Goal: Transaction & Acquisition: Purchase product/service

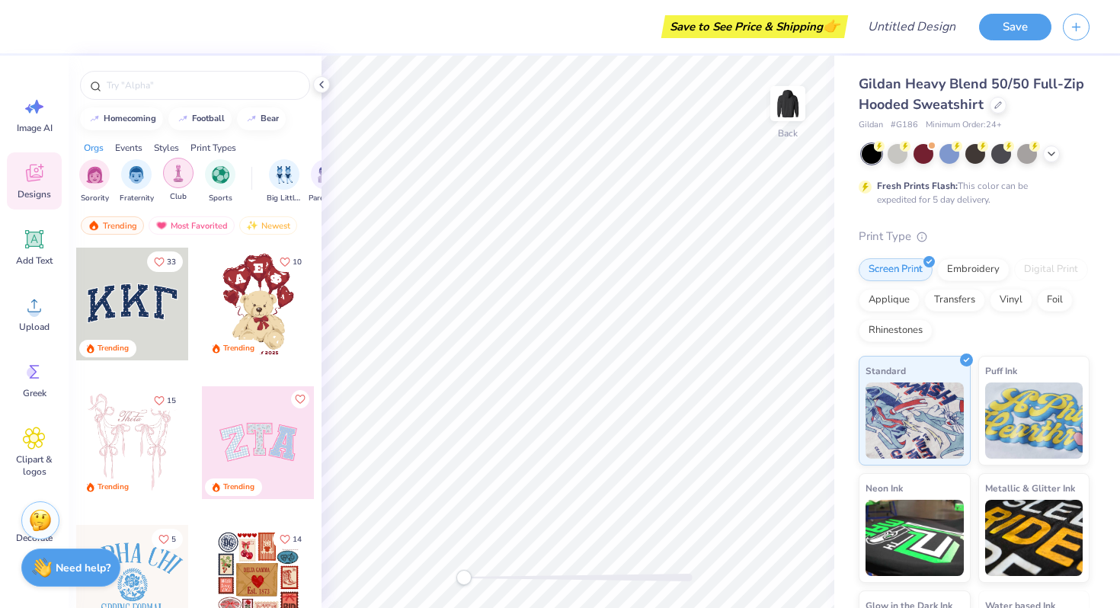
click at [186, 179] on div "filter for Club" at bounding box center [178, 173] width 30 height 30
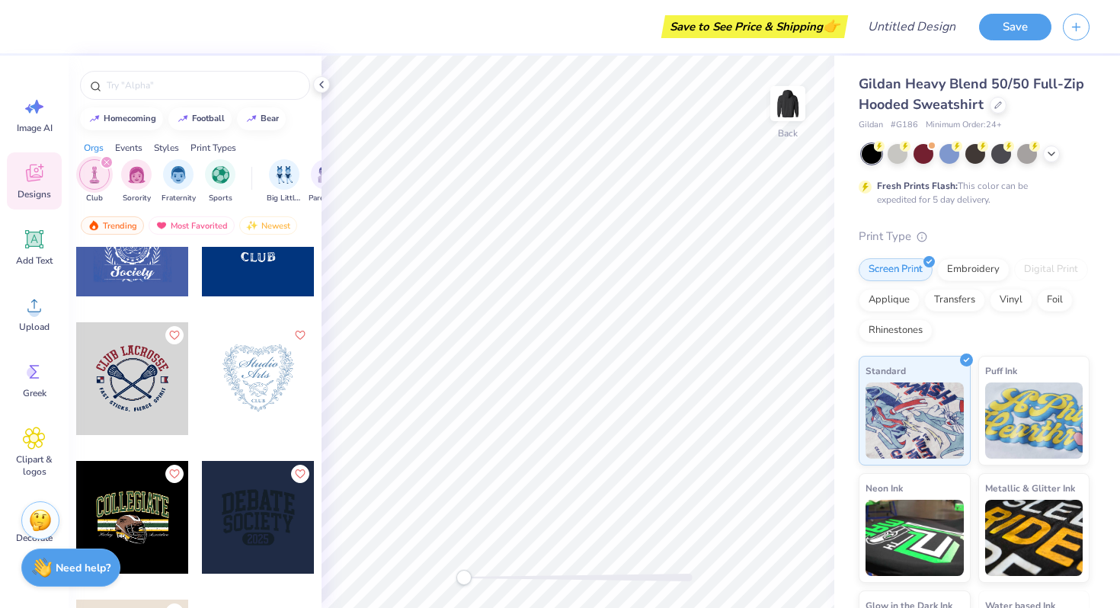
scroll to position [643, 0]
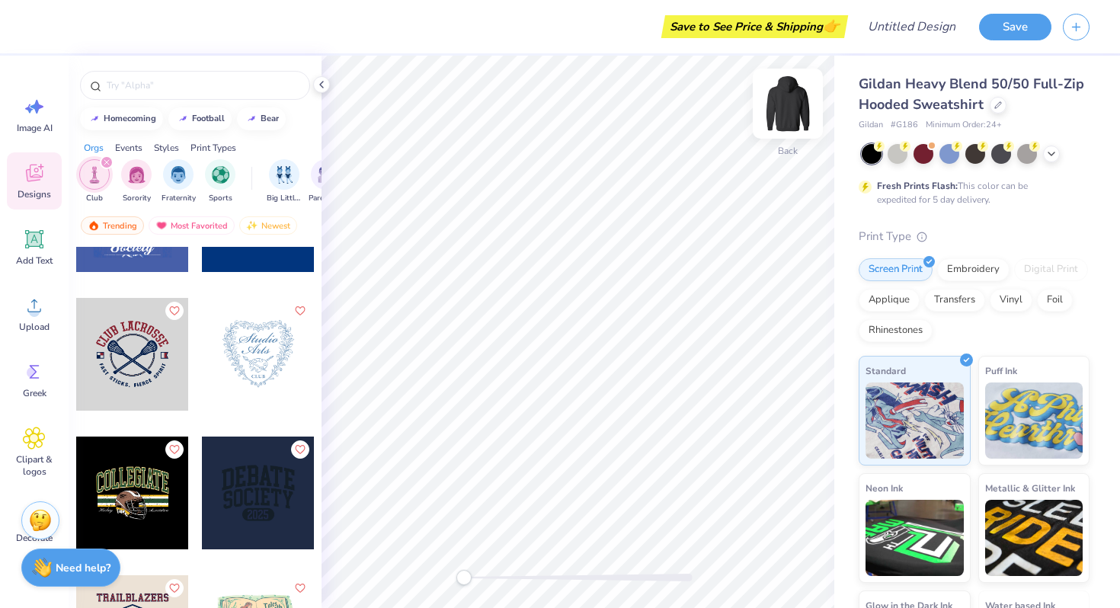
click at [780, 113] on img at bounding box center [788, 103] width 61 height 61
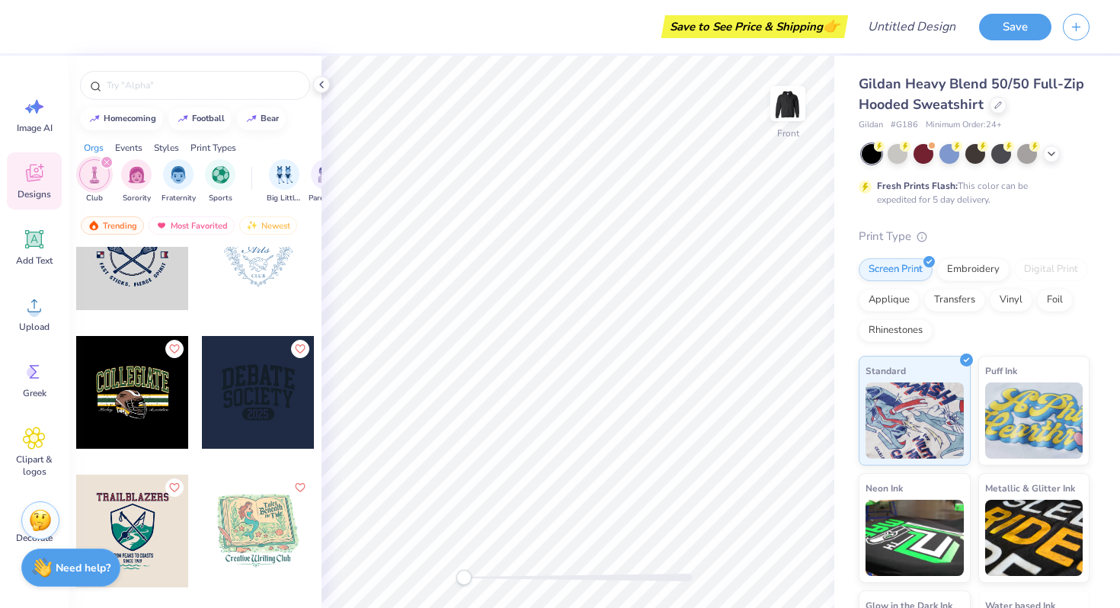
scroll to position [383, 0]
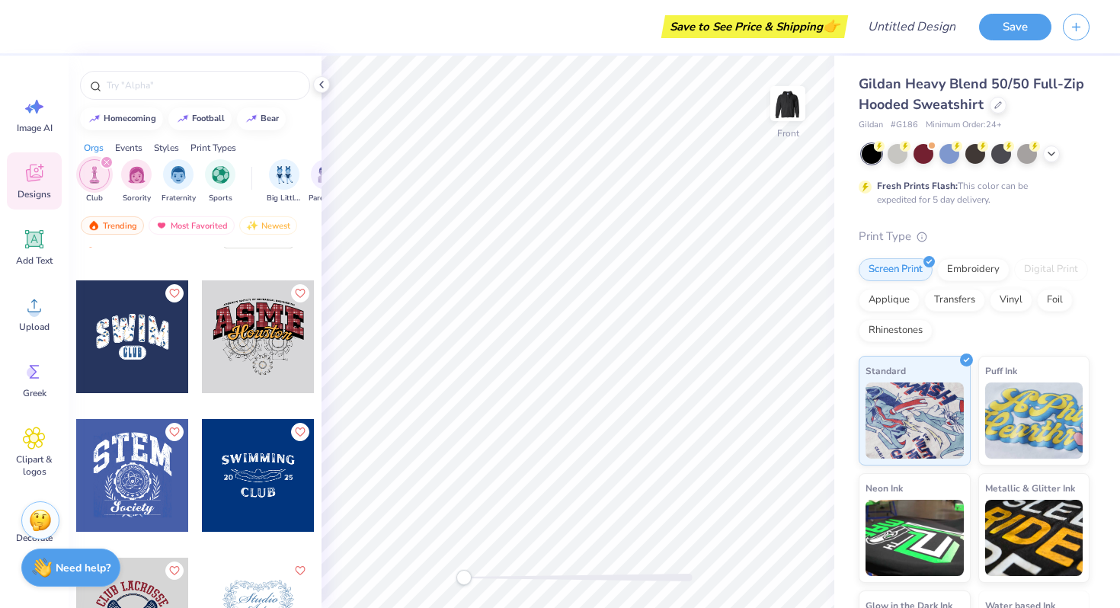
click at [109, 162] on icon "filter for Club" at bounding box center [107, 162] width 6 height 6
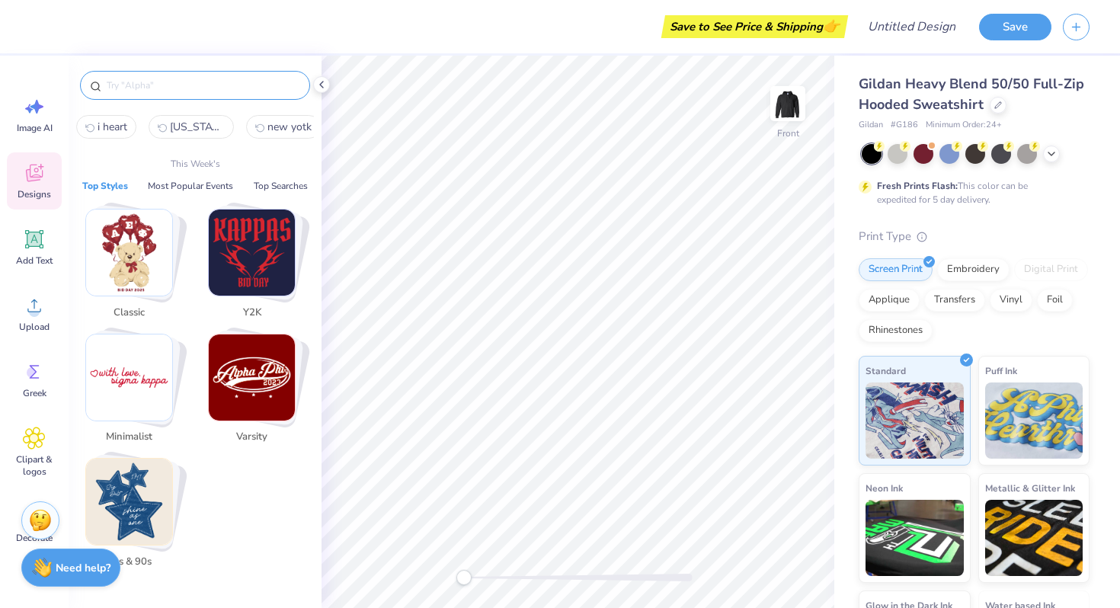
click at [126, 82] on input "text" at bounding box center [202, 85] width 195 height 15
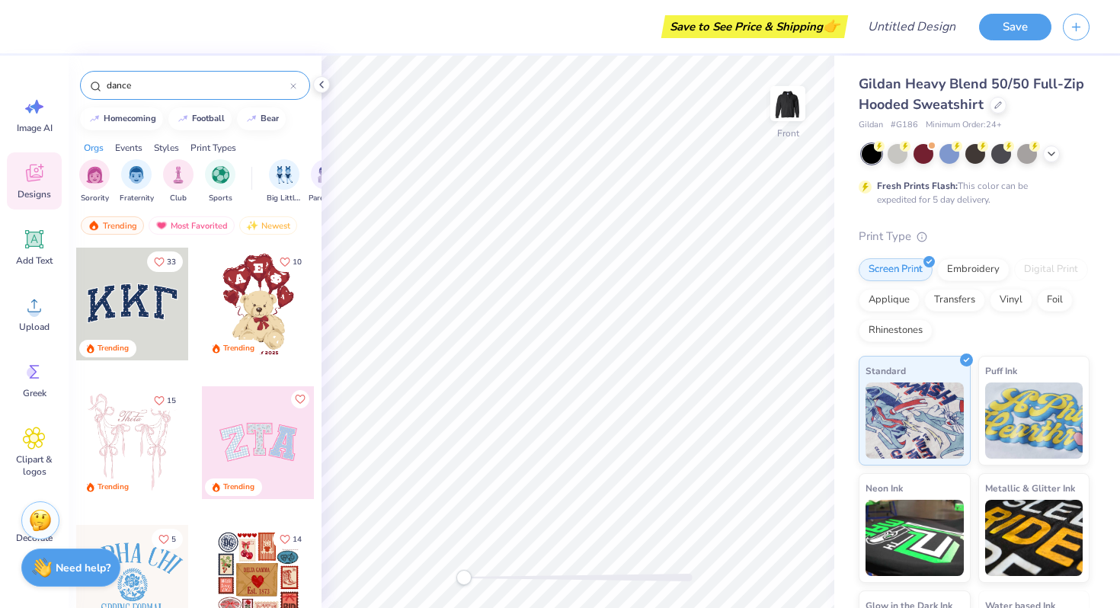
type input "dance"
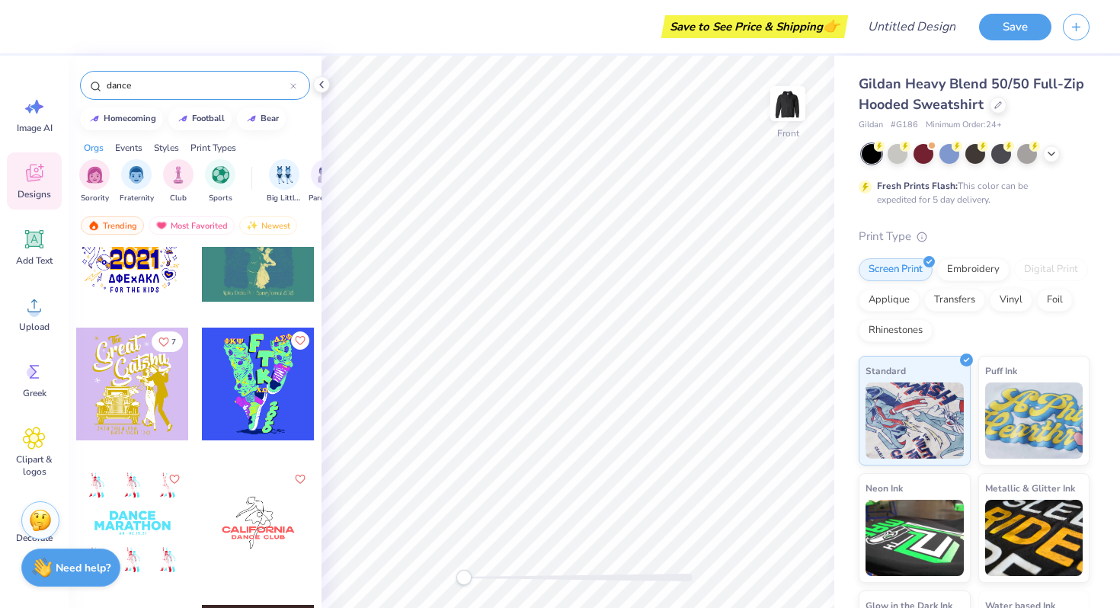
scroll to position [1583, 0]
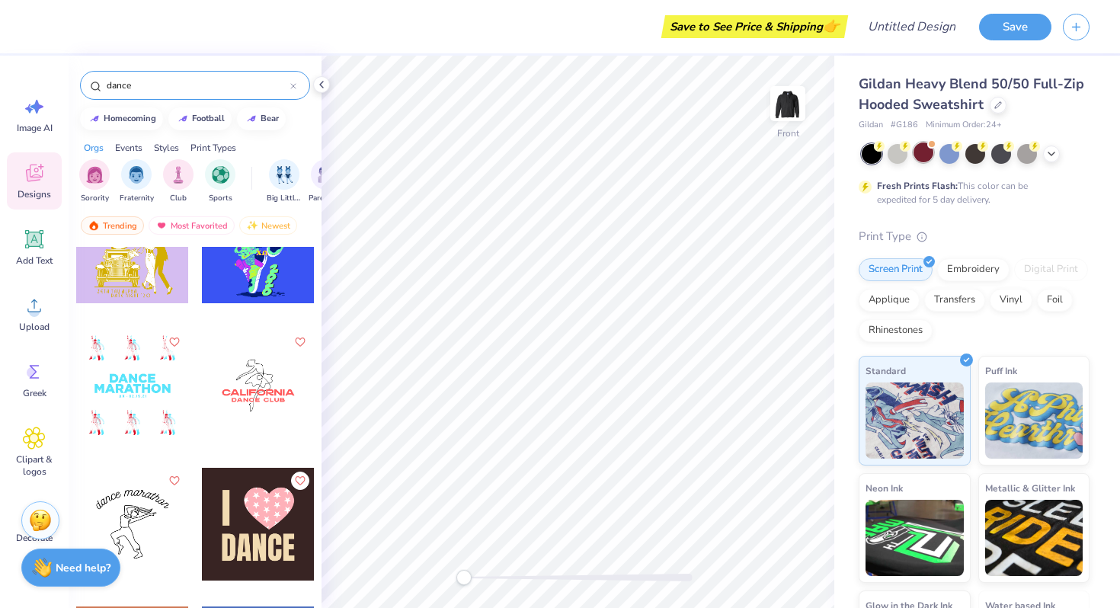
click at [929, 150] on div at bounding box center [924, 153] width 20 height 20
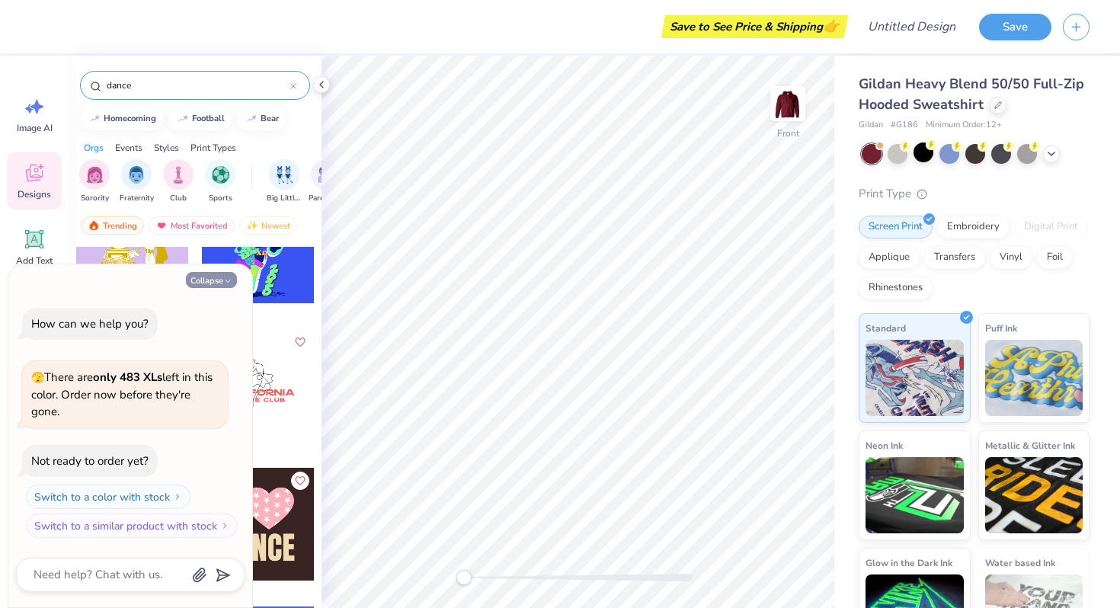
click at [212, 276] on button "Collapse" at bounding box center [211, 280] width 51 height 16
type textarea "x"
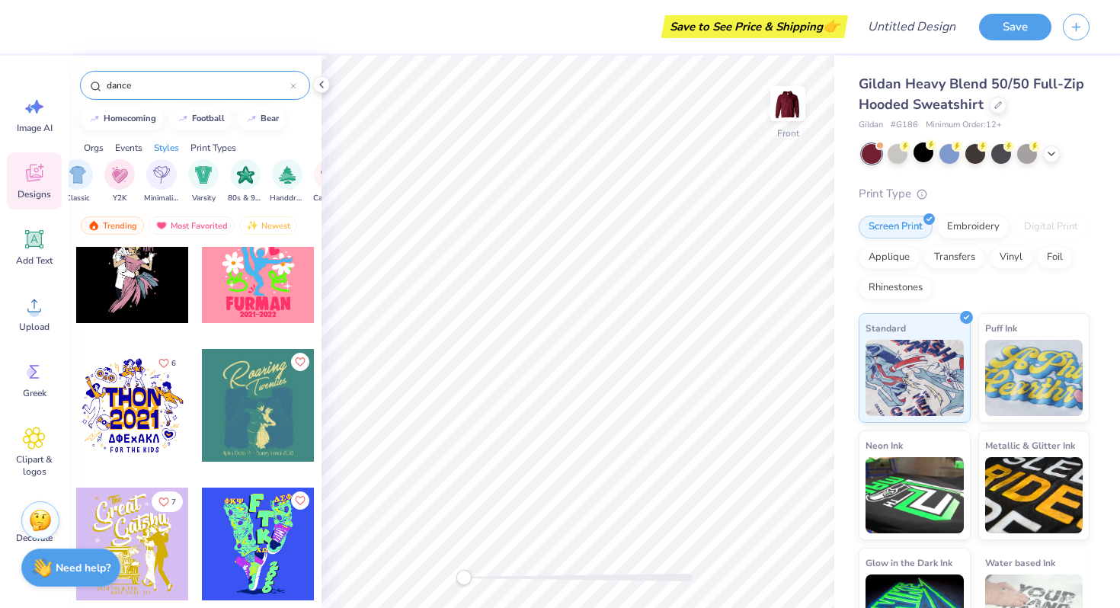
scroll to position [0, 817]
click at [114, 177] on img "filter for Y2K" at bounding box center [118, 174] width 17 height 18
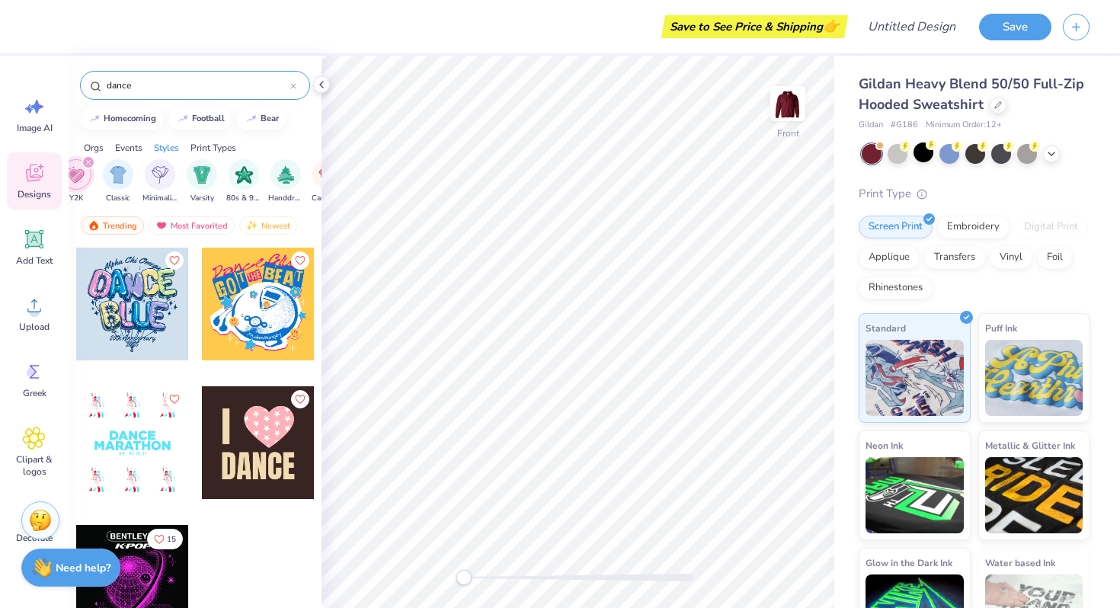
click at [293, 87] on icon at bounding box center [293, 86] width 6 height 6
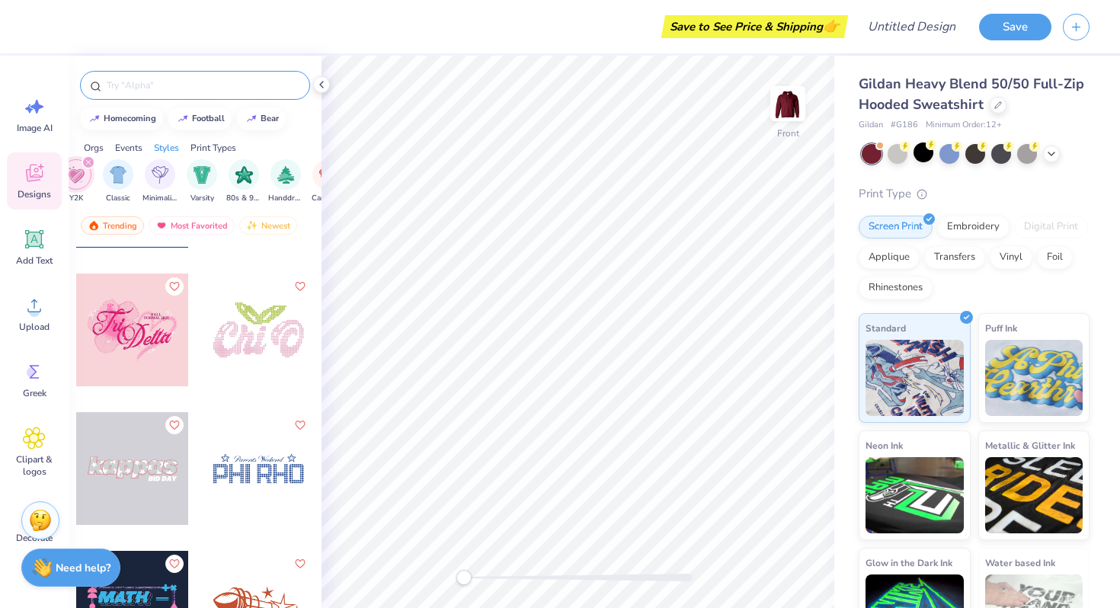
scroll to position [5802, 0]
click at [86, 160] on icon "filter for Y2K" at bounding box center [88, 162] width 6 height 6
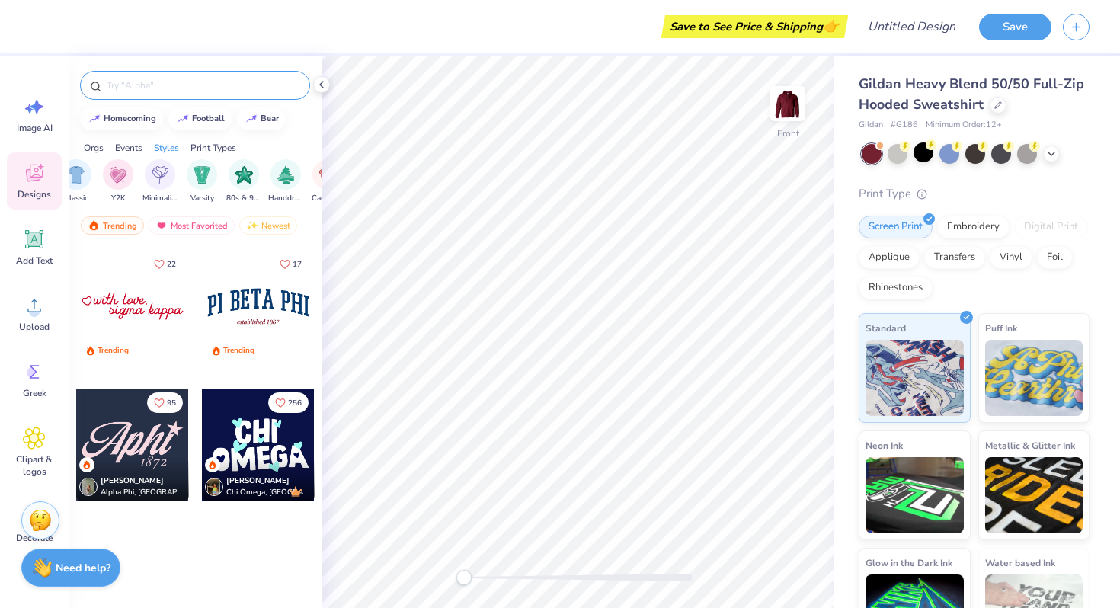
scroll to position [1801, 0]
click at [194, 177] on img "filter for Varsity" at bounding box center [203, 174] width 18 height 18
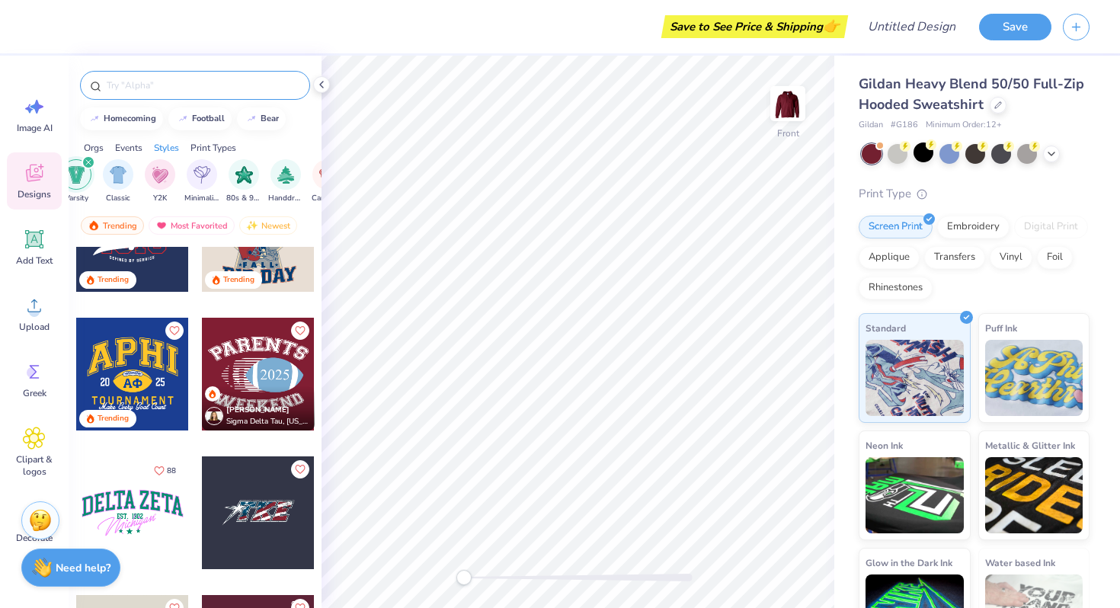
scroll to position [942, 0]
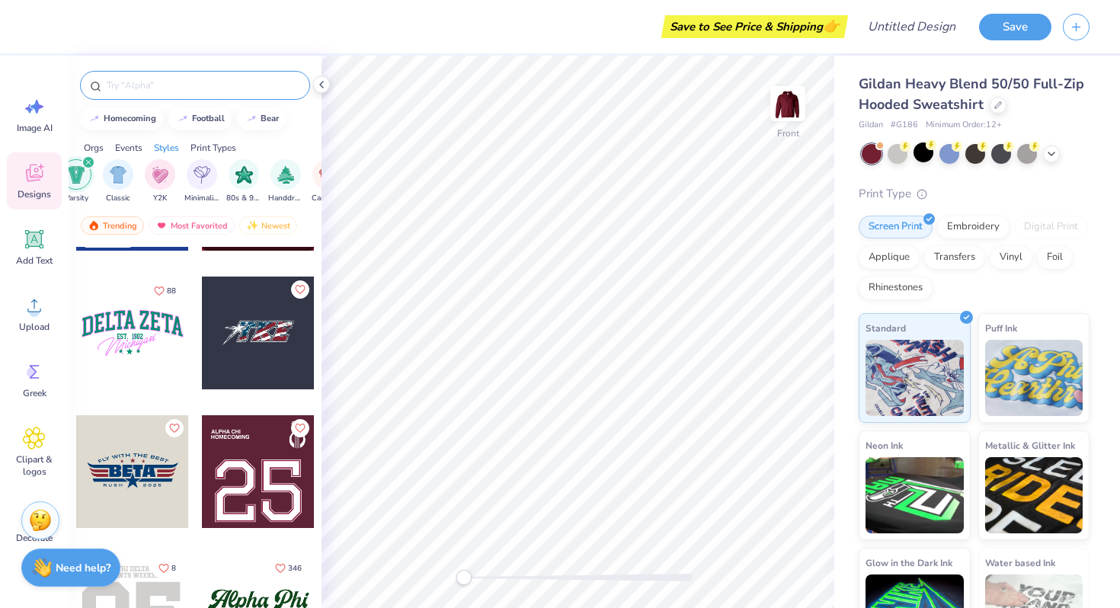
click at [87, 161] on icon "filter for Varsity" at bounding box center [88, 162] width 6 height 6
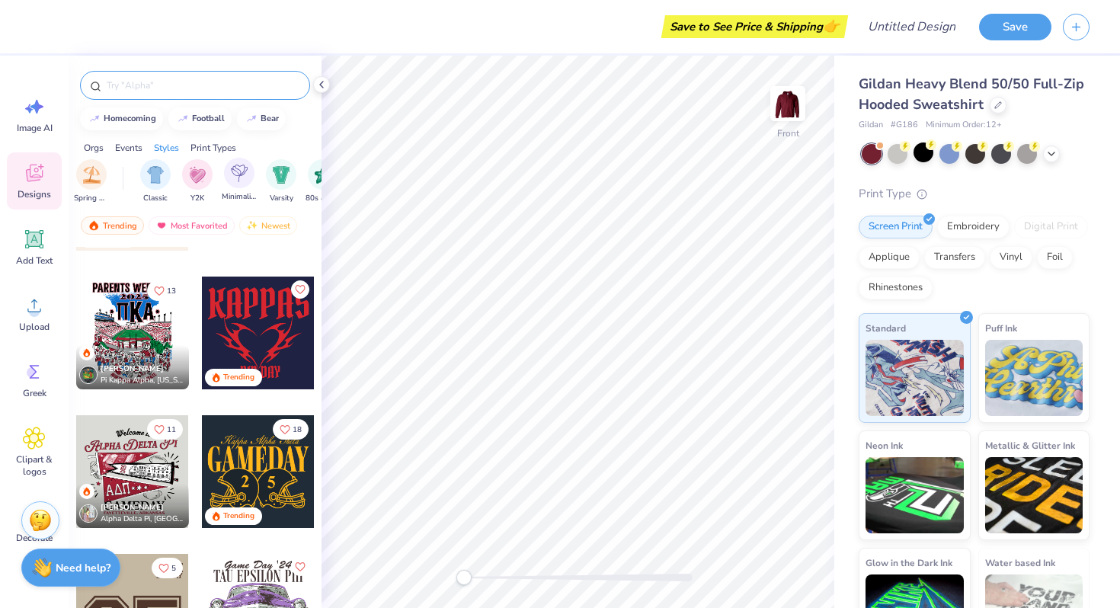
scroll to position [0, 730]
click at [192, 229] on div "Most Favorited" at bounding box center [192, 225] width 86 height 18
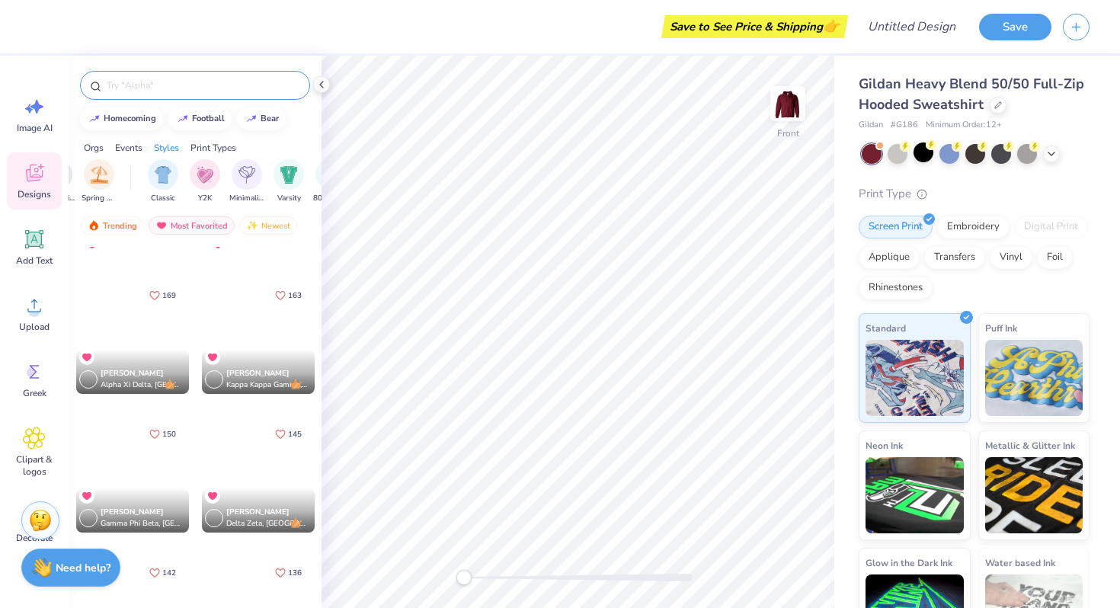
scroll to position [522, 0]
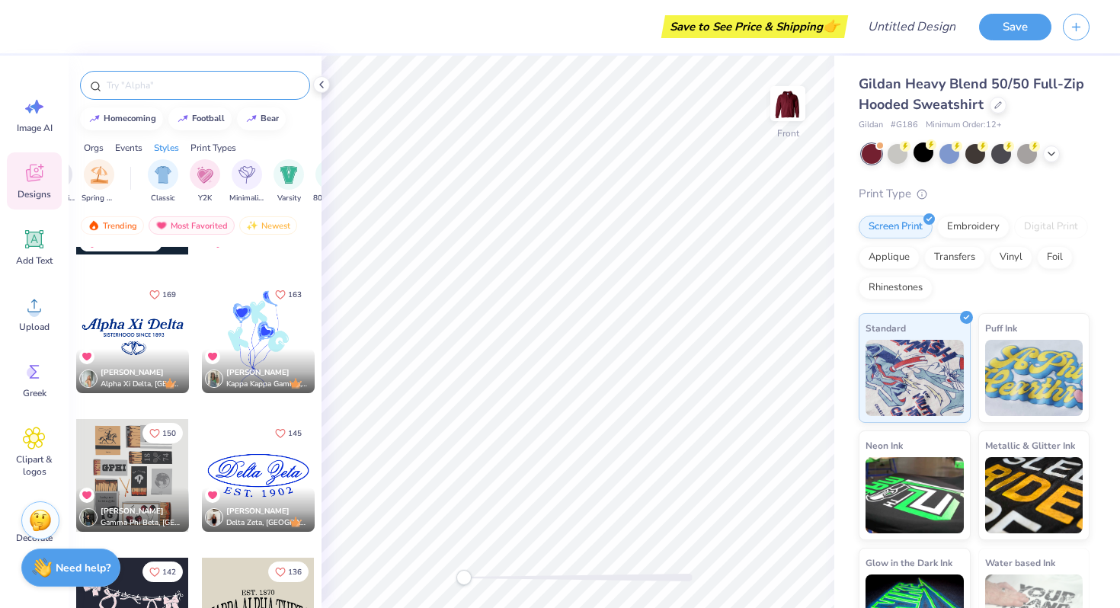
click at [140, 332] on div at bounding box center [132, 336] width 113 height 113
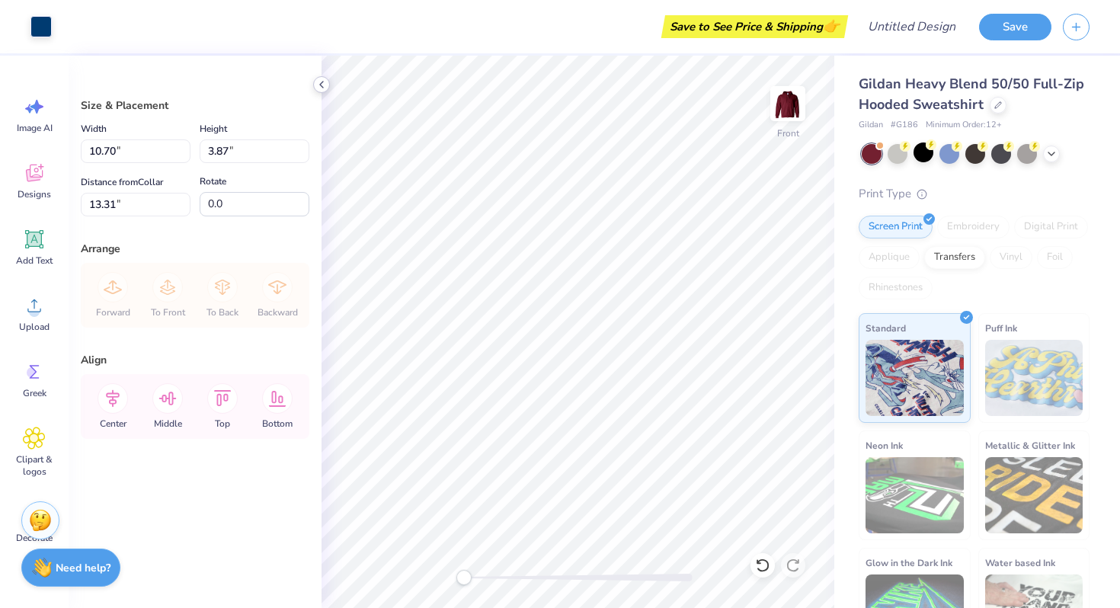
click at [321, 89] on icon at bounding box center [322, 85] width 12 height 12
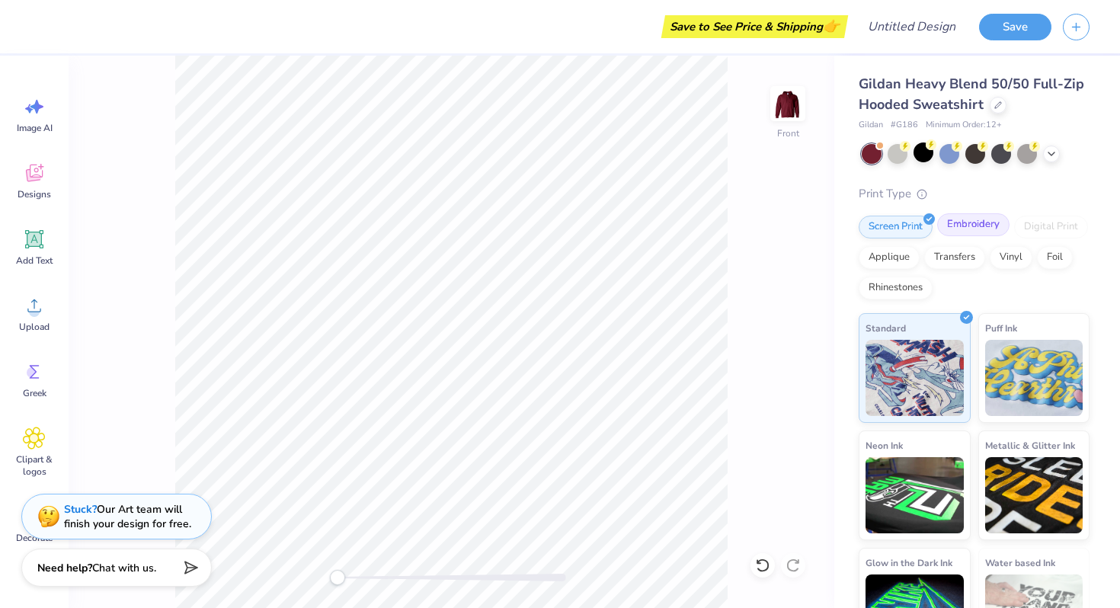
click at [945, 232] on div "Embroidery" at bounding box center [973, 224] width 72 height 23
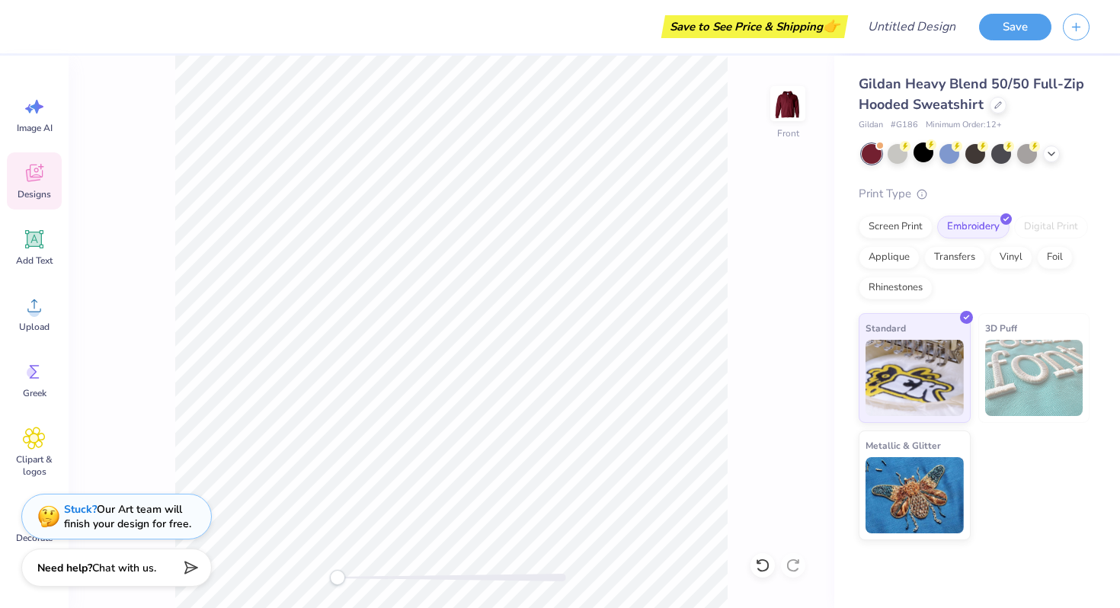
click at [38, 160] on div "Designs" at bounding box center [34, 180] width 55 height 57
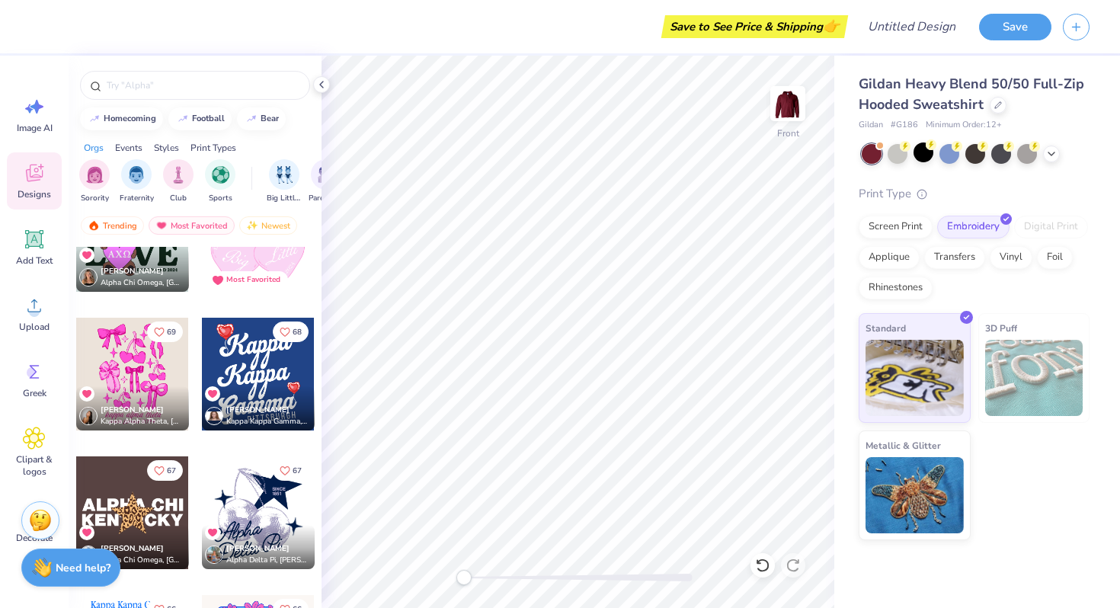
scroll to position [3537, 0]
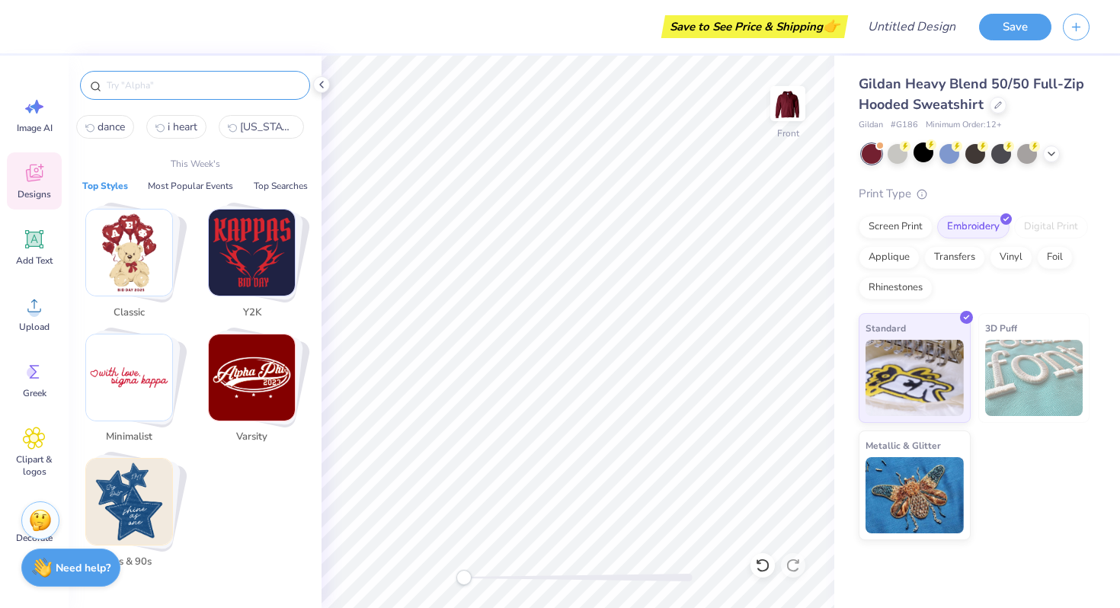
click at [277, 85] on input "text" at bounding box center [202, 85] width 195 height 15
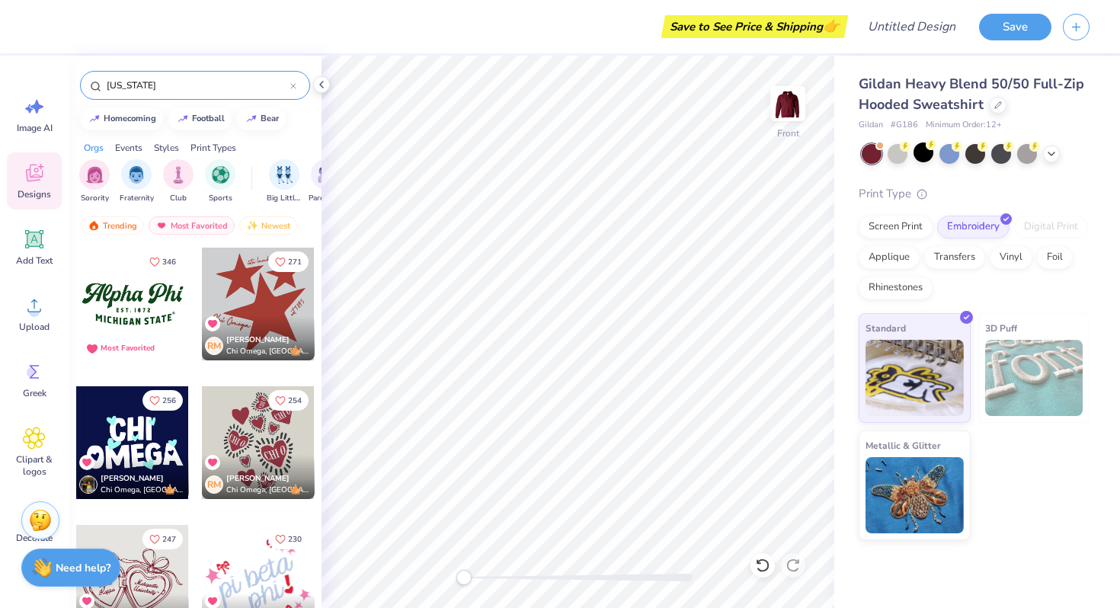
type input "[US_STATE]"
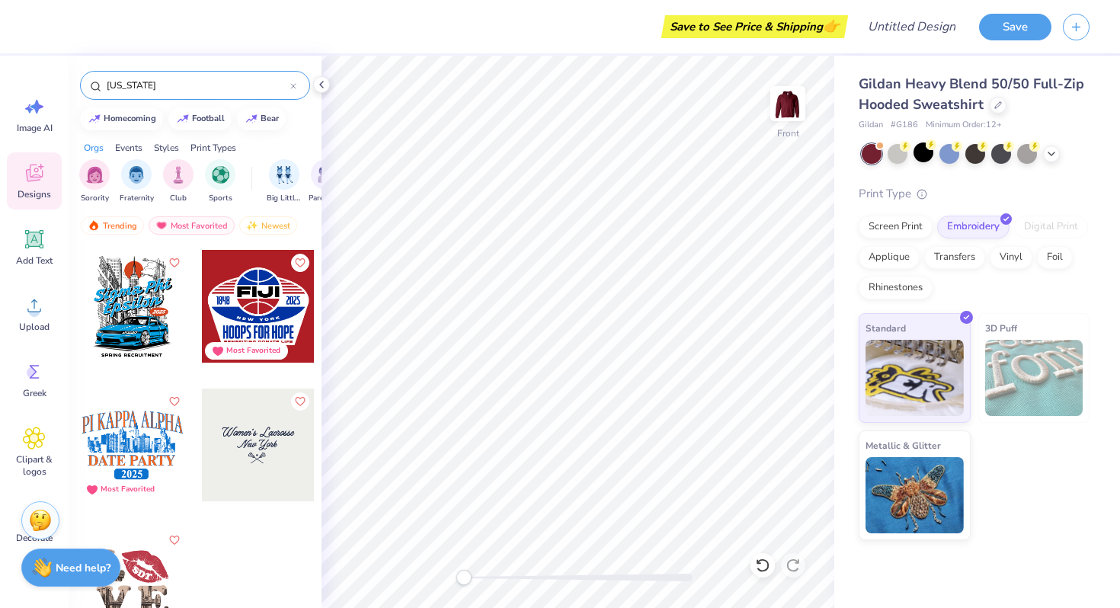
scroll to position [0, 0]
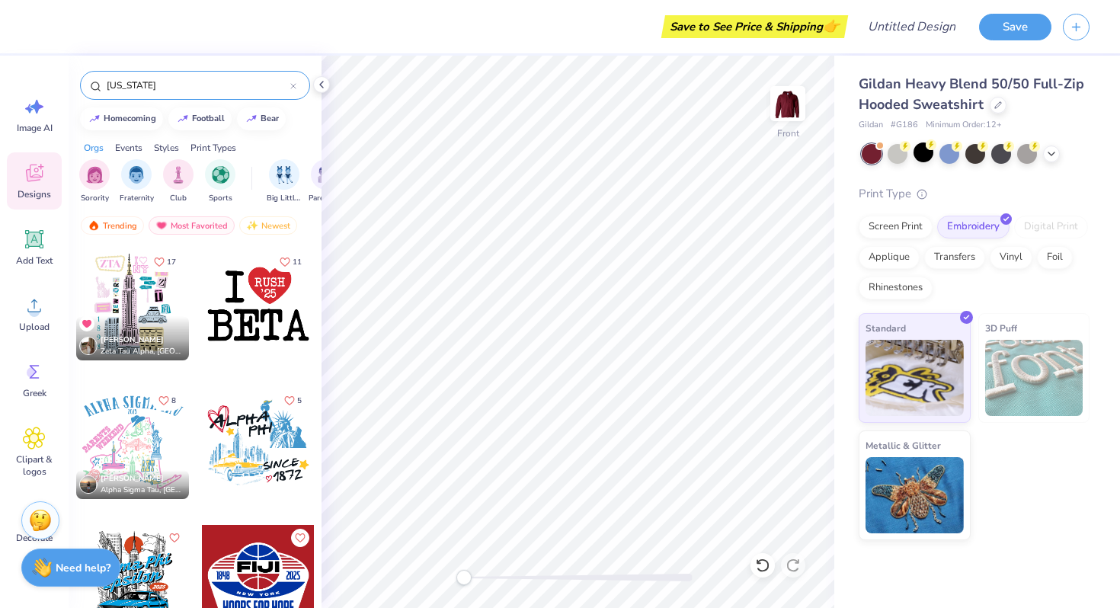
click at [292, 84] on icon at bounding box center [293, 86] width 5 height 5
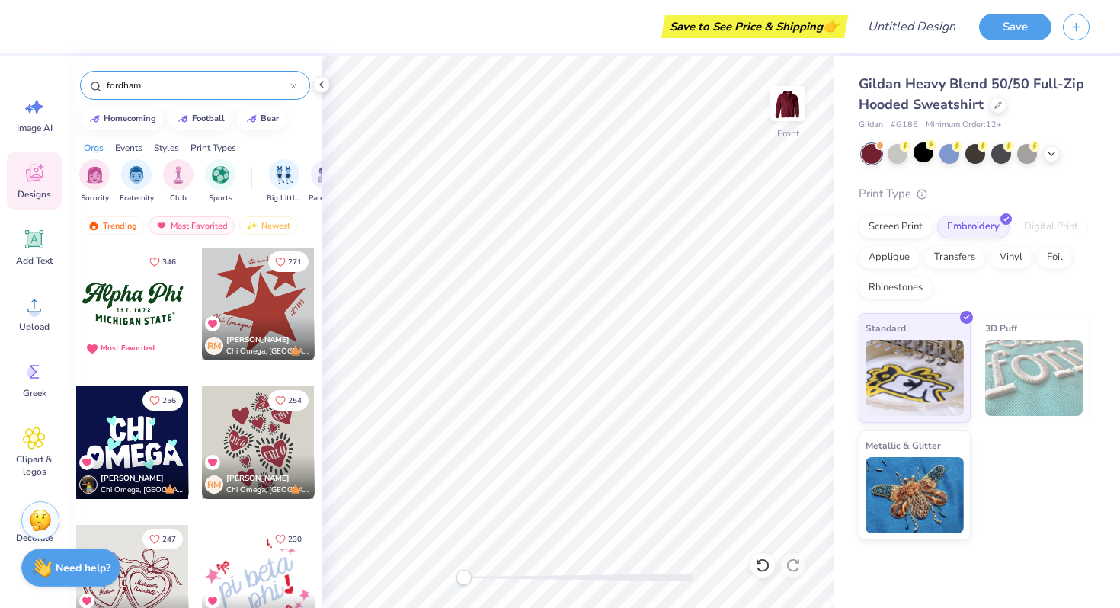
type input "fordham"
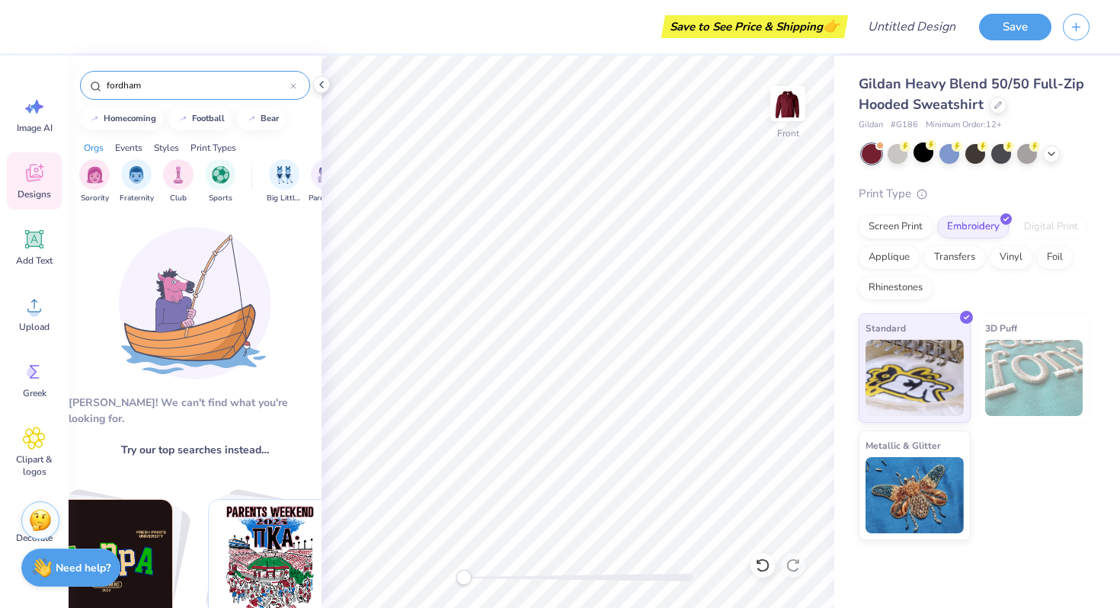
click at [294, 88] on icon at bounding box center [293, 86] width 6 height 6
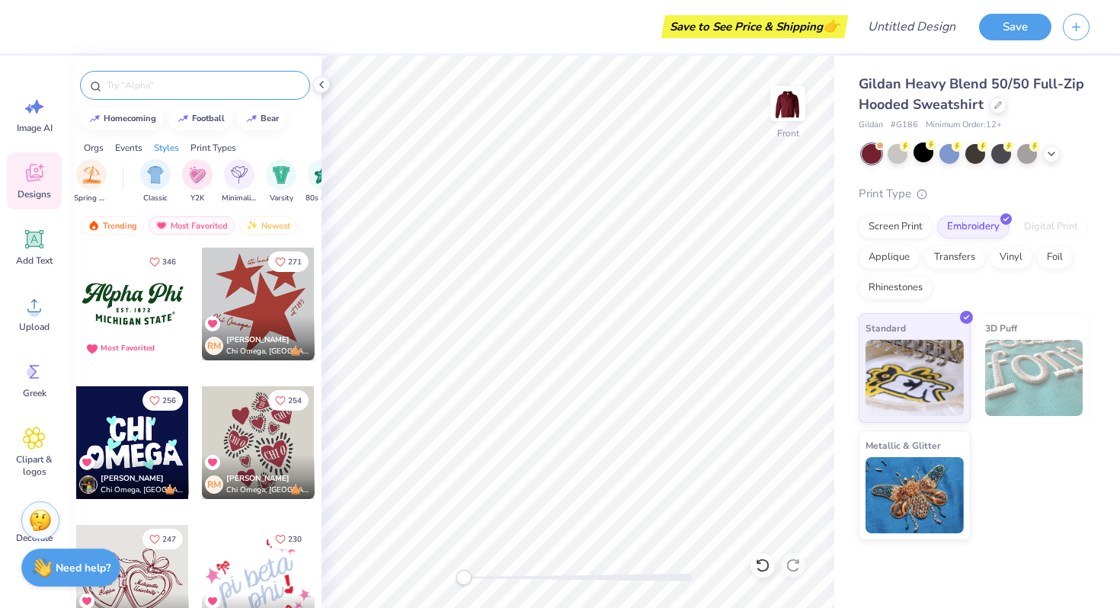
scroll to position [0, 806]
click at [246, 178] on img "filter for 80s & 90s" at bounding box center [255, 174] width 18 height 18
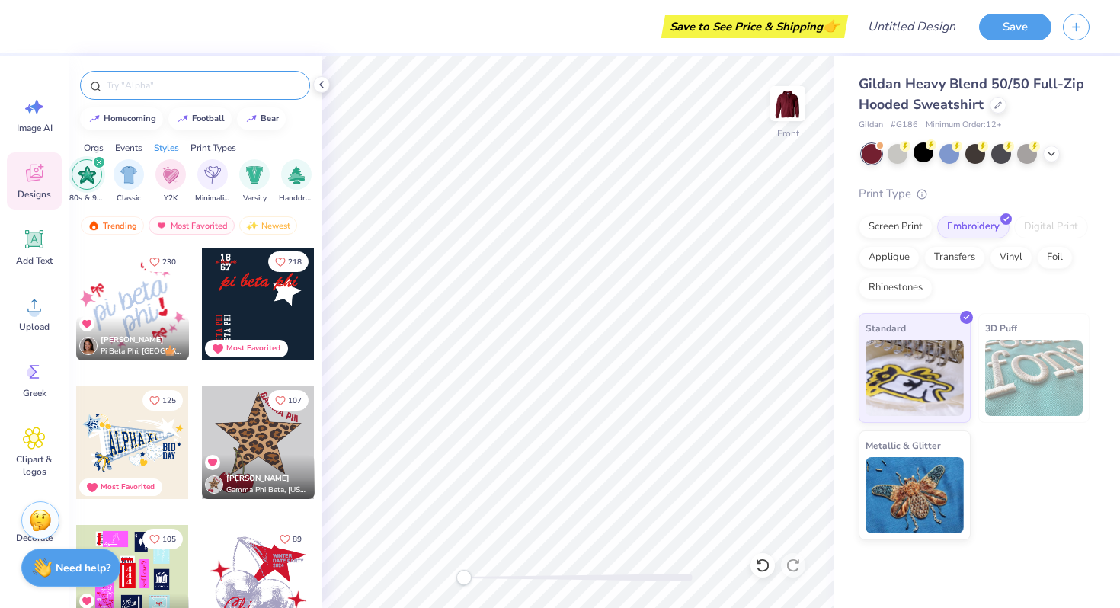
click at [100, 160] on icon "filter for 80s & 90s" at bounding box center [99, 162] width 6 height 6
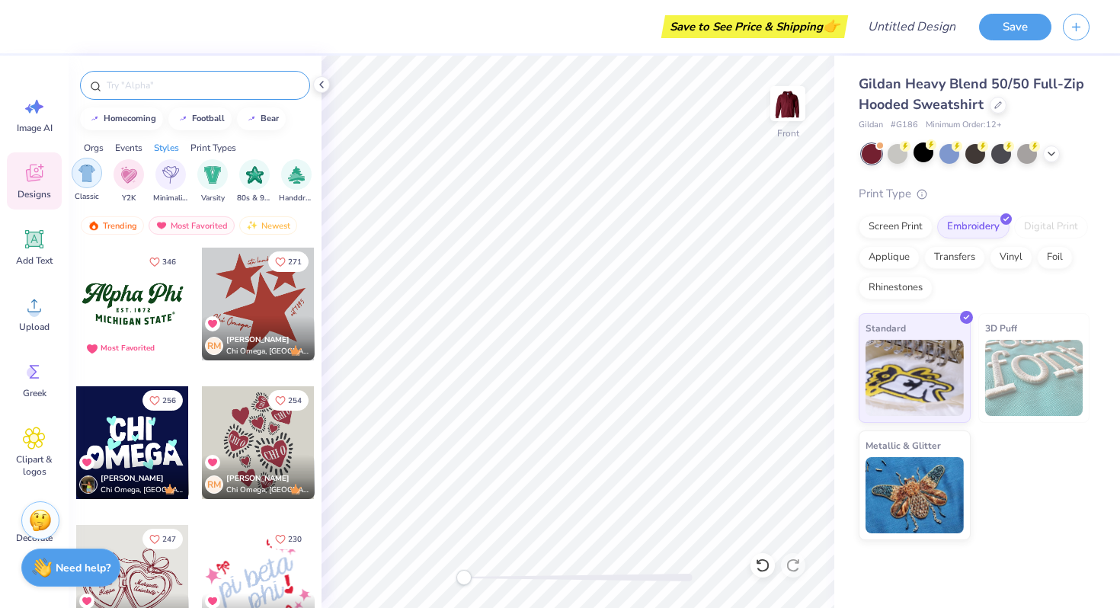
click at [95, 180] on img "filter for Classic" at bounding box center [88, 174] width 18 height 18
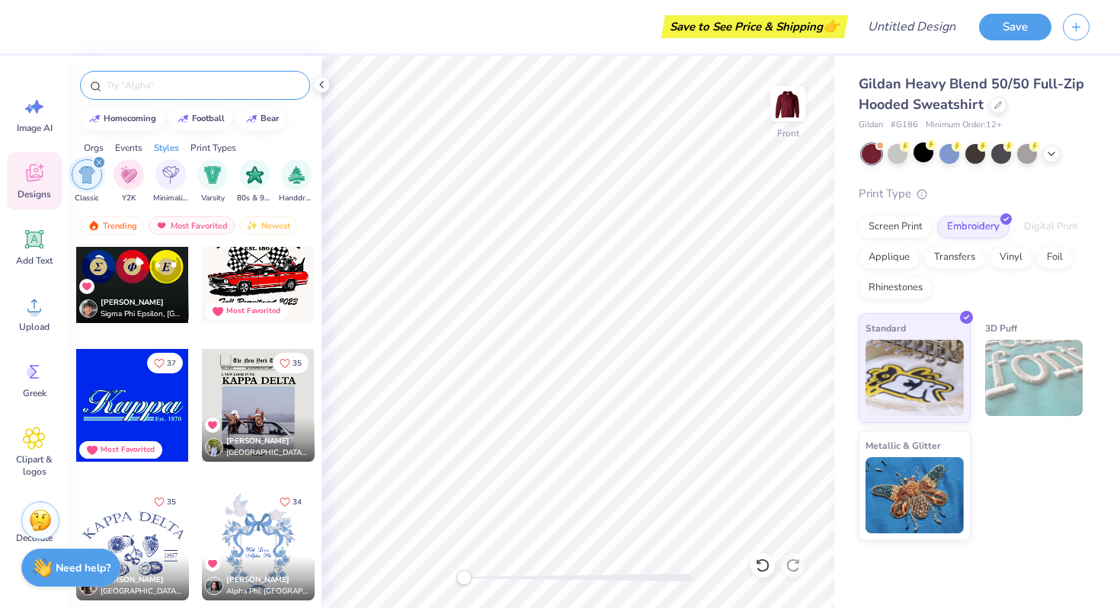
scroll to position [893, 0]
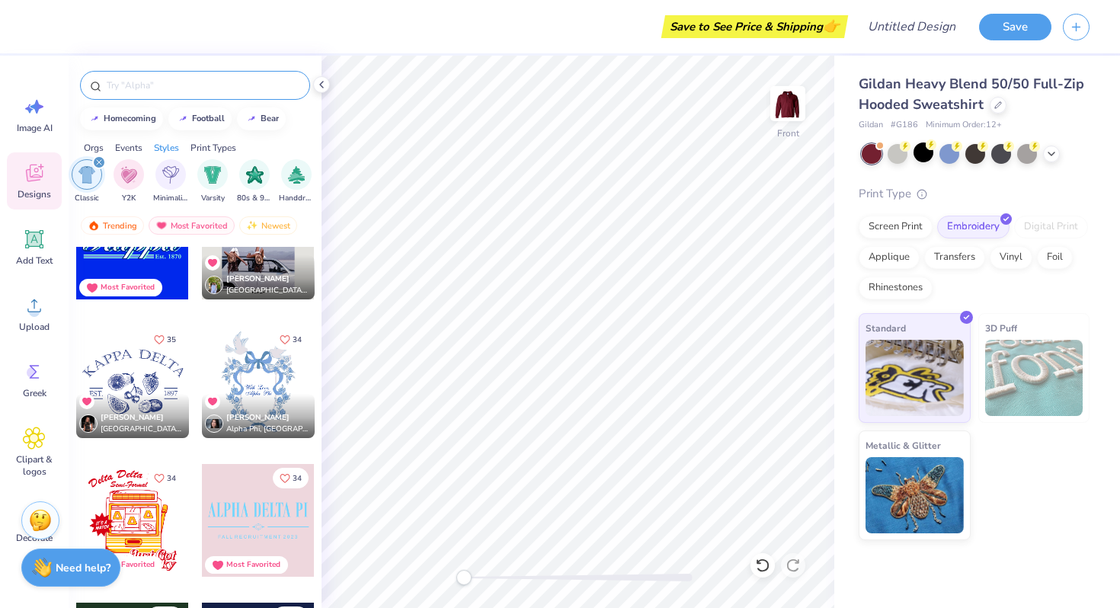
click at [100, 161] on icon "filter for Classic" at bounding box center [99, 162] width 5 height 5
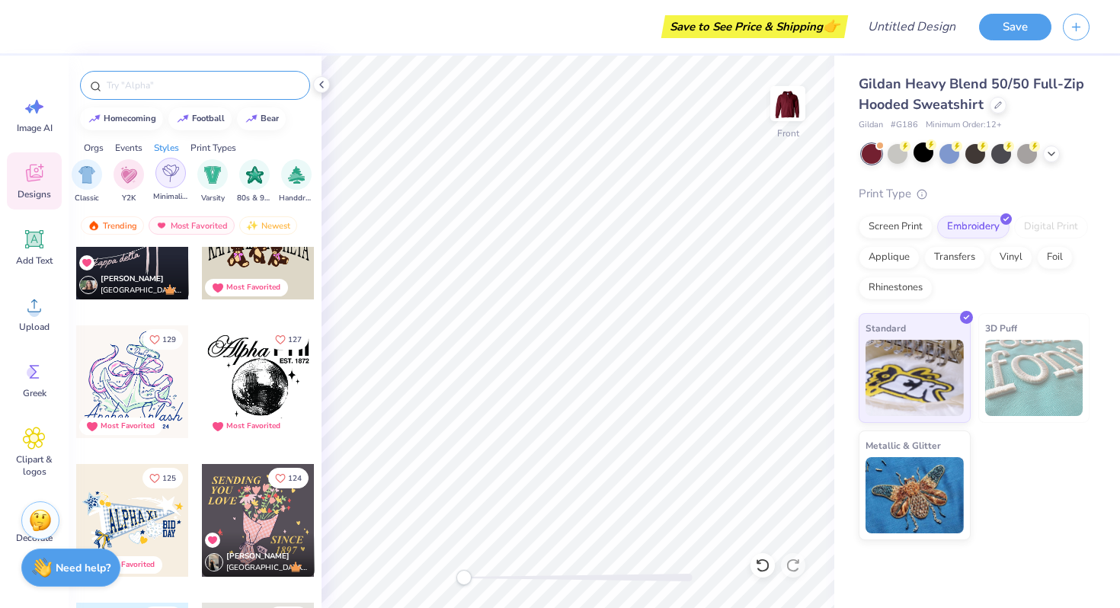
click at [178, 173] on img "filter for Minimalist" at bounding box center [170, 174] width 17 height 18
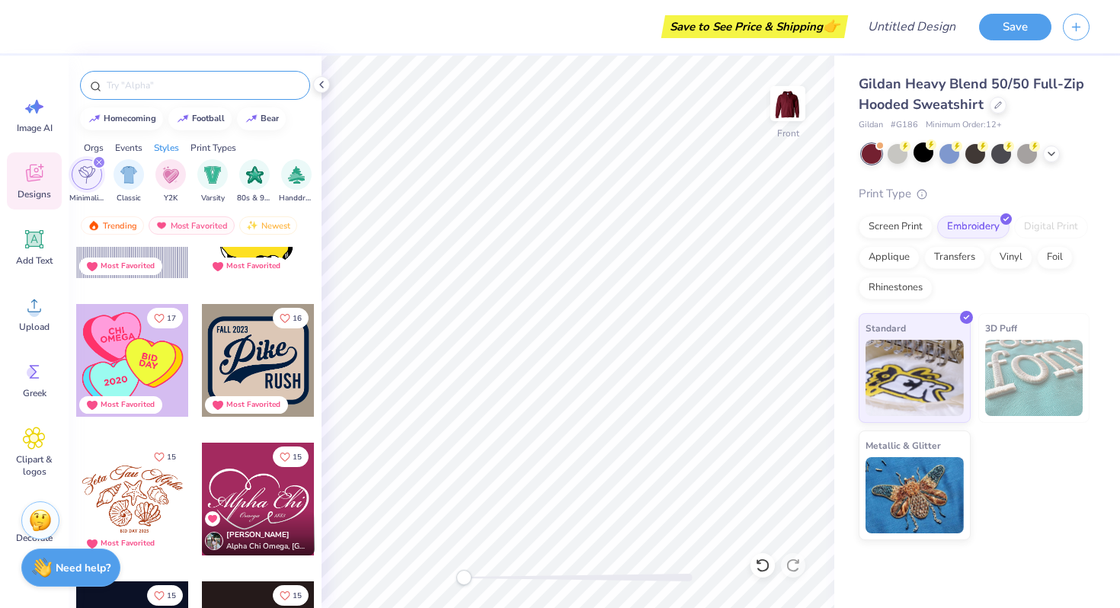
scroll to position [2863, 0]
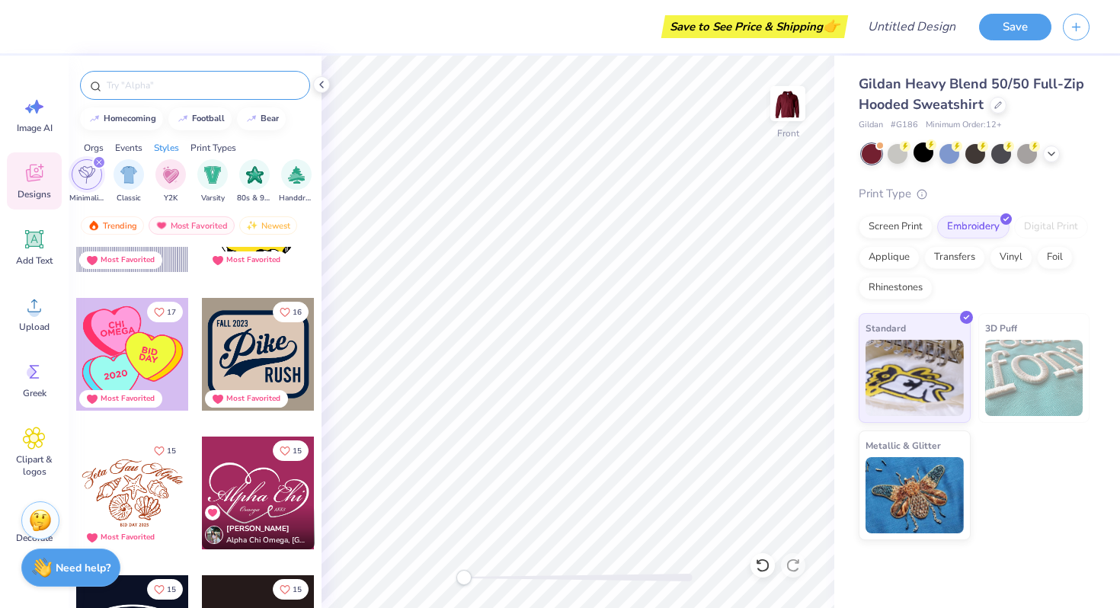
click at [102, 162] on div "filter for Minimalist" at bounding box center [99, 162] width 14 height 14
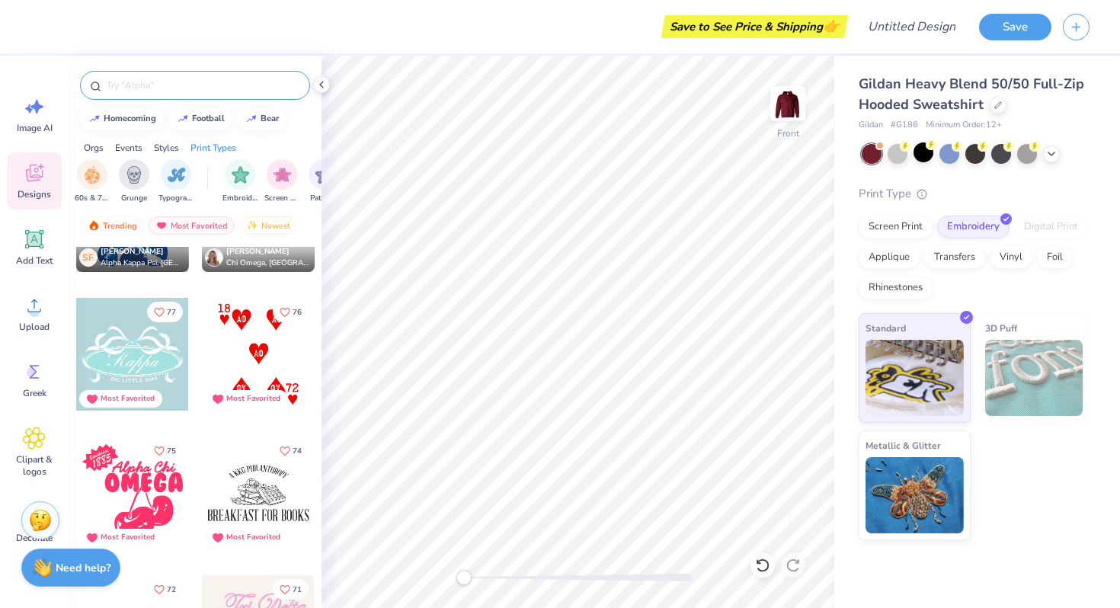
scroll to position [0, 1150]
click at [130, 176] on div "filter for Typography" at bounding box center [120, 173] width 30 height 30
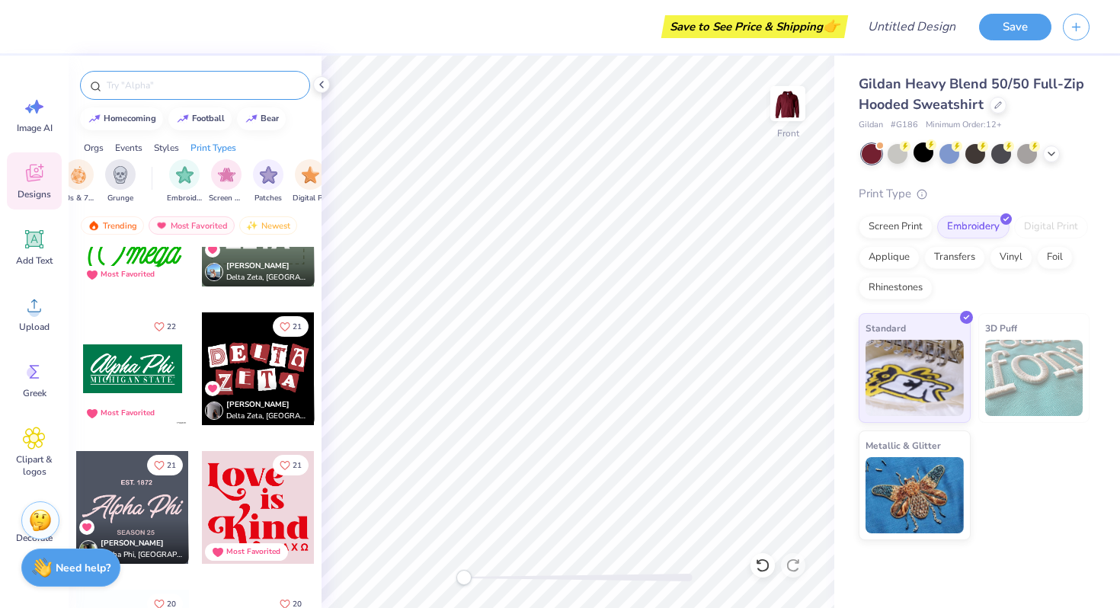
scroll to position [3134, 0]
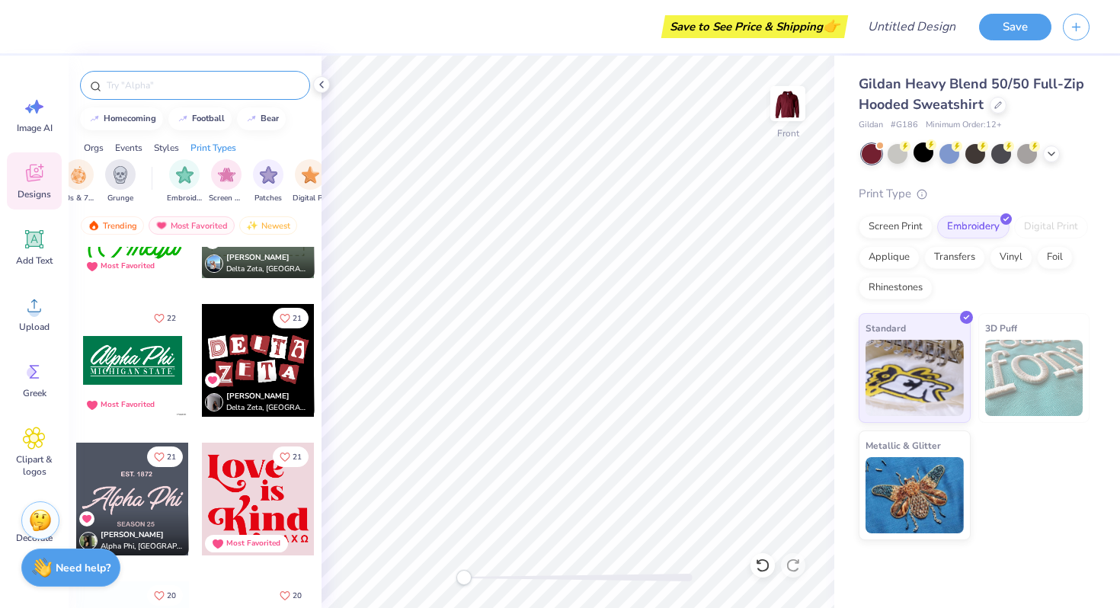
click at [261, 345] on div at bounding box center [258, 360] width 113 height 113
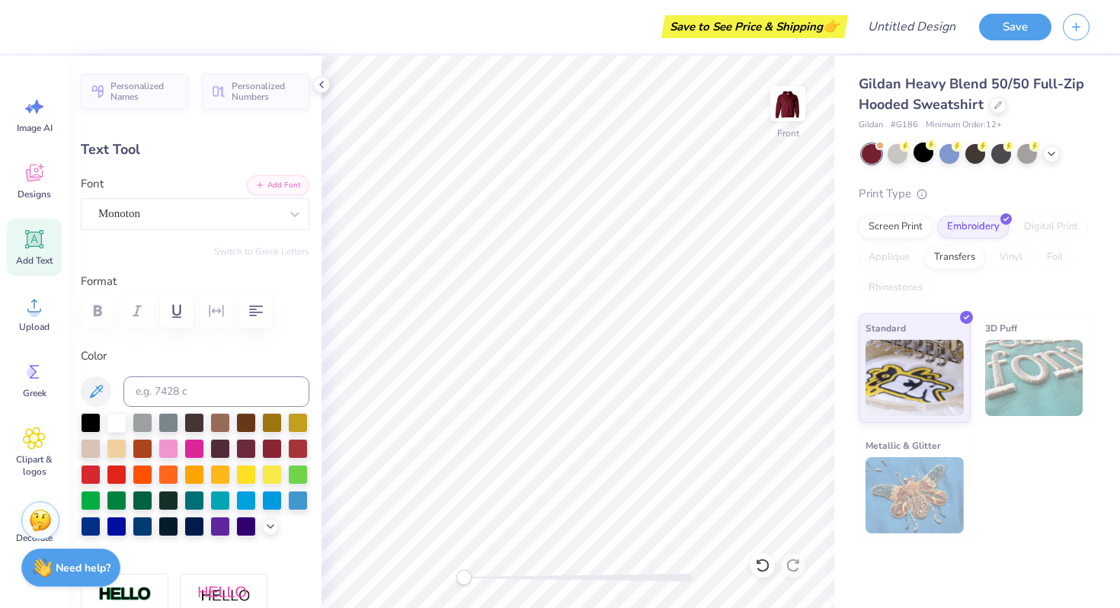
type textarea "E"
type input "1.69"
type input "1.83"
type input "6.31"
type input "-4.1"
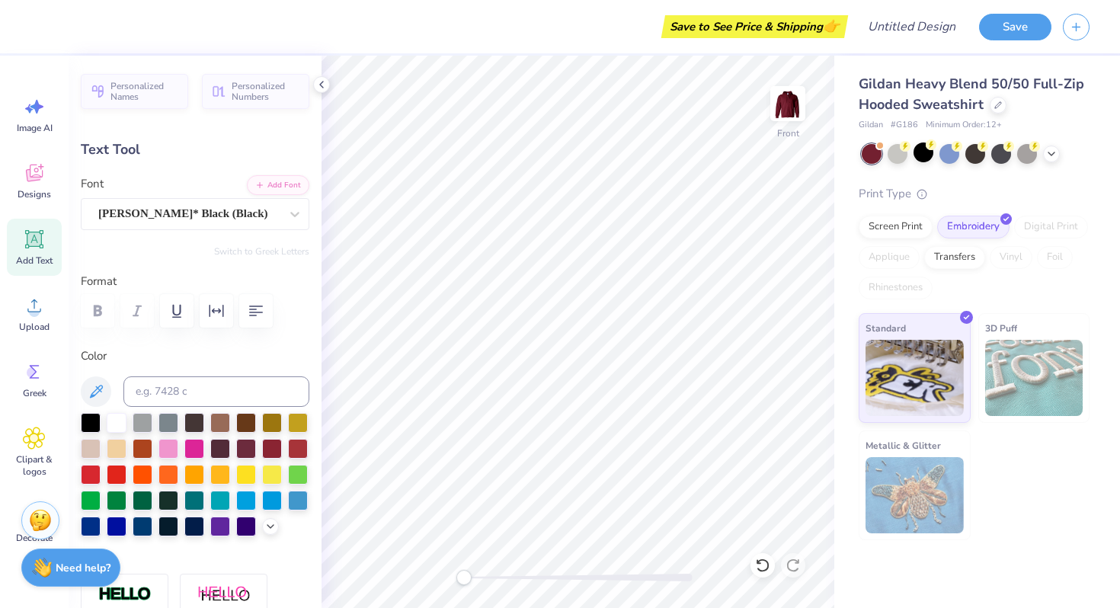
type textarea "x"
type textarea "X"
type input "0.0"
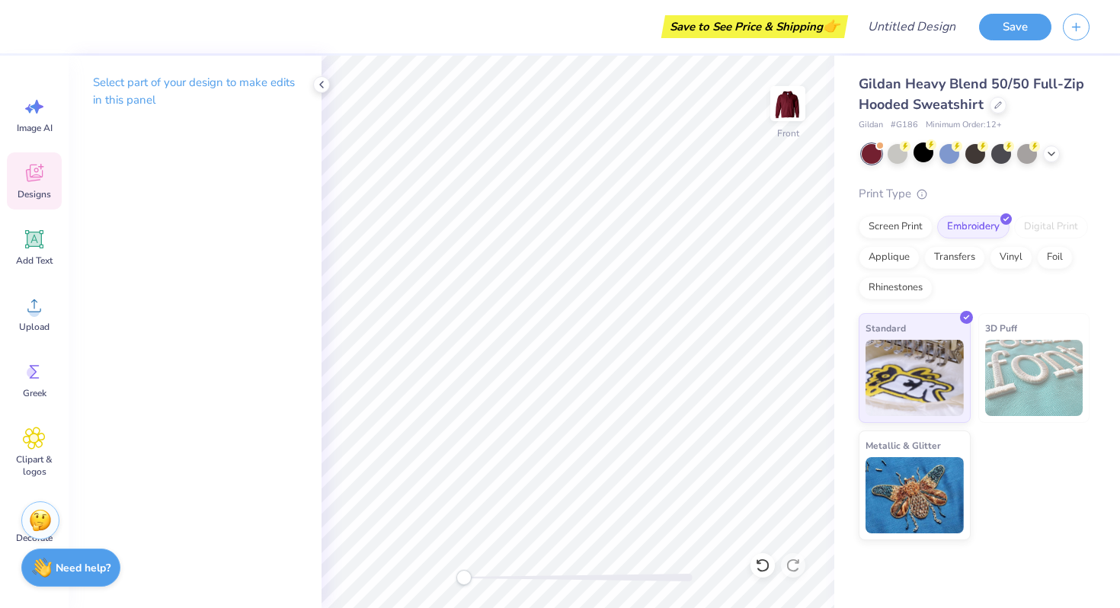
click at [40, 183] on icon at bounding box center [34, 173] width 23 height 23
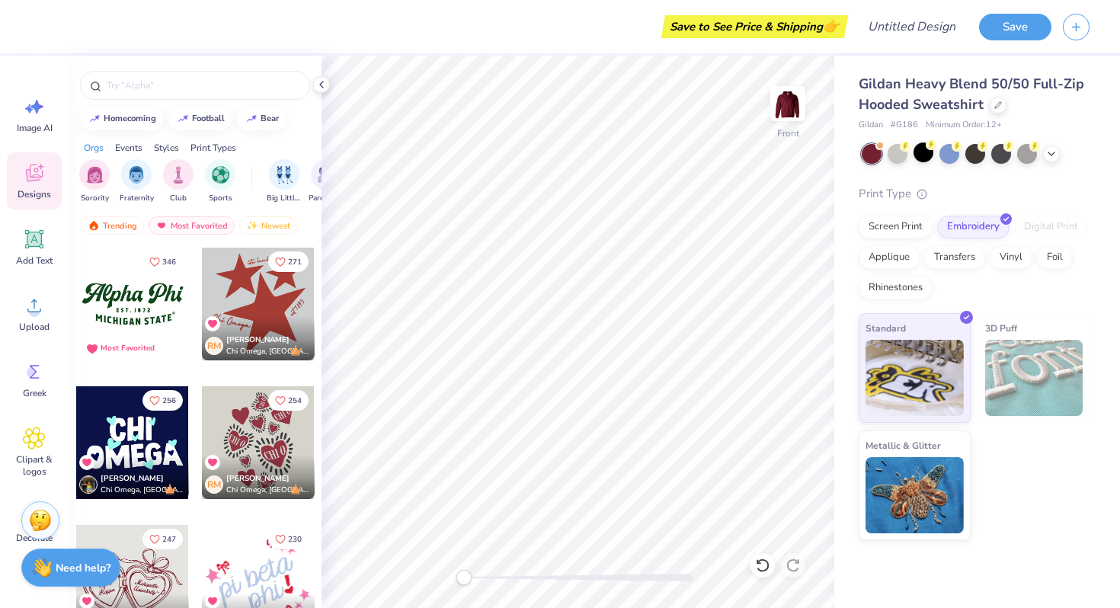
click at [251, 294] on div at bounding box center [258, 304] width 113 height 113
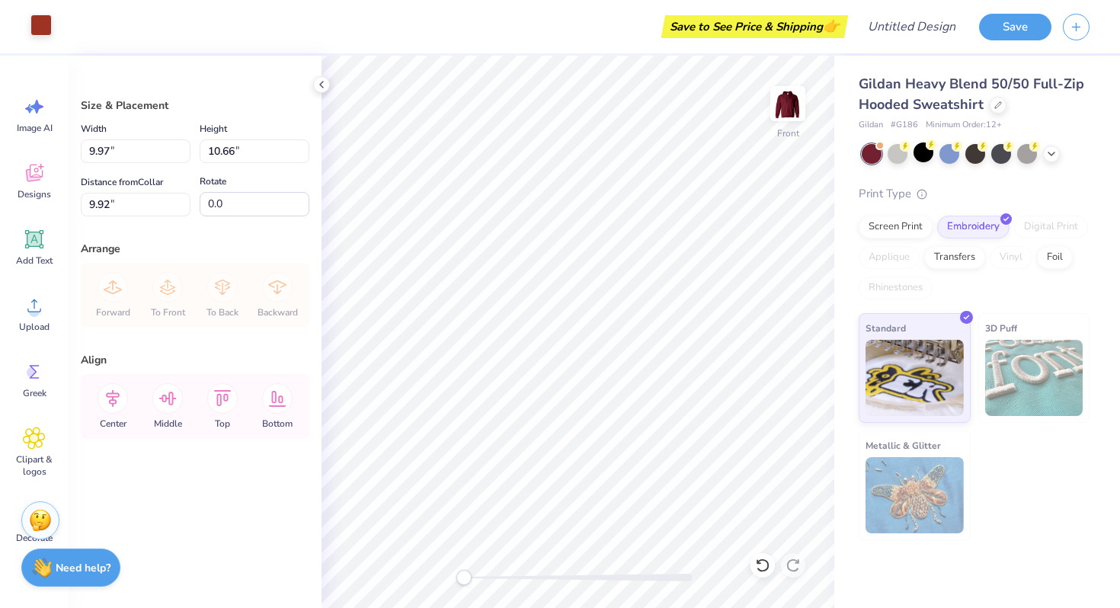
click at [39, 23] on div at bounding box center [40, 24] width 21 height 21
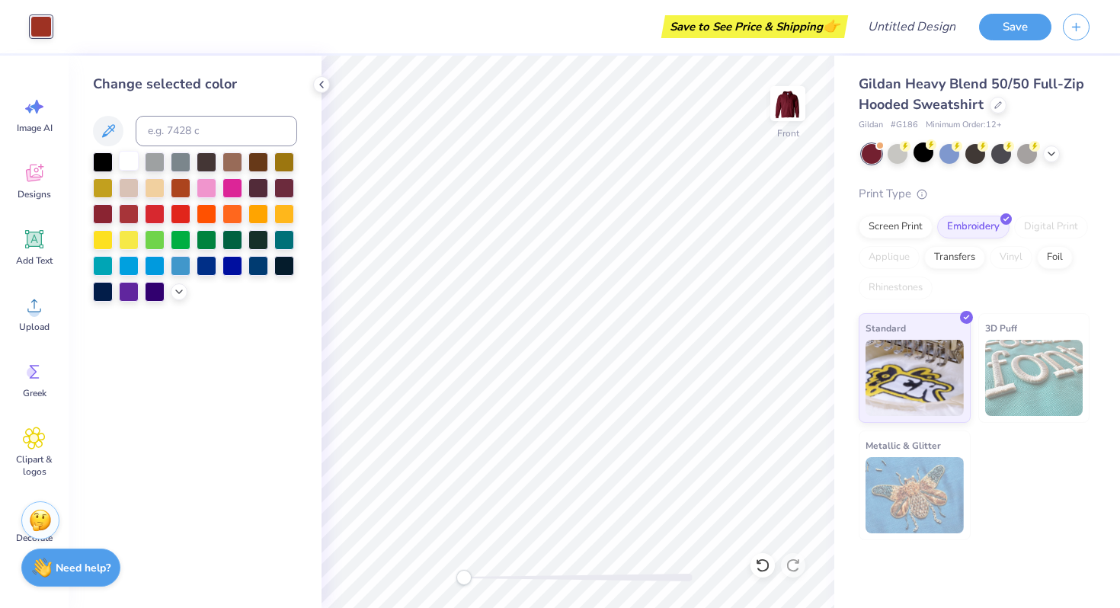
click at [123, 162] on div at bounding box center [129, 161] width 20 height 20
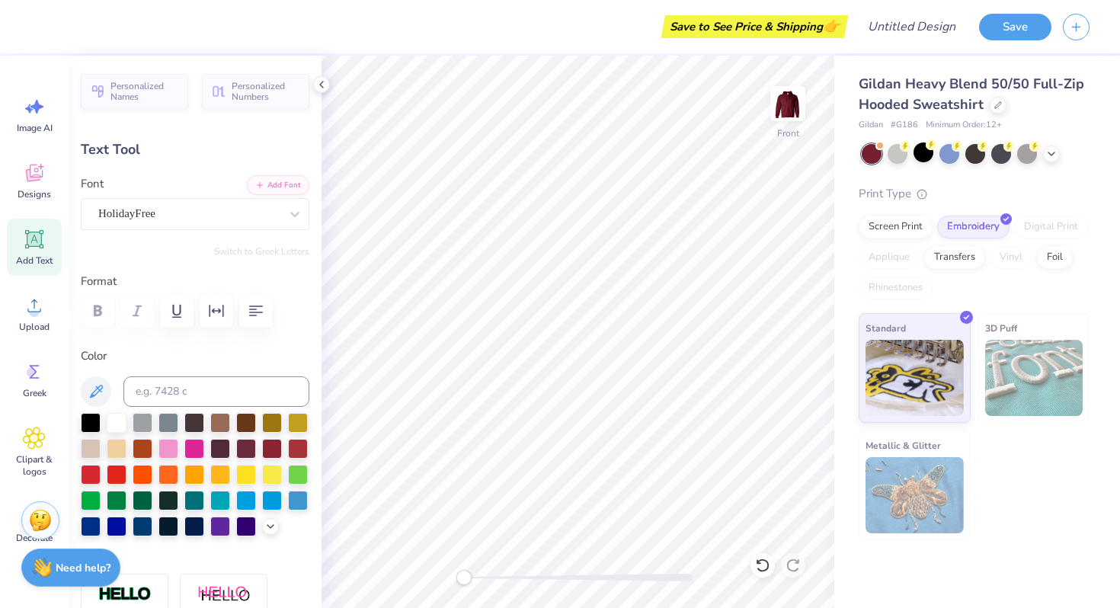
scroll to position [0, 0]
type textarea "C"
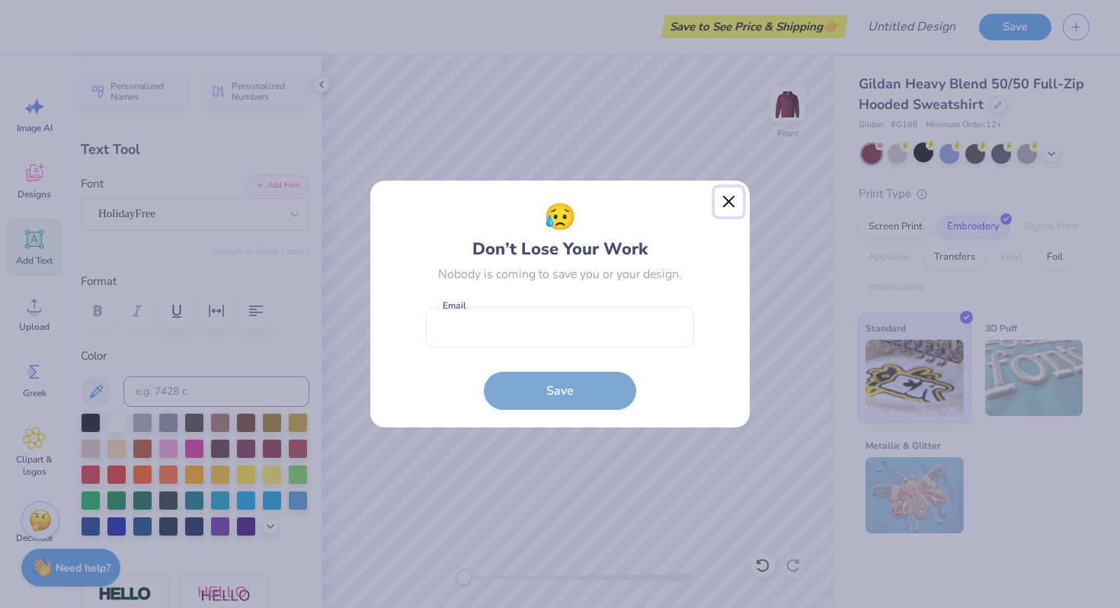
click at [727, 208] on button "Close" at bounding box center [729, 201] width 29 height 29
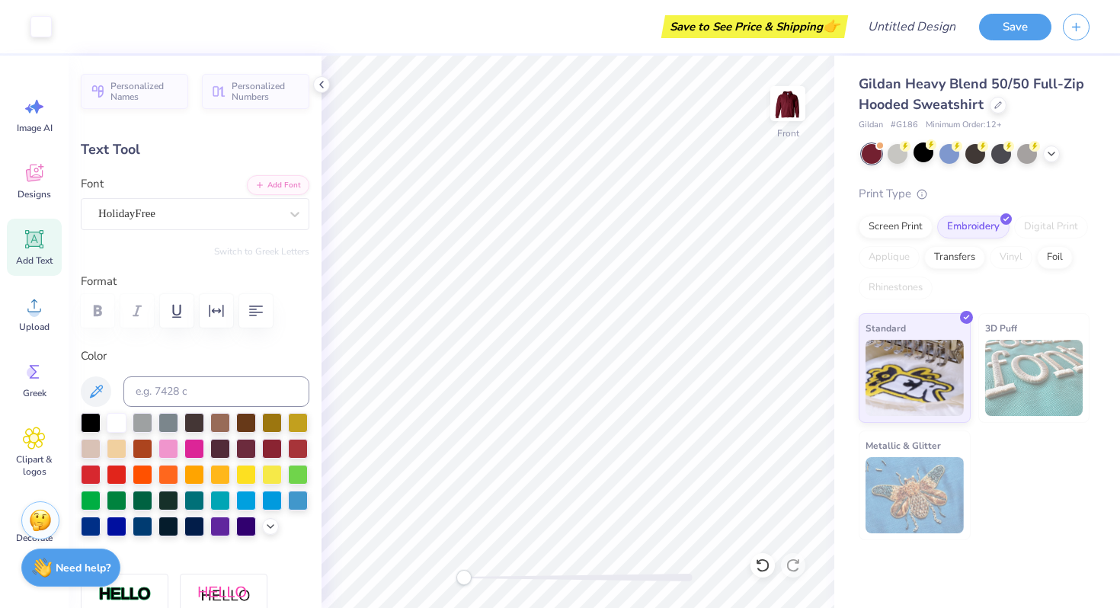
type input "0.0"
type input "2.89"
type input "1.13"
type input "6.14"
type input "-10.8"
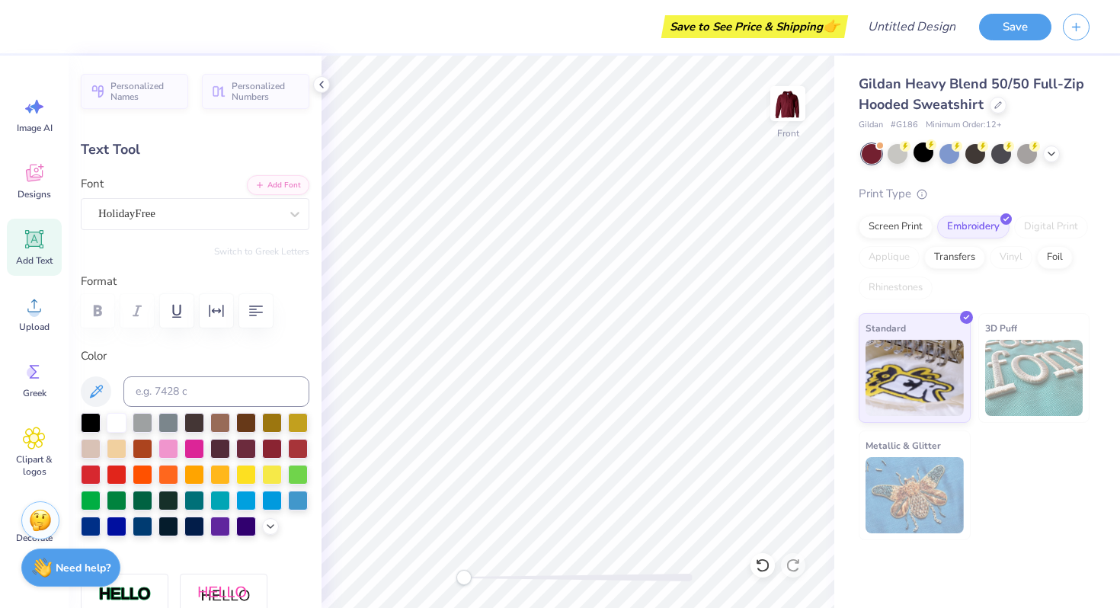
type textarea "i"
type textarea "Expressions"
click at [146, 88] on span "Personalized Names" at bounding box center [145, 89] width 69 height 21
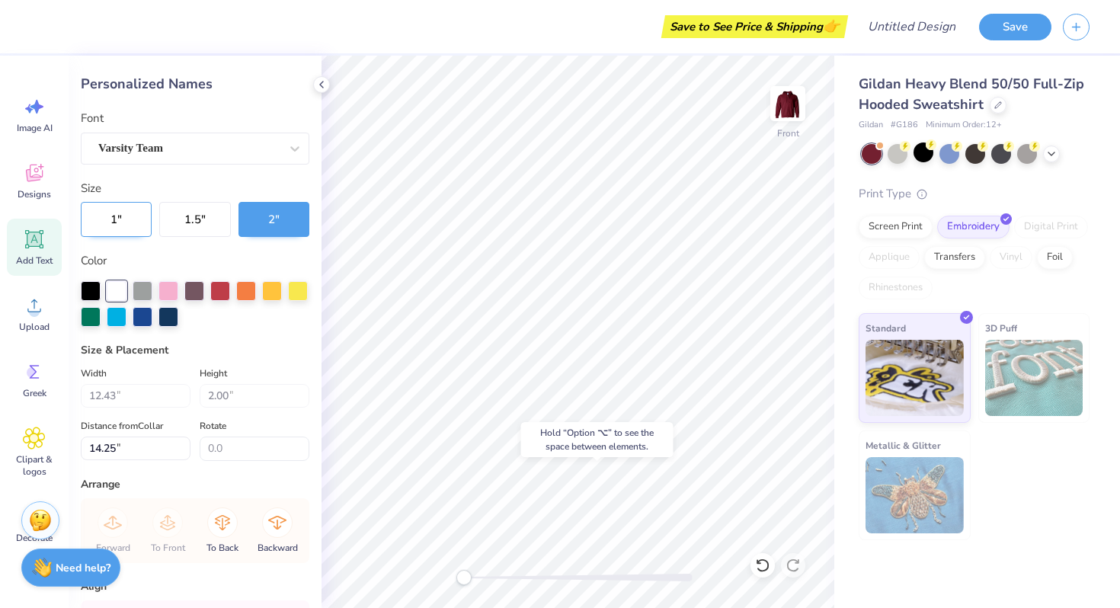
click at [117, 209] on button "1 "" at bounding box center [116, 219] width 71 height 35
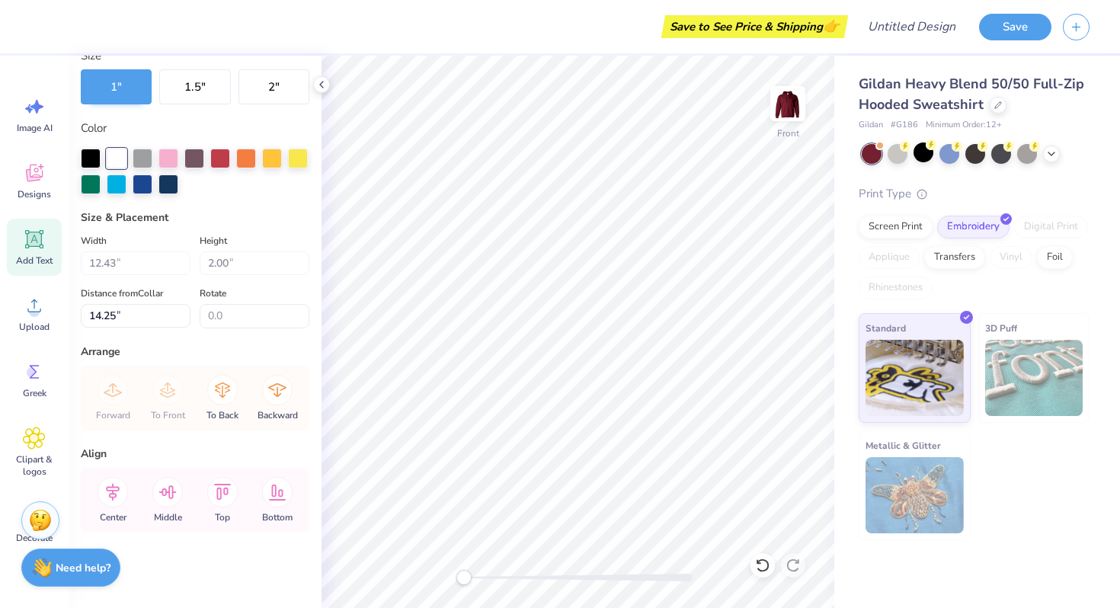
scroll to position [0, 0]
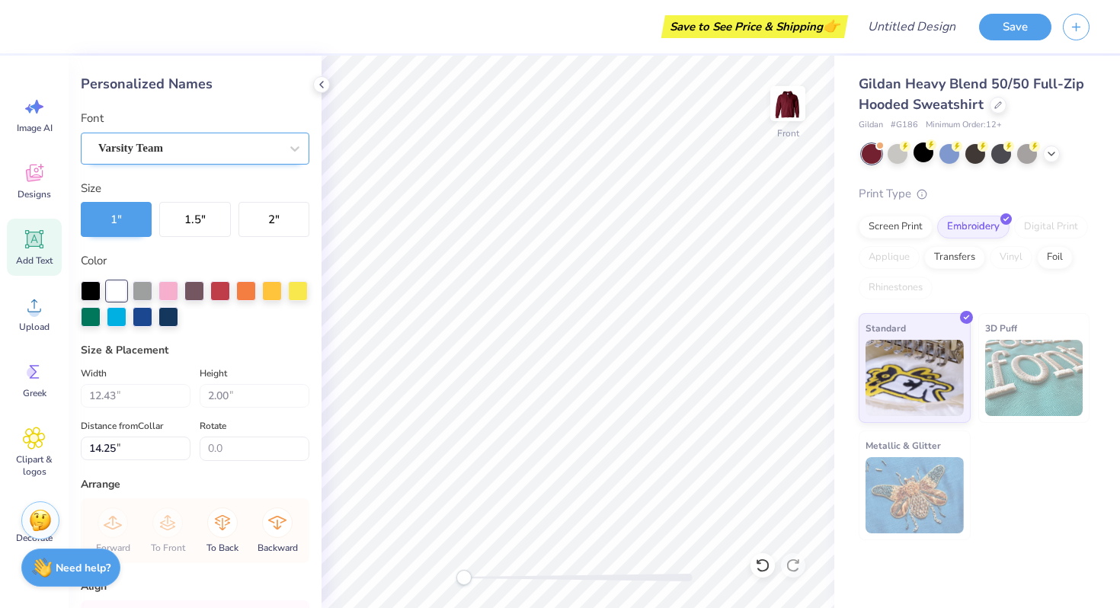
click at [183, 146] on div "Varsity Team" at bounding box center [189, 148] width 184 height 24
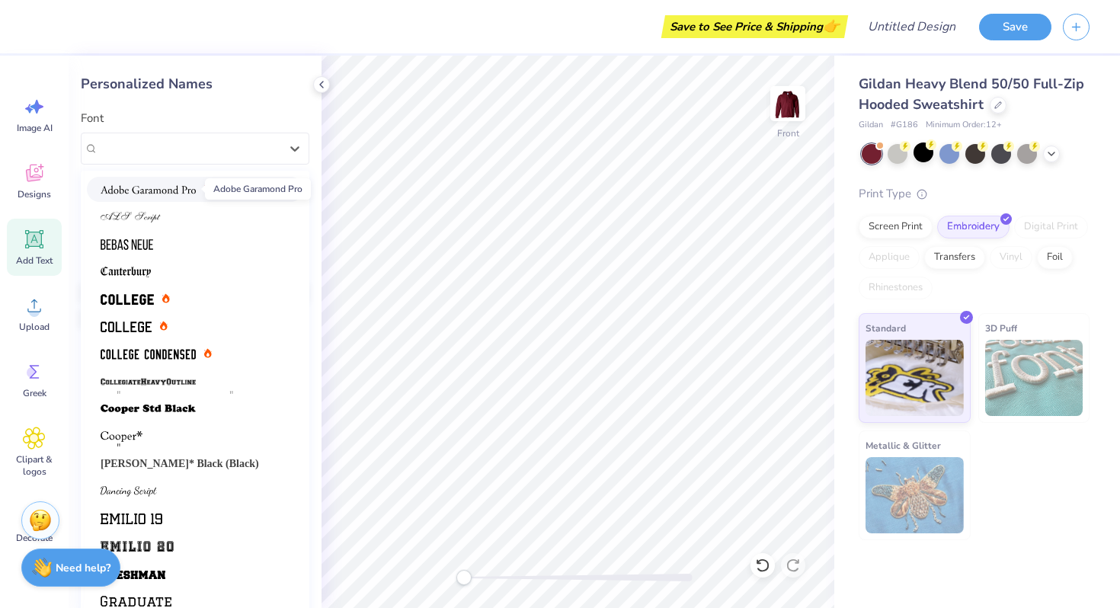
click at [170, 184] on img at bounding box center [148, 189] width 95 height 11
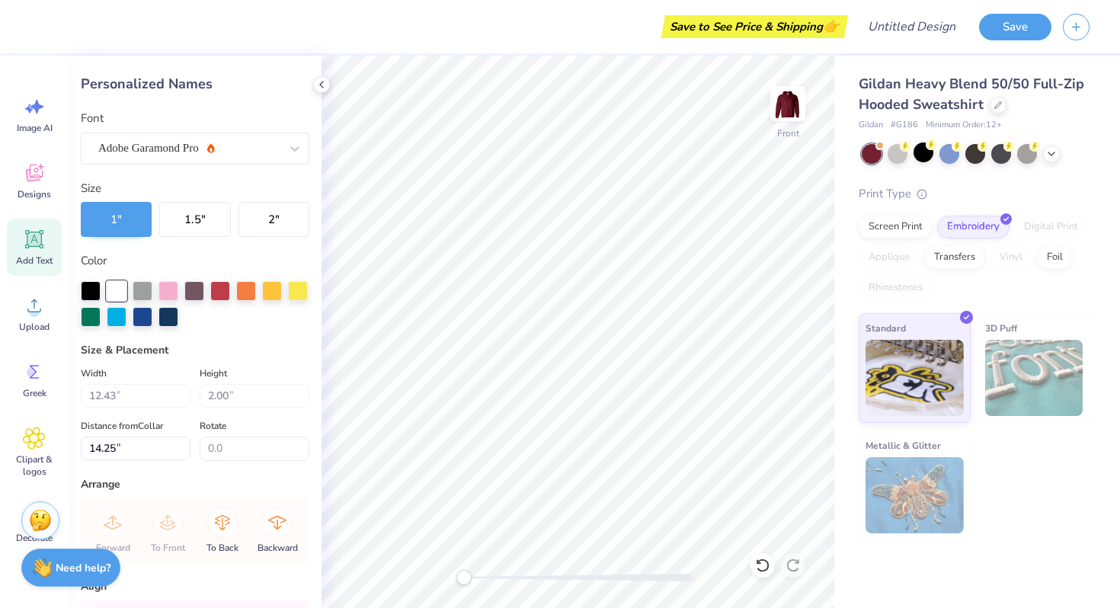
click at [220, 339] on div "Personalized Names Font Adobe Garamond Pro Size 1 " 1.5 " 2 " Color Size & Plac…" at bounding box center [195, 332] width 253 height 553
click at [322, 85] on icon at bounding box center [322, 85] width 12 height 12
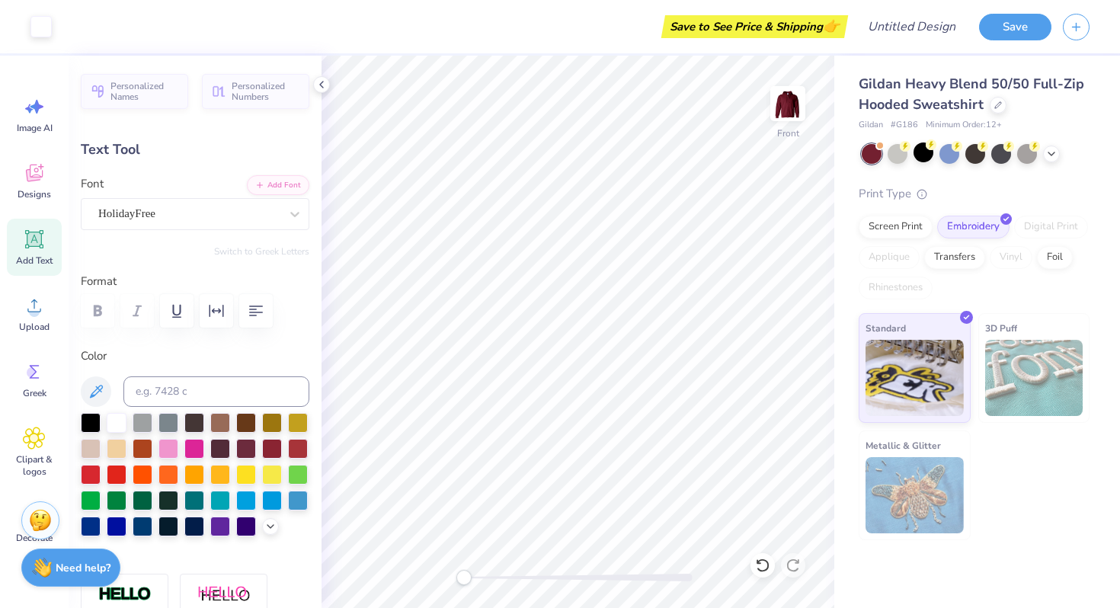
type input "0.0"
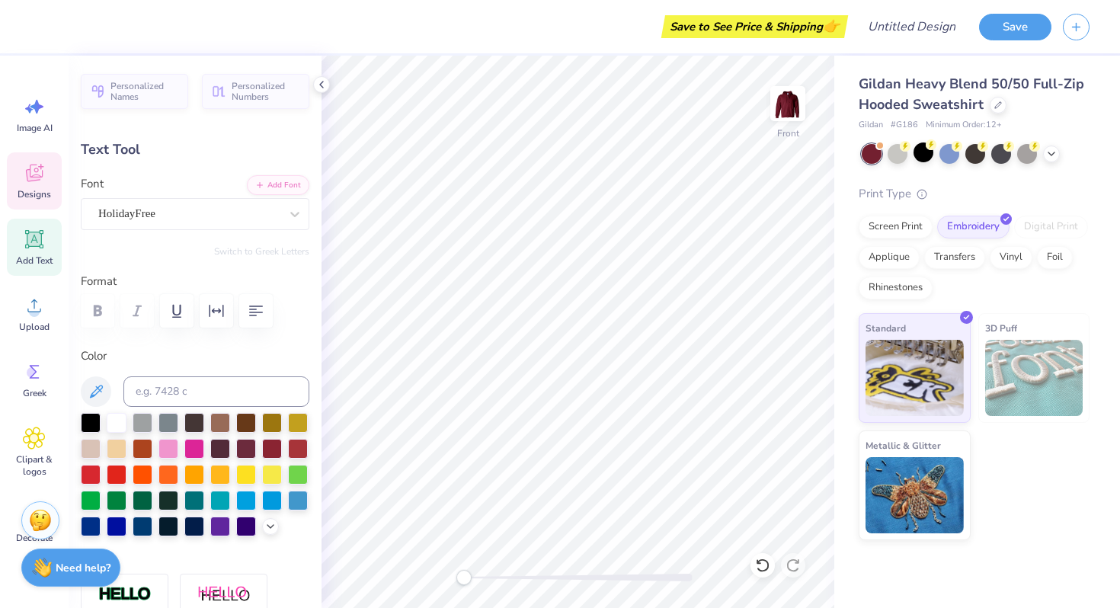
click at [24, 181] on icon at bounding box center [34, 173] width 23 height 23
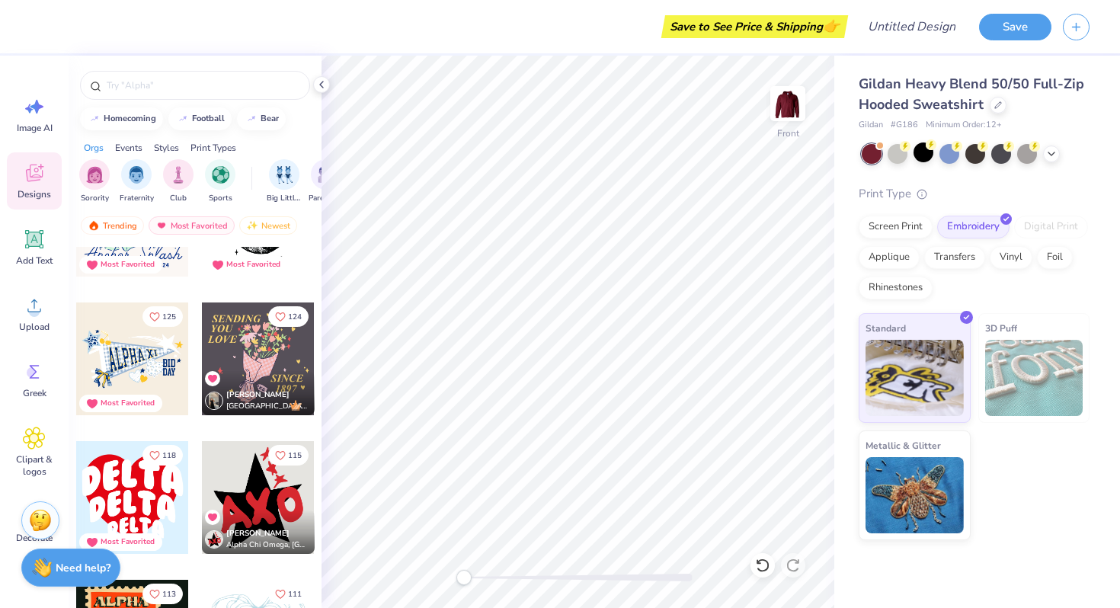
scroll to position [1171, 0]
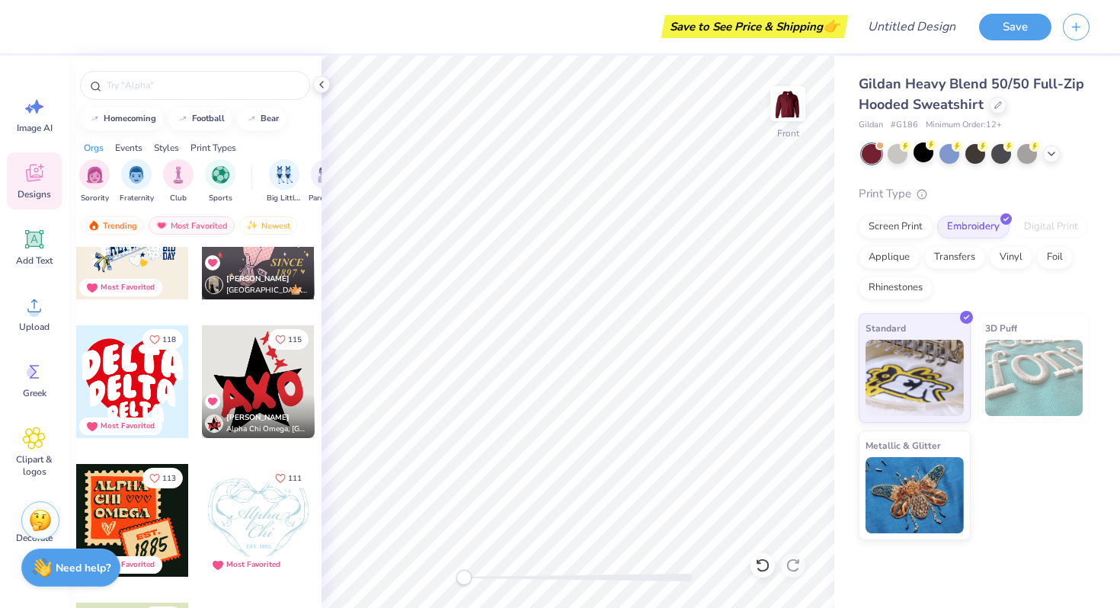
click at [271, 370] on div at bounding box center [258, 381] width 113 height 113
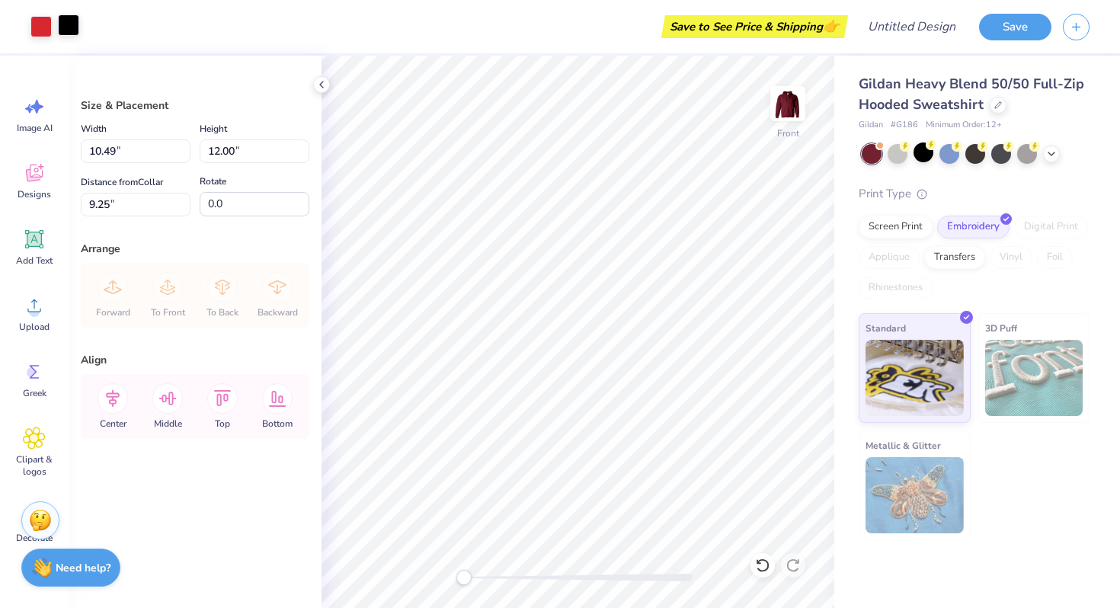
click at [69, 30] on div at bounding box center [68, 24] width 21 height 21
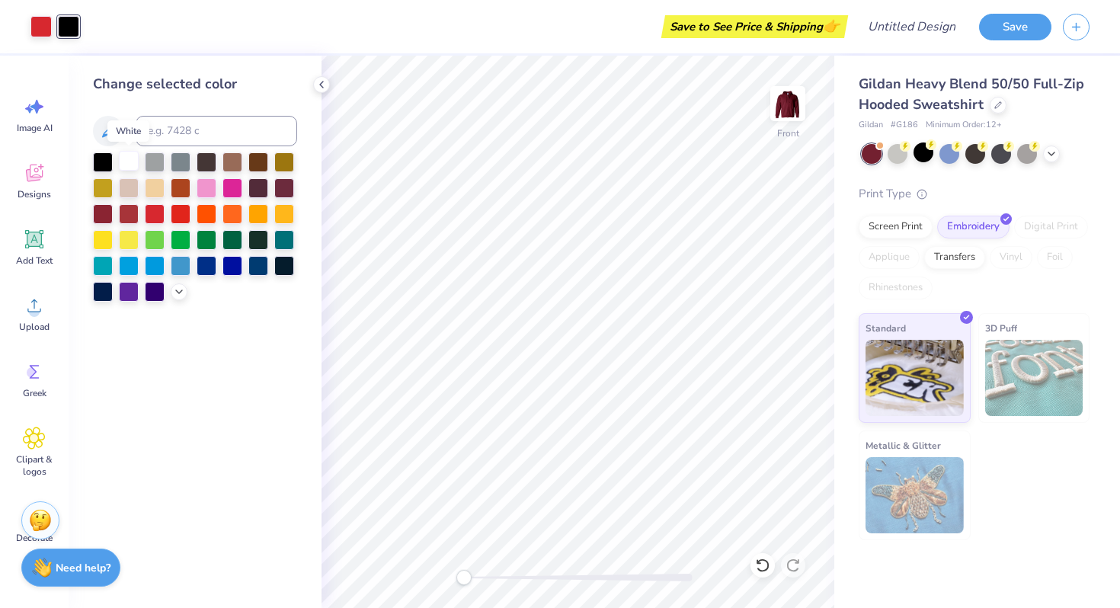
click at [123, 162] on div at bounding box center [129, 161] width 20 height 20
click at [46, 34] on div at bounding box center [40, 24] width 21 height 21
click at [105, 158] on div at bounding box center [103, 161] width 20 height 20
click at [133, 222] on div at bounding box center [129, 213] width 20 height 20
click at [177, 293] on icon at bounding box center [179, 290] width 12 height 12
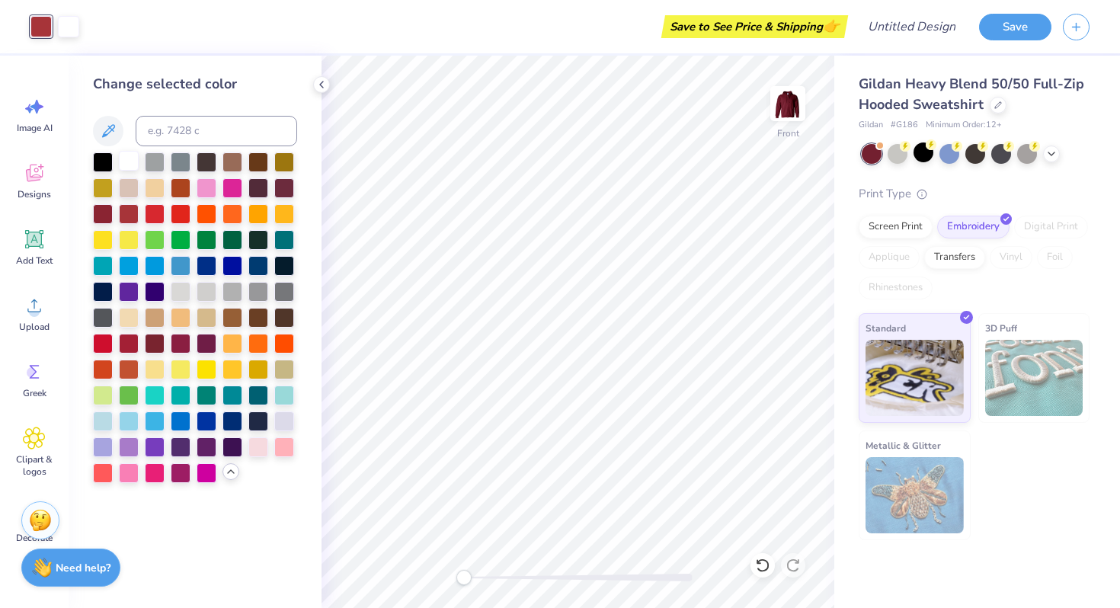
click at [136, 164] on div at bounding box center [129, 161] width 20 height 20
click at [105, 158] on div at bounding box center [103, 161] width 20 height 20
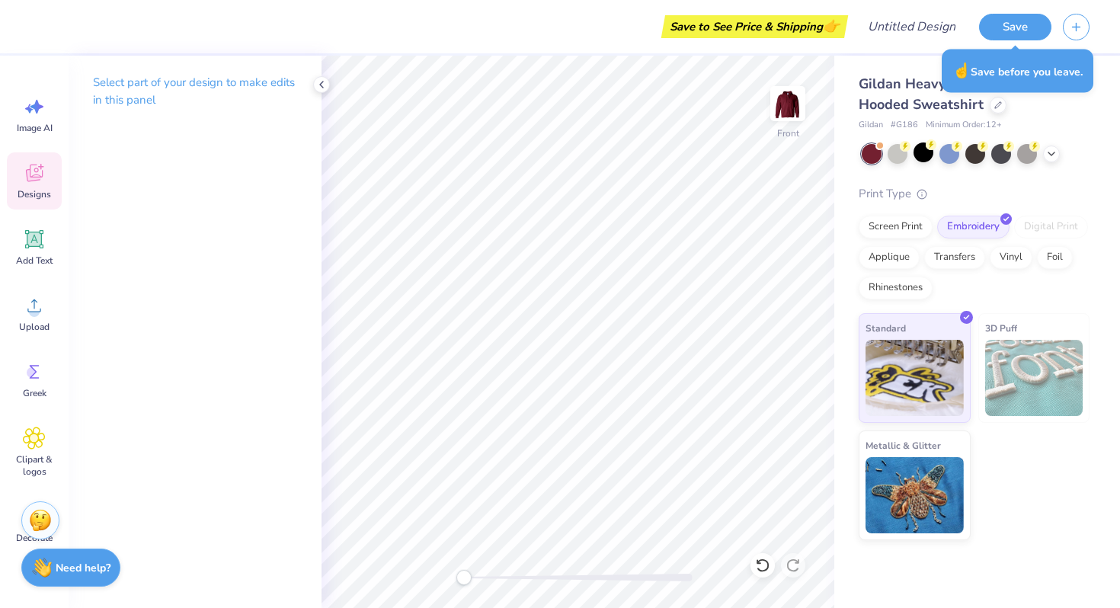
click at [24, 166] on icon at bounding box center [34, 173] width 23 height 23
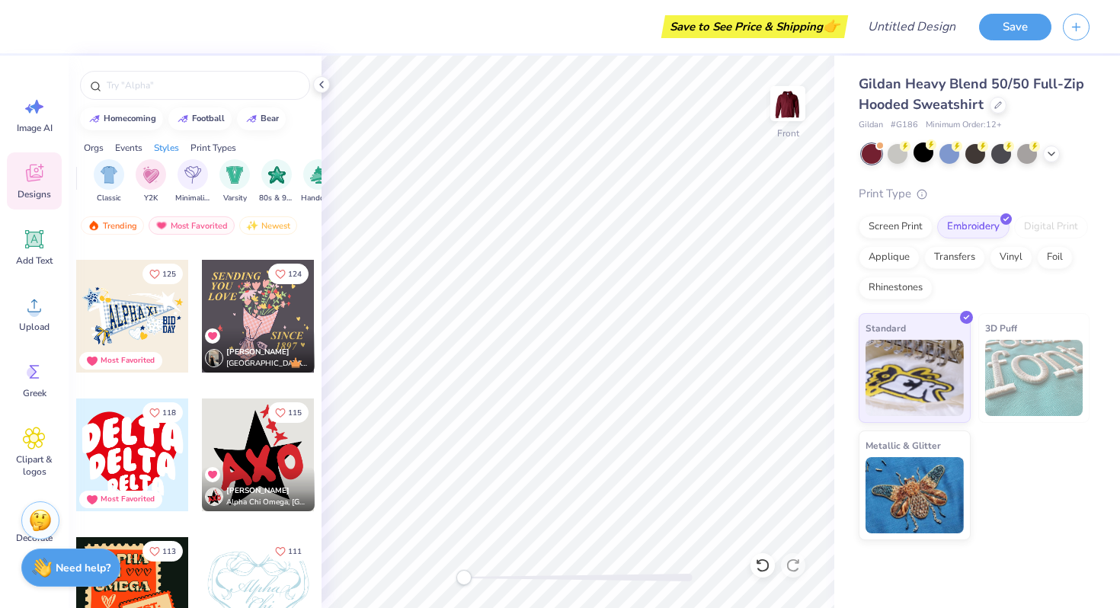
scroll to position [0, 819]
click at [81, 184] on div "filter for Classic" at bounding box center [74, 173] width 30 height 30
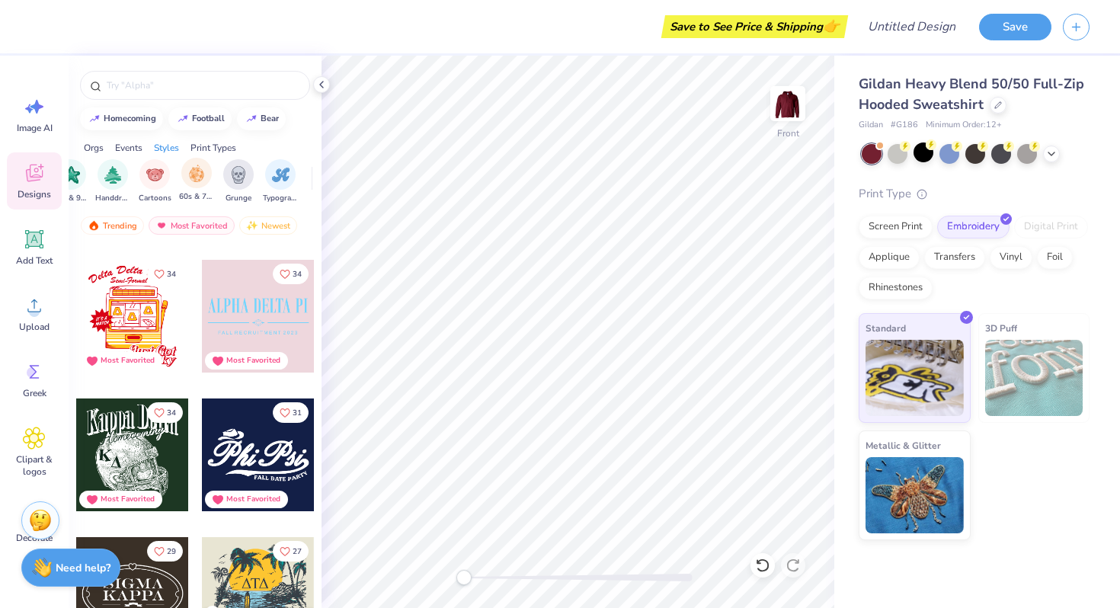
scroll to position [0, 1082]
click at [265, 176] on div "filter for Embroidery" at bounding box center [252, 173] width 30 height 30
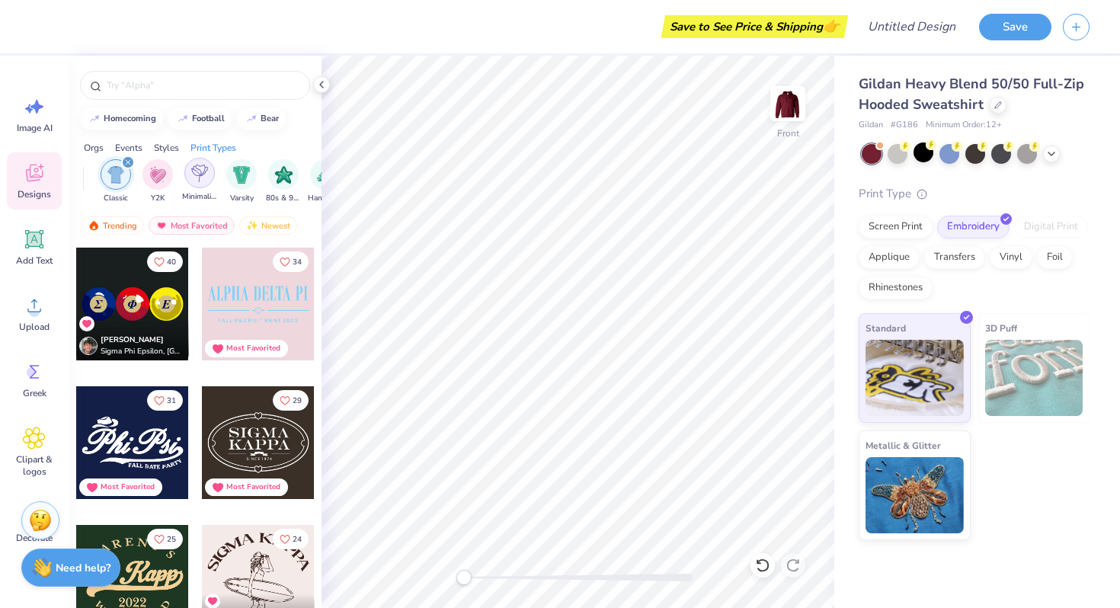
scroll to position [0, 719]
click at [185, 160] on icon "filter for Classic" at bounding box center [187, 162] width 6 height 6
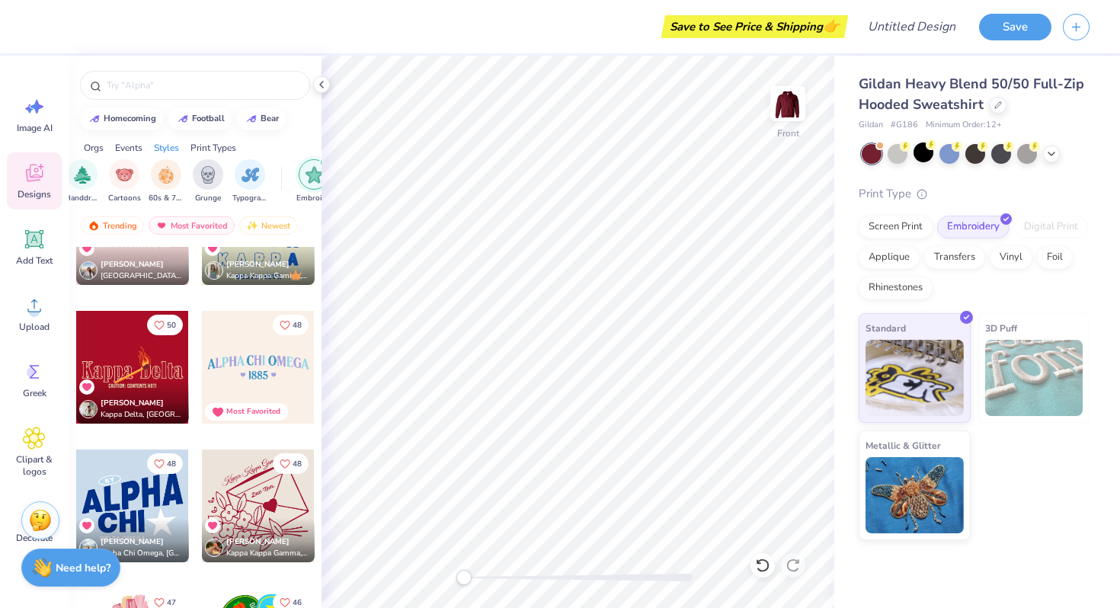
scroll to position [0, 1140]
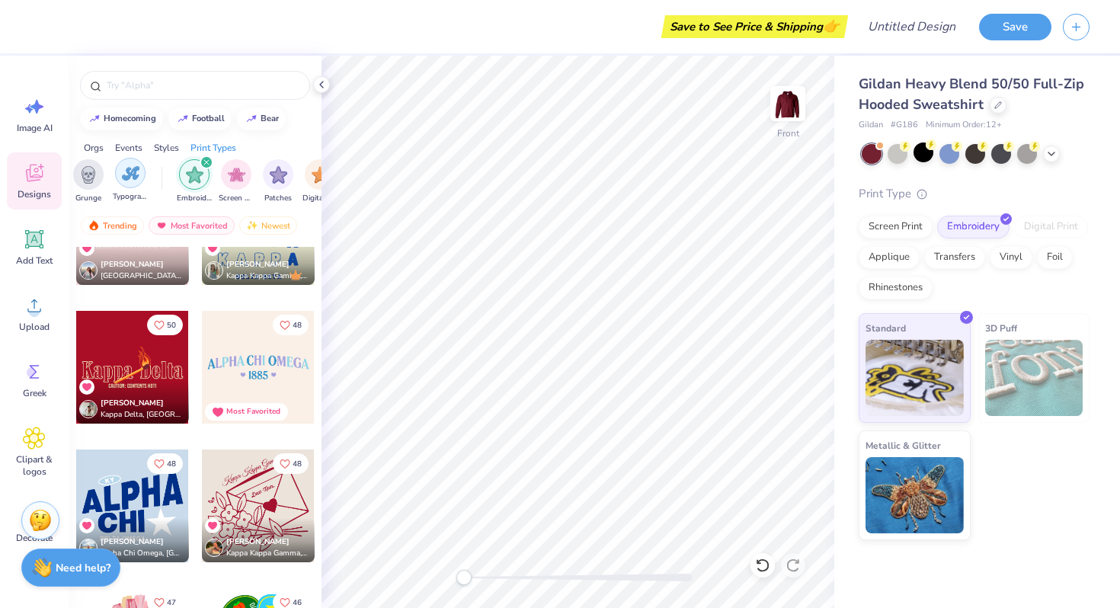
click at [141, 174] on div "filter for Typography" at bounding box center [130, 173] width 30 height 30
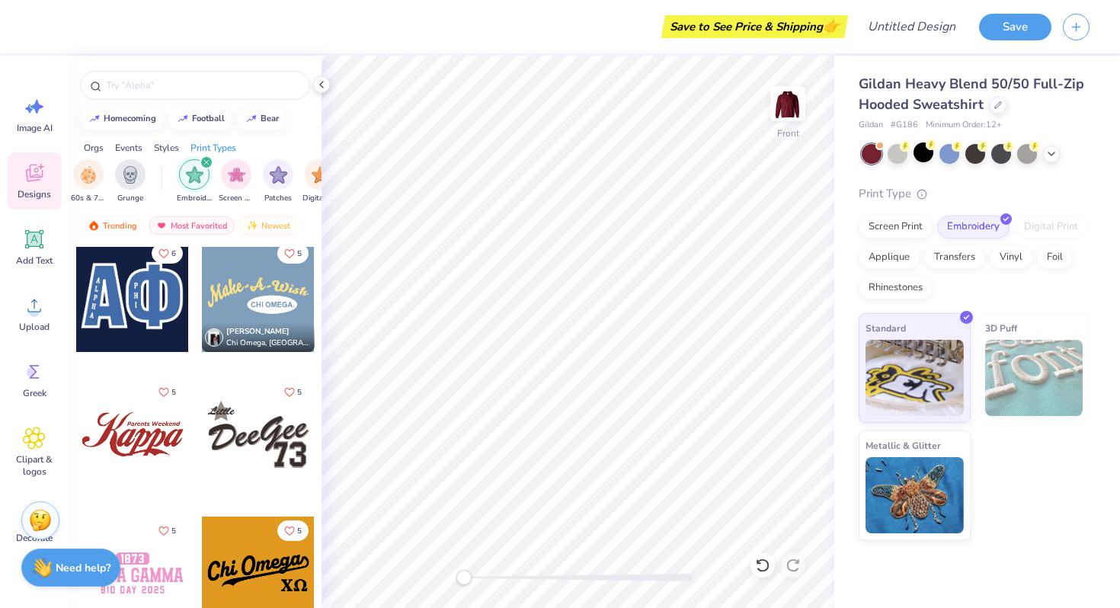
scroll to position [5946, 0]
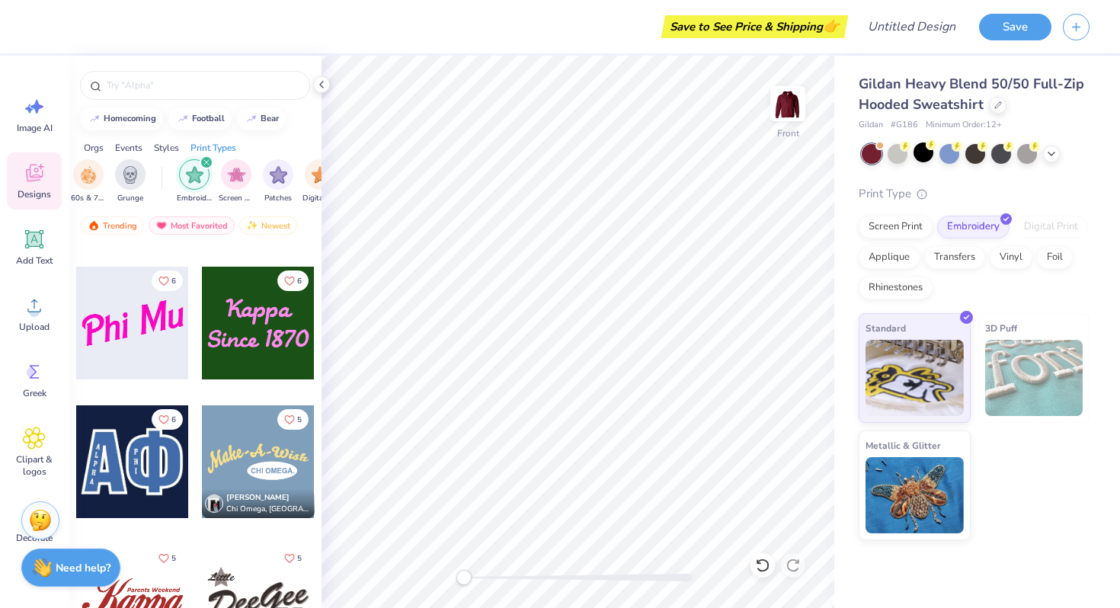
click at [204, 161] on icon "filter for Embroidery" at bounding box center [206, 162] width 5 height 5
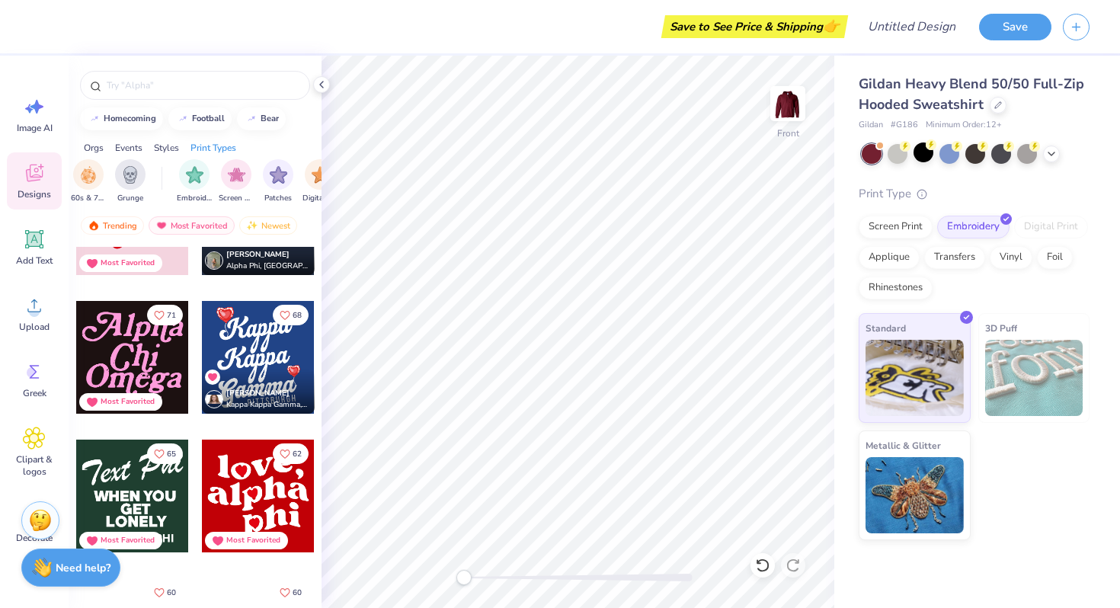
scroll to position [0, 0]
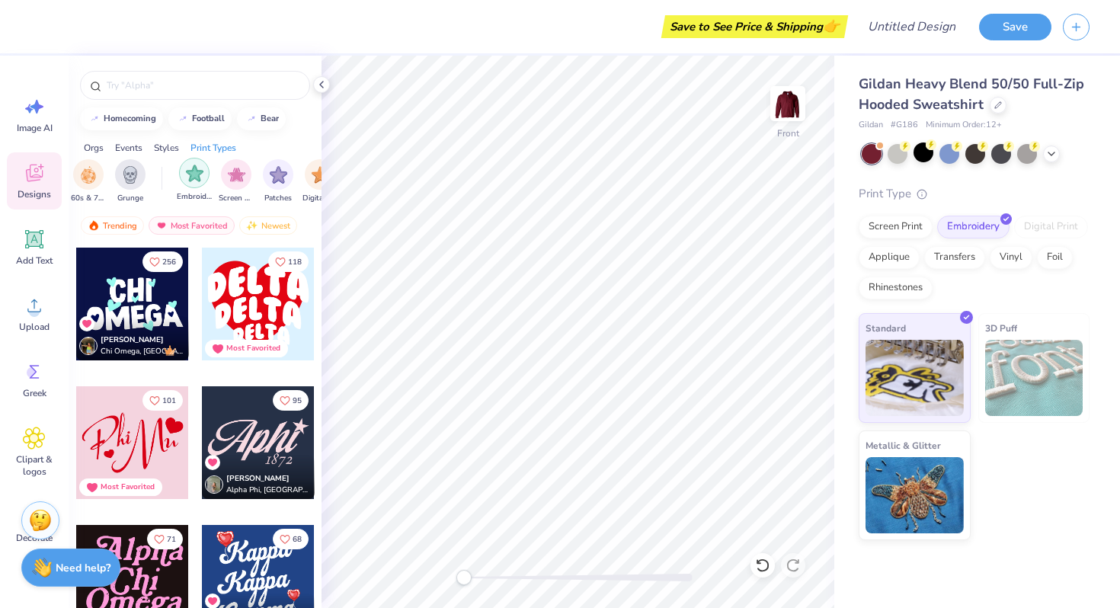
click at [202, 172] on img "filter for Embroidery" at bounding box center [195, 174] width 18 height 18
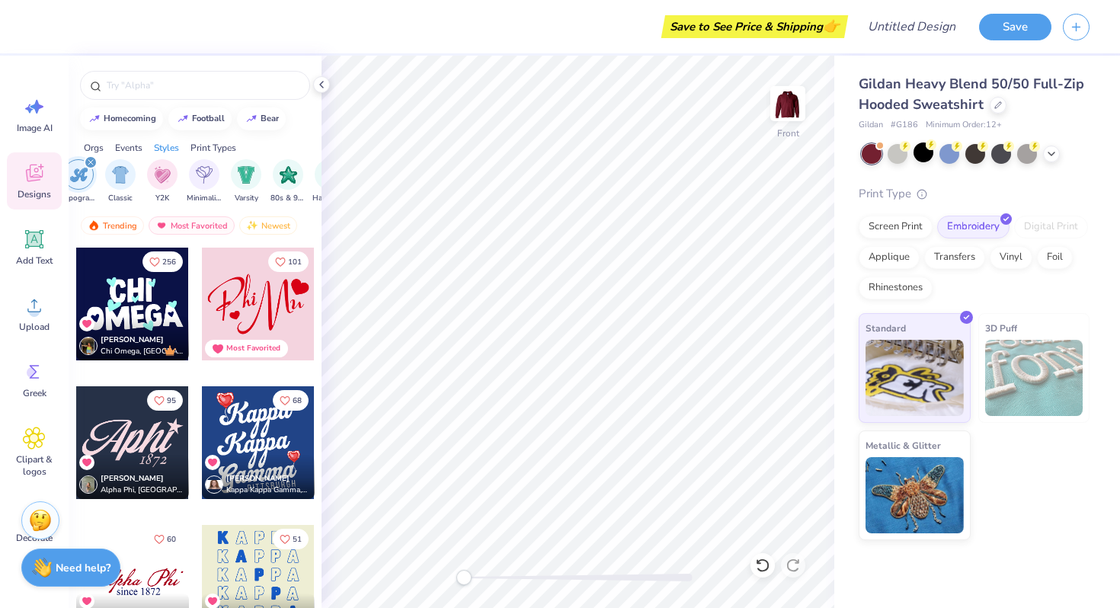
scroll to position [0, 813]
click at [91, 159] on div "filter for Typography" at bounding box center [92, 162] width 14 height 14
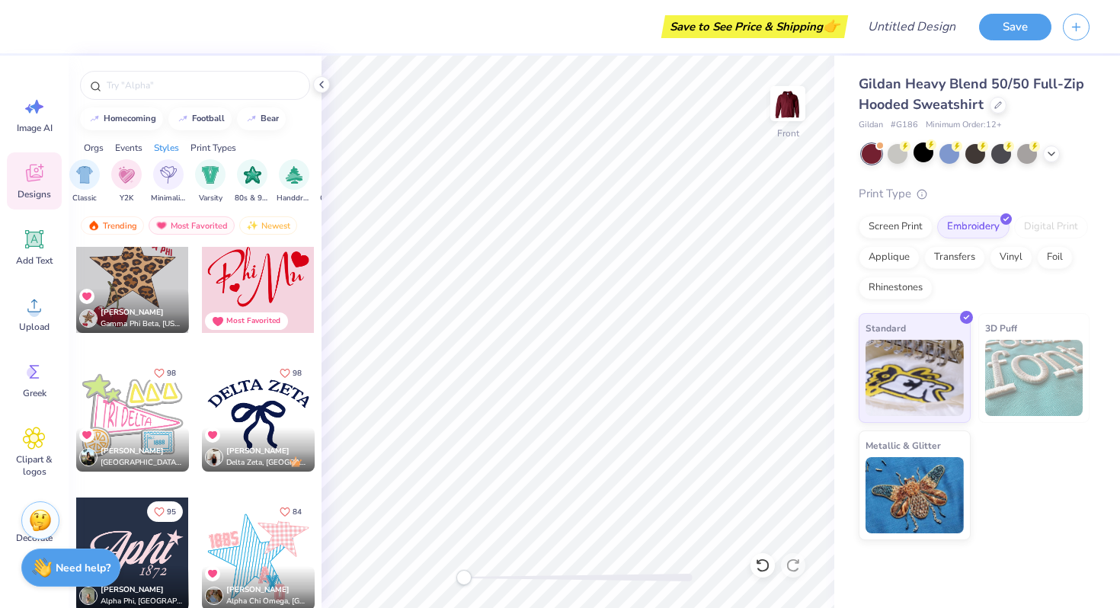
scroll to position [818, 0]
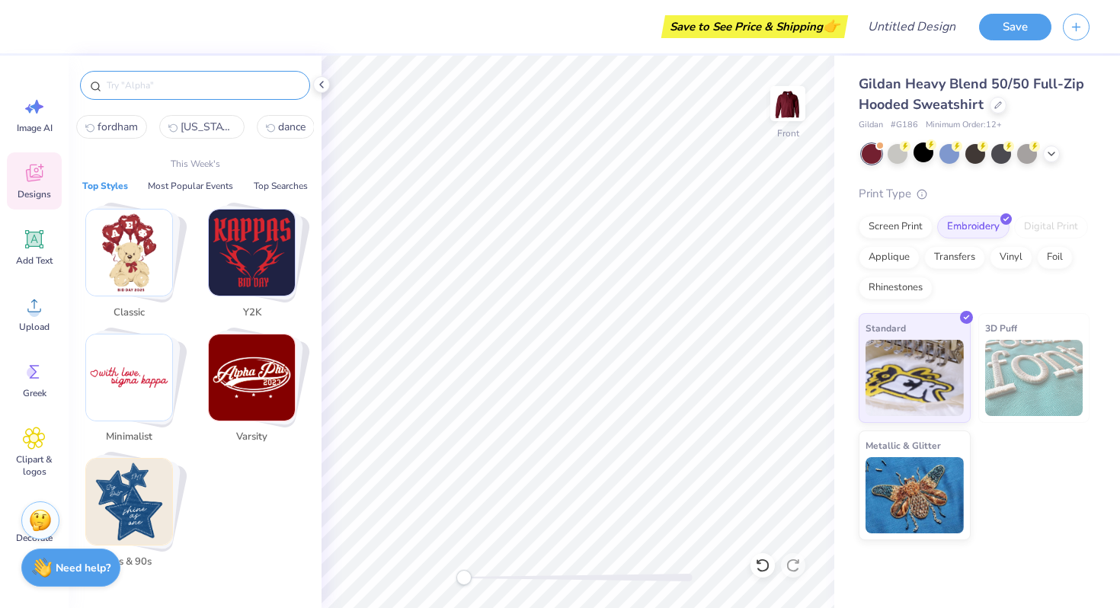
click at [173, 92] on input "text" at bounding box center [202, 85] width 195 height 15
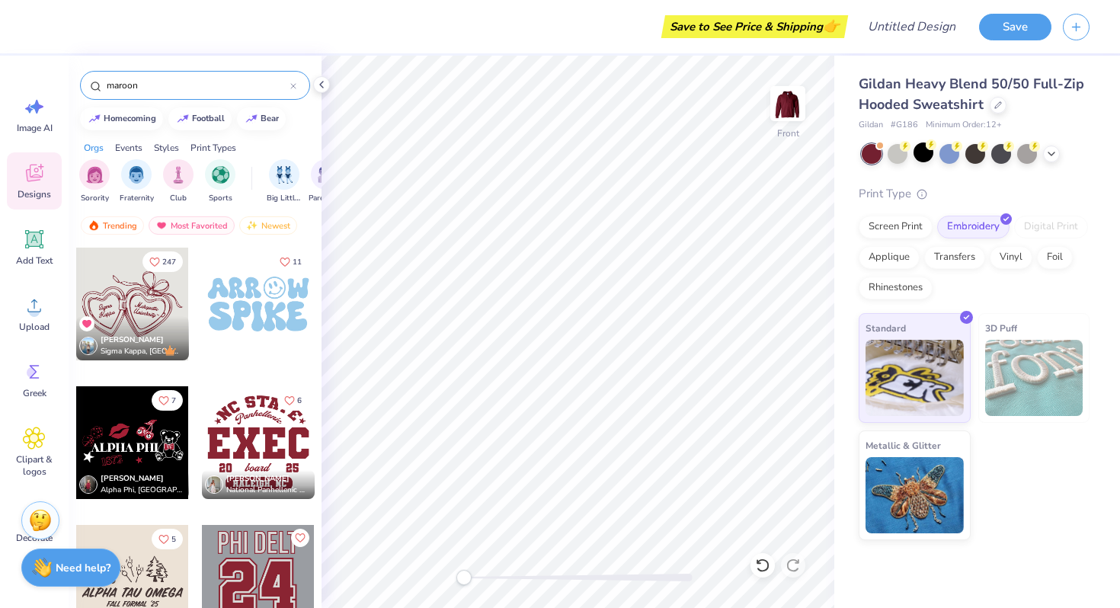
type input "maroon"
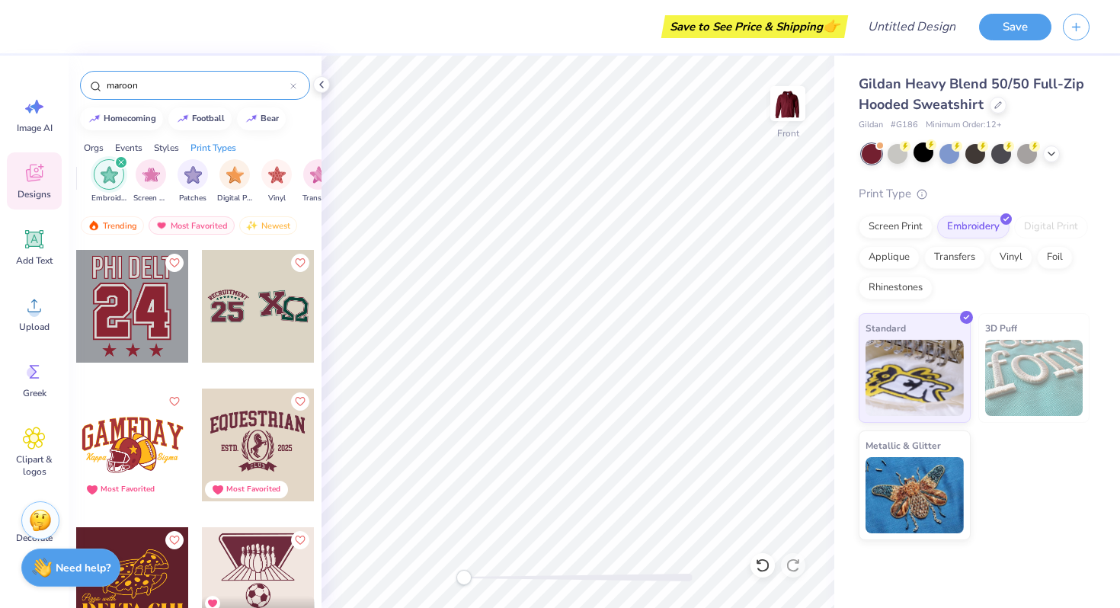
scroll to position [0, 0]
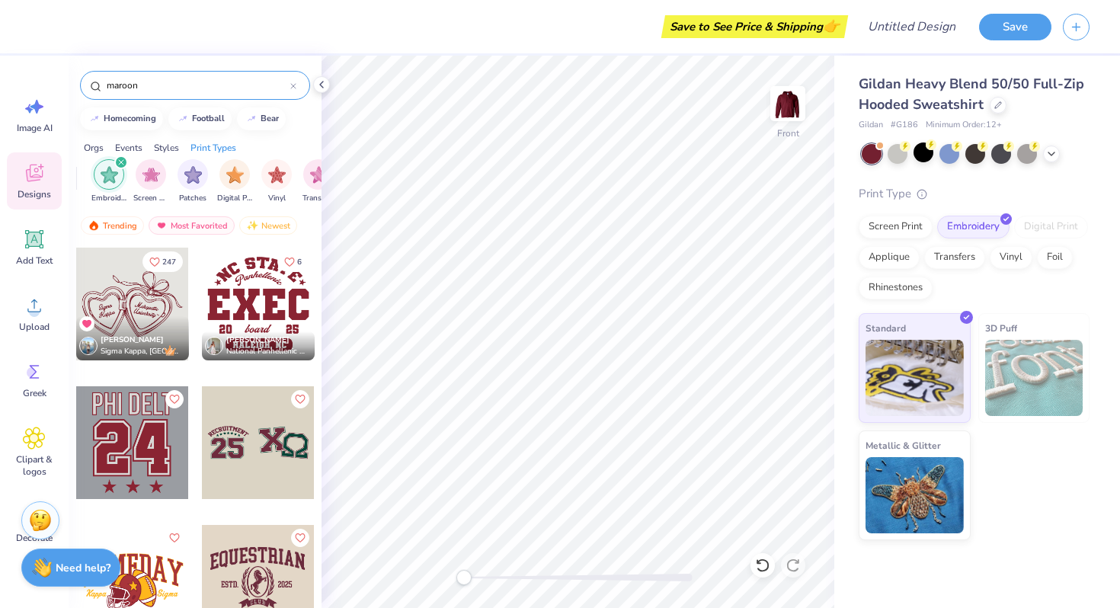
click at [120, 159] on icon "filter for Embroidery" at bounding box center [121, 162] width 6 height 6
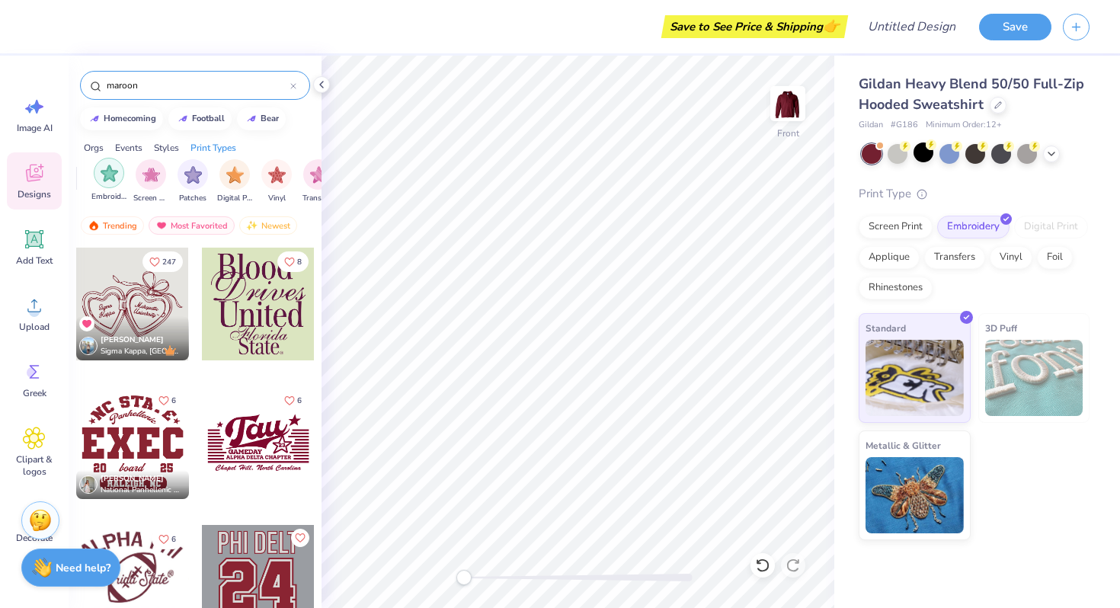
click at [123, 172] on div "filter for Embroidery" at bounding box center [109, 173] width 30 height 30
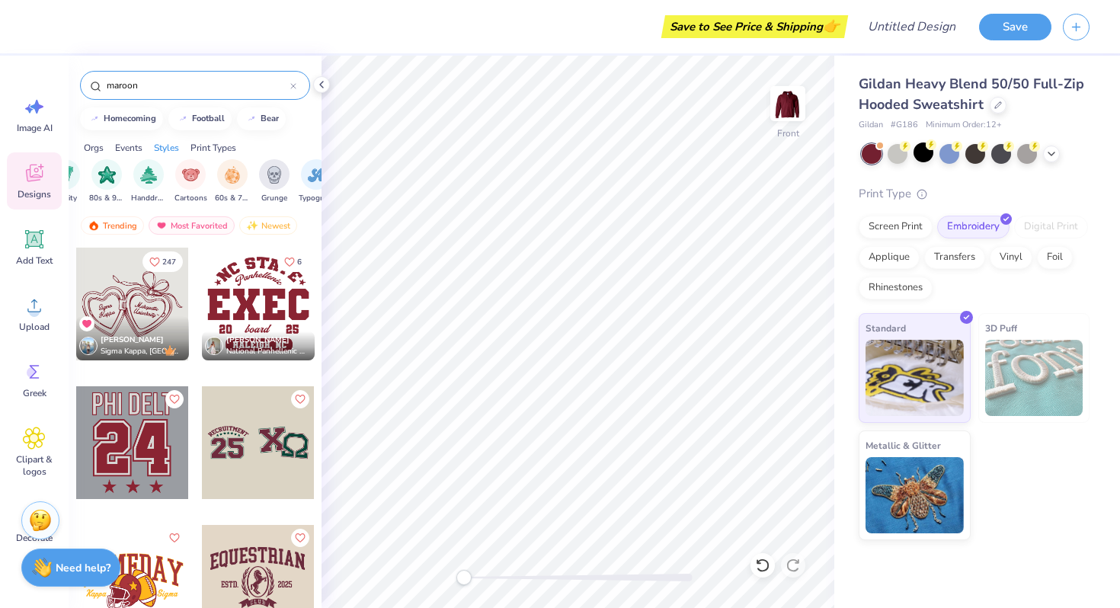
scroll to position [0, 927]
click at [295, 82] on div at bounding box center [293, 86] width 6 height 14
click at [213, 82] on input "text" at bounding box center [202, 85] width 195 height 15
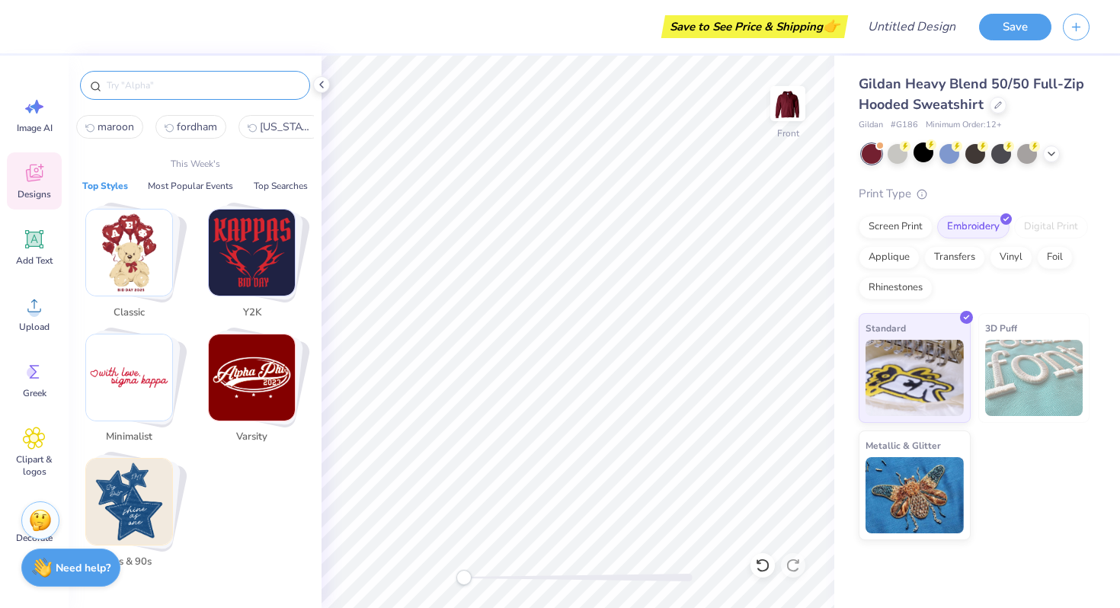
click at [235, 370] on img "Stack Card Button Varsity" at bounding box center [252, 378] width 86 height 86
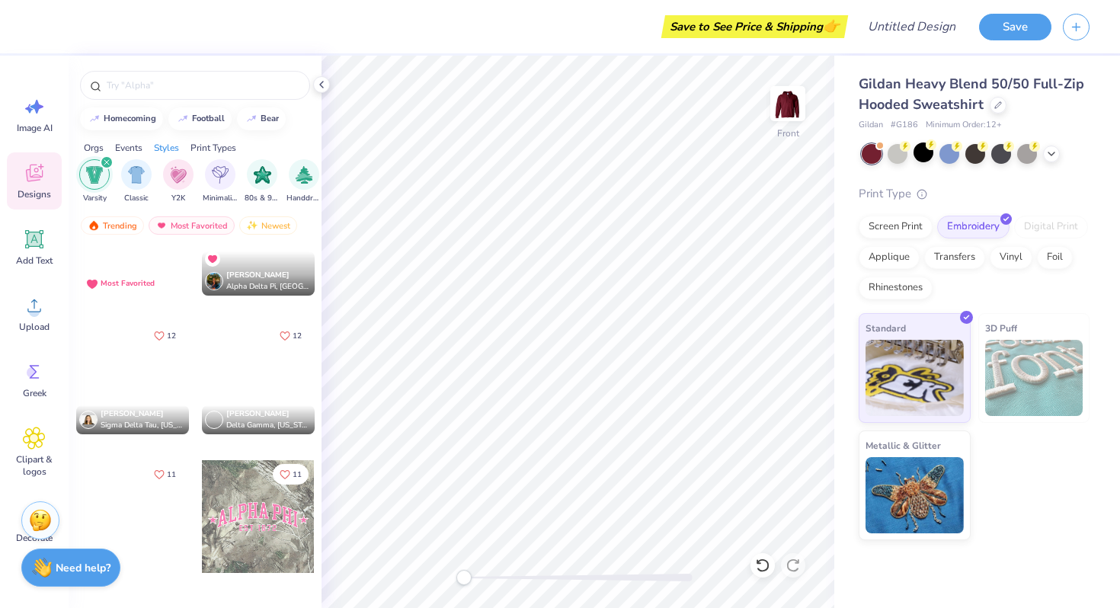
scroll to position [1594, 0]
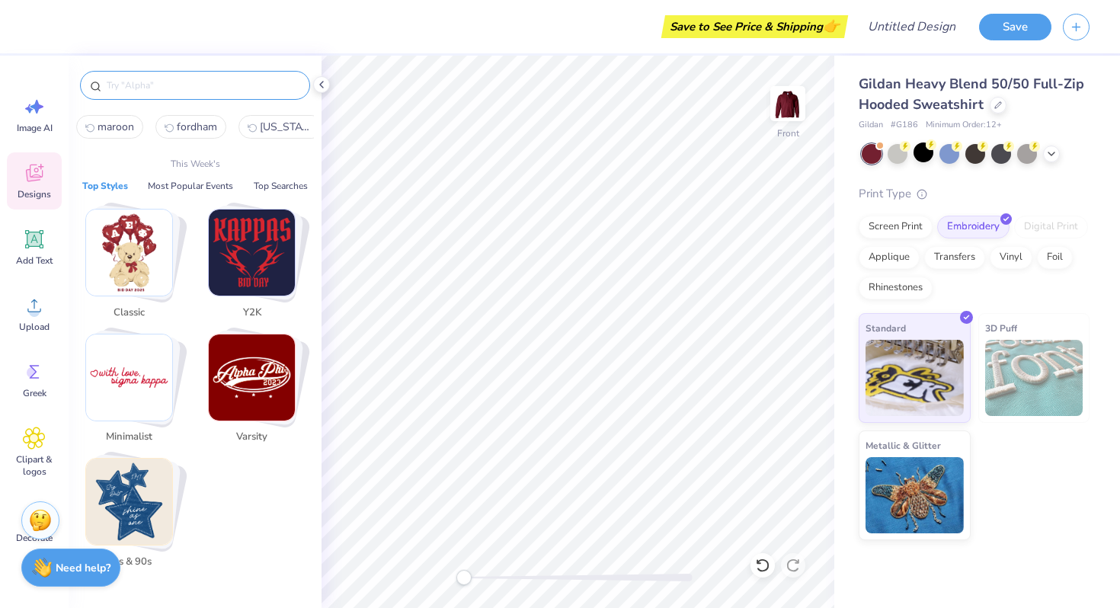
click at [184, 85] on input "text" at bounding box center [202, 85] width 195 height 15
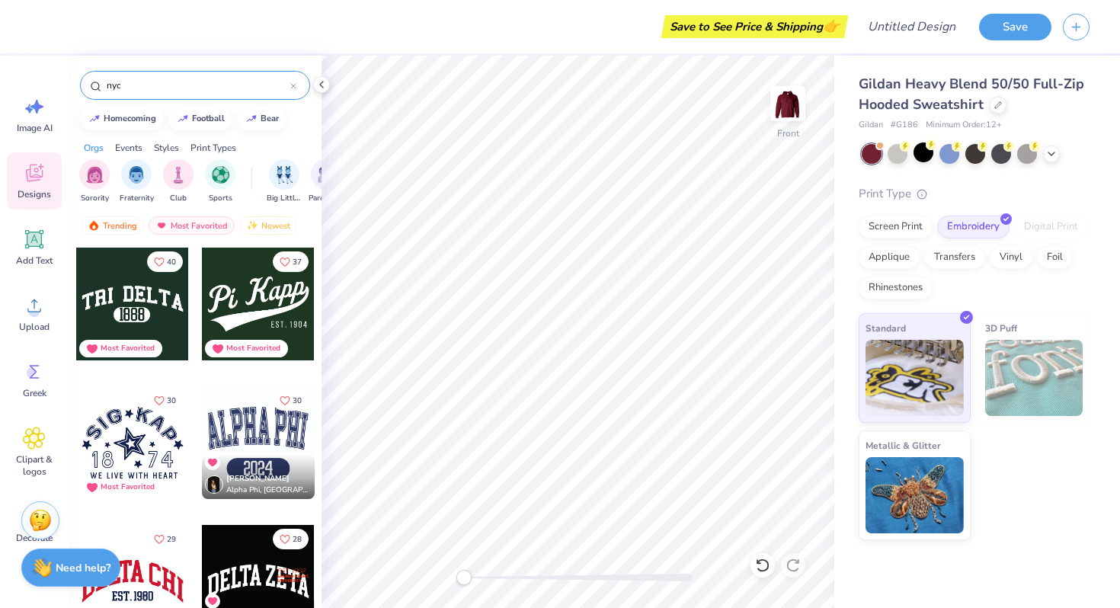
type input "nyc"
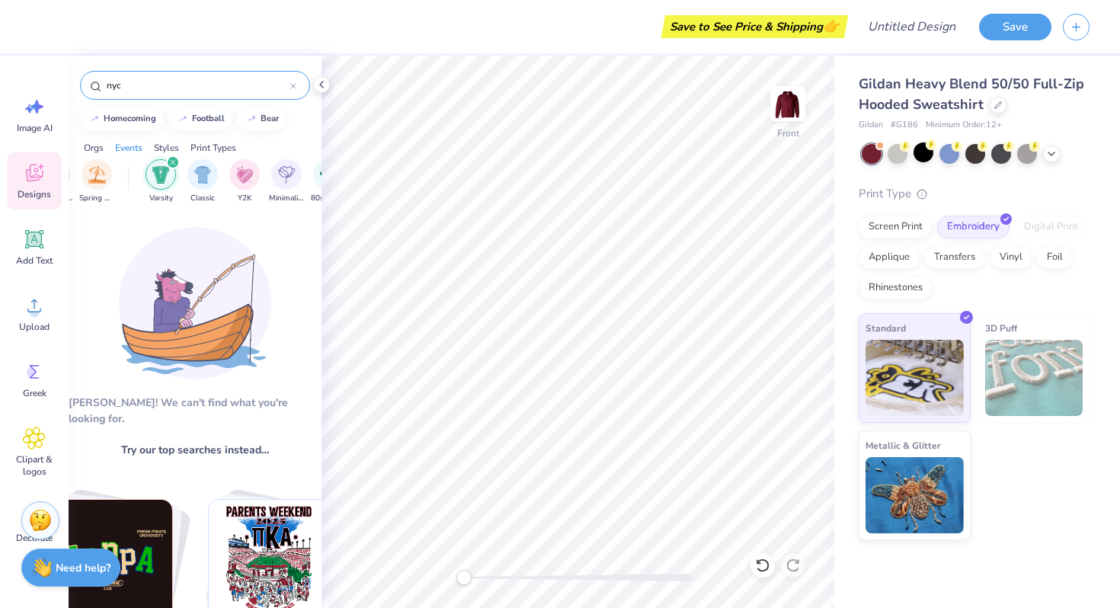
scroll to position [0, 764]
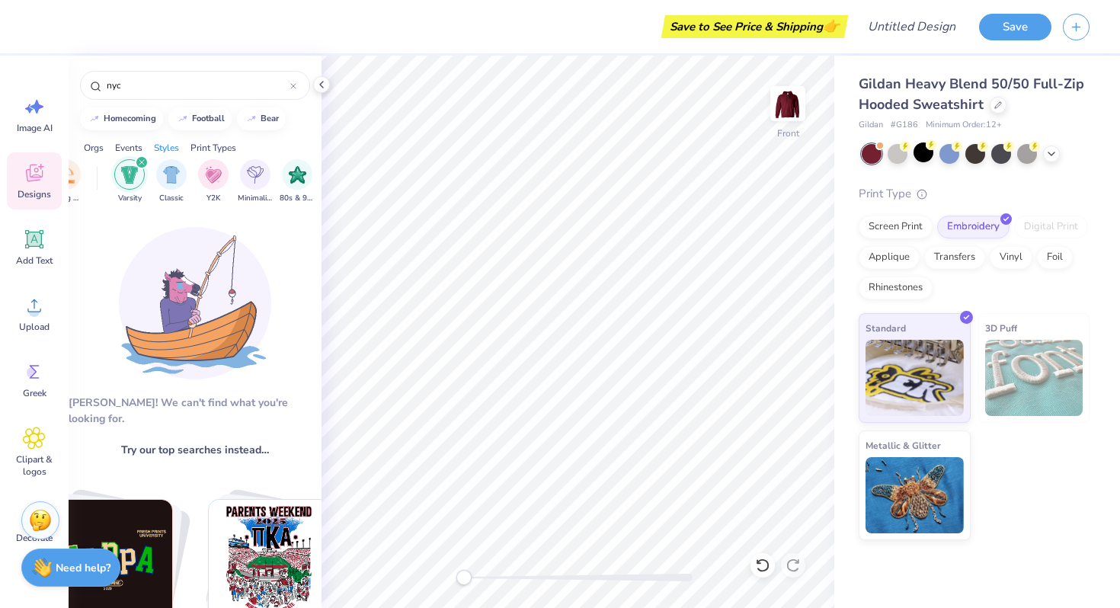
click at [136, 159] on div "filter for Varsity" at bounding box center [142, 162] width 14 height 14
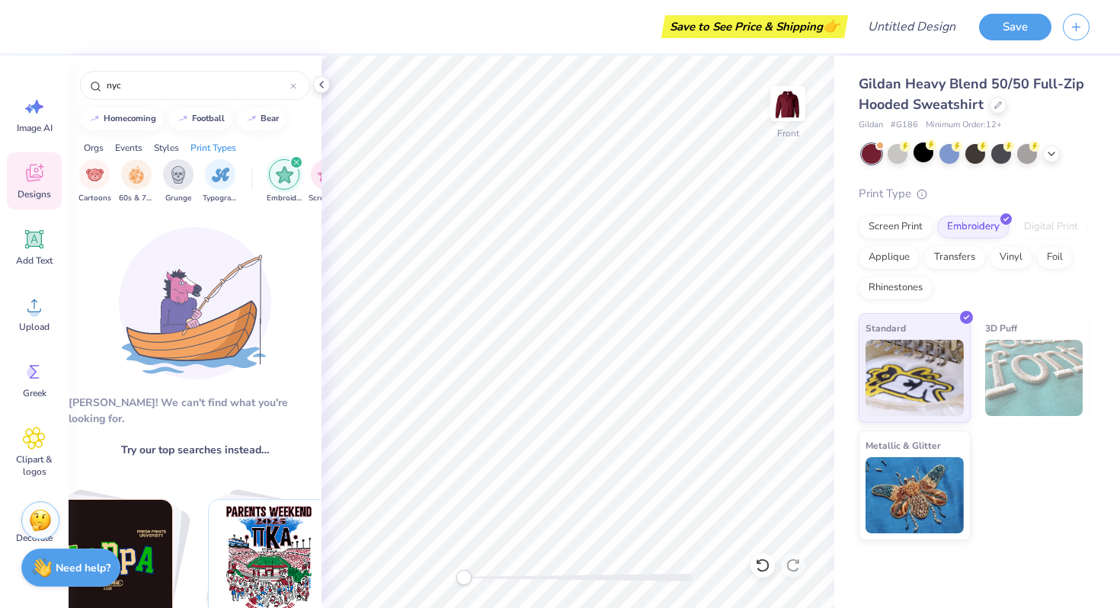
scroll to position [0, 1083]
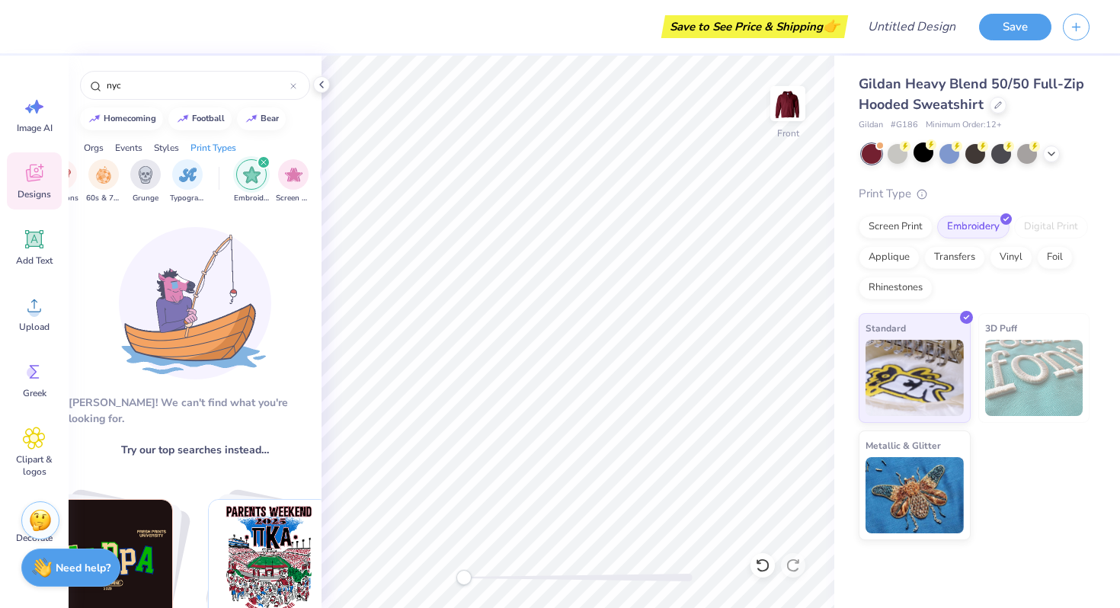
click at [264, 160] on icon "filter for Embroidery" at bounding box center [264, 162] width 6 height 6
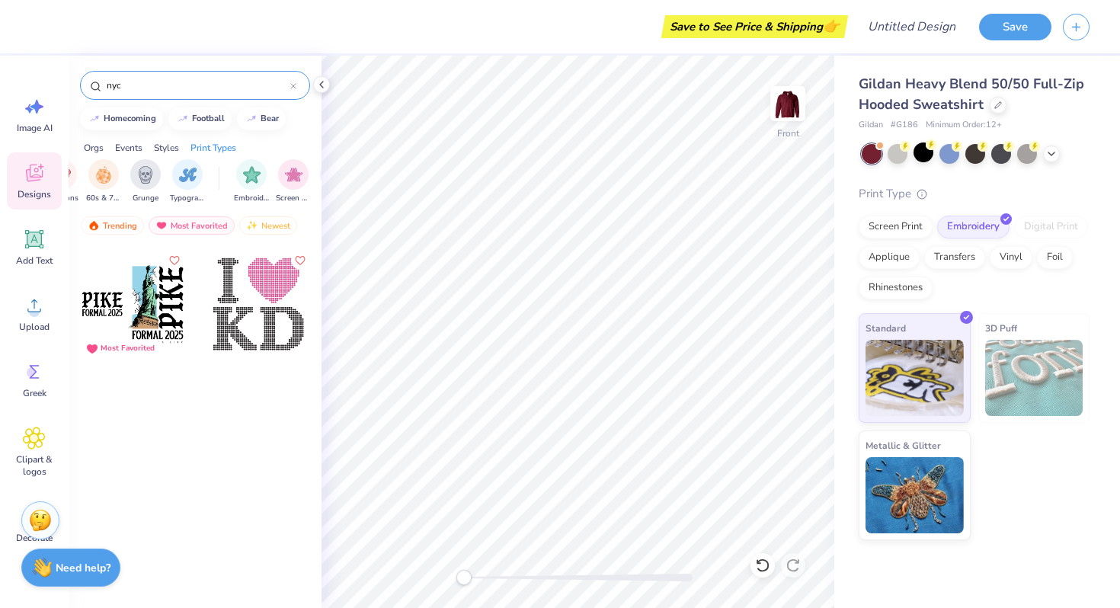
click at [294, 84] on icon at bounding box center [293, 86] width 6 height 6
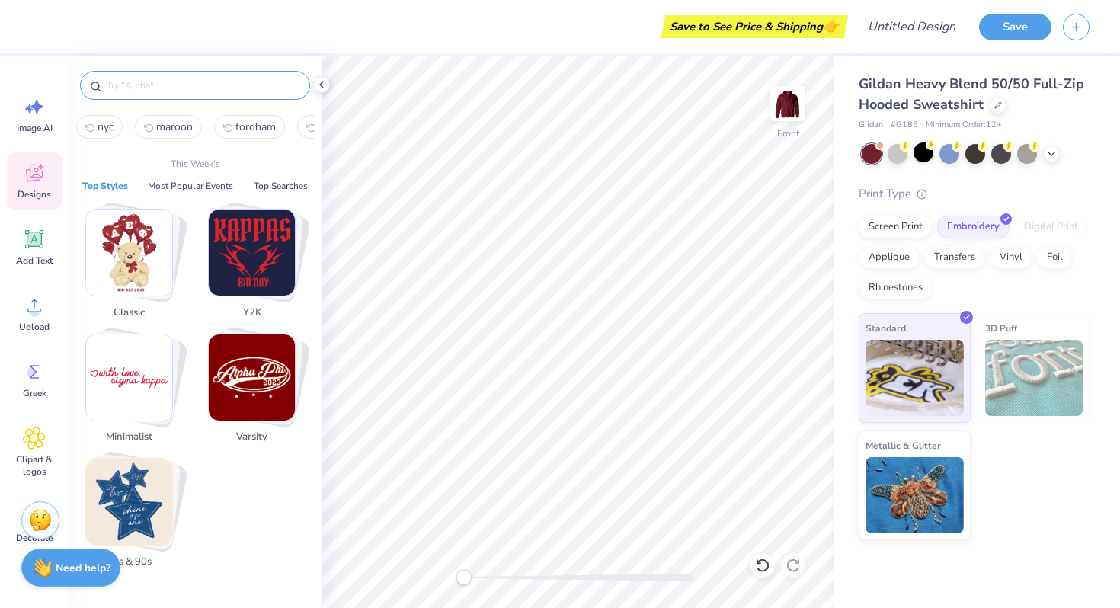
click at [276, 82] on input "text" at bounding box center [202, 85] width 195 height 15
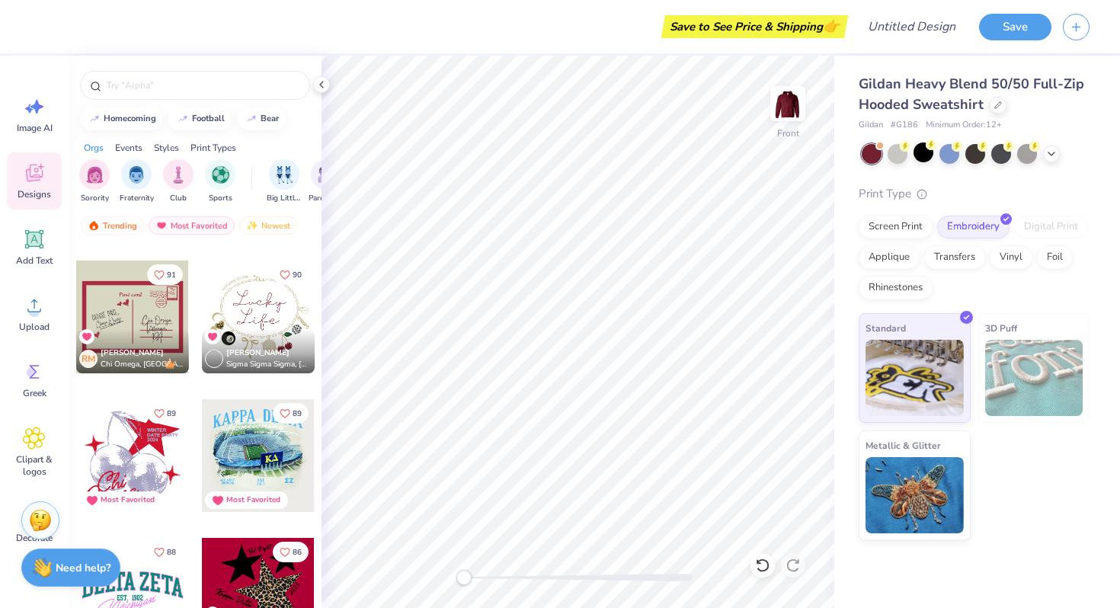
scroll to position [2094, 0]
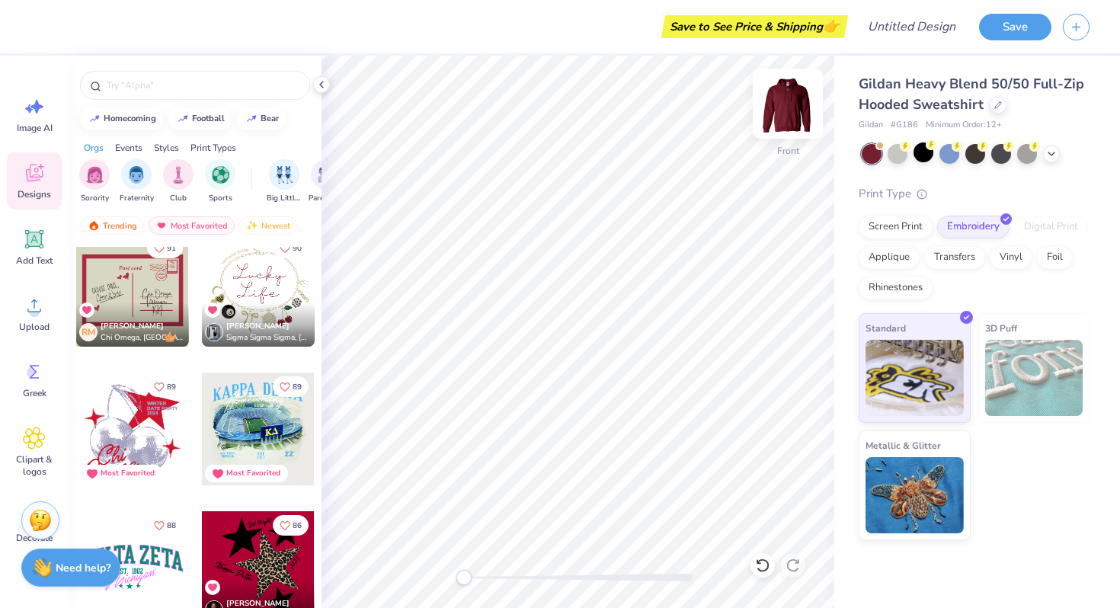
click at [812, 102] on img at bounding box center [788, 103] width 61 height 61
click at [793, 107] on img at bounding box center [788, 103] width 61 height 61
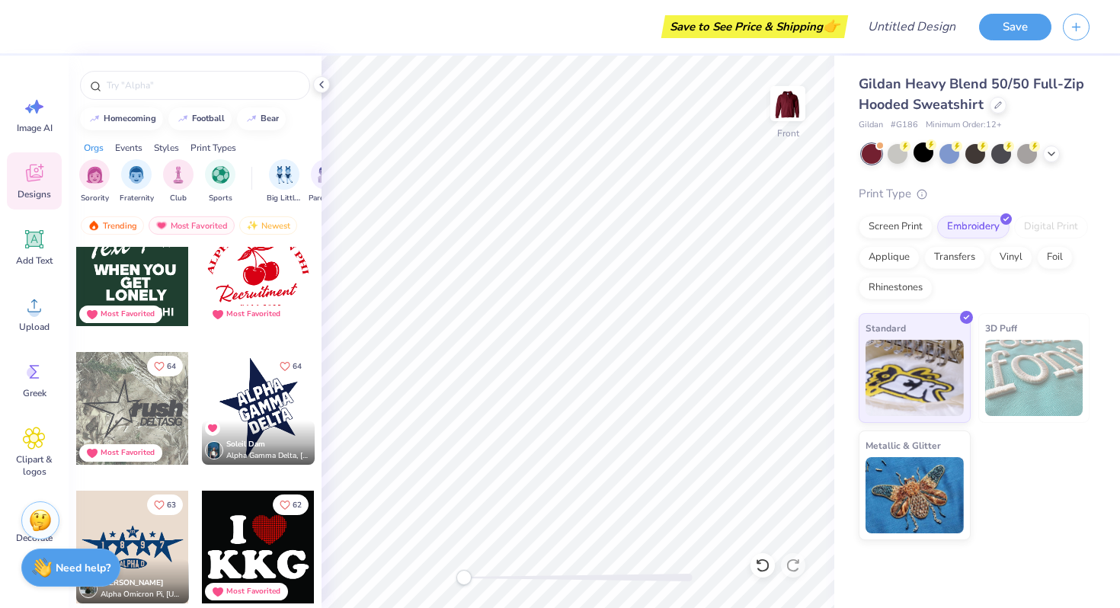
scroll to position [4110, 0]
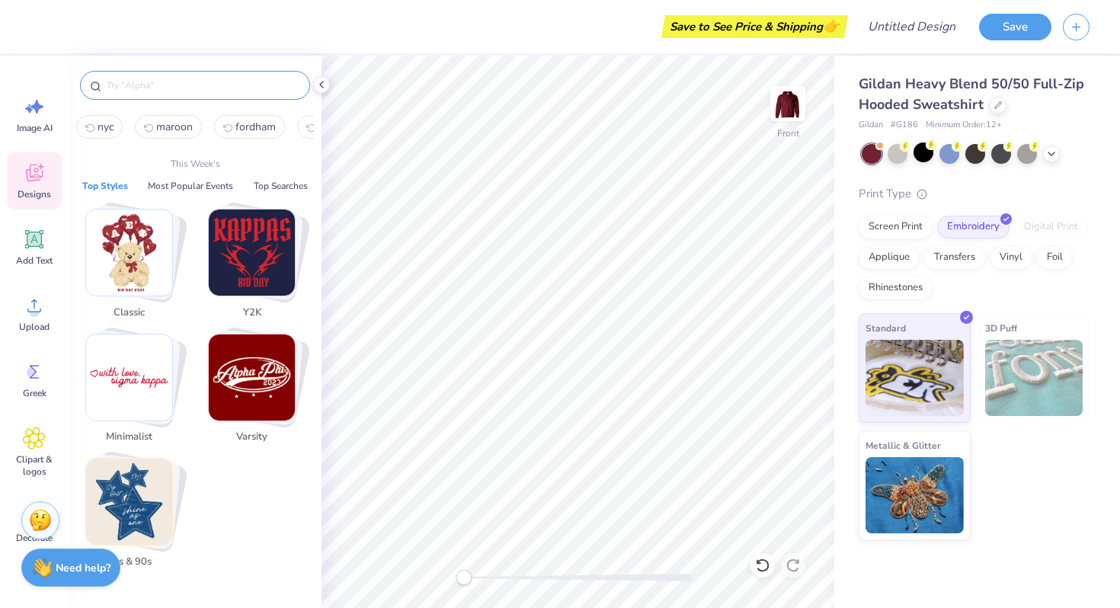
click at [171, 80] on input "text" at bounding box center [202, 85] width 195 height 15
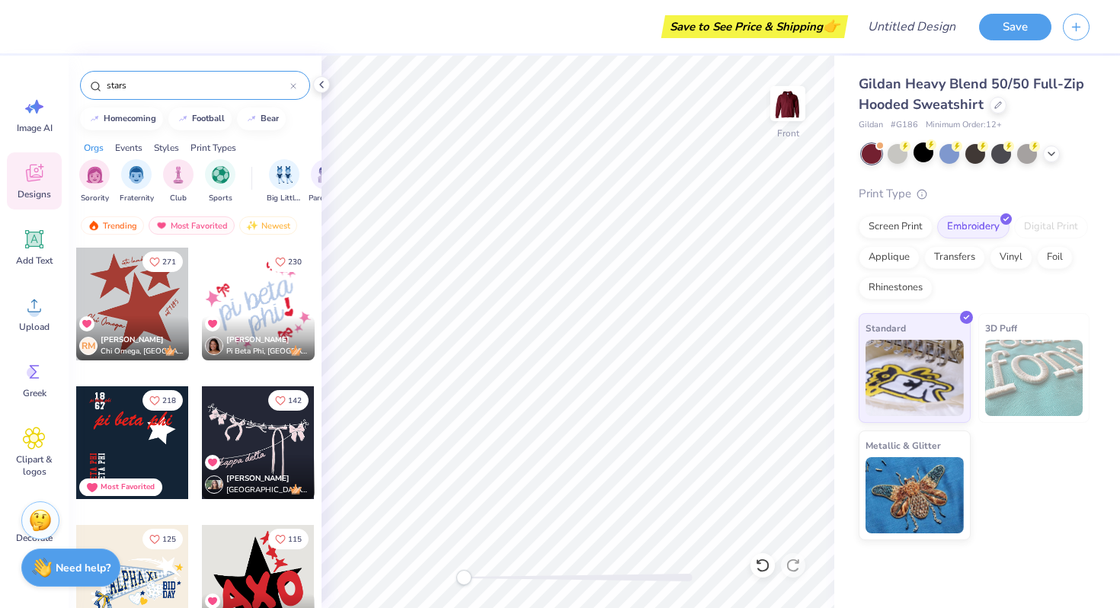
type input "stars"
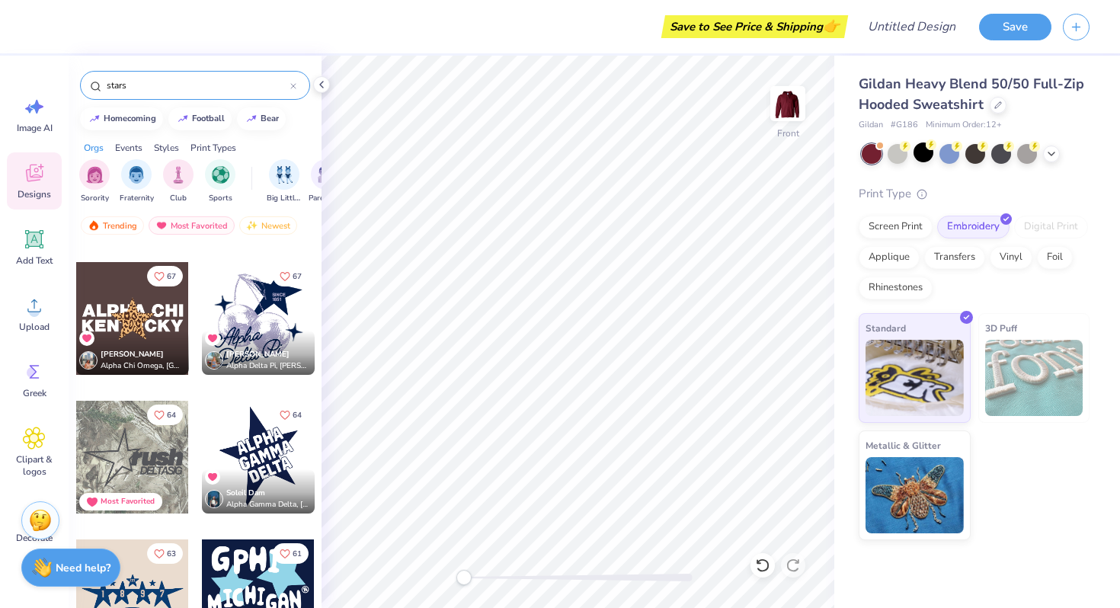
scroll to position [819, 0]
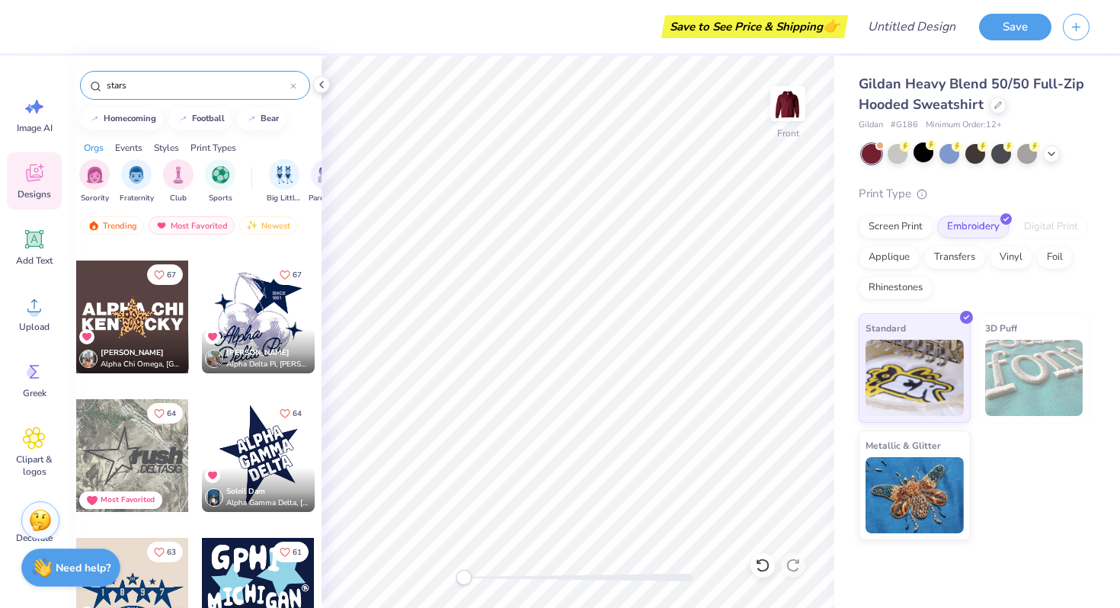
click at [255, 450] on div at bounding box center [258, 455] width 113 height 113
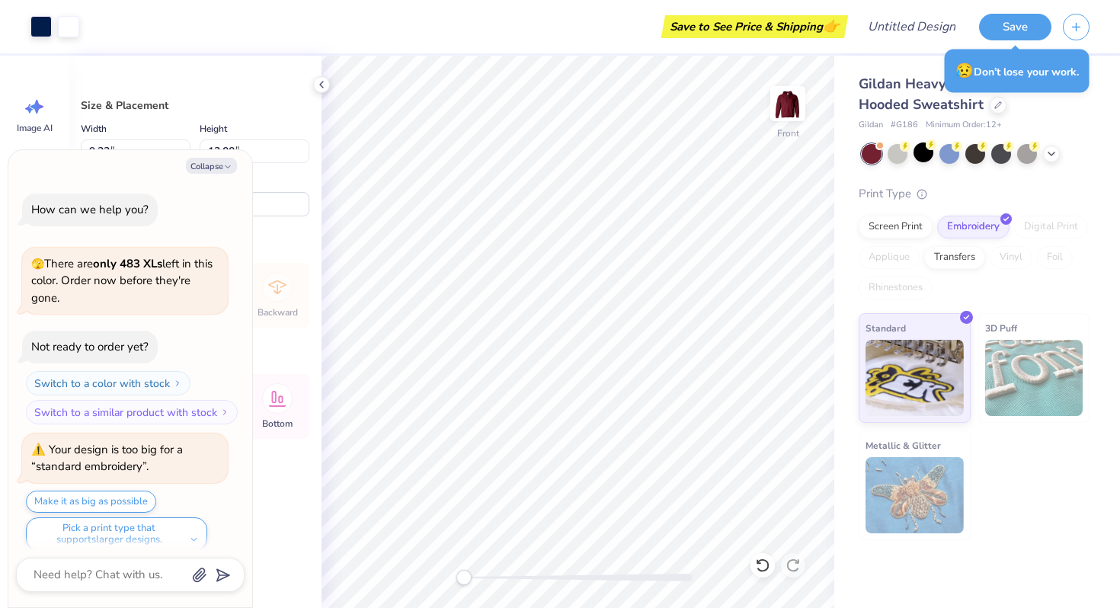
type textarea "x"
type input "6.62"
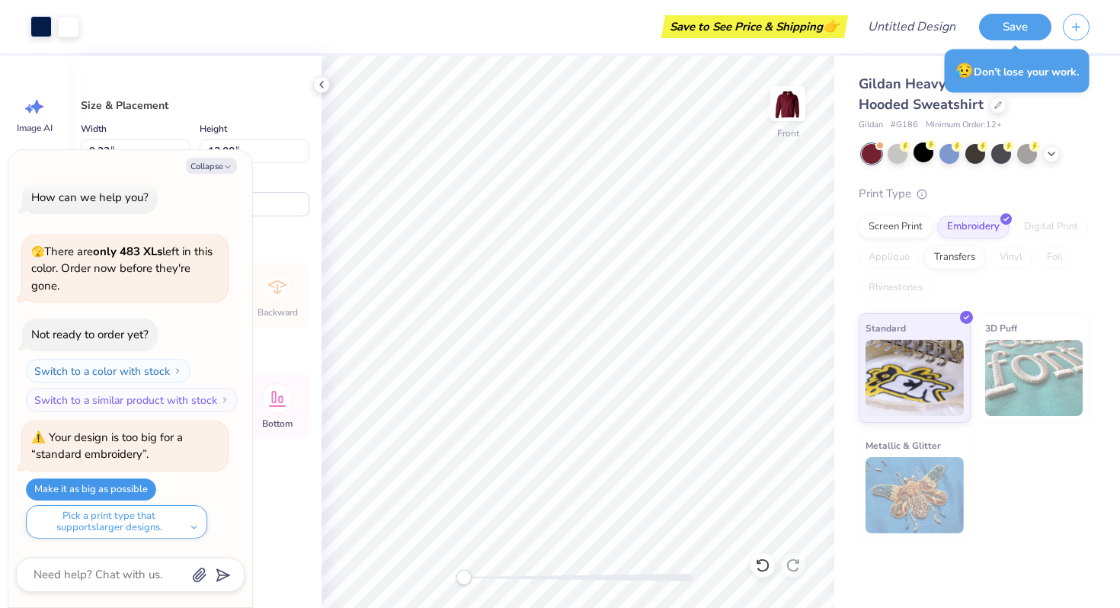
click at [118, 487] on button "Make it as big as possible" at bounding box center [91, 490] width 130 height 22
type textarea "x"
type input "9.34"
type input "6.69"
click at [220, 162] on button "Collapse" at bounding box center [211, 166] width 51 height 16
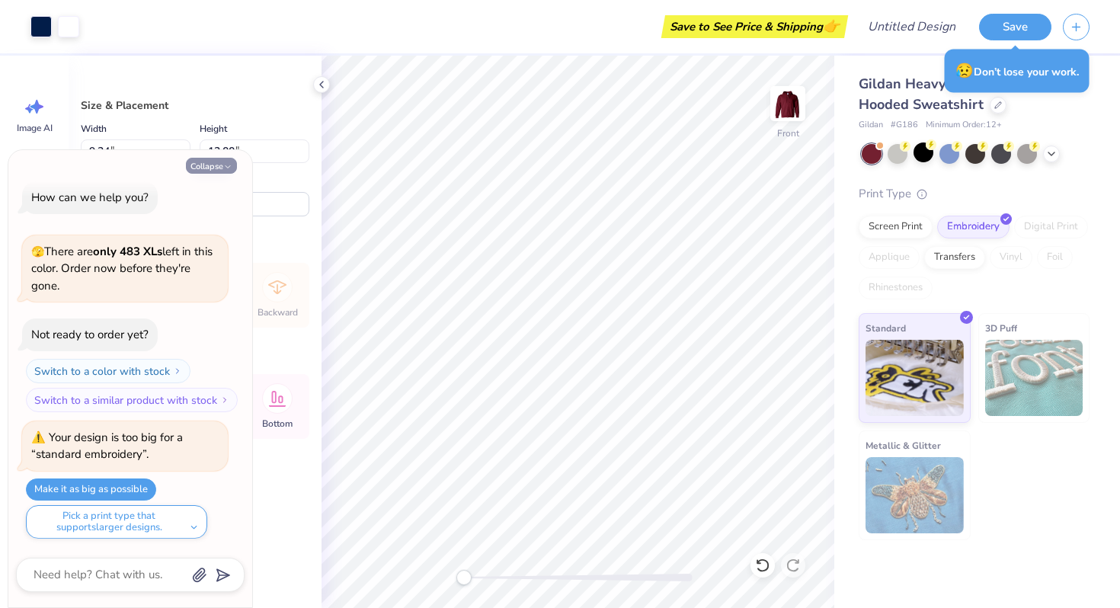
type textarea "x"
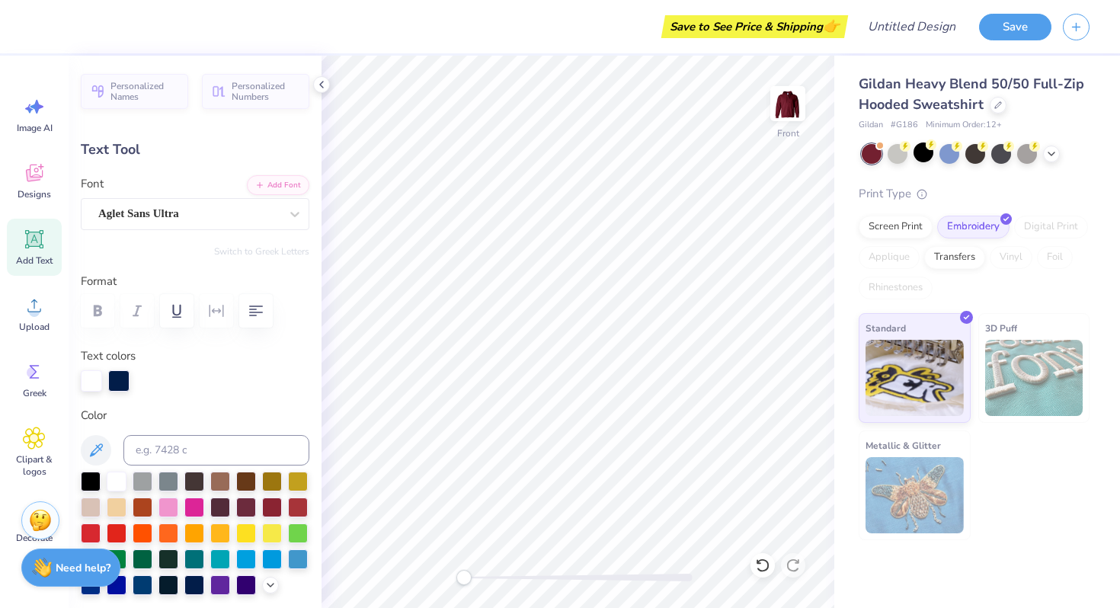
scroll to position [0, 0]
type textarea "EXPRESSIONS"
type input "5.31"
type input "3.22"
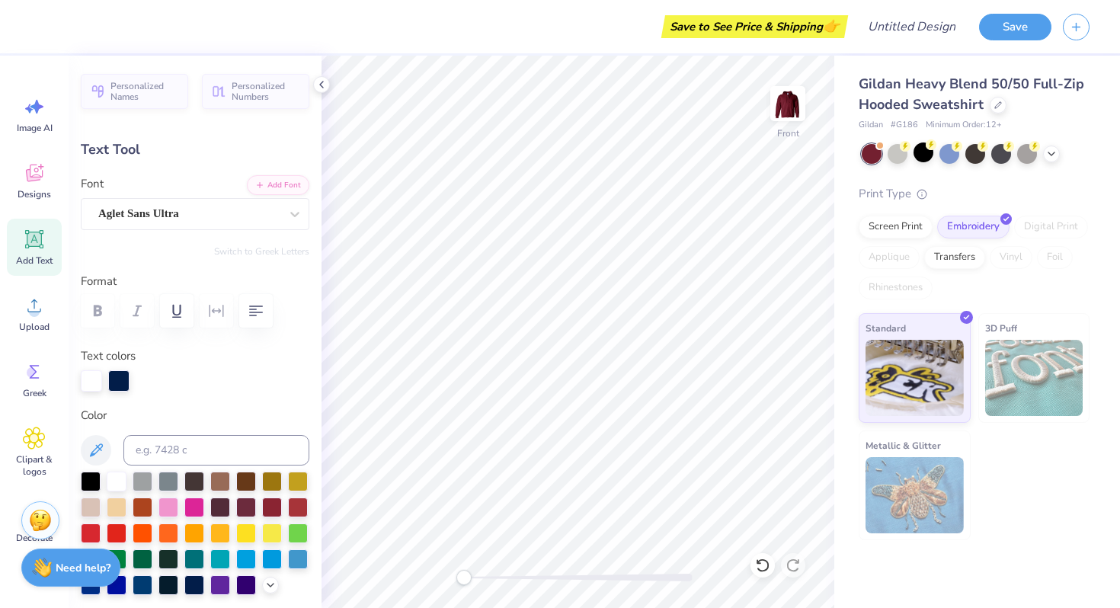
type input "12.59"
type input "0.0"
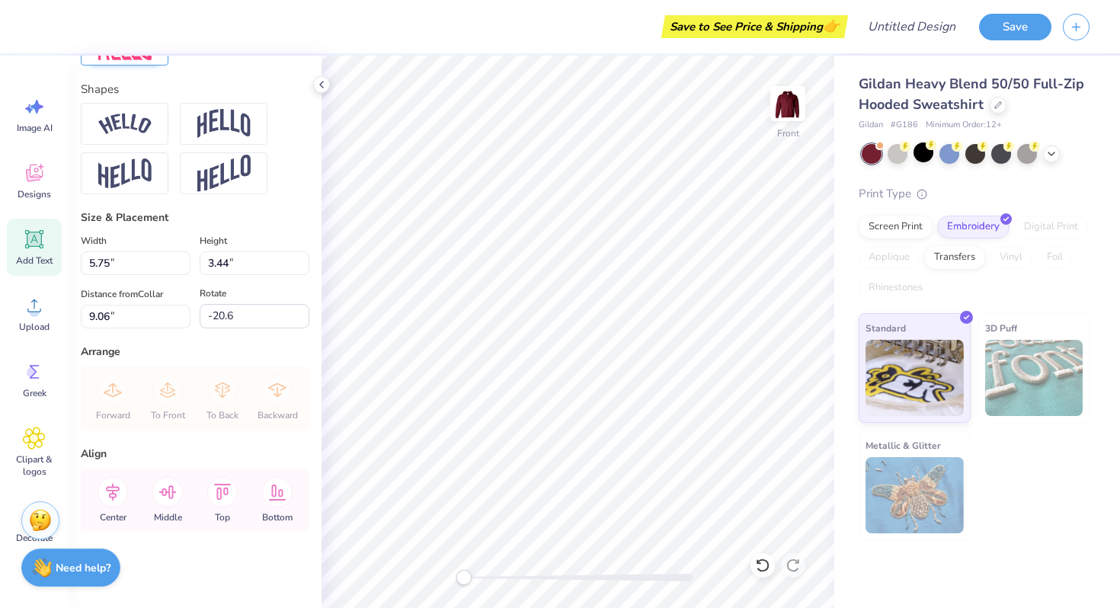
scroll to position [710, 0]
click at [319, 82] on icon at bounding box center [322, 85] width 12 height 12
type input "0.0"
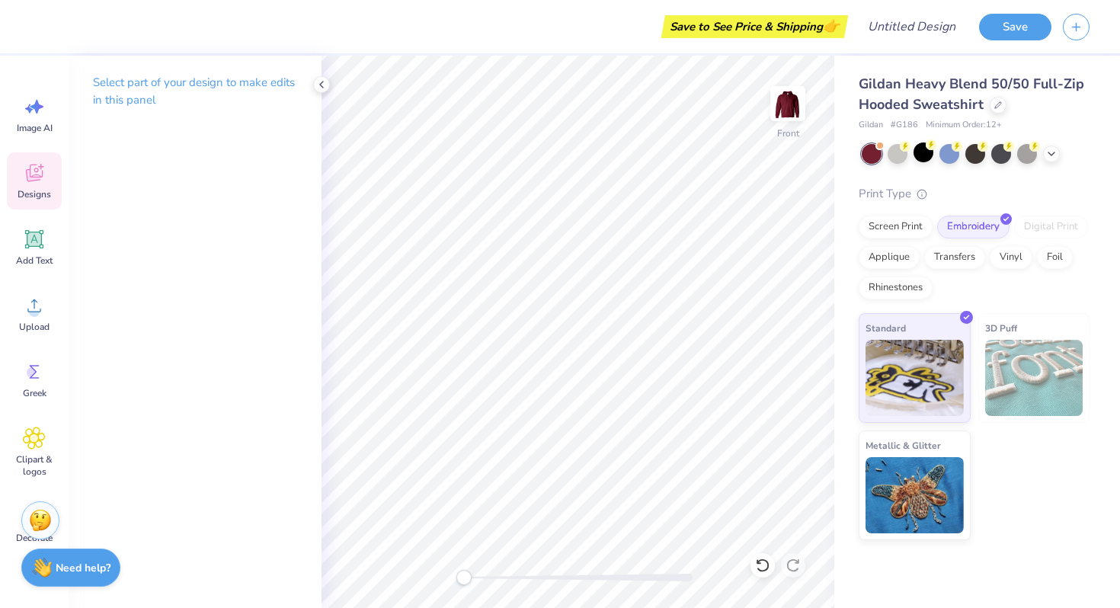
click at [27, 187] on div "Designs" at bounding box center [34, 180] width 55 height 57
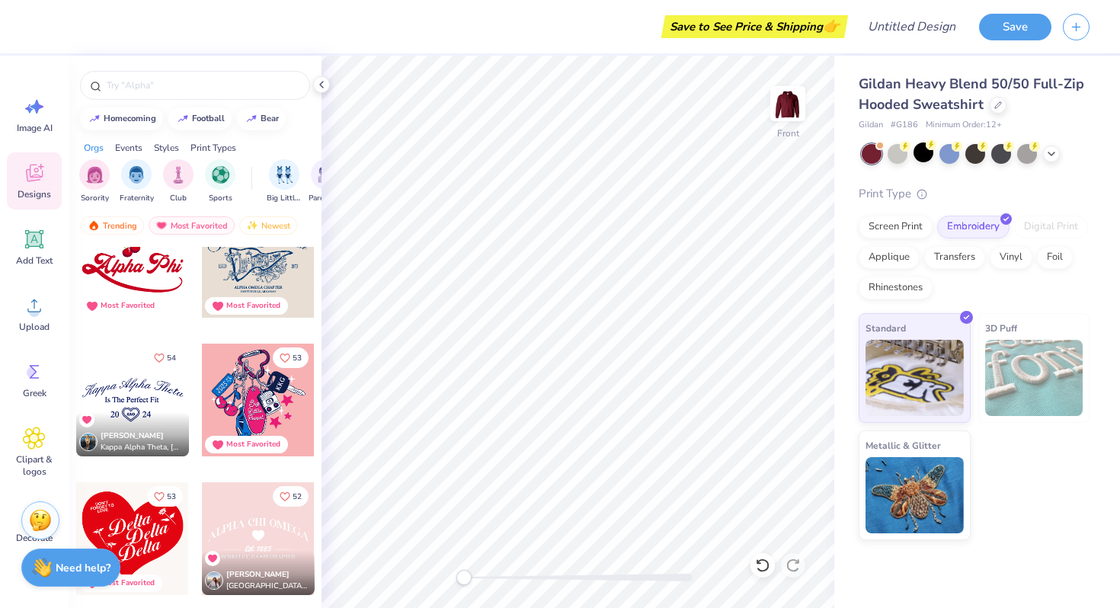
scroll to position [5484, 0]
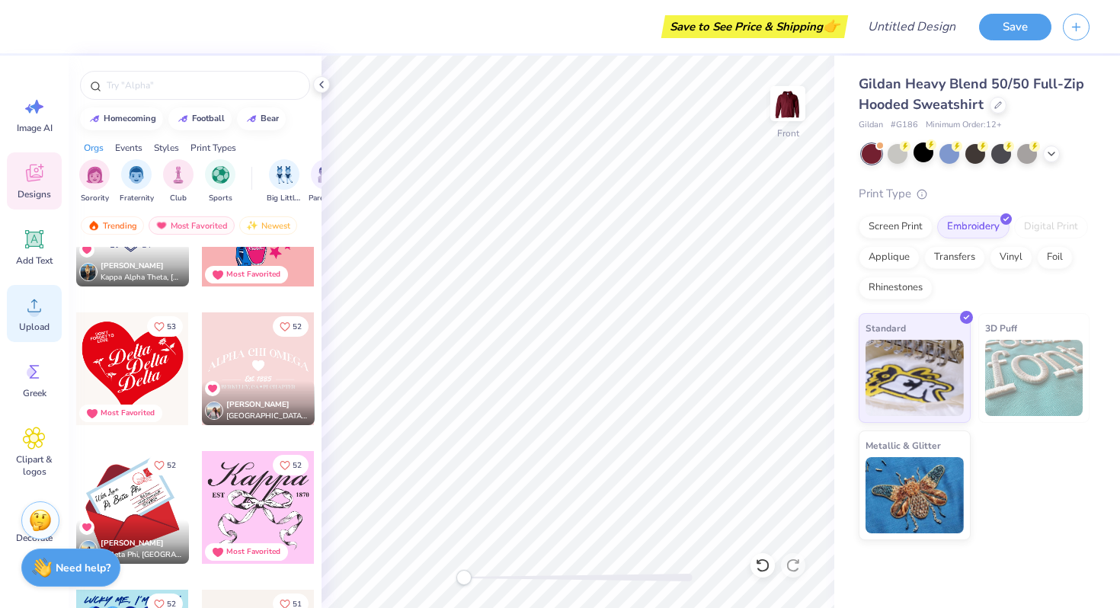
click at [27, 323] on span "Upload" at bounding box center [34, 327] width 30 height 12
click at [24, 325] on span "Upload" at bounding box center [34, 327] width 30 height 12
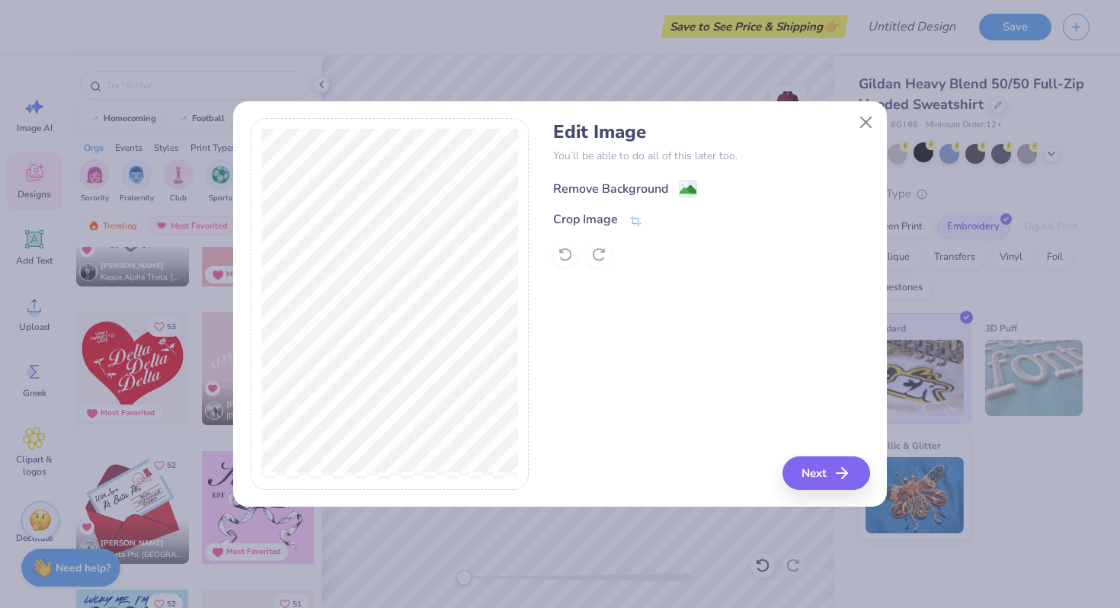
click at [691, 187] on image at bounding box center [688, 189] width 17 height 17
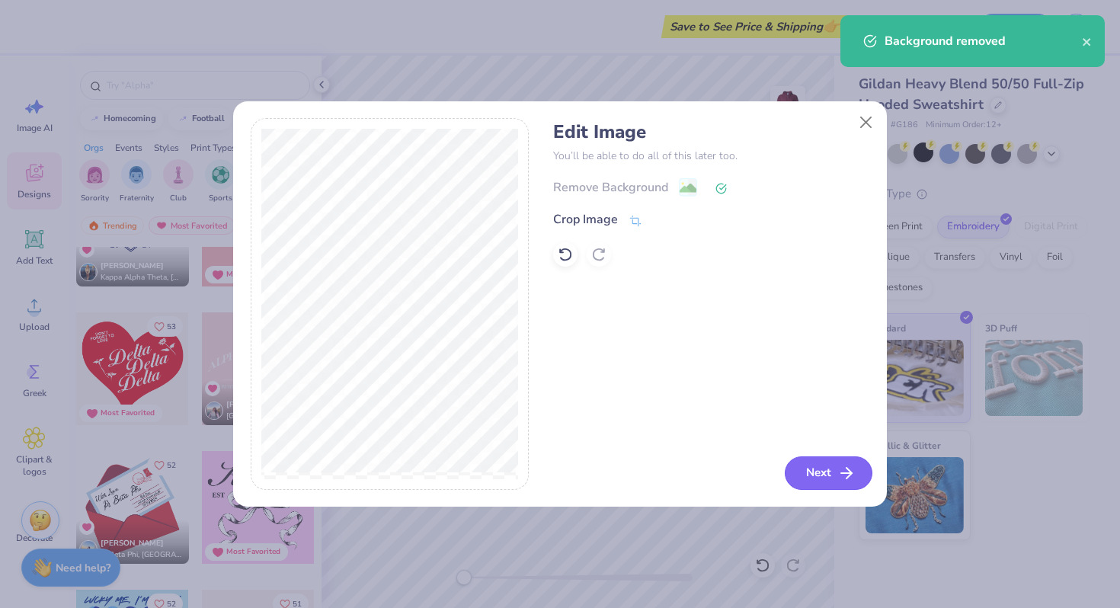
click at [827, 470] on button "Next" at bounding box center [829, 474] width 88 height 34
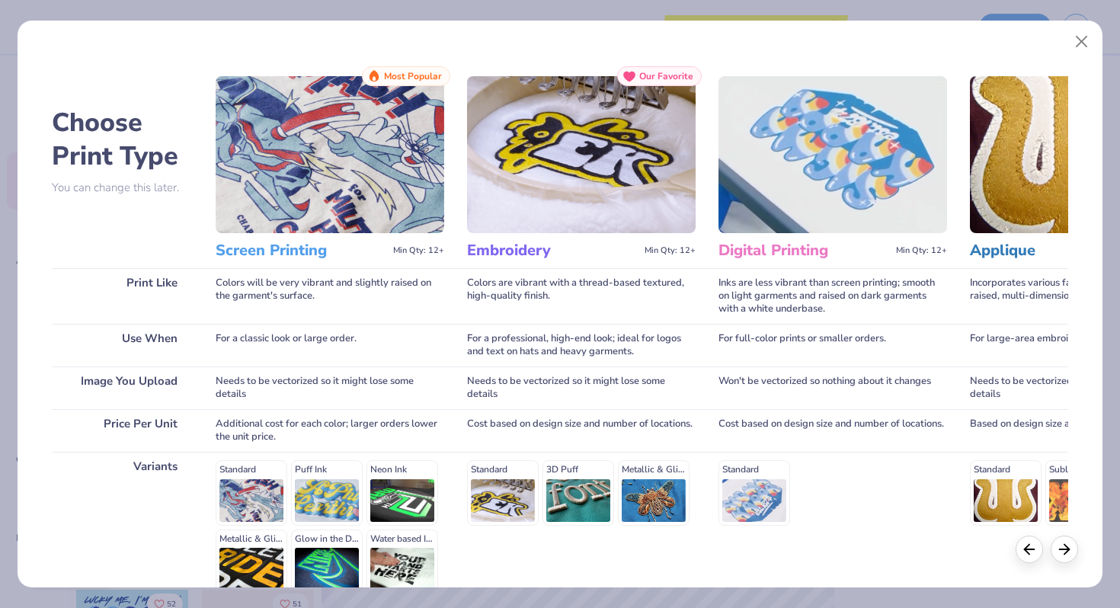
scroll to position [50, 0]
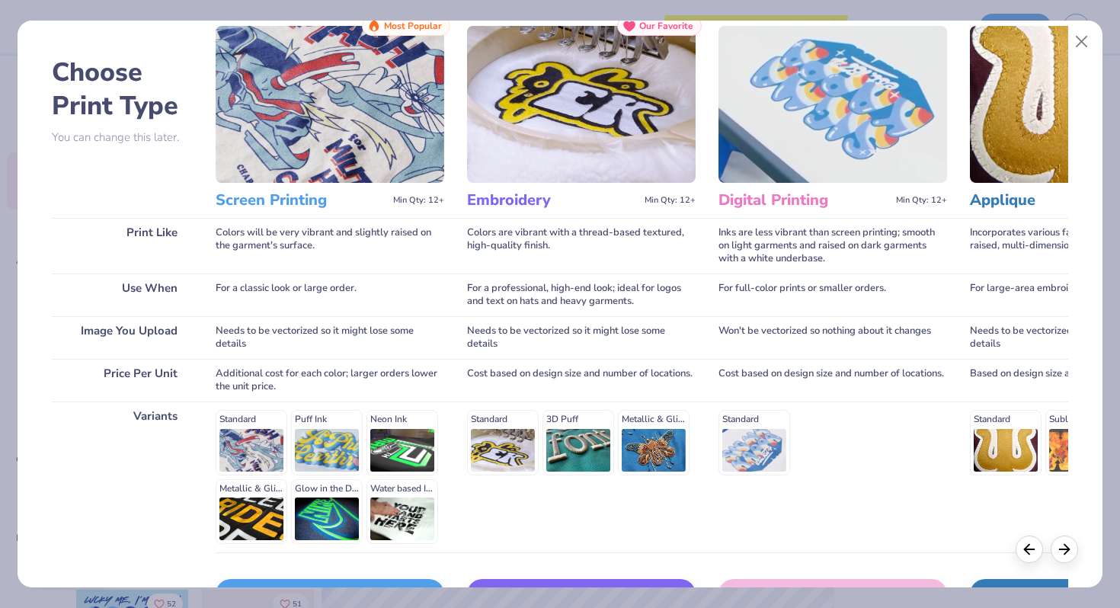
click at [504, 435] on div "Standard 3D Puff Metallic & Glitter" at bounding box center [581, 442] width 229 height 65
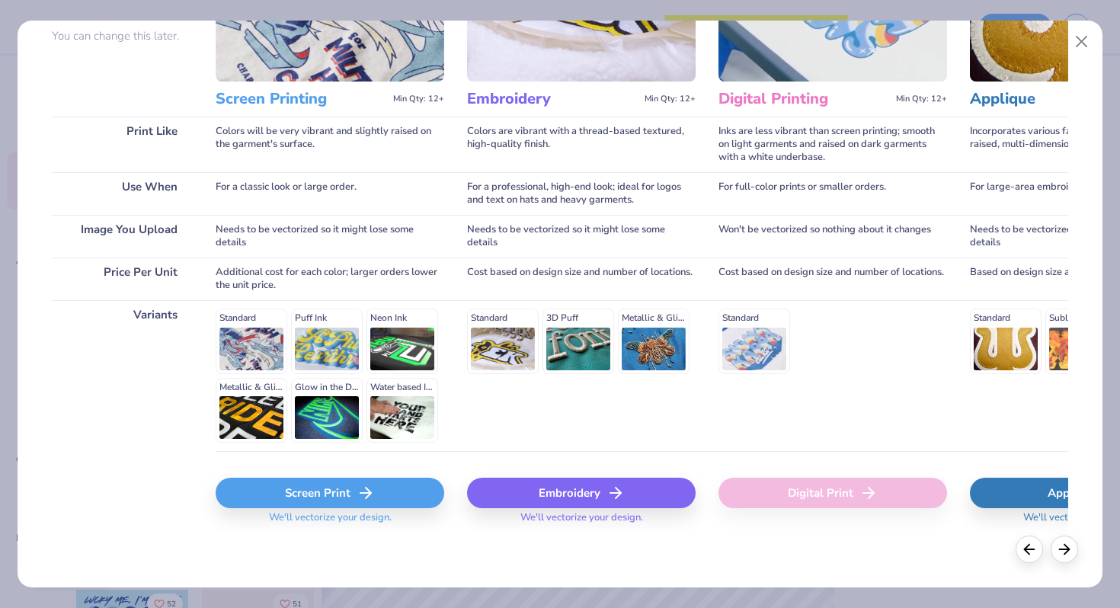
click at [537, 492] on div "Embroidery" at bounding box center [581, 493] width 229 height 30
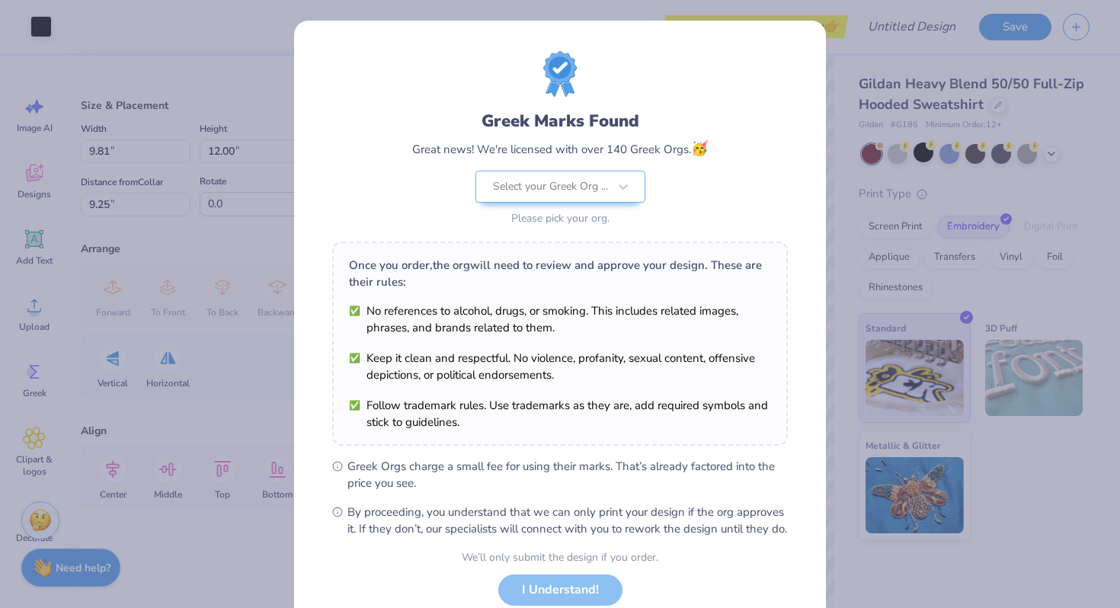
scroll to position [105, 0]
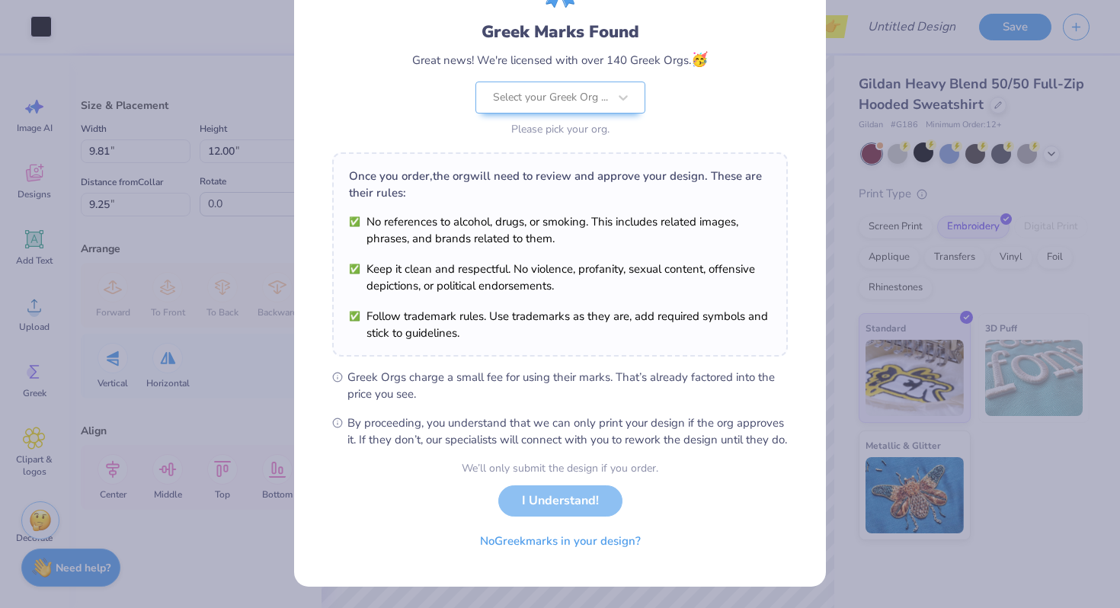
click at [545, 504] on div "We’ll only submit the design if you order. I Understand! No Greek marks in your…" at bounding box center [560, 508] width 197 height 96
click at [571, 502] on div "We’ll only submit the design if you order. I Understand! No Greek marks in your…" at bounding box center [560, 508] width 197 height 96
click at [569, 498] on div "We’ll only submit the design if you order. I Understand! No Greek marks in your…" at bounding box center [560, 508] width 197 height 96
click at [578, 466] on div "We’ll only submit the design if you order." at bounding box center [560, 468] width 197 height 16
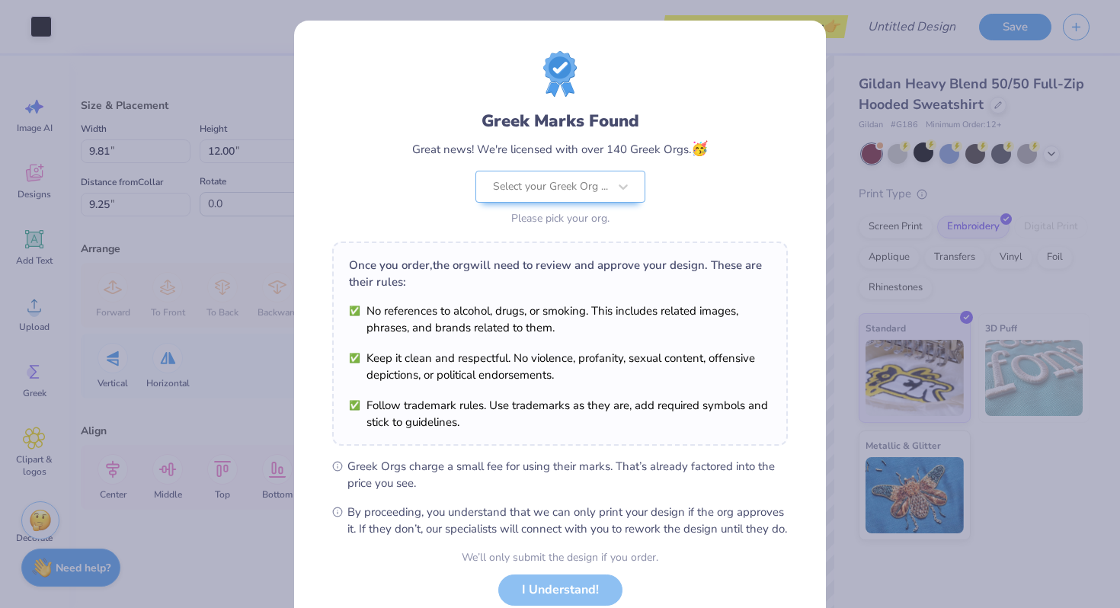
click at [176, 503] on div "Greek Marks Found Great news! We're licensed with over 140 Greek Orgs. 🥳 Select…" at bounding box center [560, 304] width 1120 height 608
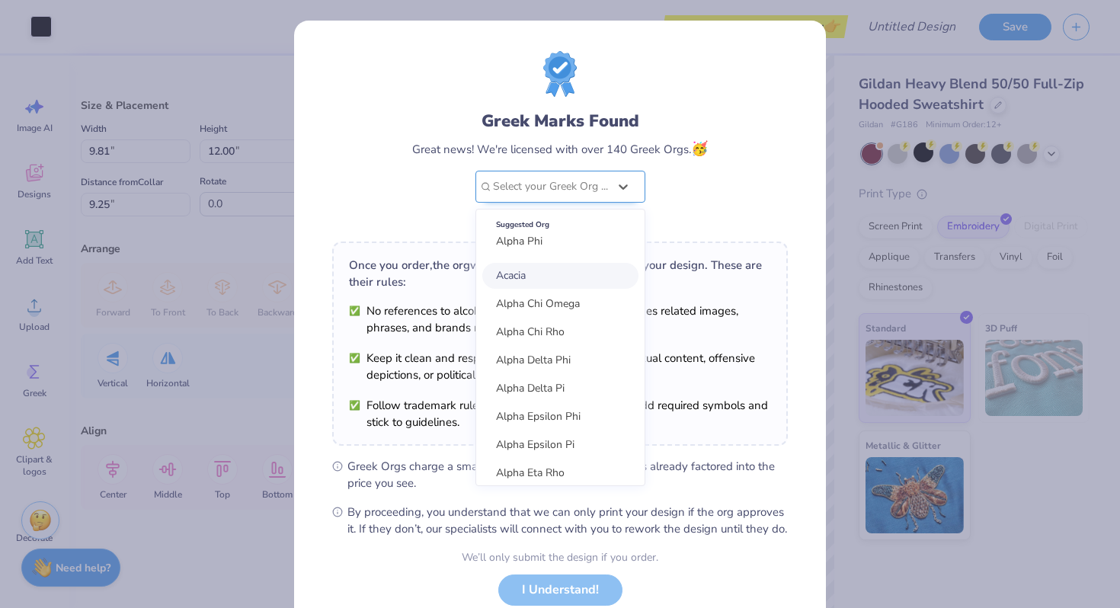
click at [583, 188] on div at bounding box center [550, 187] width 115 height 20
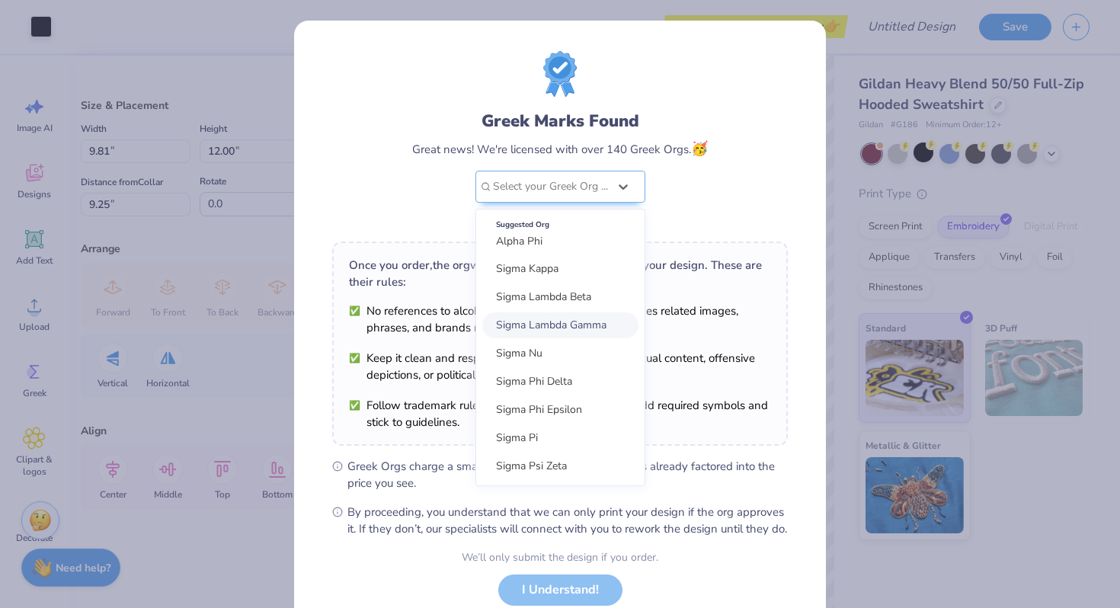
scroll to position [3588, 0]
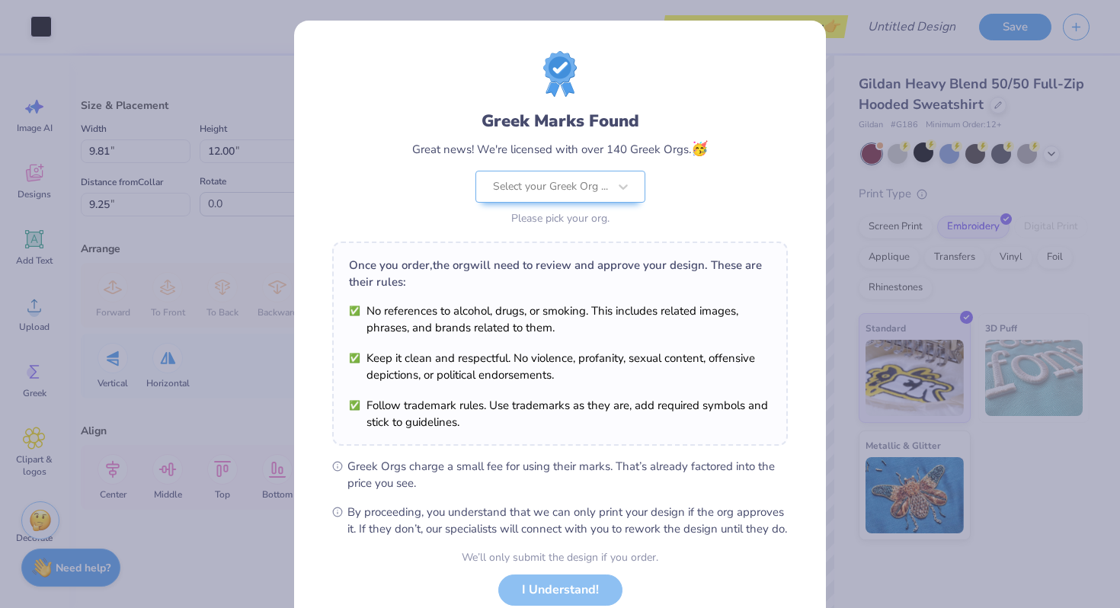
click at [700, 356] on li "Keep it clean and respectful. No violence, profanity, sexual content, offensive…" at bounding box center [560, 367] width 422 height 34
click at [553, 338] on ul "No references to alcohol, drugs, or smoking. This includes related images, phra…" at bounding box center [560, 367] width 422 height 128
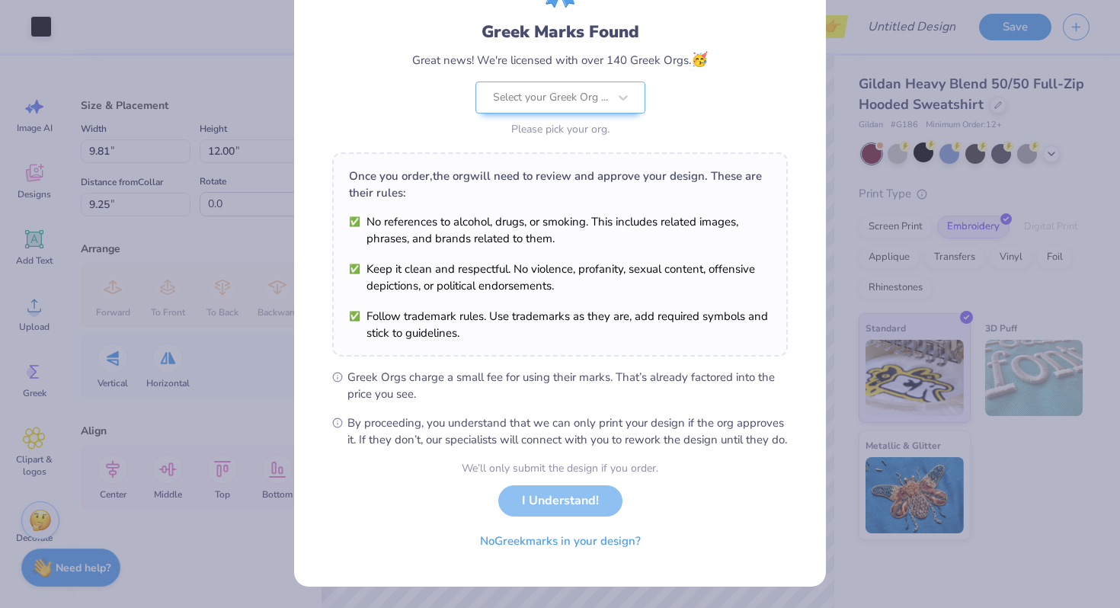
click at [546, 471] on div "We’ll only submit the design if you order." at bounding box center [560, 468] width 197 height 16
click at [559, 536] on button "No Greek marks in your design?" at bounding box center [560, 537] width 187 height 31
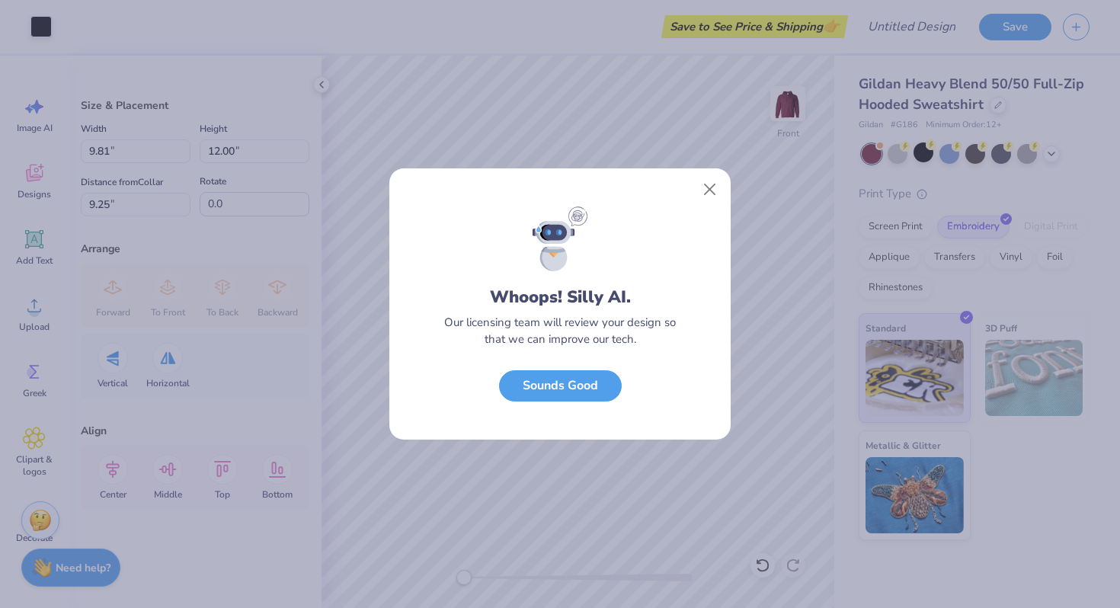
scroll to position [0, 0]
click at [576, 383] on button "Sounds Good" at bounding box center [560, 382] width 123 height 31
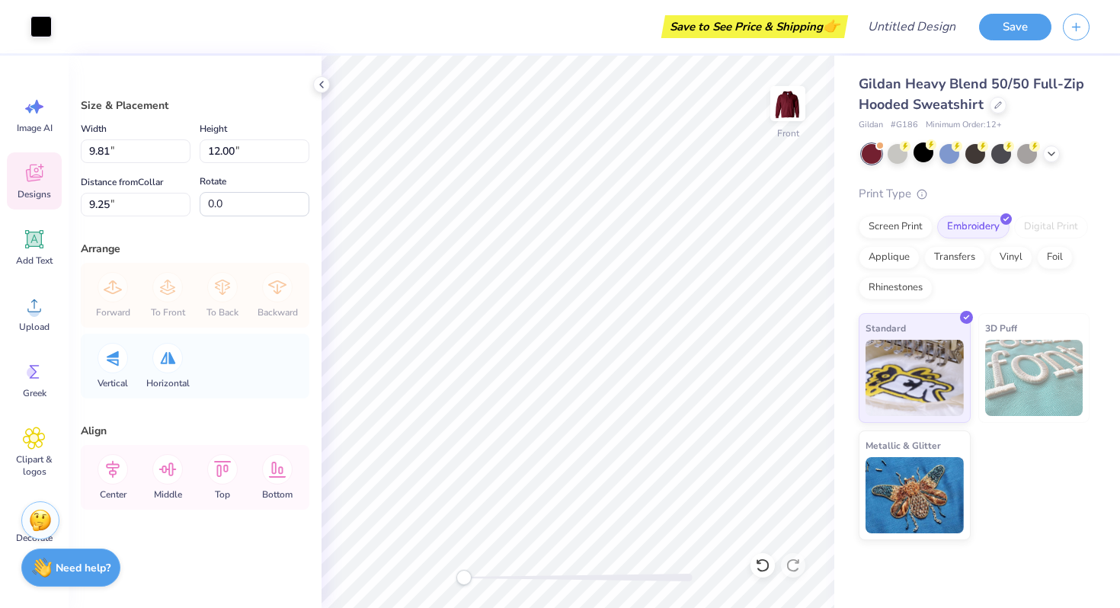
click at [36, 166] on icon at bounding box center [34, 173] width 23 height 23
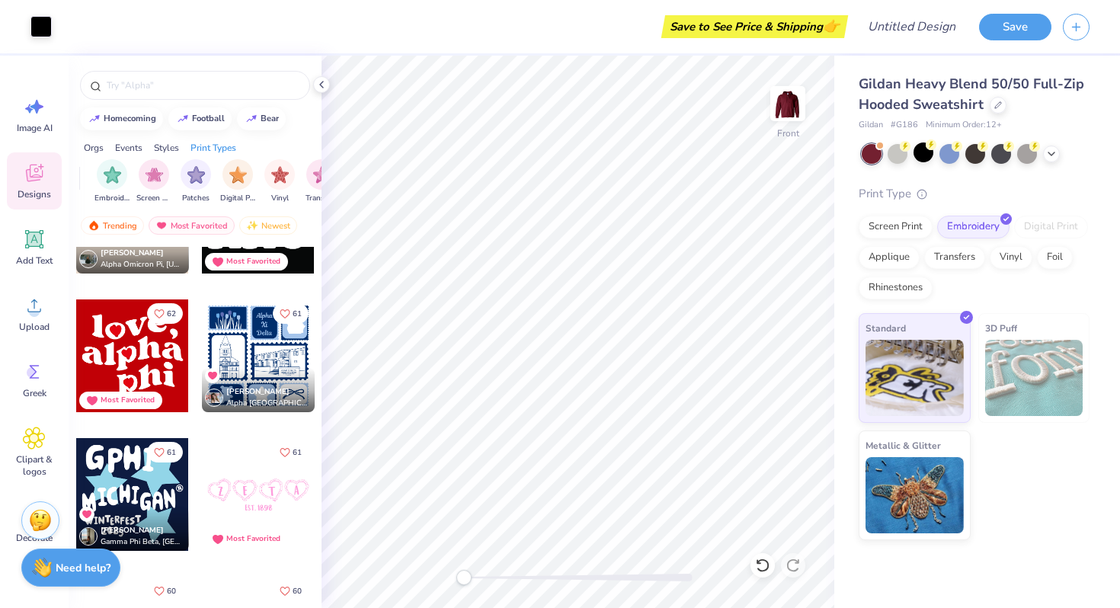
scroll to position [0, 1222]
click at [110, 185] on div "filter for Embroidery" at bounding box center [113, 173] width 30 height 30
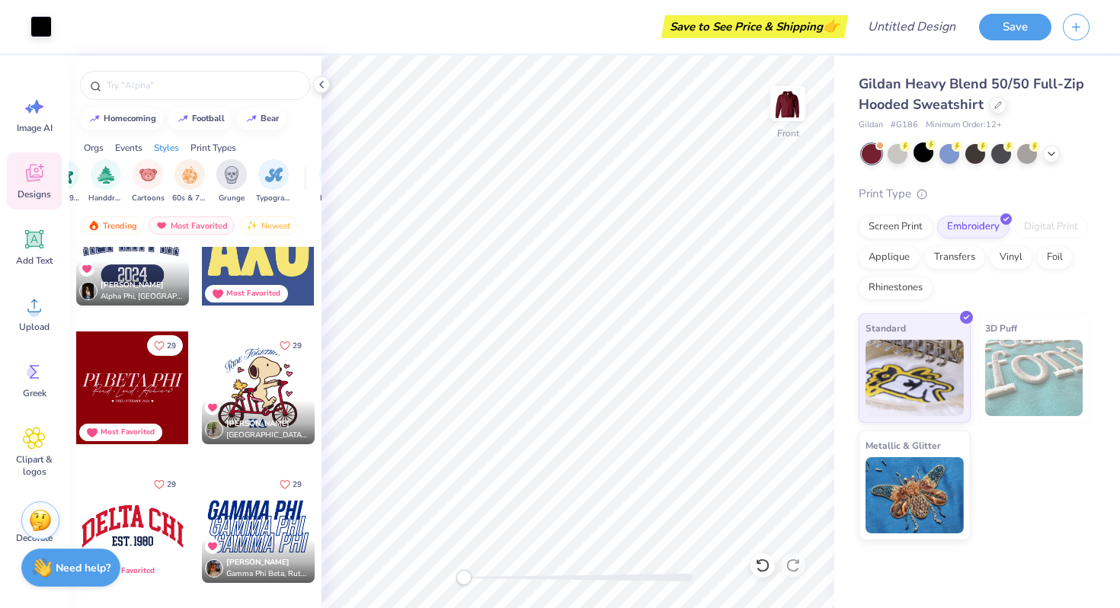
scroll to position [0, 992]
click at [277, 168] on img "filter for Typography" at bounding box center [280, 174] width 18 height 18
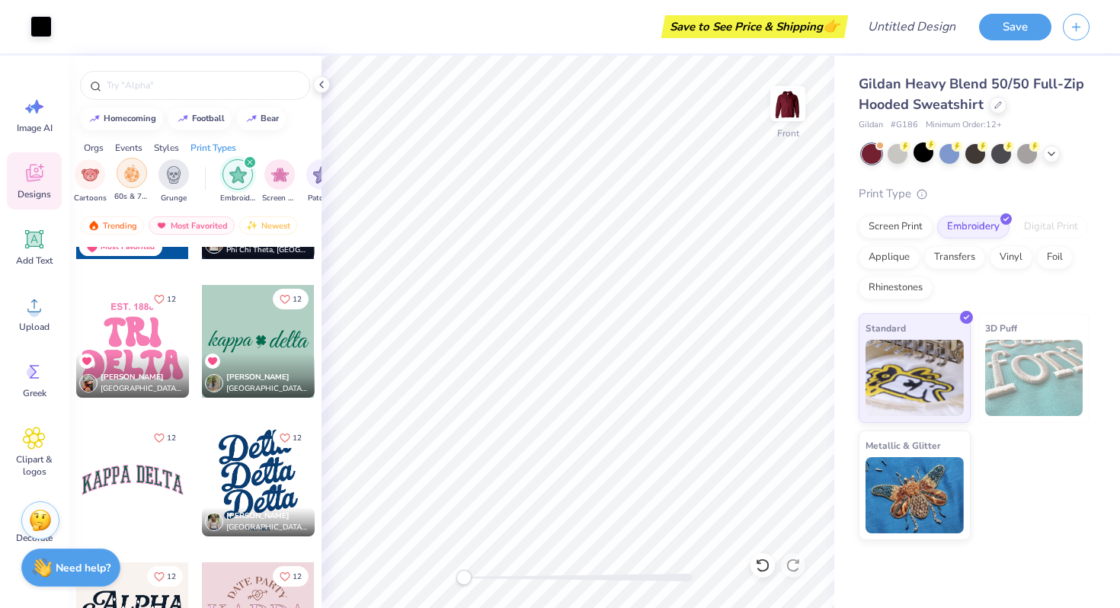
scroll to position [0, 1136]
click at [213, 156] on div "filter for Embroidery" at bounding box center [211, 162] width 14 height 14
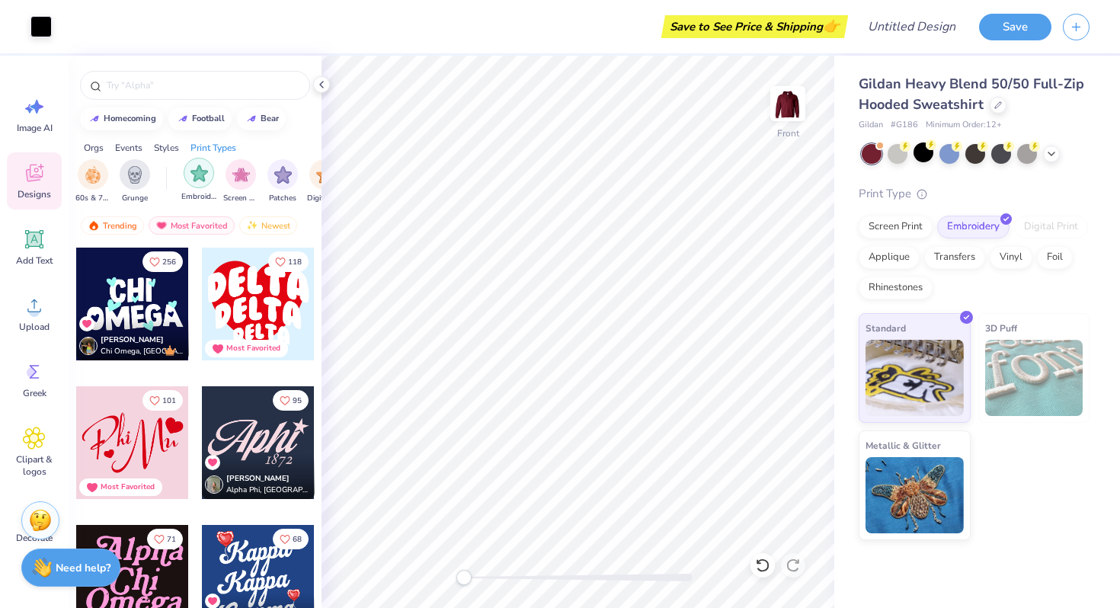
click at [201, 165] on img "filter for Embroidery" at bounding box center [200, 174] width 18 height 18
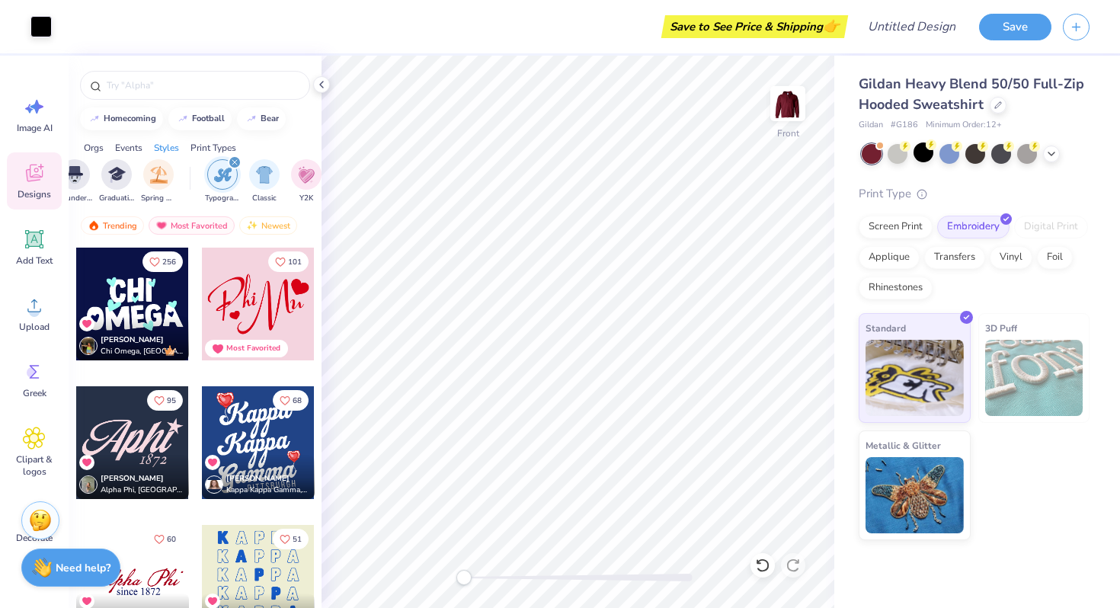
scroll to position [0, 616]
click at [291, 160] on icon "filter for Typography" at bounding box center [290, 162] width 6 height 6
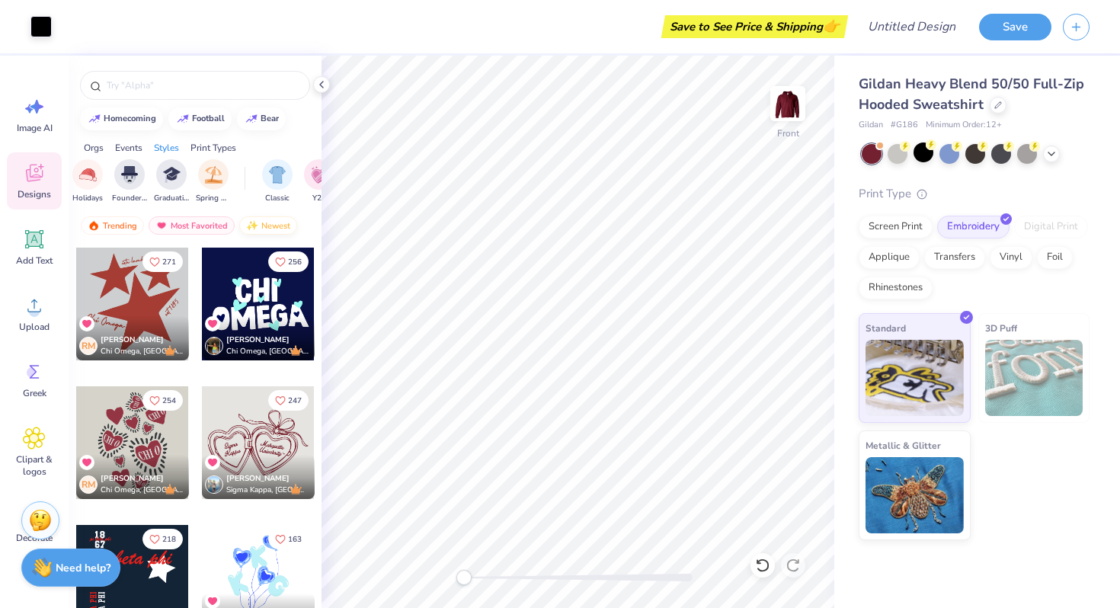
click at [250, 229] on img at bounding box center [252, 225] width 12 height 11
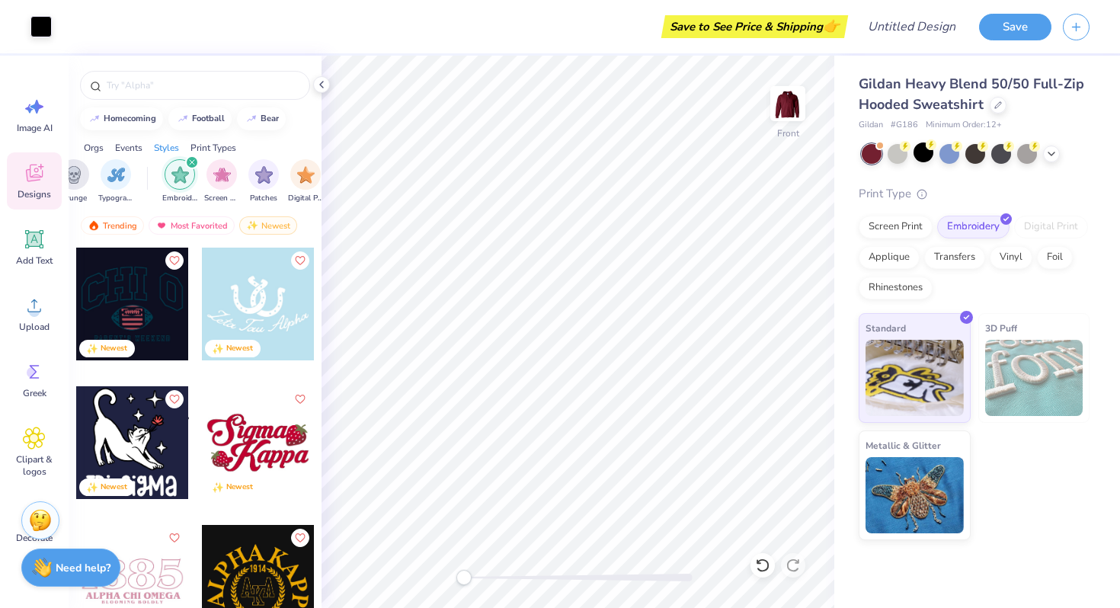
scroll to position [0, 1171]
click at [194, 223] on div "Most Favorited" at bounding box center [192, 225] width 86 height 18
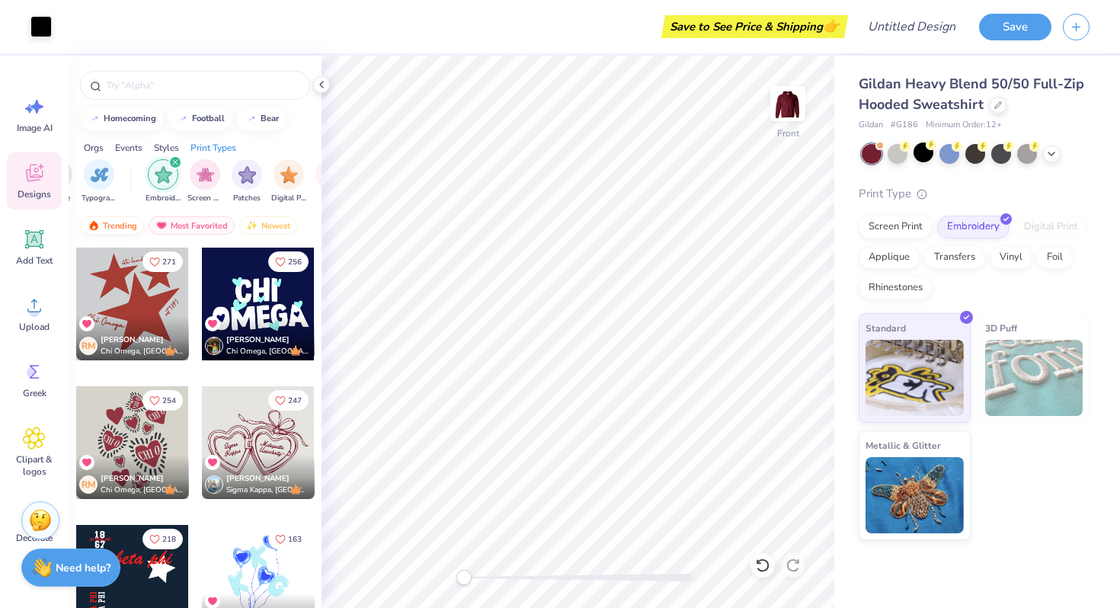
click at [120, 219] on div "Trending" at bounding box center [112, 225] width 63 height 18
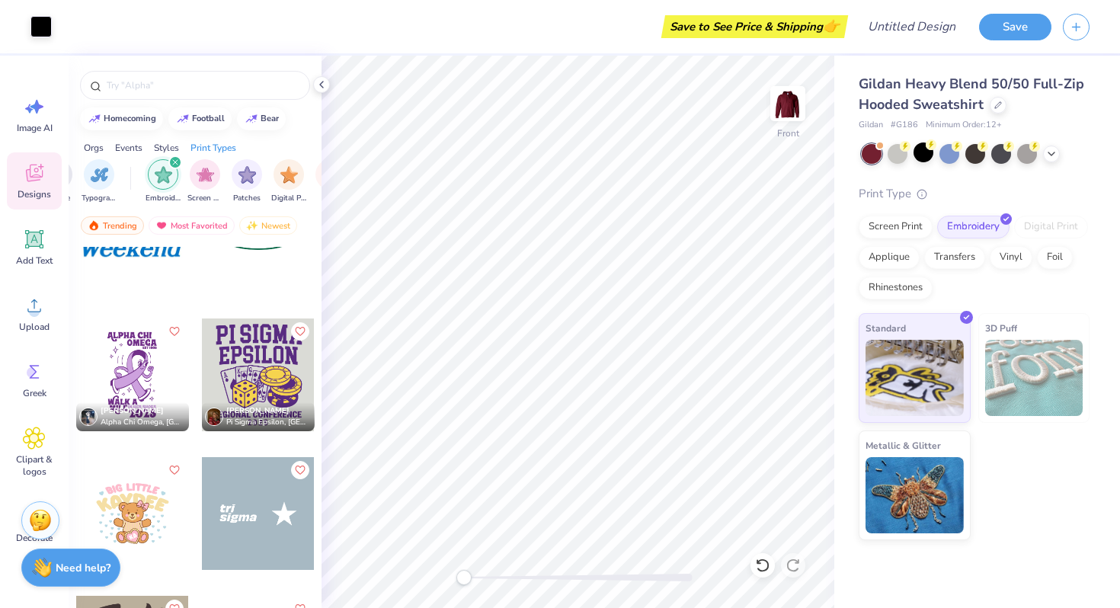
scroll to position [2174, 0]
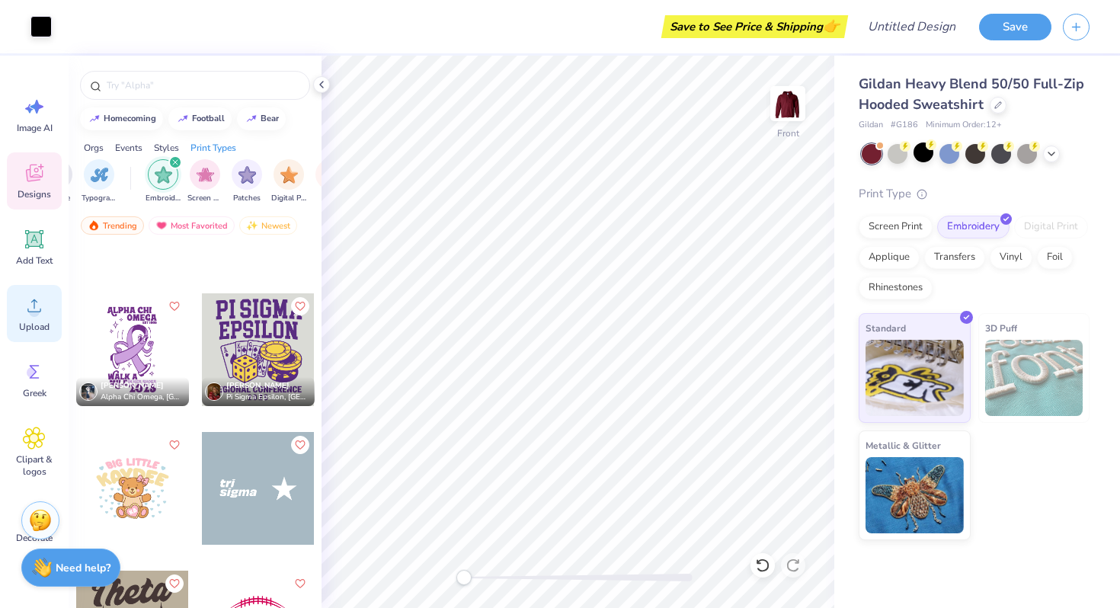
click at [26, 316] on icon at bounding box center [34, 305] width 23 height 23
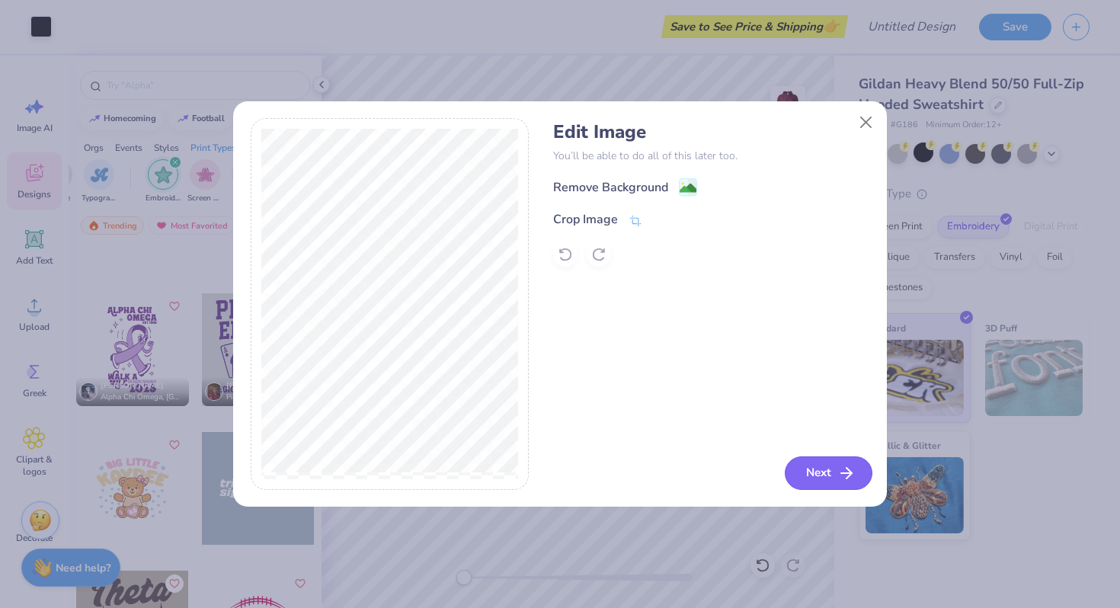
click at [813, 464] on button "Next" at bounding box center [829, 474] width 88 height 34
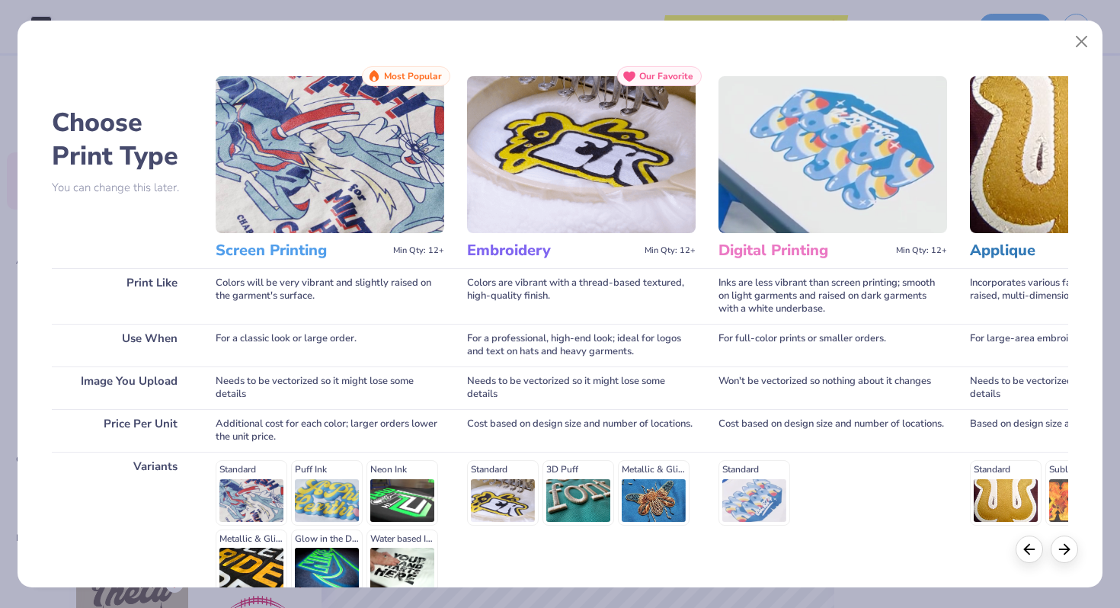
scroll to position [152, 0]
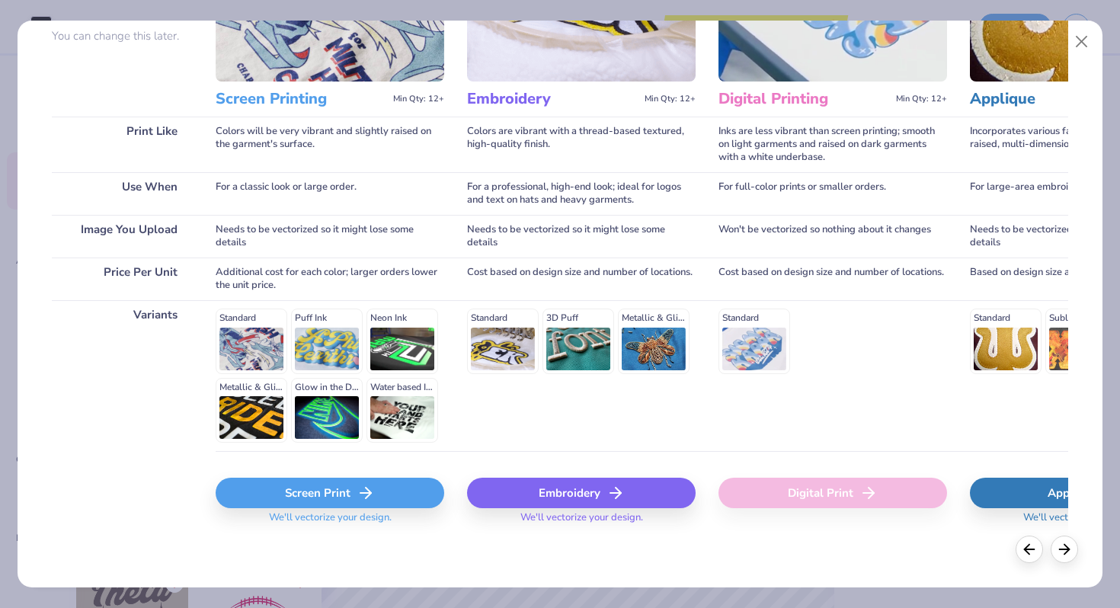
click at [537, 489] on div "Embroidery" at bounding box center [581, 493] width 229 height 30
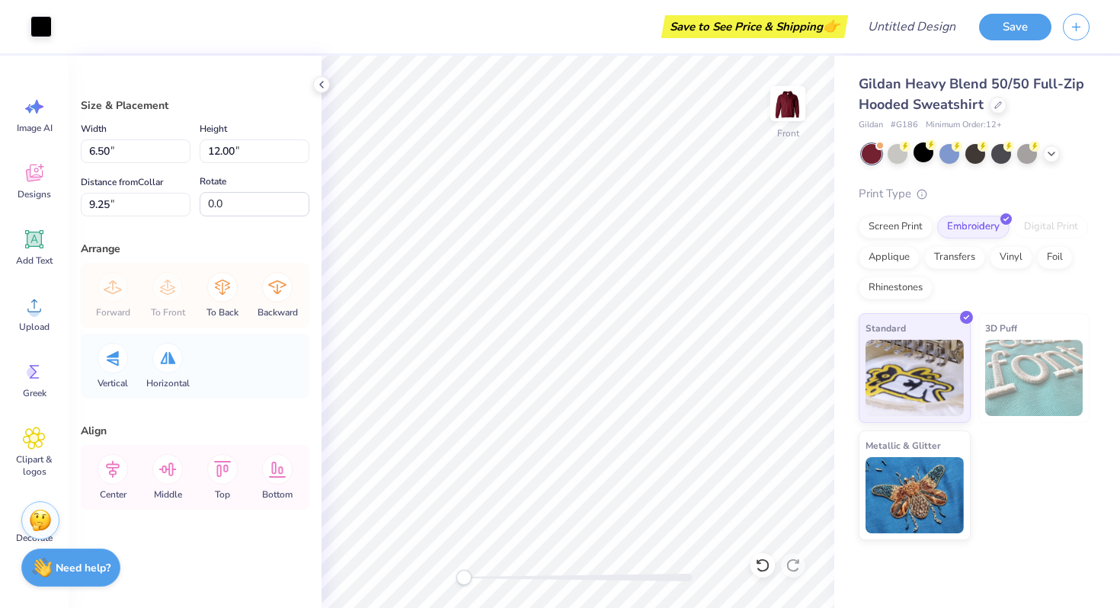
type input "9.81"
type input "6.00"
type input "3.66"
type input "6.75"
type input "14.50"
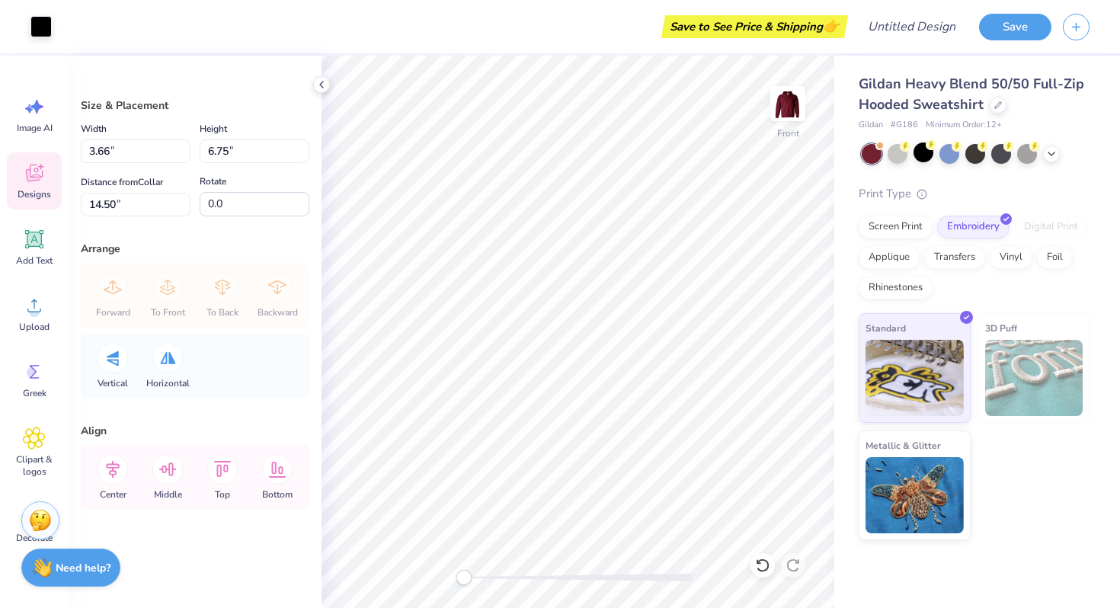
click at [43, 175] on icon at bounding box center [34, 173] width 23 height 23
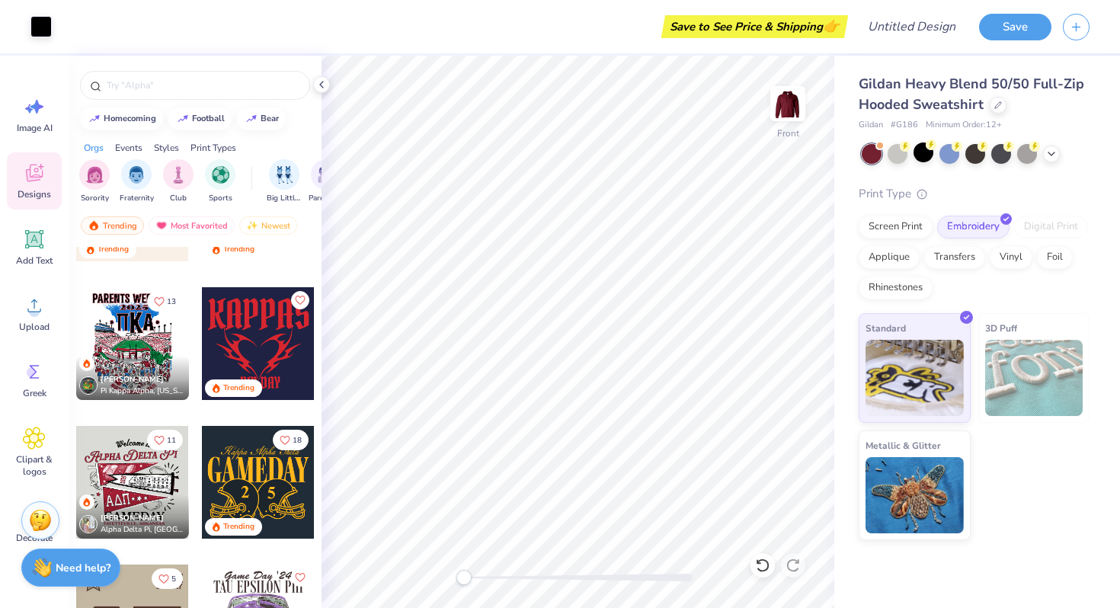
scroll to position [933, 0]
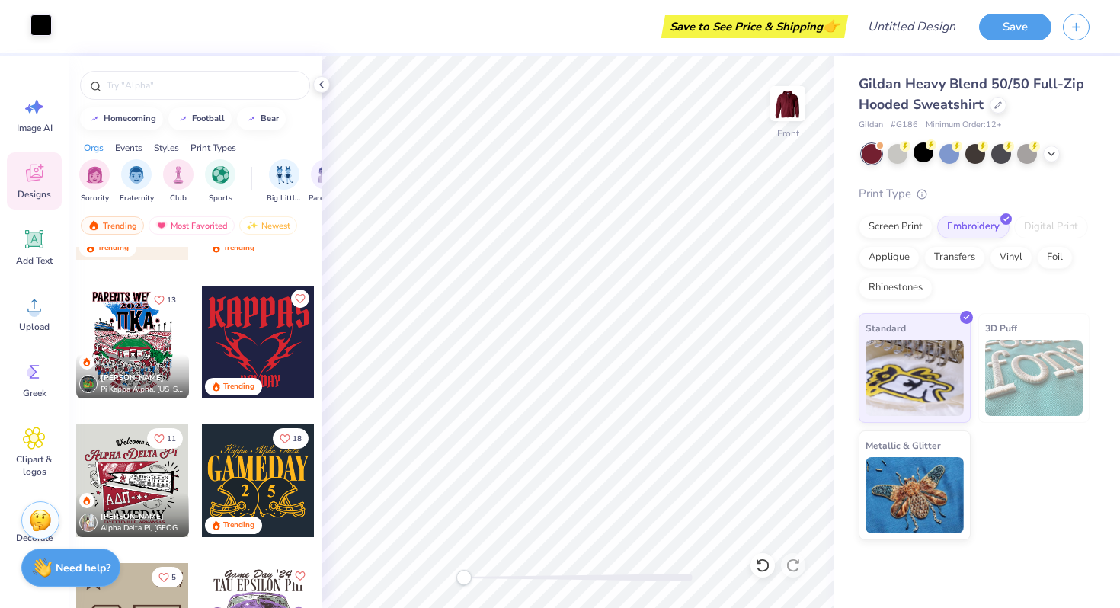
click at [44, 23] on div at bounding box center [40, 24] width 21 height 21
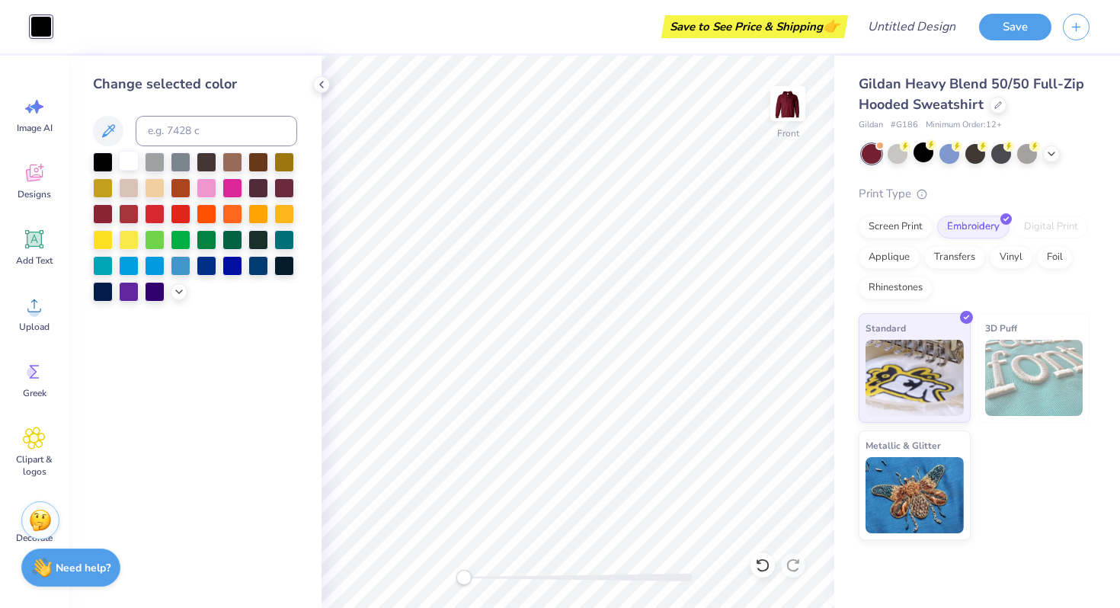
click at [131, 159] on div at bounding box center [129, 161] width 20 height 20
click at [38, 168] on icon at bounding box center [34, 173] width 23 height 23
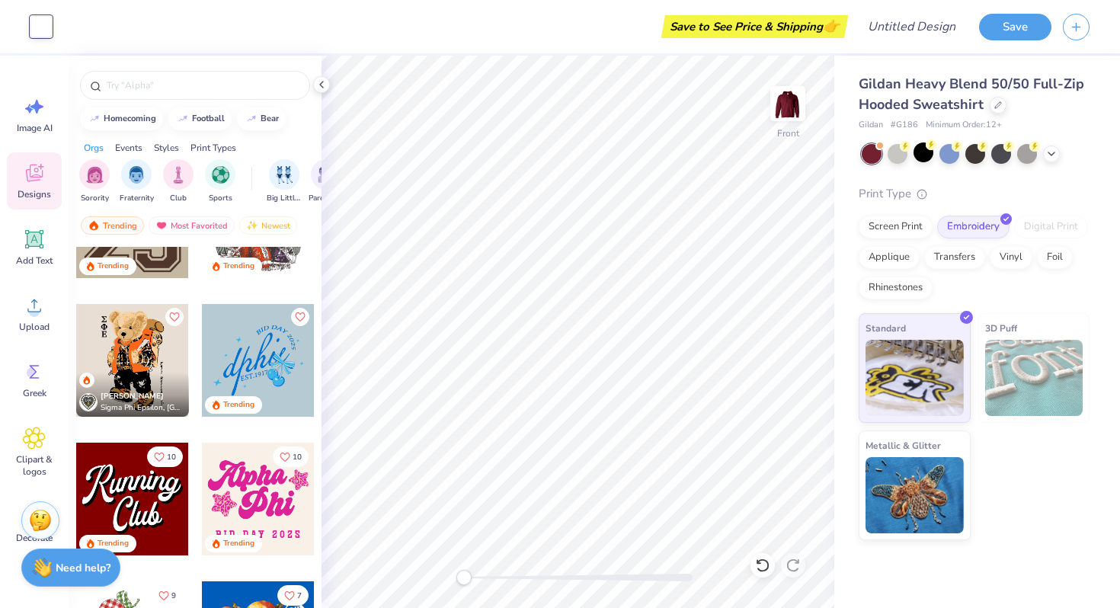
scroll to position [1610, 0]
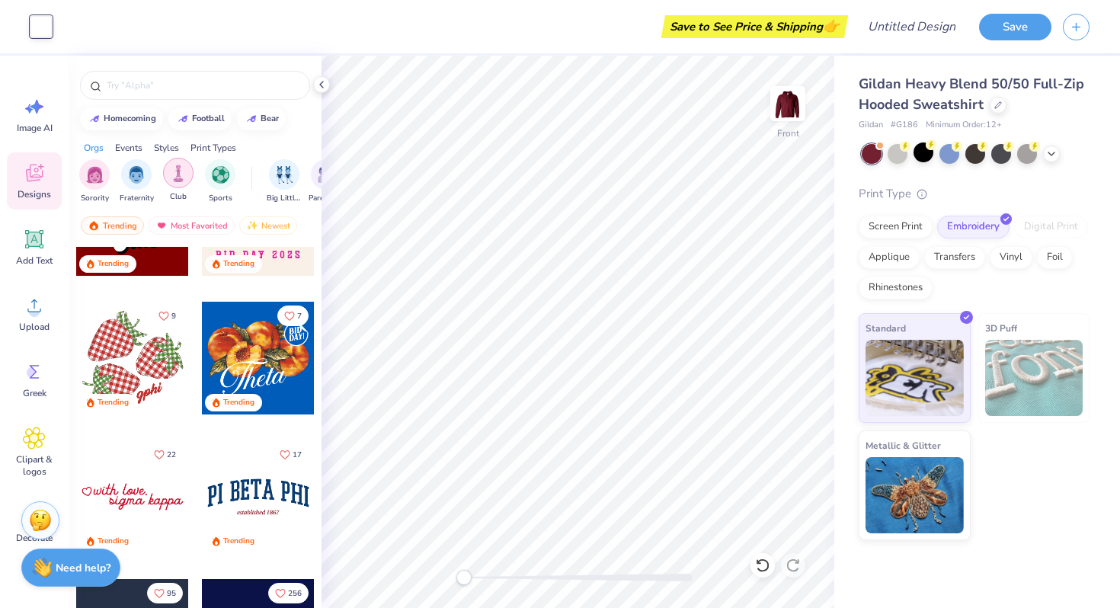
click at [178, 175] on img "filter for Club" at bounding box center [178, 174] width 17 height 18
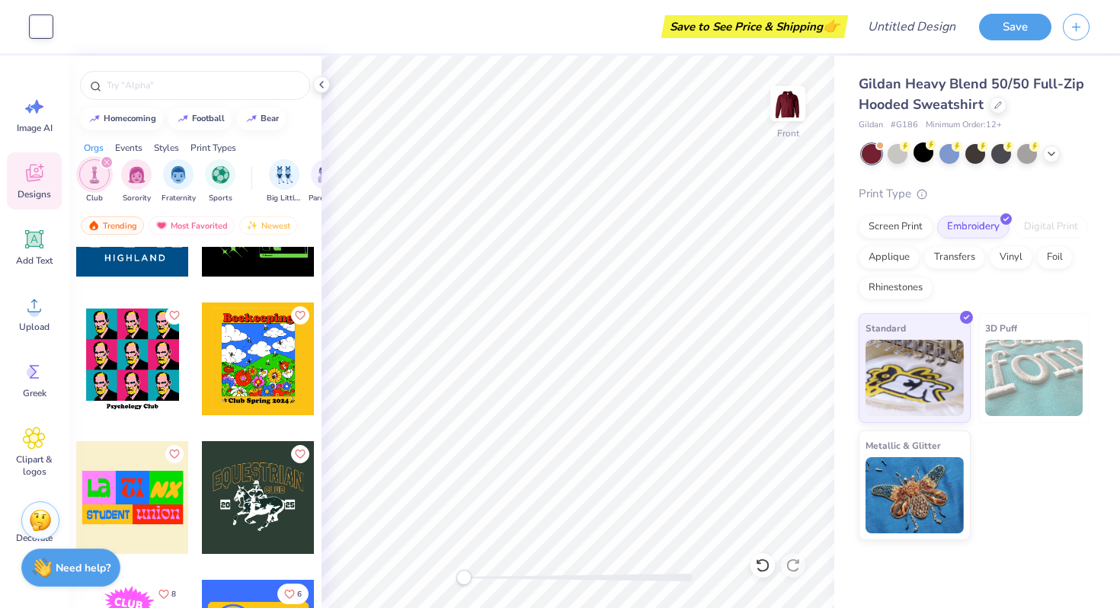
scroll to position [2156, 0]
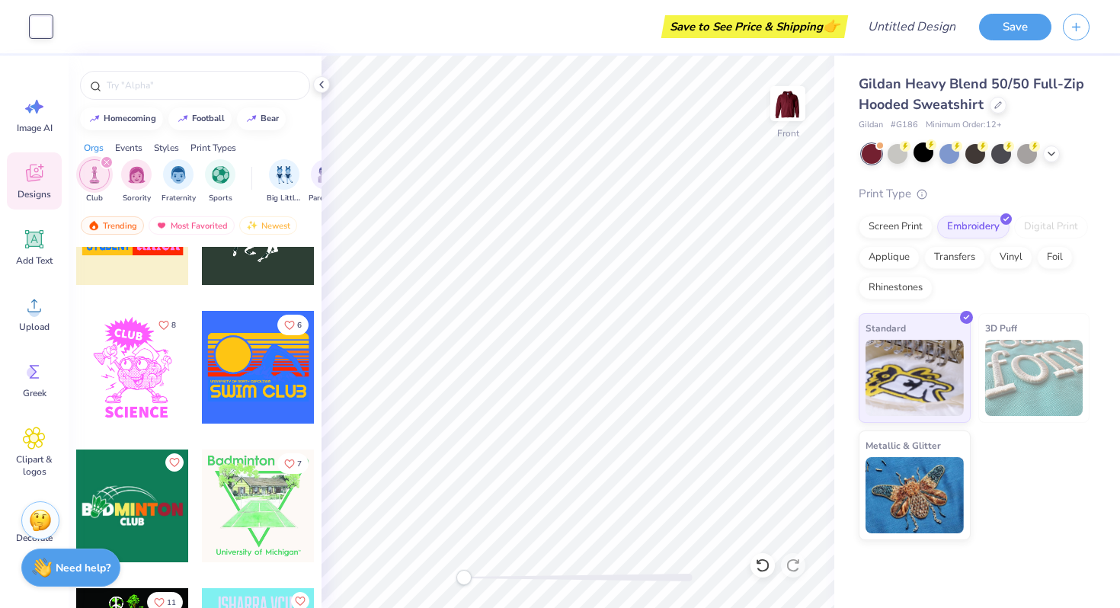
click at [101, 156] on div "filter for Club" at bounding box center [107, 162] width 14 height 14
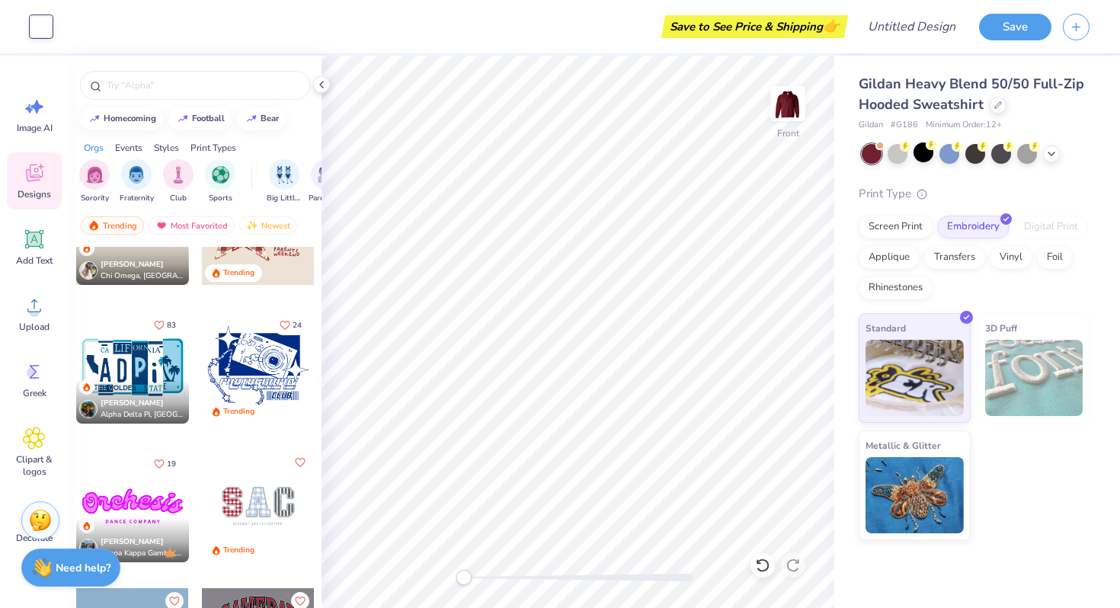
click at [169, 144] on div "Styles" at bounding box center [166, 148] width 25 height 14
click at [94, 184] on div "filter for Classic" at bounding box center [94, 173] width 30 height 30
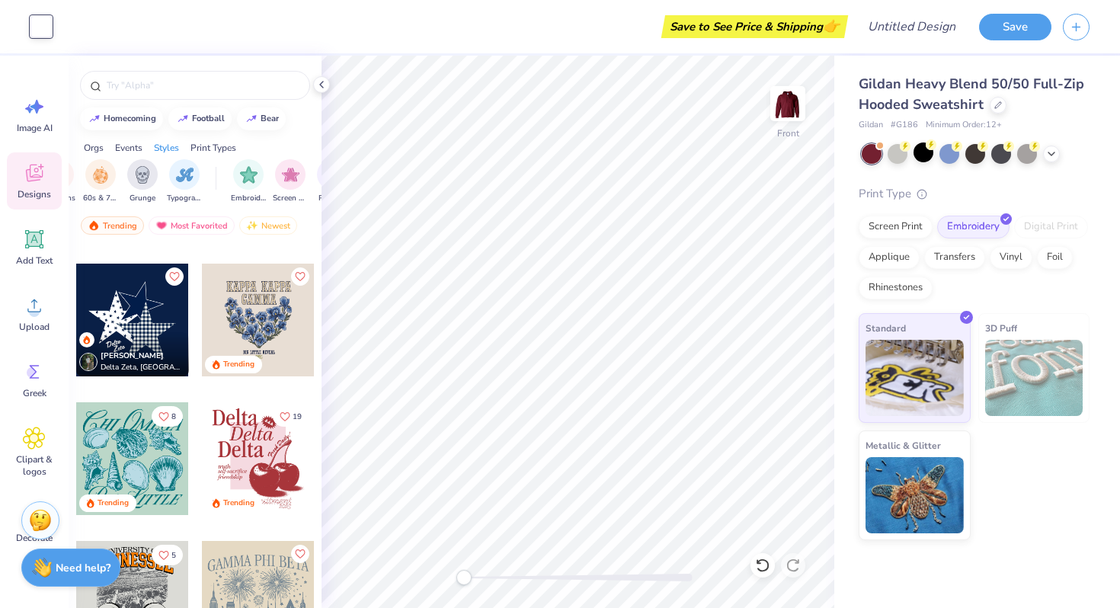
scroll to position [0, 1108]
click at [222, 178] on img "filter for Embroidery" at bounding box center [227, 174] width 18 height 18
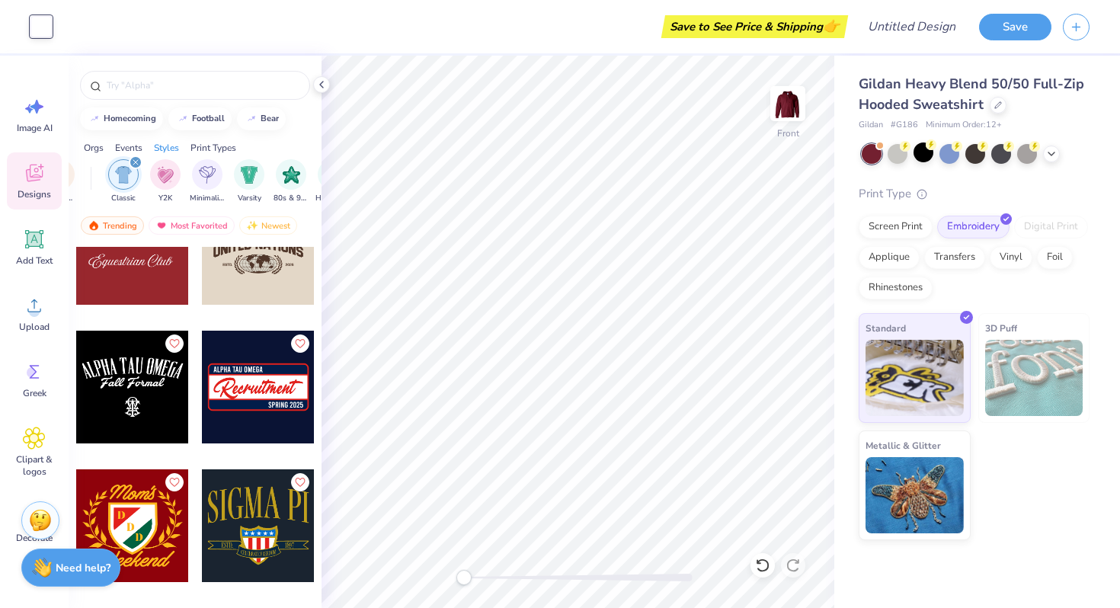
scroll to position [0, 692]
click at [215, 158] on div "filter for Classic" at bounding box center [214, 162] width 14 height 14
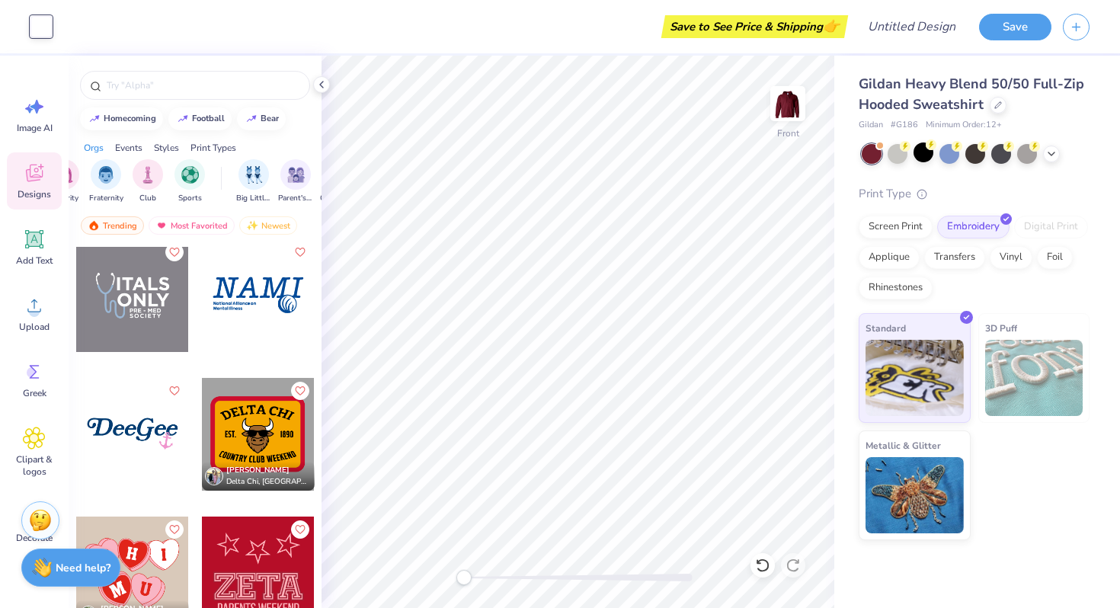
scroll to position [0, 0]
click at [98, 177] on img "filter for Sorority" at bounding box center [95, 174] width 18 height 18
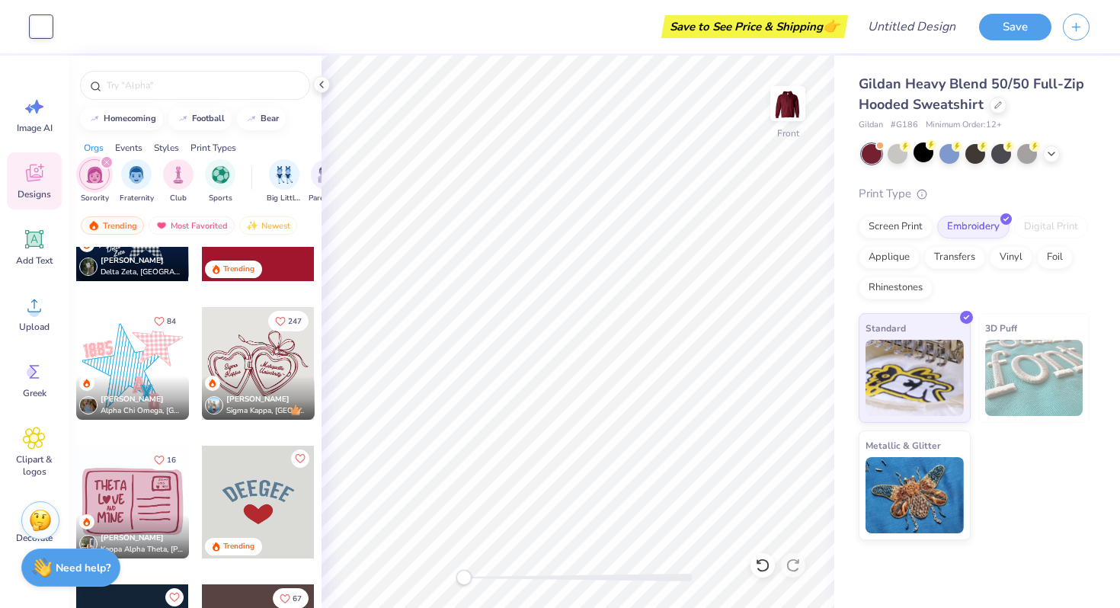
scroll to position [1118, 0]
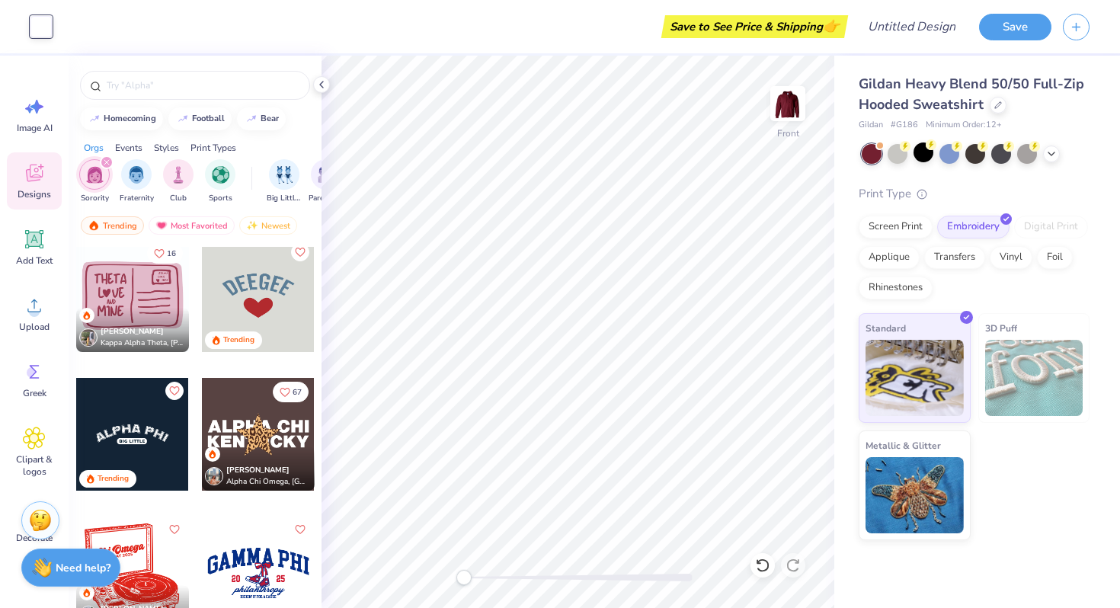
click at [262, 420] on div at bounding box center [258, 434] width 113 height 113
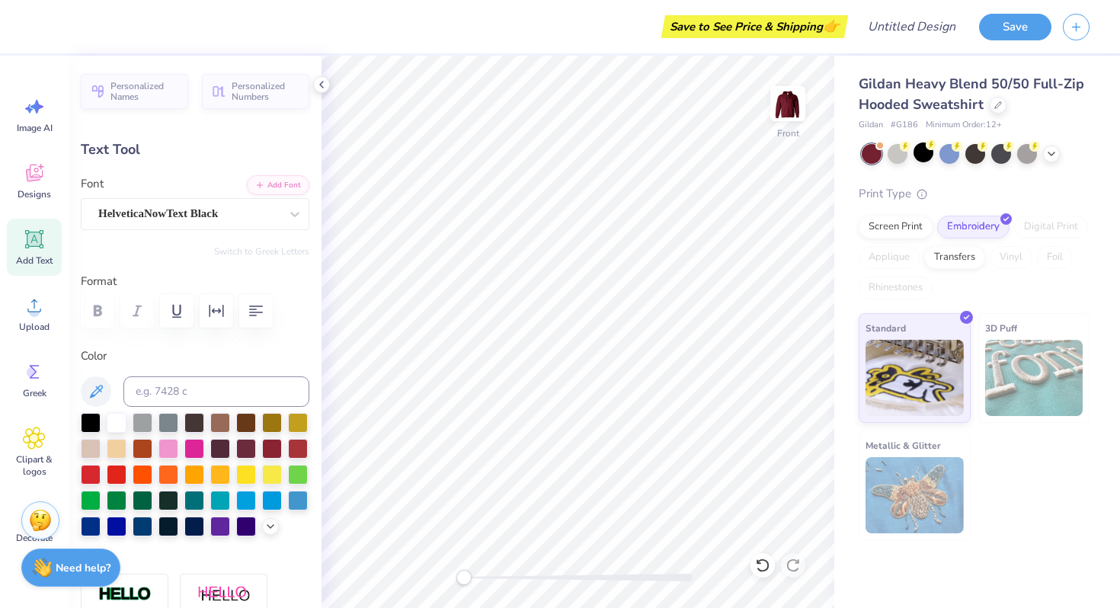
scroll to position [0, 0]
type textarea "EXPRESSIONS"
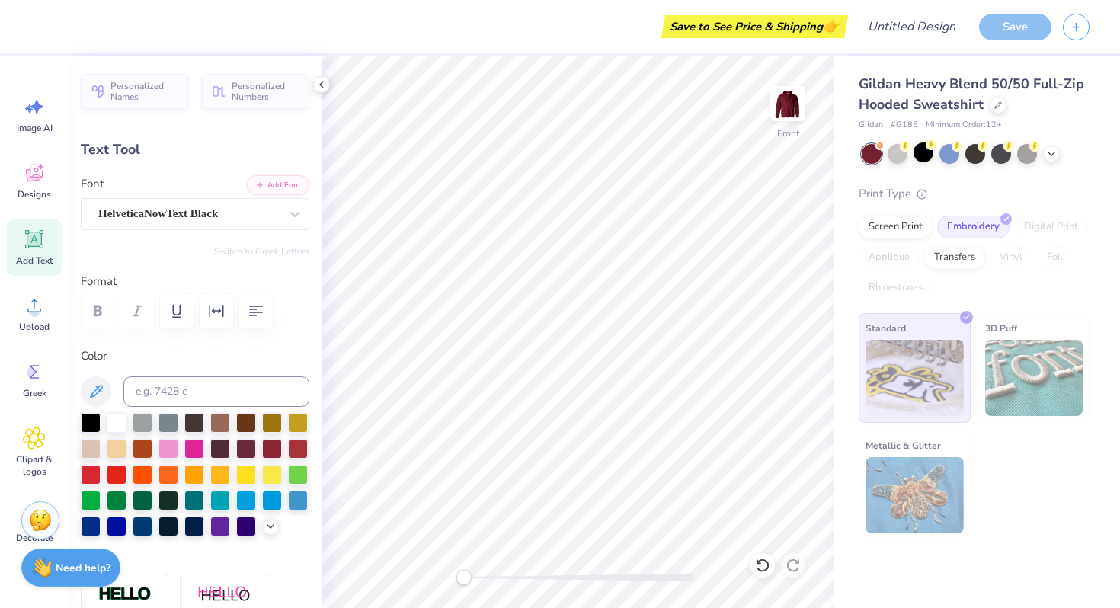
type input "9.48"
type input "1.19"
type input "15.33"
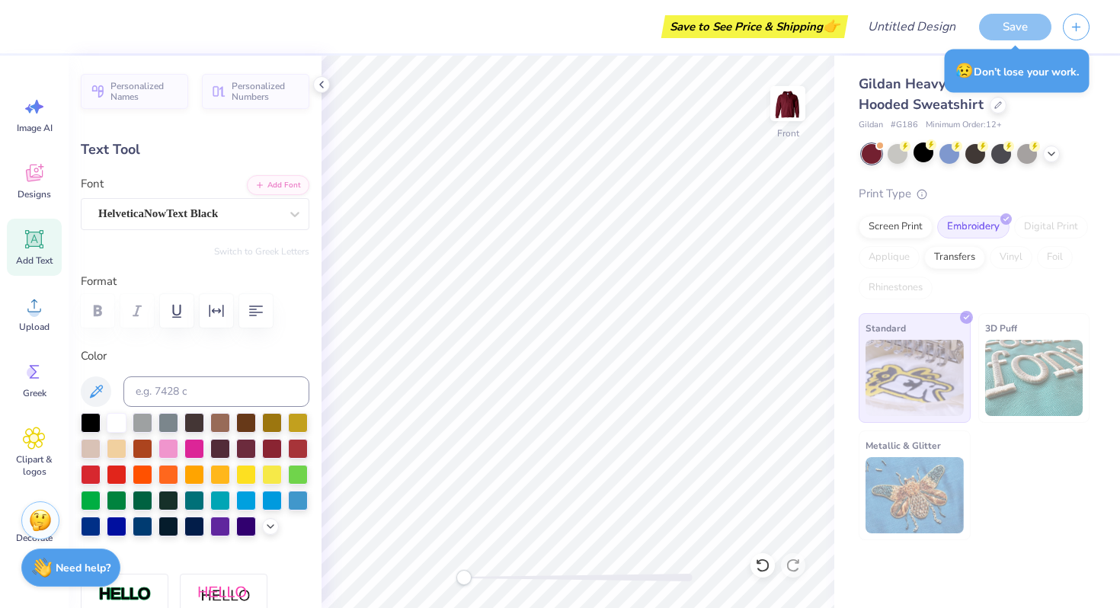
type textarea "DANCE ALLIANCE"
type input "14.78"
type input "15.54"
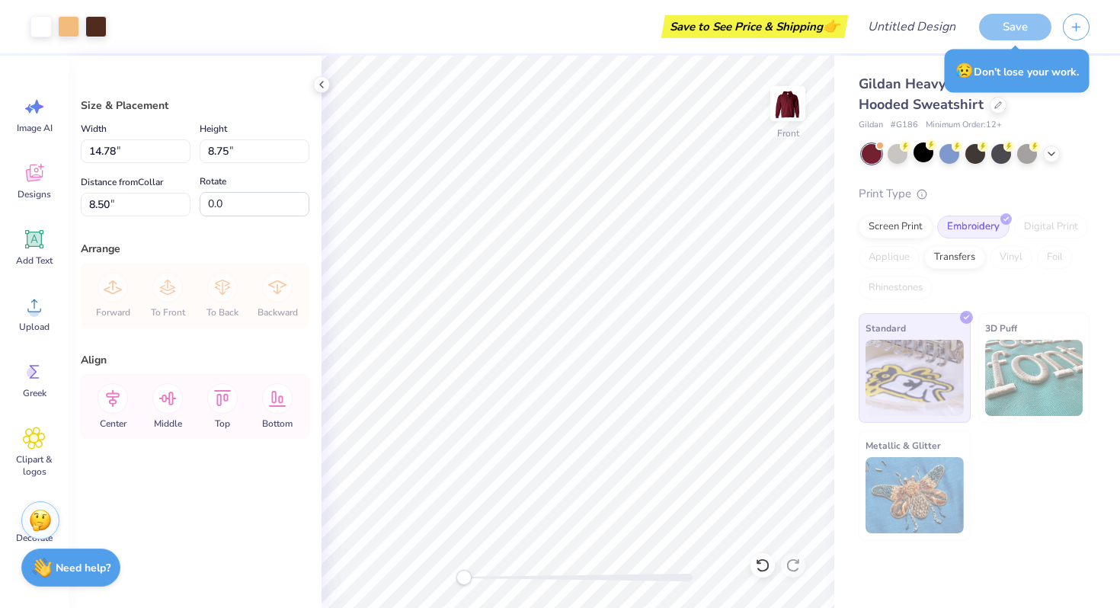
type input "6.00"
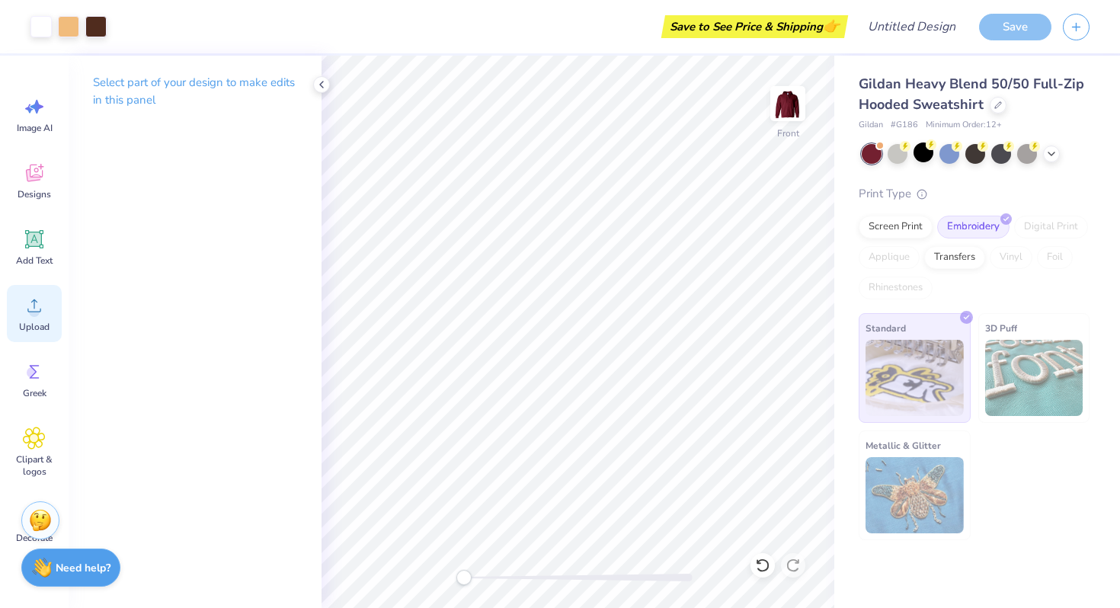
click at [19, 305] on div "Upload" at bounding box center [34, 313] width 55 height 57
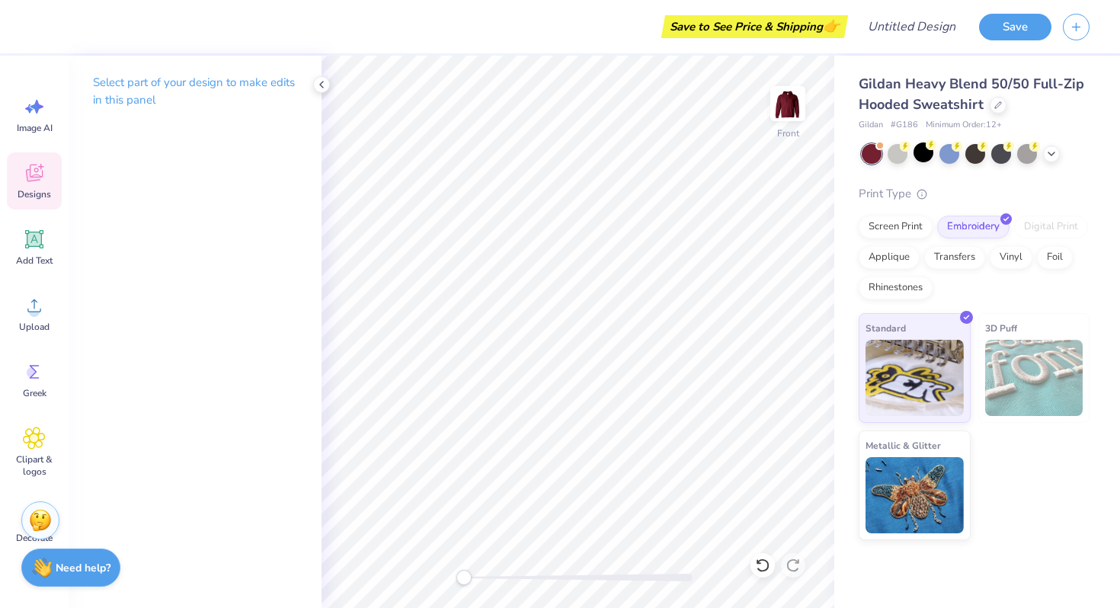
click at [35, 159] on div "Designs" at bounding box center [34, 180] width 55 height 57
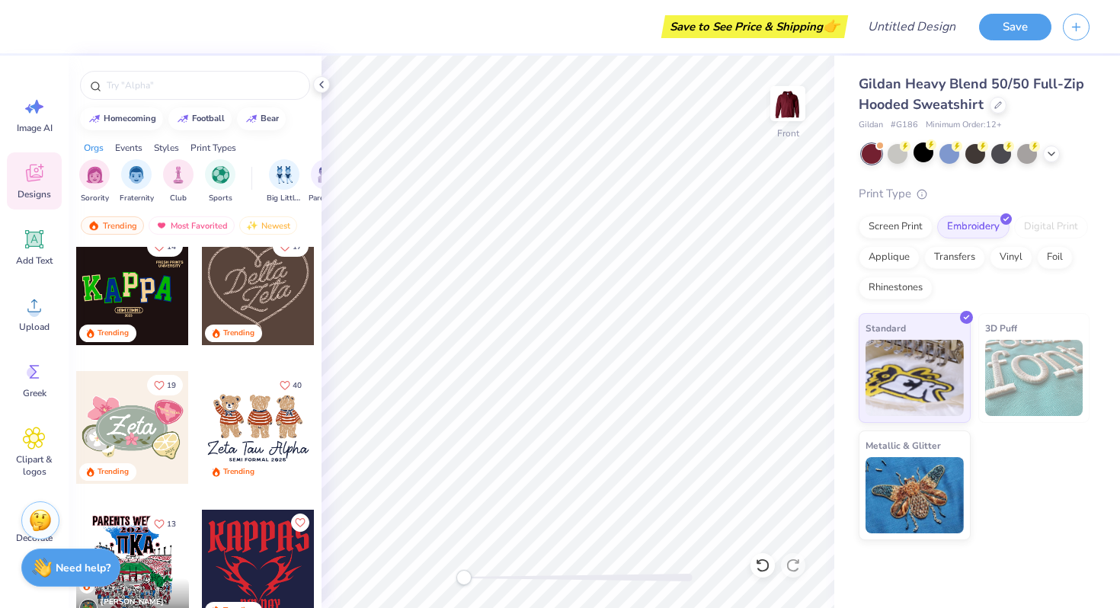
scroll to position [710, 0]
click at [98, 169] on img "filter for Sorority" at bounding box center [95, 174] width 18 height 18
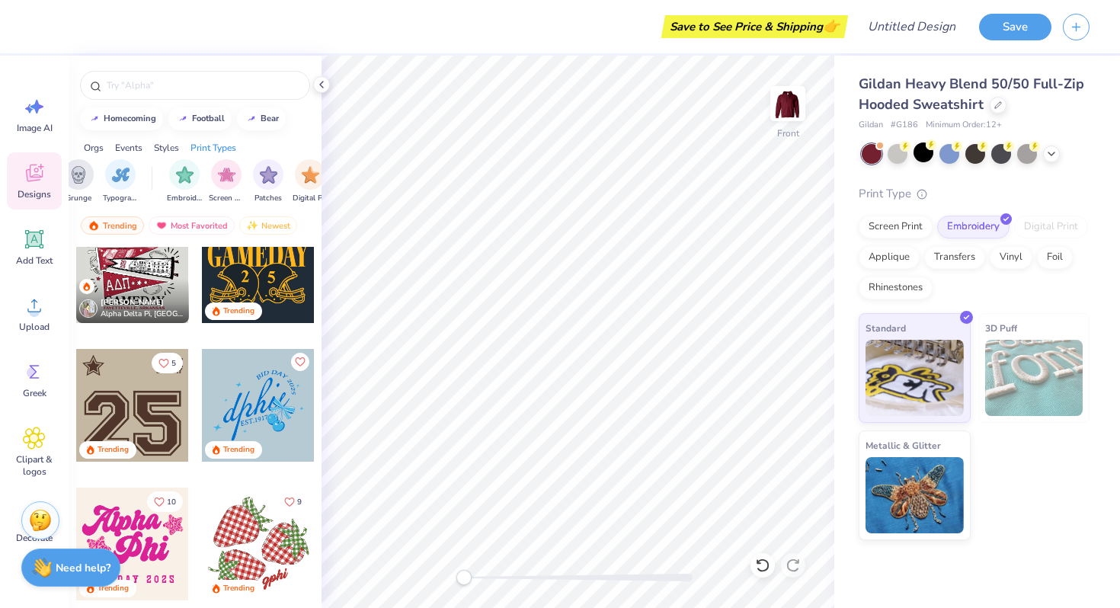
scroll to position [0, 1119]
click at [219, 175] on img "filter for Embroidery" at bounding box center [216, 175] width 18 height 18
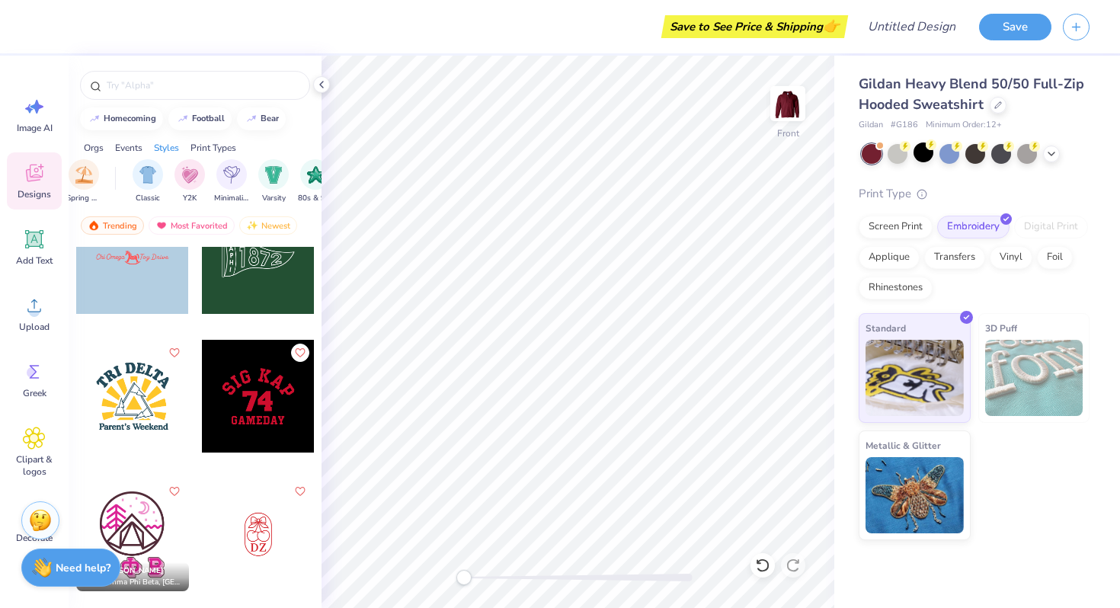
scroll to position [0, 743]
click at [191, 175] on img "filter for Y2K" at bounding box center [192, 174] width 17 height 18
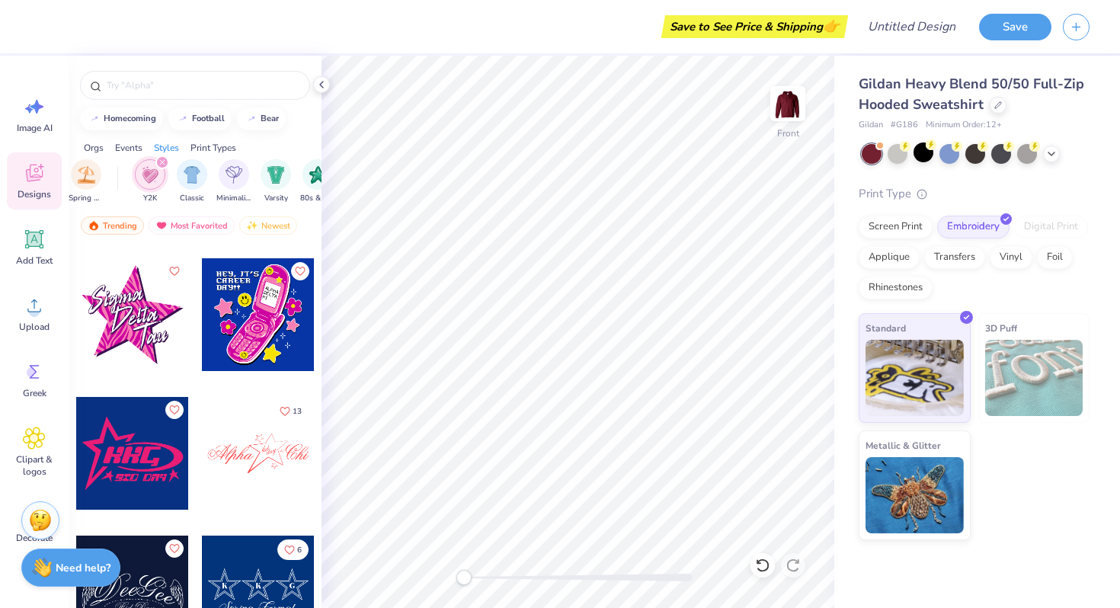
scroll to position [1966, 0]
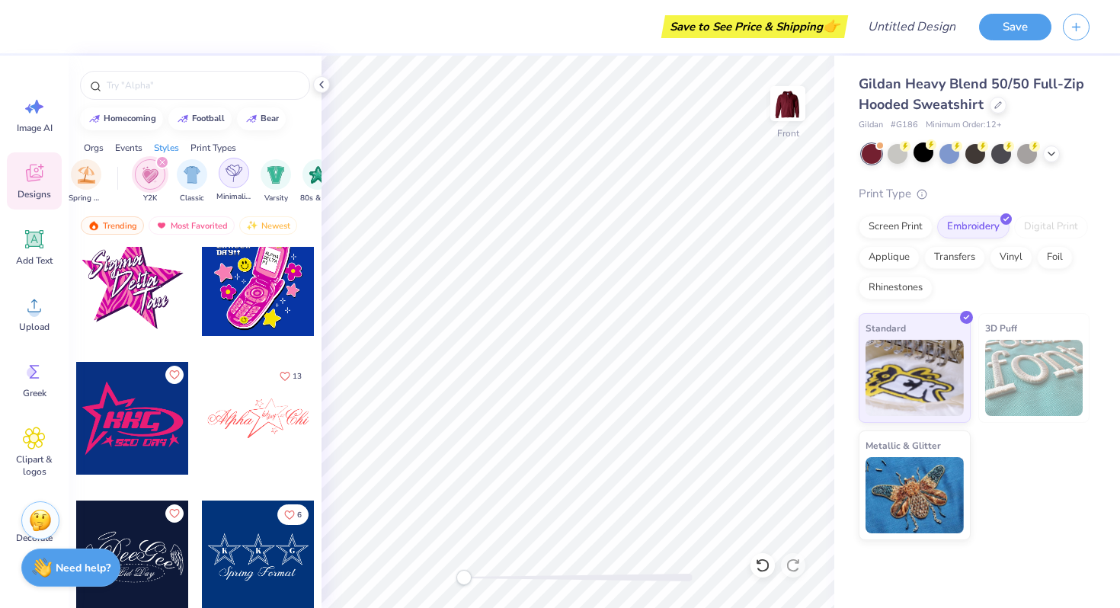
click at [234, 177] on img "filter for Minimalist" at bounding box center [234, 174] width 17 height 18
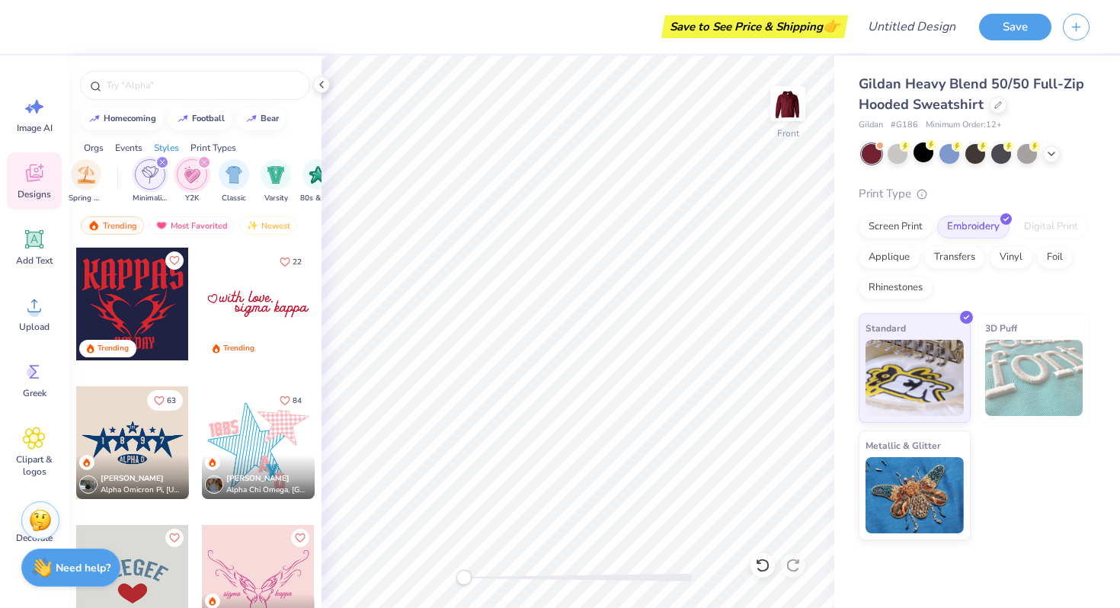
click at [204, 160] on icon "filter for Y2K" at bounding box center [204, 162] width 6 height 6
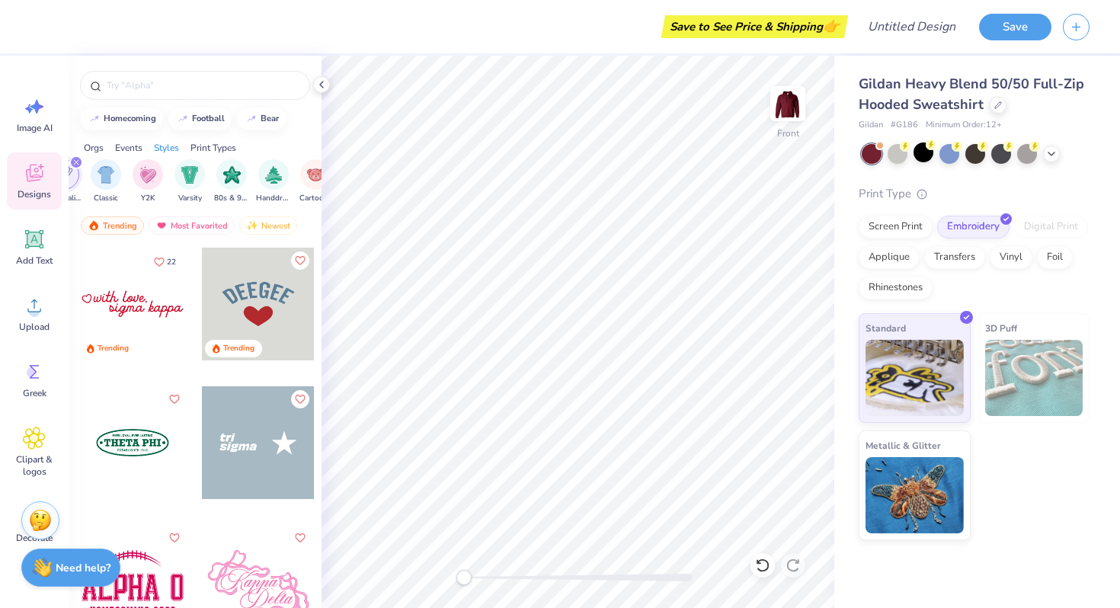
scroll to position [0, 912]
click at [198, 179] on img "filter for Handdrawn" at bounding box center [191, 174] width 17 height 18
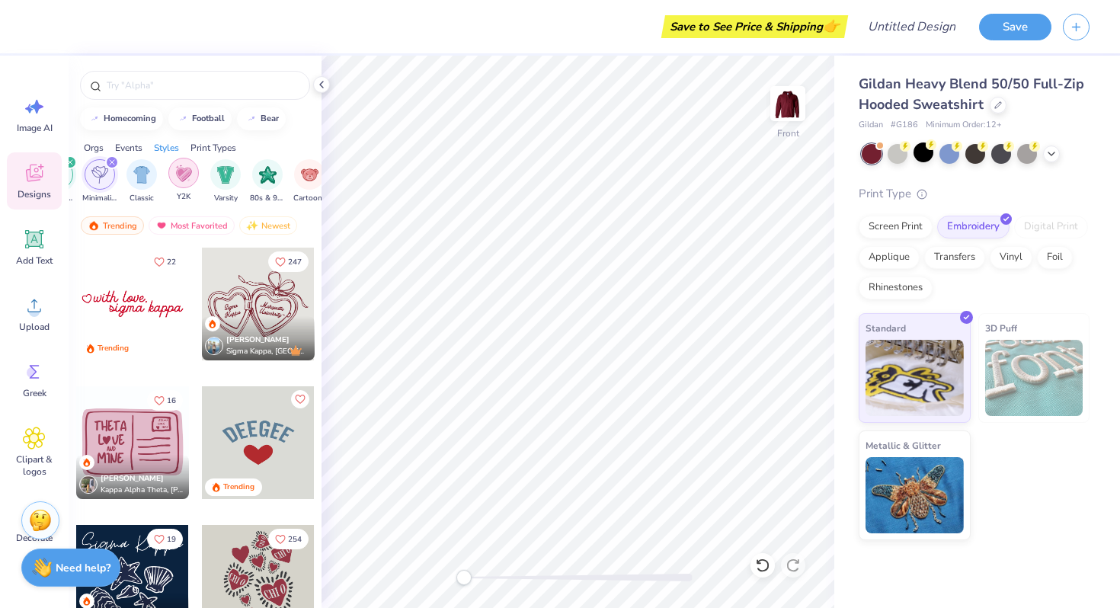
scroll to position [0, 818]
click at [128, 160] on icon "filter for Minimalist" at bounding box center [130, 162] width 6 height 6
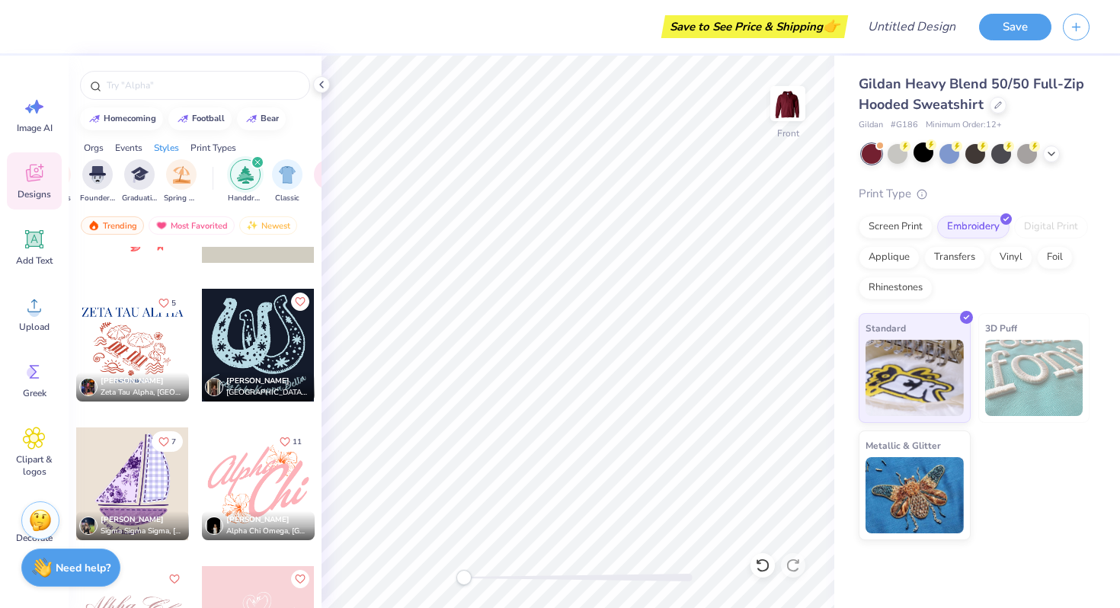
scroll to position [0, 637]
click at [264, 163] on div "filter for Handdrawn" at bounding box center [268, 162] width 14 height 14
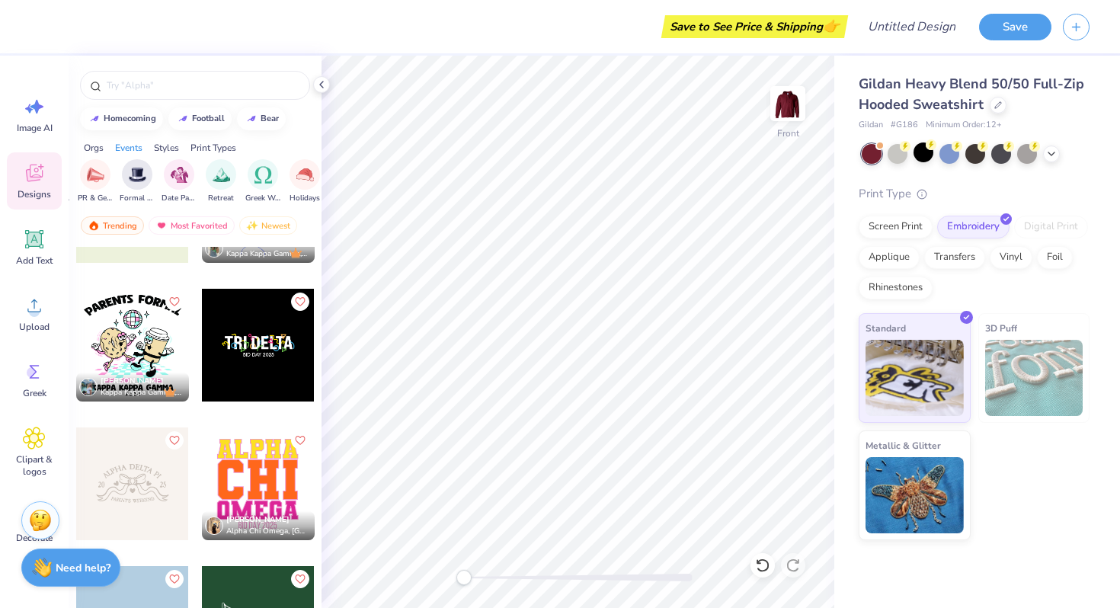
scroll to position [0, 378]
click at [202, 169] on img "filter for Date Parties & Socials" at bounding box center [200, 174] width 18 height 18
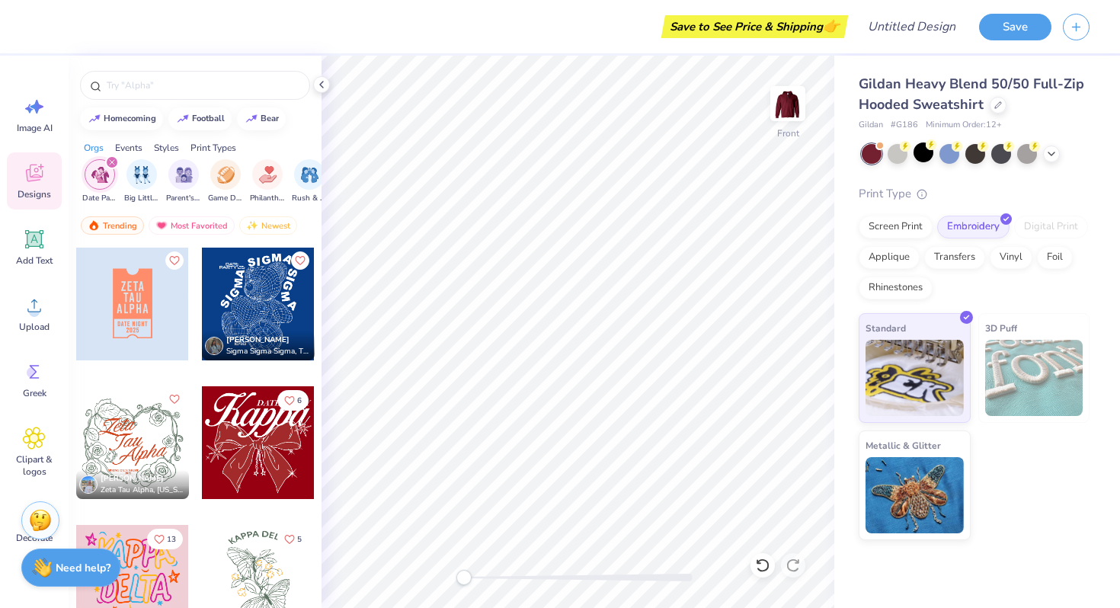
scroll to position [0, 85]
click at [212, 159] on div "filter for Date Parties & Socials" at bounding box center [212, 162] width 14 height 14
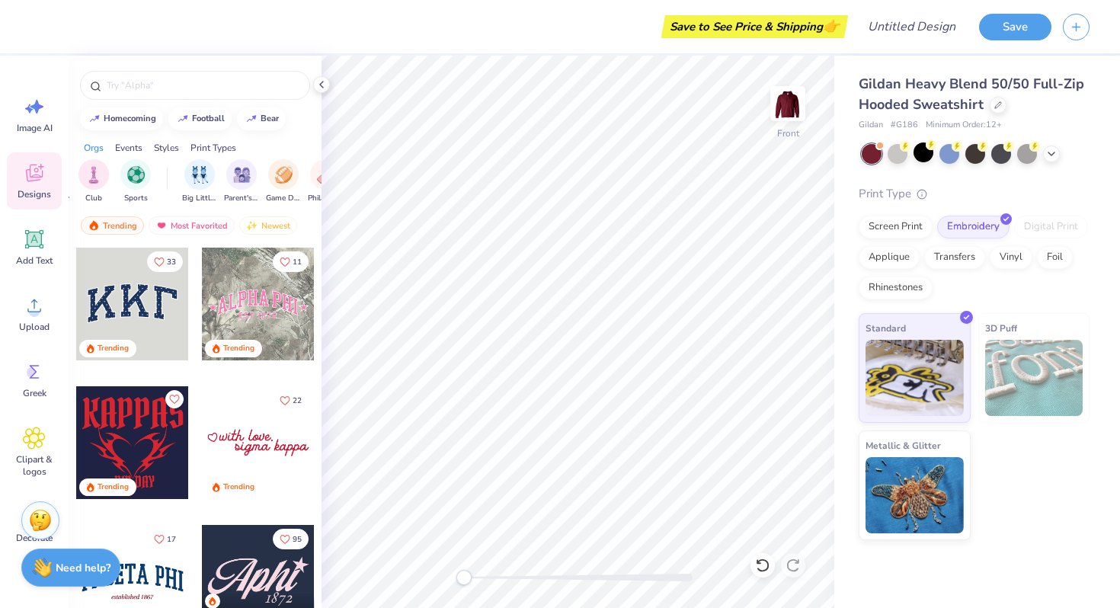
scroll to position [0, 0]
click at [219, 171] on img "filter for Sports" at bounding box center [221, 174] width 18 height 18
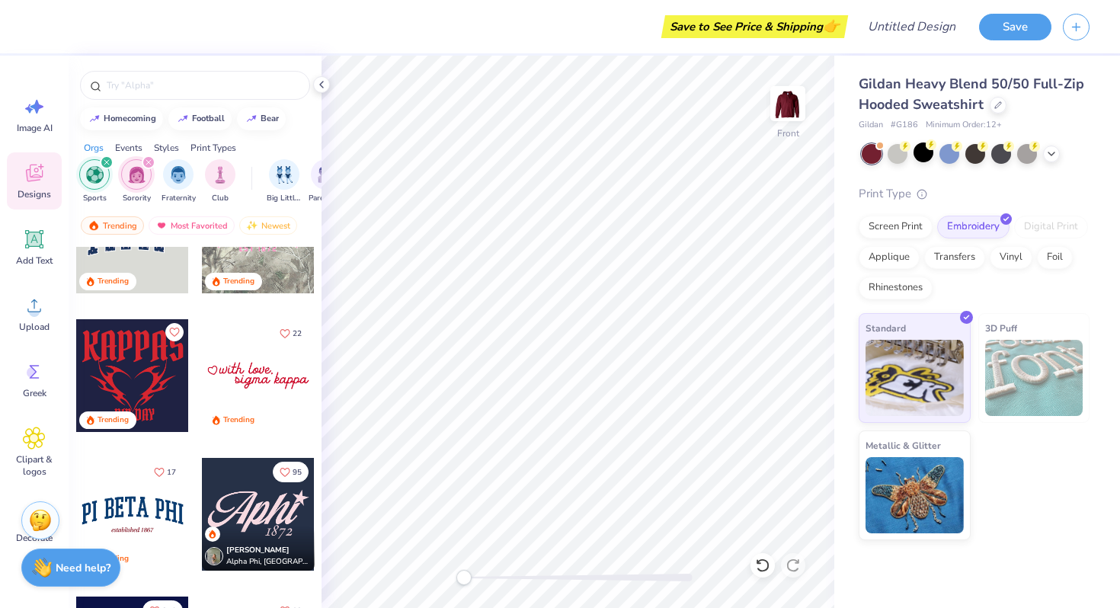
scroll to position [75, 0]
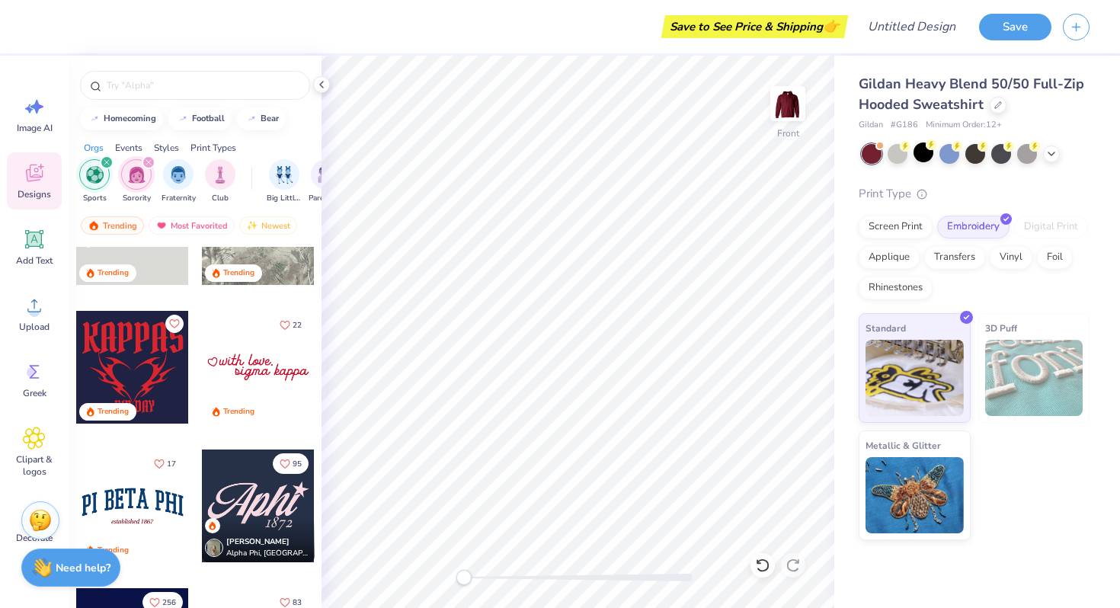
click at [105, 162] on icon "filter for Sports" at bounding box center [107, 162] width 6 height 6
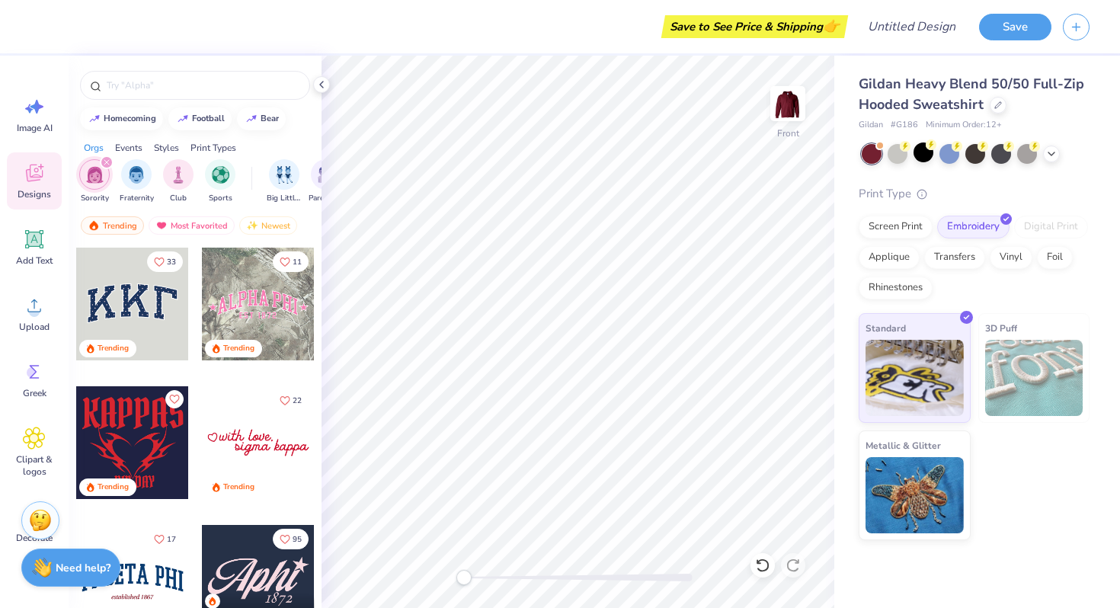
click at [104, 161] on icon "filter for Sorority" at bounding box center [107, 162] width 6 height 6
click at [224, 173] on img "filter for Sports" at bounding box center [221, 174] width 18 height 18
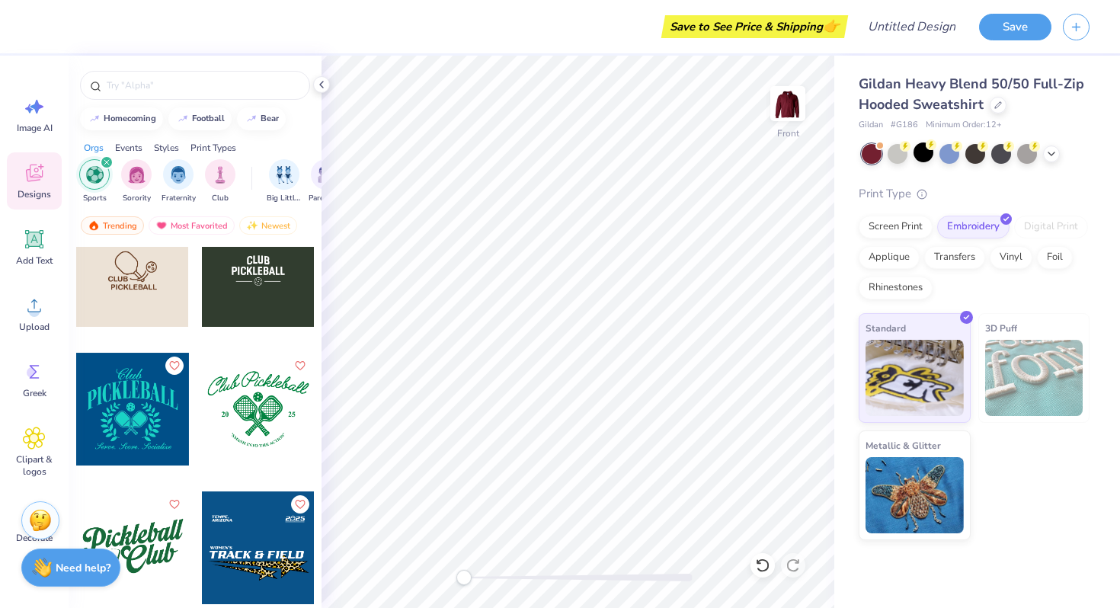
scroll to position [973, 0]
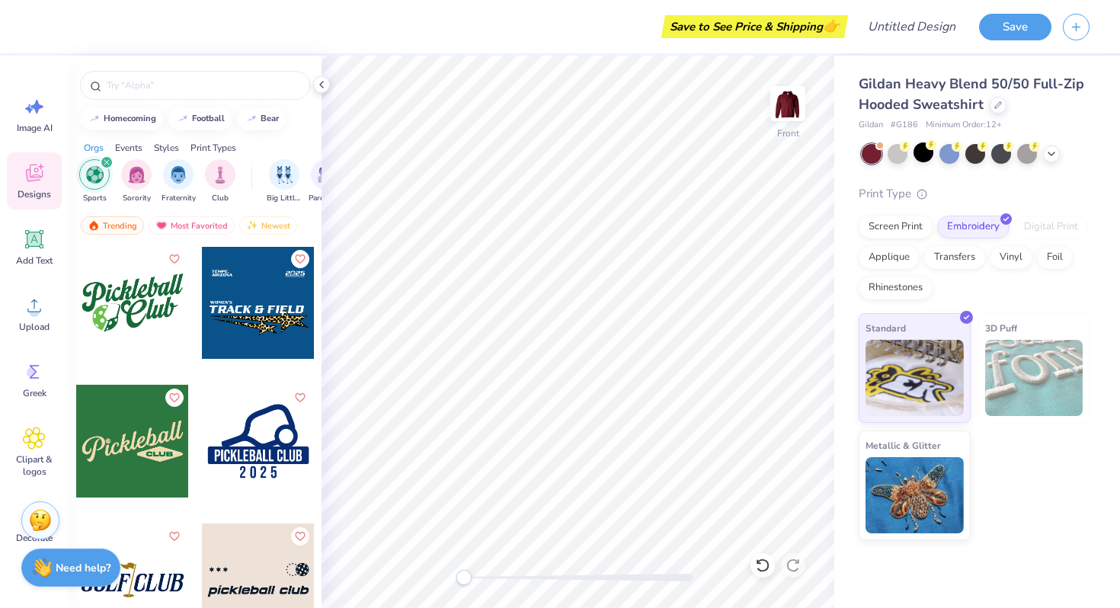
click at [110, 159] on div "filter for Sports" at bounding box center [107, 162] width 14 height 14
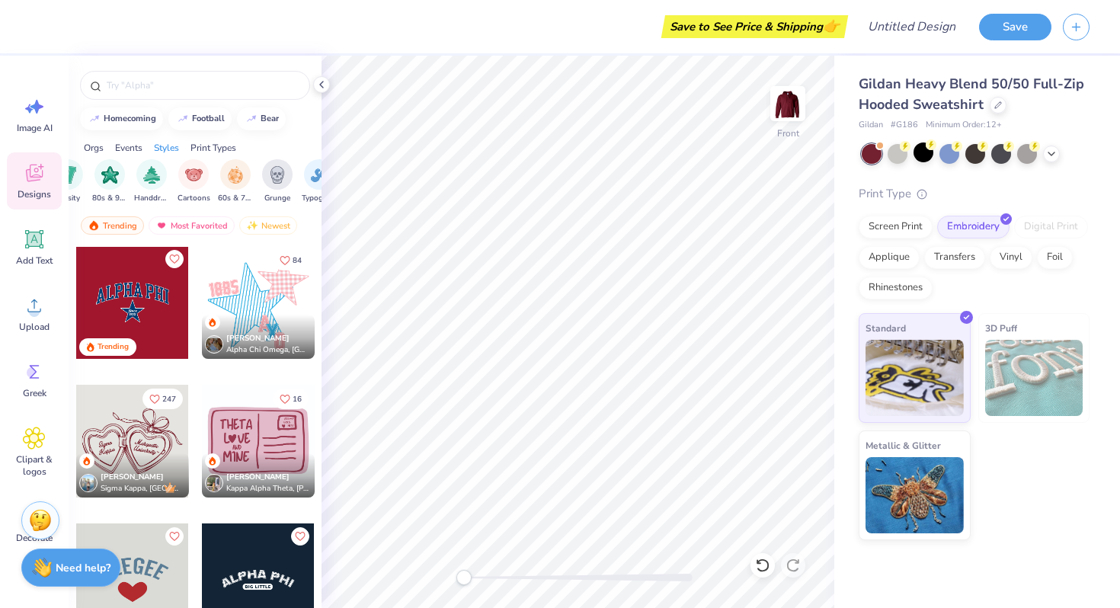
scroll to position [0, 1006]
click at [217, 177] on img "filter for Grunge" at bounding box center [222, 174] width 17 height 18
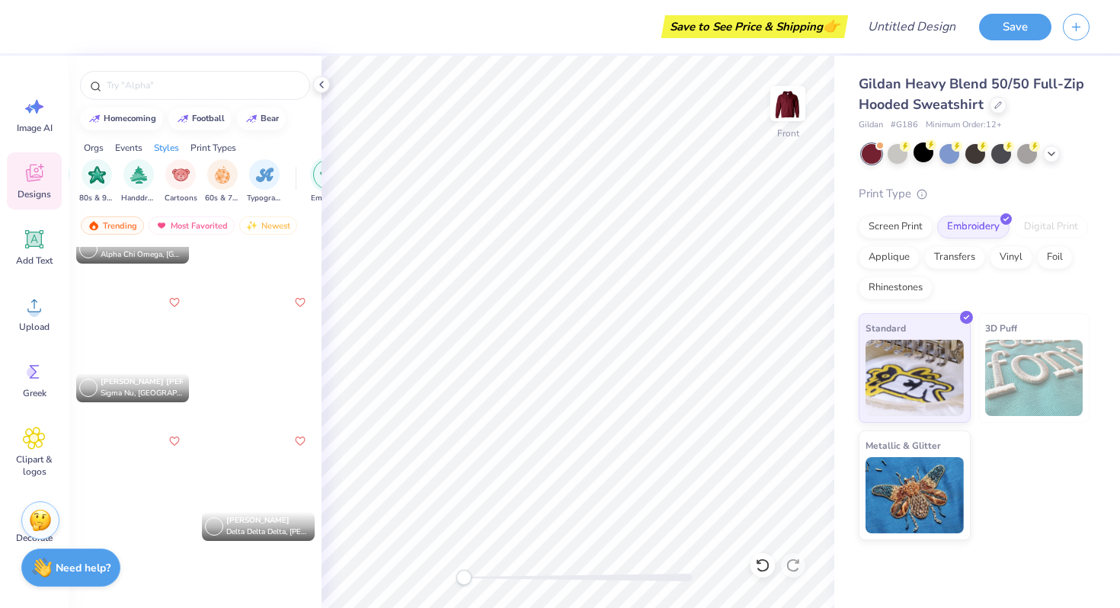
scroll to position [0, 0]
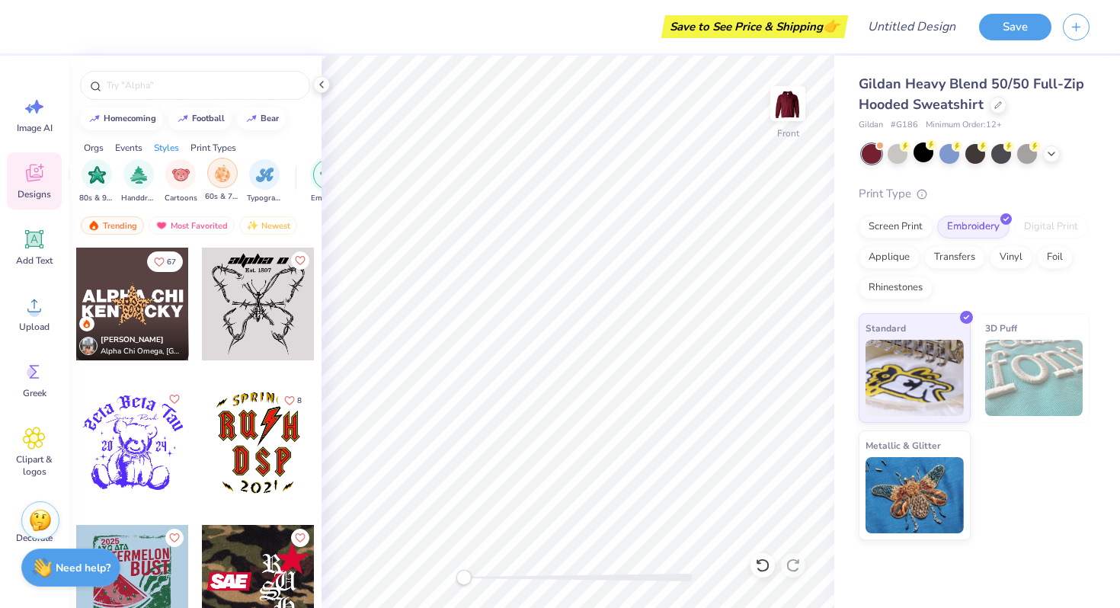
click at [232, 170] on div "filter for 60s & 70s" at bounding box center [222, 173] width 30 height 30
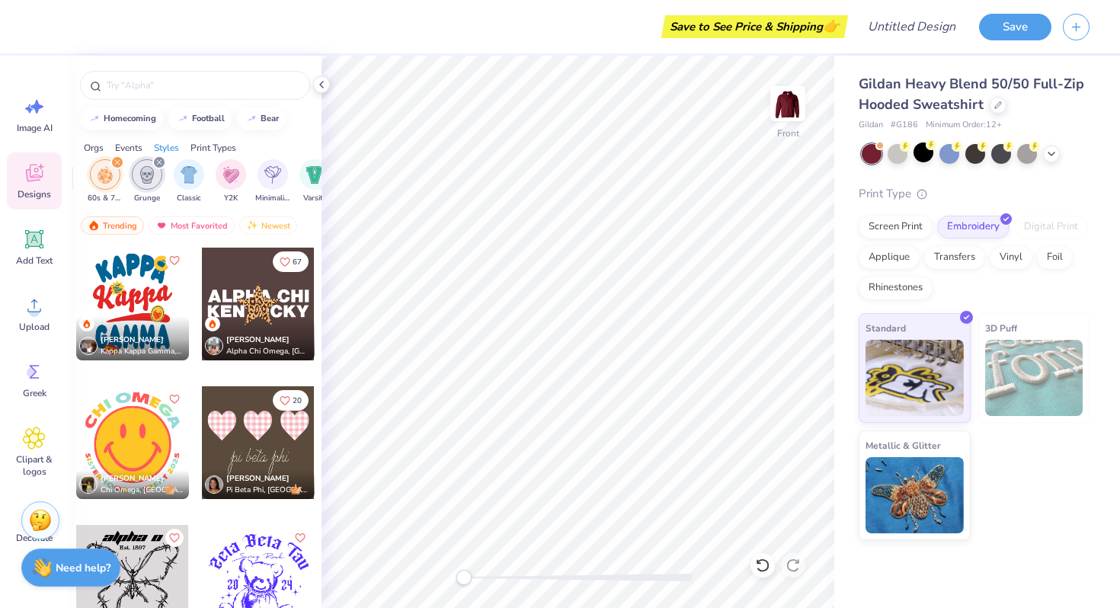
scroll to position [0, 784]
click at [164, 159] on div "filter for Grunge" at bounding box center [164, 162] width 14 height 14
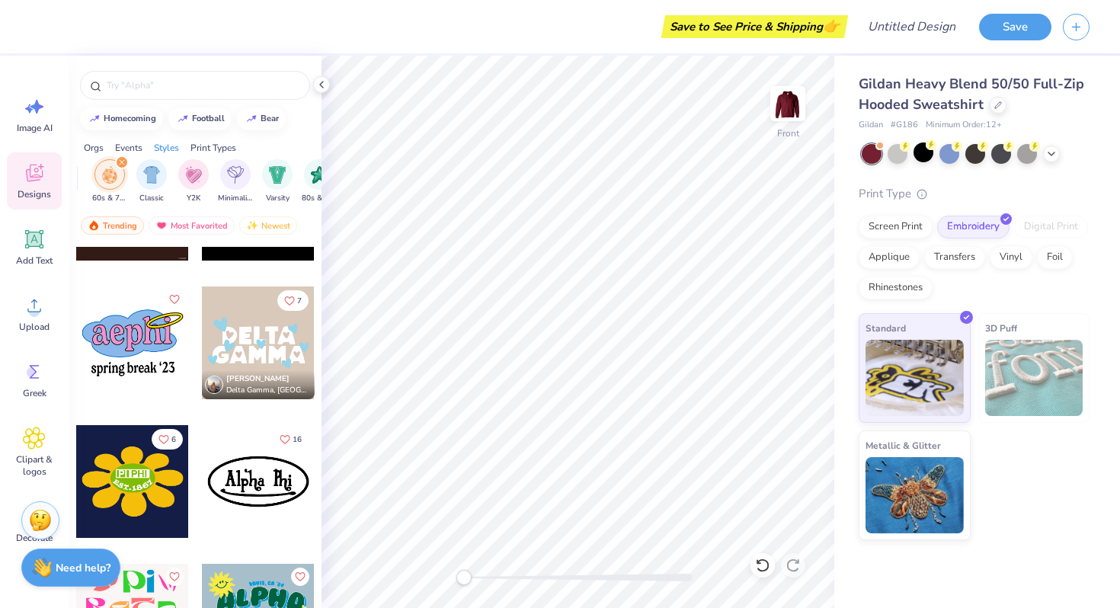
scroll to position [2795, 0]
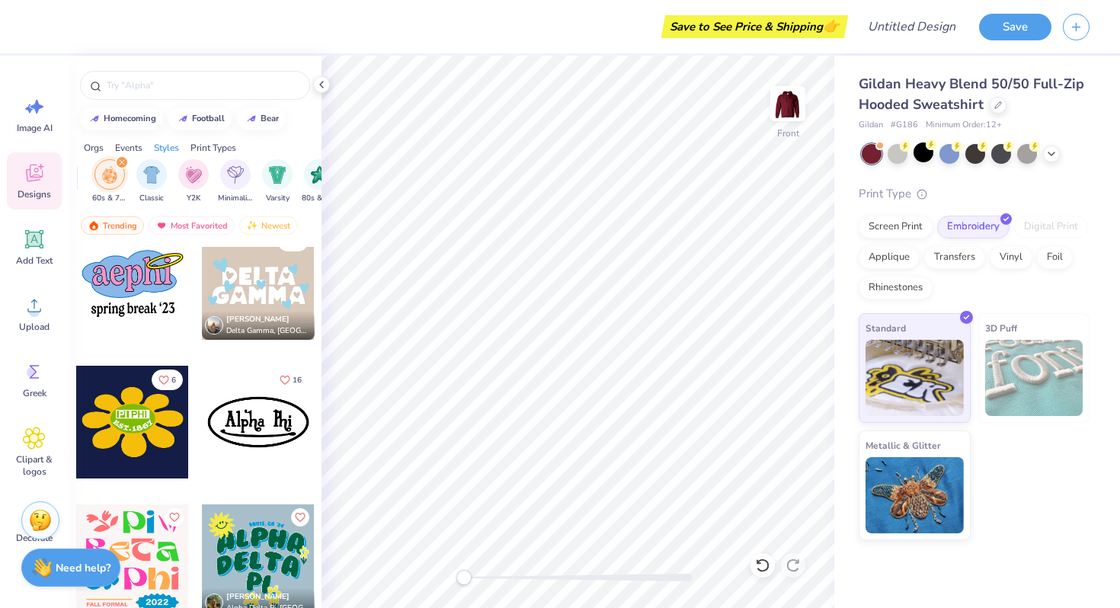
click at [121, 157] on div "filter for 60s & 70s" at bounding box center [122, 162] width 14 height 14
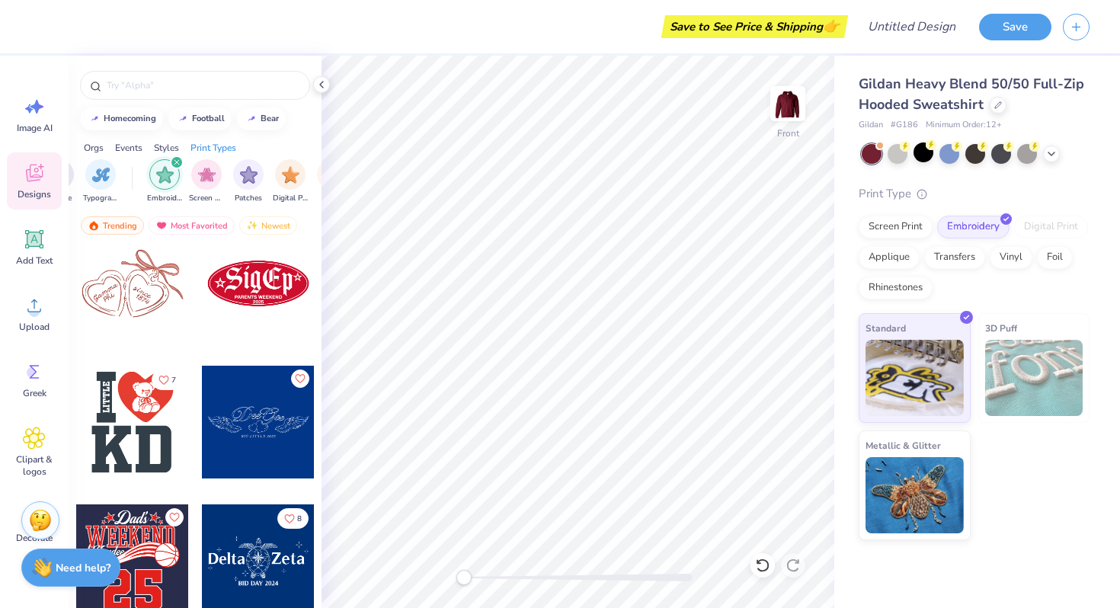
scroll to position [0, 1014]
click at [128, 225] on div "Trending" at bounding box center [112, 225] width 63 height 18
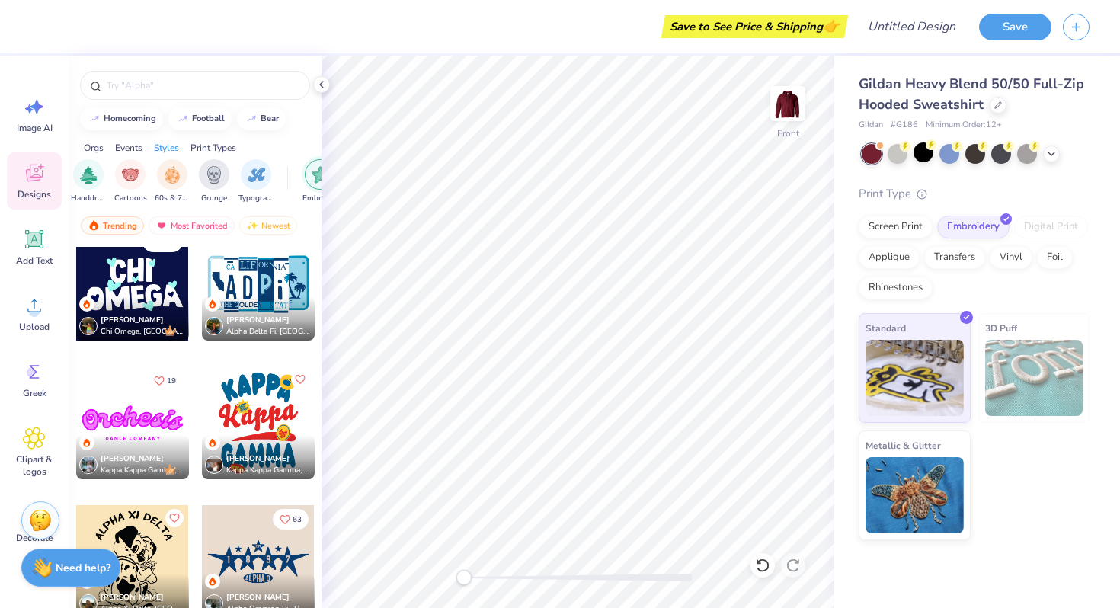
scroll to position [0, 0]
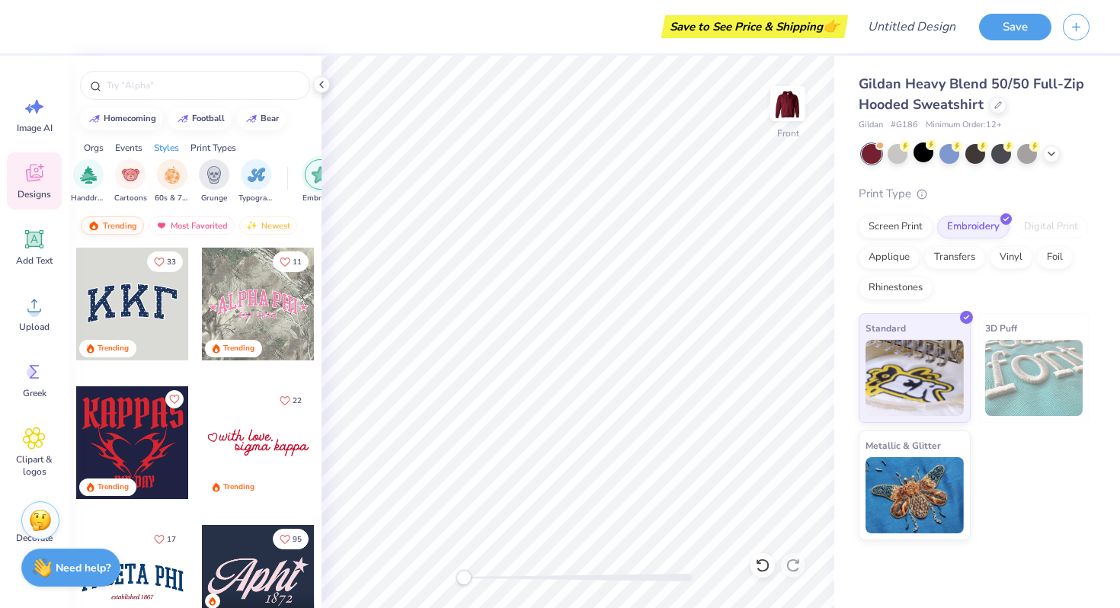
click at [122, 220] on div "Trending" at bounding box center [112, 225] width 63 height 18
click at [262, 216] on div "Trending Most Favorited Newest" at bounding box center [195, 229] width 253 height 35
click at [264, 221] on div "Newest" at bounding box center [268, 225] width 58 height 18
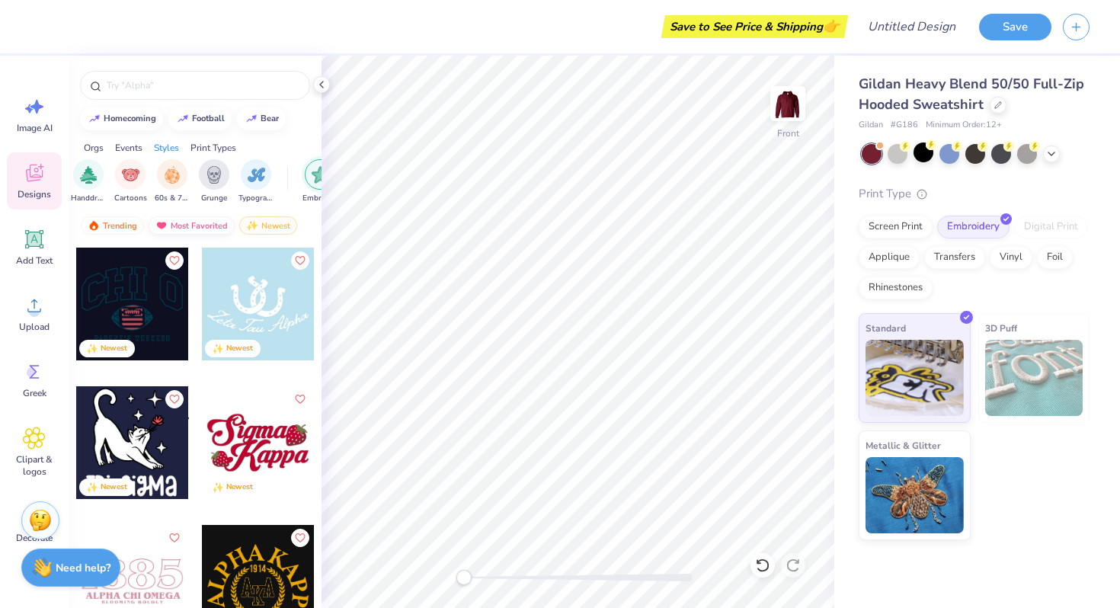
click at [201, 226] on div "Most Favorited" at bounding box center [192, 225] width 86 height 18
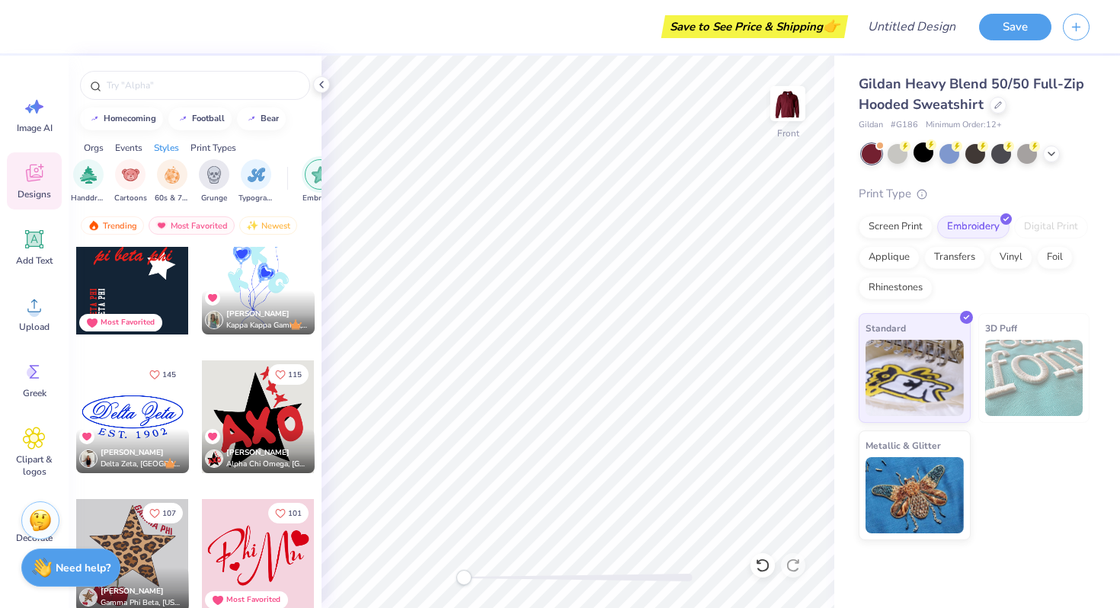
scroll to position [309, 0]
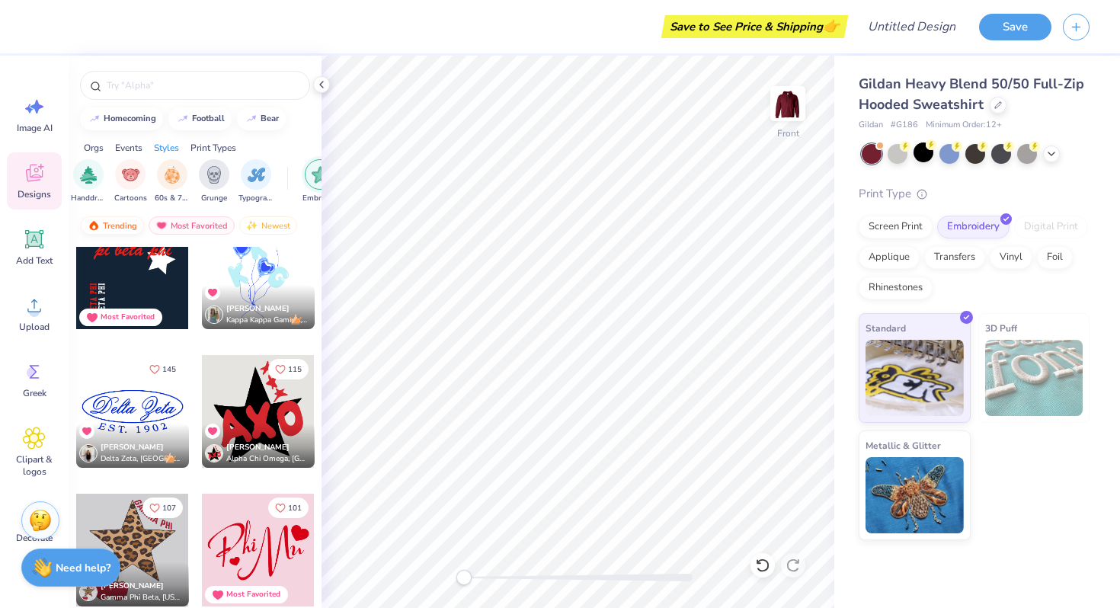
click at [104, 228] on div "Trending" at bounding box center [112, 225] width 63 height 18
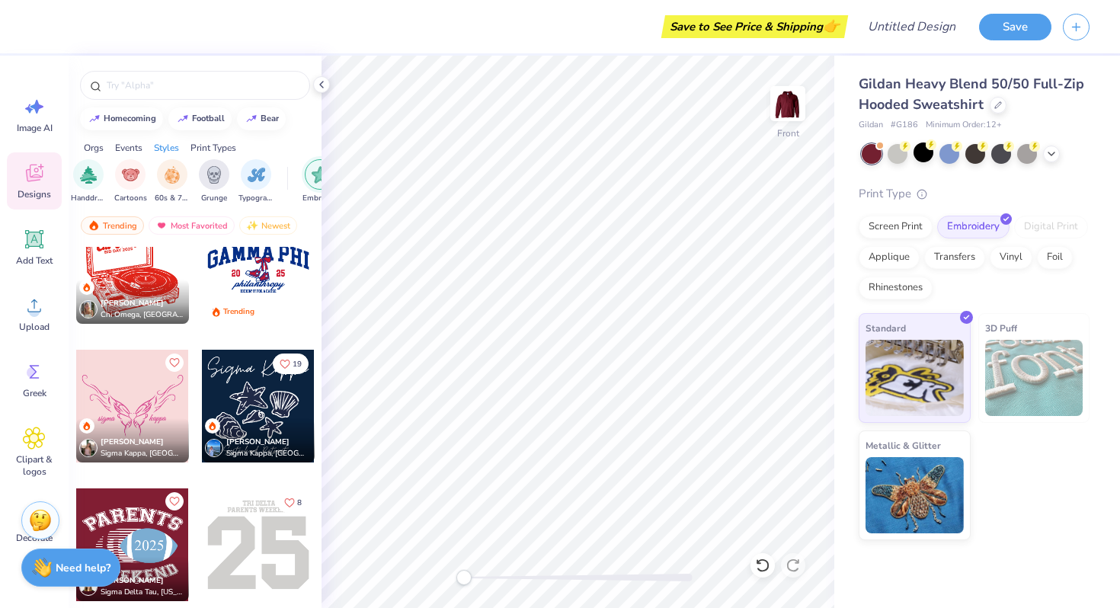
scroll to position [1620, 0]
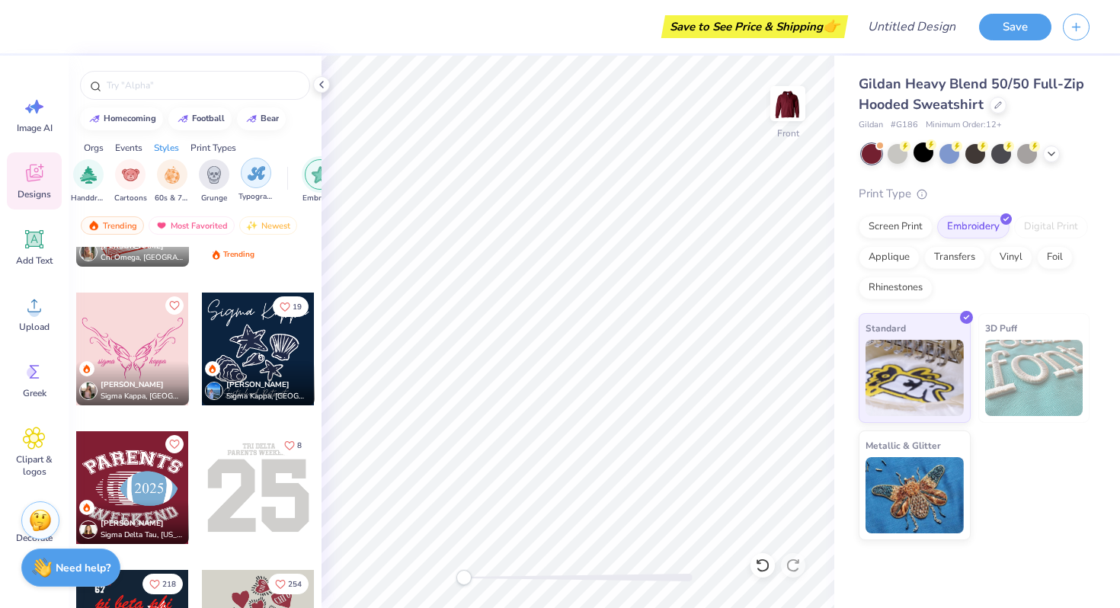
click at [257, 184] on div "filter for Typography" at bounding box center [256, 173] width 30 height 30
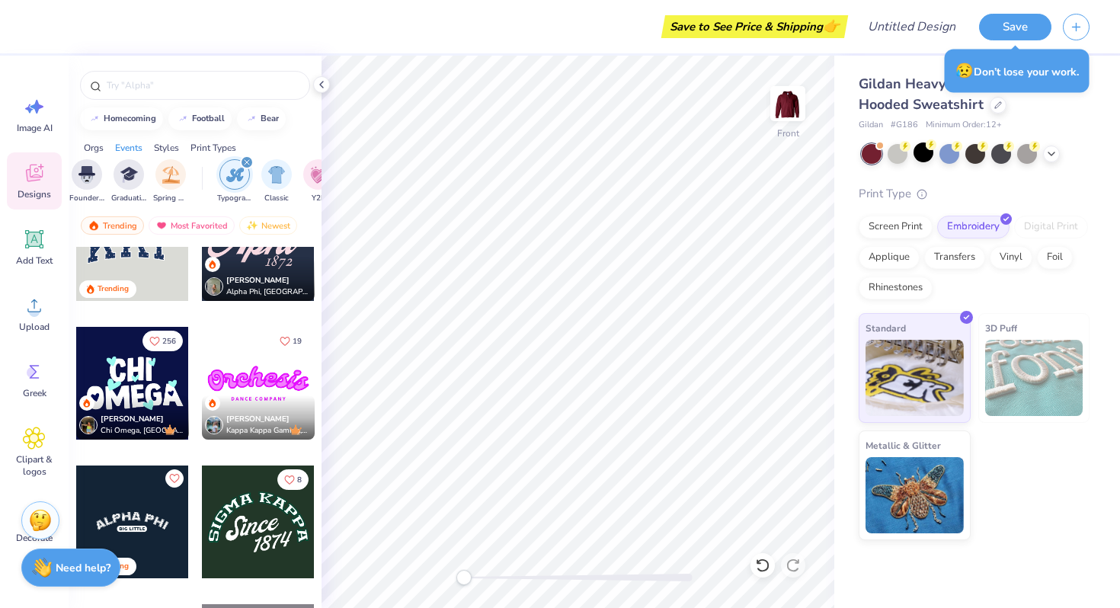
scroll to position [0, 0]
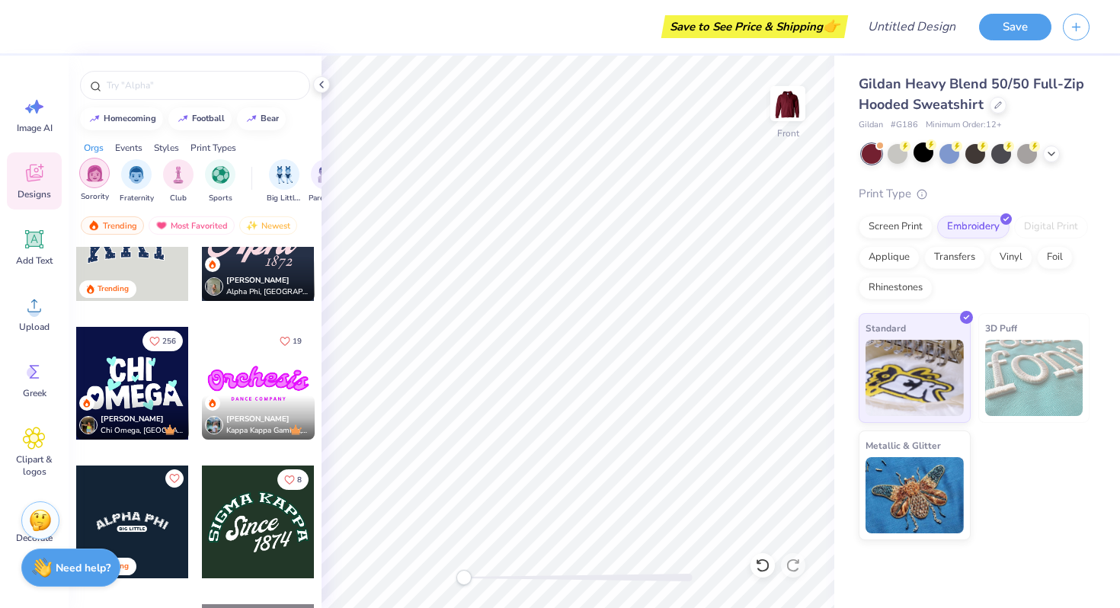
click at [90, 171] on img "filter for Sorority" at bounding box center [95, 174] width 18 height 18
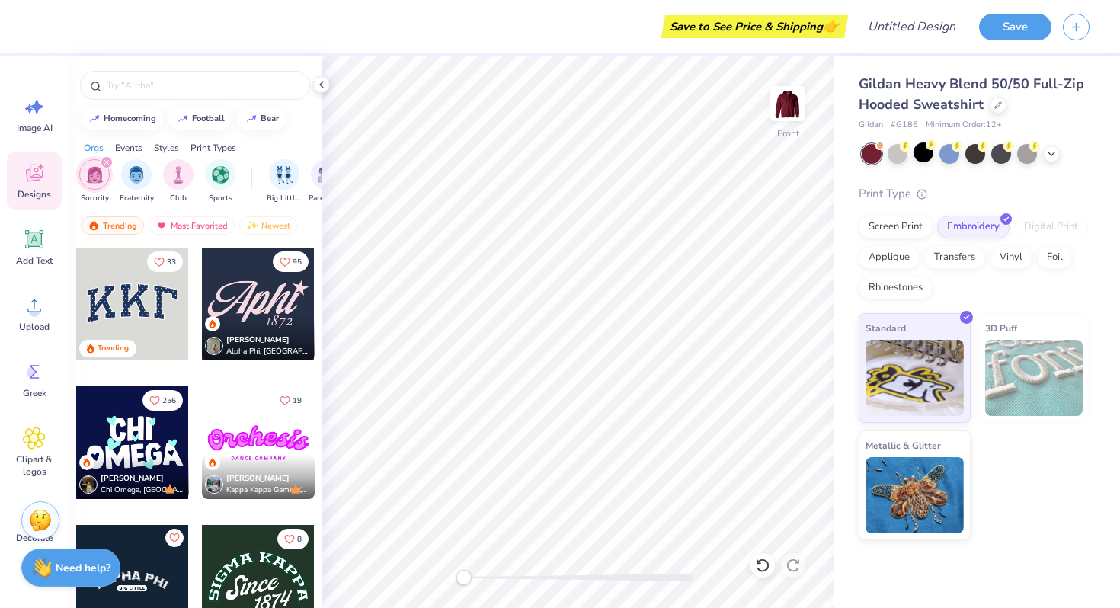
click at [107, 157] on div "filter for Sorority" at bounding box center [107, 162] width 14 height 14
click at [151, 163] on icon "filter for Typography" at bounding box center [150, 162] width 6 height 6
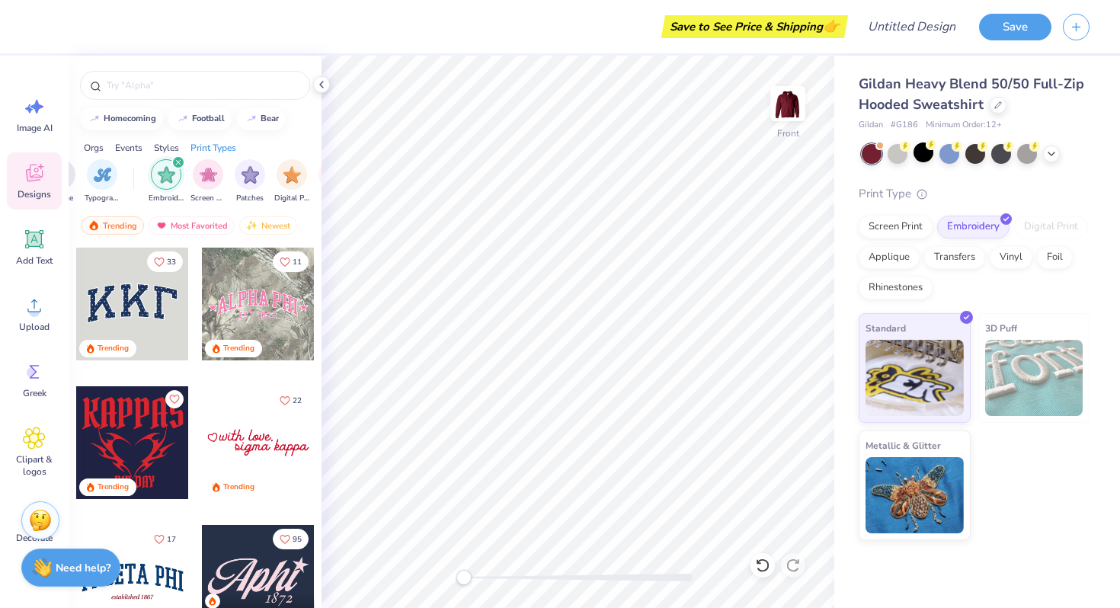
scroll to position [0, 1167]
click at [219, 169] on div "filter for Screen Print" at bounding box center [209, 174] width 30 height 30
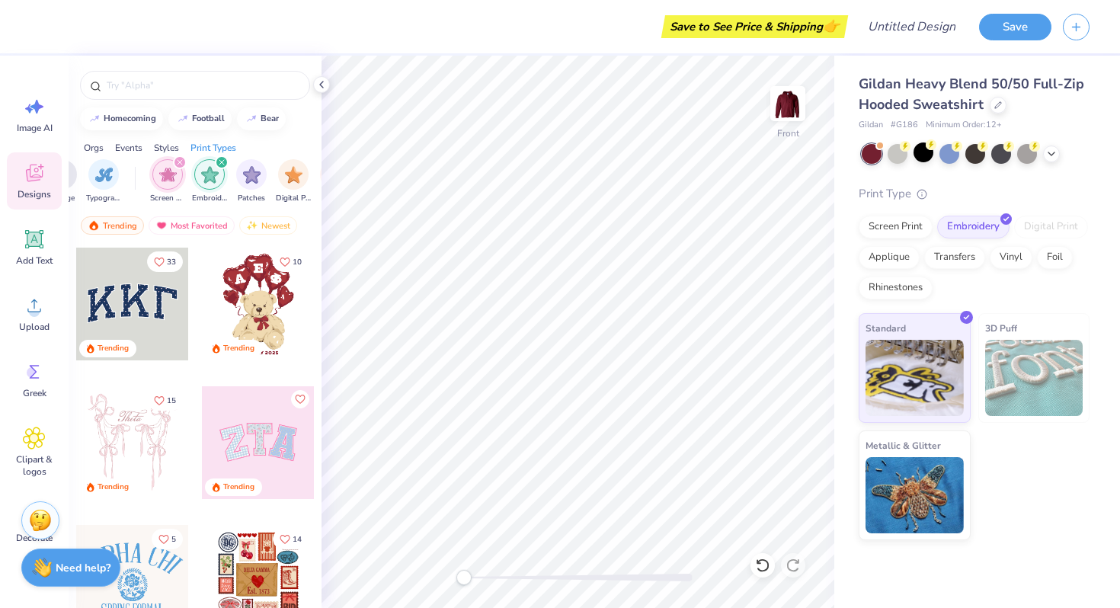
click at [178, 161] on icon "filter for Screen Print" at bounding box center [180, 162] width 5 height 5
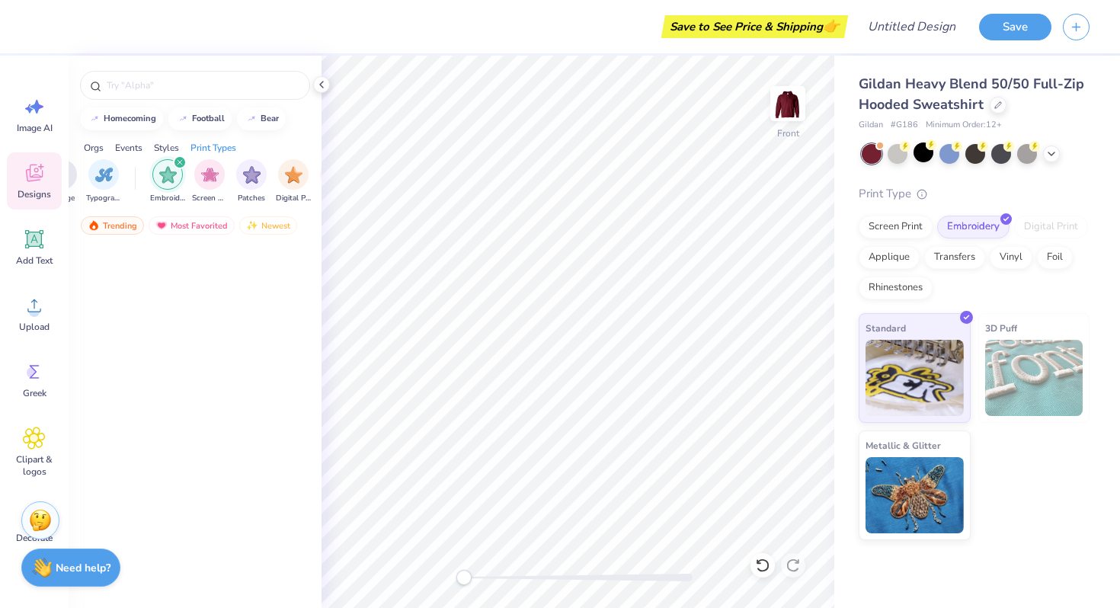
scroll to position [0, 0]
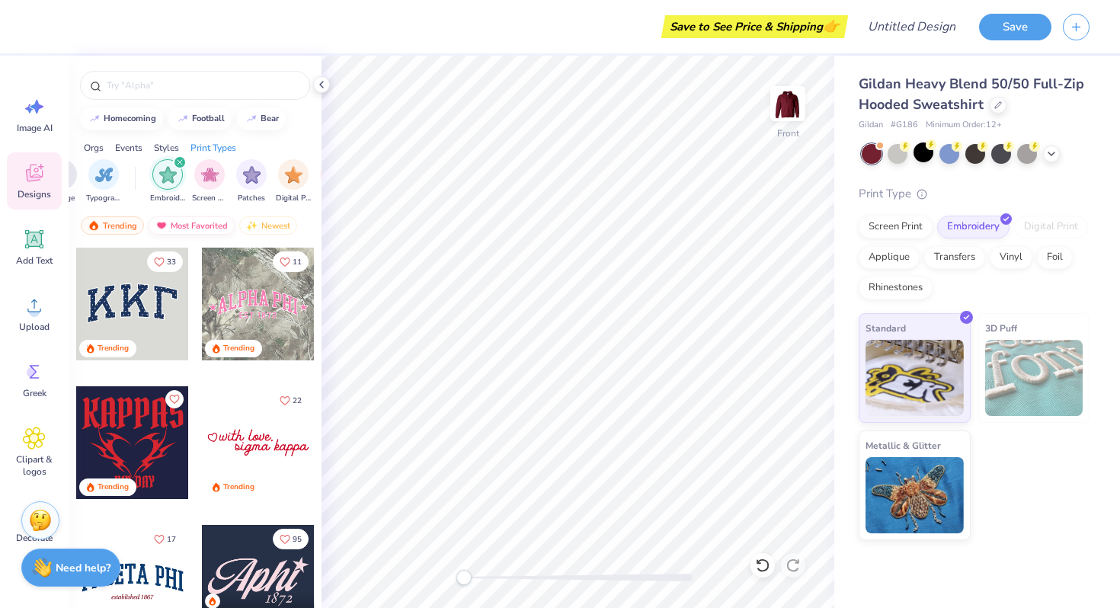
click at [184, 222] on div "Most Favorited" at bounding box center [192, 225] width 86 height 18
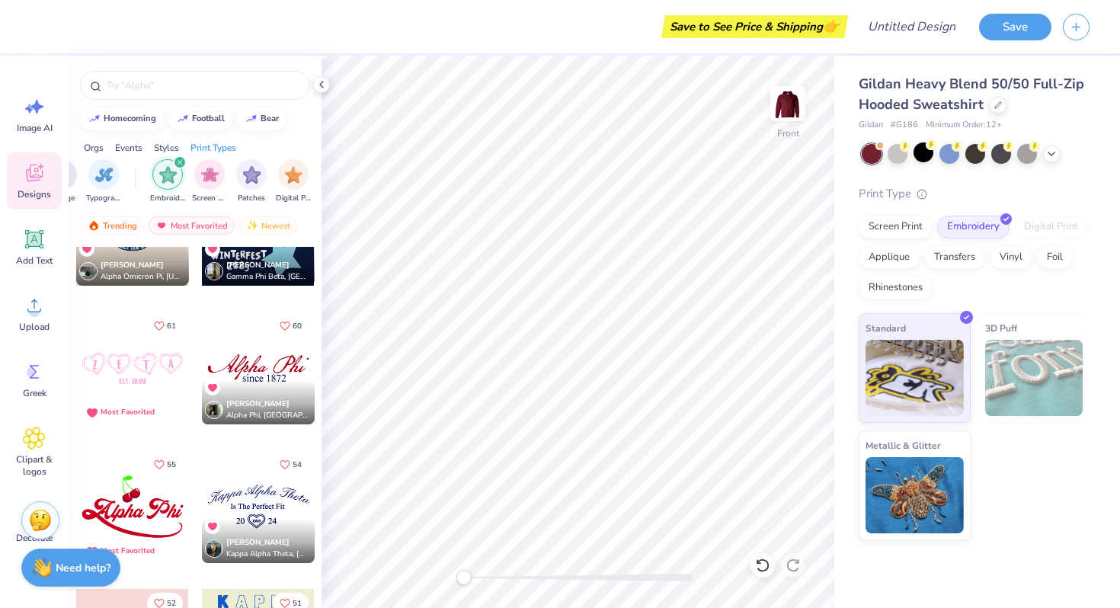
scroll to position [1655, 0]
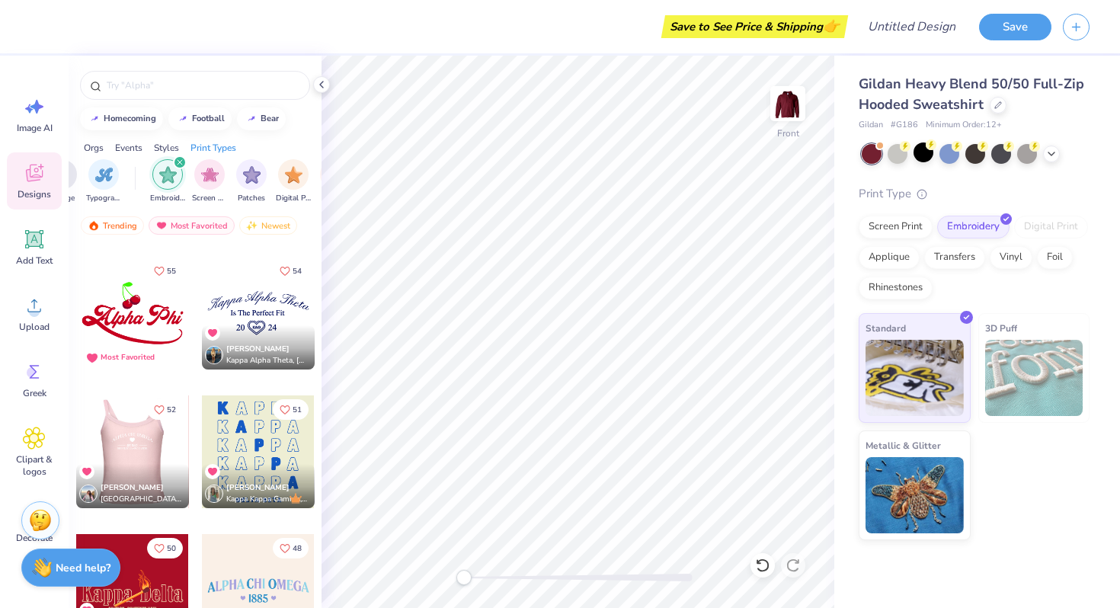
click at [153, 450] on div at bounding box center [132, 452] width 338 height 113
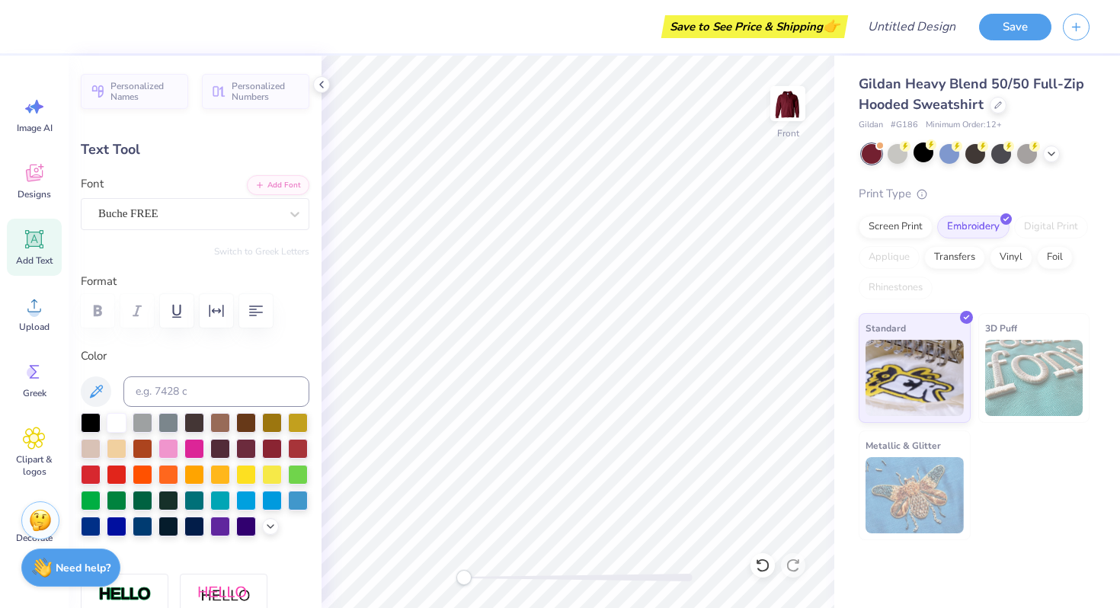
scroll to position [0, 0]
type textarea "A"
type textarea "EXPRESSIONS DANCE"
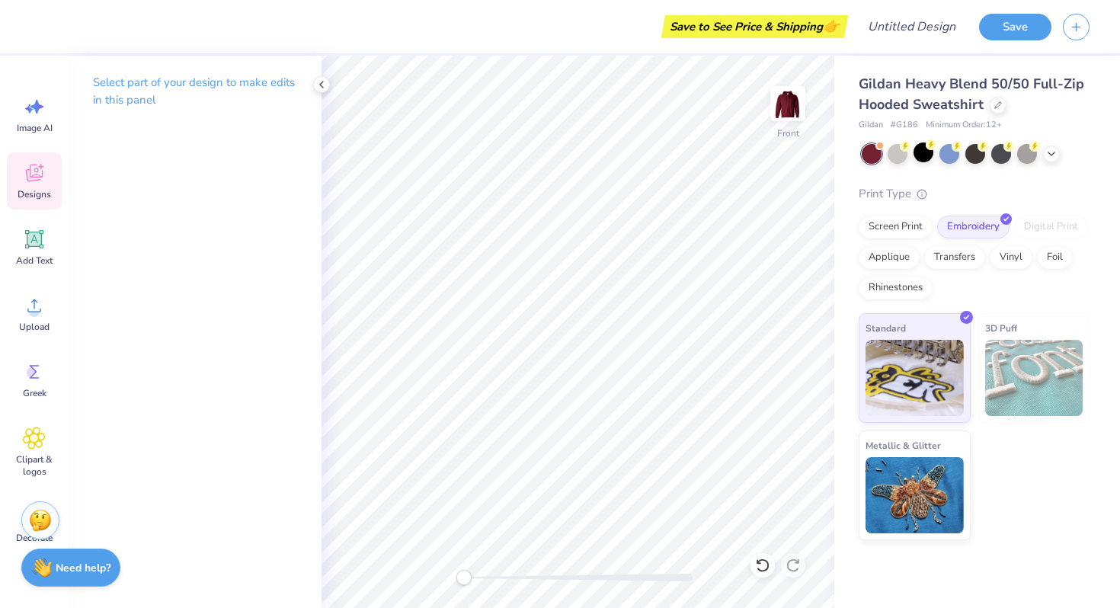
click at [32, 159] on div "Designs" at bounding box center [34, 180] width 55 height 57
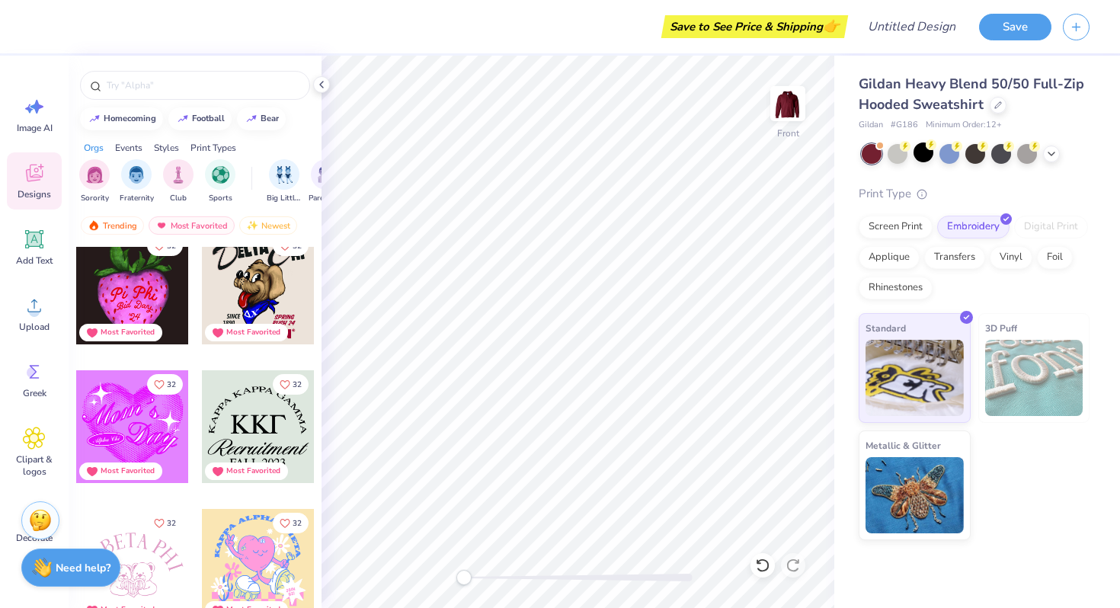
scroll to position [13609, 0]
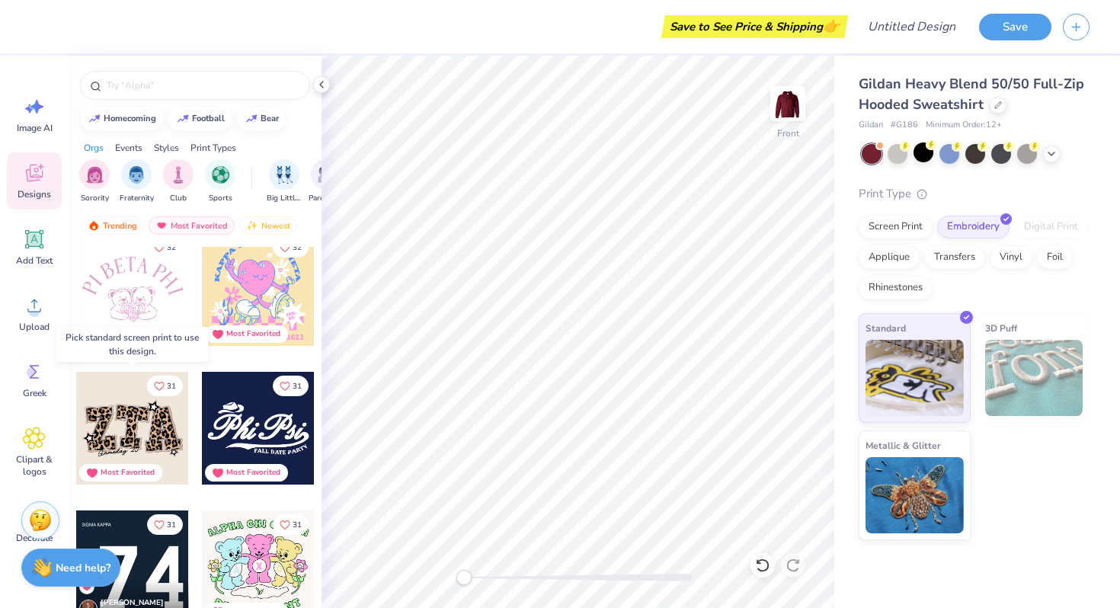
click at [155, 440] on div at bounding box center [132, 428] width 113 height 113
click at [123, 431] on div at bounding box center [132, 428] width 113 height 113
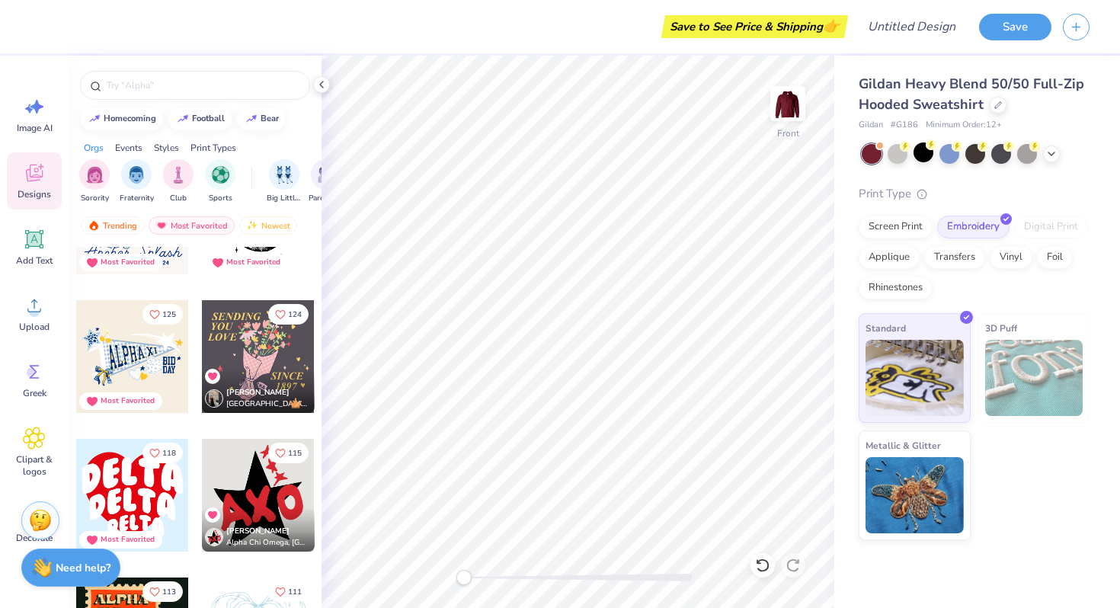
scroll to position [1133, 0]
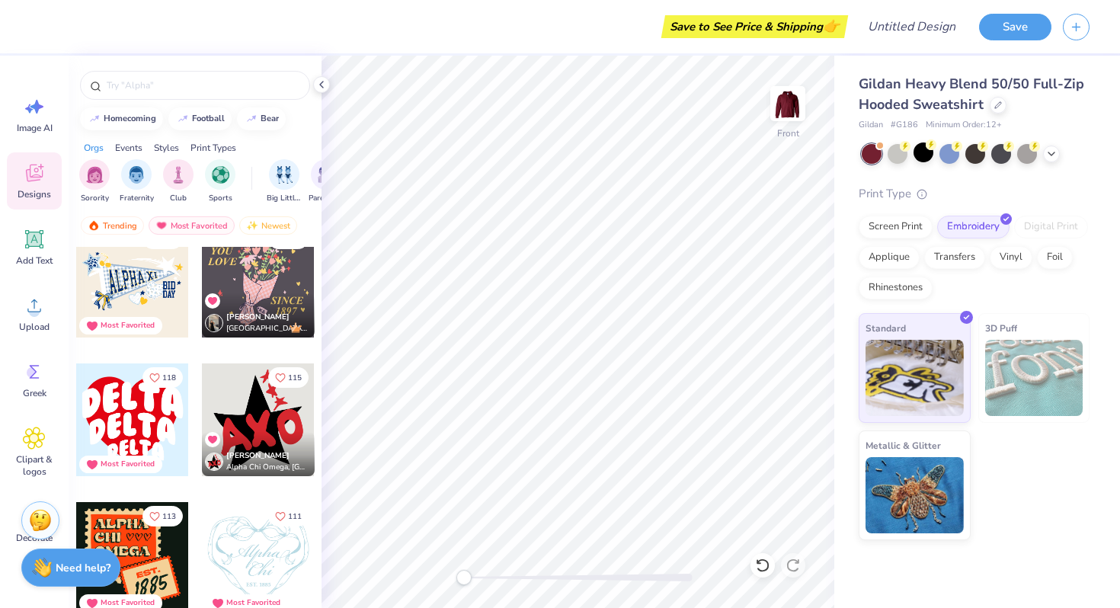
click at [154, 402] on div at bounding box center [132, 420] width 113 height 113
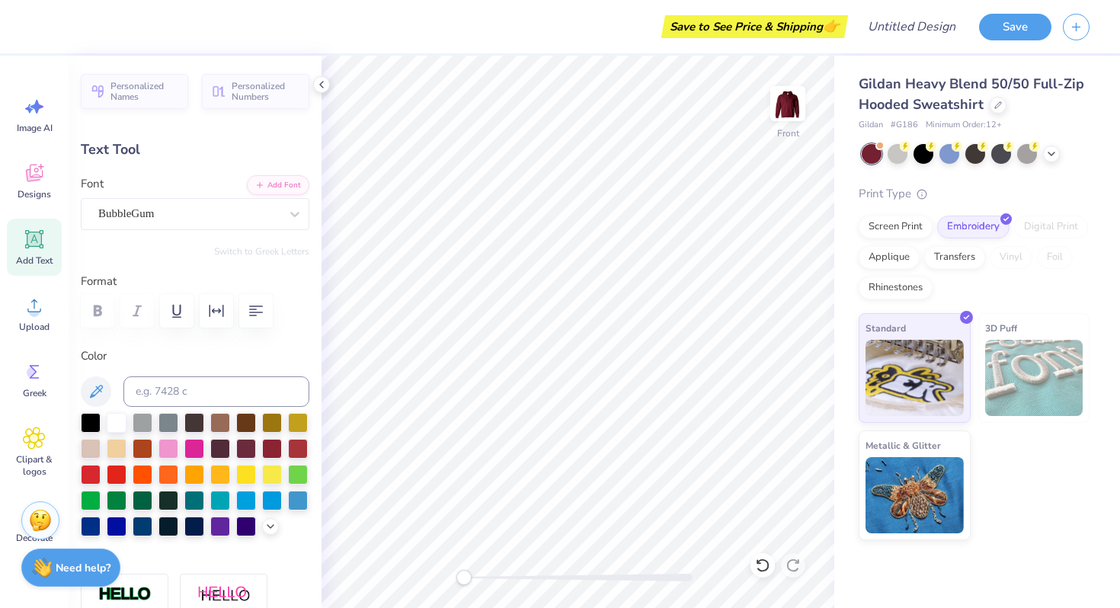
scroll to position [0, 2]
type textarea "Expressions"
type input "16.72"
type input "3.70"
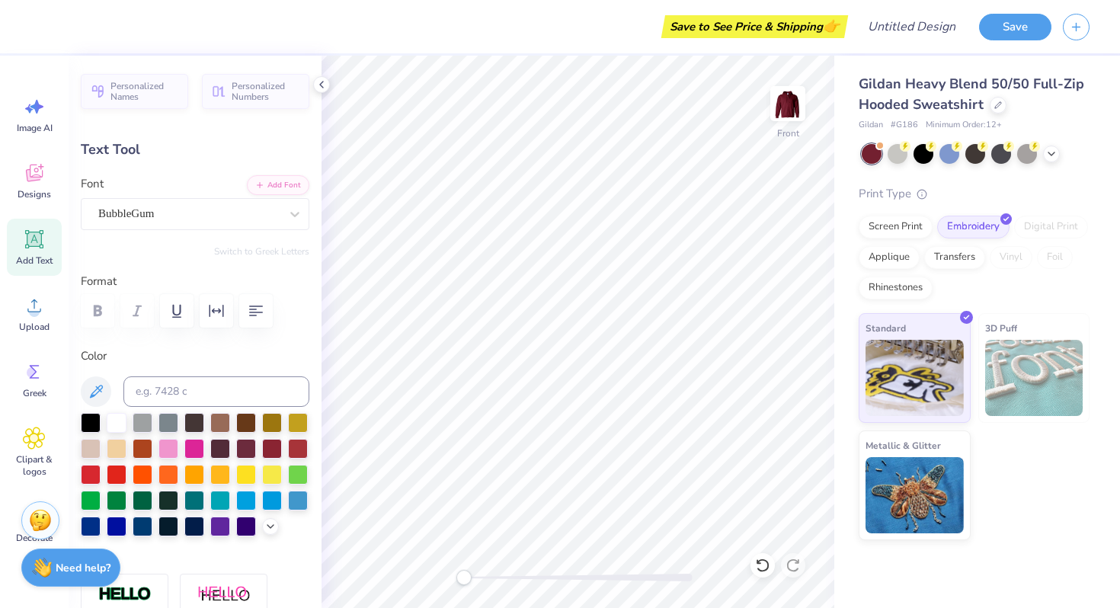
type input "6.83"
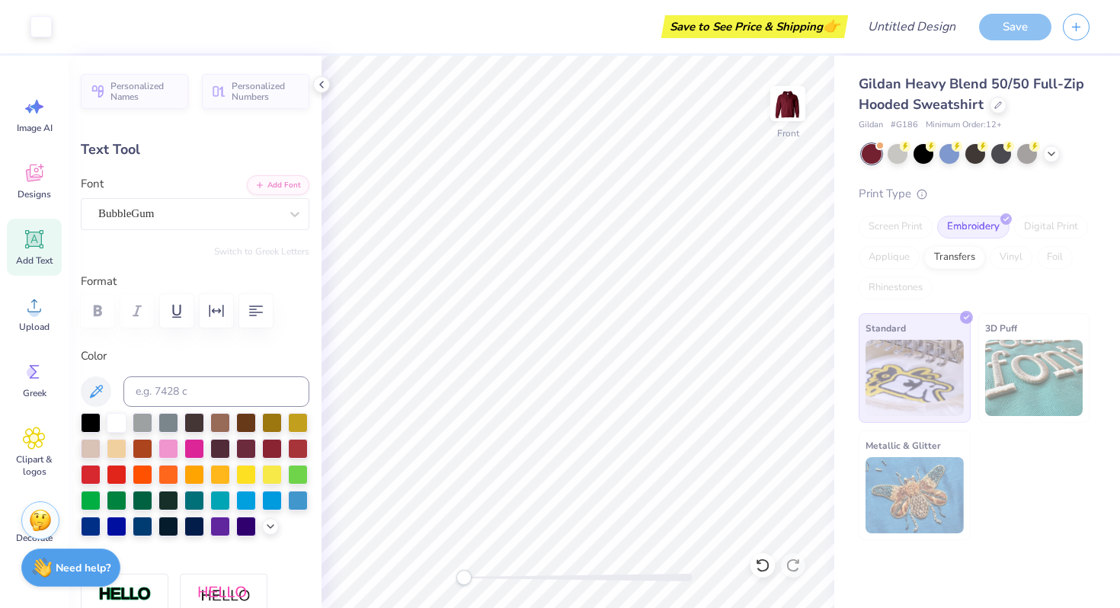
type input "9.55"
type input "3.63"
type input "10.10"
type textarea "Dance"
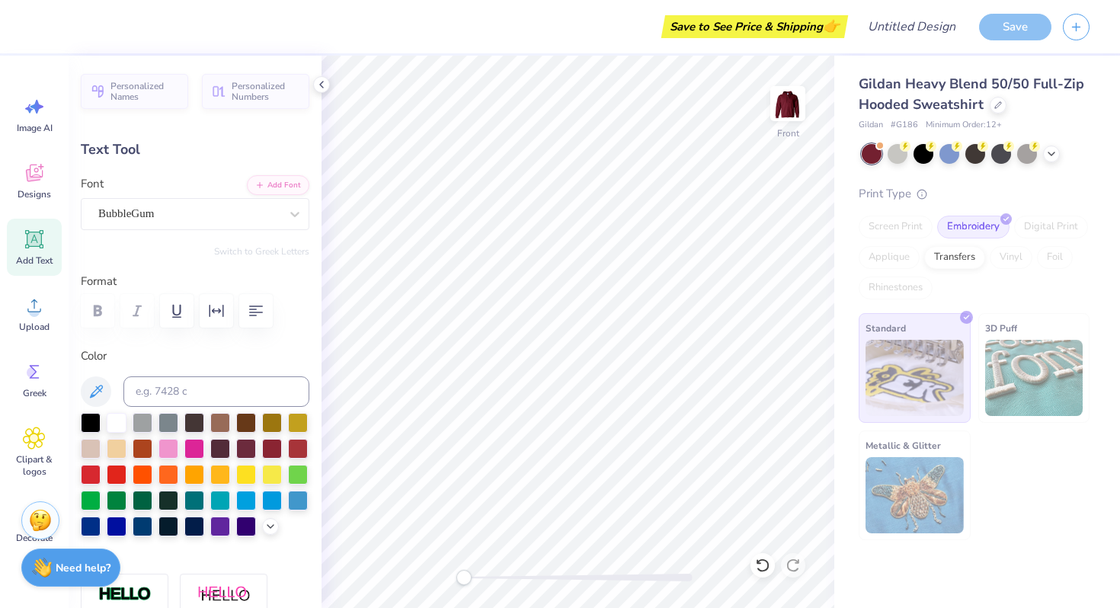
type input "6.28"
type input "2.39"
type input "13.14"
type textarea "Alliance"
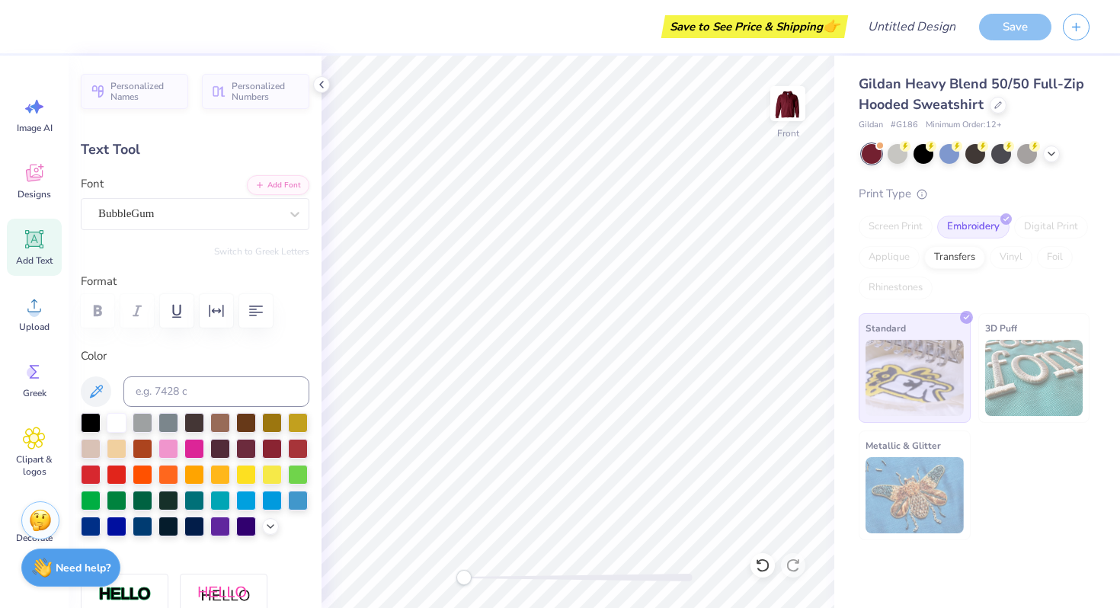
scroll to position [0, 1]
type input "10.16"
type input "3.71"
type input "10.06"
click at [20, 183] on div "Designs" at bounding box center [34, 180] width 55 height 57
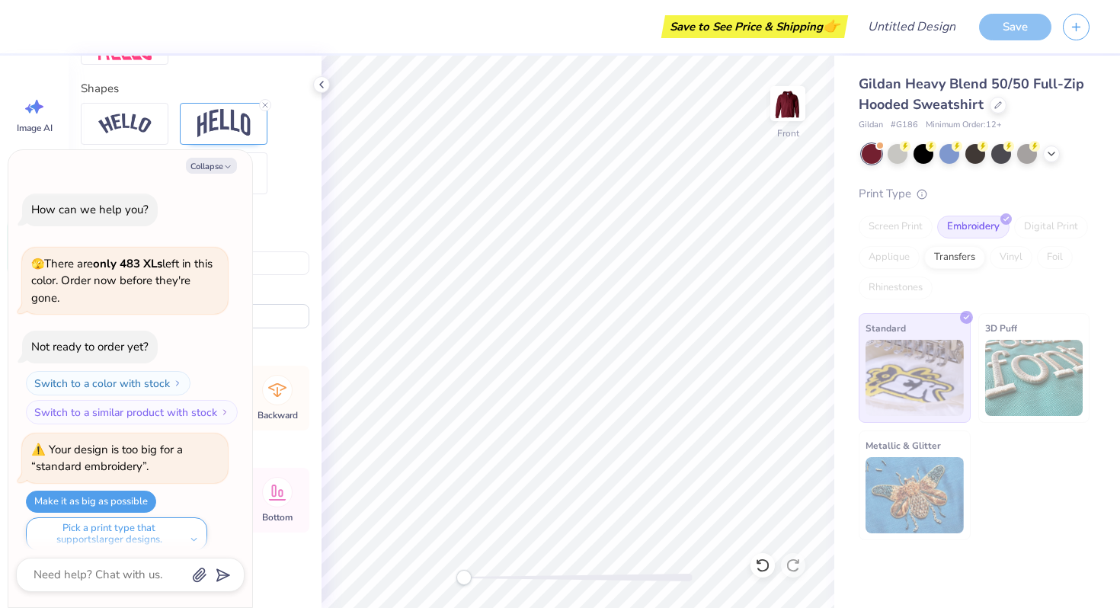
scroll to position [139, 0]
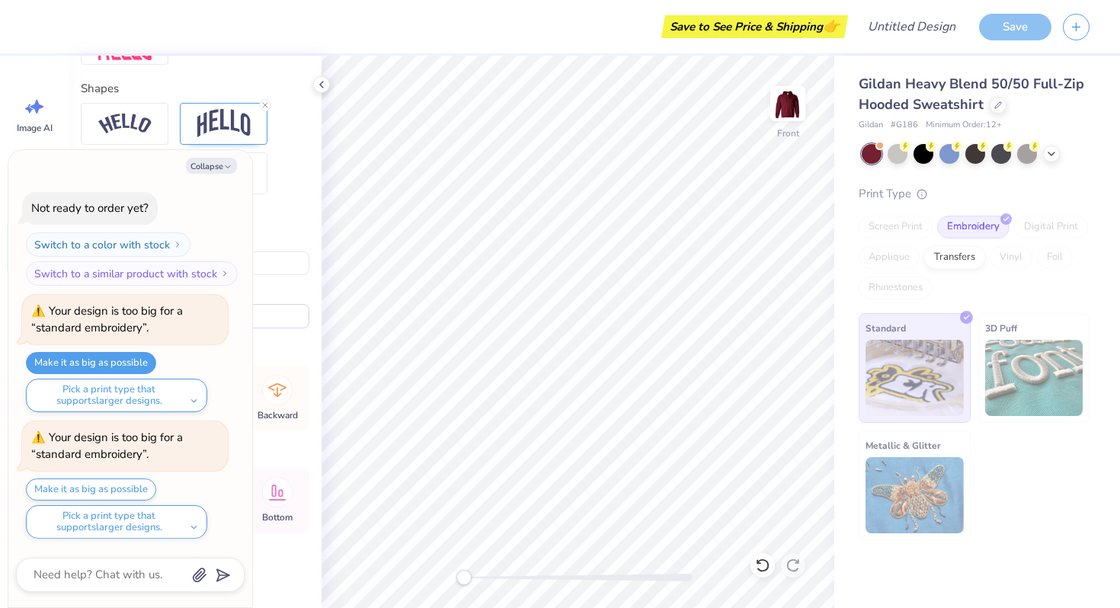
type textarea "x"
type input "9.56"
type input "2.11"
type input "8.41"
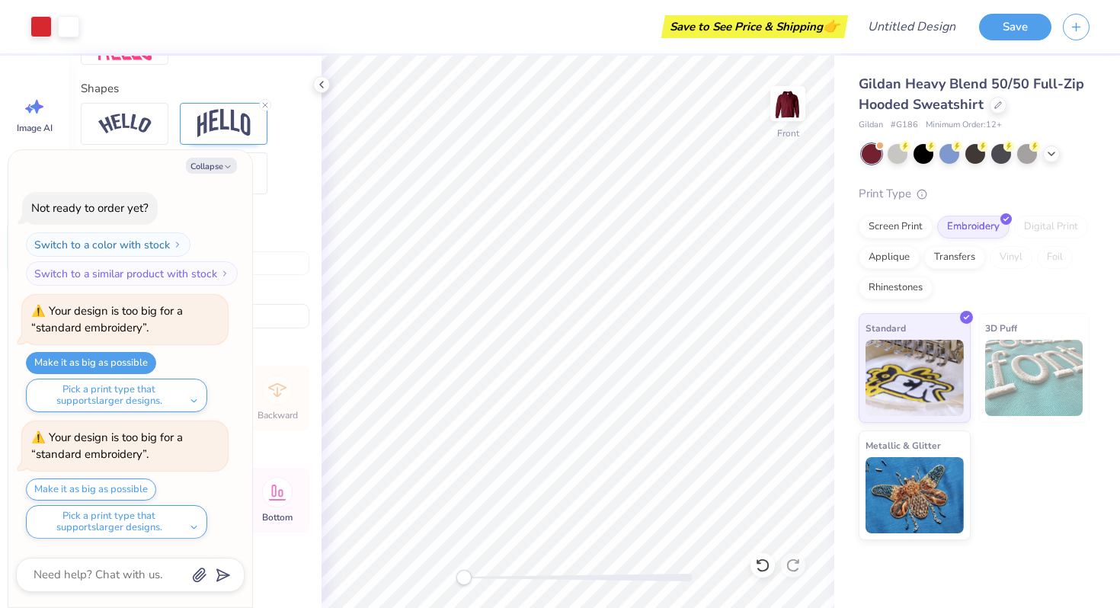
type textarea "x"
type input "7.65"
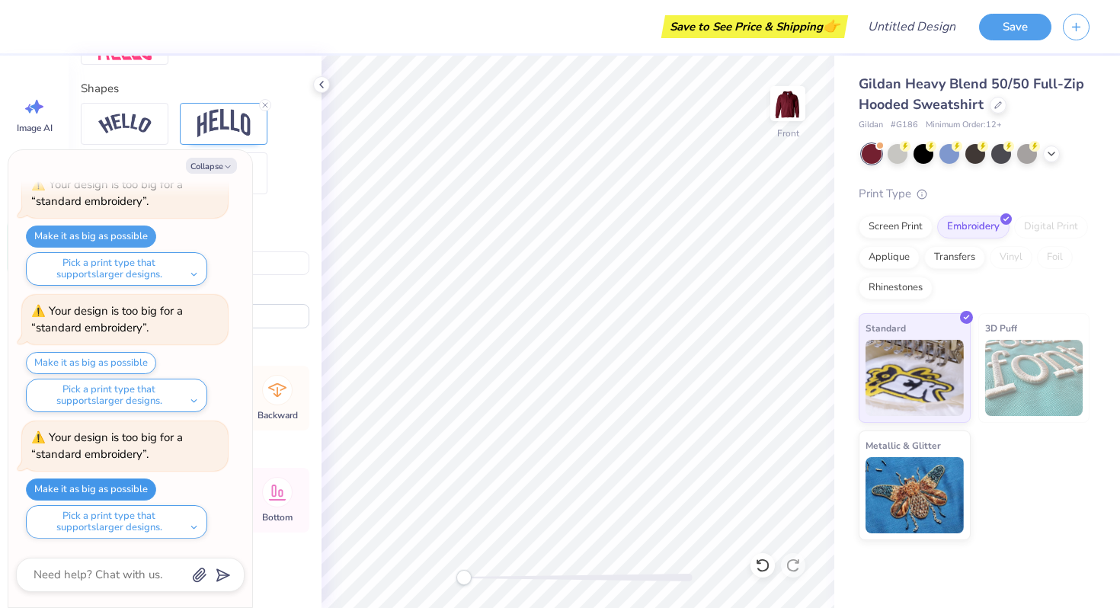
click at [101, 484] on button "Make it as big as possible" at bounding box center [91, 490] width 130 height 22
type textarea "x"
type input "12.00"
type input "2.65"
type input "7.11"
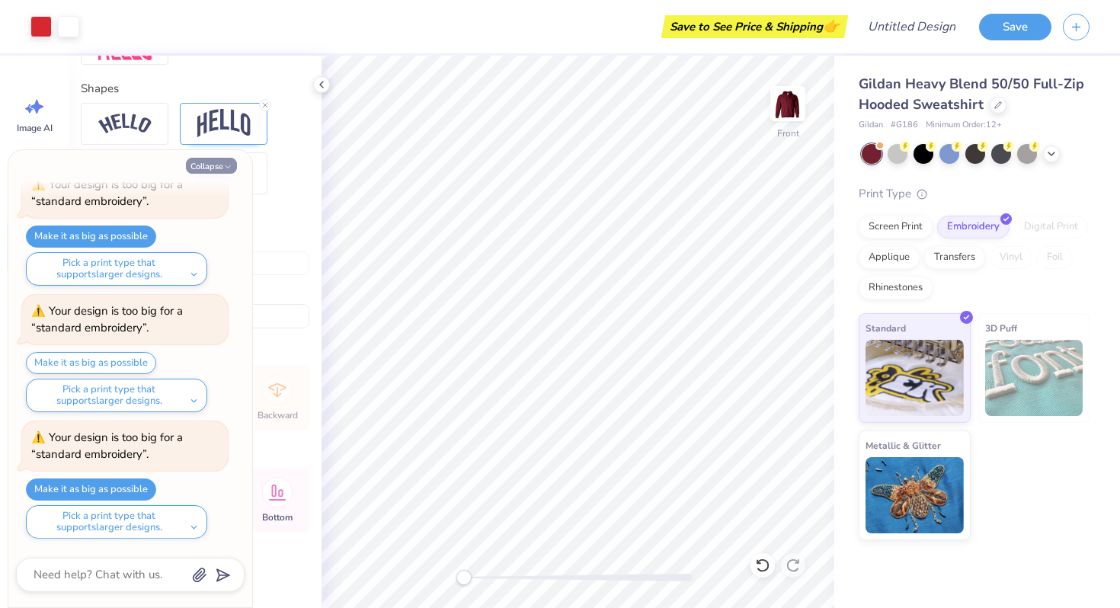
click at [220, 160] on button "Collapse" at bounding box center [211, 166] width 51 height 16
type textarea "x"
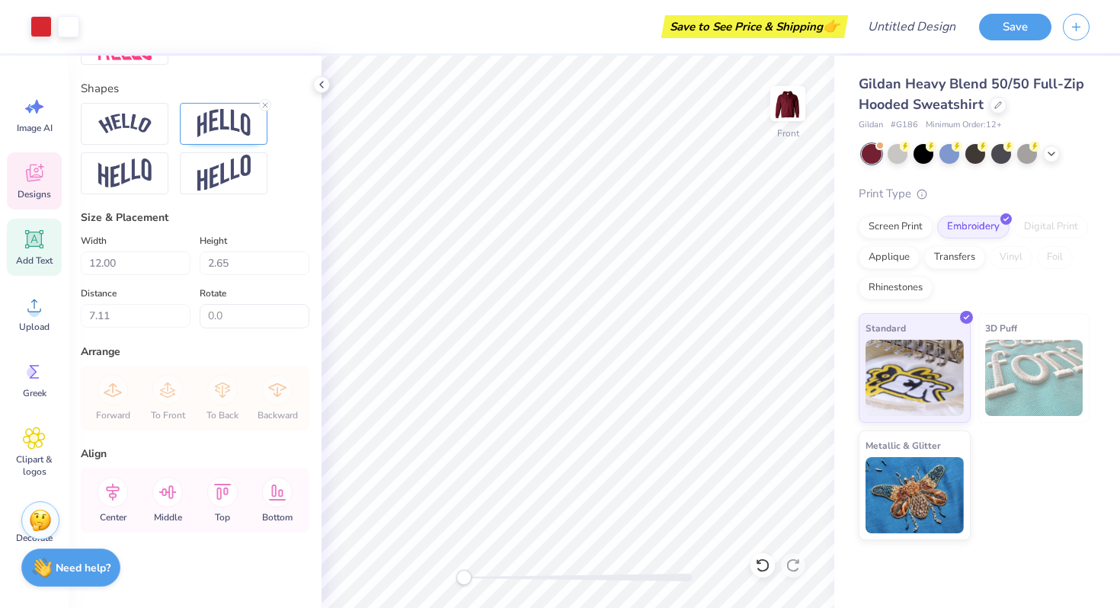
click at [30, 181] on icon at bounding box center [34, 173] width 23 height 23
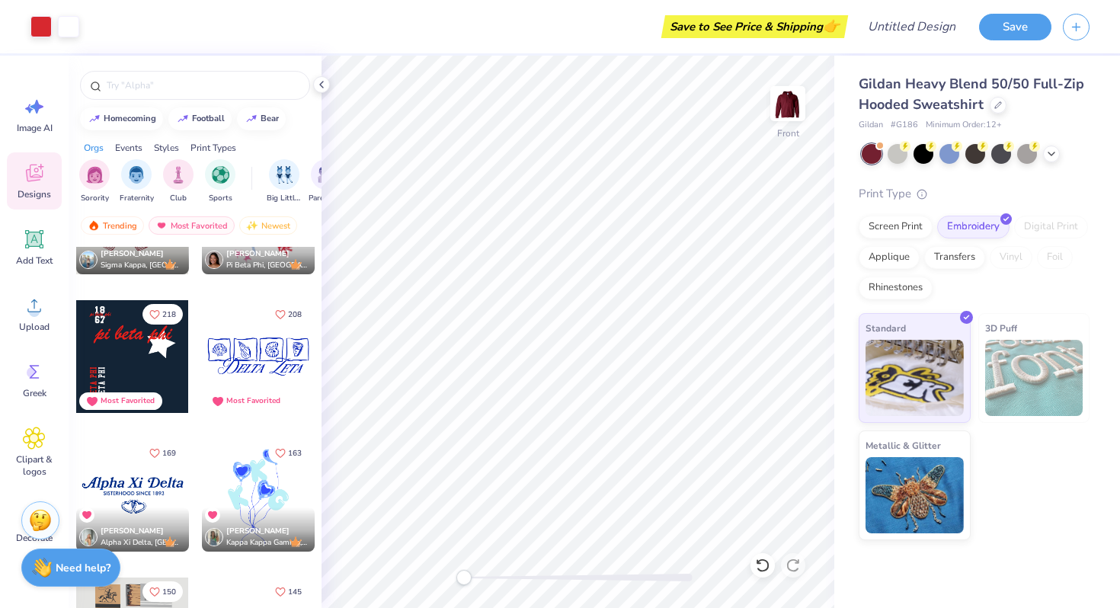
scroll to position [412, 0]
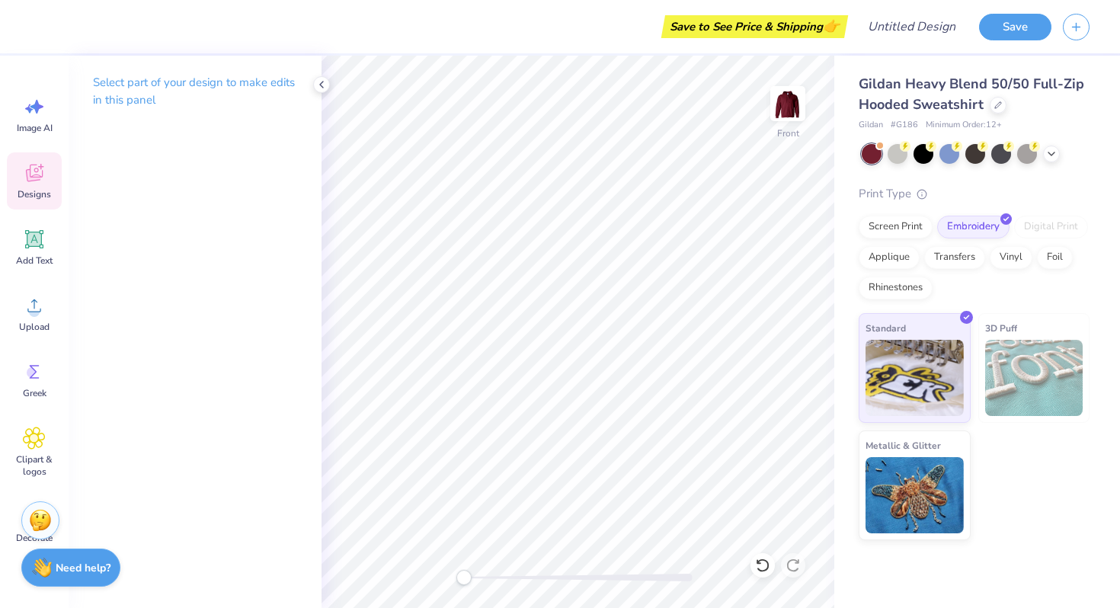
click at [18, 173] on div "Designs" at bounding box center [34, 180] width 55 height 57
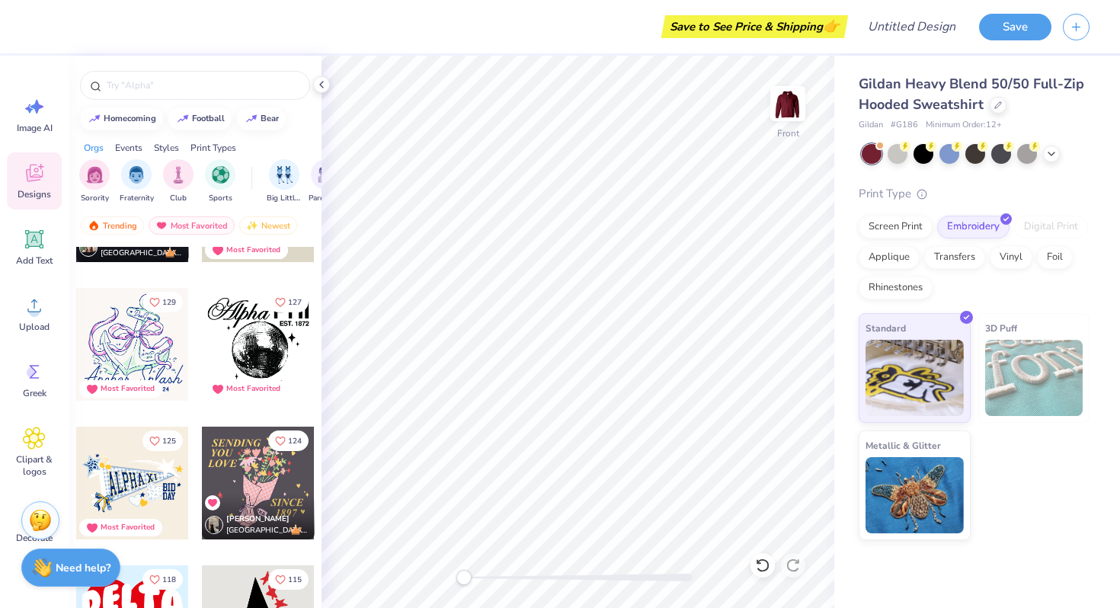
scroll to position [943, 0]
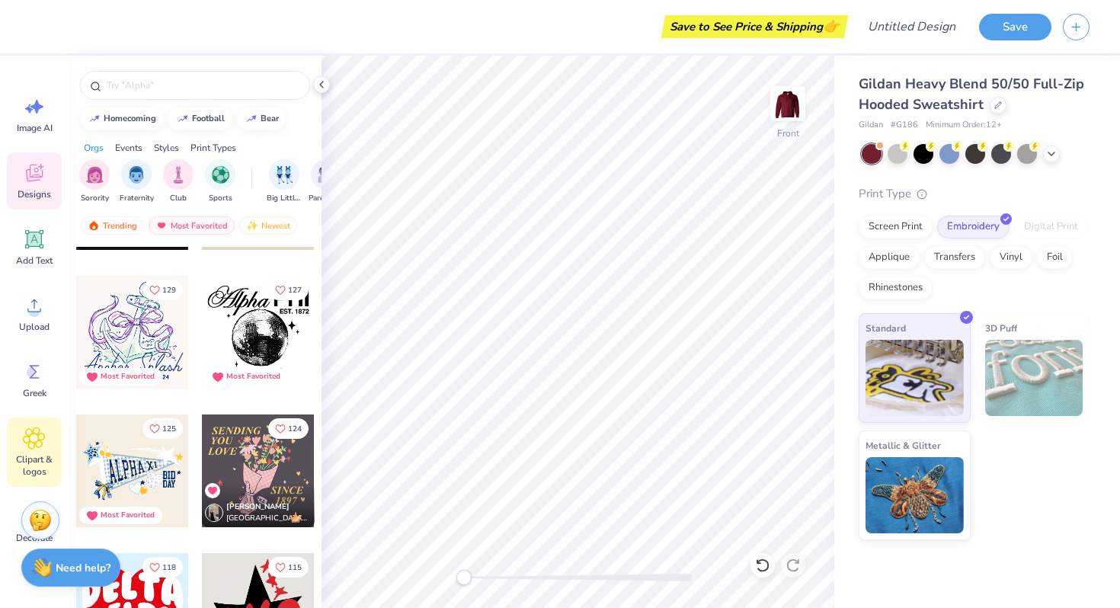
click at [31, 452] on div "Clipart & logos" at bounding box center [34, 452] width 55 height 69
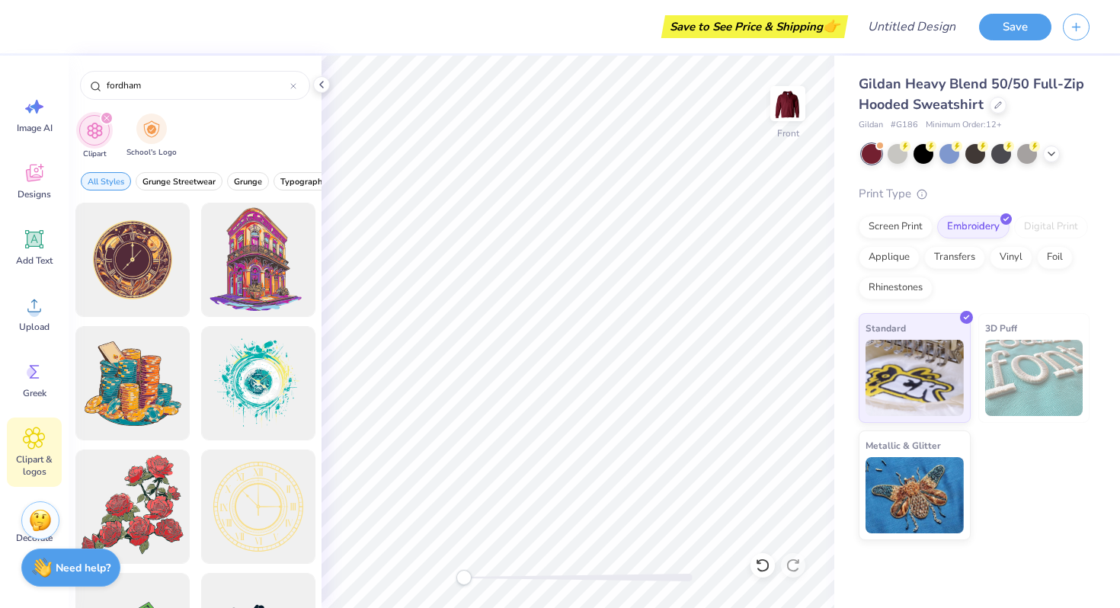
type input "fordham"
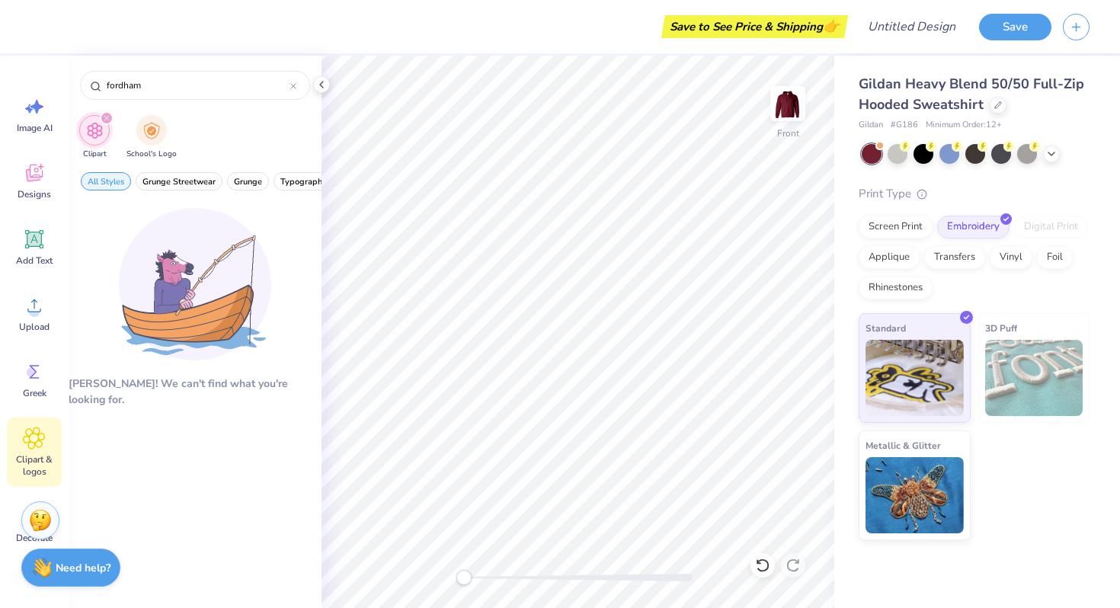
click at [104, 118] on icon "filter for Clipart" at bounding box center [107, 118] width 6 height 6
click at [145, 130] on img "filter for School's Logo" at bounding box center [151, 129] width 17 height 18
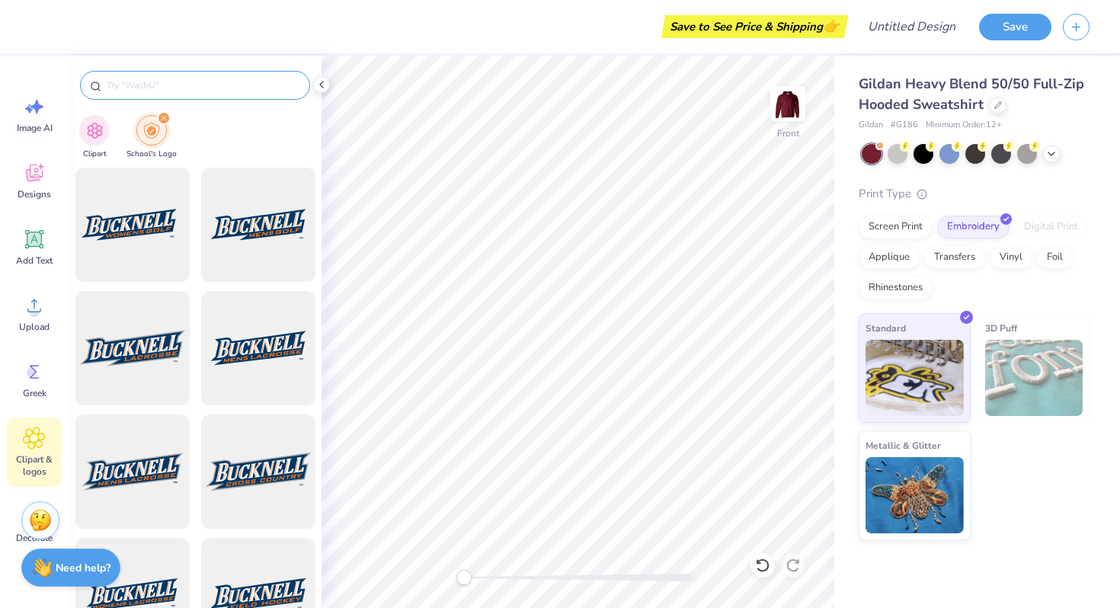
click at [215, 85] on input "text" at bounding box center [202, 85] width 195 height 15
type input "fordham"
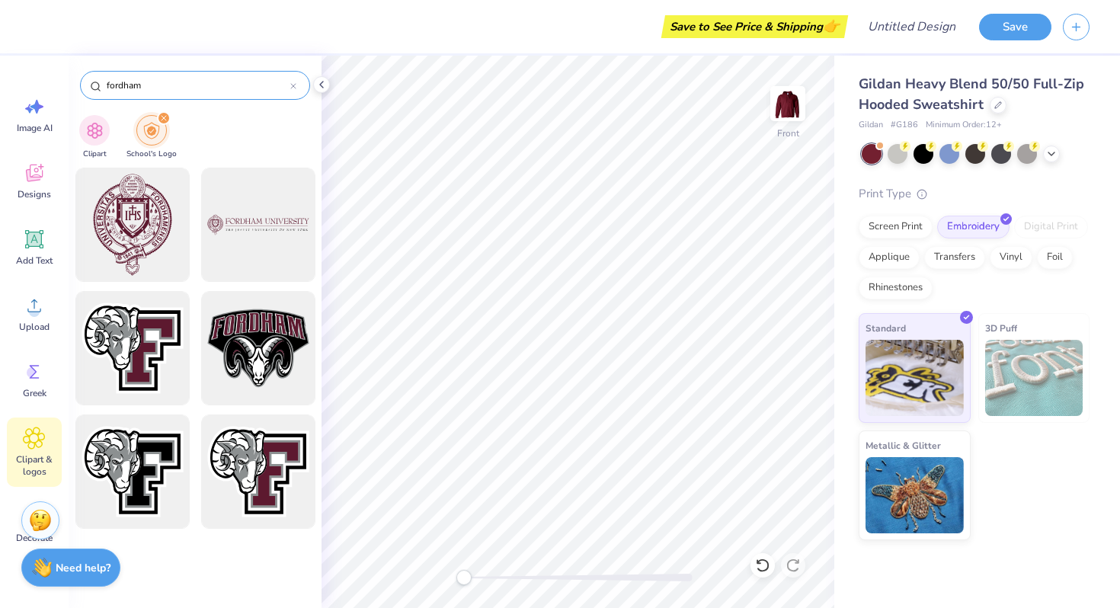
click at [294, 82] on div at bounding box center [293, 86] width 6 height 14
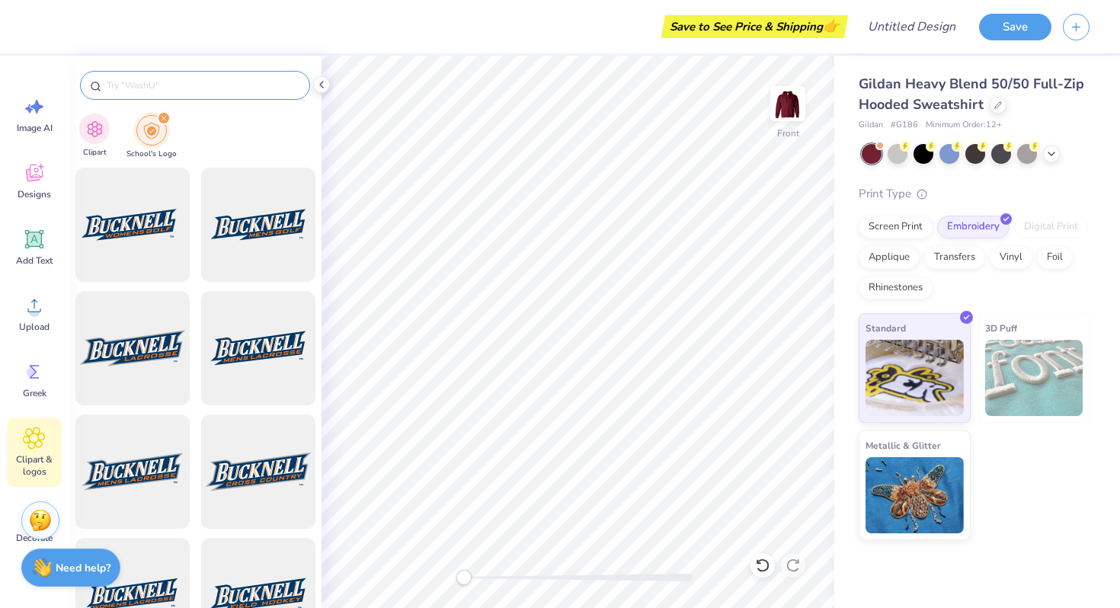
click at [83, 140] on div "Clipart" at bounding box center [94, 136] width 30 height 45
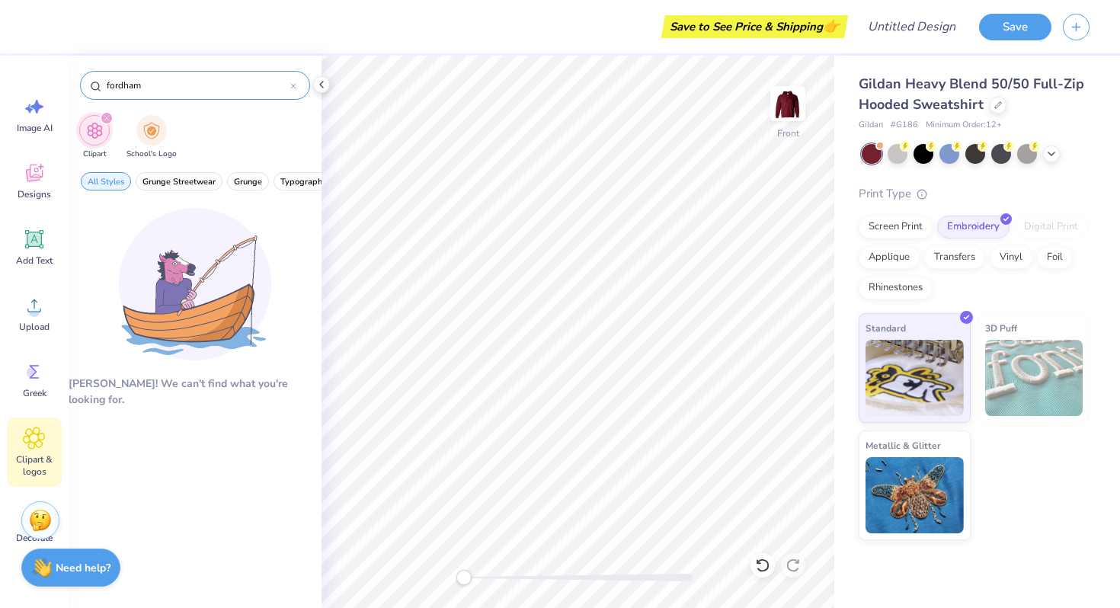
click at [145, 84] on input "fordham" at bounding box center [197, 85] width 185 height 15
drag, startPoint x: 145, startPoint y: 84, endPoint x: 94, endPoint y: 83, distance: 51.1
click at [94, 83] on div "fordham" at bounding box center [195, 85] width 230 height 29
type input "dance"
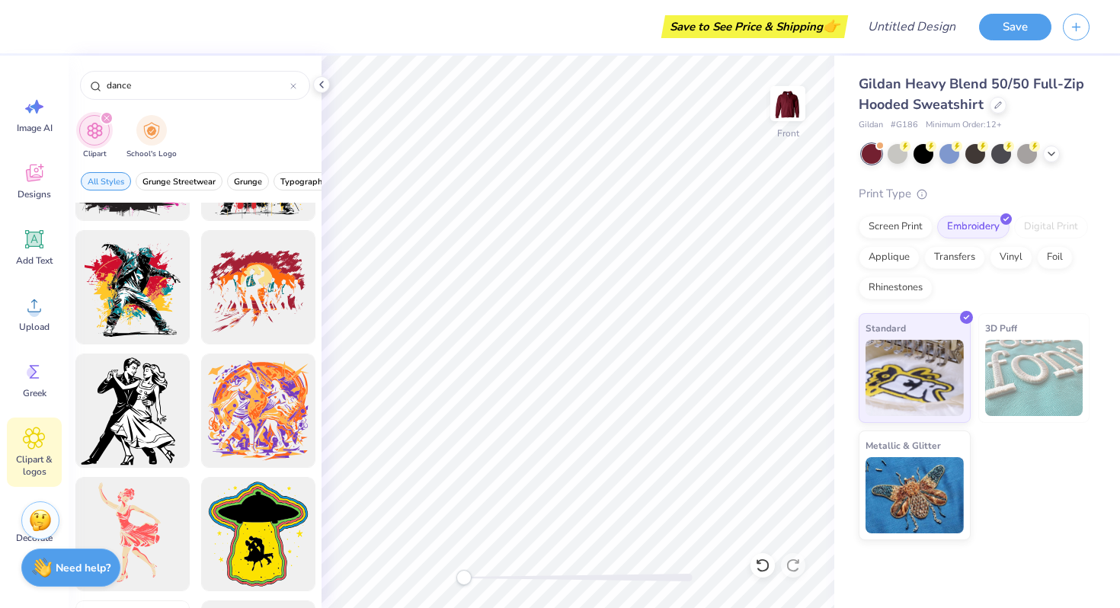
scroll to position [838, 0]
click at [44, 184] on div "Designs" at bounding box center [34, 180] width 55 height 57
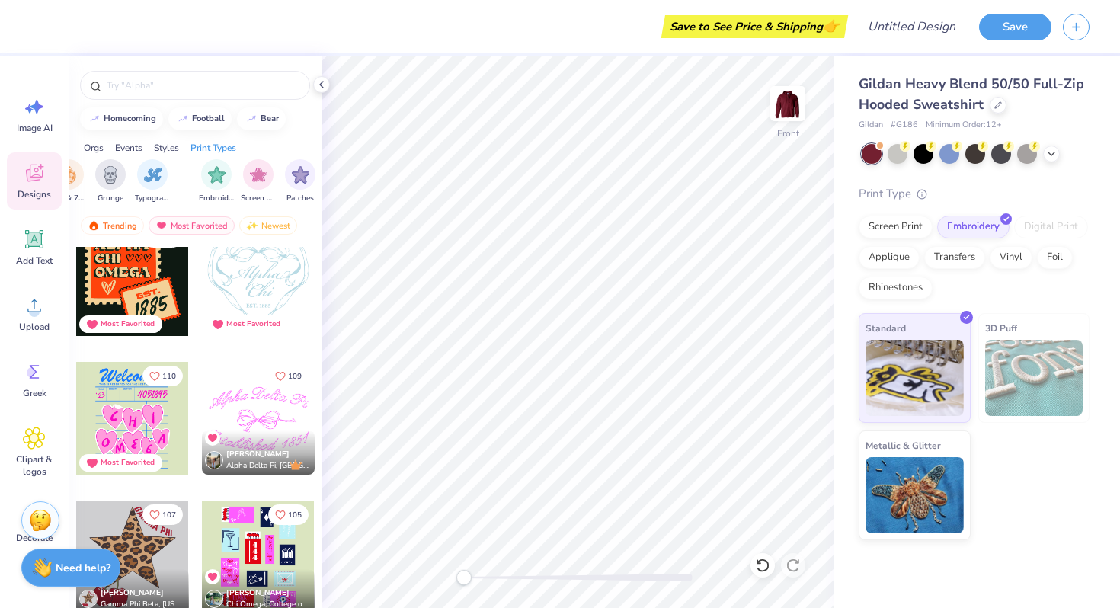
scroll to position [0, 1122]
click at [201, 177] on div "filter for Embroidery" at bounding box center [212, 173] width 30 height 30
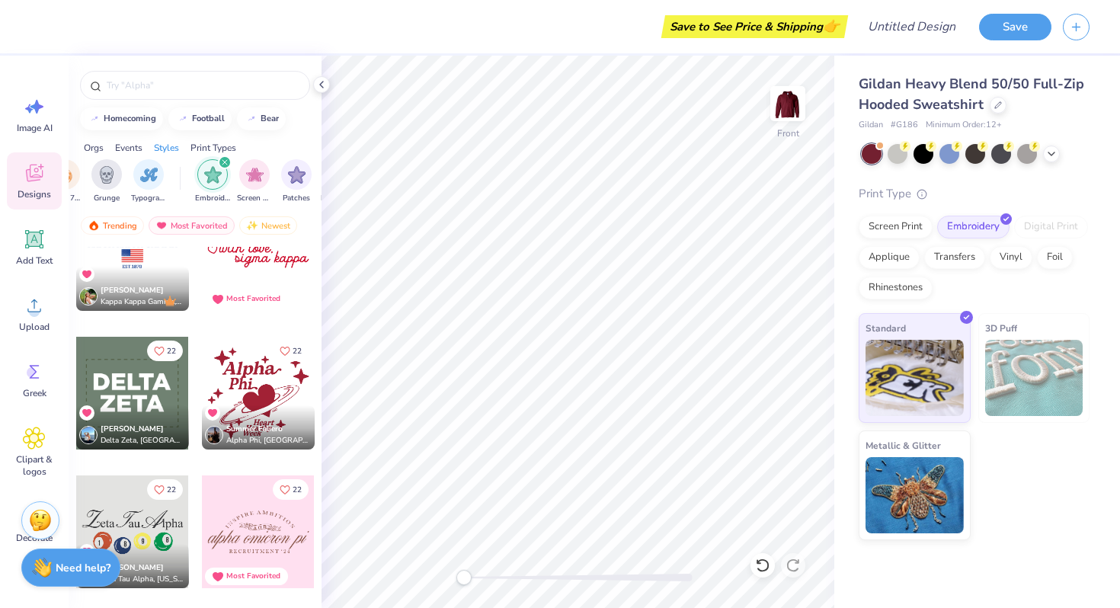
scroll to position [0, 1101]
click at [181, 184] on div "Typography" at bounding box center [169, 180] width 35 height 45
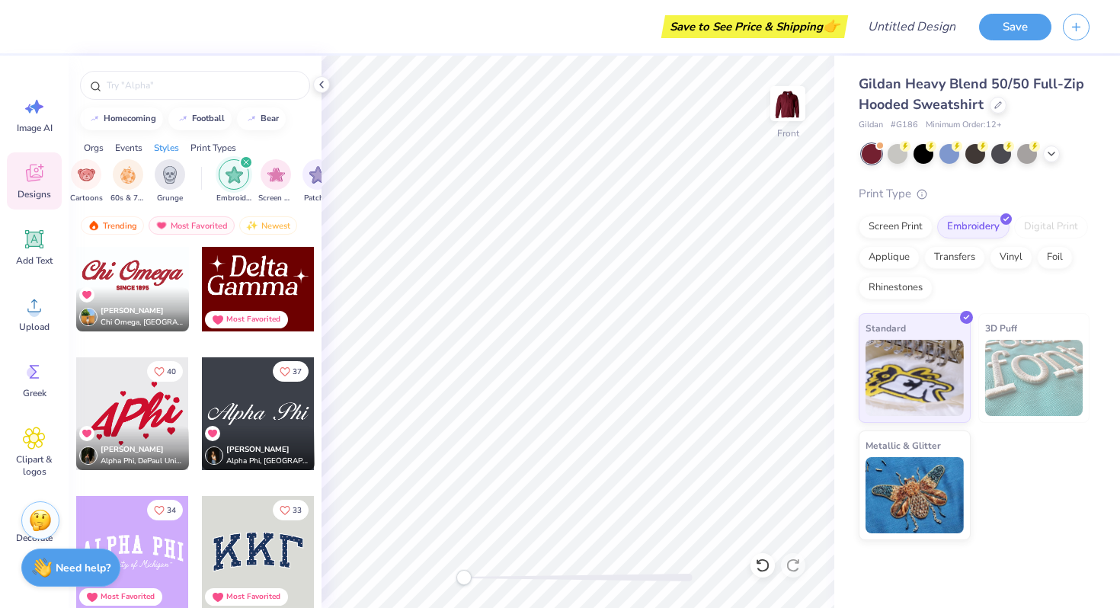
scroll to position [582, 0]
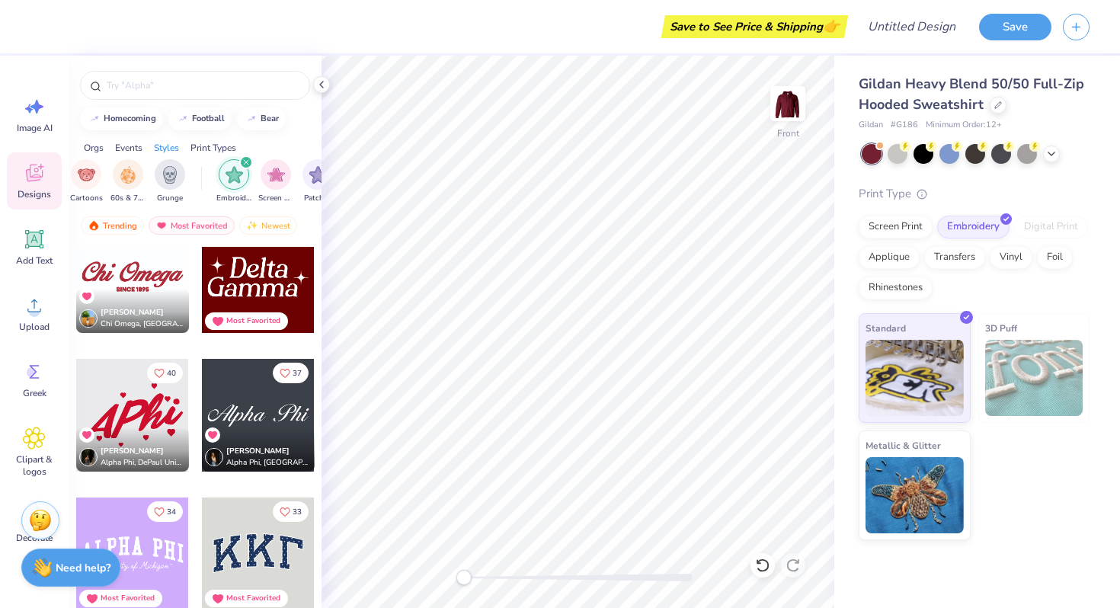
click at [181, 301] on div "Ashley Boroff Chi Omega, University of California San Diego" at bounding box center [132, 311] width 113 height 44
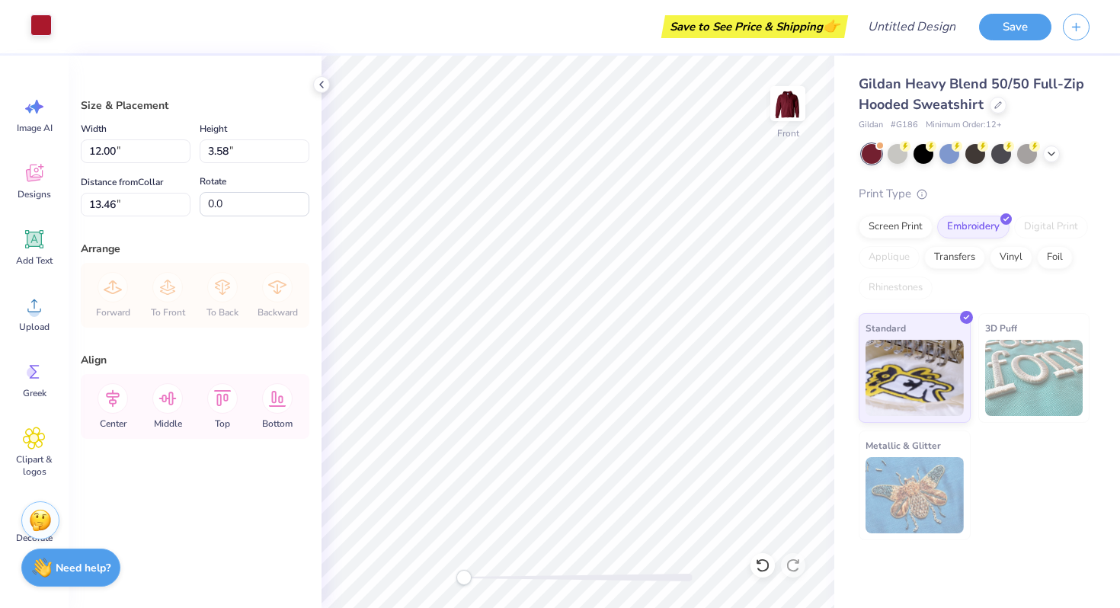
click at [52, 18] on div at bounding box center [40, 24] width 21 height 21
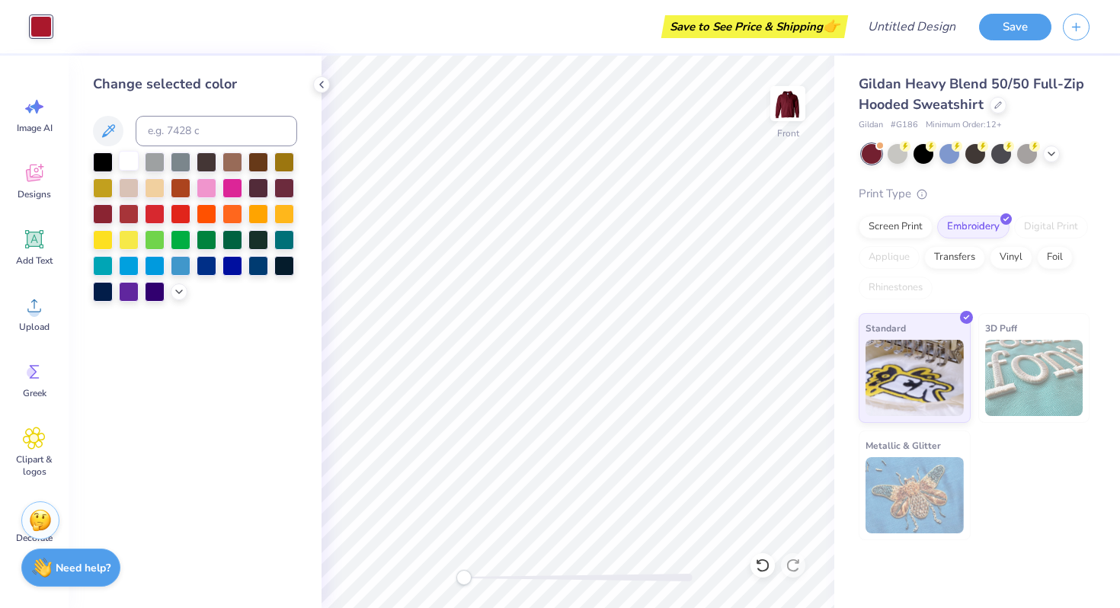
click at [133, 162] on div at bounding box center [129, 161] width 20 height 20
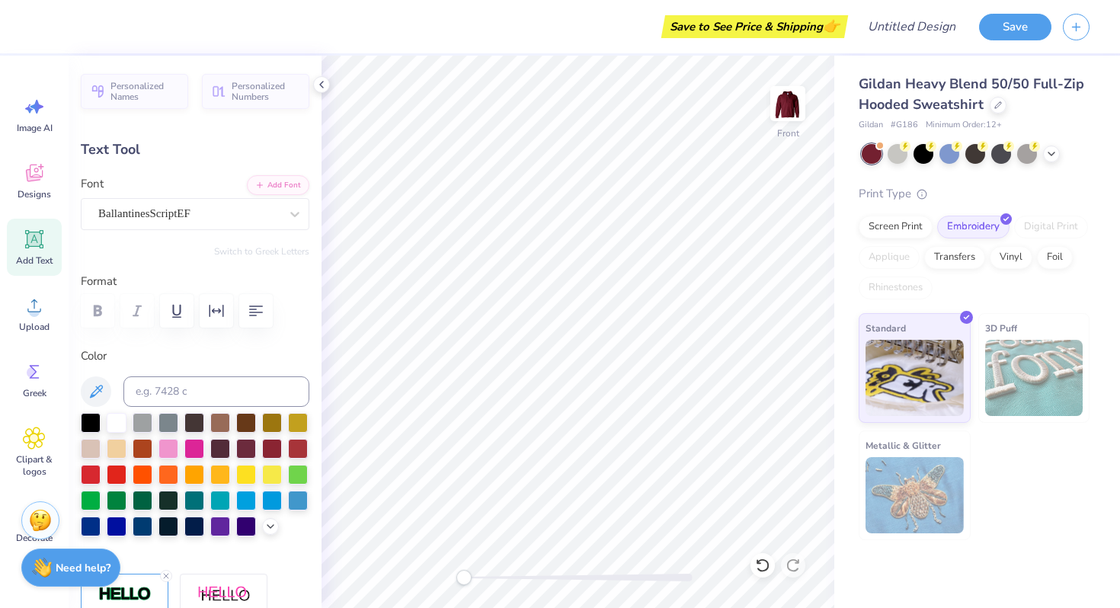
scroll to position [2, 1]
type textarea "Expressions Dance Alliance"
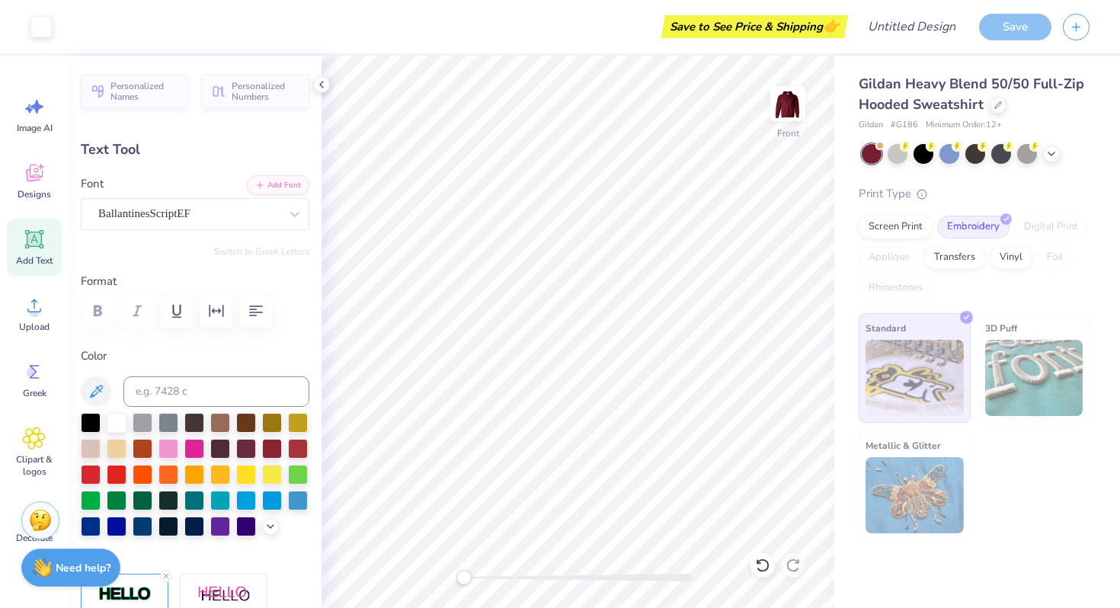
type input "13.70"
type input "9.98"
type input "6.04"
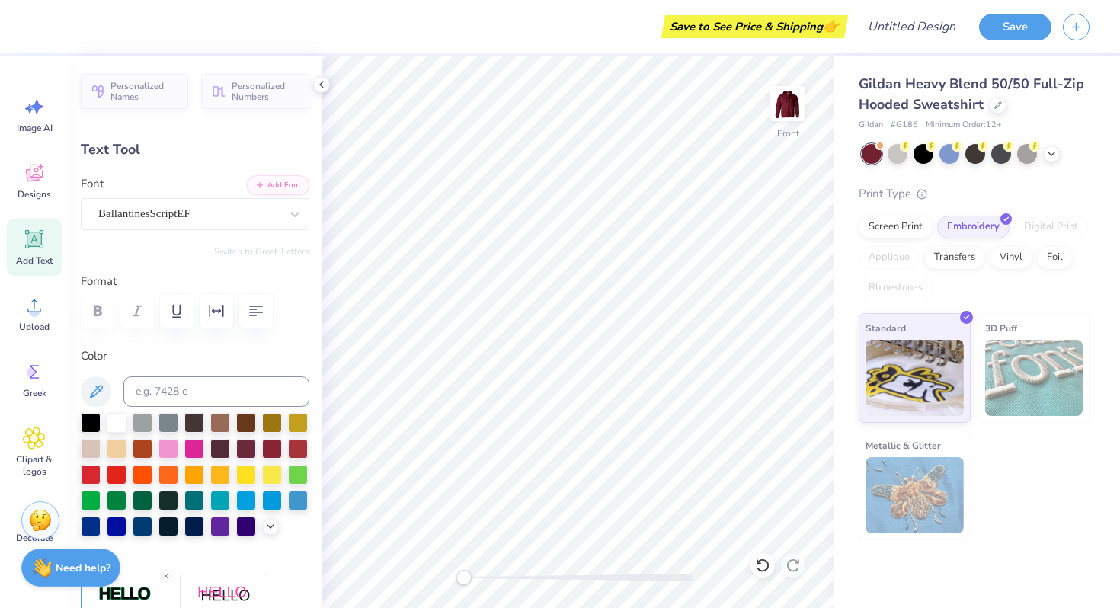
type input "8.81"
type input "6.42"
type input "9.56"
type input "3.86"
type input "0.56"
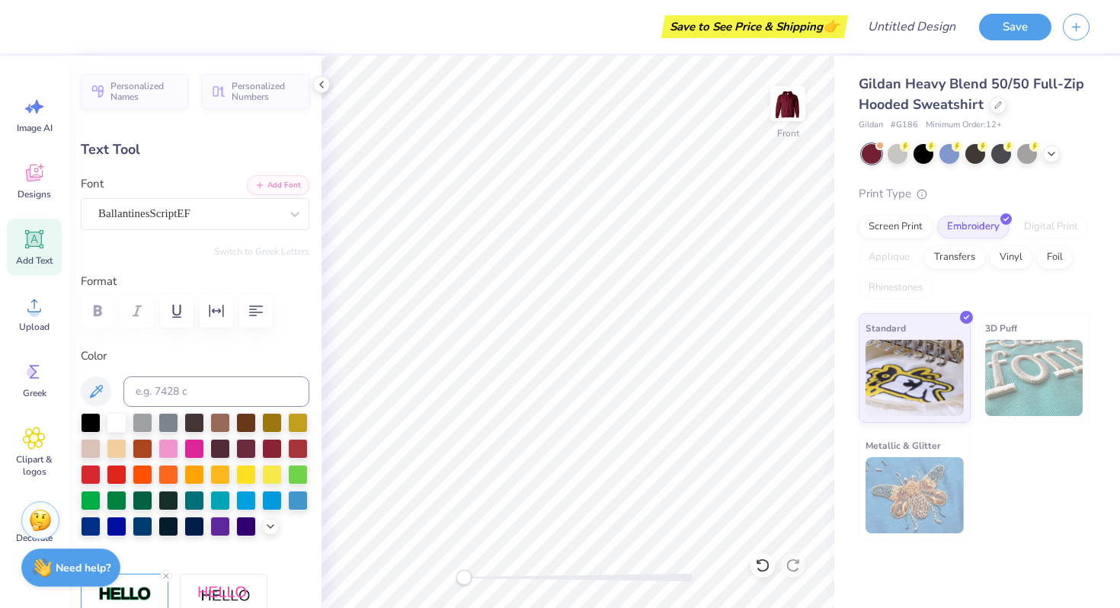
type input "10.00"
type input "8.81"
type input "6.42"
type input "6.53"
type input "3.86"
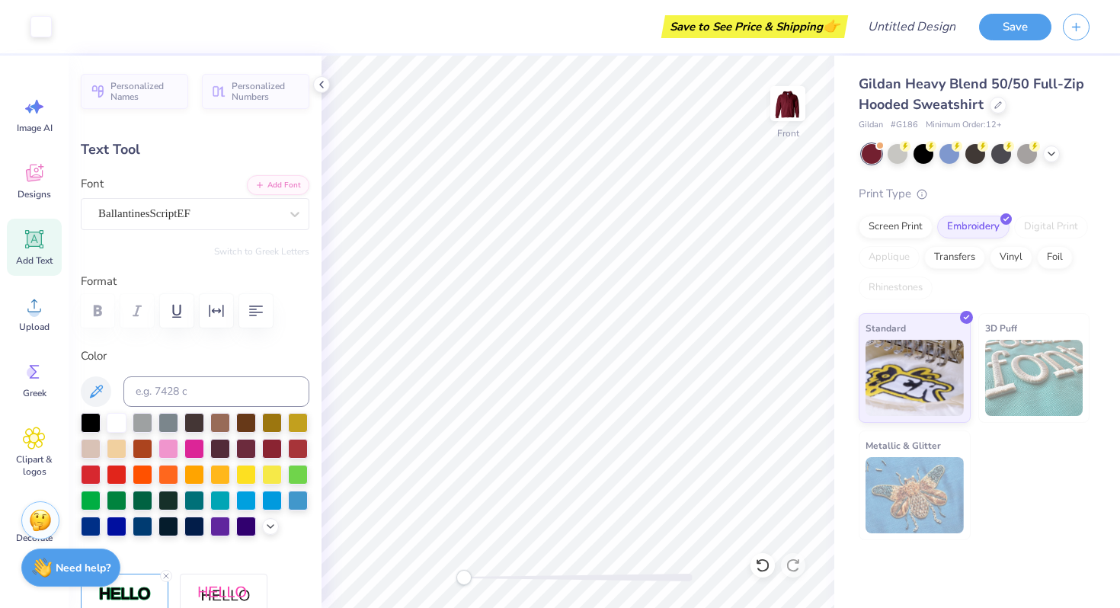
type input "0.56"
type input "13.53"
click at [40, 316] on icon at bounding box center [34, 305] width 23 height 23
click at [38, 300] on icon at bounding box center [34, 305] width 23 height 23
click at [16, 318] on div "Upload" at bounding box center [34, 313] width 55 height 57
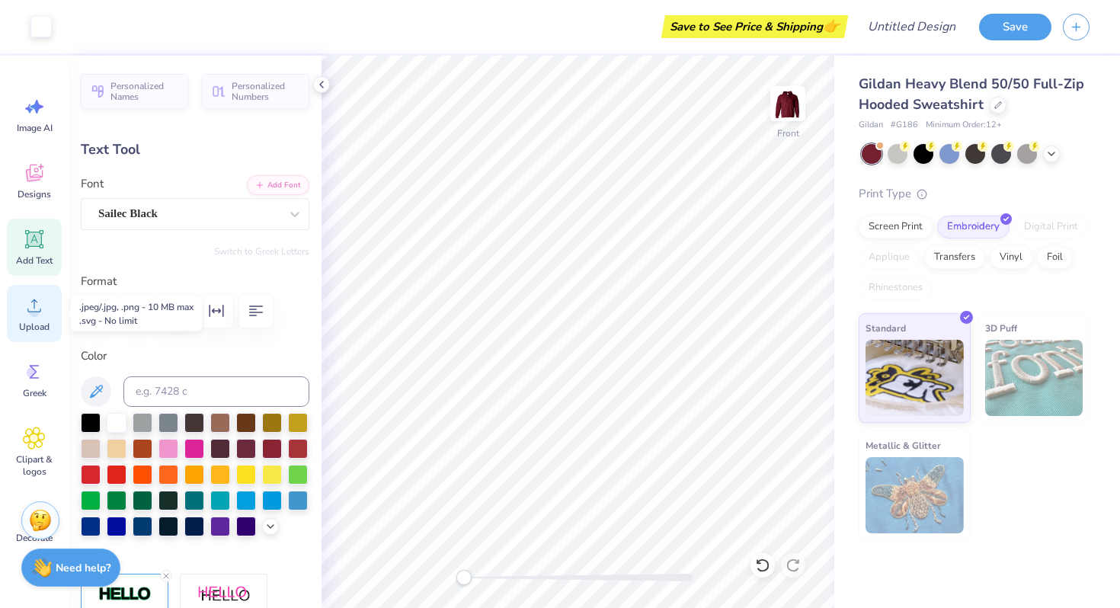
click at [35, 315] on circle at bounding box center [34, 311] width 11 height 11
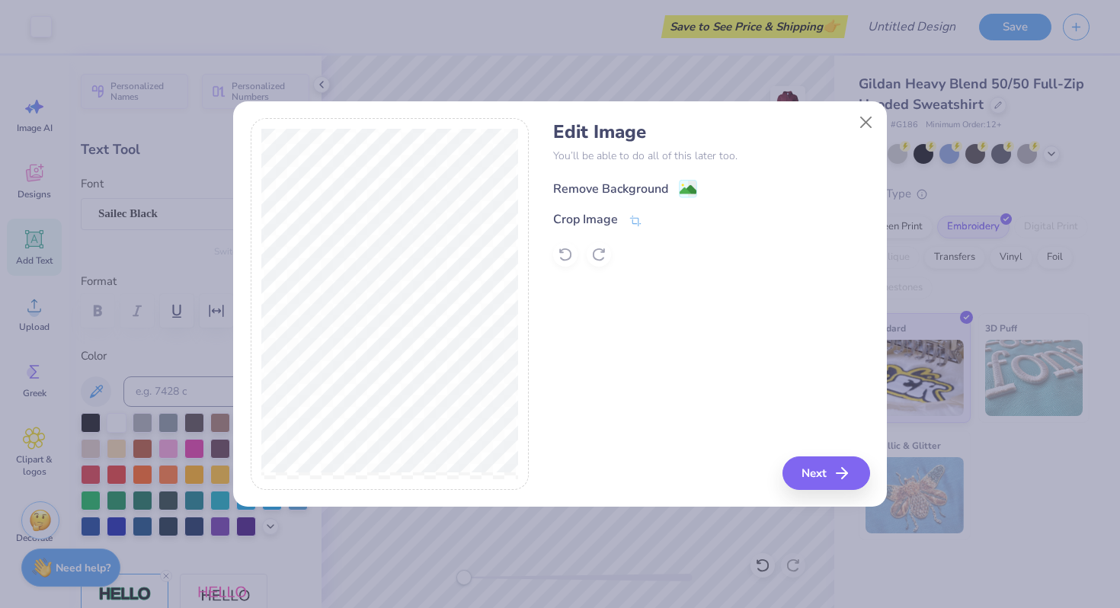
click at [620, 190] on div "Remove Background" at bounding box center [610, 189] width 115 height 18
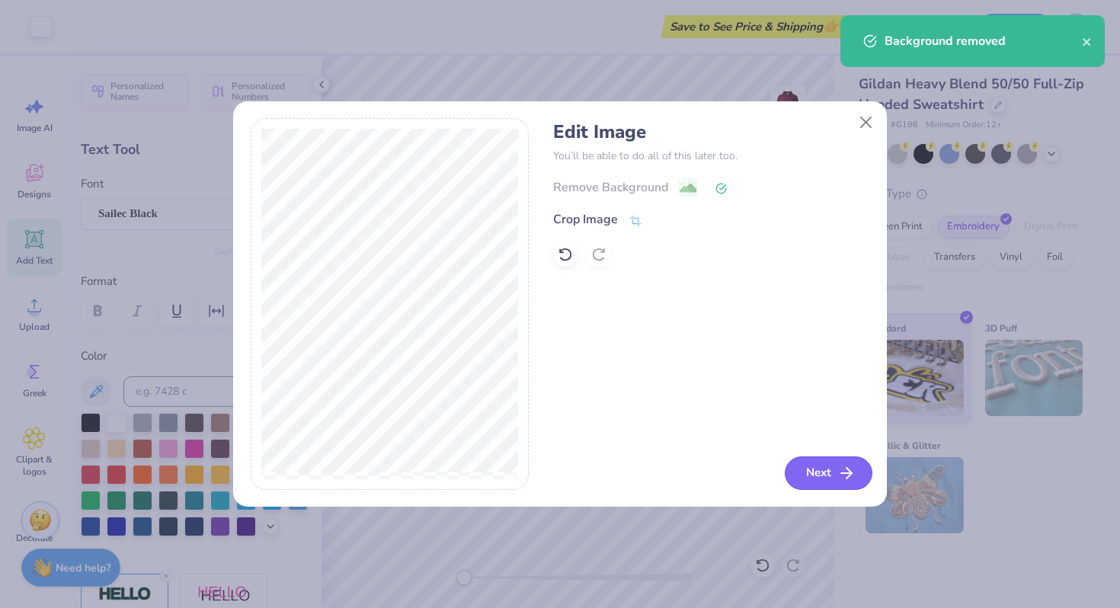
click at [819, 472] on button "Next" at bounding box center [829, 474] width 88 height 34
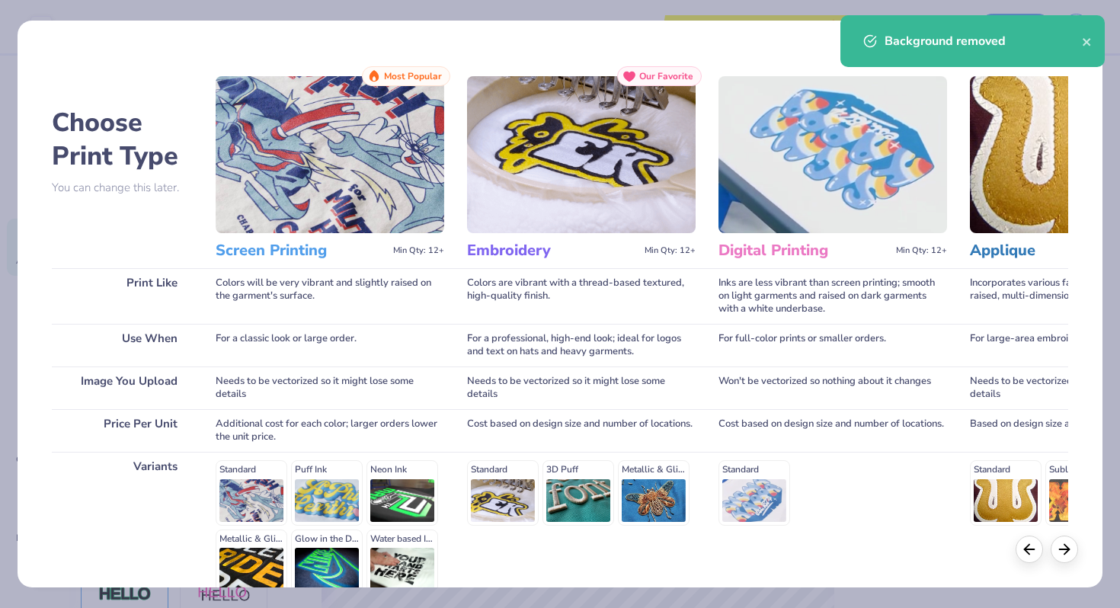
scroll to position [152, 0]
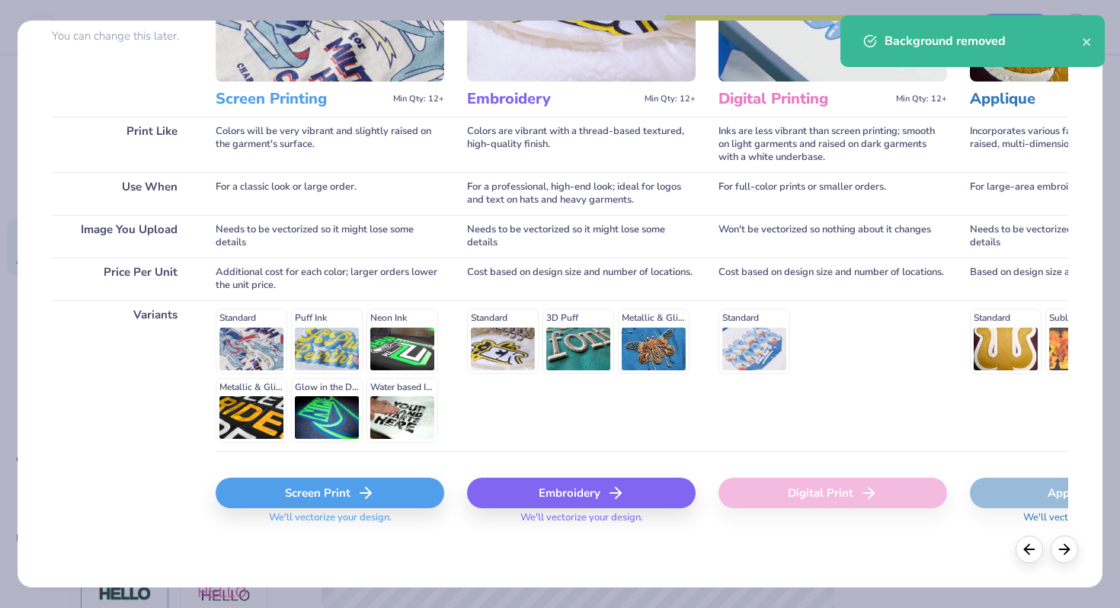
click at [566, 489] on div "Embroidery" at bounding box center [581, 493] width 229 height 30
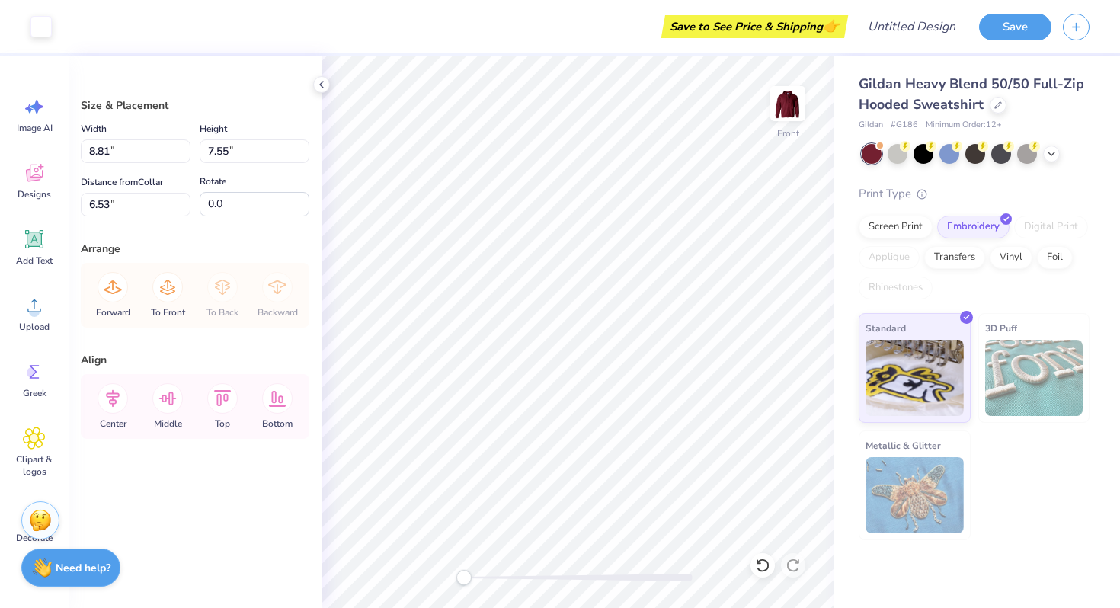
type input "8.23"
type input "6.50"
type input "12.00"
type input "6.00"
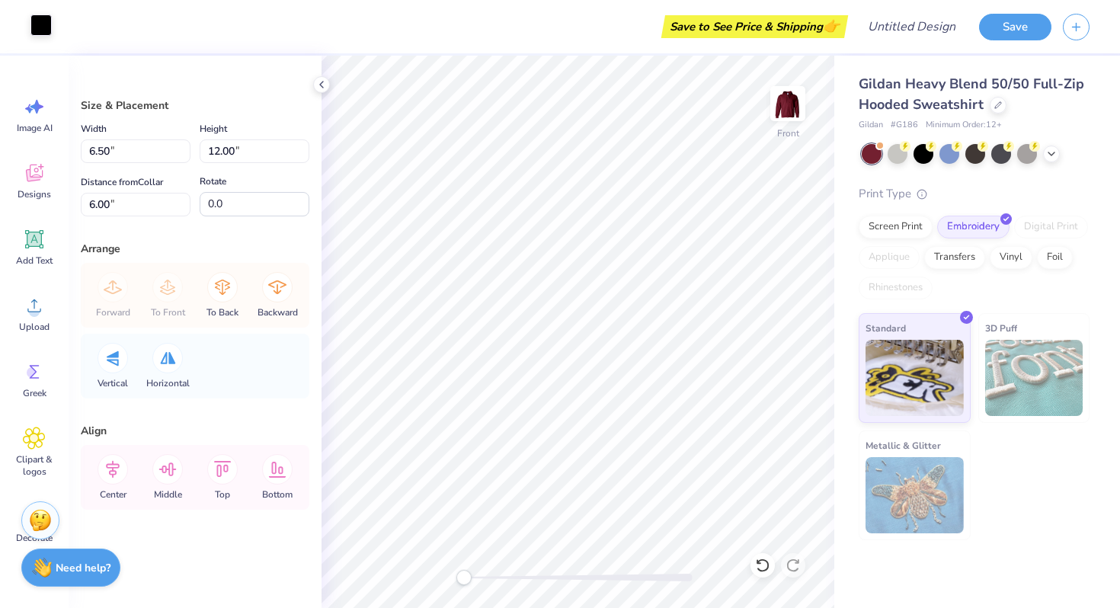
click at [41, 30] on div at bounding box center [40, 24] width 21 height 21
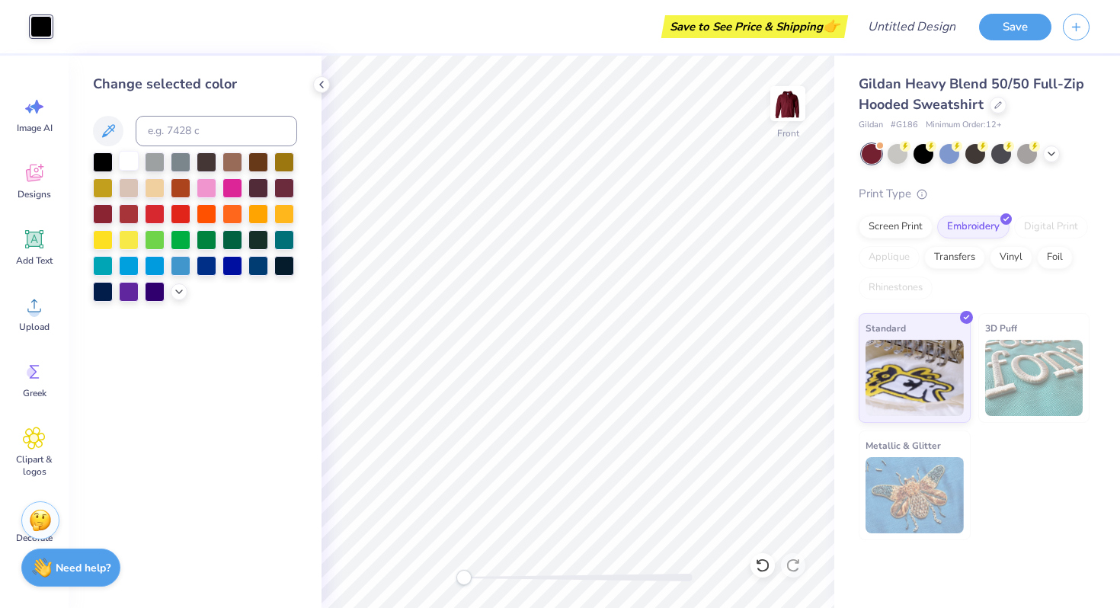
click at [130, 162] on div at bounding box center [129, 161] width 20 height 20
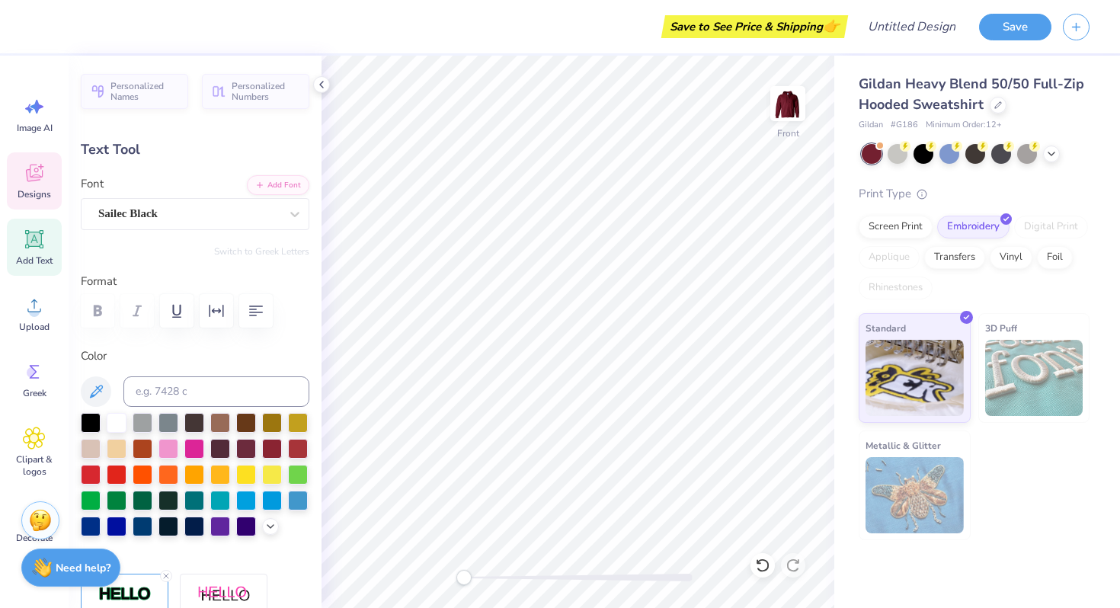
click at [41, 187] on div "Designs" at bounding box center [34, 180] width 55 height 57
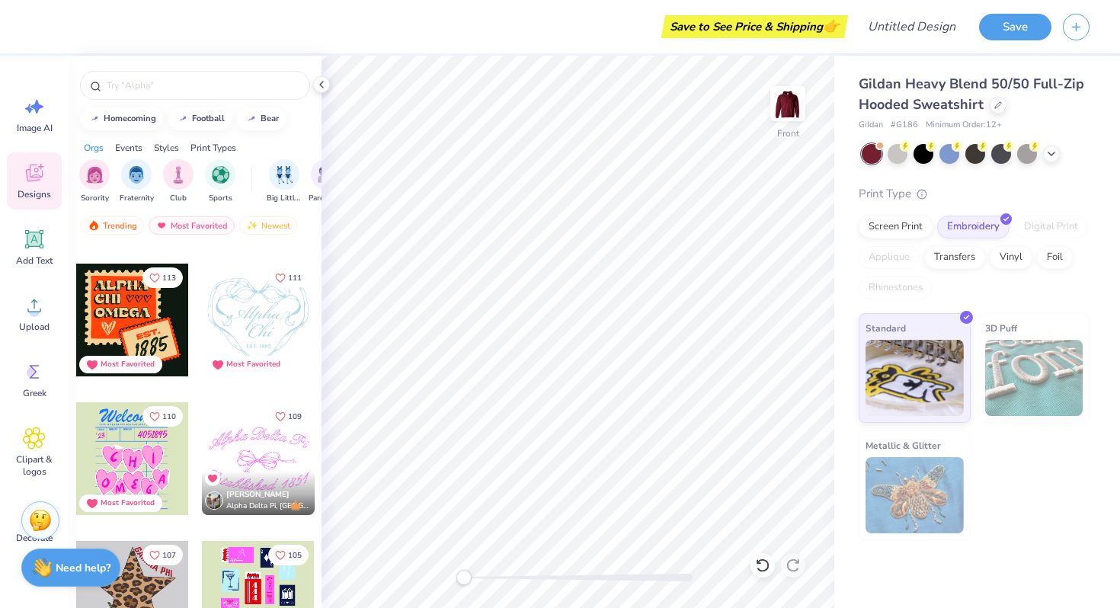
scroll to position [1396, 0]
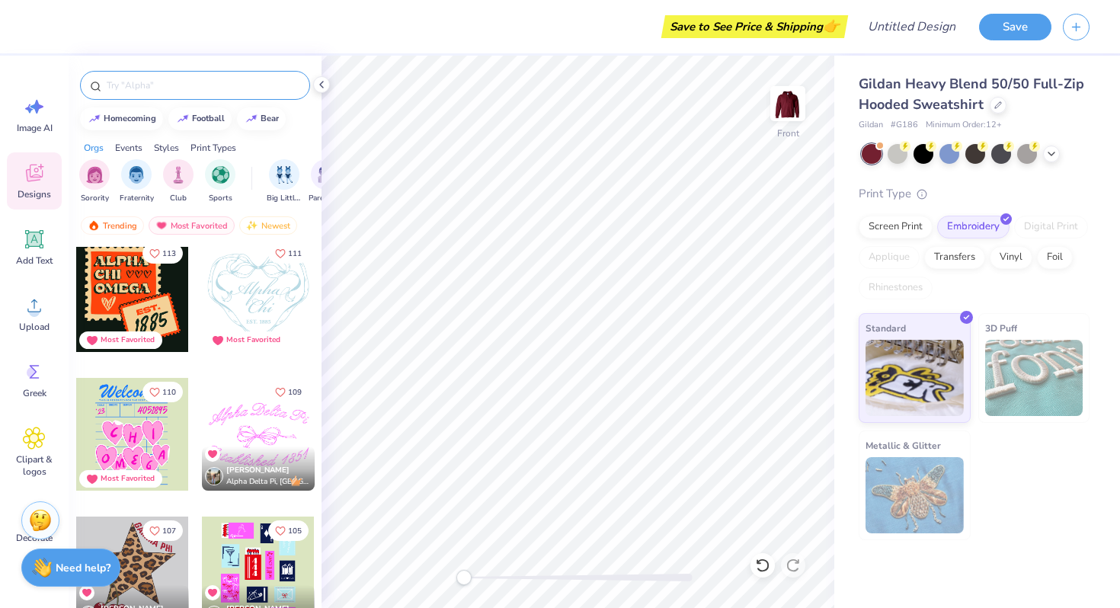
click at [142, 88] on input "text" at bounding box center [202, 85] width 195 height 15
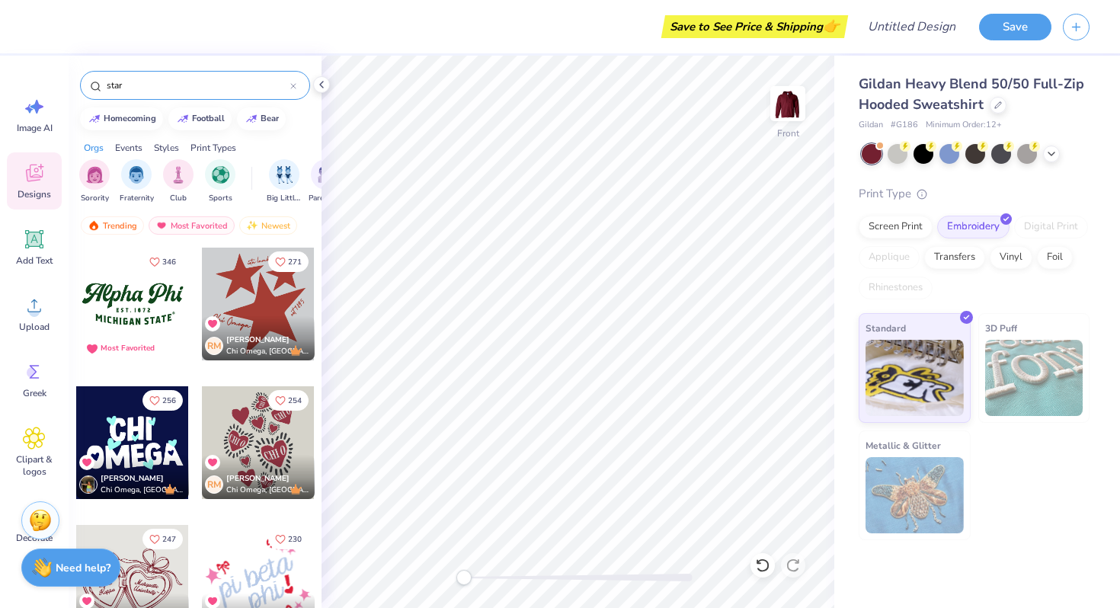
type input "star"
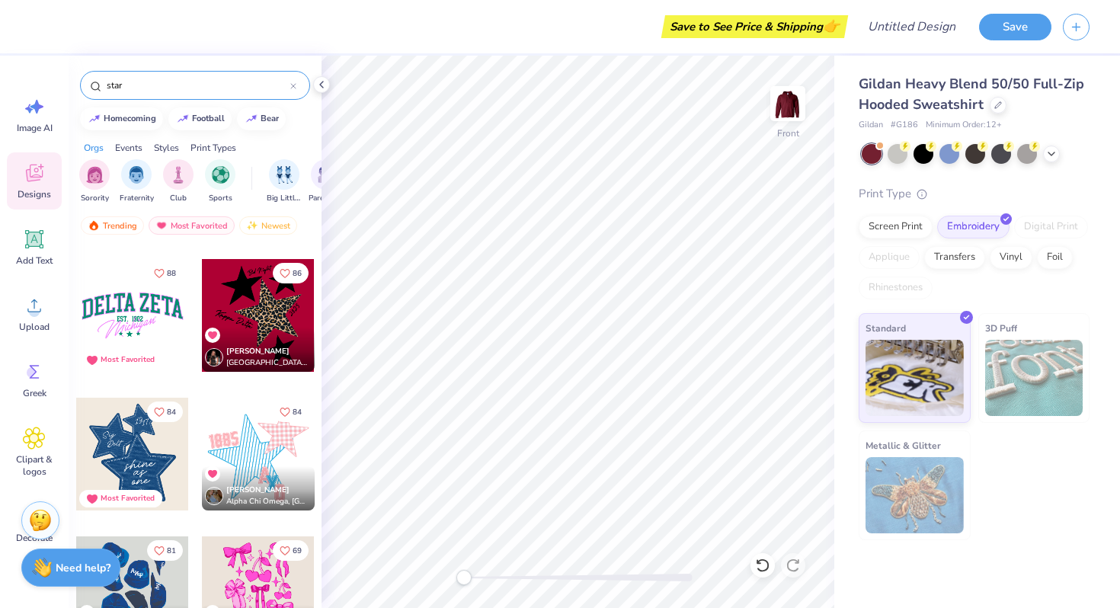
scroll to position [879, 0]
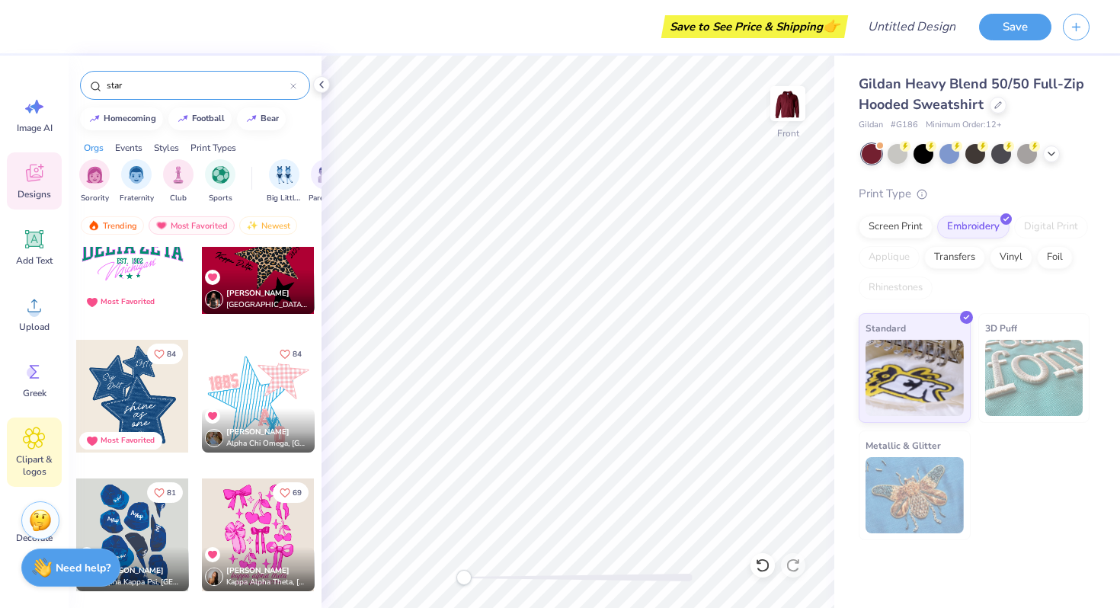
click at [43, 436] on icon at bounding box center [34, 438] width 22 height 23
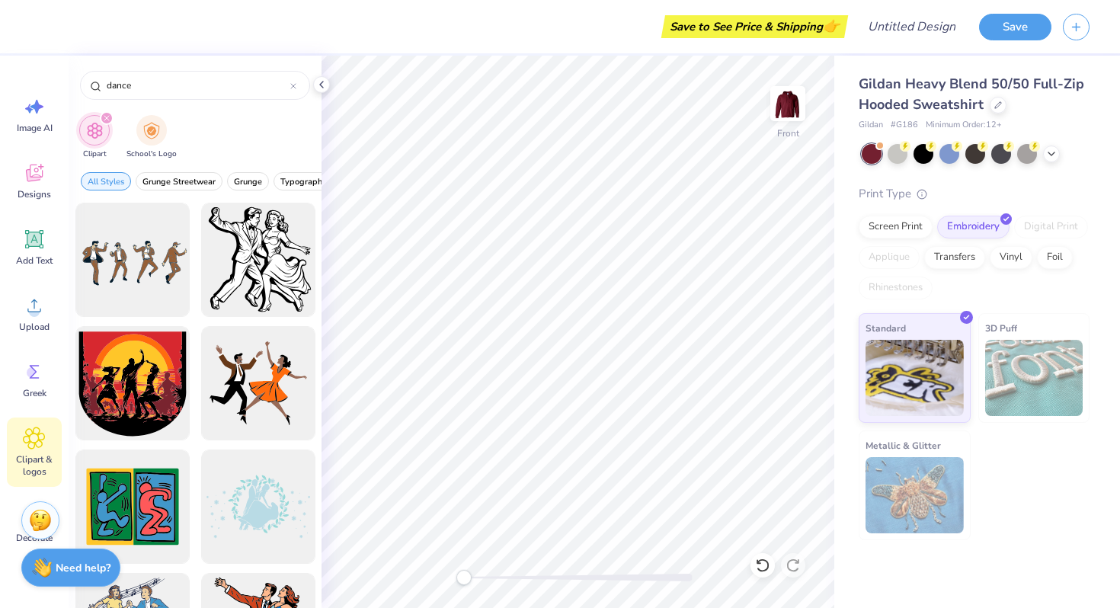
drag, startPoint x: 175, startPoint y: 87, endPoint x: 59, endPoint y: 86, distance: 115.9
click at [59, 86] on div "Save to See Price & Shipping 👉 Design Title Save Image AI Designs Add Text Uplo…" at bounding box center [560, 304] width 1120 height 608
type input "star"
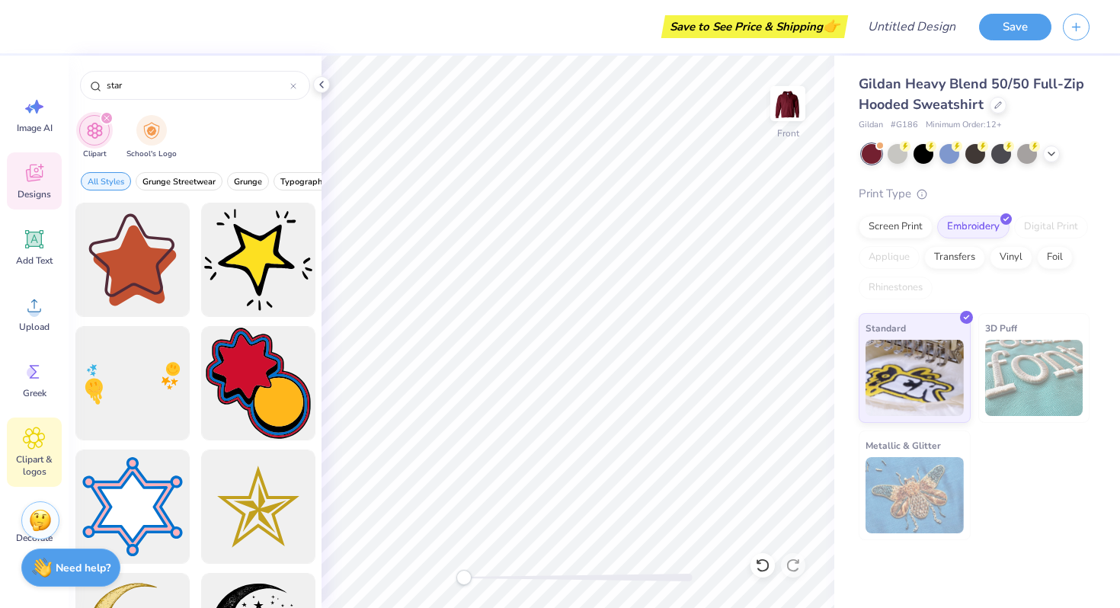
click at [31, 175] on icon at bounding box center [34, 173] width 23 height 23
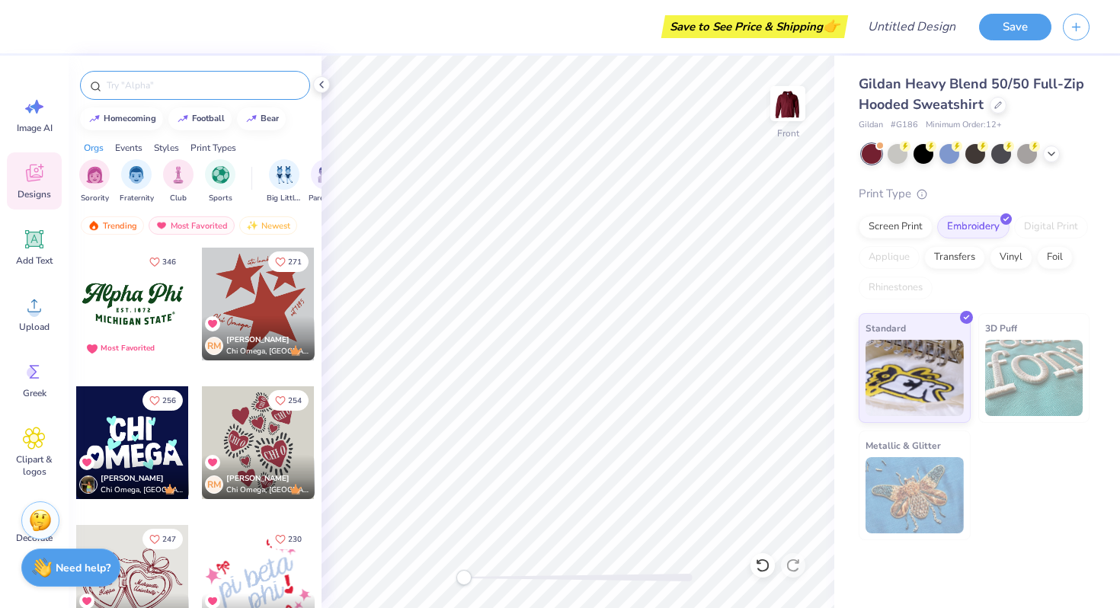
click at [168, 85] on input "text" at bounding box center [202, 85] width 195 height 15
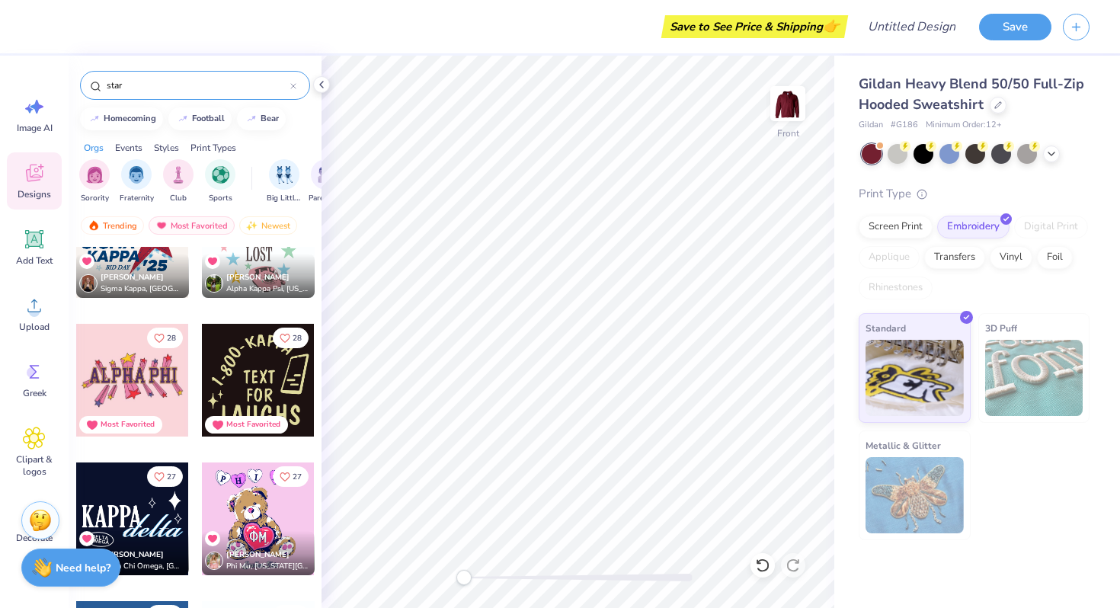
scroll to position [4230, 0]
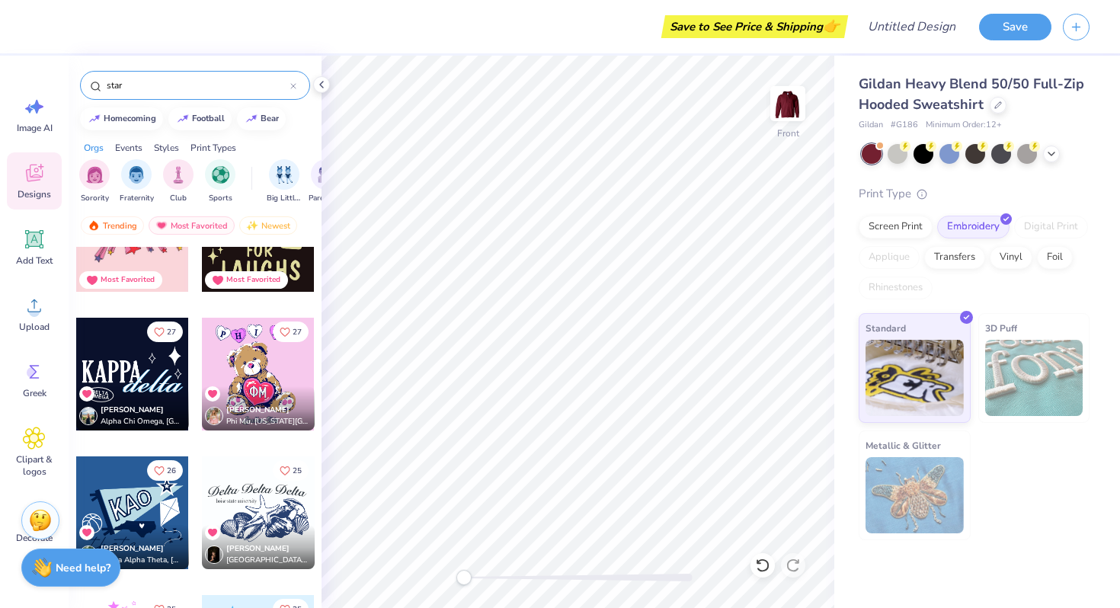
drag, startPoint x: 148, startPoint y: 87, endPoint x: 75, endPoint y: 87, distance: 72.4
click at [75, 87] on div "star" at bounding box center [195, 82] width 253 height 52
type input "cursive"
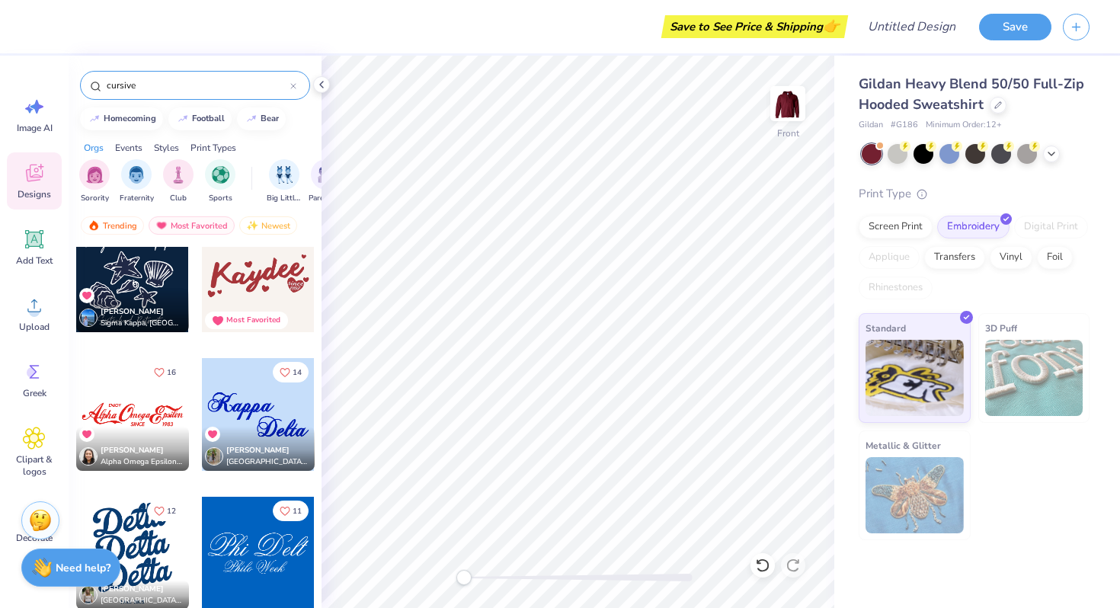
scroll to position [665, 0]
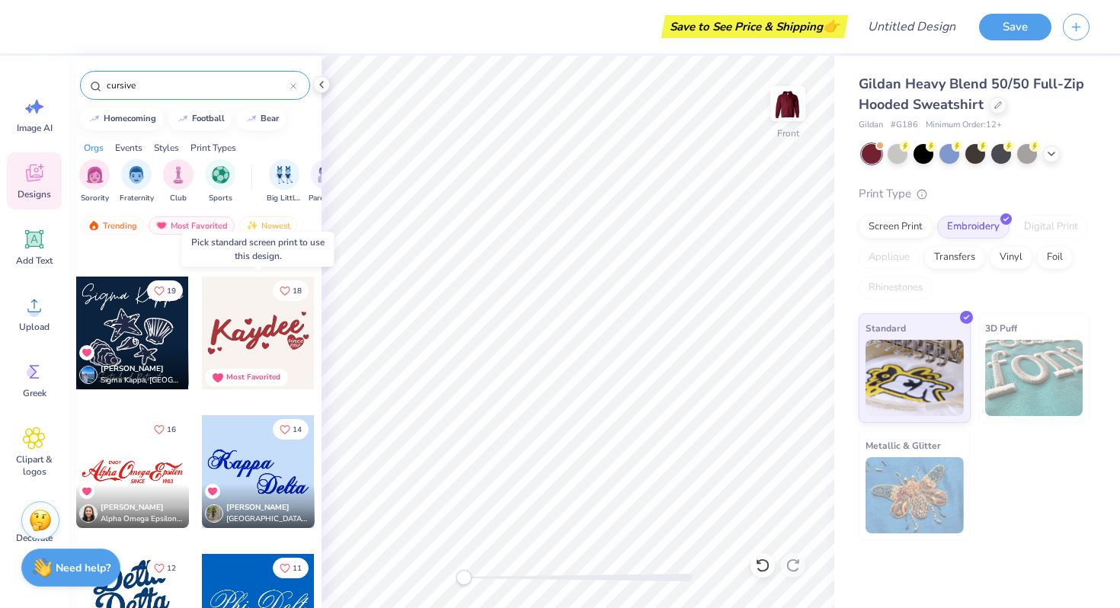
click at [271, 341] on div at bounding box center [258, 333] width 113 height 113
click at [793, 104] on img at bounding box center [788, 103] width 61 height 61
click at [246, 335] on div at bounding box center [258, 333] width 113 height 113
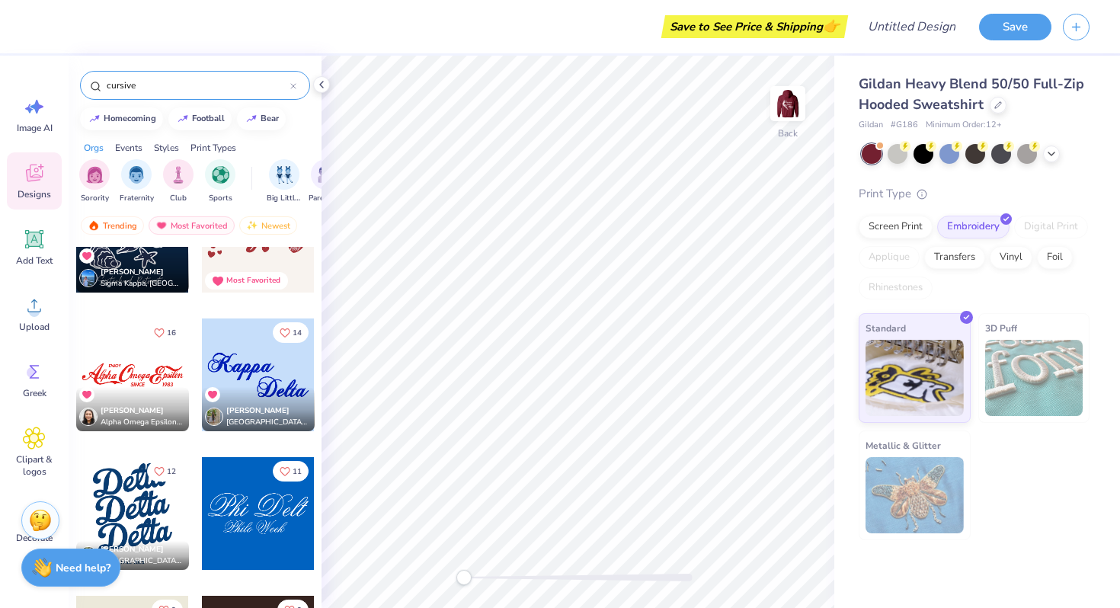
scroll to position [941, 0]
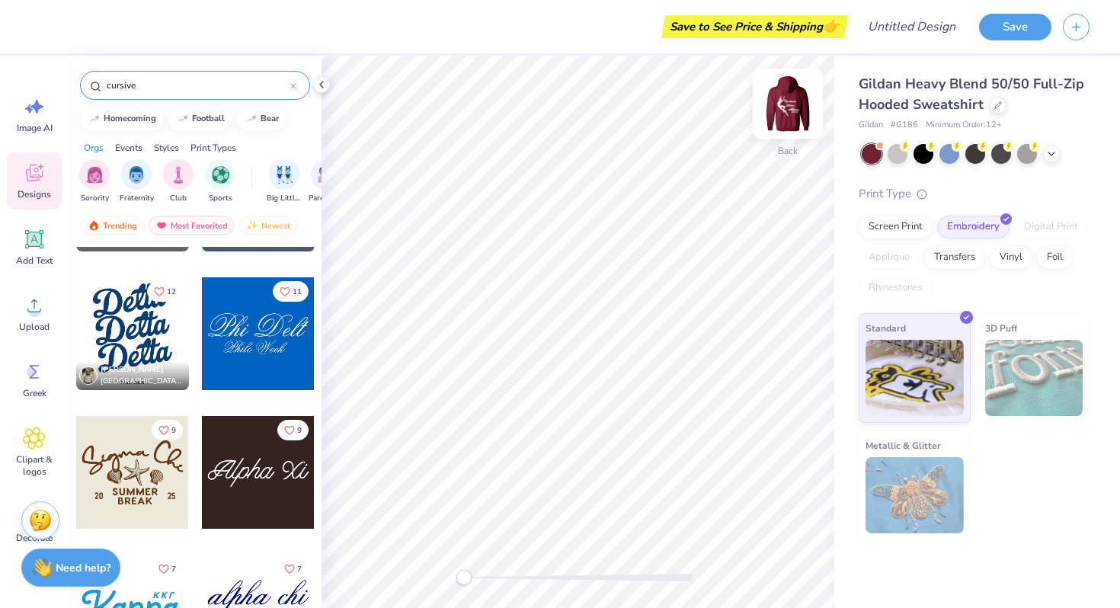
click at [790, 101] on img at bounding box center [788, 103] width 61 height 61
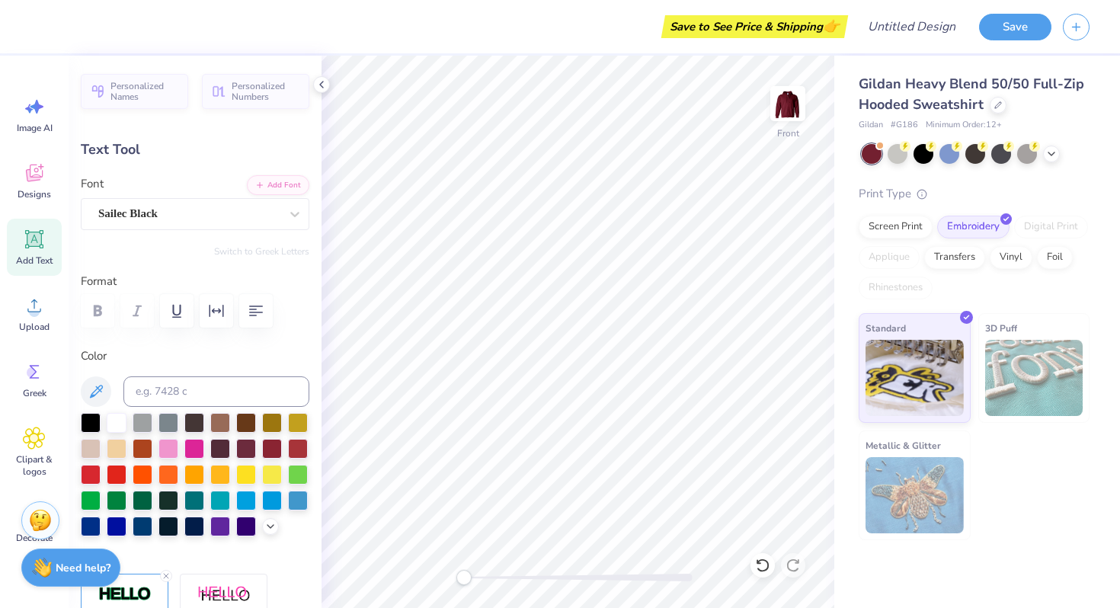
scroll to position [0, 0]
type textarea "F"
type textarea "FORDHAM UNIVERSITY"
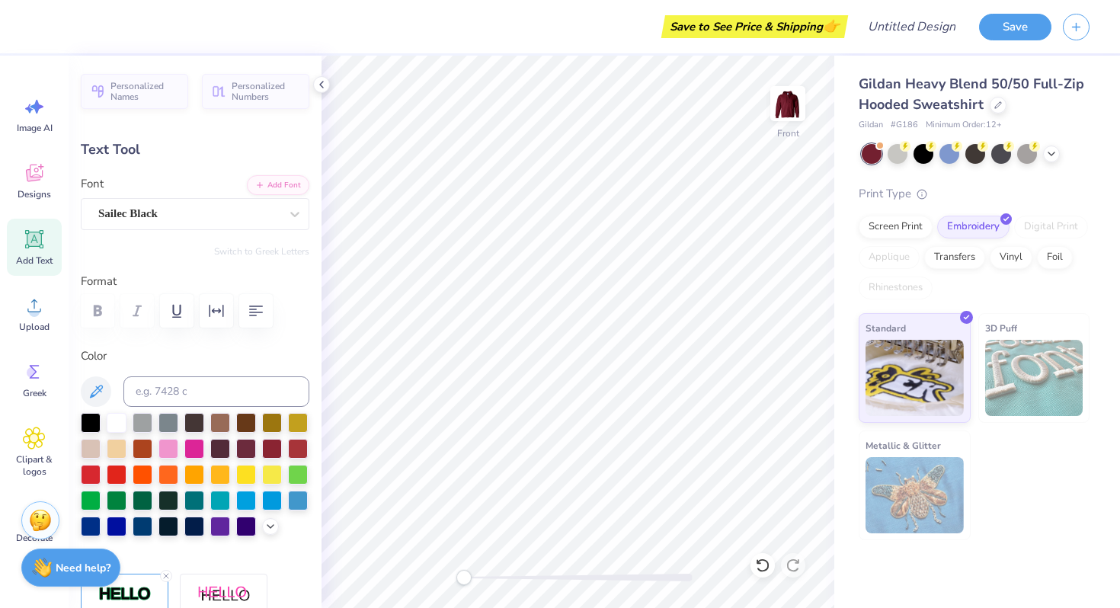
click at [159, 364] on label "Color" at bounding box center [195, 357] width 229 height 18
type input "4.72"
type input "0.31"
type input "15.56"
type input "5.82"
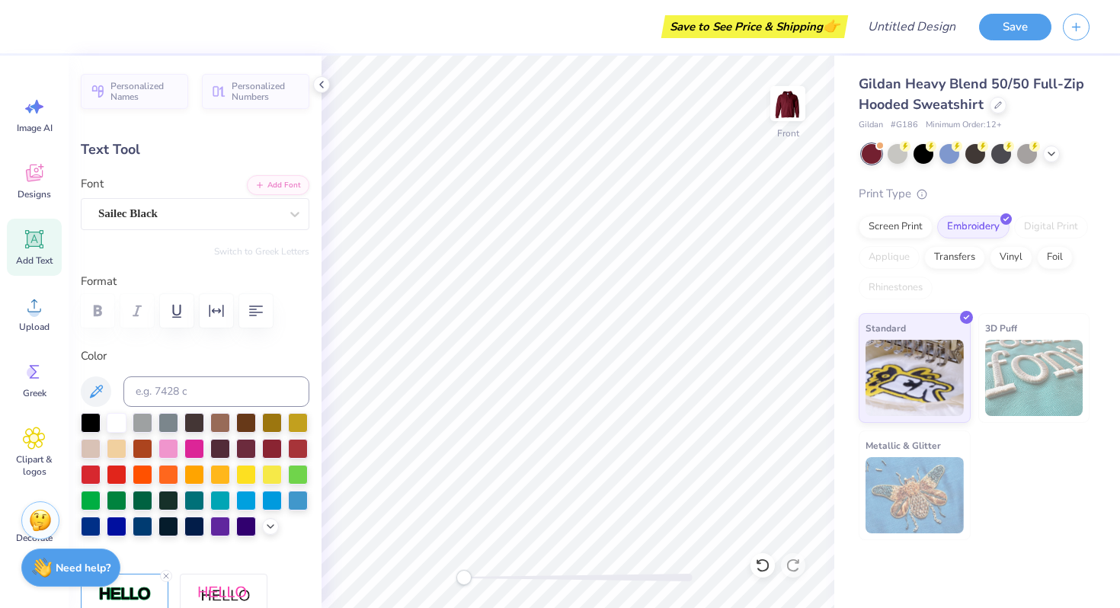
type input "0.39"
type input "15.49"
click at [44, 165] on icon at bounding box center [34, 173] width 23 height 23
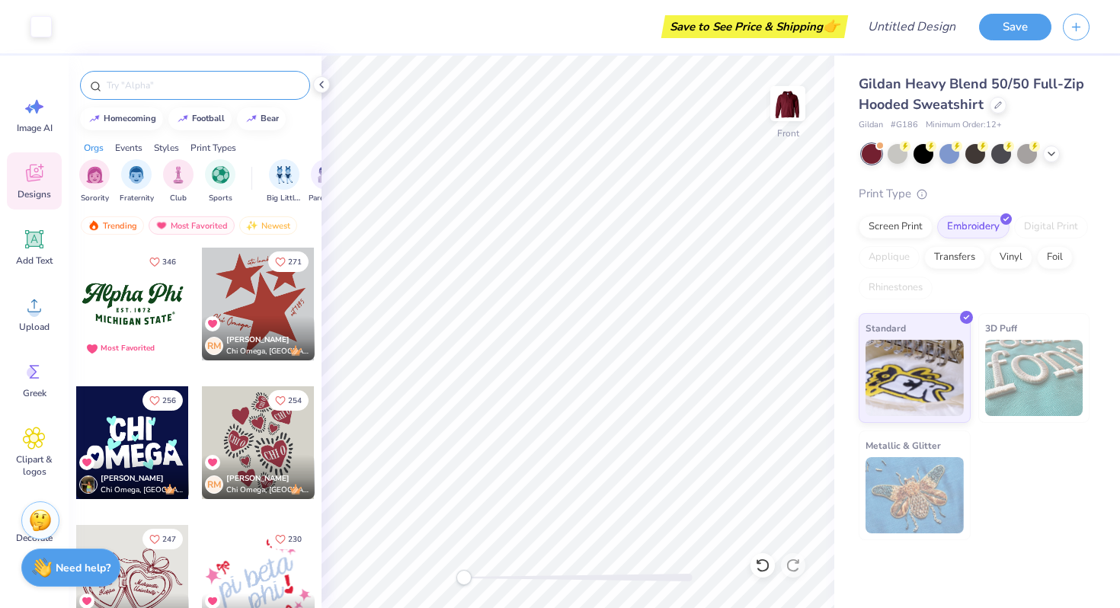
click at [168, 79] on input "text" at bounding box center [202, 85] width 195 height 15
type input "star"
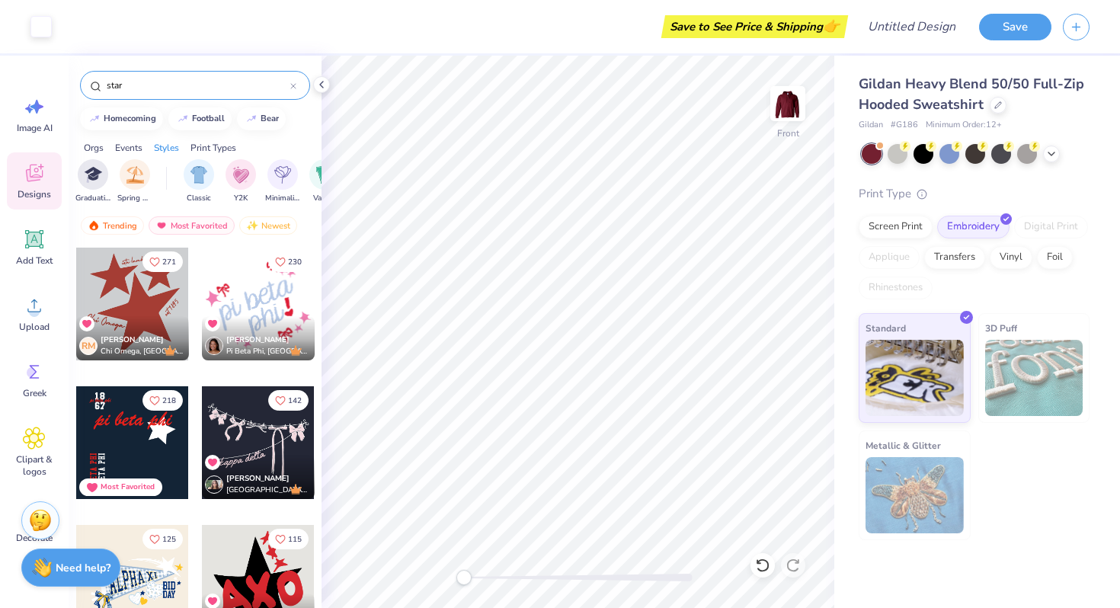
scroll to position [0, 726]
click at [175, 172] on img "filter for Classic" at bounding box center [168, 174] width 18 height 18
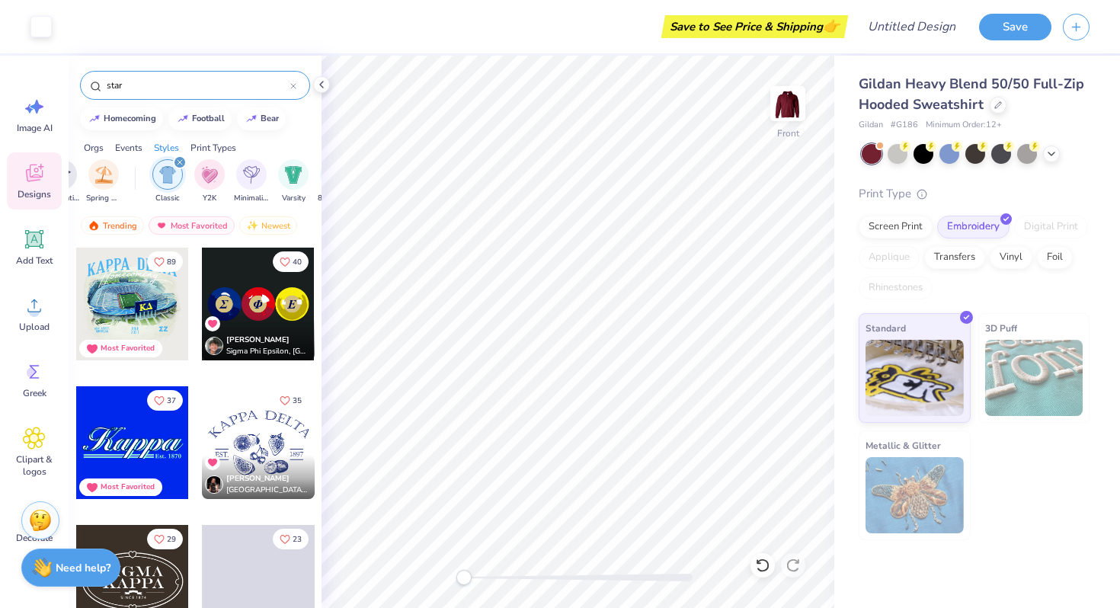
click at [177, 161] on icon "filter for Classic" at bounding box center [180, 162] width 6 height 6
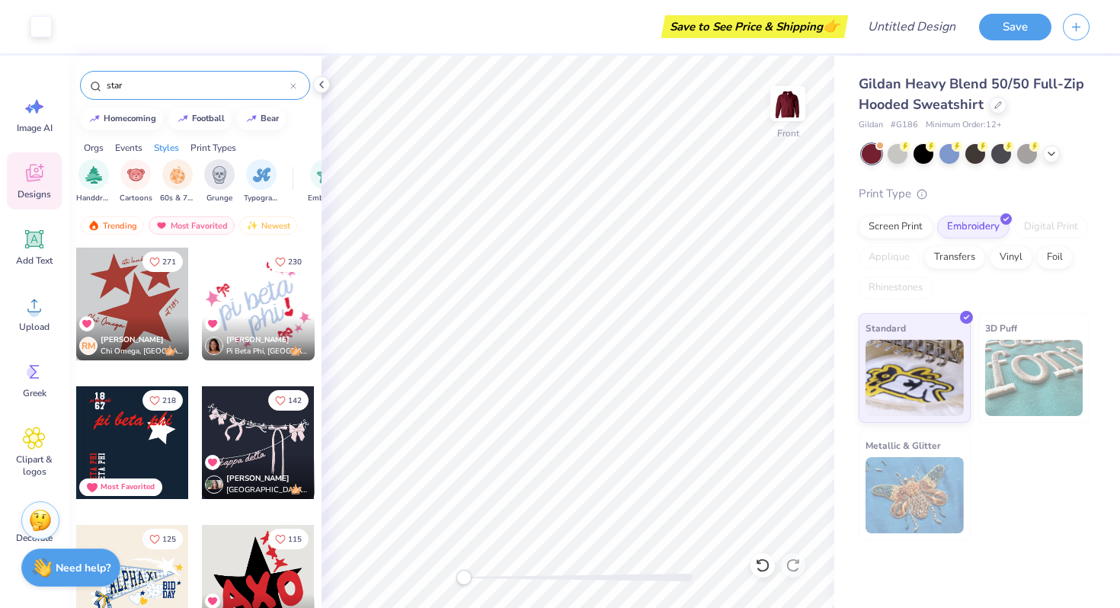
scroll to position [0, 1011]
click at [312, 180] on div "filter for Embroidery" at bounding box center [324, 173] width 30 height 30
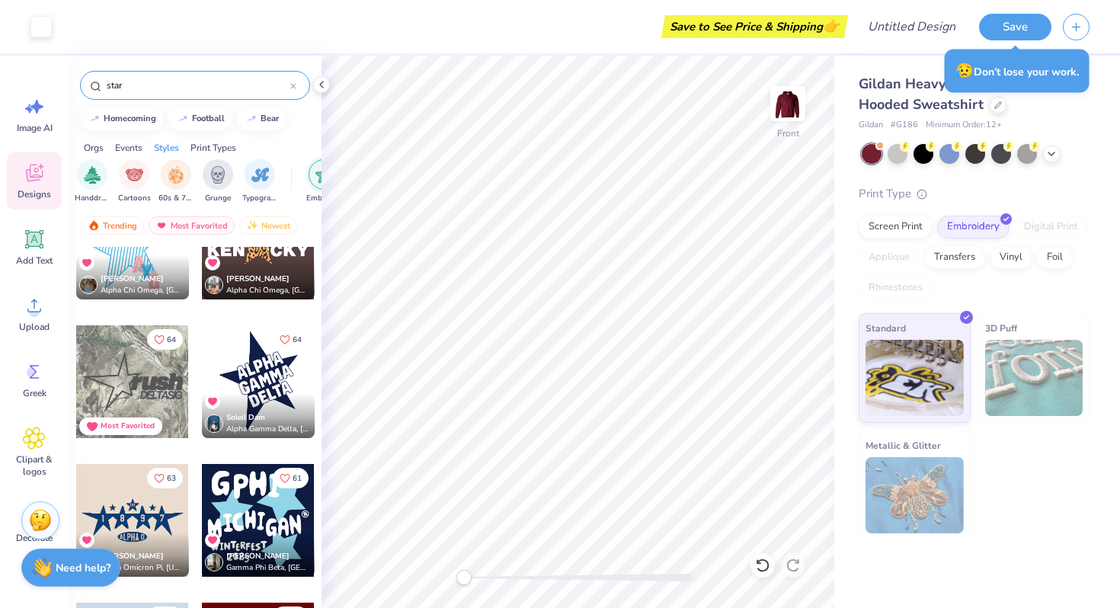
scroll to position [476, 0]
click at [268, 396] on div "Soleil Dam Alpha Gamma Delta, San Diego State University" at bounding box center [258, 417] width 113 height 44
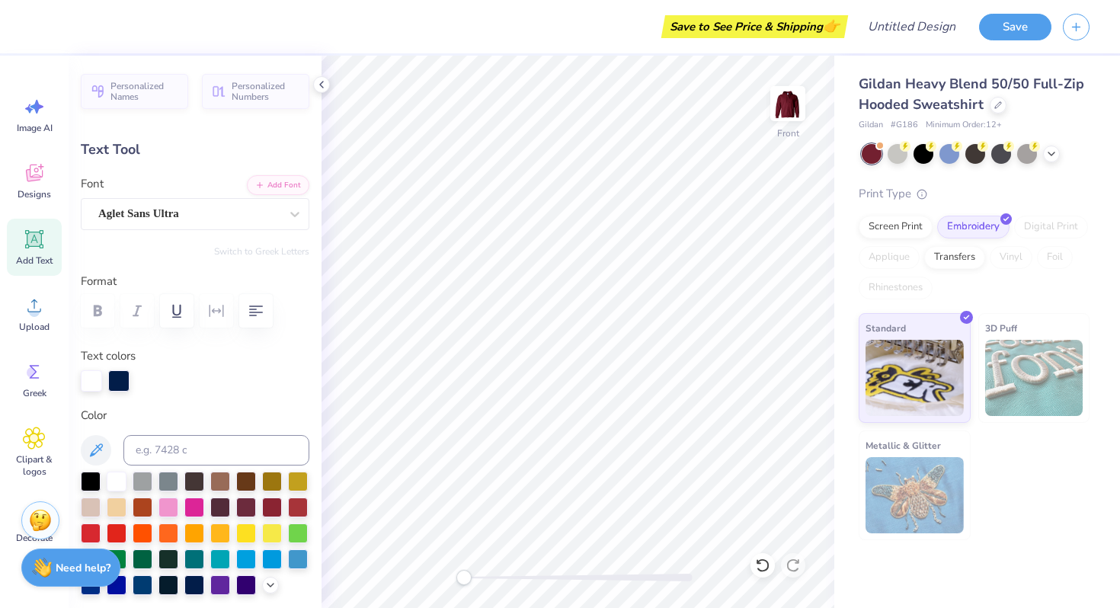
type input "0.0"
type input "6.51"
type input "3.60"
type input "13.20"
type input "0.0"
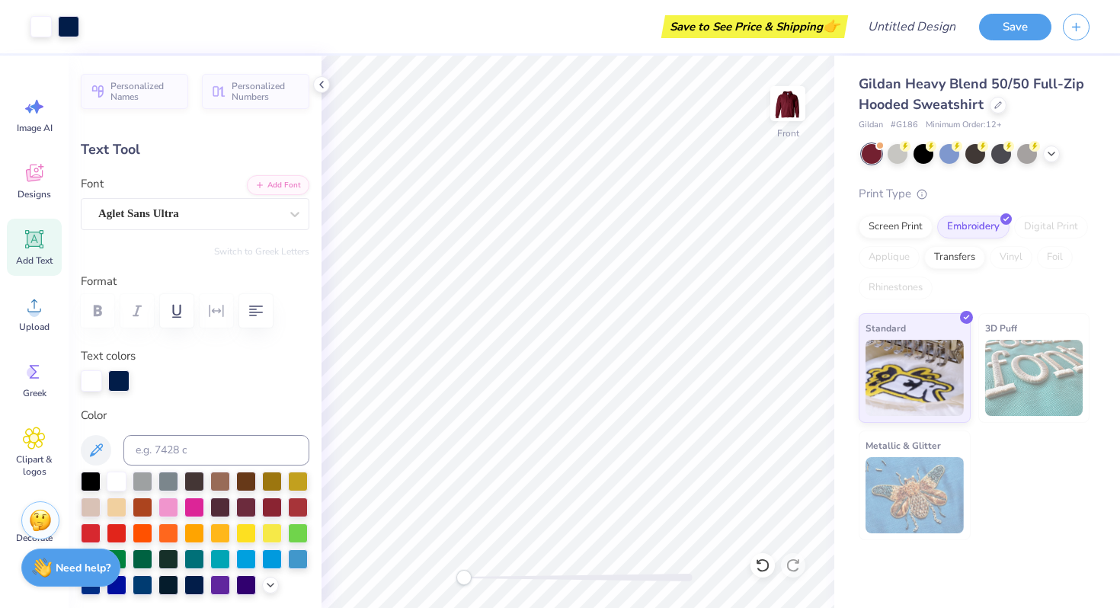
type input "5.31"
type input "3.22"
type input "15.15"
type input "0.0"
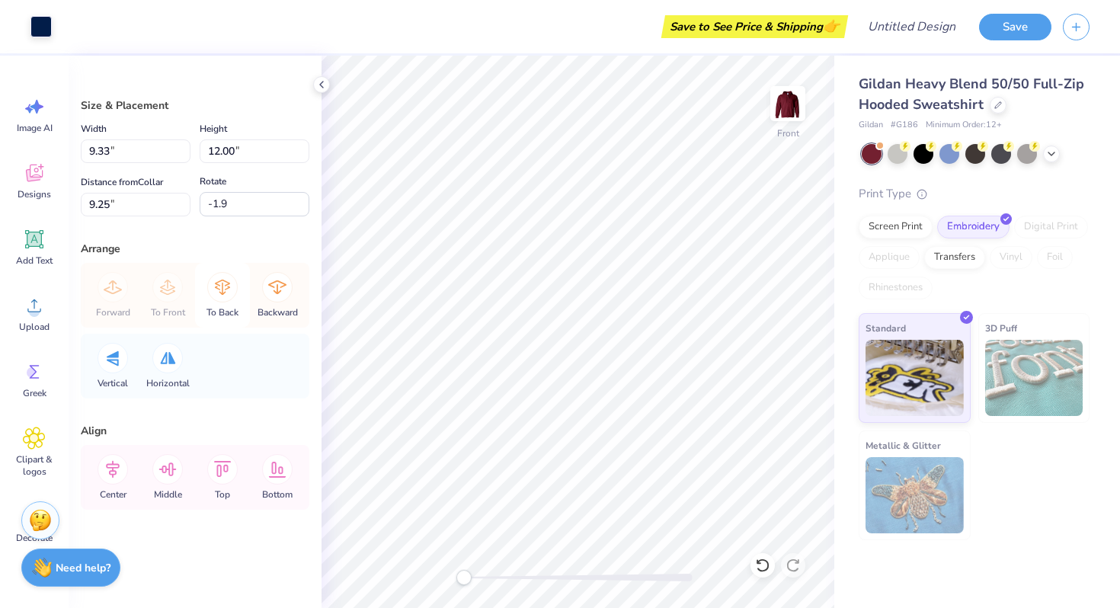
click at [214, 298] on icon at bounding box center [222, 287] width 30 height 30
click at [280, 285] on div "Forward To Front To Back Backward" at bounding box center [195, 295] width 220 height 65
type input "6.00"
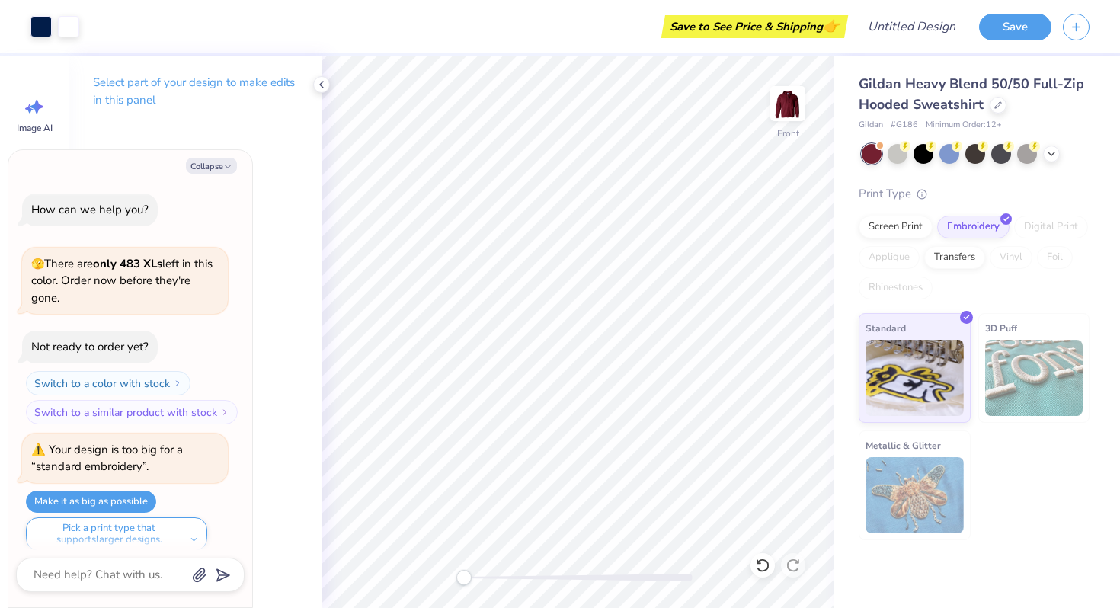
scroll to position [354, 0]
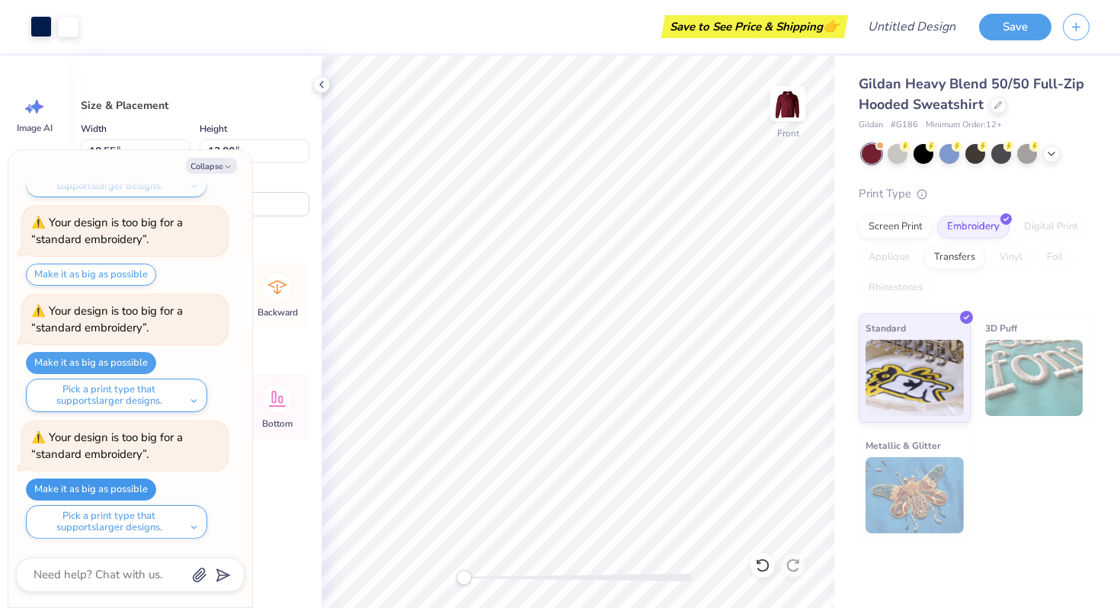
click at [123, 483] on button "Make it as big as possible" at bounding box center [91, 490] width 130 height 22
type textarea "x"
type input "9.34"
type input "6.06"
type input "-1.9"
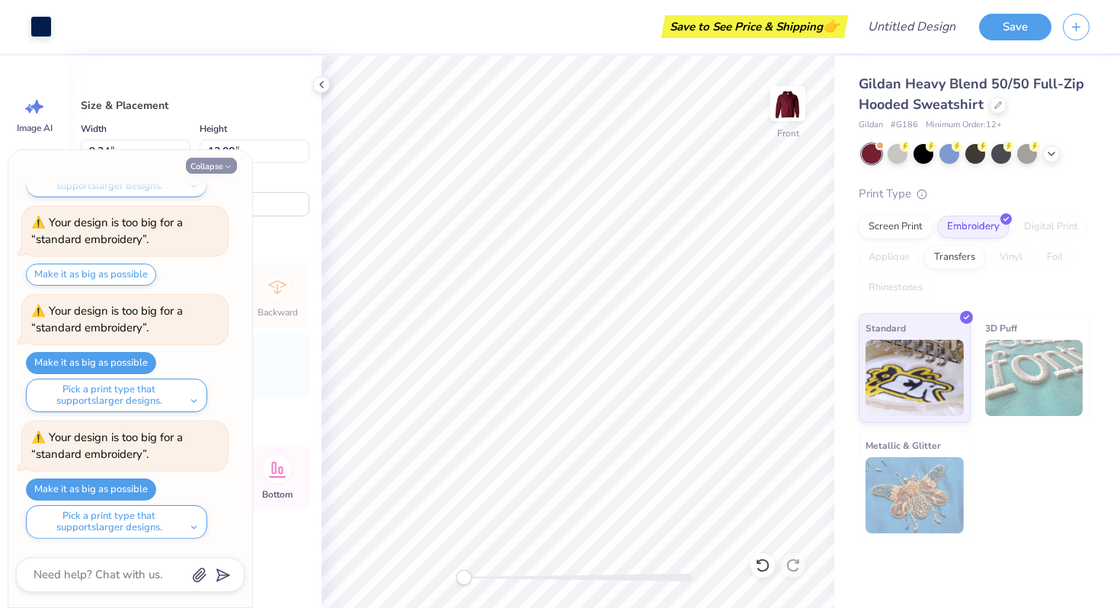
click at [218, 165] on button "Collapse" at bounding box center [211, 166] width 51 height 16
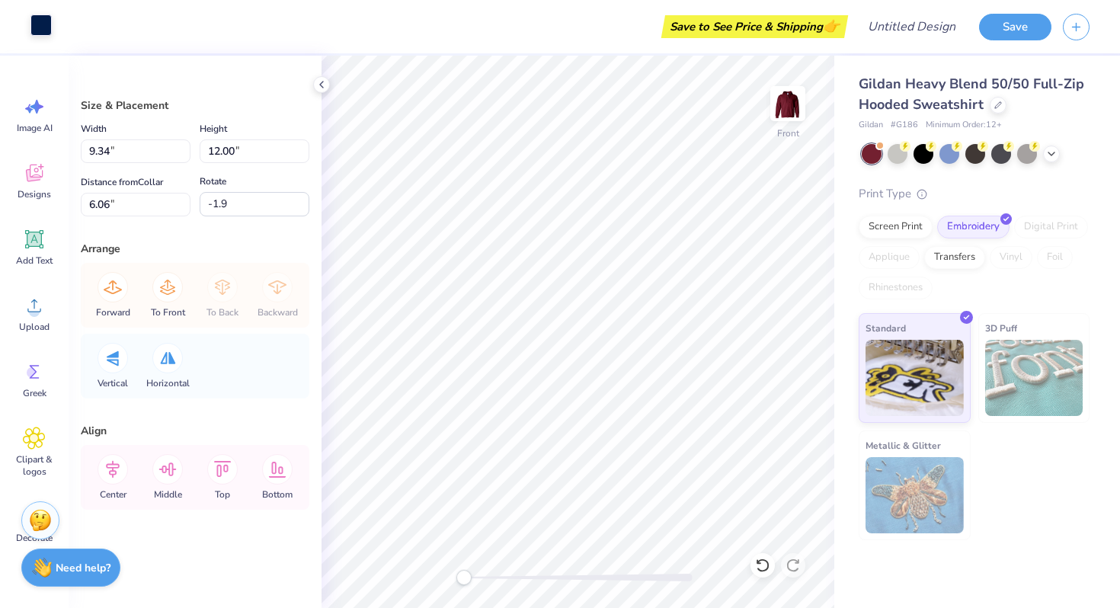
click at [45, 24] on div at bounding box center [40, 24] width 21 height 21
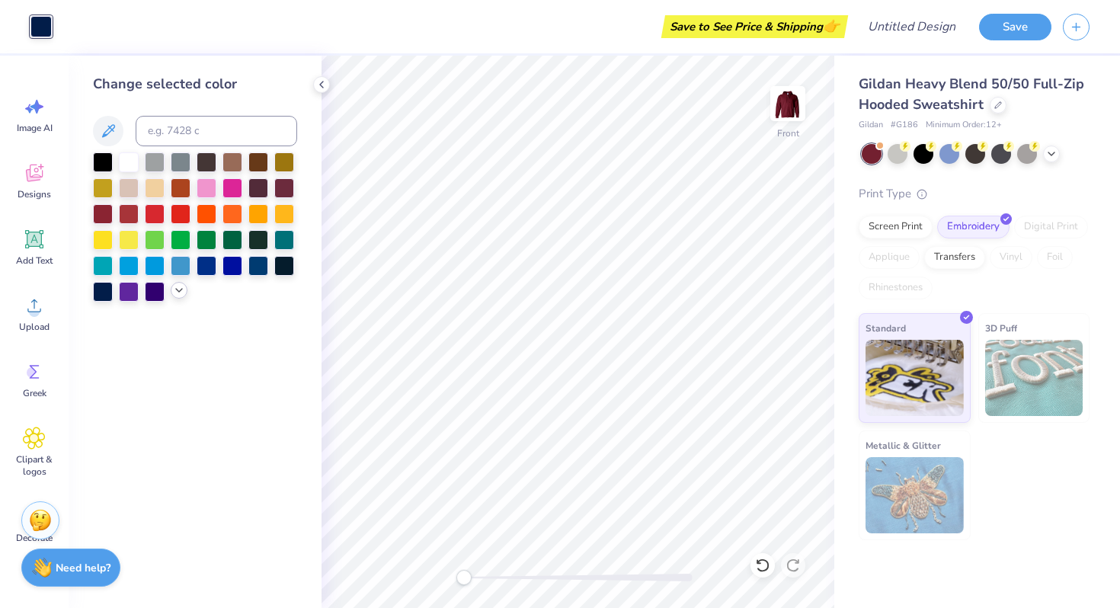
click at [180, 292] on icon at bounding box center [179, 290] width 12 height 12
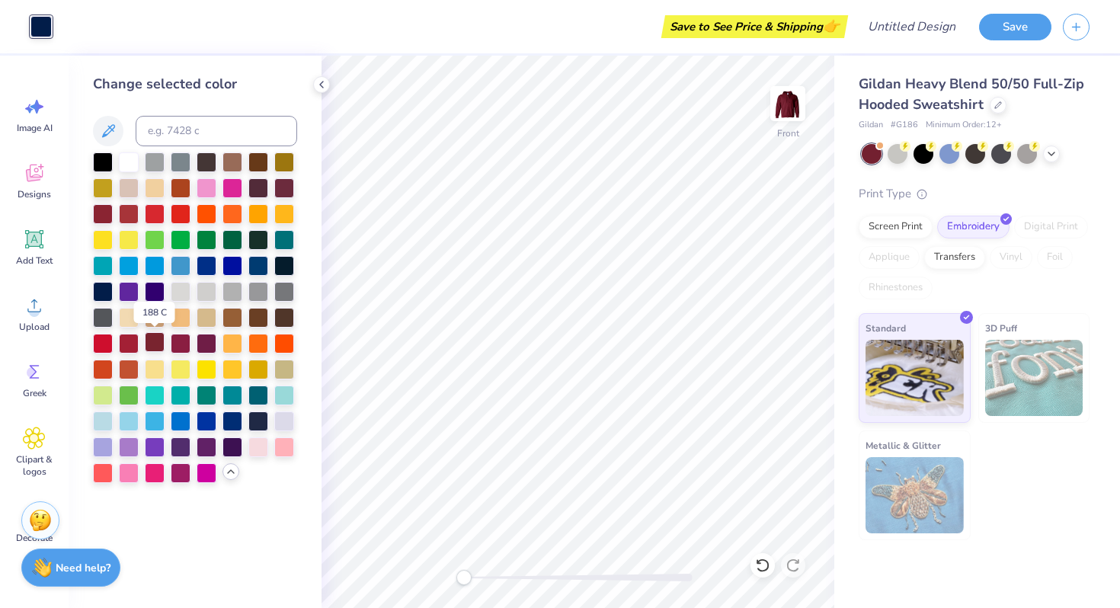
click at [152, 348] on div at bounding box center [155, 342] width 20 height 20
click at [181, 345] on div at bounding box center [181, 342] width 20 height 20
click at [207, 341] on div at bounding box center [207, 342] width 20 height 20
click at [284, 270] on div at bounding box center [284, 265] width 20 height 20
click at [124, 300] on div at bounding box center [129, 290] width 20 height 20
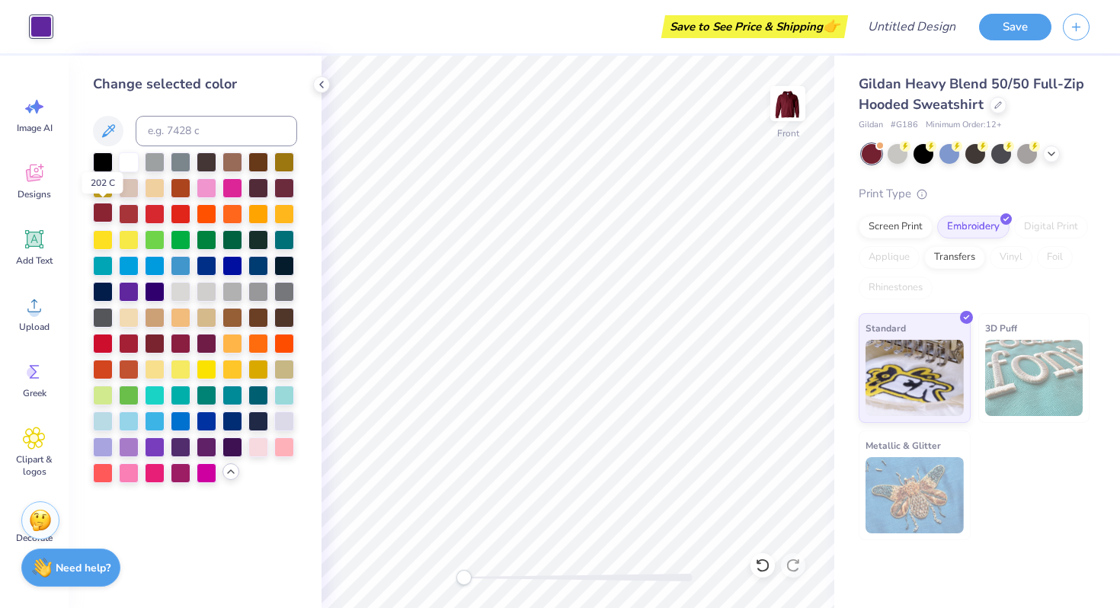
click at [105, 214] on div at bounding box center [103, 213] width 20 height 20
click at [896, 149] on div at bounding box center [898, 153] width 20 height 20
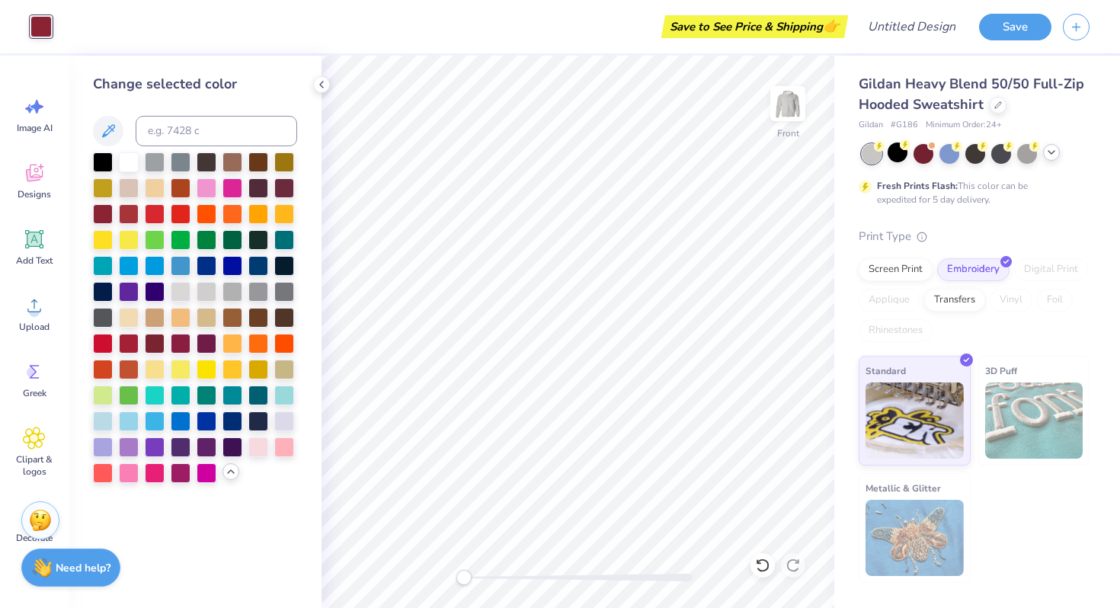
click at [1055, 146] on icon at bounding box center [1052, 152] width 12 height 12
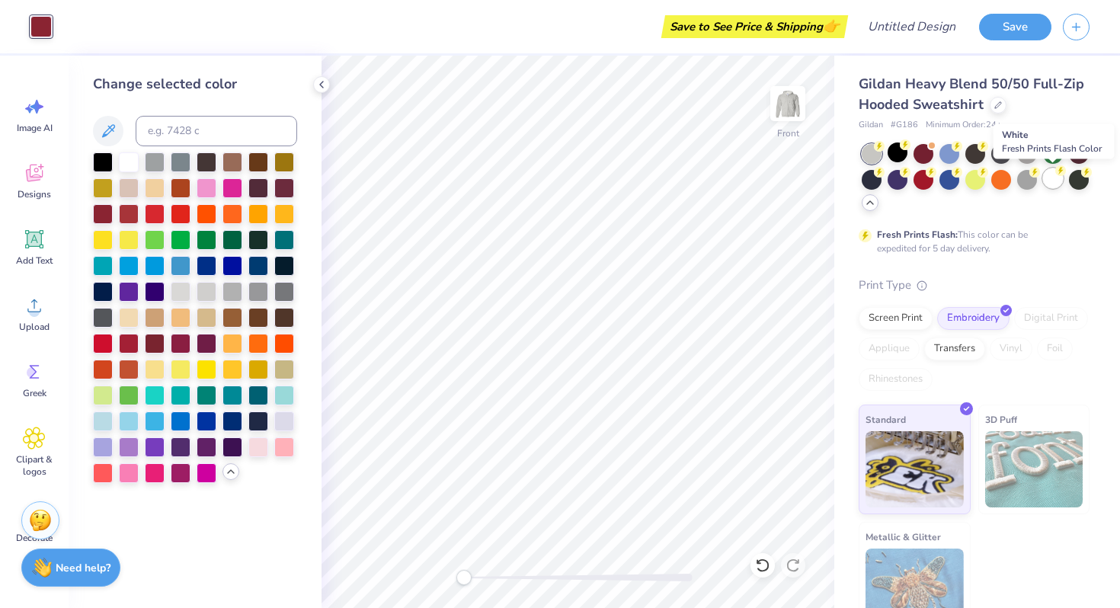
click at [1051, 177] on div at bounding box center [1053, 178] width 20 height 20
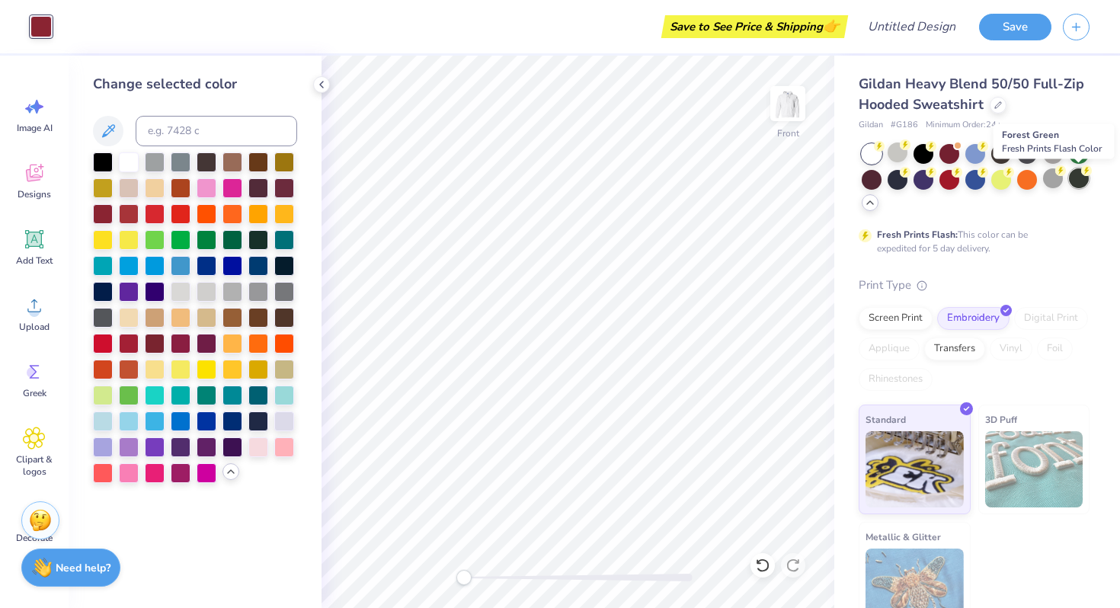
click at [1085, 181] on div at bounding box center [1079, 178] width 20 height 20
click at [900, 178] on div at bounding box center [898, 178] width 20 height 20
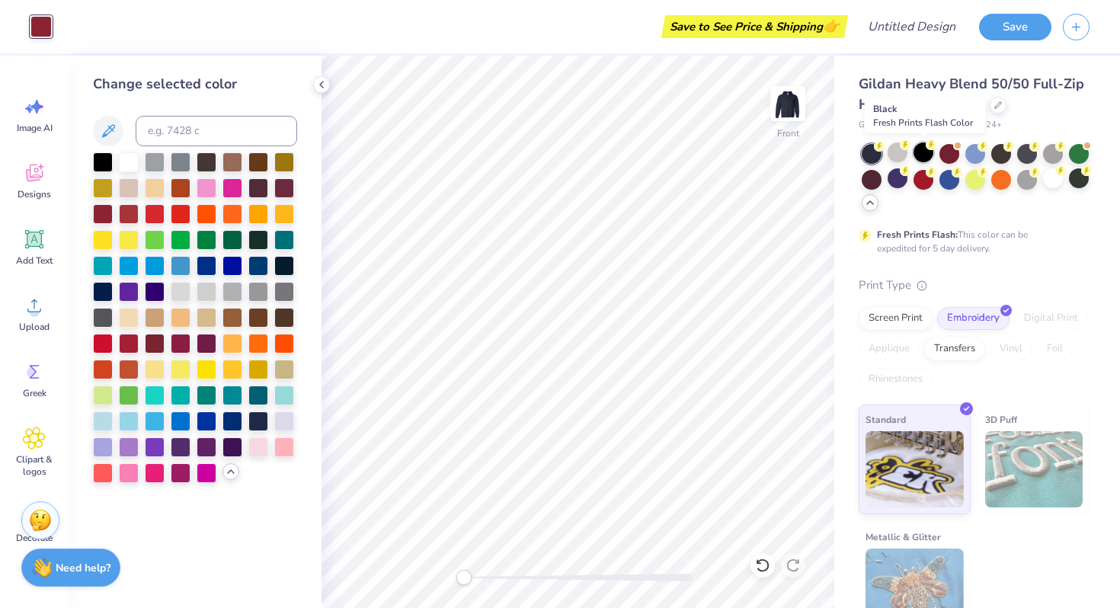
click at [924, 153] on div at bounding box center [924, 153] width 20 height 20
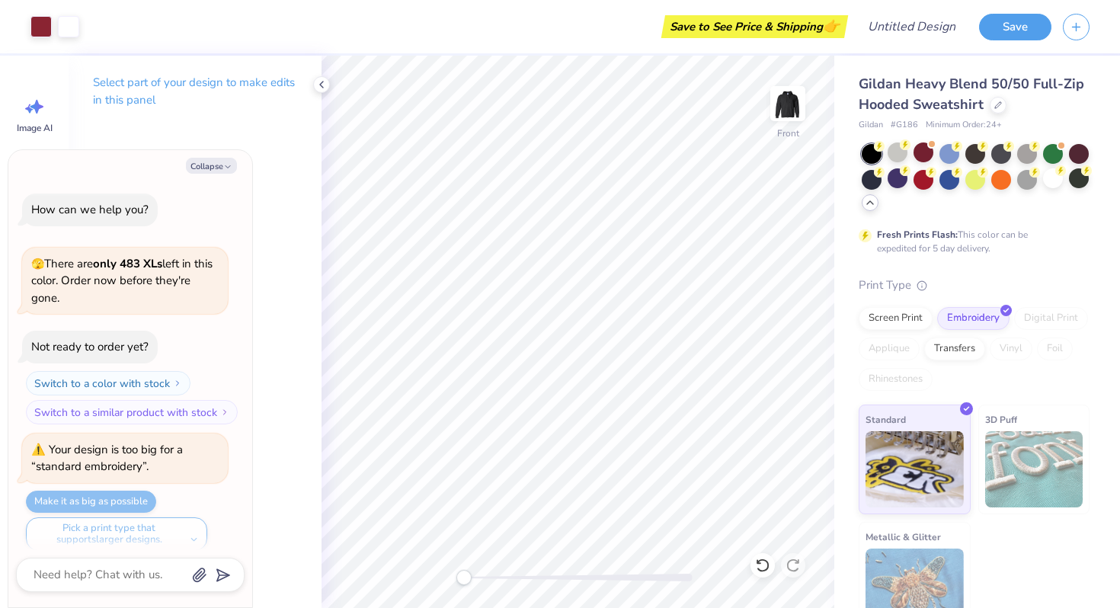
scroll to position [480, 0]
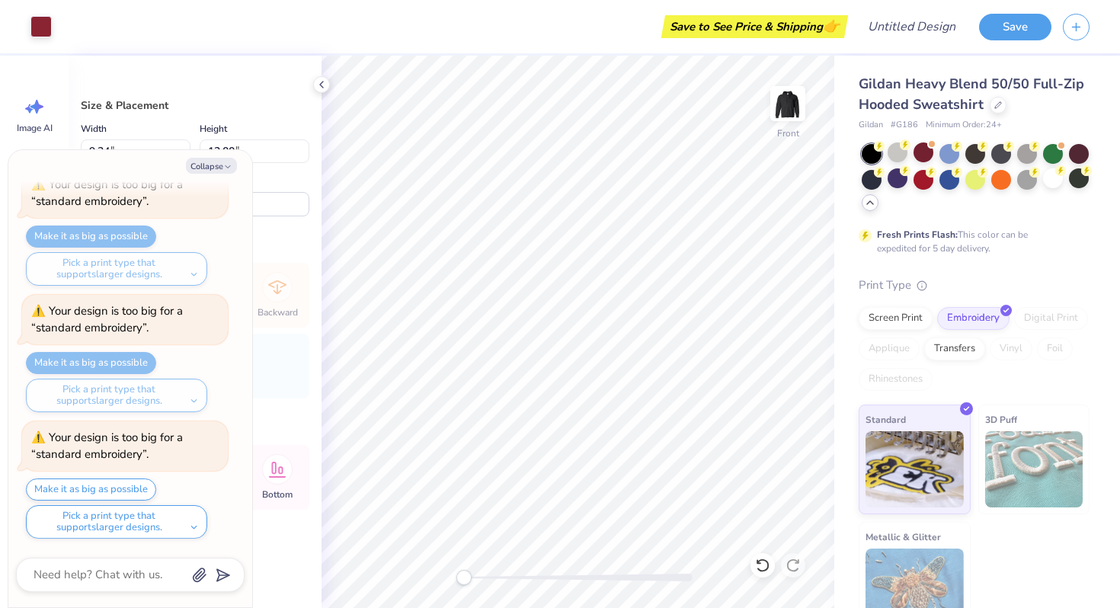
drag, startPoint x: 214, startPoint y: 167, endPoint x: 186, endPoint y: 237, distance: 75.6
click at [186, 237] on div "Collapse How can we help you? 🫣 There are only 483 XLs left in this color. Orde…" at bounding box center [130, 378] width 244 height 457
click at [121, 486] on button "Make it as big as possible" at bounding box center [91, 490] width 130 height 22
type textarea "x"
type input "6.04"
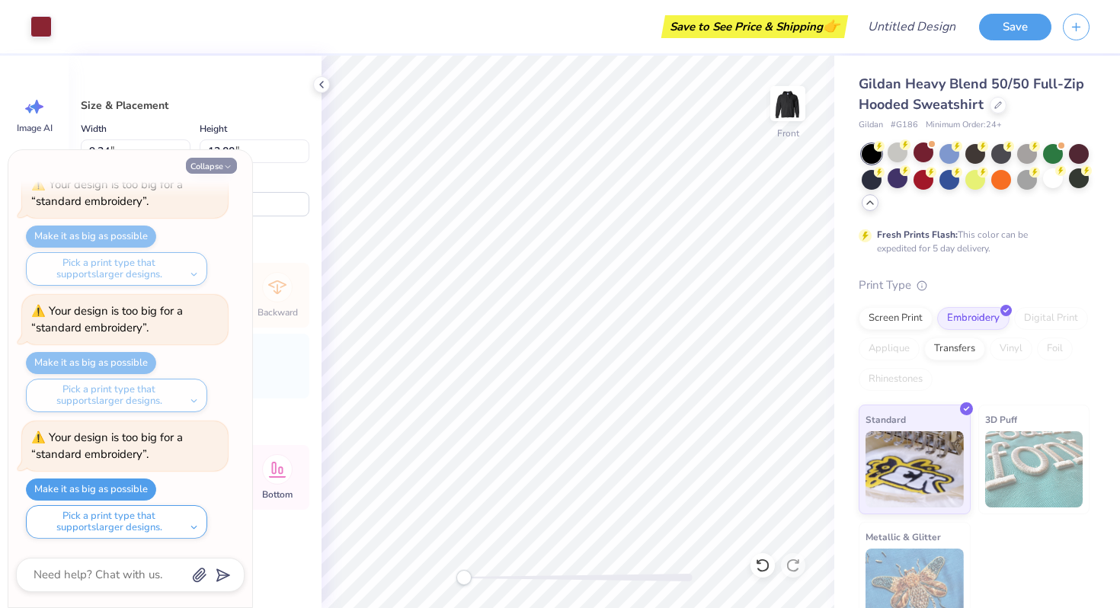
click at [221, 166] on button "Collapse" at bounding box center [211, 166] width 51 height 16
type textarea "x"
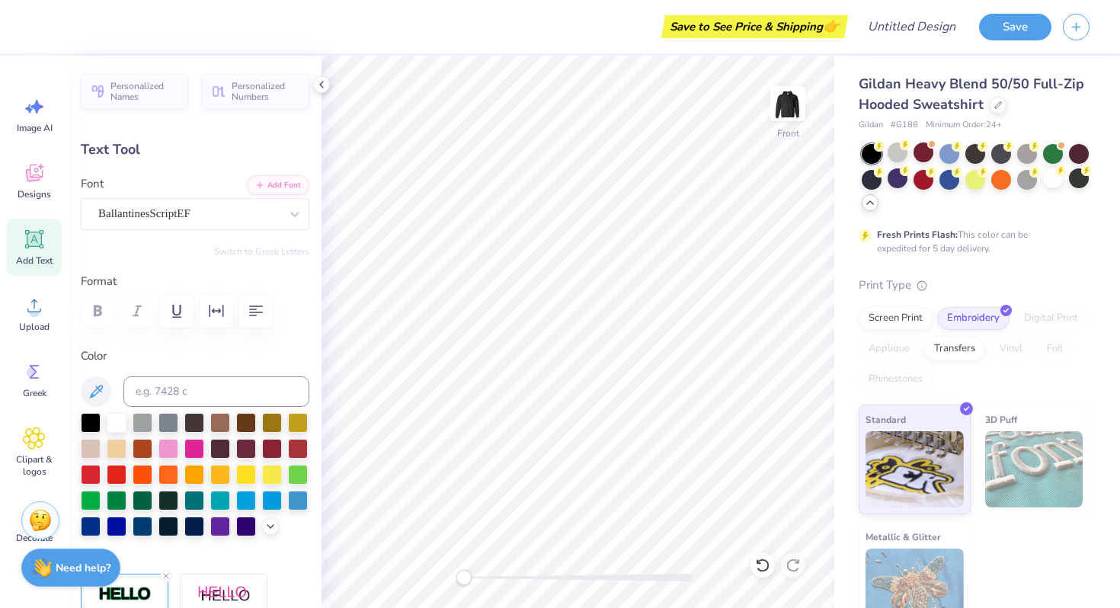
type input "5.82"
type input "0.39"
type input "15.25"
click at [899, 155] on div at bounding box center [898, 153] width 20 height 20
click at [1001, 155] on div at bounding box center [1002, 153] width 20 height 20
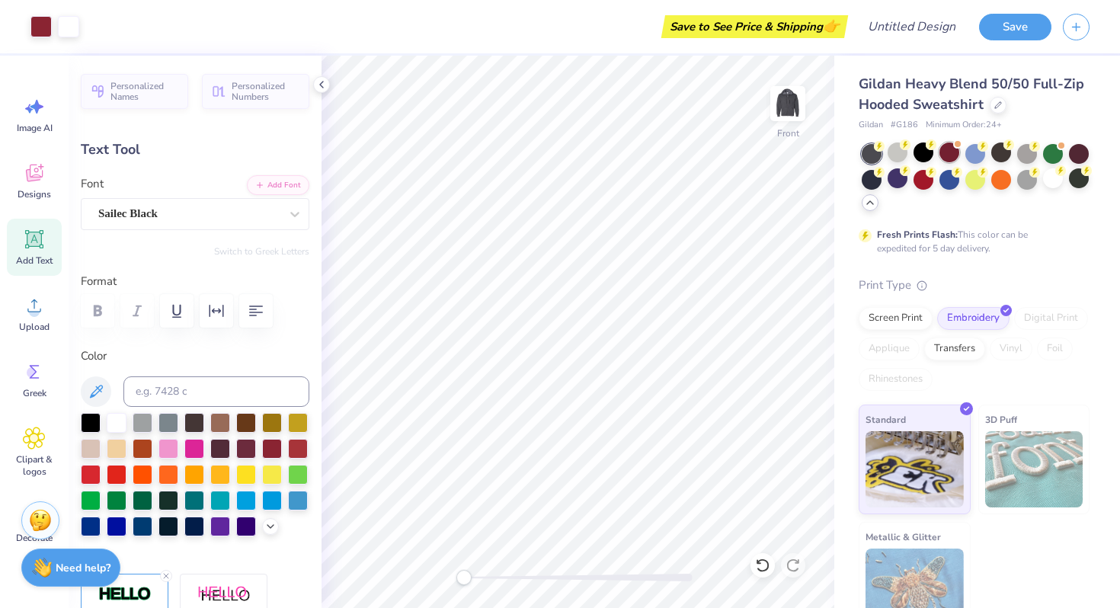
click at [952, 152] on div at bounding box center [950, 153] width 20 height 20
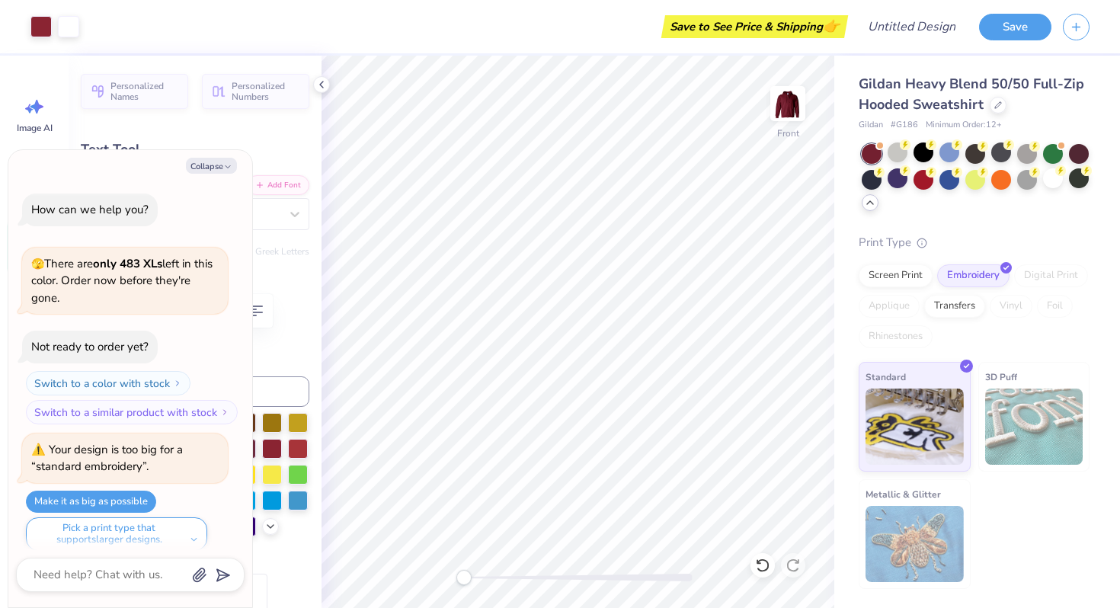
scroll to position [678, 0]
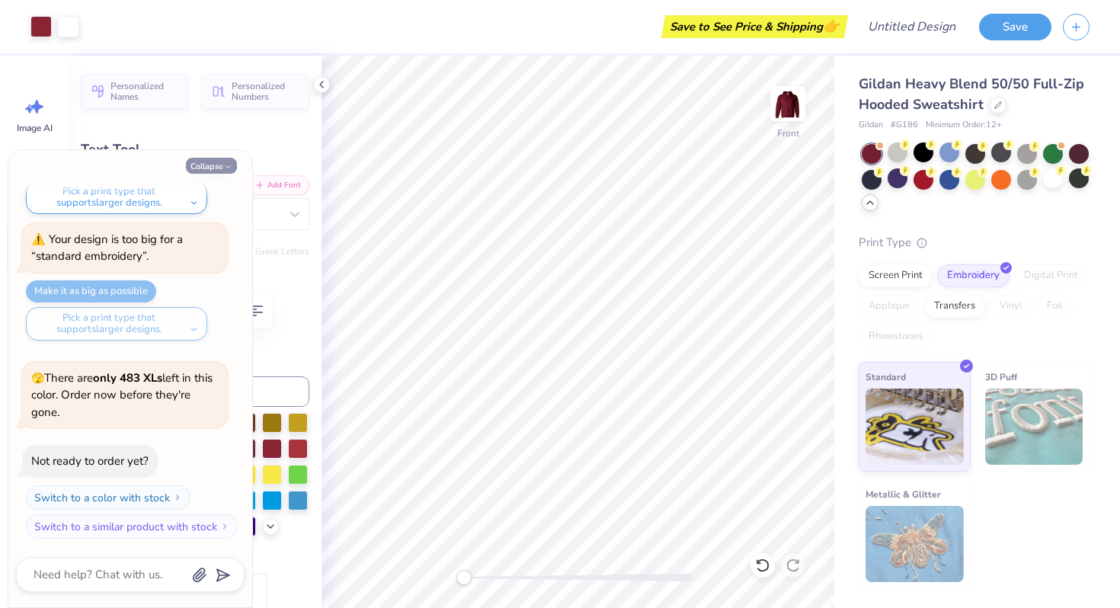
click at [202, 165] on button "Collapse" at bounding box center [211, 166] width 51 height 16
type textarea "x"
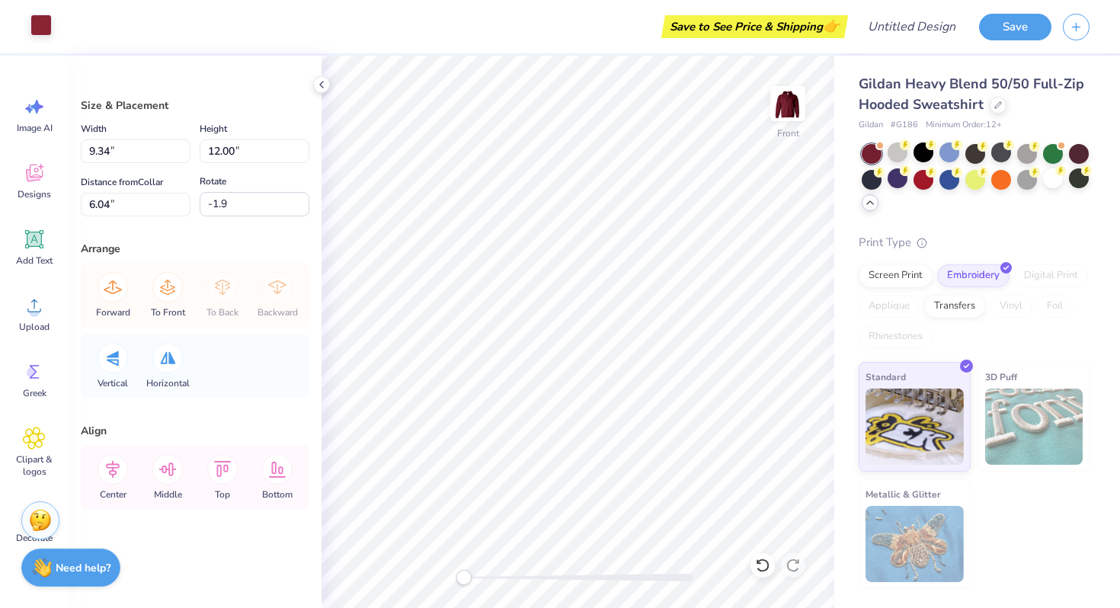
click at [37, 22] on div at bounding box center [40, 24] width 21 height 21
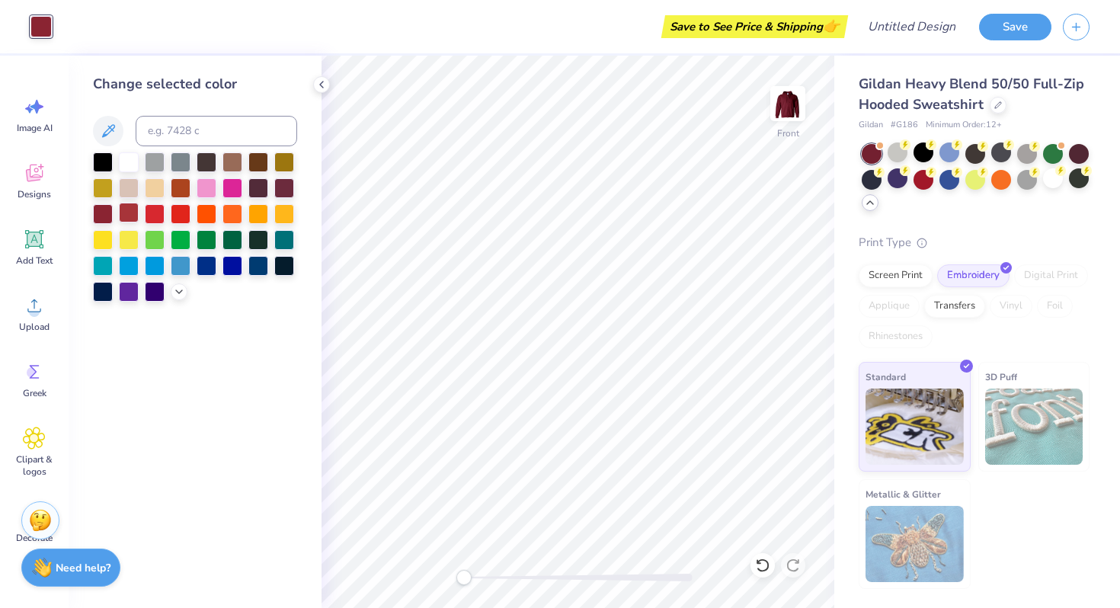
click at [127, 208] on div at bounding box center [129, 213] width 20 height 20
click at [178, 181] on div at bounding box center [181, 187] width 20 height 20
click at [186, 164] on div at bounding box center [181, 161] width 20 height 20
click at [178, 285] on icon at bounding box center [179, 290] width 12 height 12
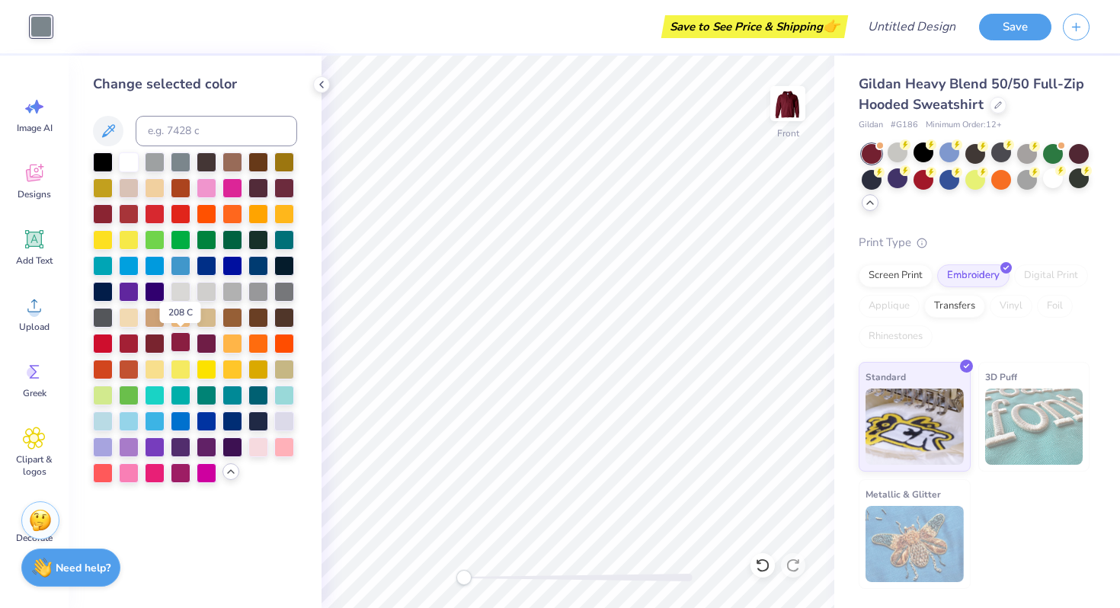
click at [188, 341] on div at bounding box center [181, 342] width 20 height 20
click at [200, 341] on div at bounding box center [207, 342] width 20 height 20
click at [210, 370] on div at bounding box center [207, 368] width 20 height 20
click at [225, 370] on div at bounding box center [233, 368] width 20 height 20
click at [226, 455] on div at bounding box center [233, 446] width 20 height 20
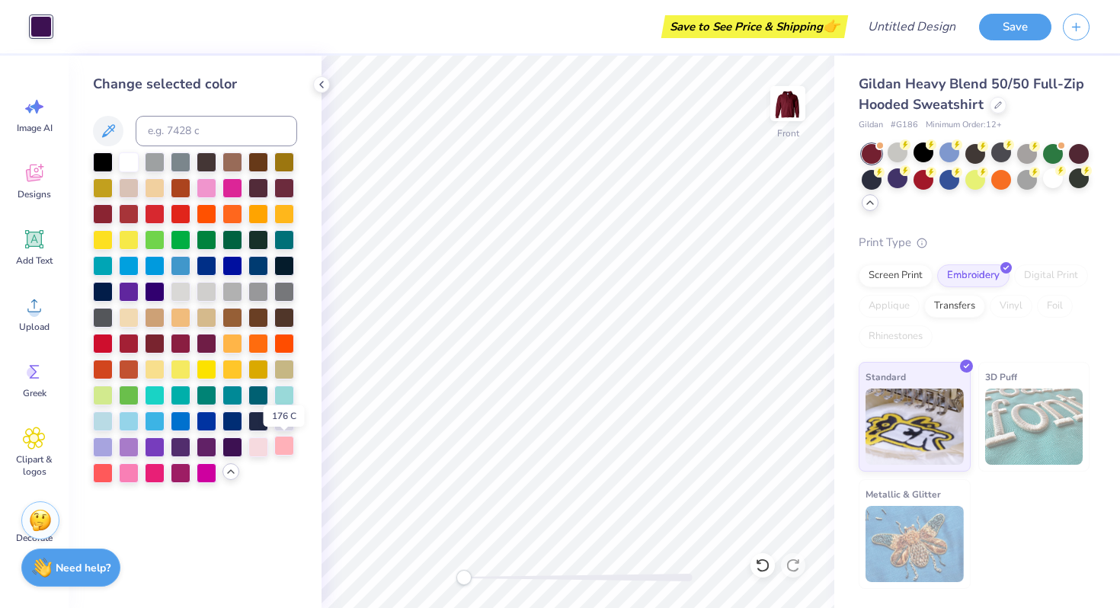
click at [286, 446] on div at bounding box center [284, 446] width 20 height 20
click at [107, 341] on div at bounding box center [103, 342] width 20 height 20
click at [124, 342] on div at bounding box center [129, 342] width 20 height 20
click at [127, 209] on div at bounding box center [129, 213] width 20 height 20
click at [121, 162] on div at bounding box center [129, 161] width 20 height 20
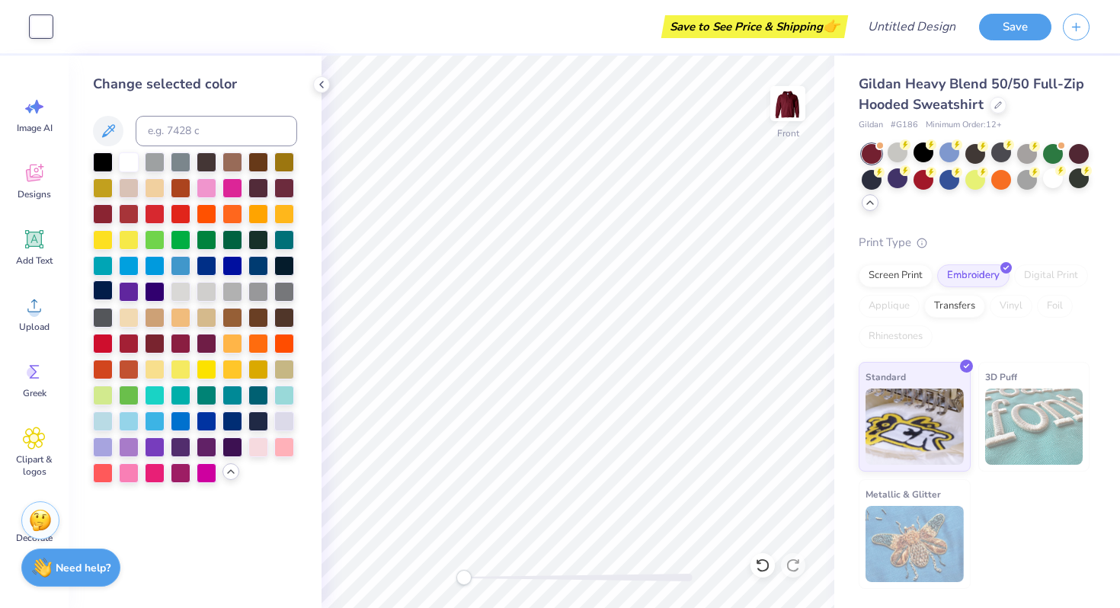
click at [103, 288] on div at bounding box center [103, 290] width 20 height 20
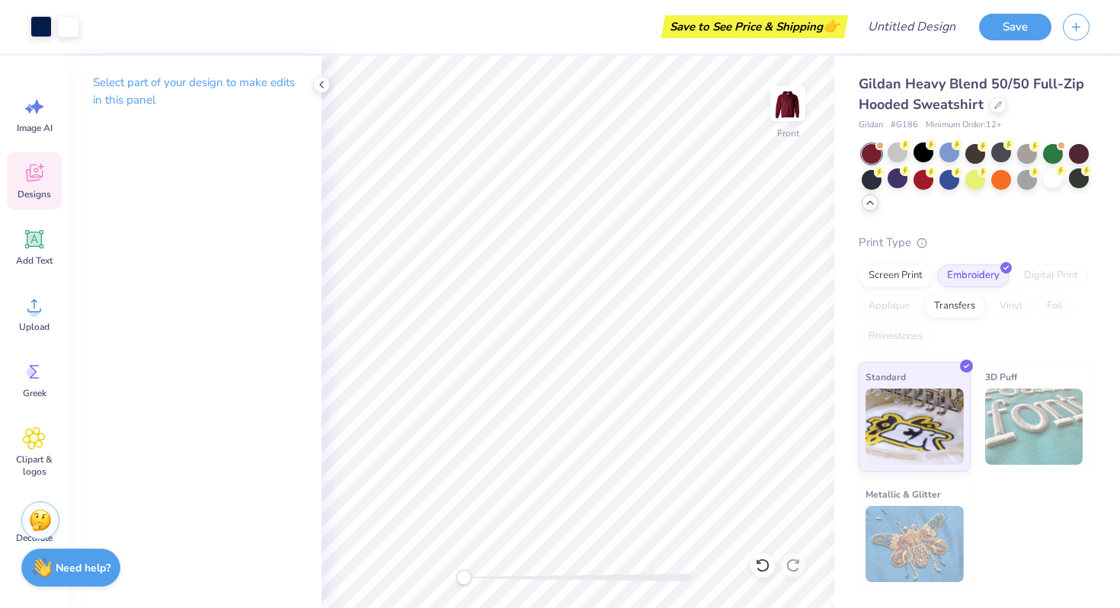
click at [44, 182] on icon at bounding box center [34, 173] width 23 height 23
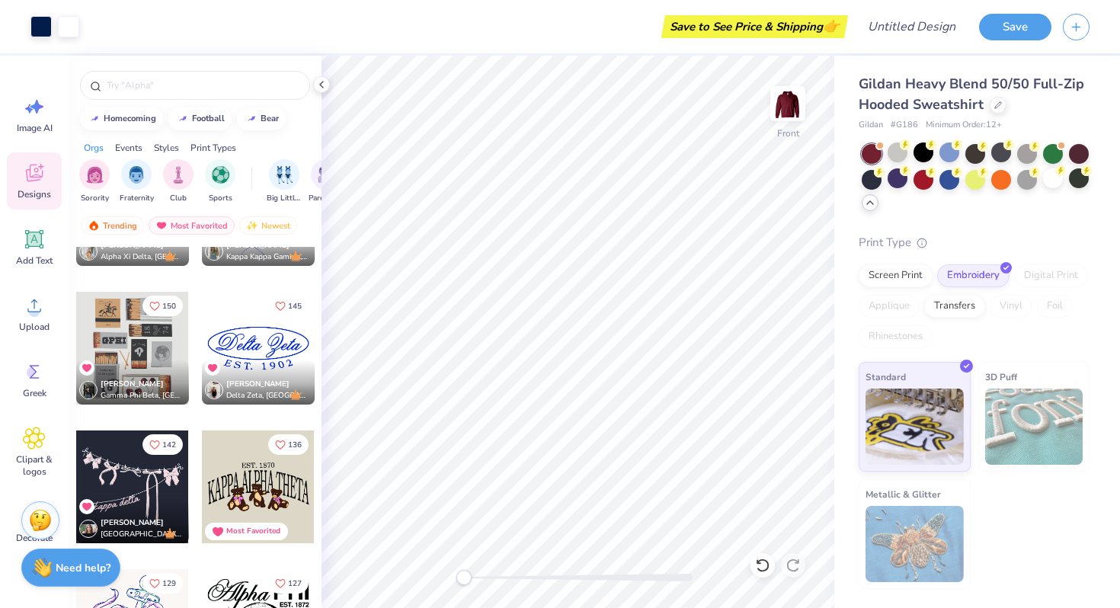
scroll to position [650, 0]
click at [785, 103] on img at bounding box center [788, 103] width 61 height 61
click at [154, 93] on div at bounding box center [195, 85] width 230 height 29
click at [141, 85] on input "text" at bounding box center [202, 85] width 195 height 15
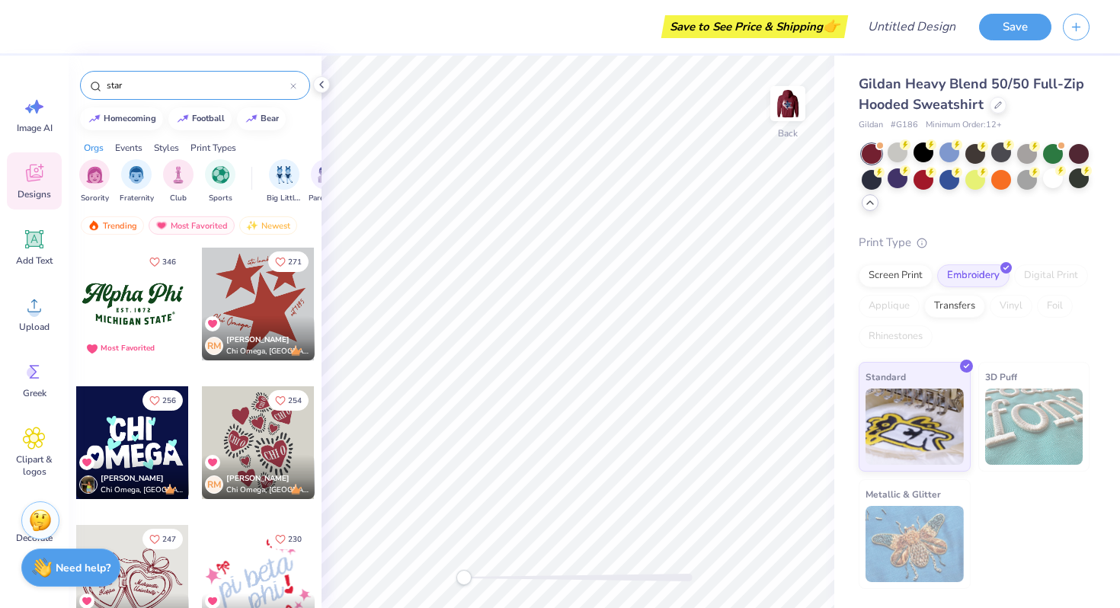
type input "star"
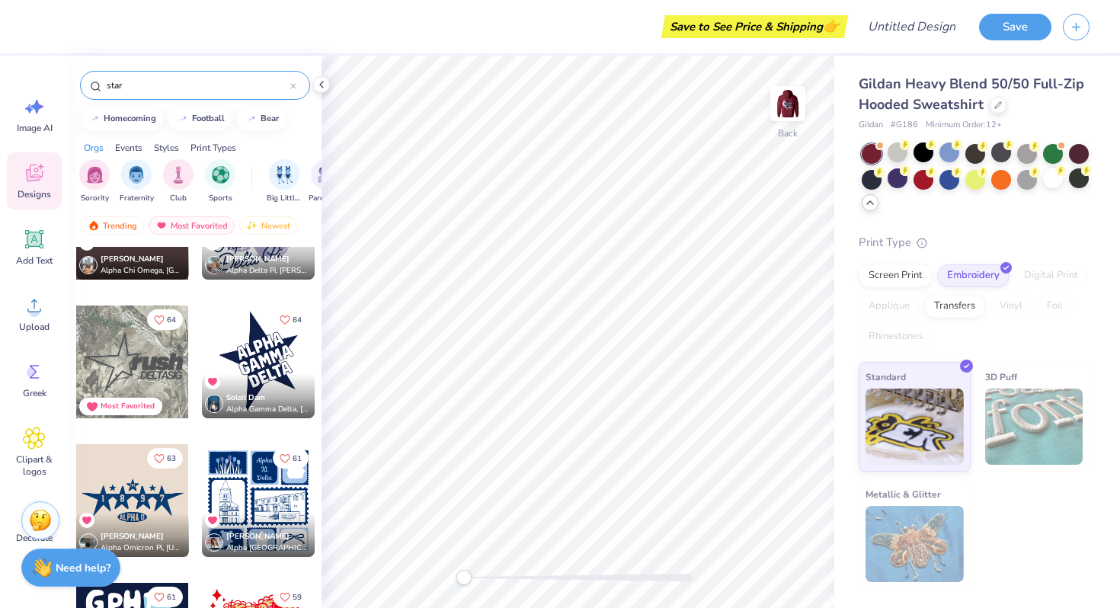
scroll to position [1327, 0]
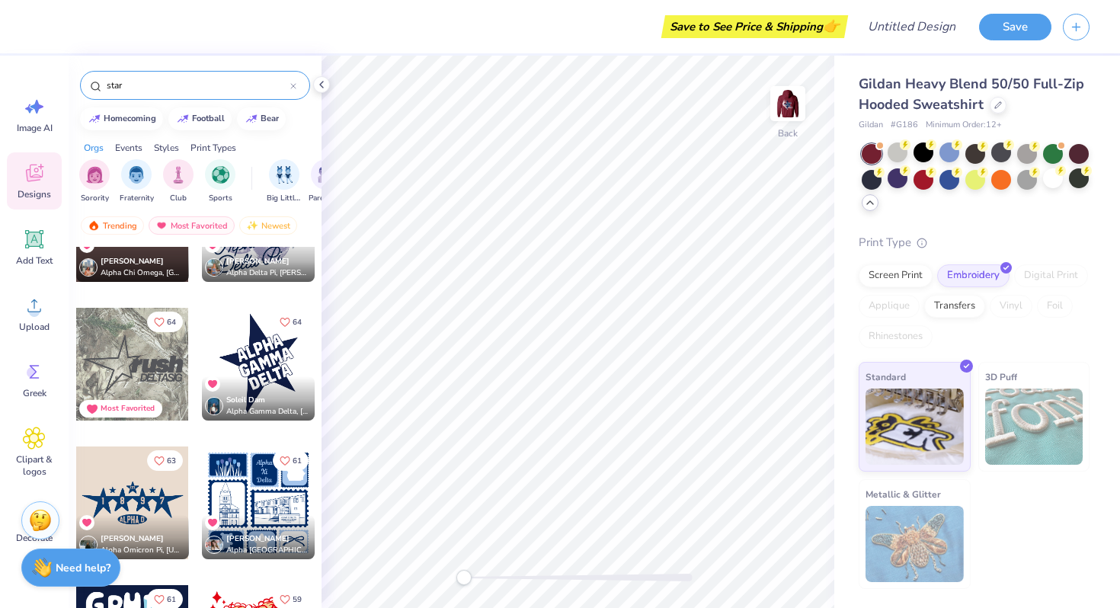
click at [268, 347] on div at bounding box center [258, 364] width 113 height 113
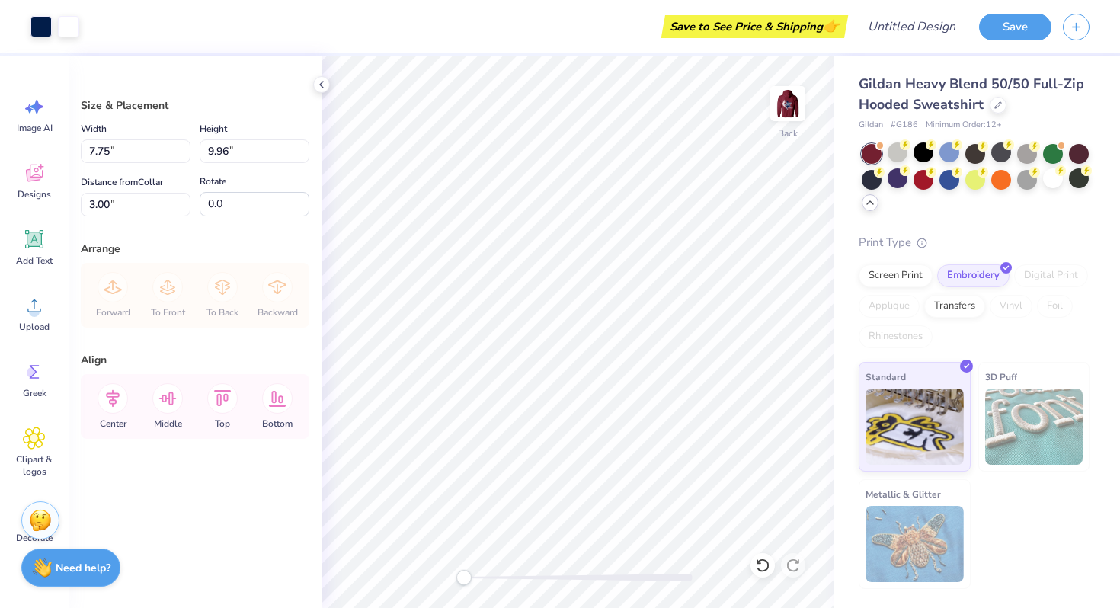
type input "4.66"
type input "5.99"
type input "2.08"
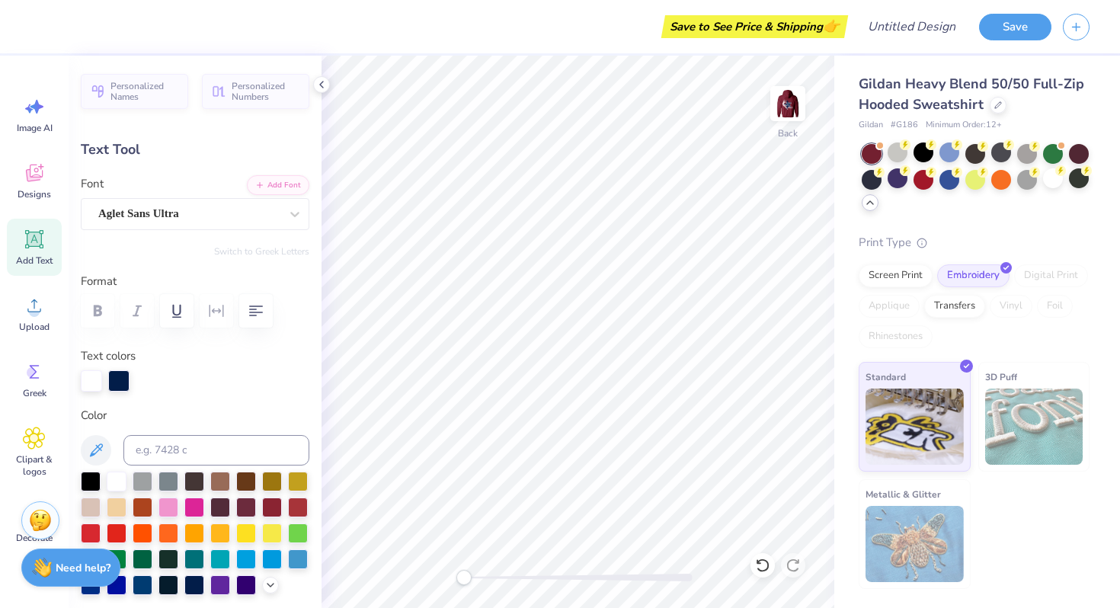
type textarea "E"
type input "3.25"
type input "1.80"
type input "4.97"
type input "0.0"
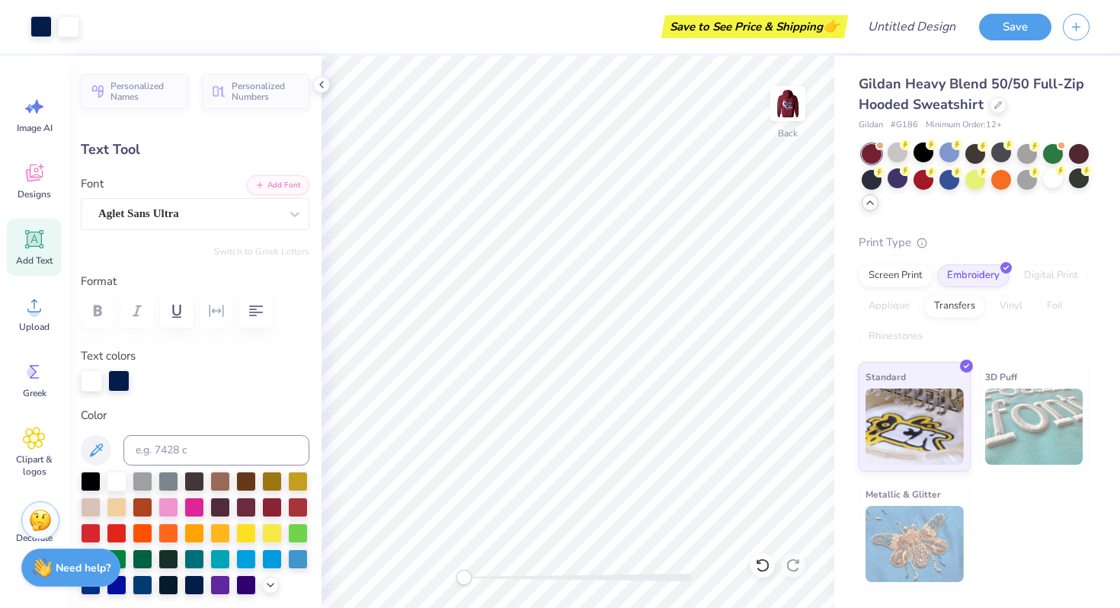
type input "2.65"
type input "1.61"
type input "5.95"
type input "0.0"
click at [35, 319] on div "Upload" at bounding box center [34, 313] width 55 height 57
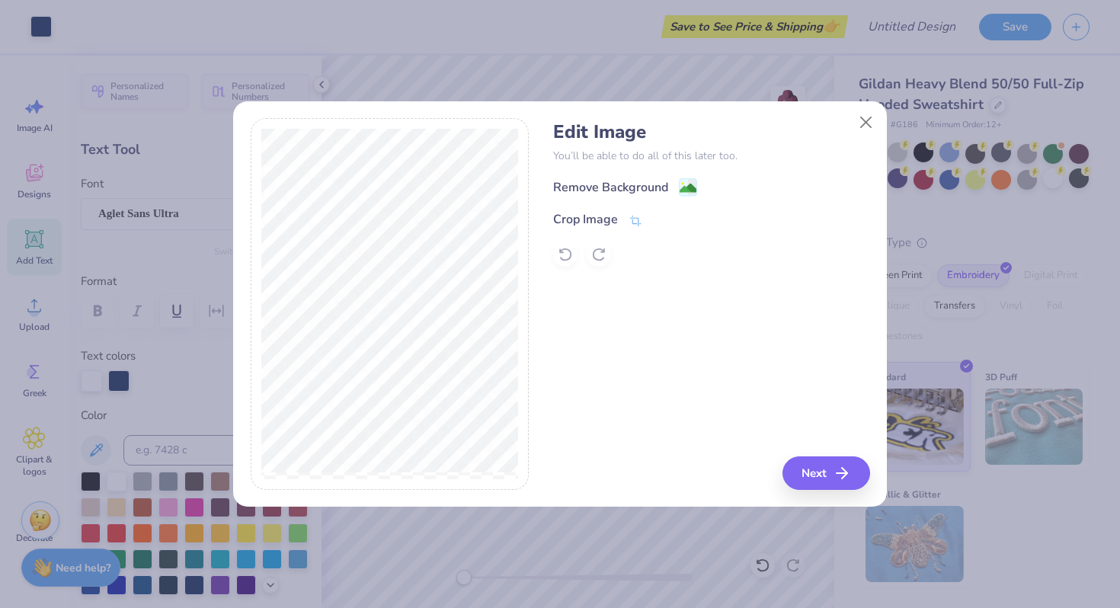
click at [598, 174] on div "Edit Image You’ll be able to do all of this later too. Remove Background Crop I…" at bounding box center [711, 194] width 316 height 146
click at [598, 181] on div "Remove Background" at bounding box center [610, 189] width 115 height 18
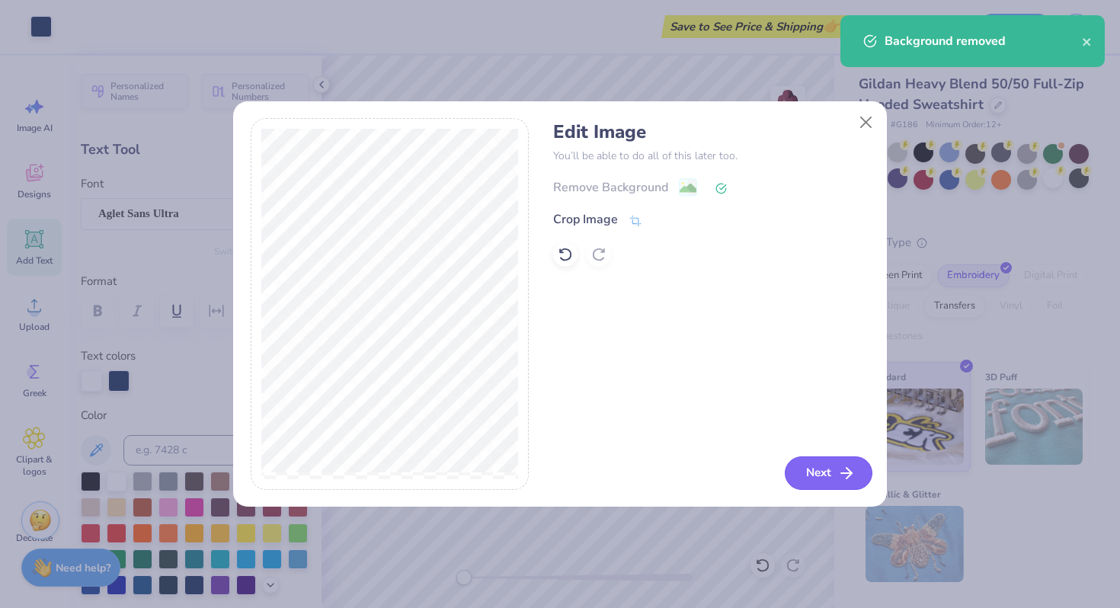
click at [839, 464] on icon "button" at bounding box center [847, 473] width 18 height 18
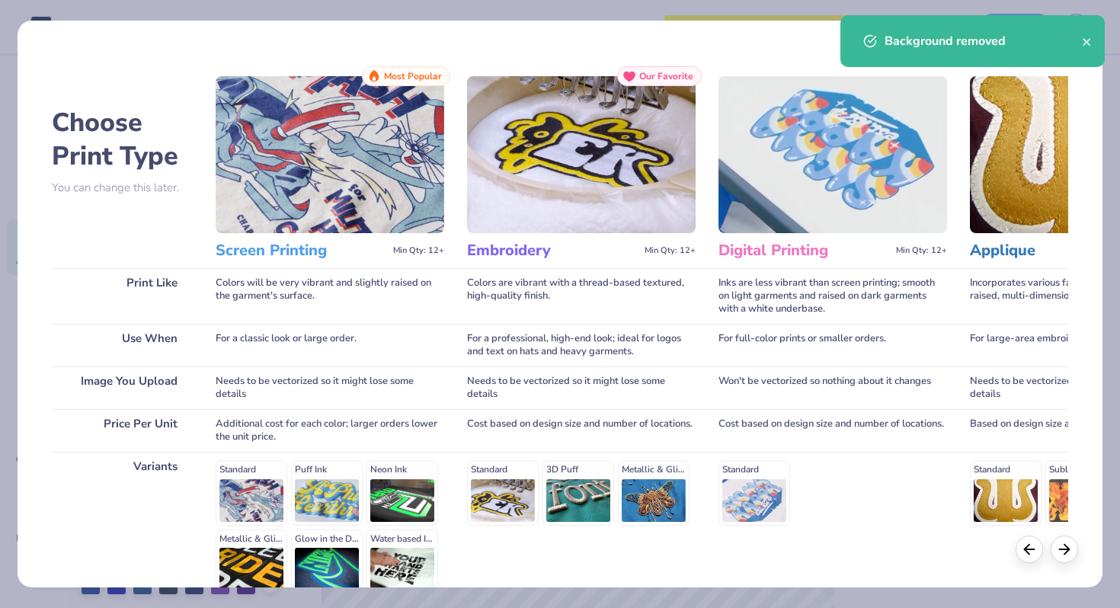
scroll to position [152, 0]
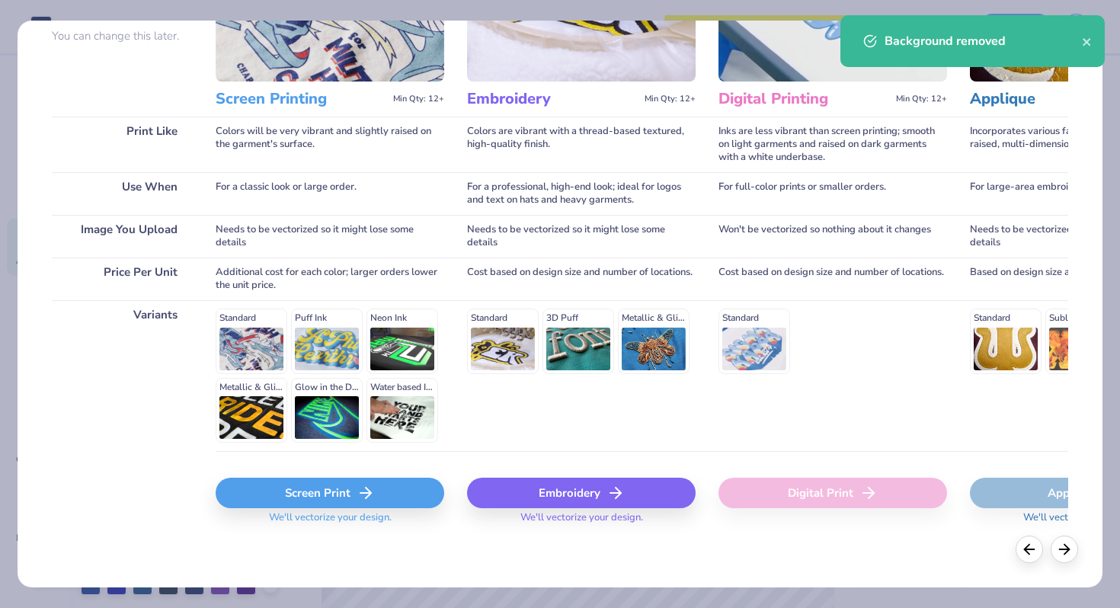
click at [593, 504] on div "Embroidery" at bounding box center [581, 493] width 229 height 30
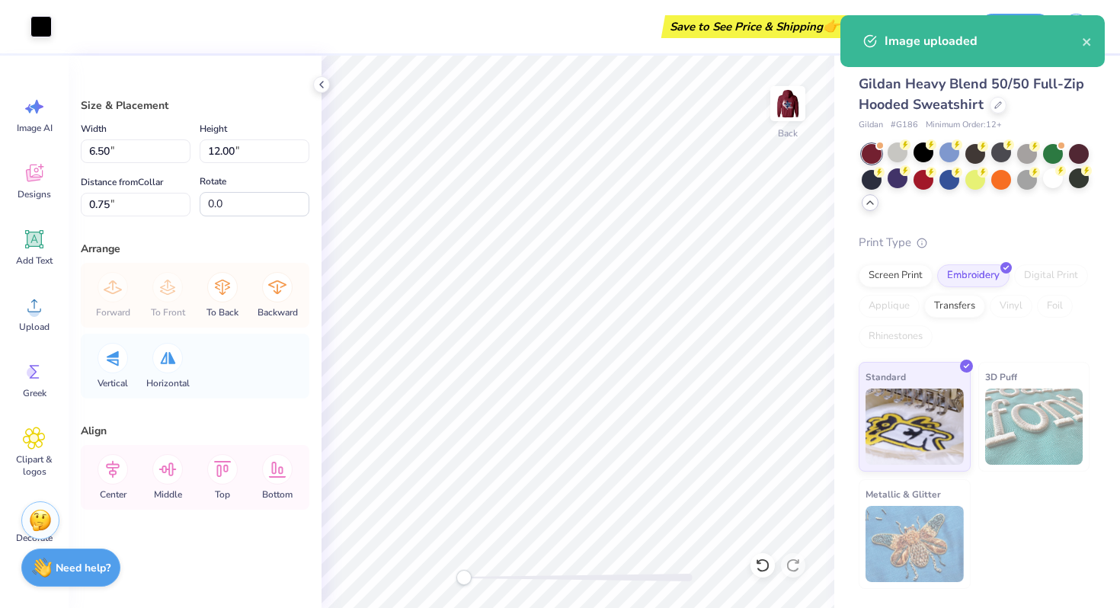
type input "1.12"
type input "2.06"
type input "10.69"
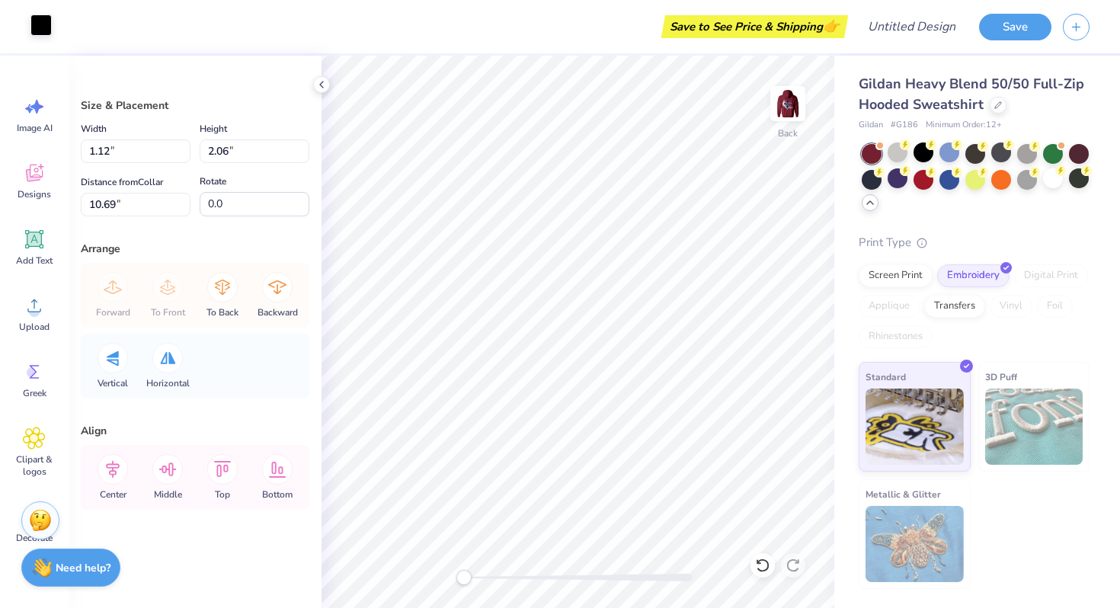
click at [43, 26] on div at bounding box center [40, 24] width 21 height 21
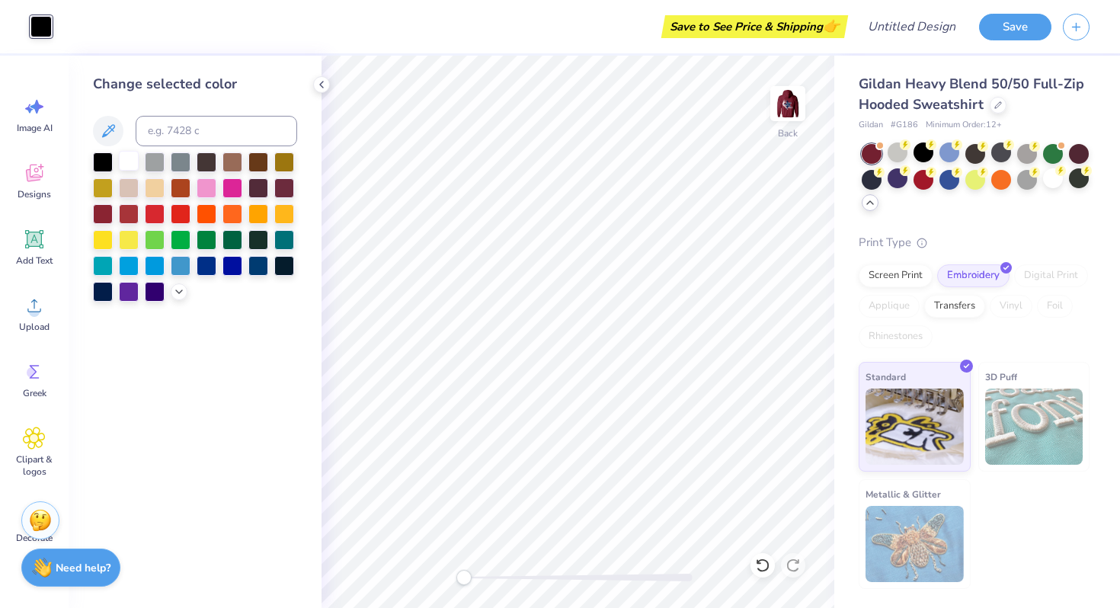
click at [126, 160] on div at bounding box center [129, 161] width 20 height 20
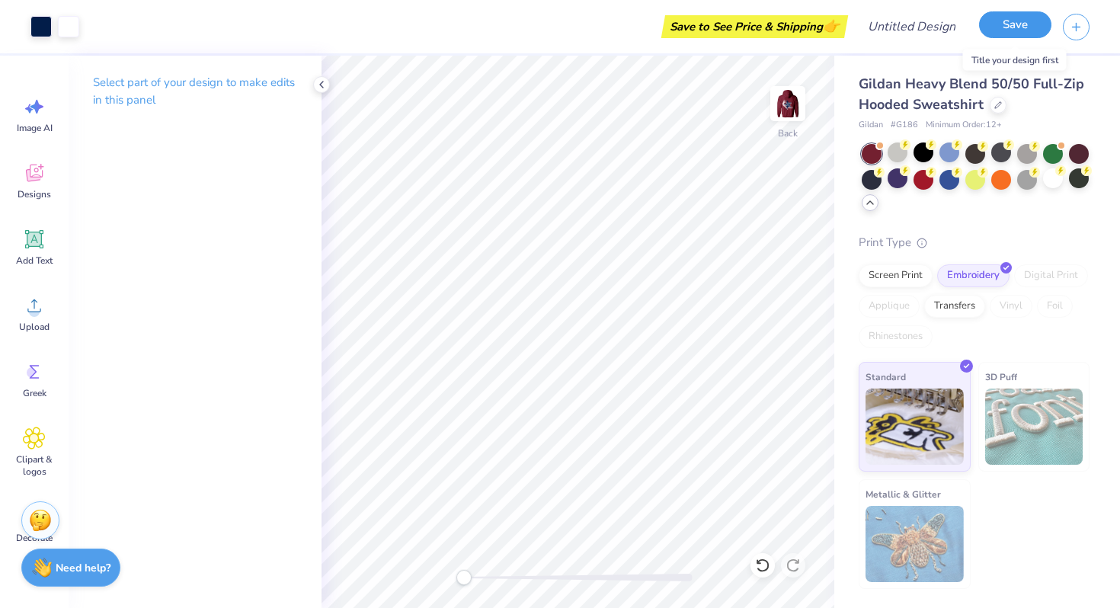
click at [1005, 26] on button "Save" at bounding box center [1015, 24] width 72 height 27
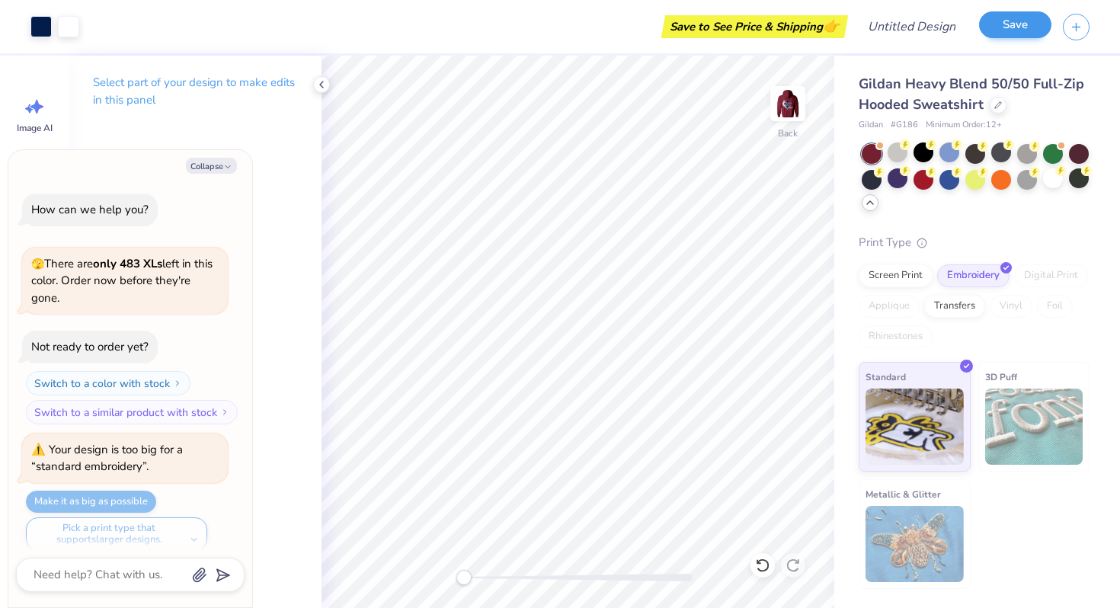
scroll to position [720, 0]
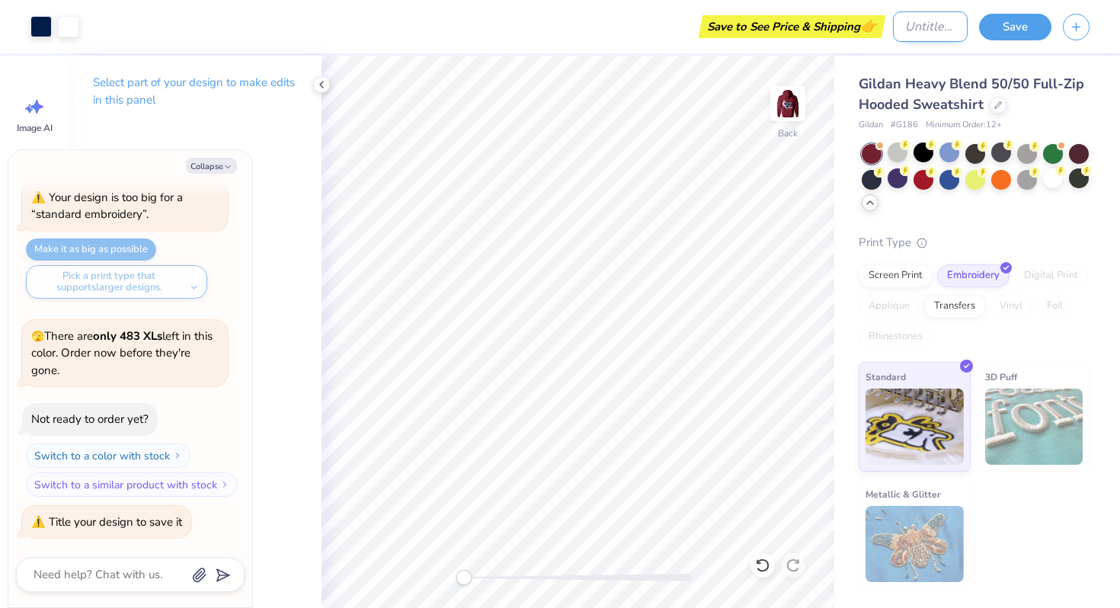
type textarea "x"
click at [908, 29] on input "Design Title" at bounding box center [930, 26] width 75 height 30
type input "S"
type textarea "x"
type input "ST"
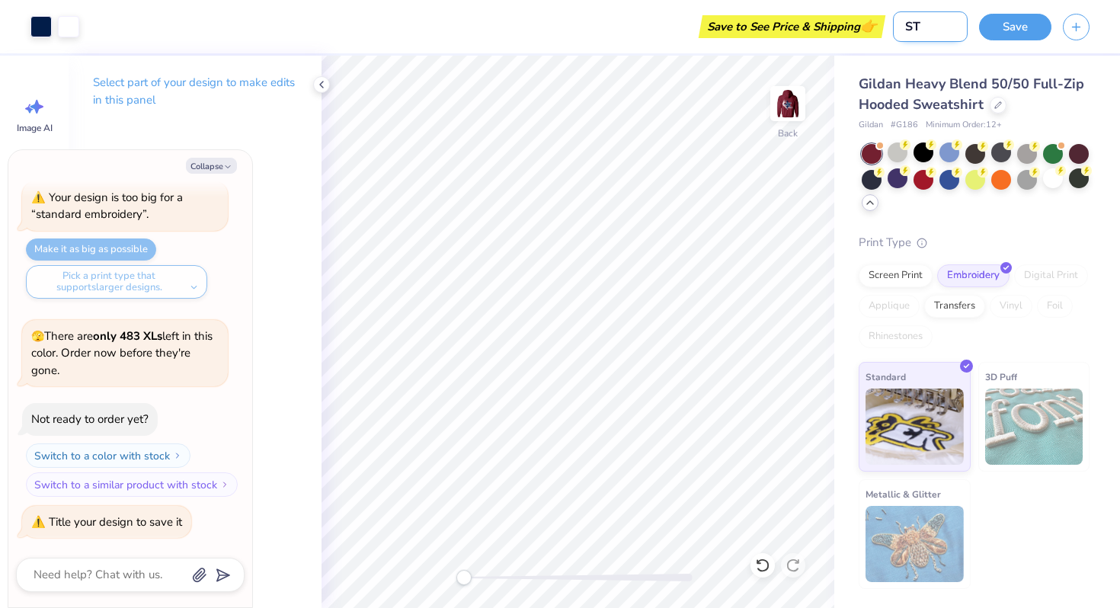
type textarea "x"
type input "STA"
type textarea "x"
type input "STAR"
type textarea "x"
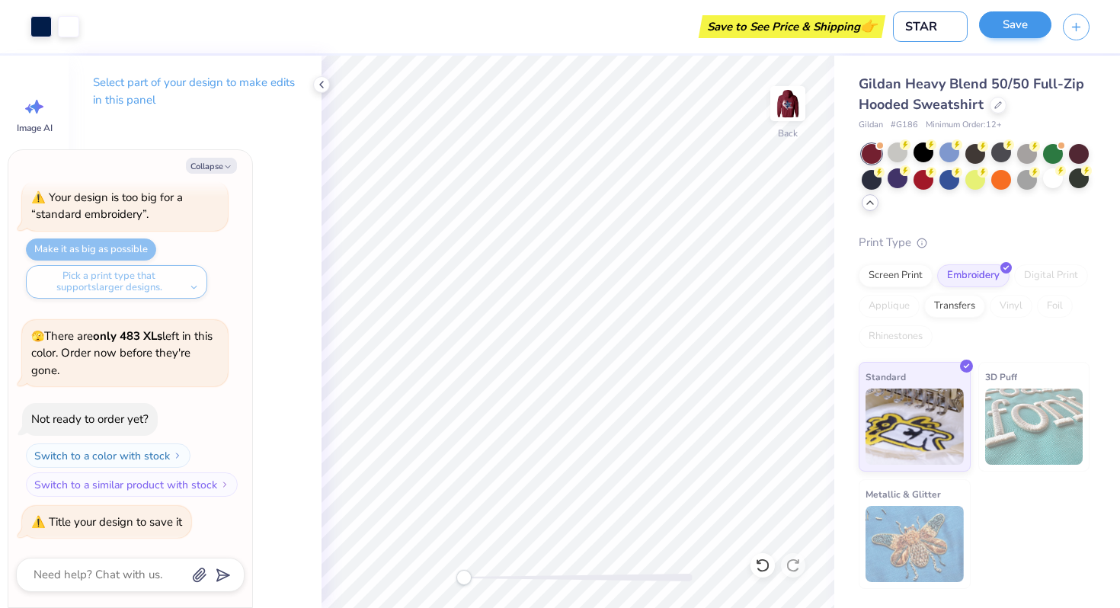
type input "STAR"
click at [1021, 24] on button "Save" at bounding box center [1015, 24] width 72 height 27
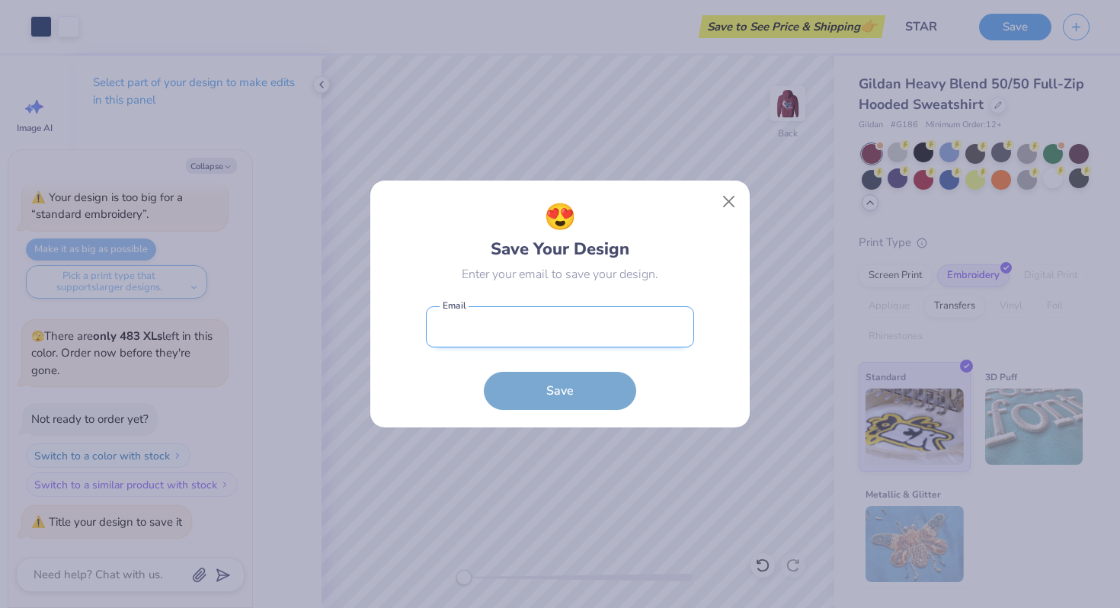
click at [562, 319] on input "email" at bounding box center [560, 327] width 268 height 42
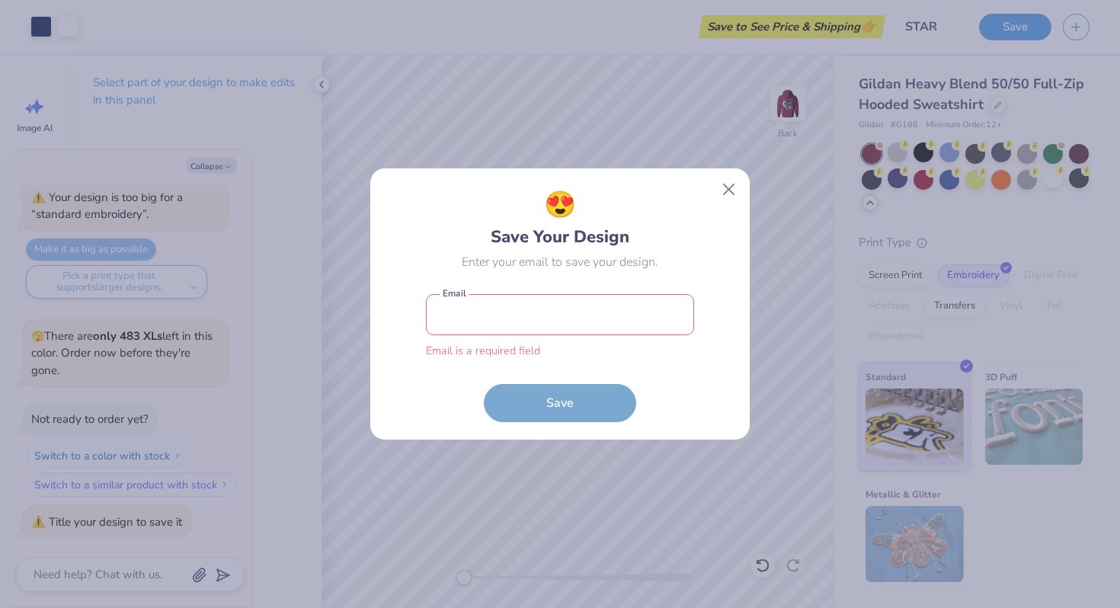
type input "amandastephens011@gmail.com"
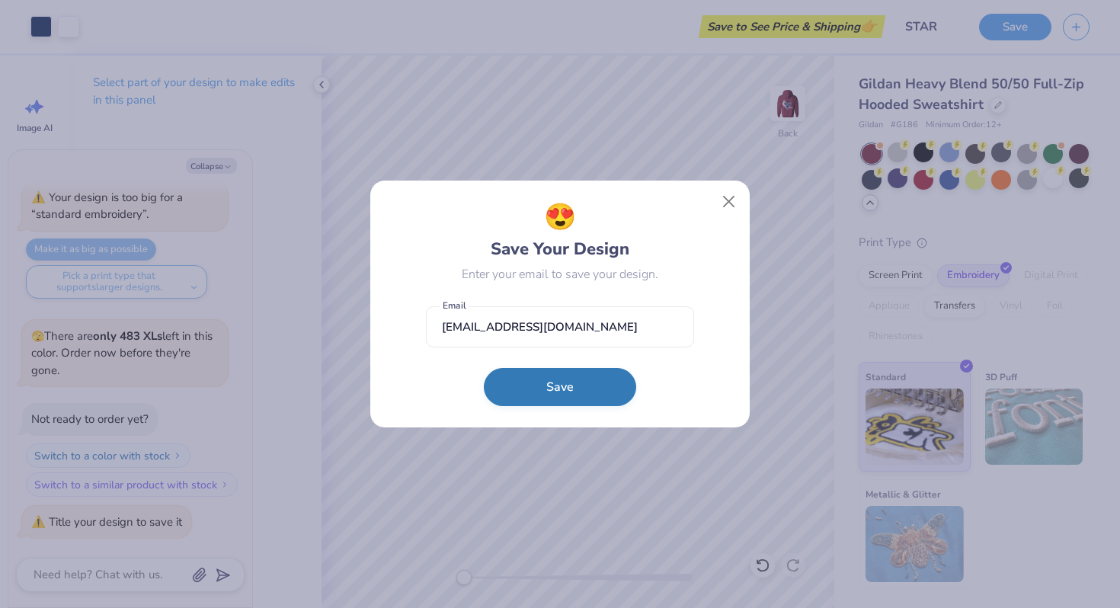
click at [576, 390] on button "Save" at bounding box center [560, 387] width 152 height 38
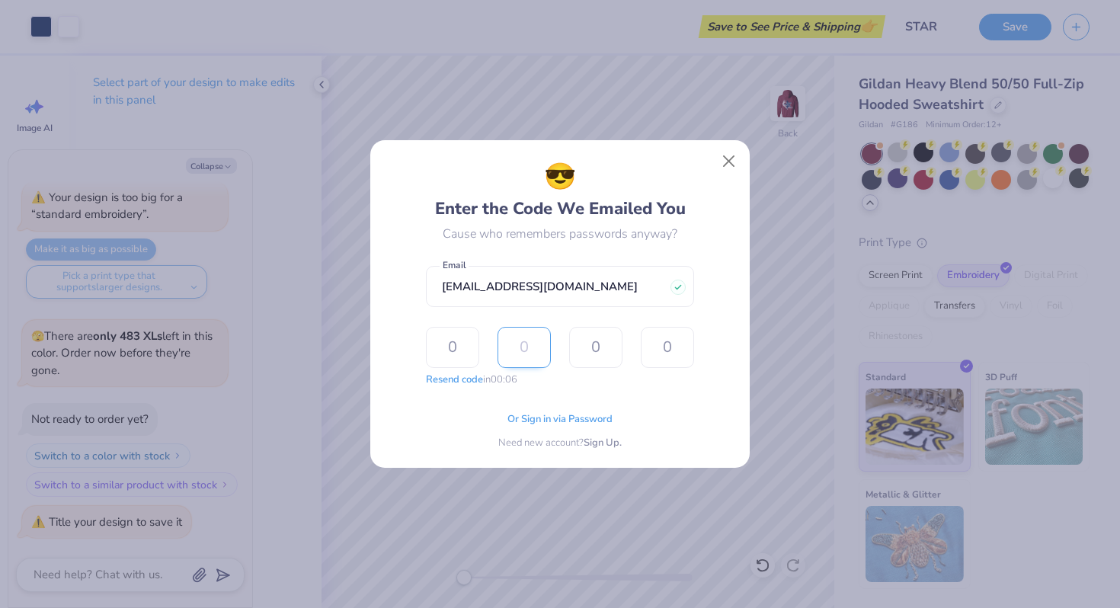
click at [524, 344] on input "text" at bounding box center [524, 347] width 53 height 41
click at [543, 415] on span "Or Sign in via Password" at bounding box center [560, 417] width 105 height 15
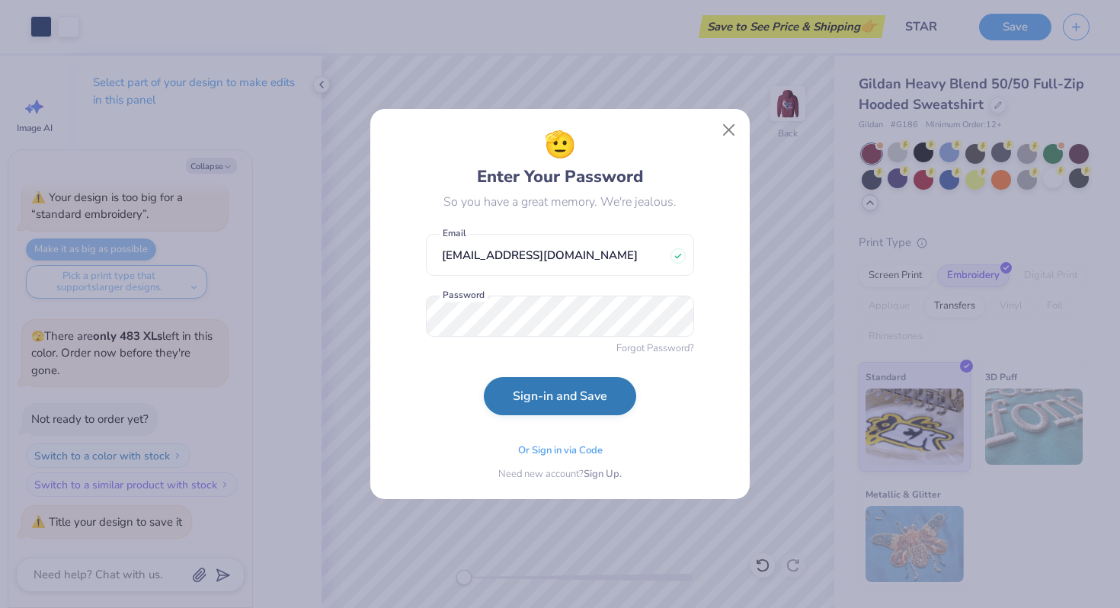
click at [563, 390] on button "Sign-in and Save" at bounding box center [560, 396] width 152 height 38
click at [497, 400] on button "Sign-in and Save" at bounding box center [560, 396] width 152 height 38
click at [484, 381] on button "Sign-in and Save" at bounding box center [560, 400] width 152 height 38
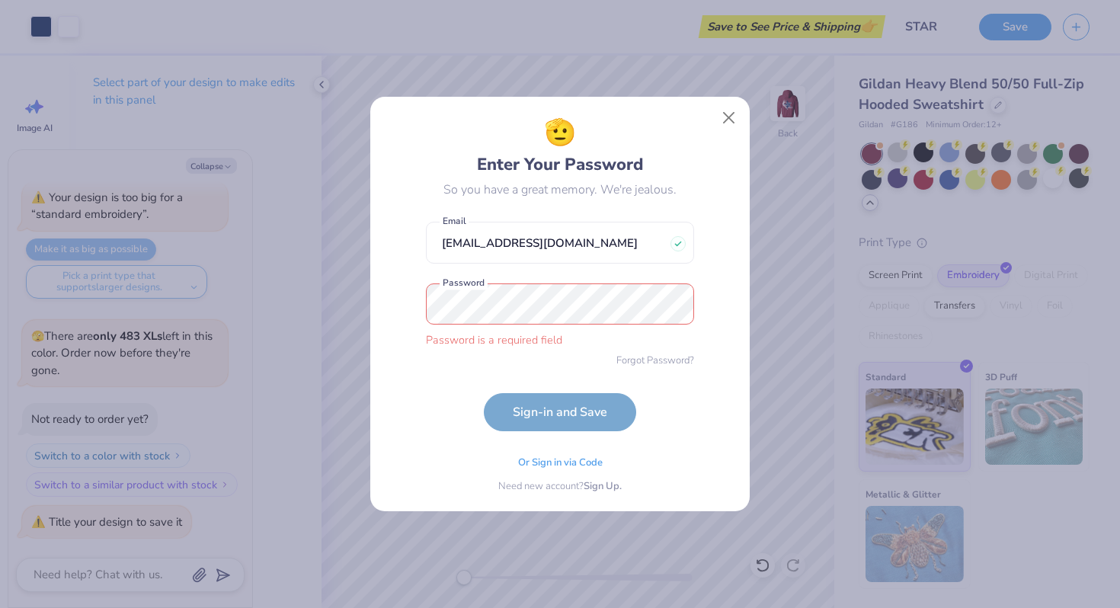
click at [421, 437] on div "🫡 Enter Your Password So you have a great memory. We're jealous. amandastephens…" at bounding box center [560, 304] width 345 height 380
click at [598, 485] on span "Sign Up." at bounding box center [603, 484] width 38 height 15
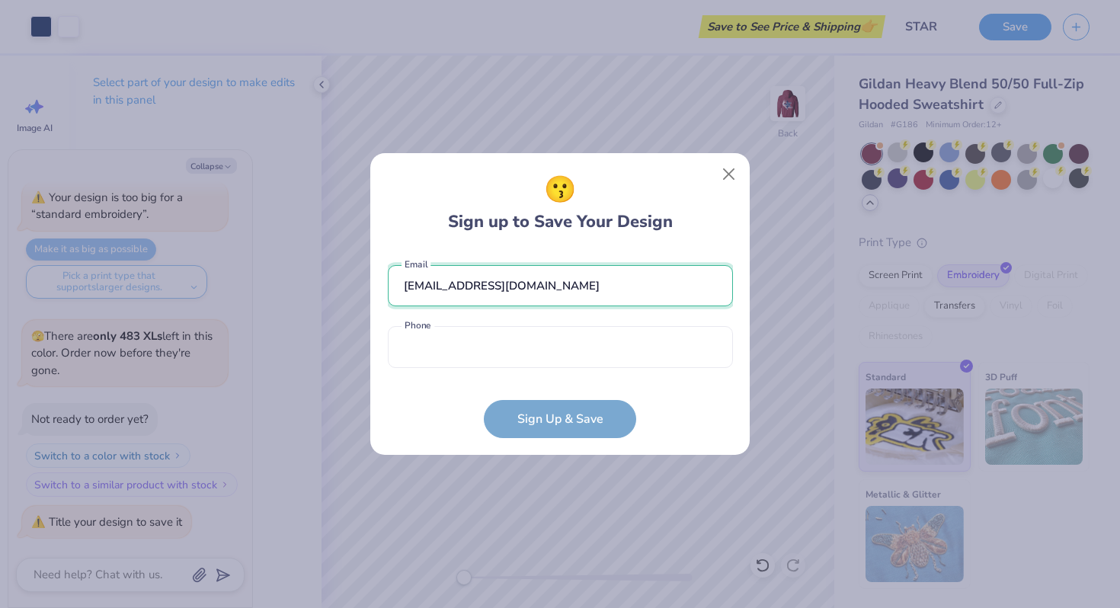
click at [565, 301] on input "amandastephens011@gmail.com" at bounding box center [560, 286] width 345 height 42
drag, startPoint x: 586, startPoint y: 293, endPoint x: 339, endPoint y: 293, distance: 246.9
click at [339, 293] on div "😗 Sign up to Save Your Design amandastephens011@gmail.com Email Phone is a requ…" at bounding box center [560, 304] width 1120 height 608
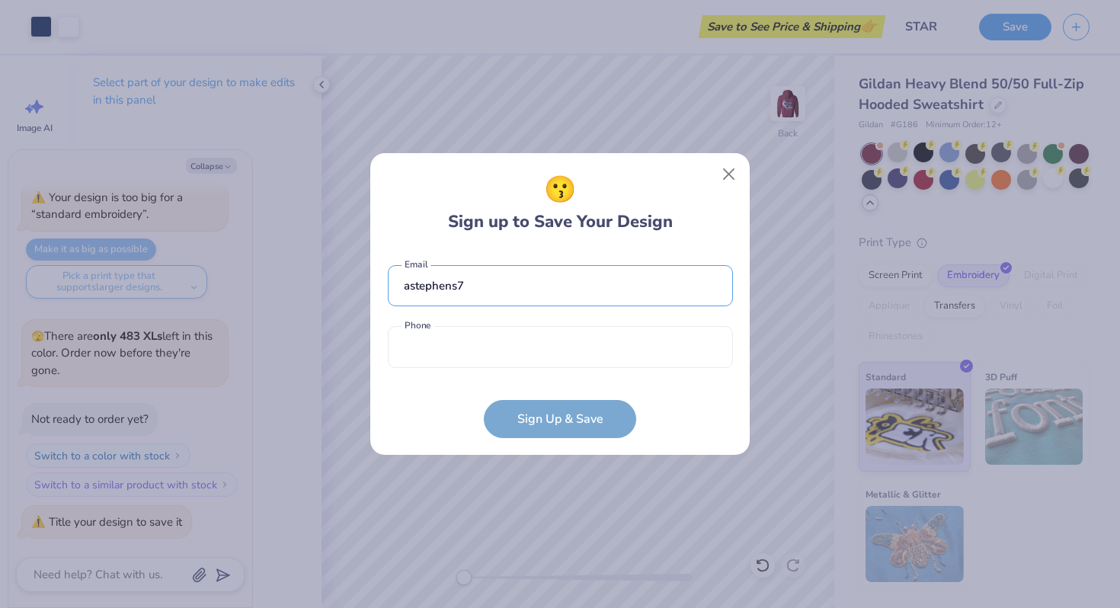
type input "astephens7@"
type textarea "x"
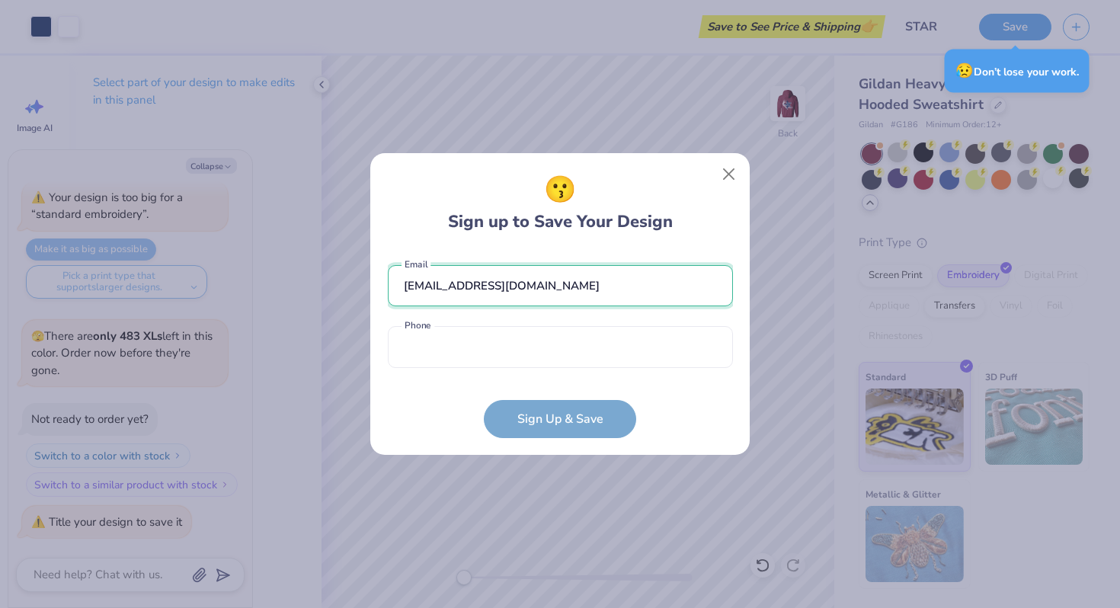
type input "astephens7@fordham.edu"
click at [427, 369] on div "astephens7@fordham.edu Email Phone is a required field Phone" at bounding box center [560, 313] width 345 height 126
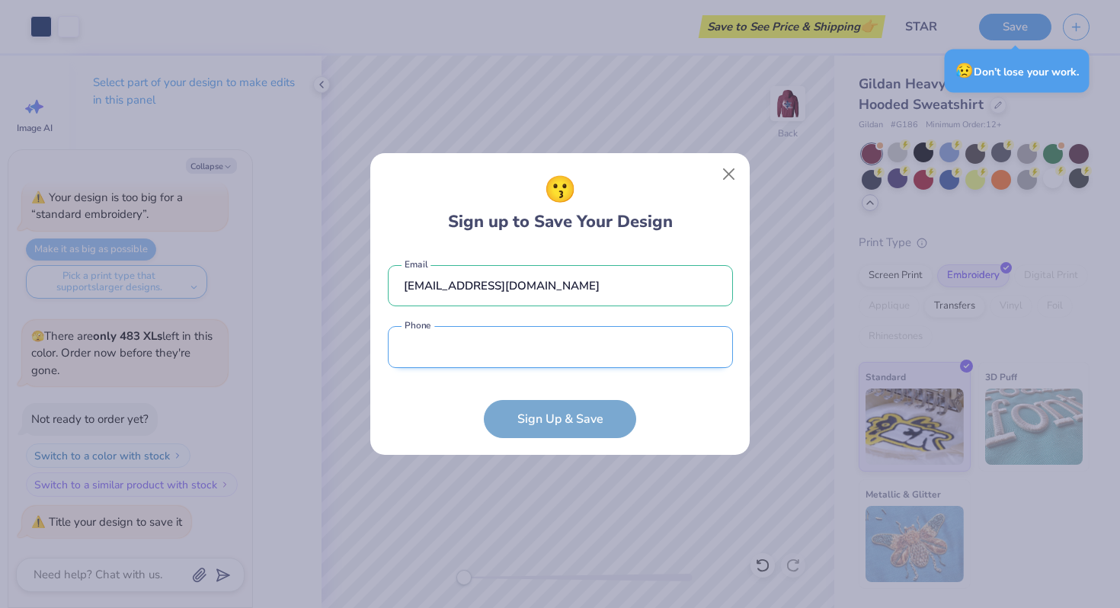
click at [419, 360] on input "tel" at bounding box center [560, 347] width 345 height 42
type input "(410) 608-8070"
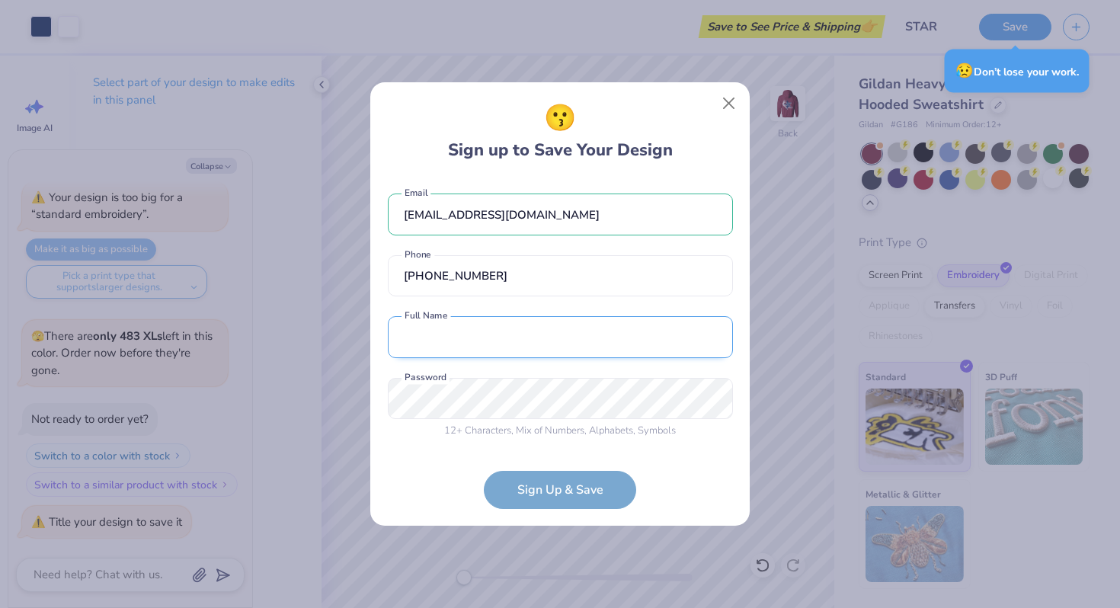
click at [499, 332] on input "text" at bounding box center [560, 337] width 345 height 42
type input "Amanda Stephens"
click at [427, 459] on form "astephens7@fordham.edu Email (410) 608-8070 Phone Amanda Stephens Full Name 12 …" at bounding box center [560, 343] width 345 height 331
type textarea "x"
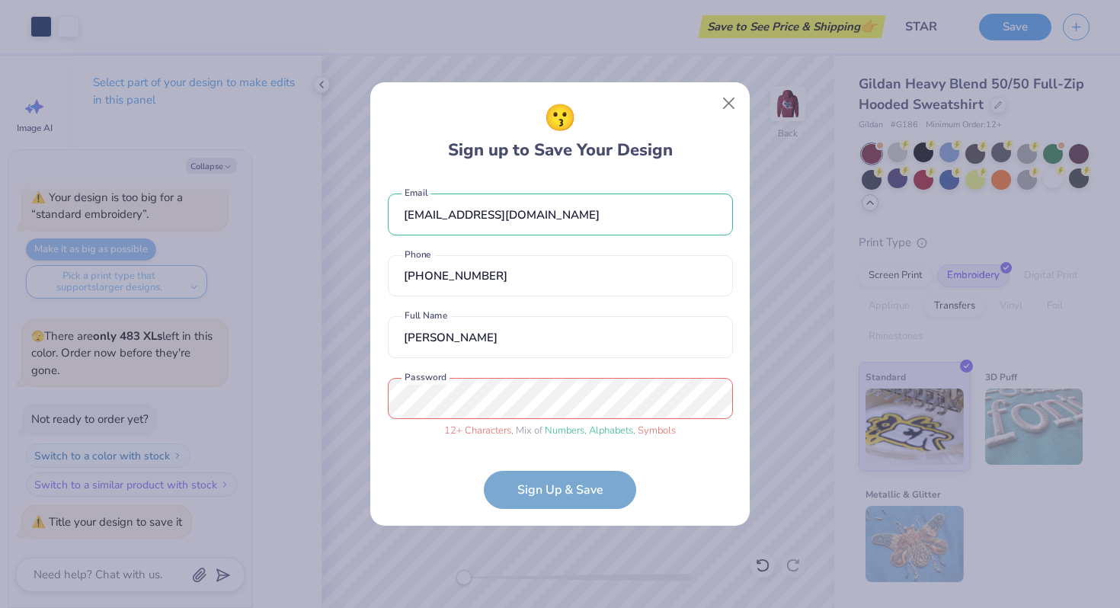
click at [352, 399] on div "😗 Sign up to Save Your Design astephens7@fordham.edu Email (410) 608-8070 Phone…" at bounding box center [560, 304] width 1120 height 608
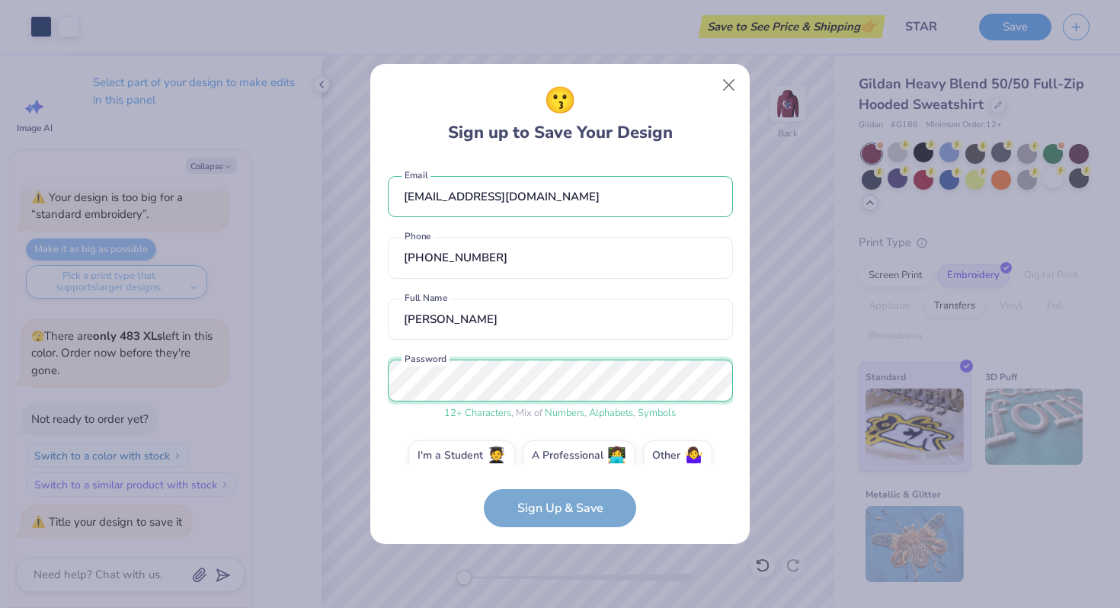
scroll to position [21, 0]
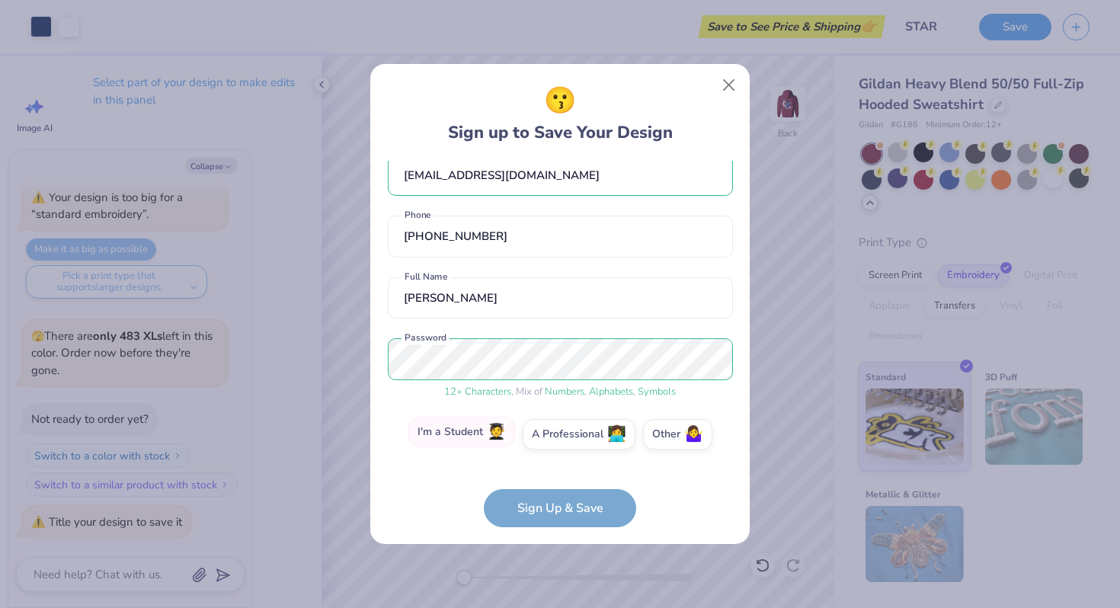
click at [485, 437] on label "I'm a Student 🧑‍🎓" at bounding box center [462, 432] width 107 height 30
click at [556, 455] on input "I'm a Student 🧑‍🎓" at bounding box center [561, 460] width 10 height 10
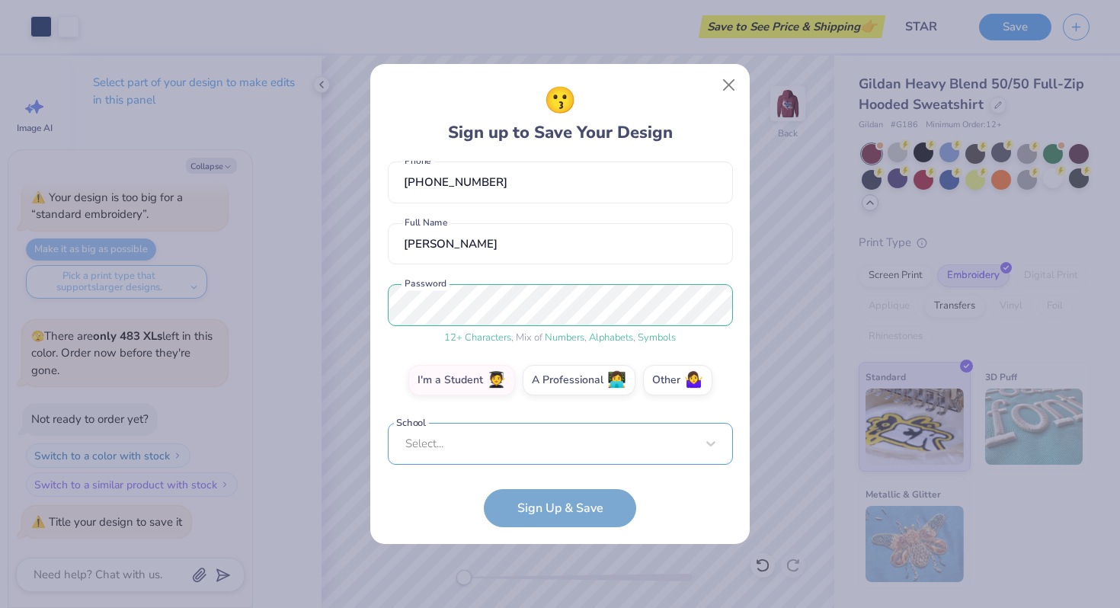
click at [513, 435] on div "Select..." at bounding box center [560, 444] width 345 height 42
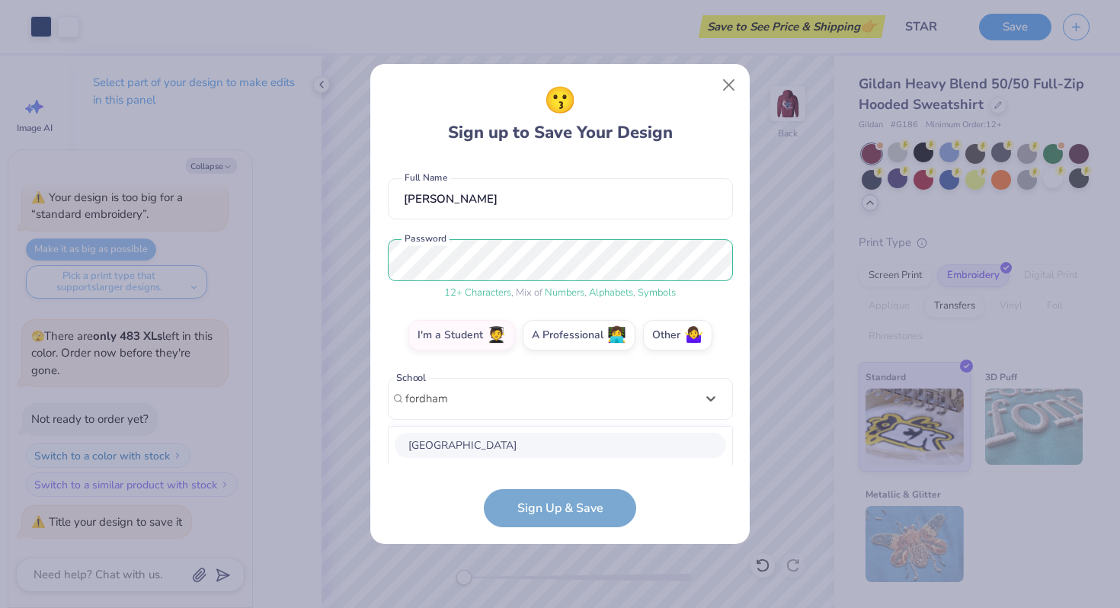
scroll to position [312, 0]
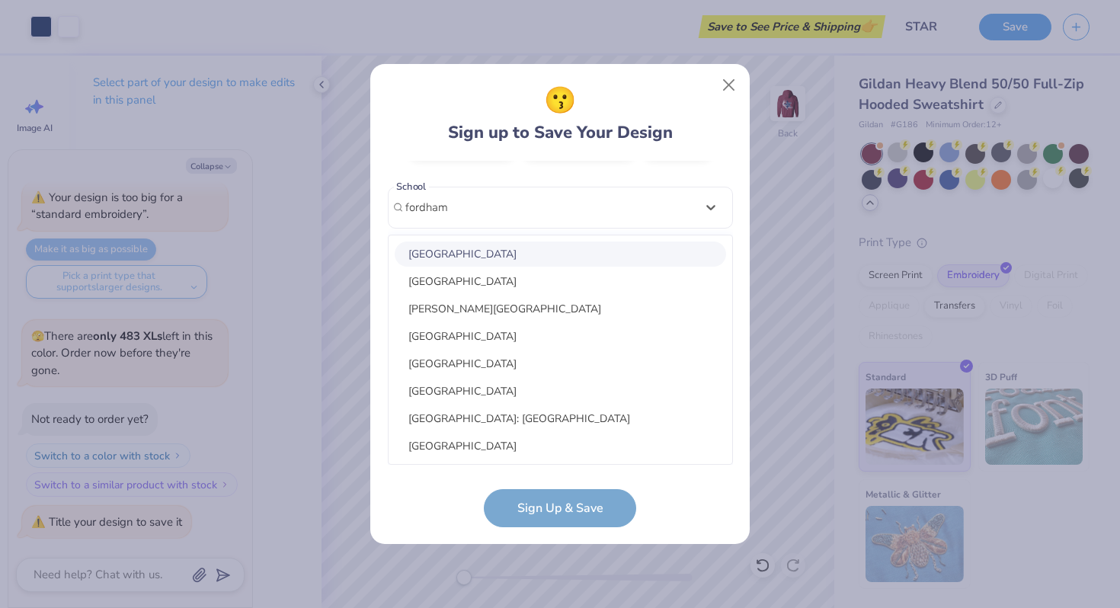
click at [508, 254] on div "Fordham University" at bounding box center [561, 254] width 332 height 25
type input "fordham"
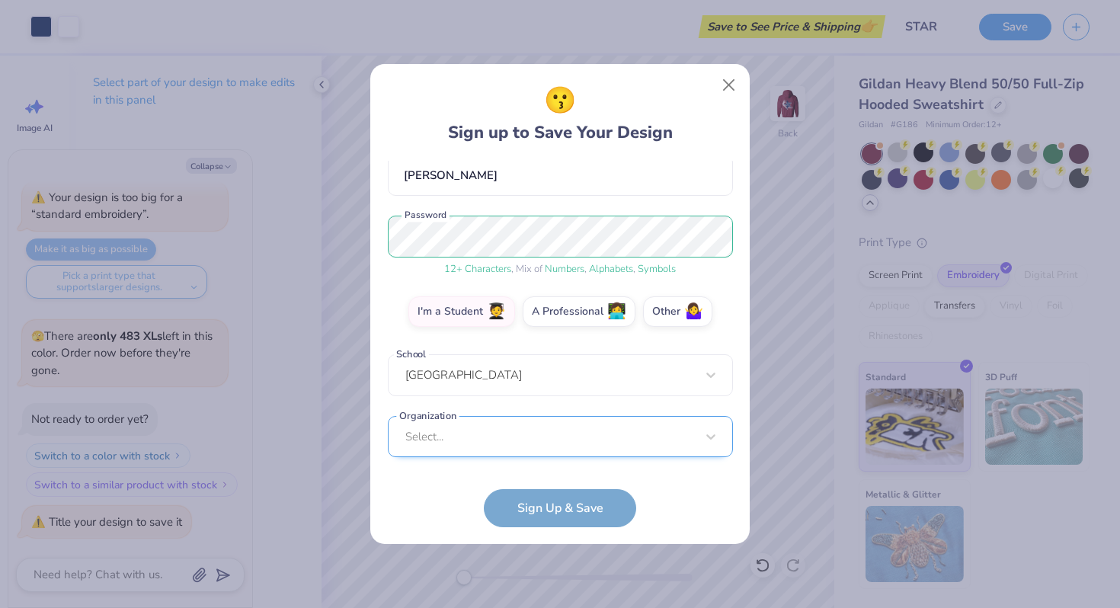
click at [511, 438] on div "Select..." at bounding box center [560, 437] width 345 height 42
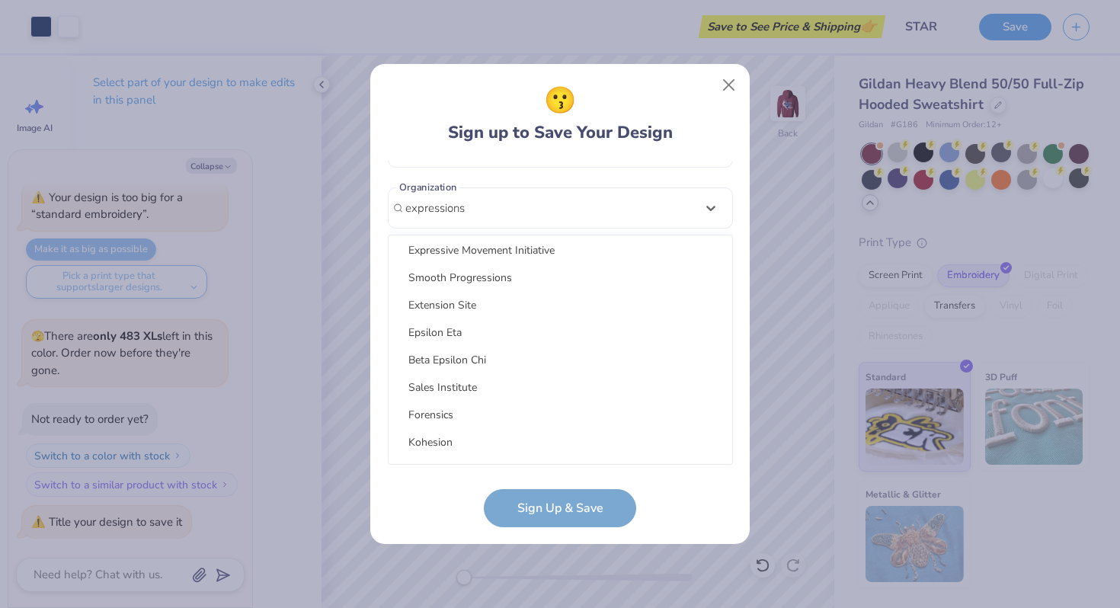
scroll to position [0, 0]
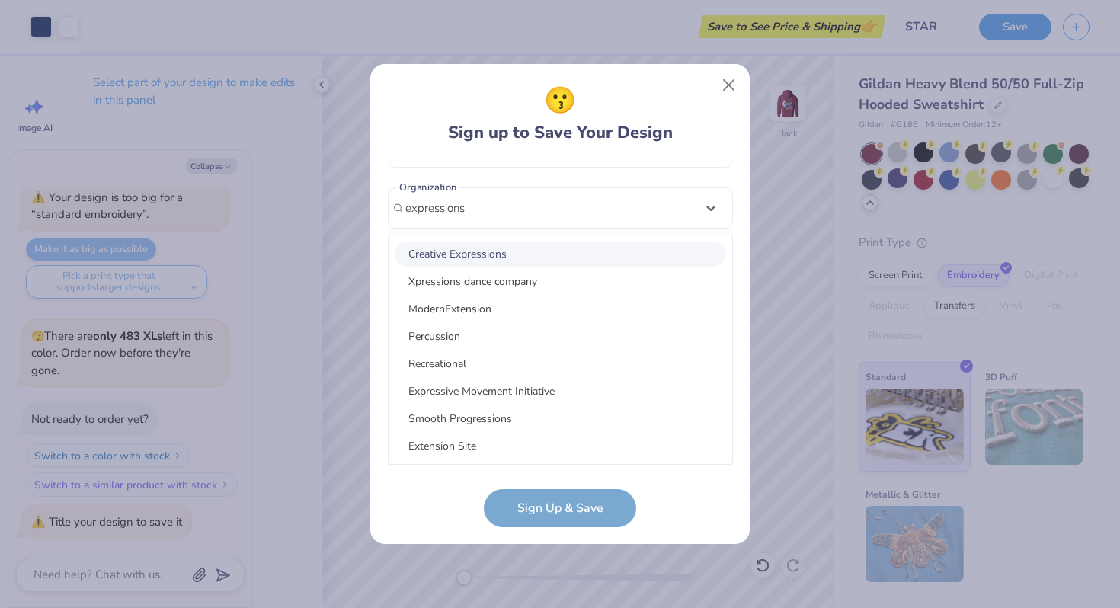
type input "expressions"
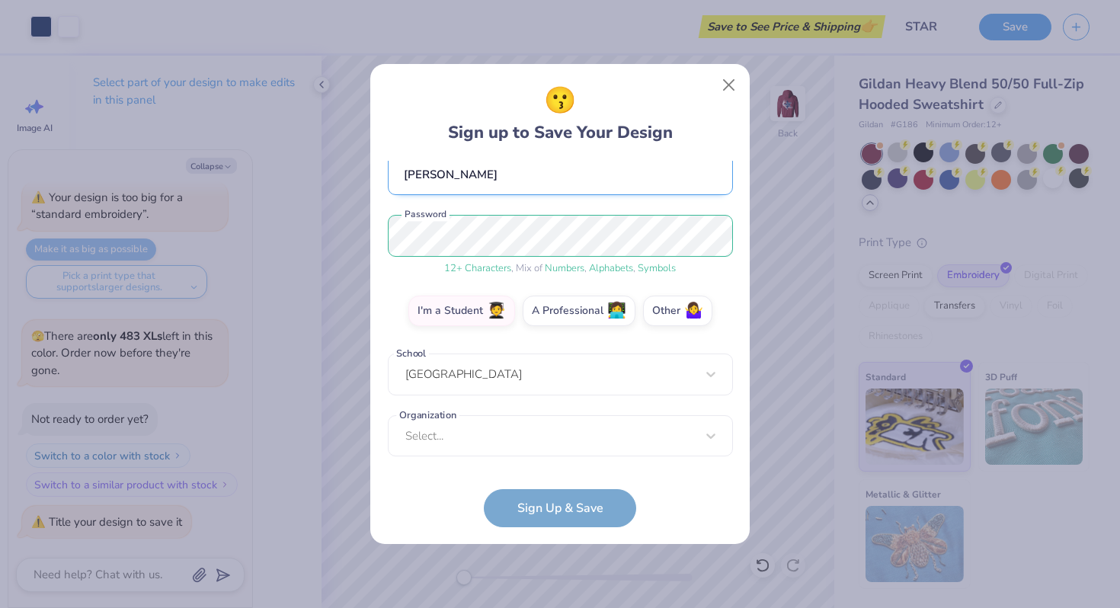
click at [505, 170] on div "astephens7@fordham.edu Email (410) 608-8070 Phone Amanda Stephens Full Name 12 …" at bounding box center [560, 313] width 345 height 304
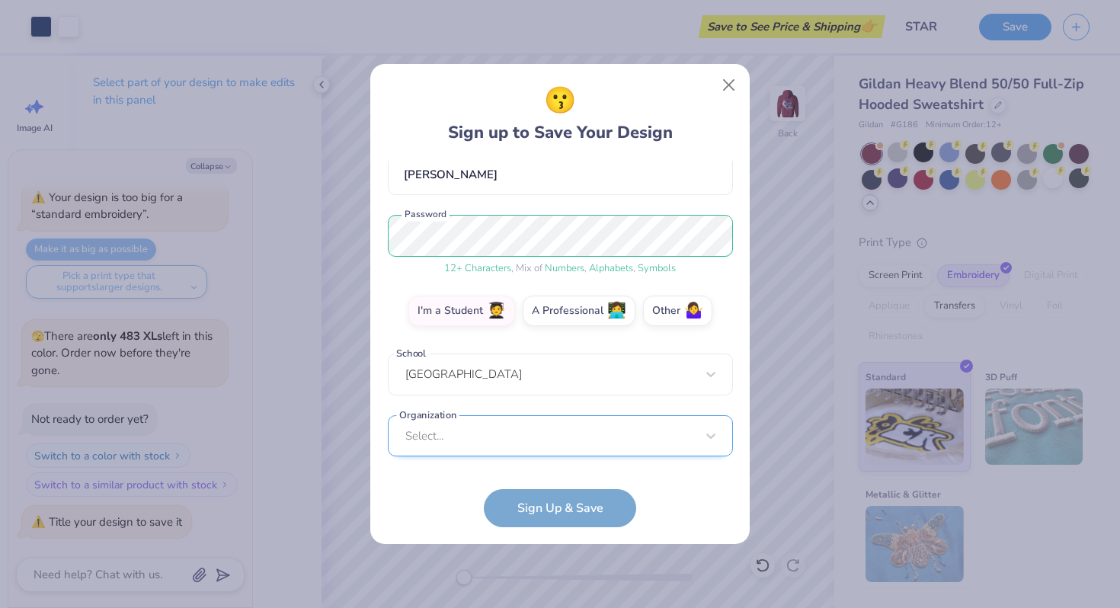
click at [487, 437] on div "Select..." at bounding box center [560, 436] width 345 height 42
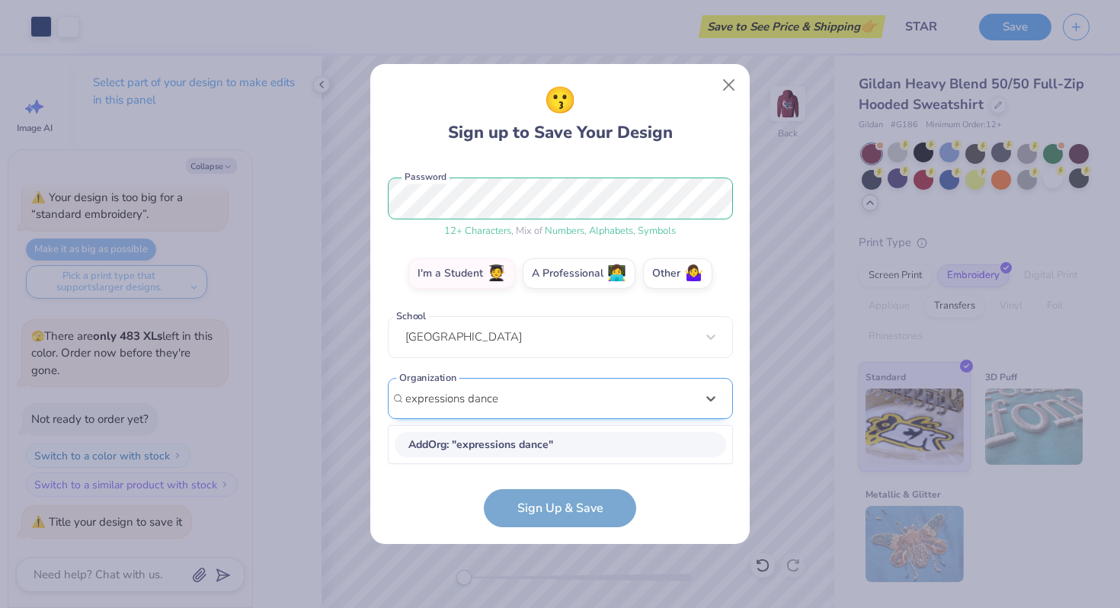
scroll to position [181, 0]
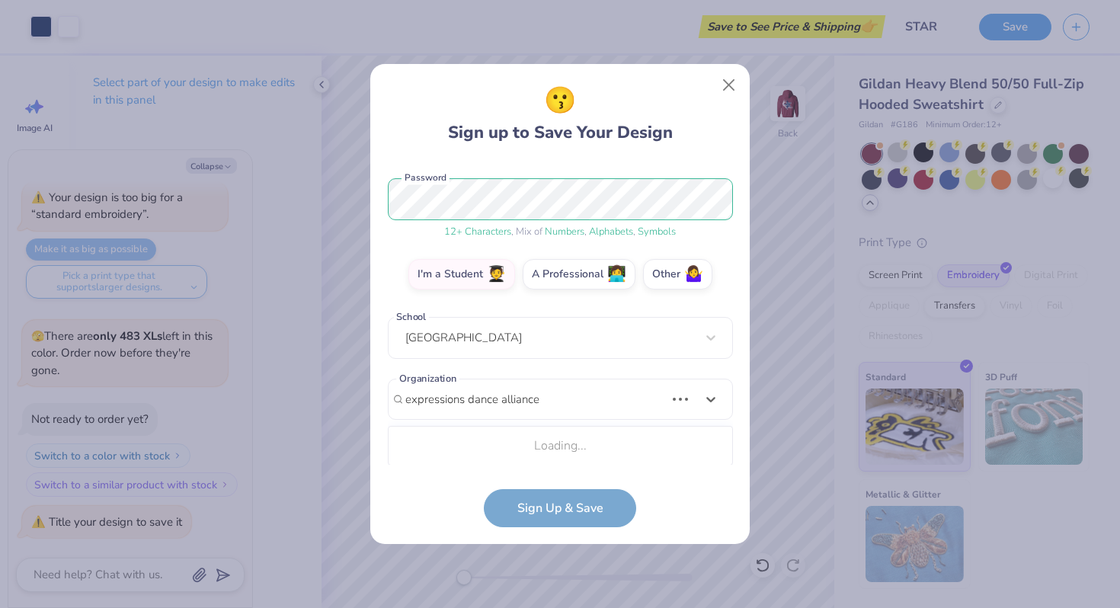
drag, startPoint x: 487, startPoint y: 437, endPoint x: 514, endPoint y: 450, distance: 30.0
click at [514, 450] on div "Loading..." at bounding box center [561, 446] width 344 height 30
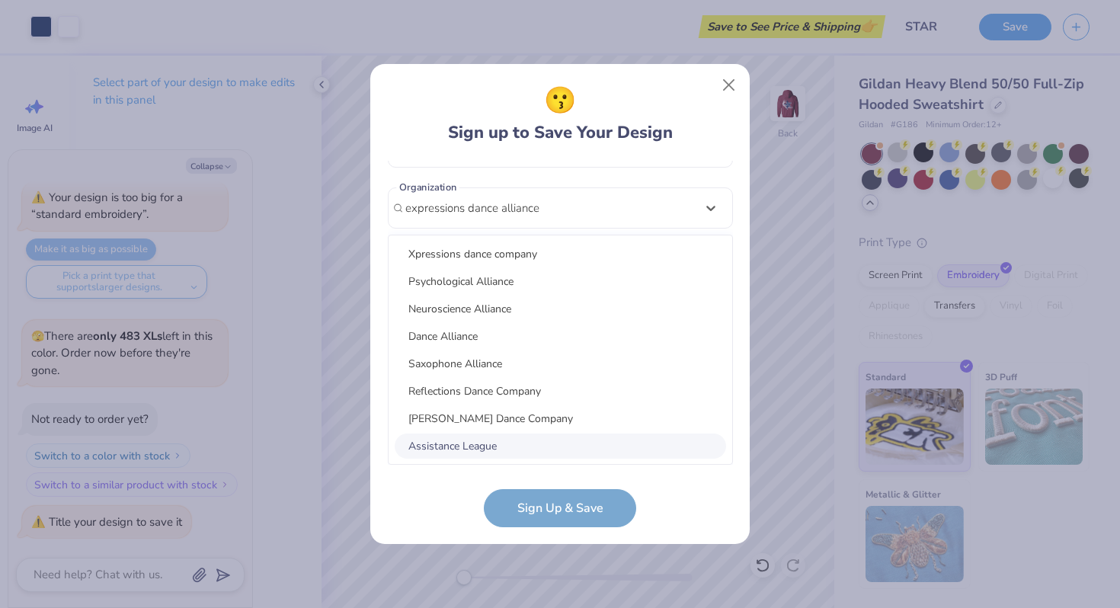
type input "expressions dance alliance"
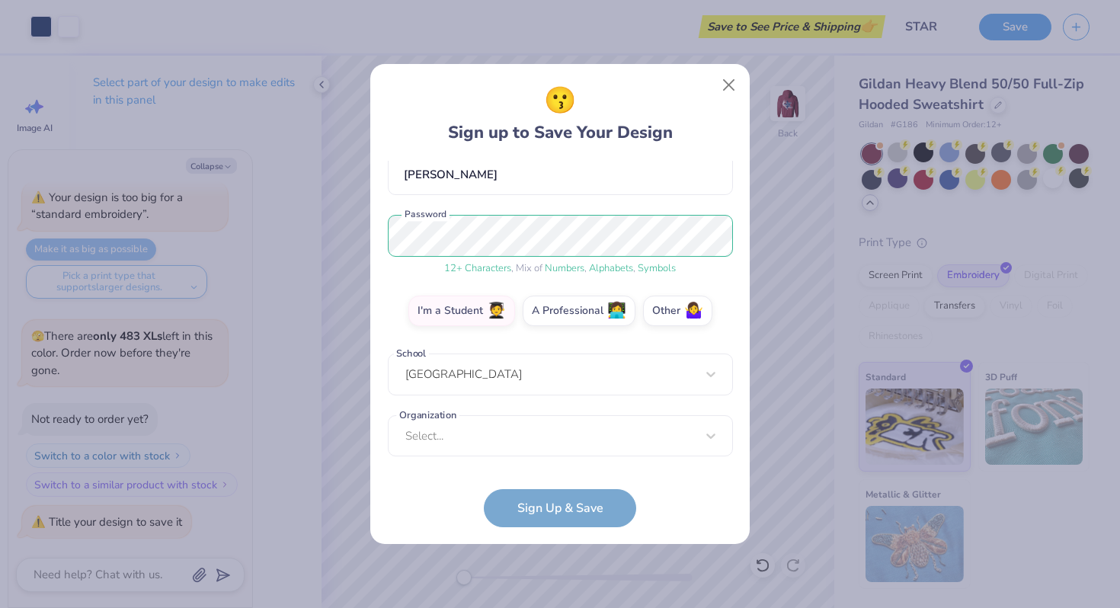
scroll to position [144, 0]
click at [567, 514] on form "astephens7@fordham.edu Email (410) 608-8070 Phone Amanda Stephens Full Name 12 …" at bounding box center [560, 344] width 345 height 367
click at [556, 501] on form "astephens7@fordham.edu Email (410) 608-8070 Phone Amanda Stephens Full Name 12 …" at bounding box center [560, 344] width 345 height 367
click at [490, 312] on label "I'm a Student 🧑‍🎓" at bounding box center [462, 309] width 107 height 30
click at [556, 455] on input "I'm a Student 🧑‍🎓" at bounding box center [561, 460] width 10 height 10
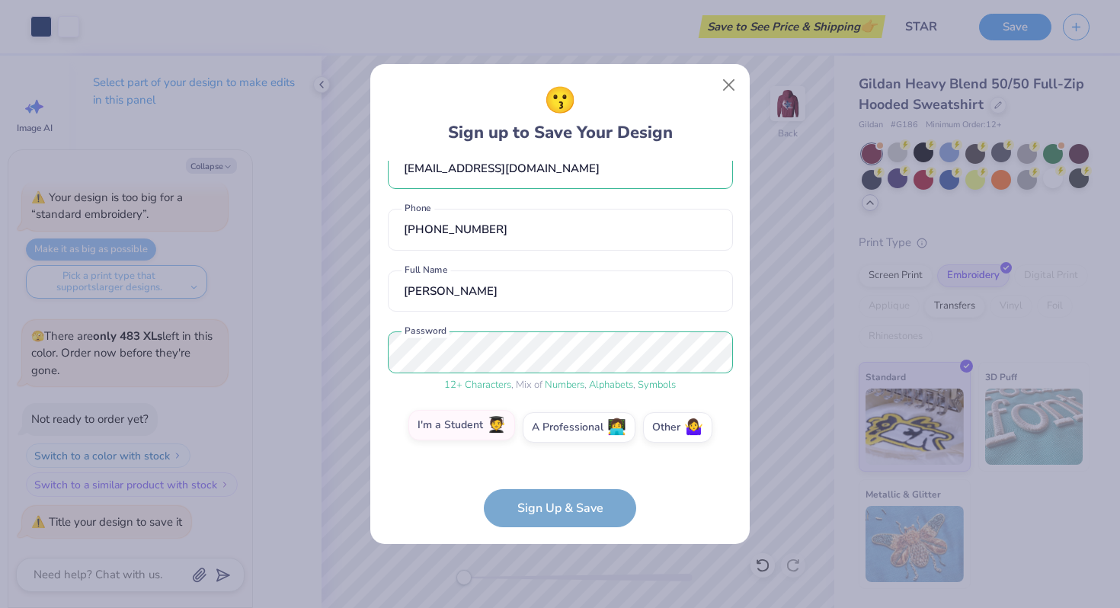
scroll to position [0, 0]
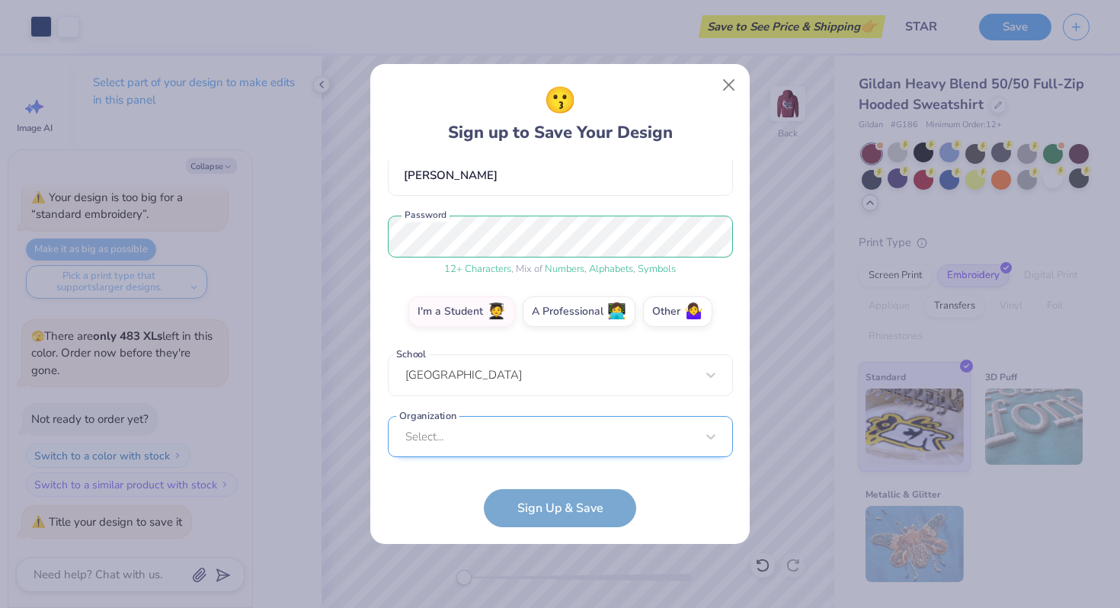
click at [468, 432] on div "Select..." at bounding box center [560, 437] width 345 height 42
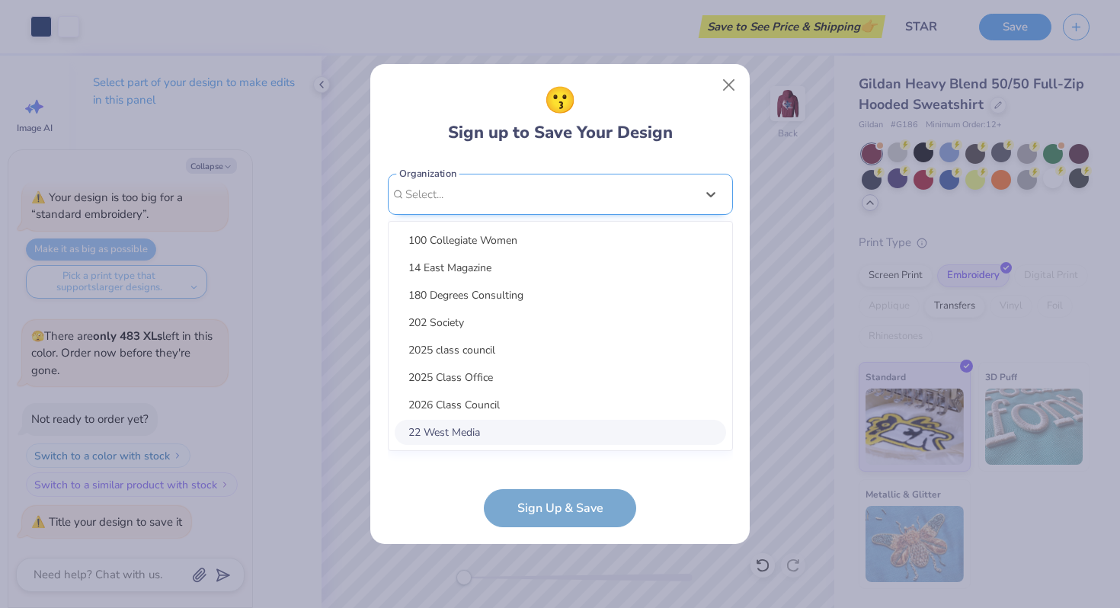
scroll to position [373, 0]
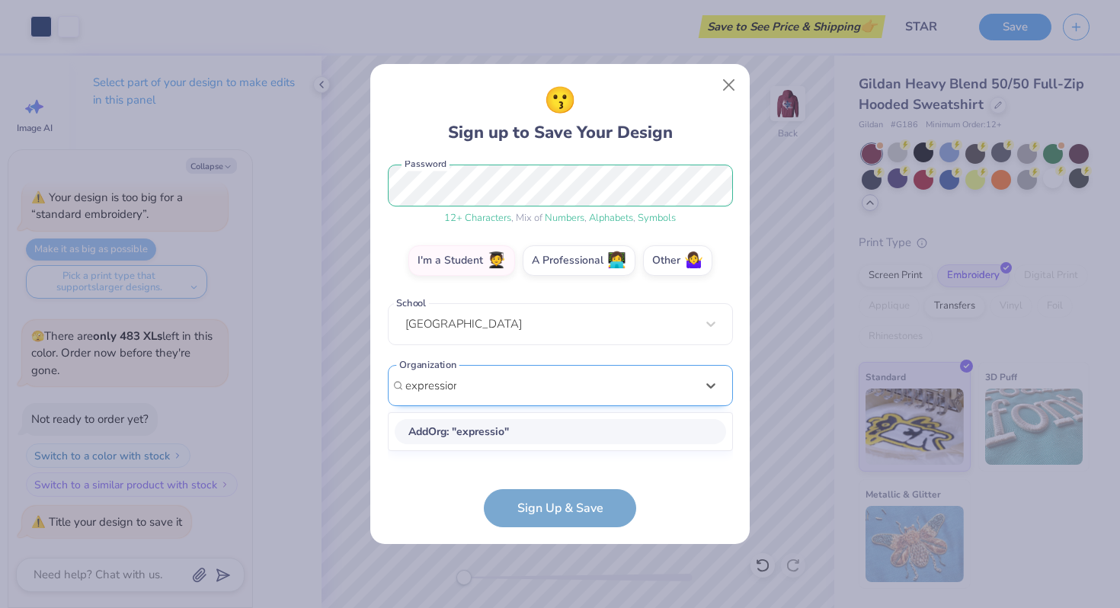
type input "expressions"
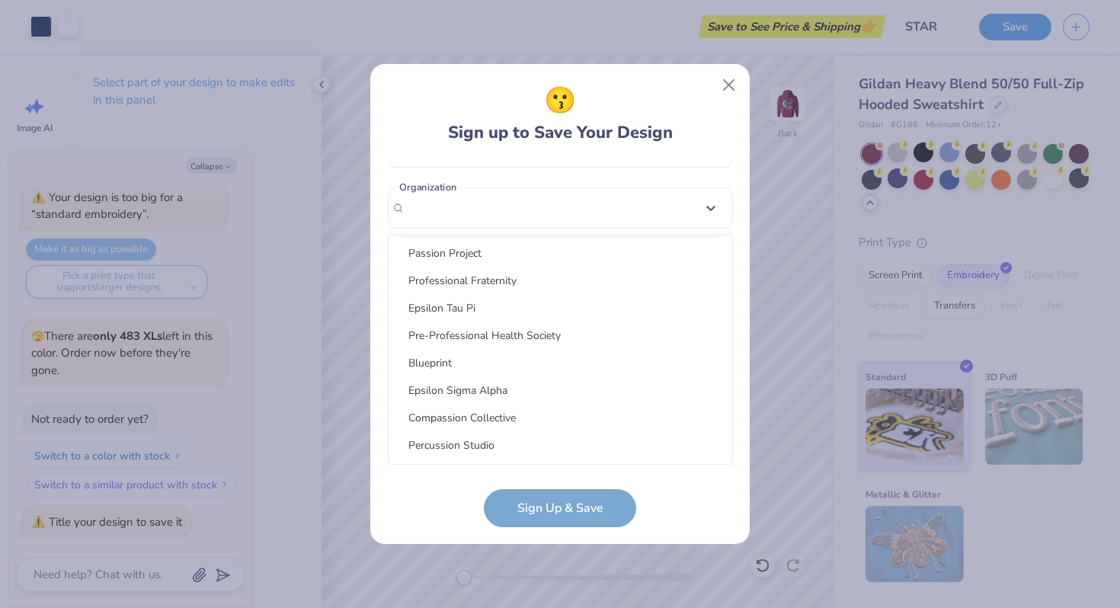
scroll to position [144, 0]
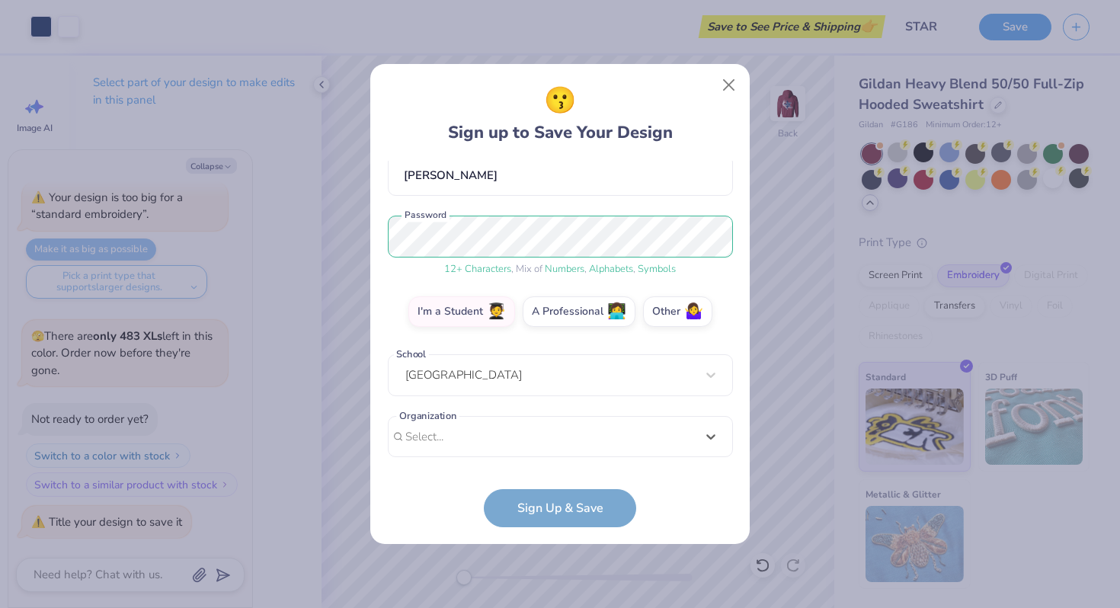
drag, startPoint x: 489, startPoint y: 202, endPoint x: 353, endPoint y: 203, distance: 136.4
click at [353, 203] on div "😗 Sign up to Save Your Design astephens7@fordham.edu Email (410) 608-8070 Phone…" at bounding box center [560, 304] width 1120 height 608
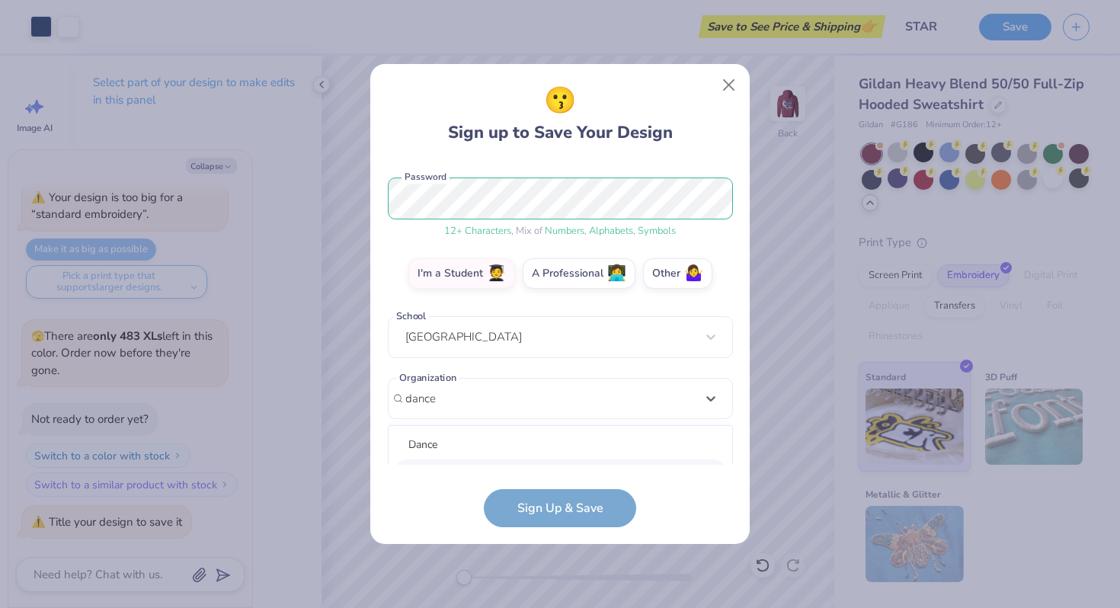
scroll to position [373, 0]
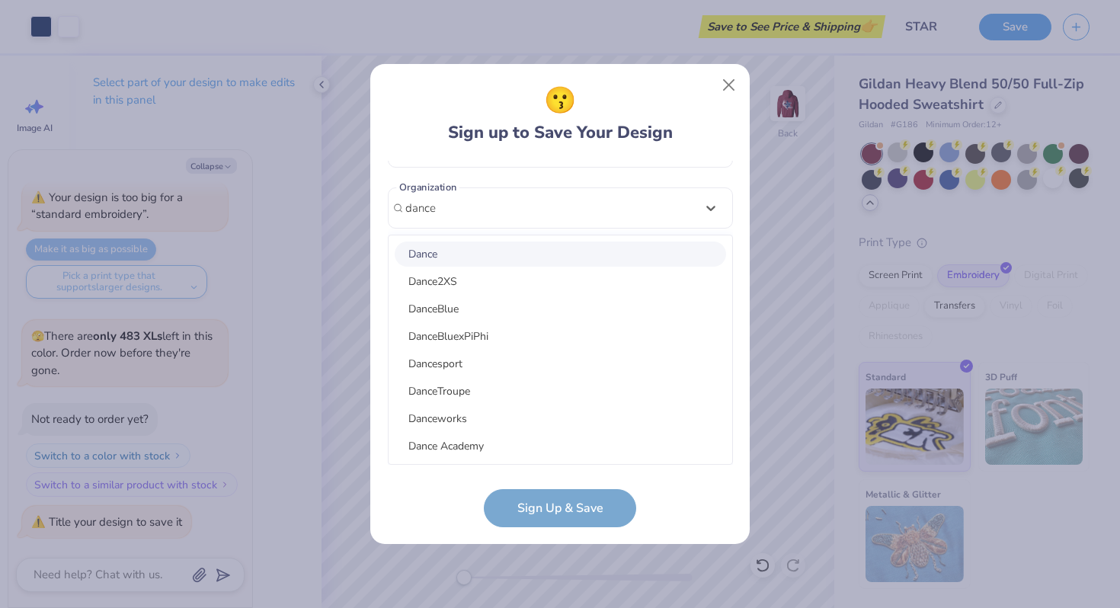
click at [442, 247] on div "Dance" at bounding box center [561, 254] width 332 height 25
type input "dance"
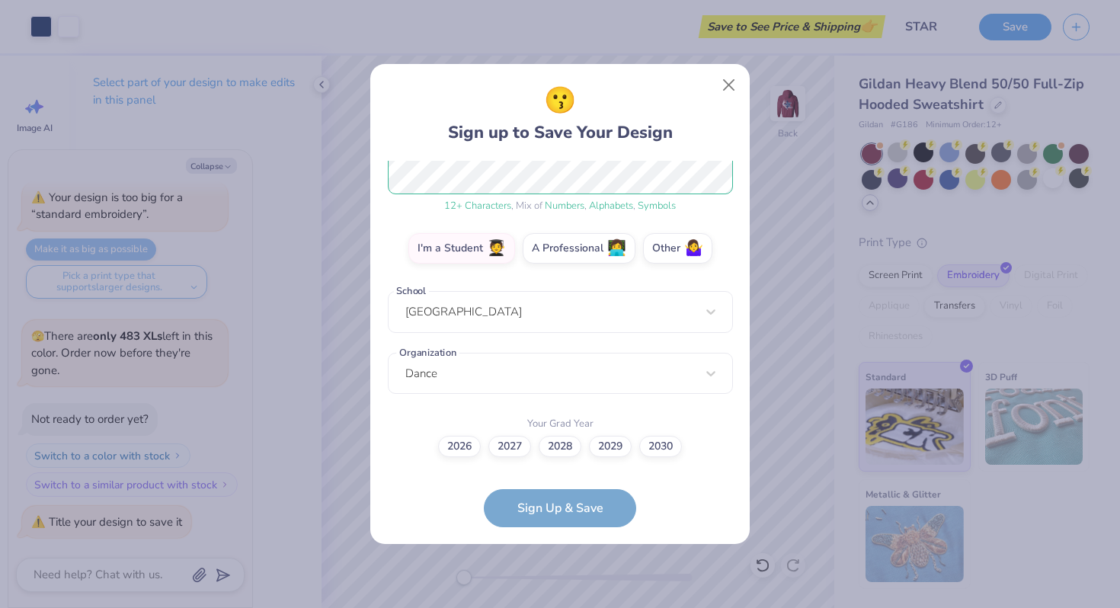
scroll to position [207, 0]
click at [457, 437] on label "2026" at bounding box center [459, 444] width 43 height 21
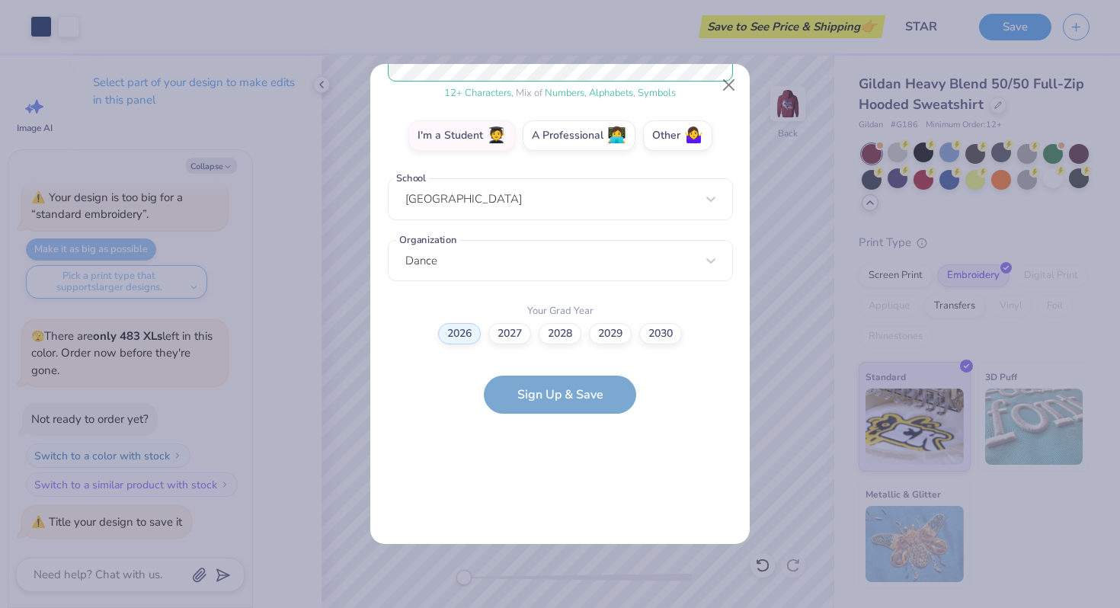
scroll to position [0, 0]
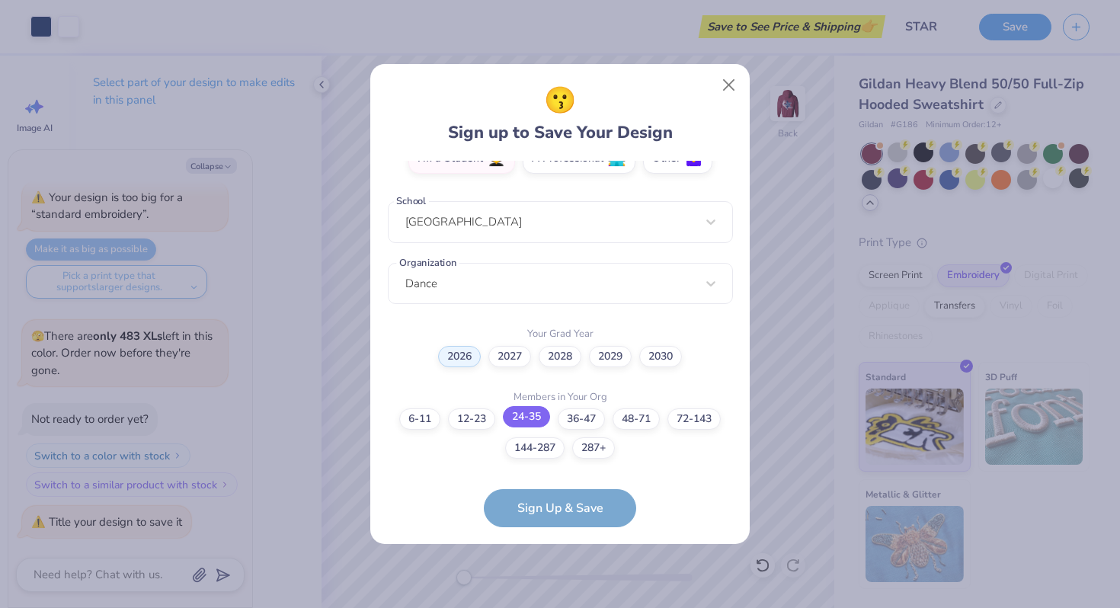
click at [535, 422] on label "24-35" at bounding box center [526, 416] width 47 height 21
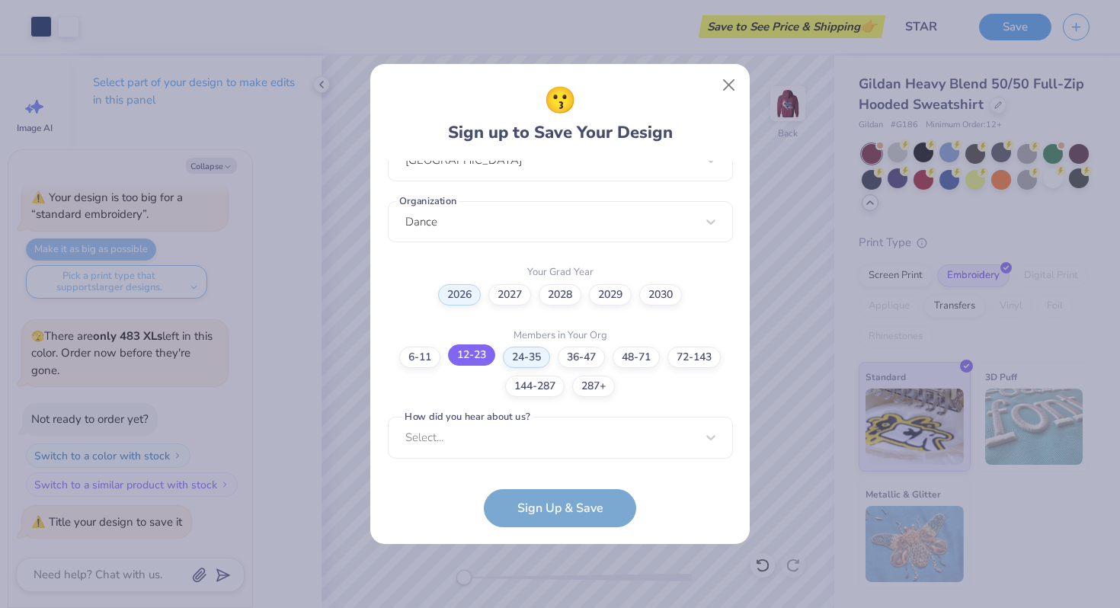
click at [476, 356] on label "12-23" at bounding box center [471, 355] width 47 height 21
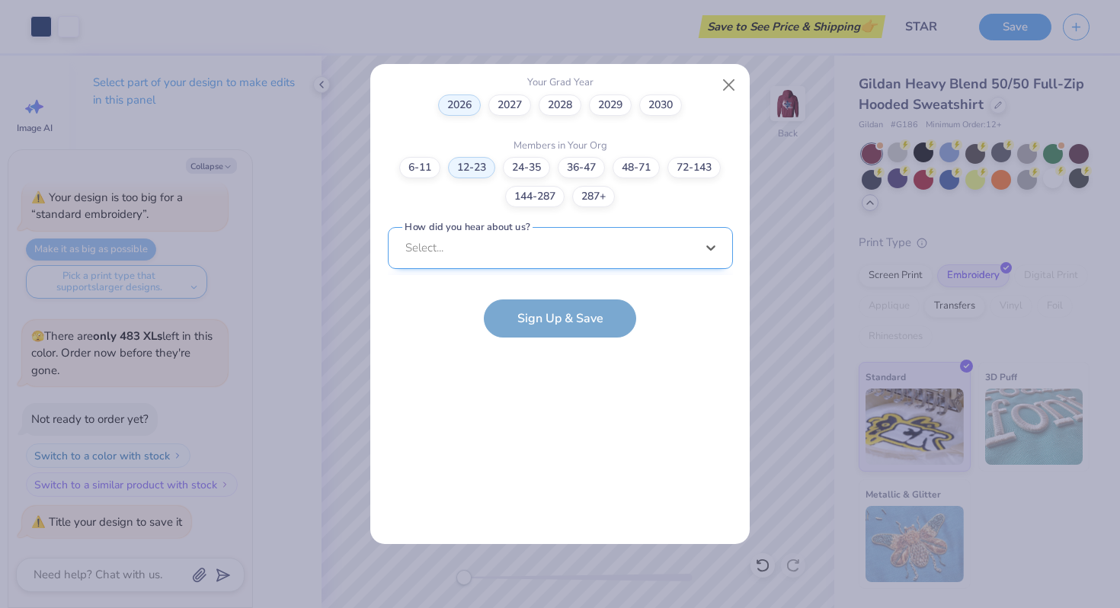
scroll to position [588, 0]
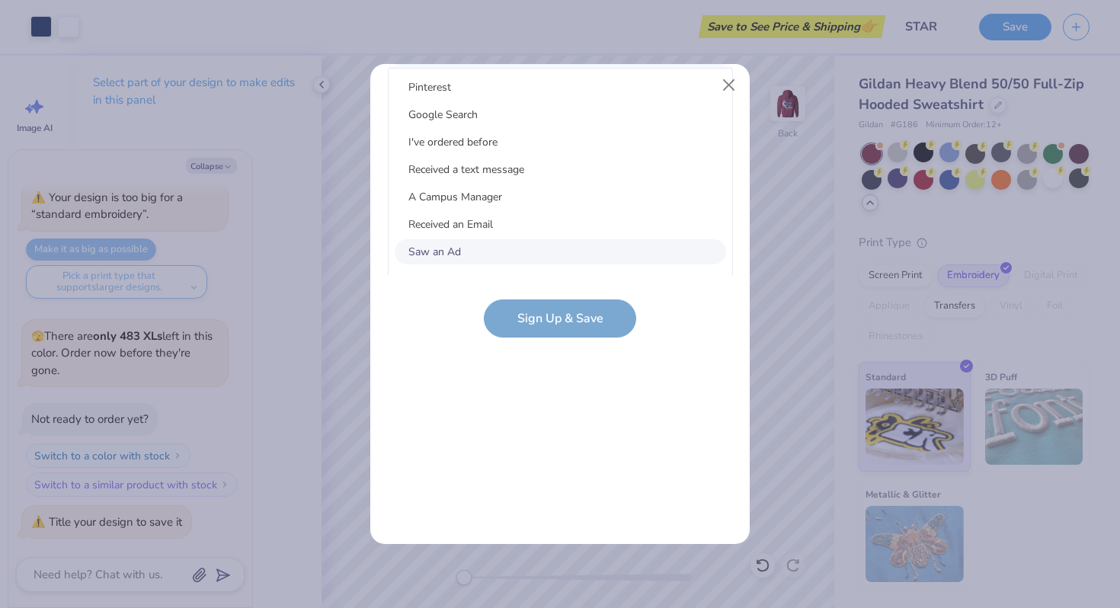
click at [537, 252] on div "option Saw an Ad focused, 7 of 15. 15 results available. Use Up and Down to cho…" at bounding box center [560, 159] width 345 height 278
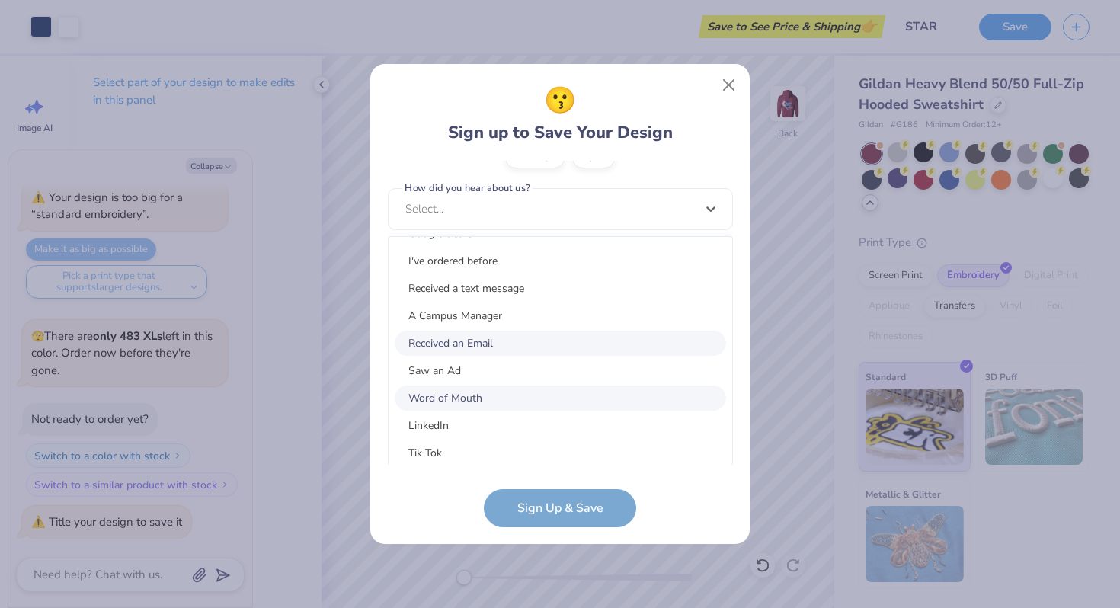
scroll to position [146, 0]
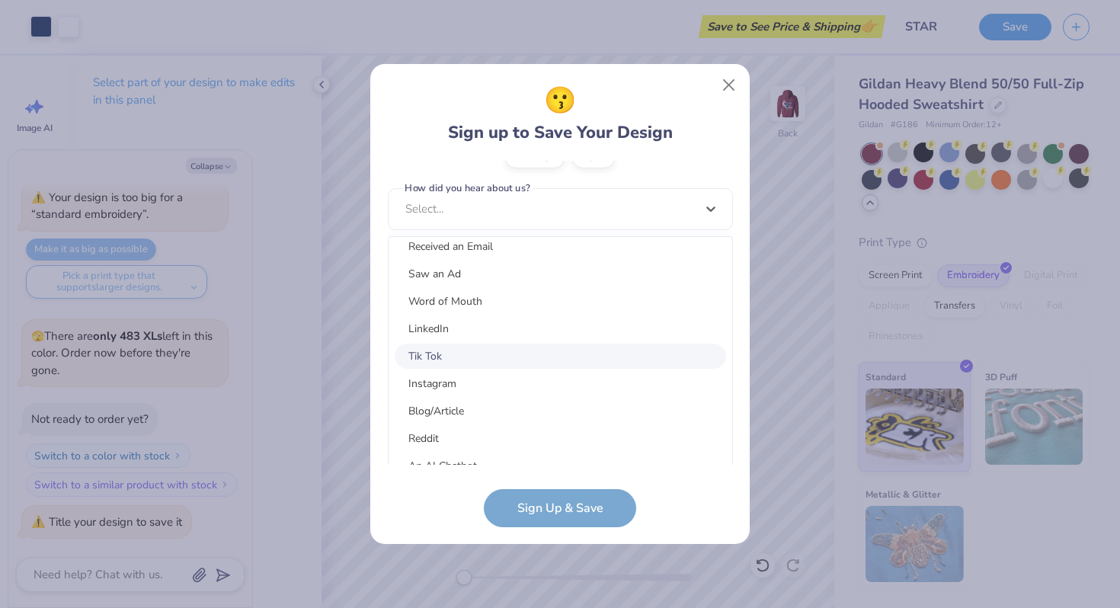
click at [474, 348] on div "Tik Tok" at bounding box center [561, 356] width 332 height 25
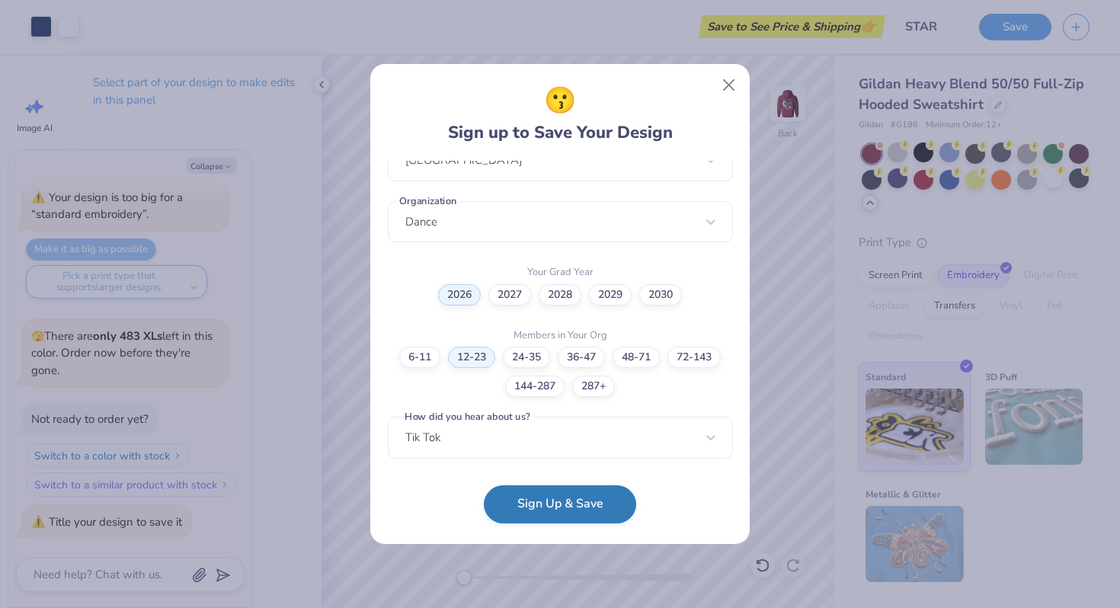
click at [544, 503] on button "Sign Up & Save" at bounding box center [560, 505] width 152 height 38
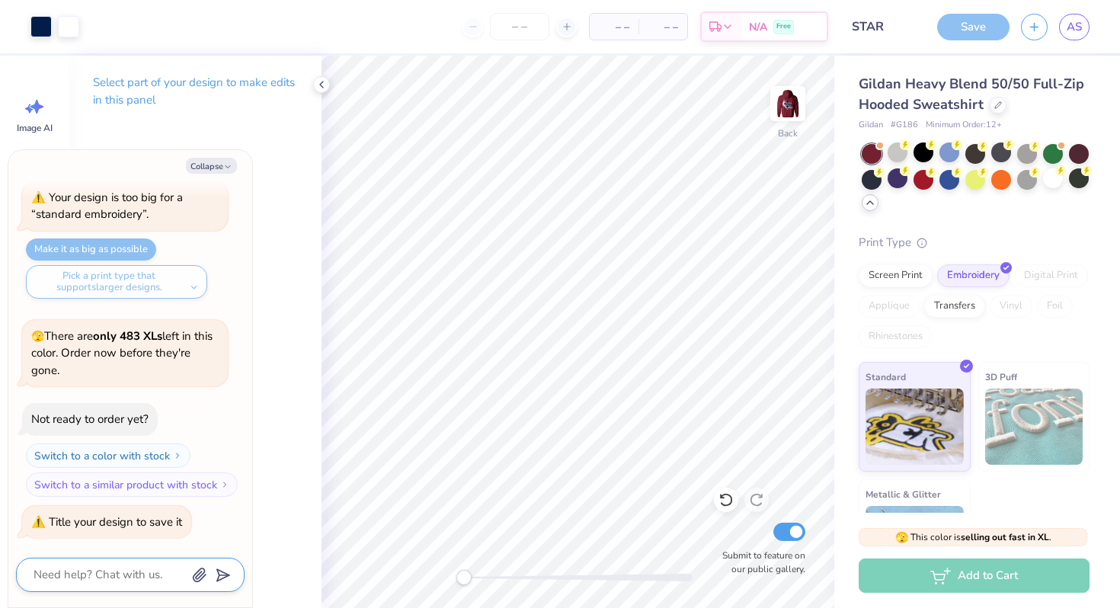
scroll to position [761, 0]
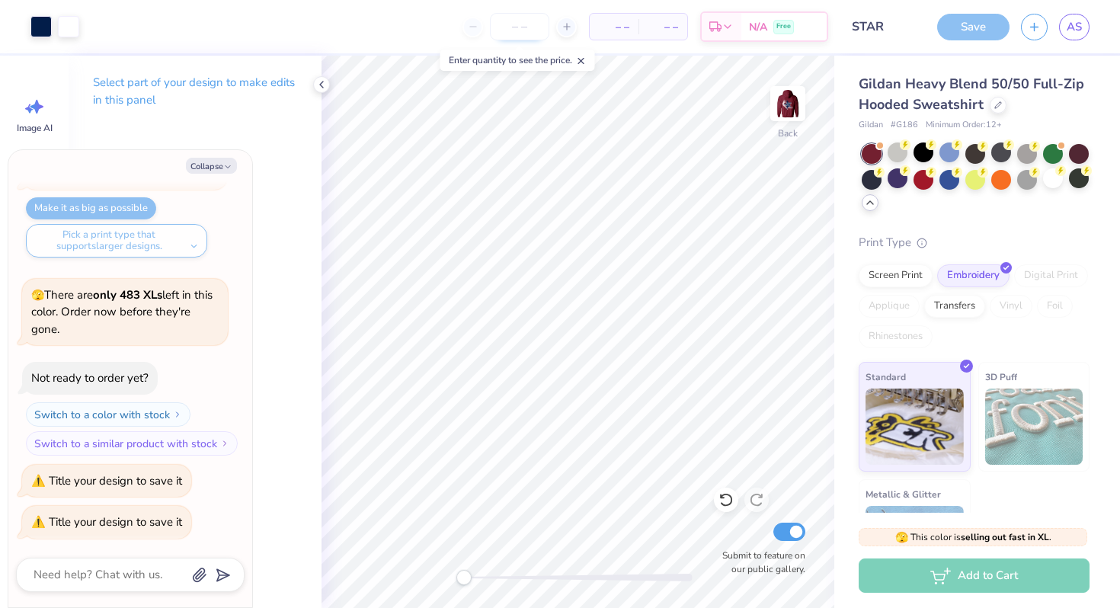
click at [521, 30] on input "number" at bounding box center [519, 26] width 59 height 27
type textarea "x"
type input "21"
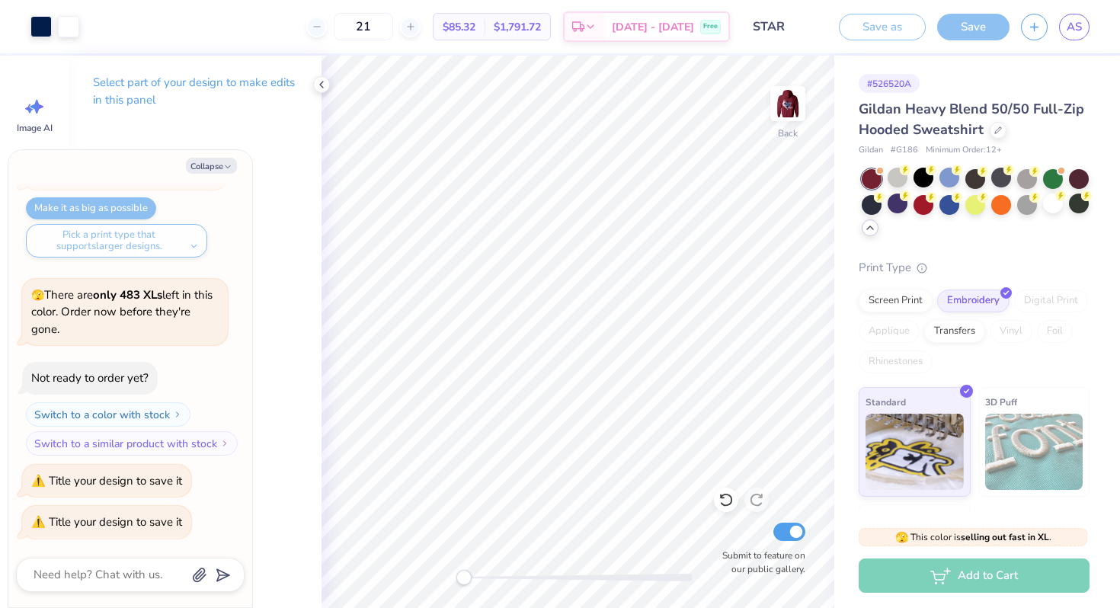
type textarea "x"
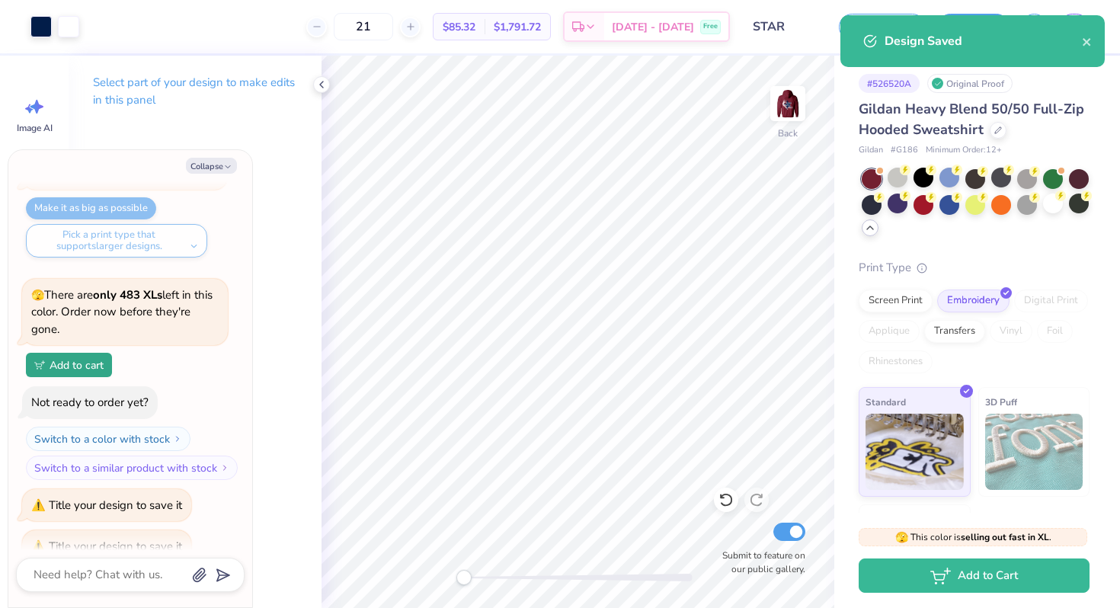
type input "21"
click at [596, 50] on div "21 $85.32 Per Item $1,791.72 Total Est. Delivery Oct 11 - 14 Free" at bounding box center [410, 26] width 639 height 53
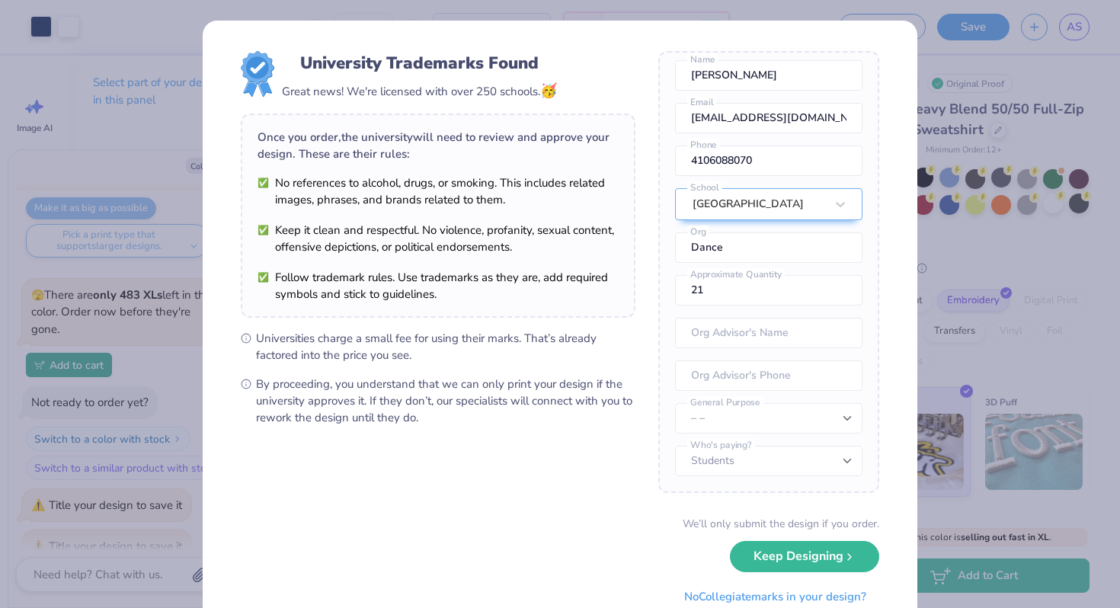
scroll to position [55, 0]
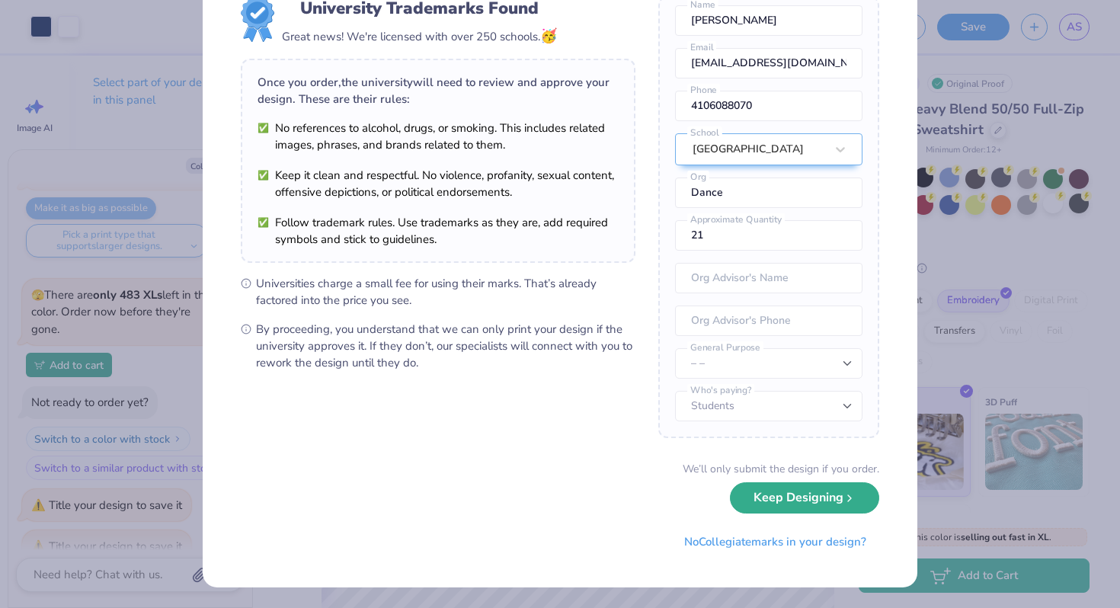
click at [746, 494] on button "Keep Designing" at bounding box center [804, 497] width 149 height 31
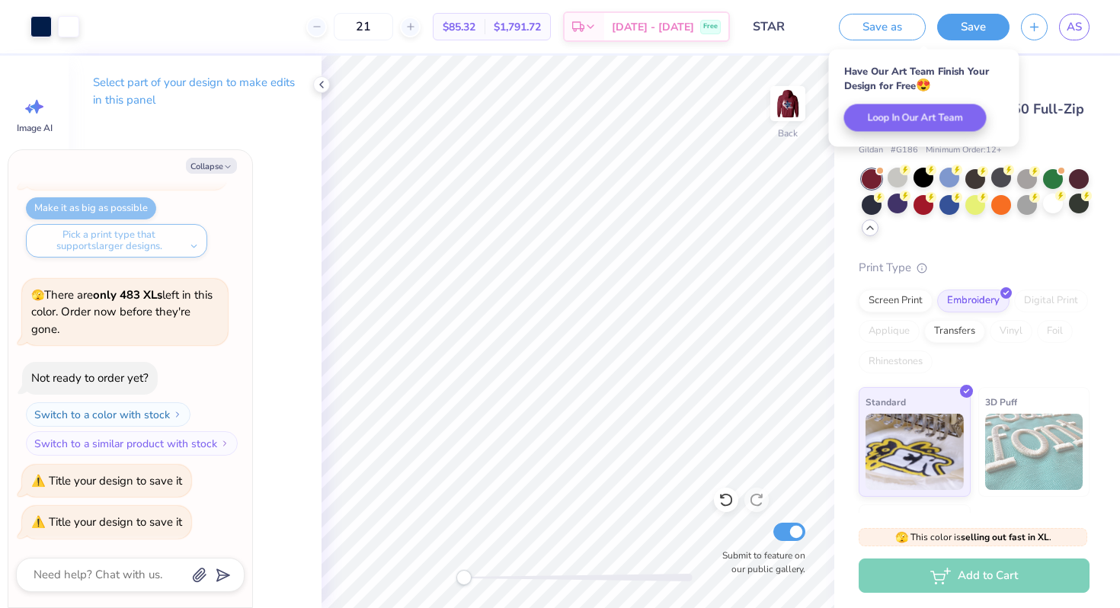
scroll to position [786, 0]
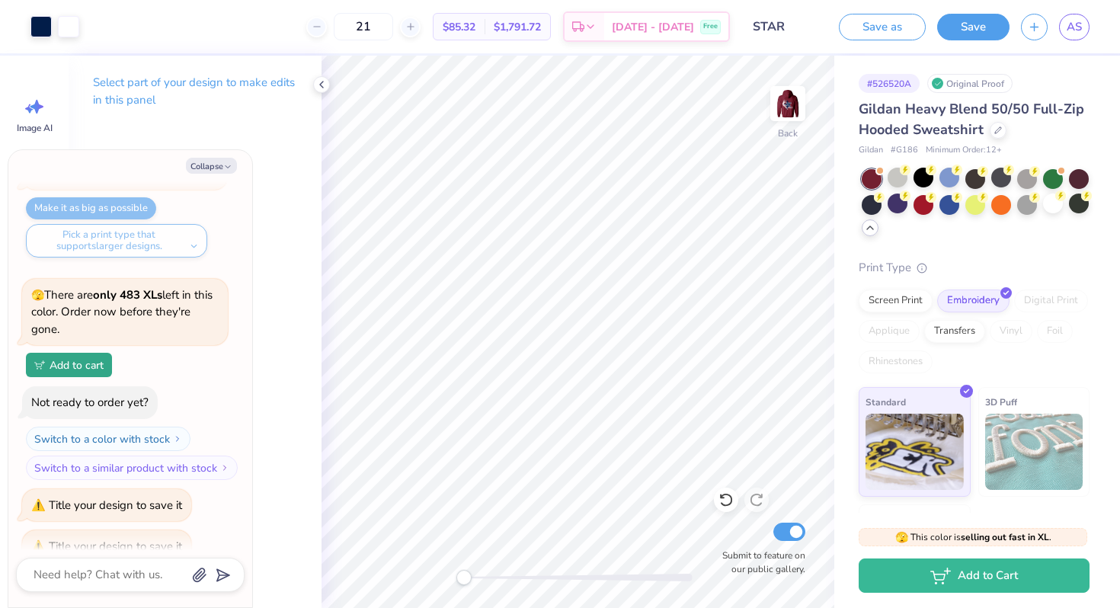
click at [476, 21] on span "$85.32" at bounding box center [459, 27] width 33 height 16
click at [319, 89] on icon at bounding box center [322, 85] width 12 height 12
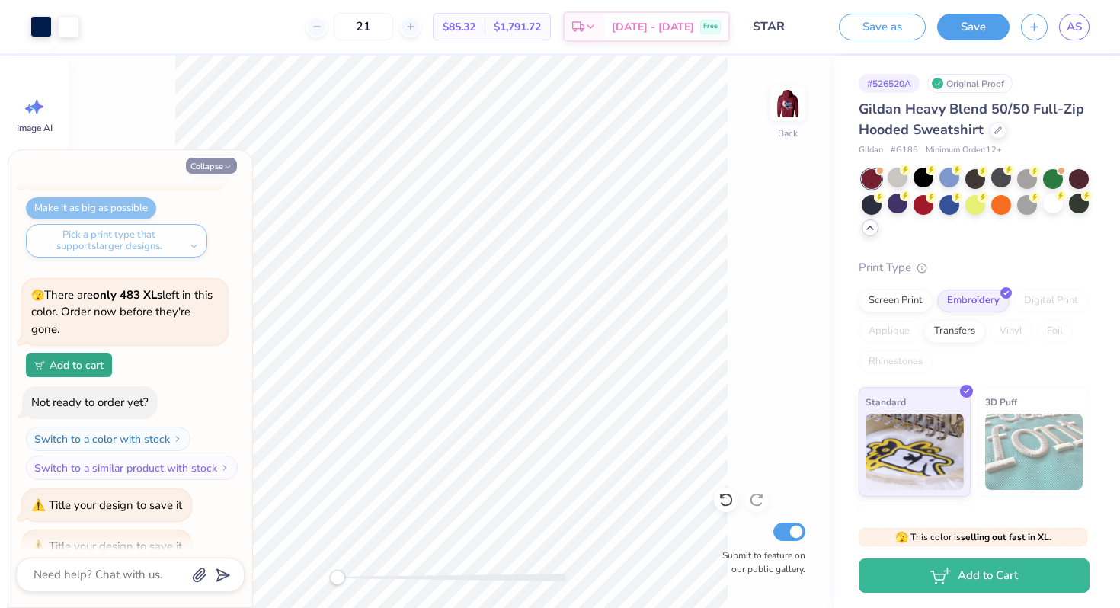
click at [220, 162] on button "Collapse" at bounding box center [211, 166] width 51 height 16
type textarea "x"
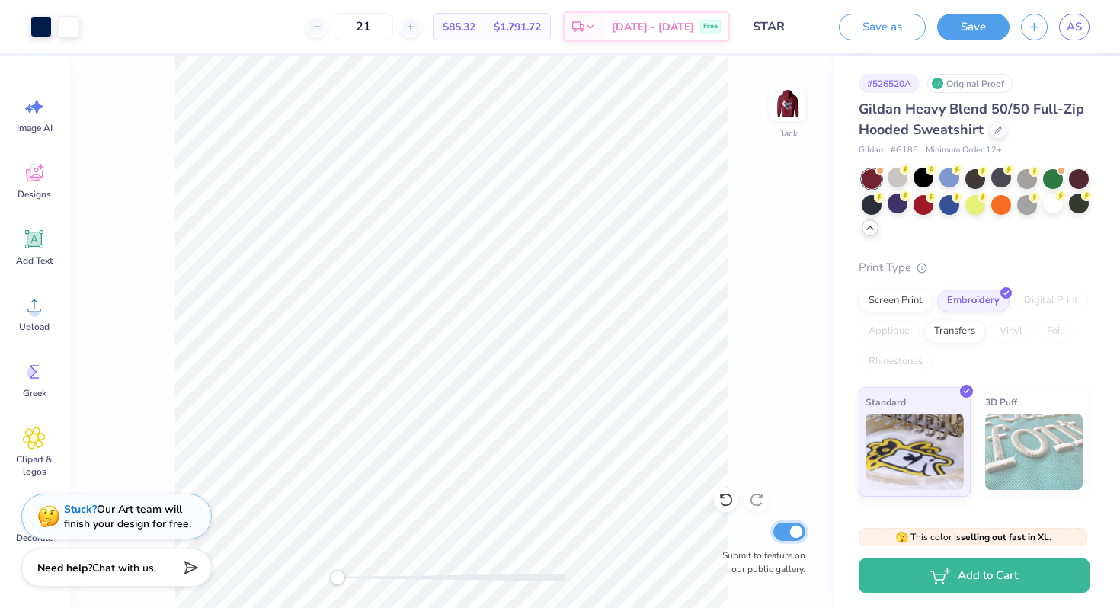
click at [787, 530] on input "Submit to feature on our public gallery." at bounding box center [790, 532] width 32 height 18
checkbox input "false"
click at [809, 101] on img at bounding box center [788, 103] width 61 height 61
click at [800, 103] on img at bounding box center [788, 103] width 61 height 61
click at [900, 295] on div "Screen Print" at bounding box center [896, 298] width 74 height 23
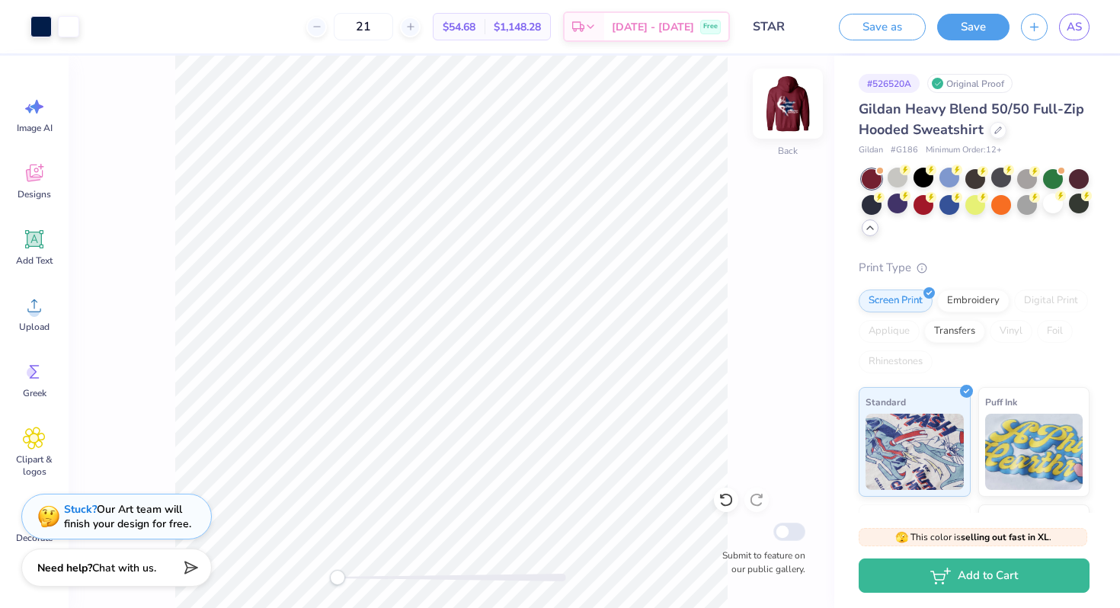
click at [784, 107] on img at bounding box center [788, 103] width 61 height 61
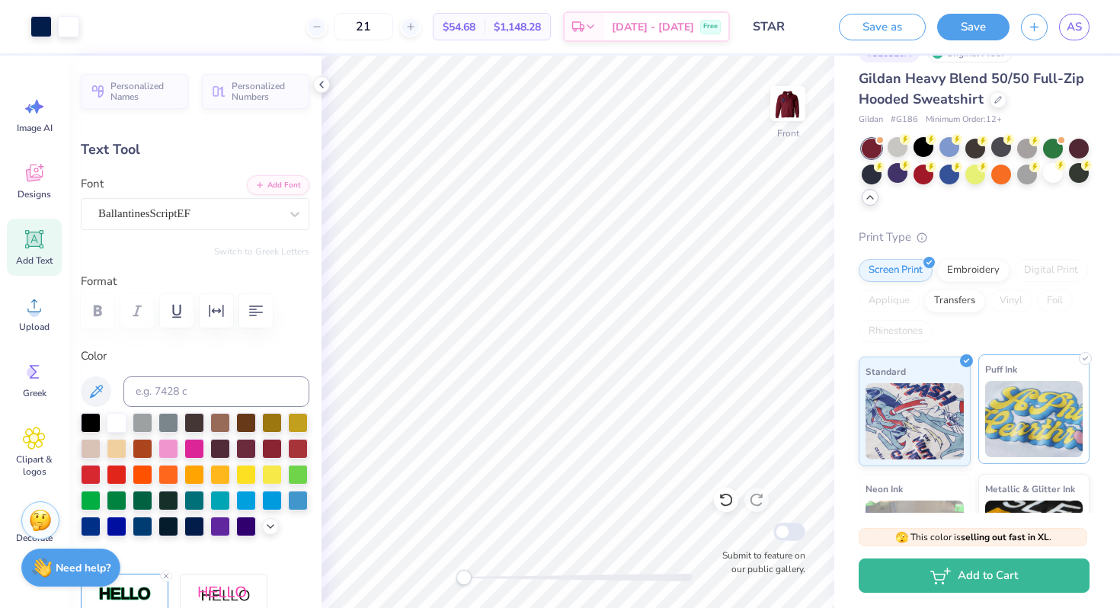
scroll to position [0, 0]
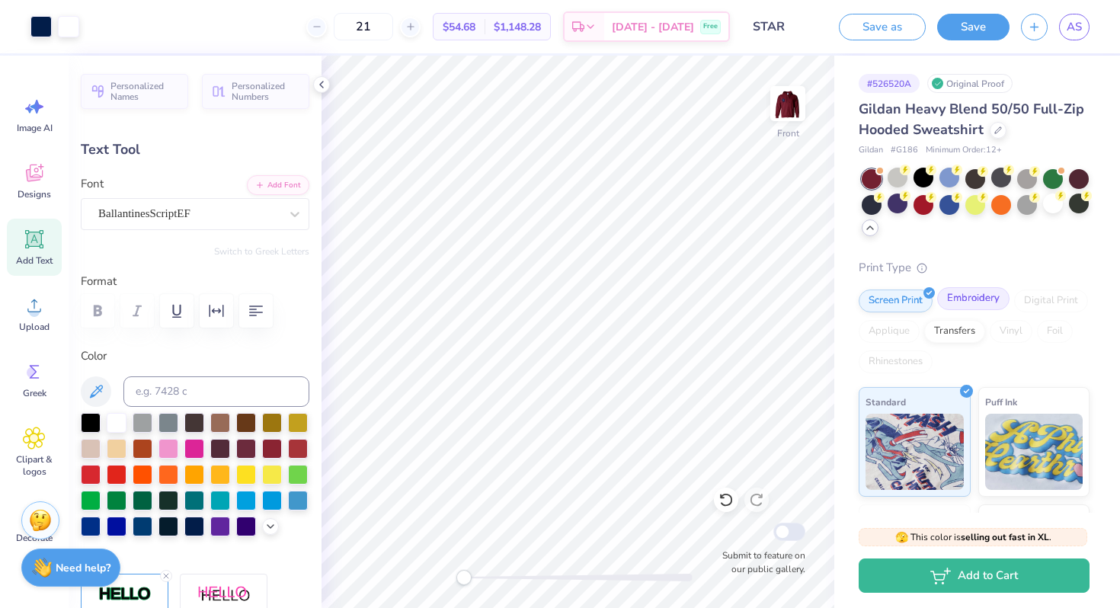
click at [977, 302] on div "Embroidery" at bounding box center [973, 298] width 72 height 23
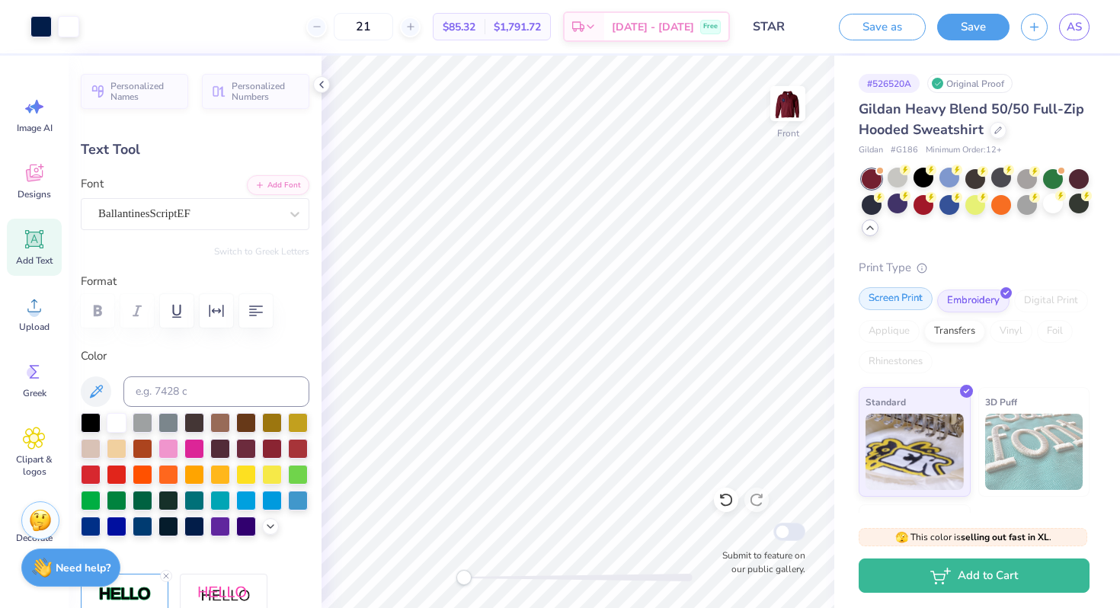
click at [904, 299] on div "Screen Print" at bounding box center [896, 298] width 74 height 23
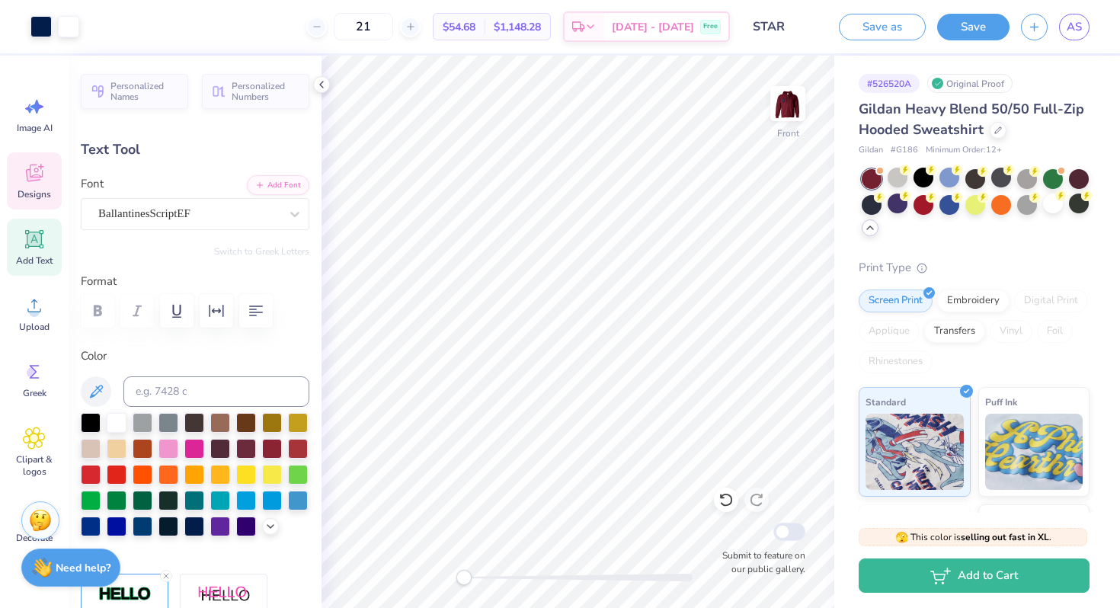
click at [37, 188] on span "Designs" at bounding box center [35, 194] width 34 height 12
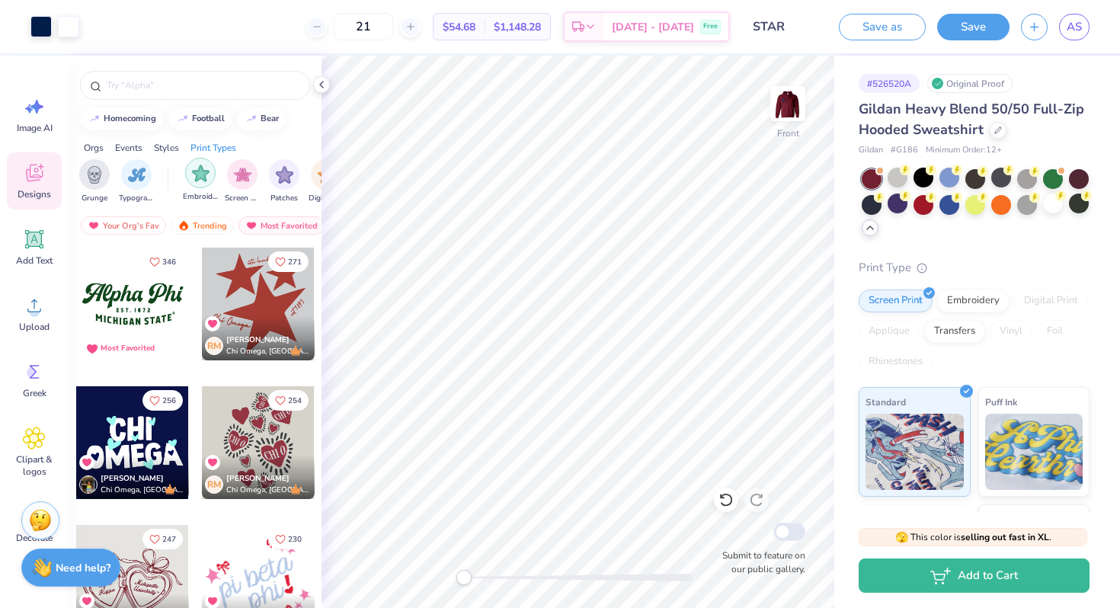
scroll to position [0, 1140]
click at [242, 176] on img "filter for Screen Print" at bounding box center [237, 174] width 18 height 18
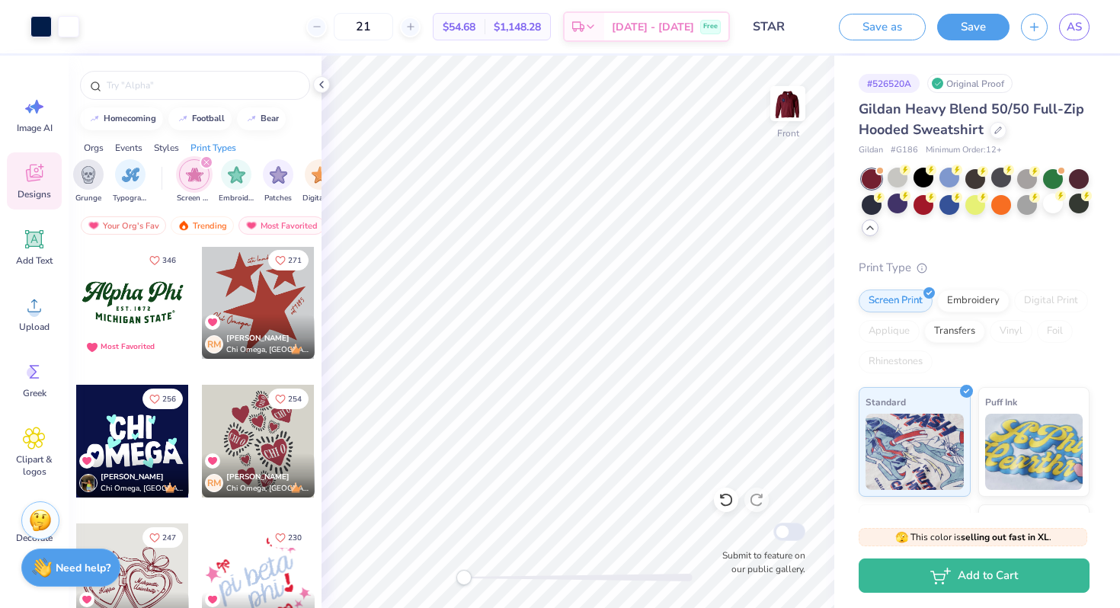
scroll to position [0, 0]
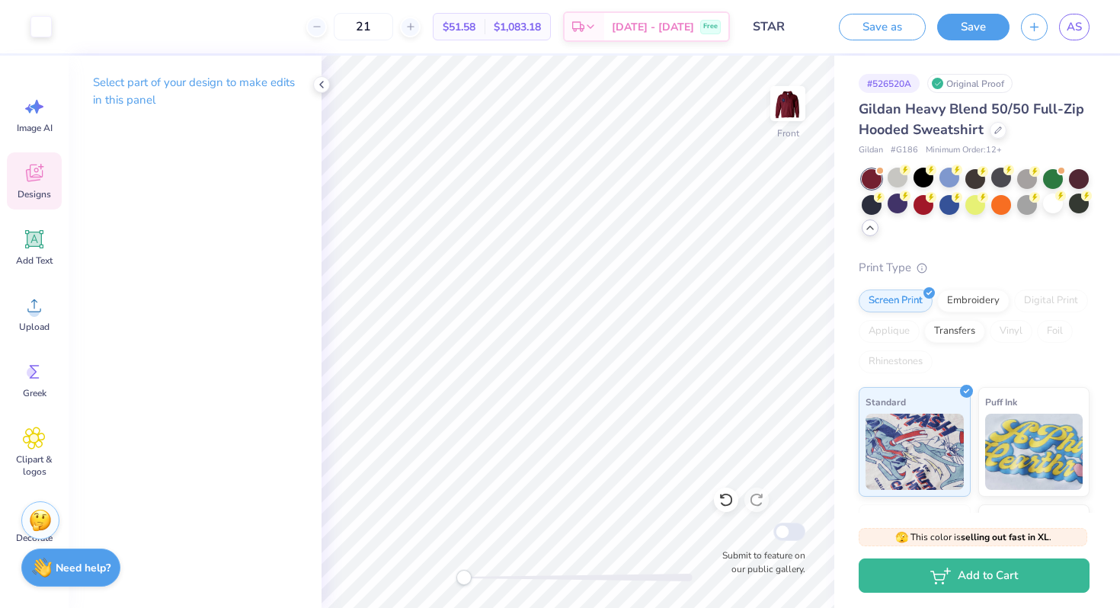
click at [40, 161] on div "Designs" at bounding box center [34, 180] width 55 height 57
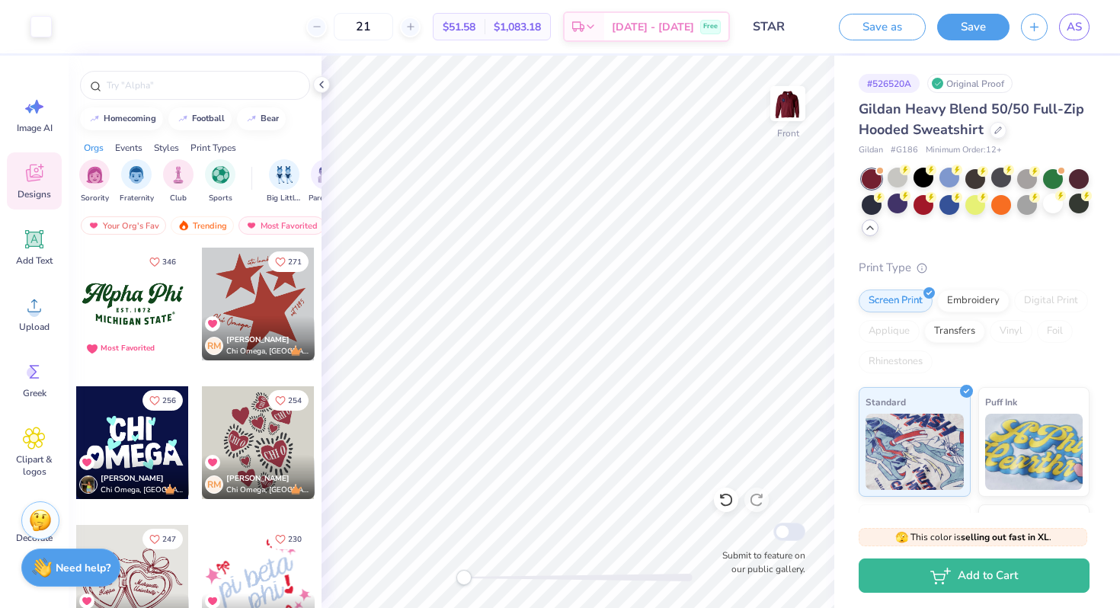
click at [268, 306] on div at bounding box center [258, 304] width 113 height 113
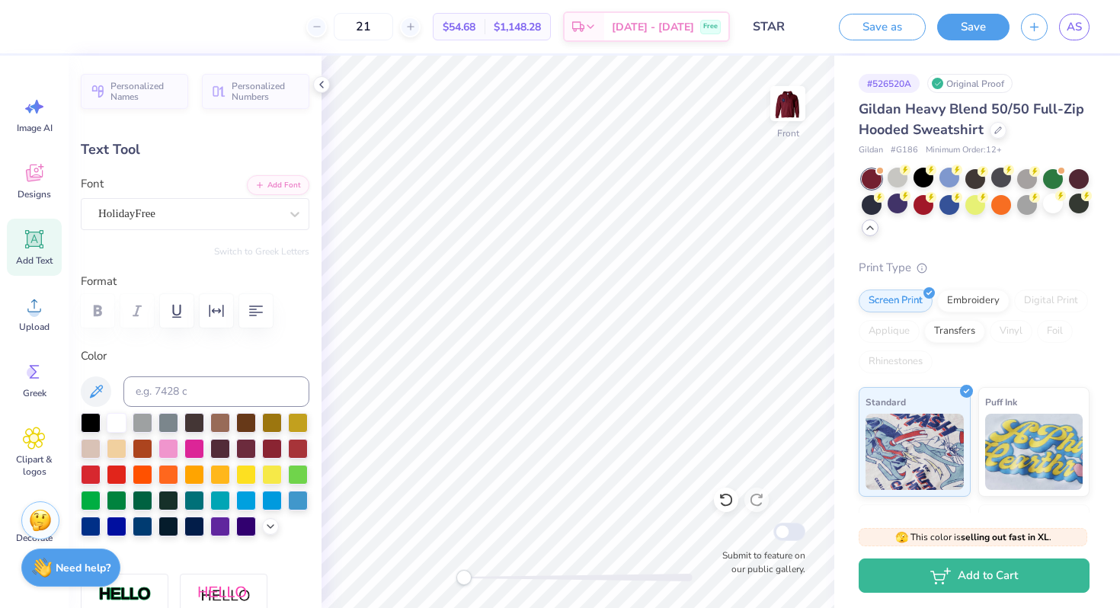
type input "0.0"
type input "2.89"
type input "1.13"
type input "10.06"
type input "0.0"
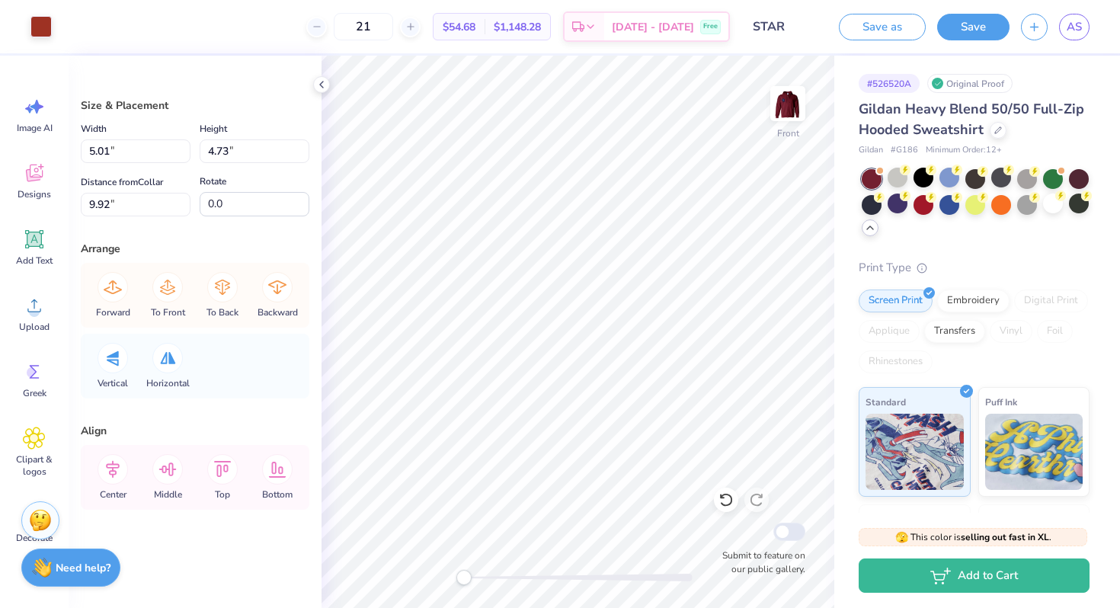
type input "9.26"
type input "10.84"
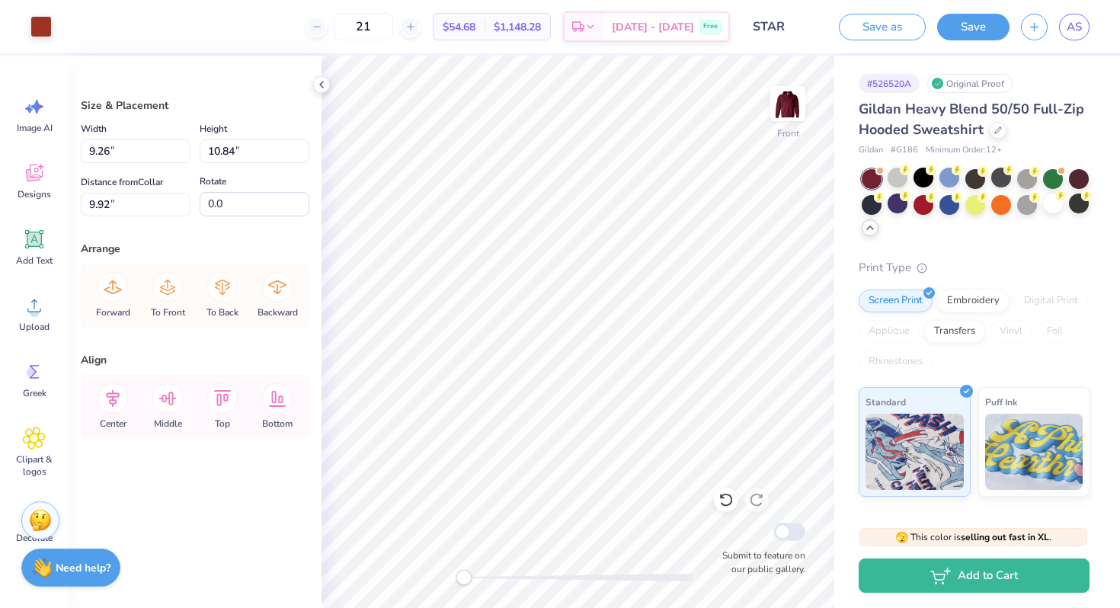
type input "6.58"
type input "11.81"
type input "13.83"
type input "6.37"
type input "13.65"
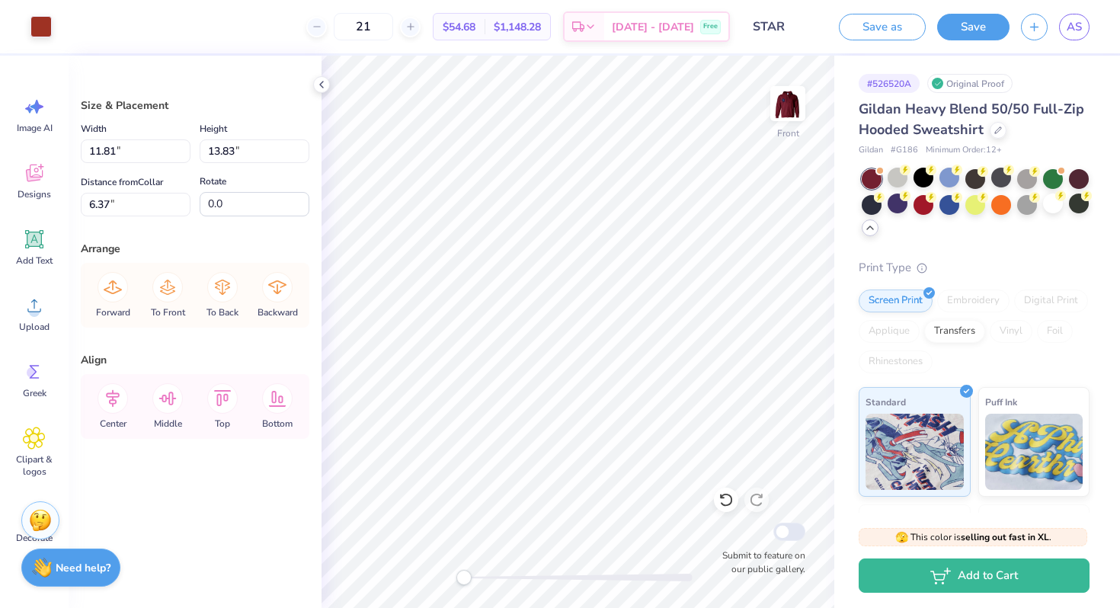
type input "15.97"
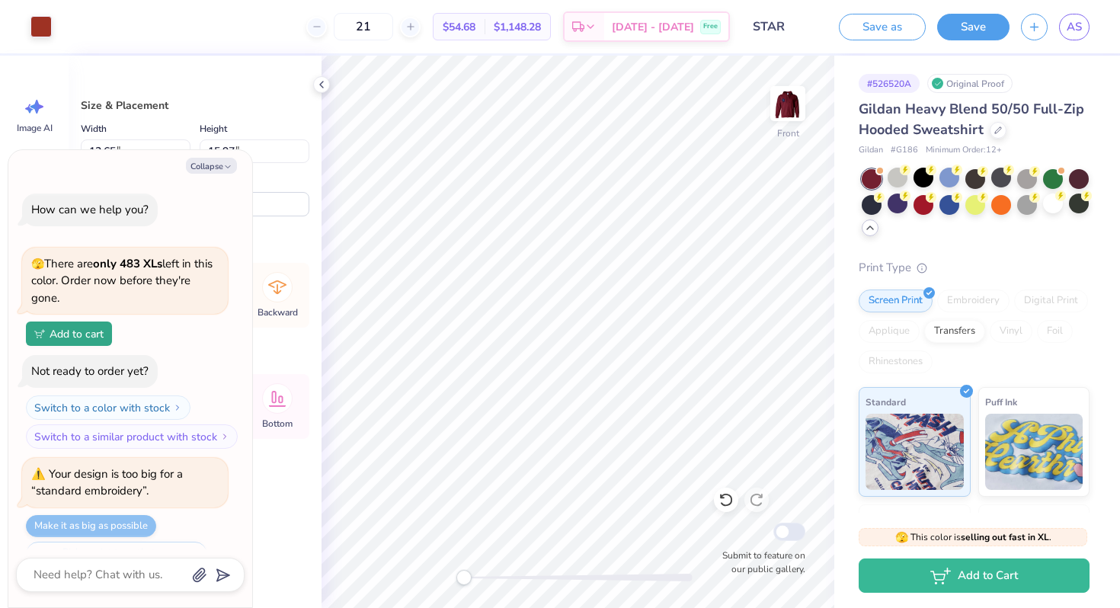
scroll to position [899, 0]
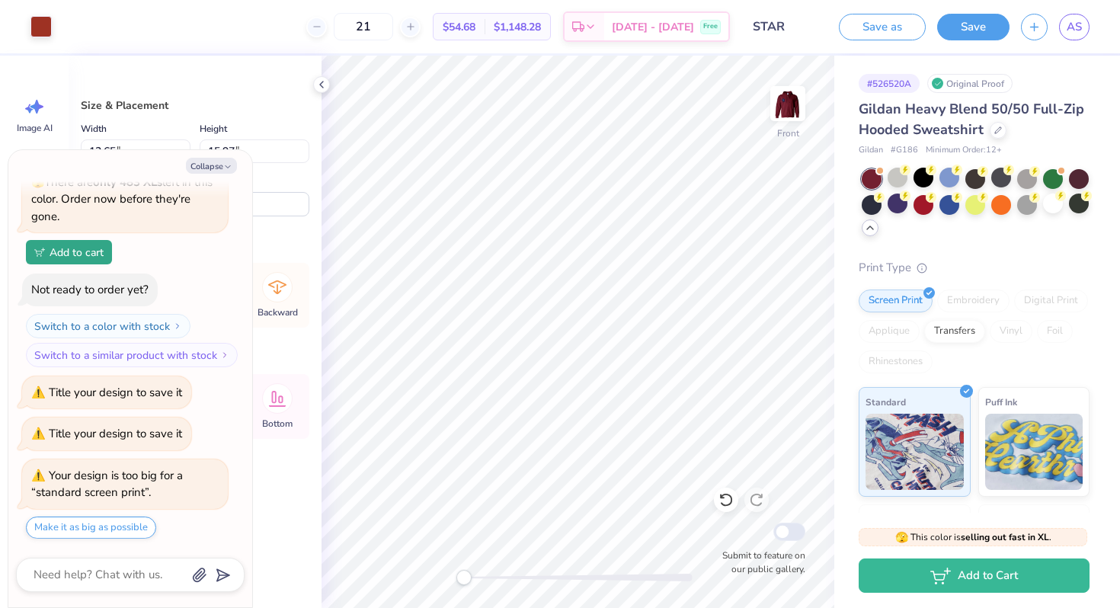
type textarea "x"
type input "6.00"
click at [107, 524] on button "Make it as big as possible" at bounding box center [91, 528] width 130 height 22
type textarea "x"
type input "15.07"
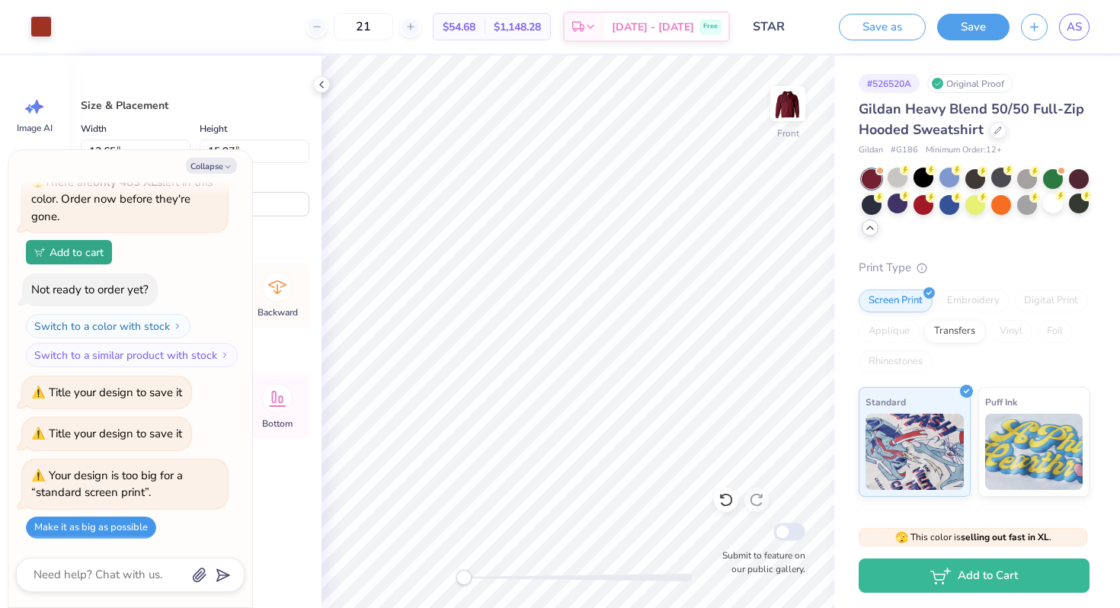
type input "17.63"
type input "6.37"
click at [214, 164] on button "Collapse" at bounding box center [211, 166] width 51 height 16
type textarea "x"
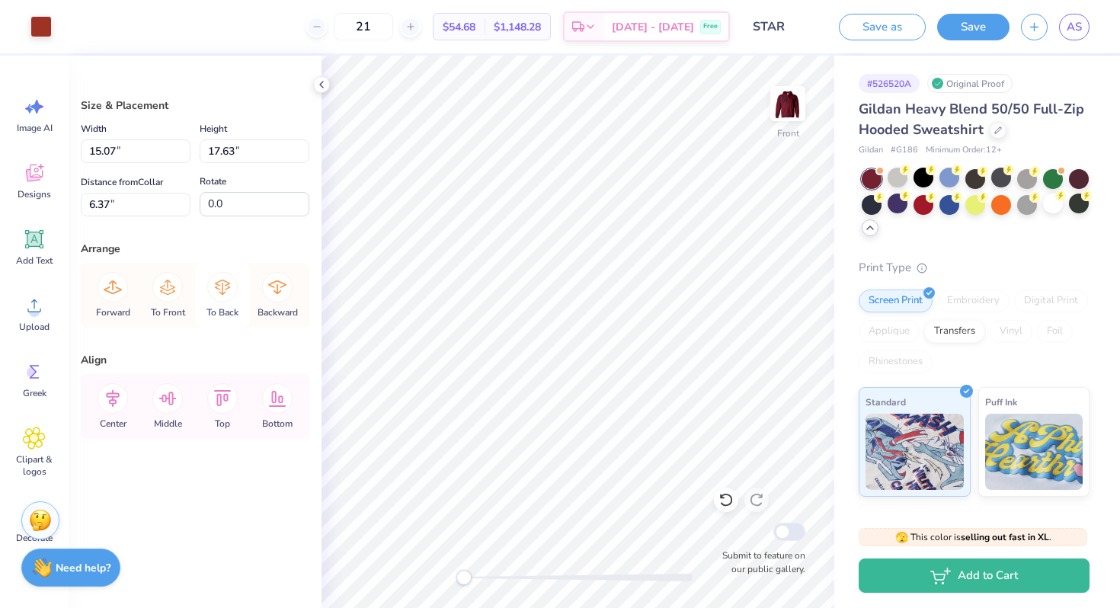
click at [226, 284] on icon at bounding box center [222, 287] width 30 height 30
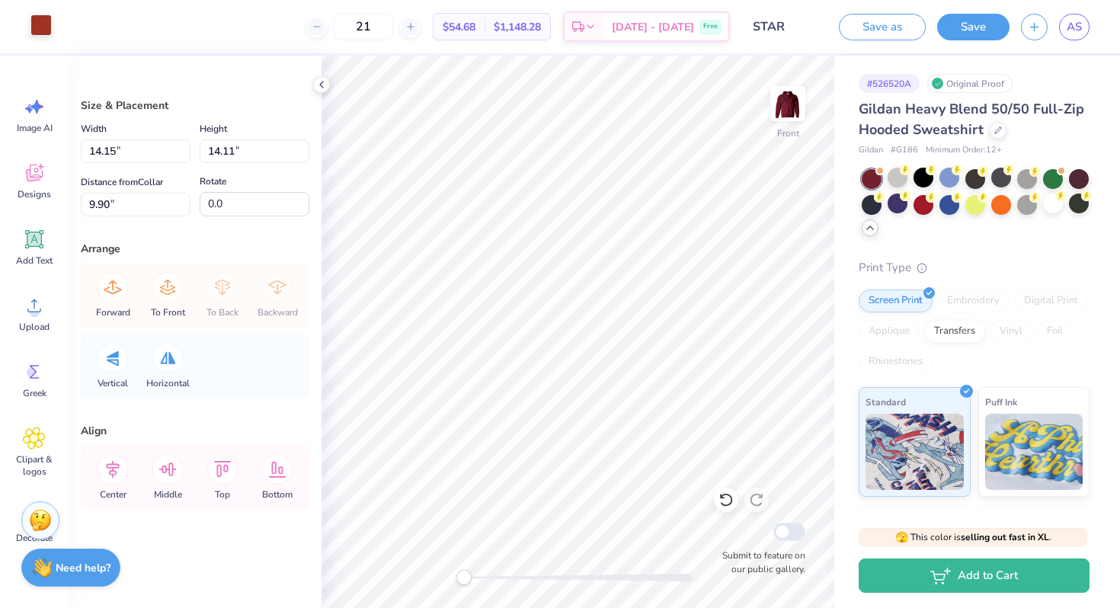
click at [34, 30] on div at bounding box center [40, 24] width 21 height 21
type input "18.01"
type input "6.00"
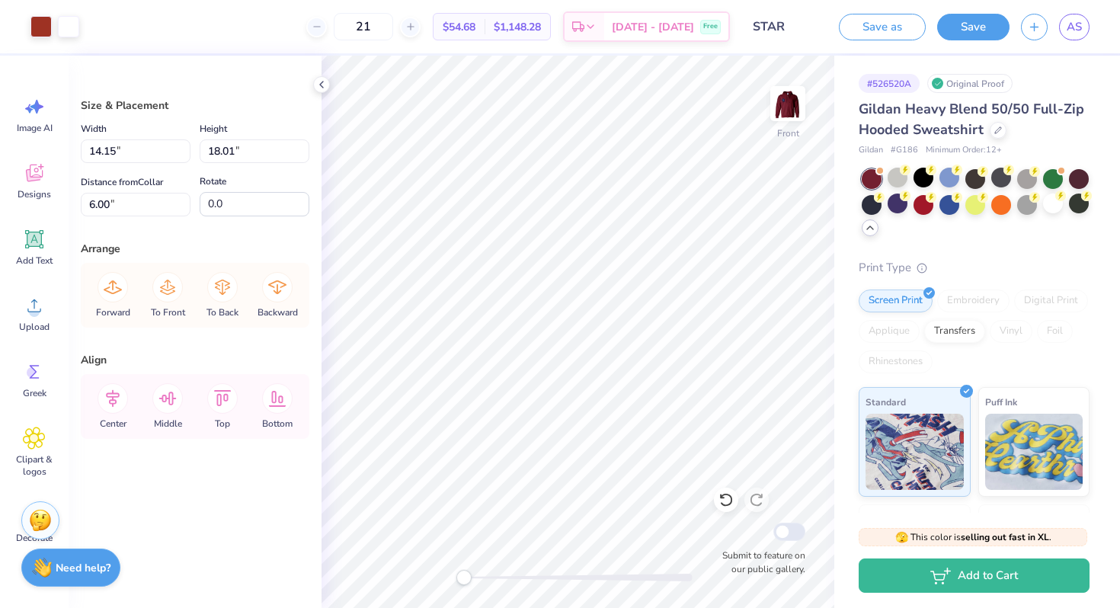
type input "14.11"
type input "9.90"
type input "17.02"
type input "6.98"
click at [43, 19] on div at bounding box center [40, 24] width 21 height 21
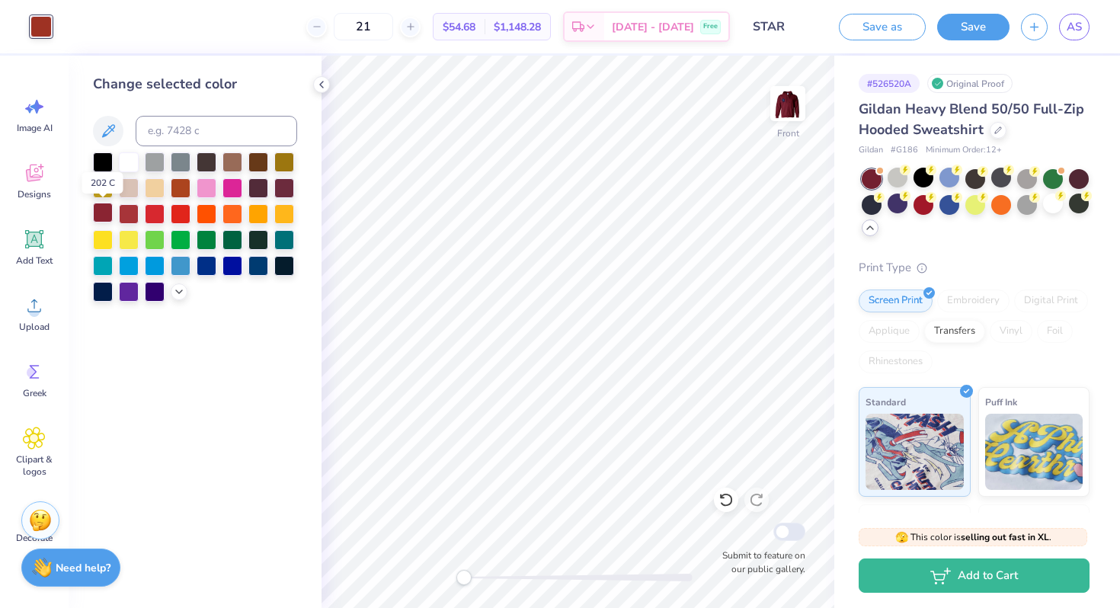
click at [100, 213] on div at bounding box center [103, 213] width 20 height 20
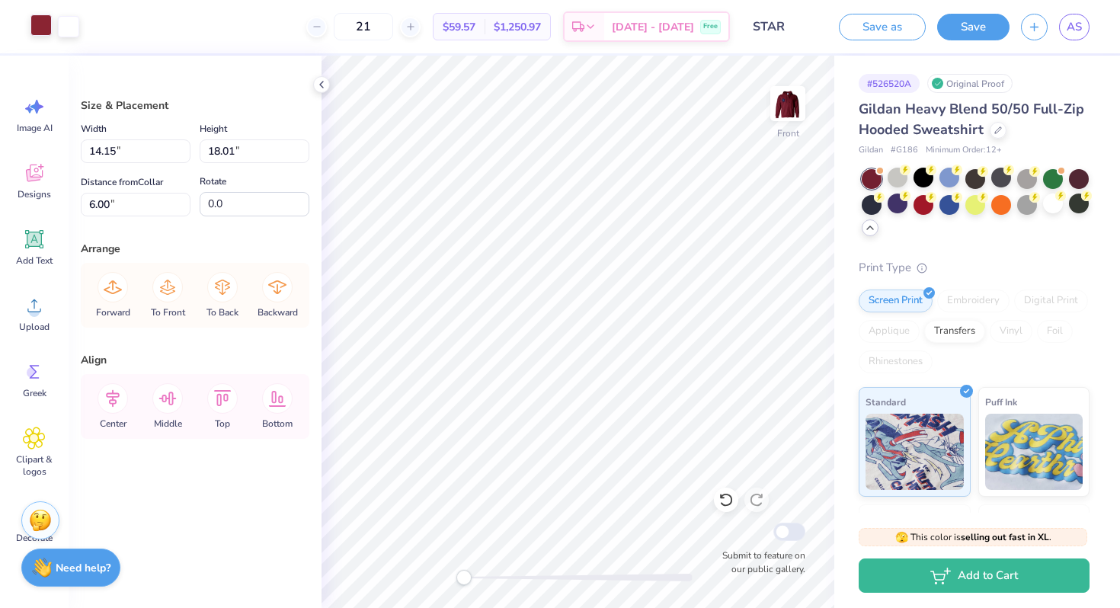
click at [37, 28] on div at bounding box center [40, 24] width 21 height 21
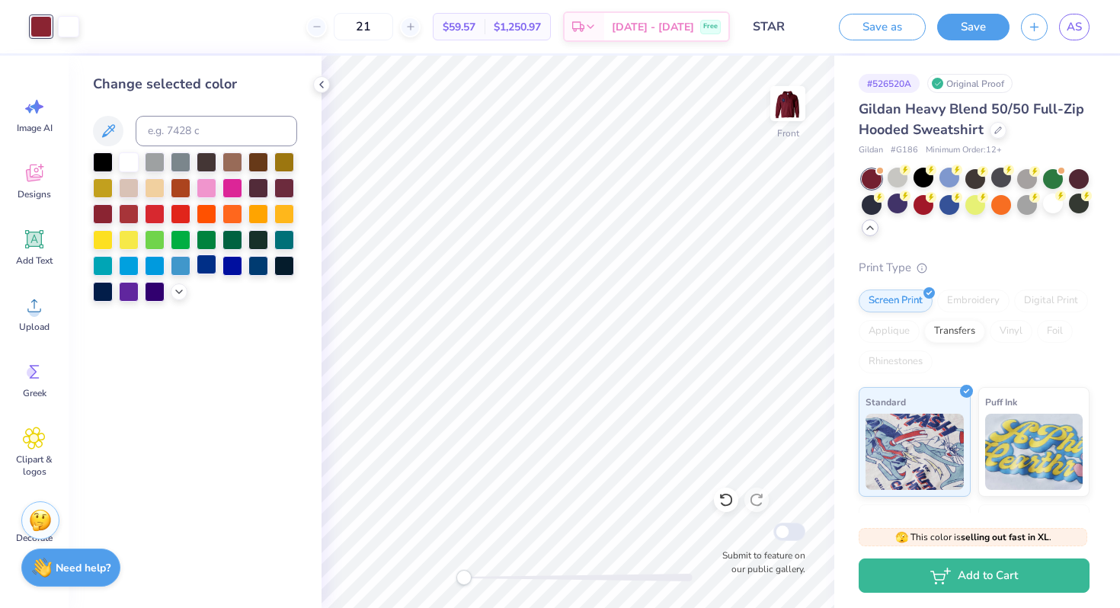
click at [208, 261] on div at bounding box center [207, 265] width 20 height 20
click at [174, 294] on icon at bounding box center [179, 290] width 12 height 12
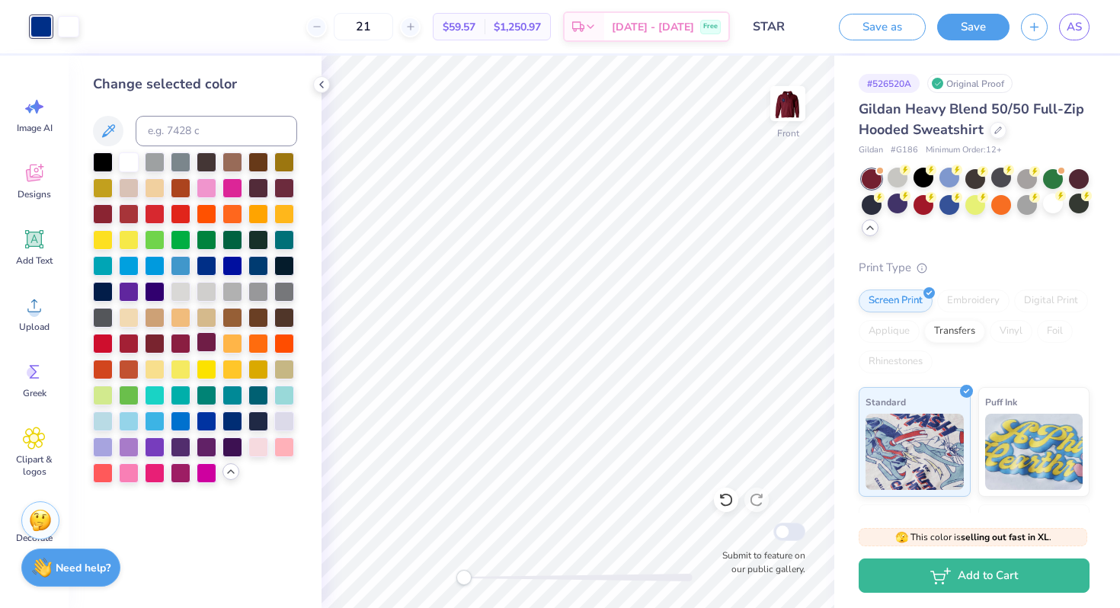
click at [212, 344] on div at bounding box center [207, 342] width 20 height 20
click at [258, 444] on div at bounding box center [258, 446] width 20 height 20
click at [290, 391] on div at bounding box center [284, 394] width 20 height 20
click at [122, 156] on div at bounding box center [129, 161] width 20 height 20
click at [131, 335] on div at bounding box center [129, 342] width 20 height 20
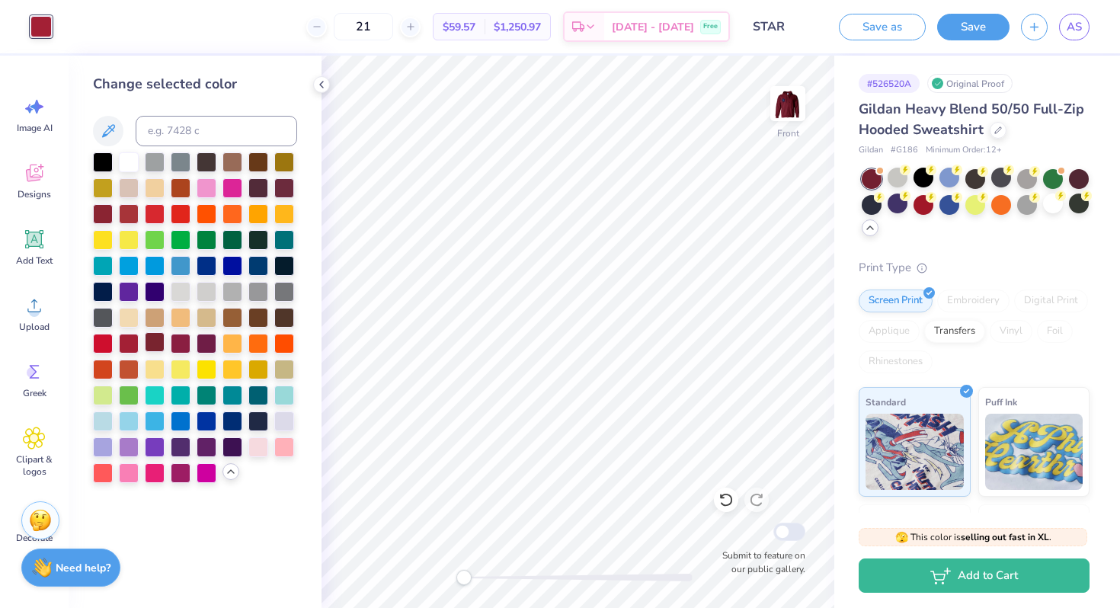
click at [161, 340] on div at bounding box center [155, 342] width 20 height 20
click at [178, 340] on div at bounding box center [181, 342] width 20 height 20
click at [236, 296] on div at bounding box center [233, 290] width 20 height 20
click at [1066, 22] on link "AS" at bounding box center [1074, 27] width 30 height 27
type textarea "x"
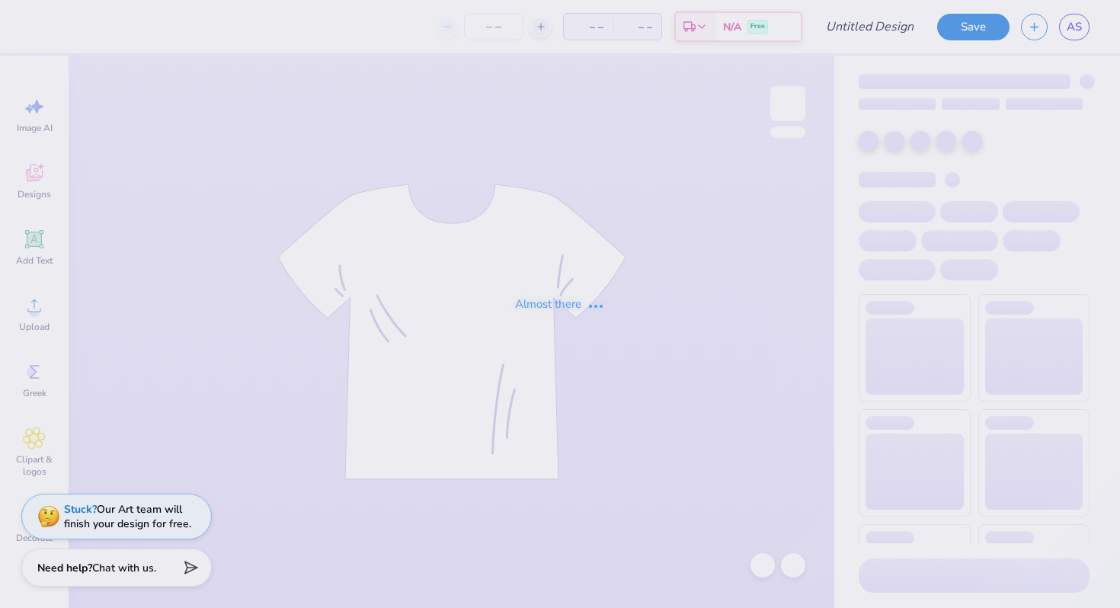
type input "STAR"
type input "21"
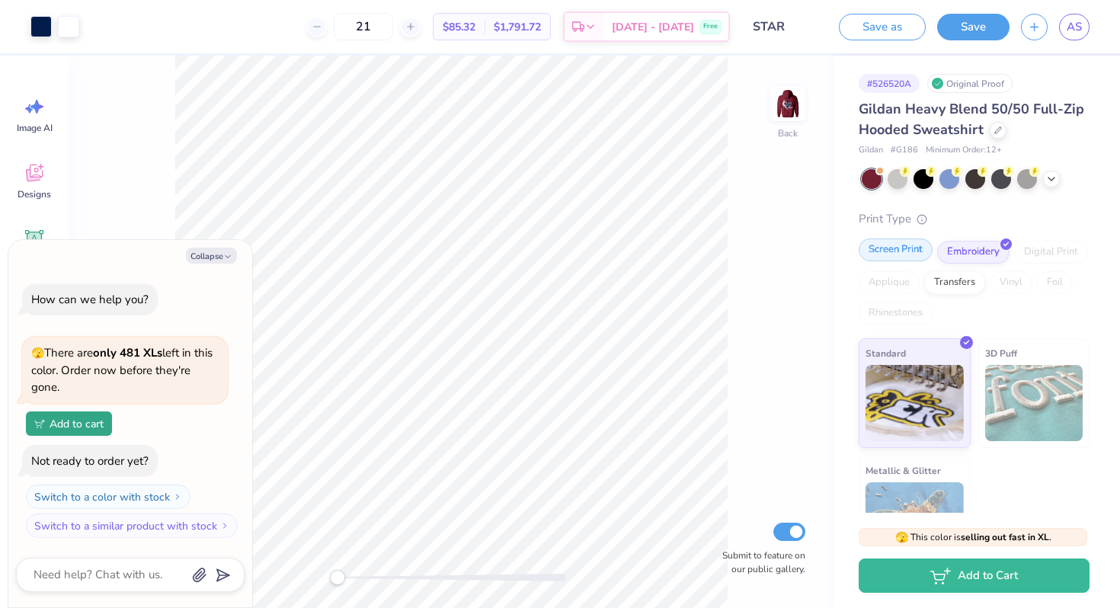
click at [909, 251] on div "Screen Print" at bounding box center [896, 250] width 74 height 23
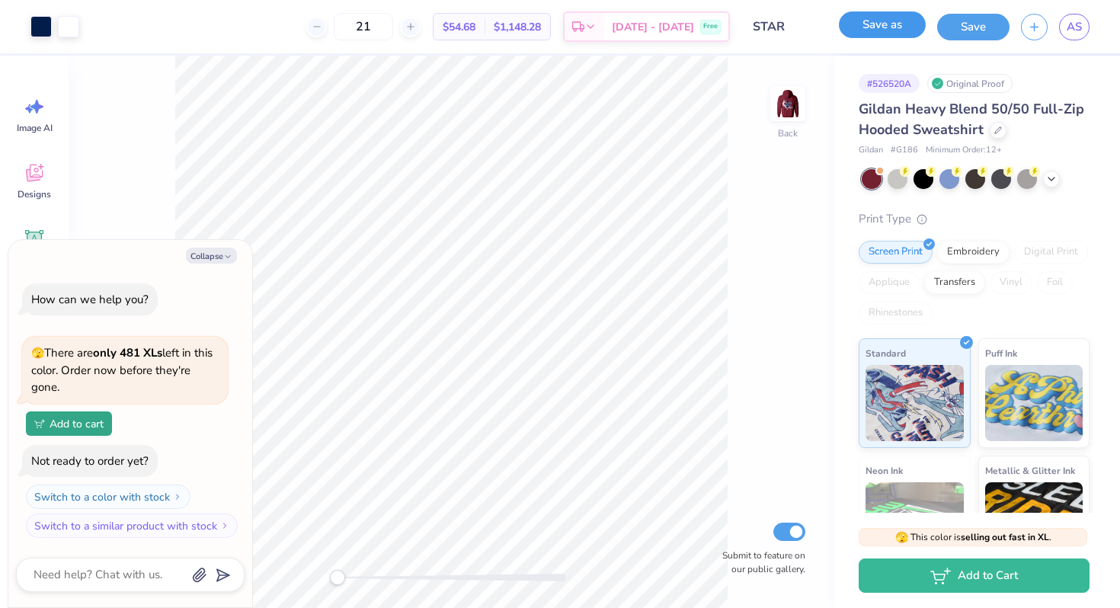
click at [905, 22] on button "Save as" at bounding box center [882, 24] width 87 height 27
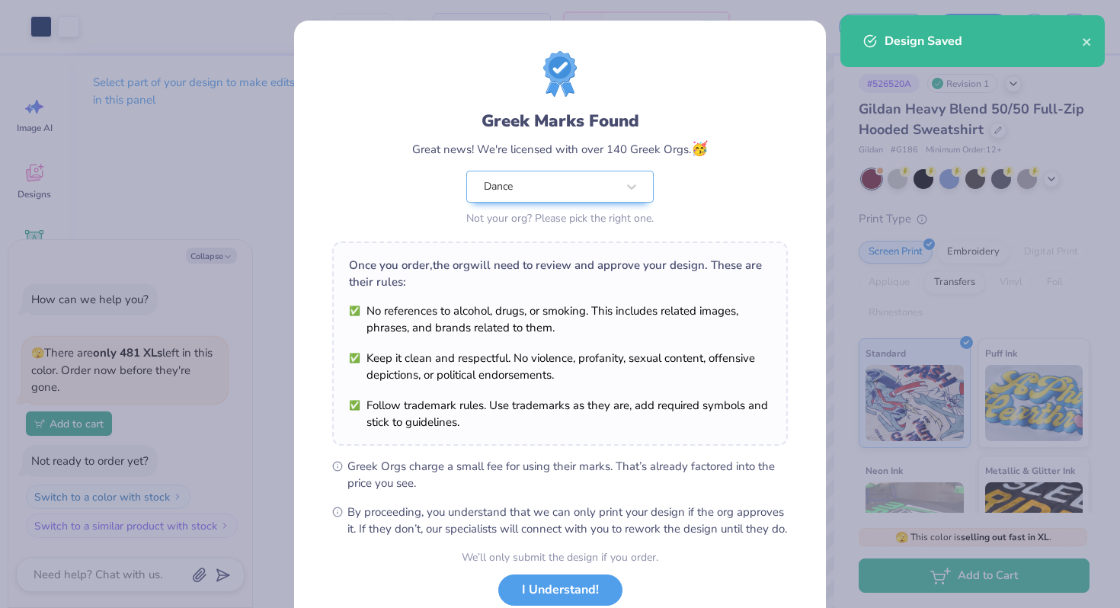
scroll to position [105, 0]
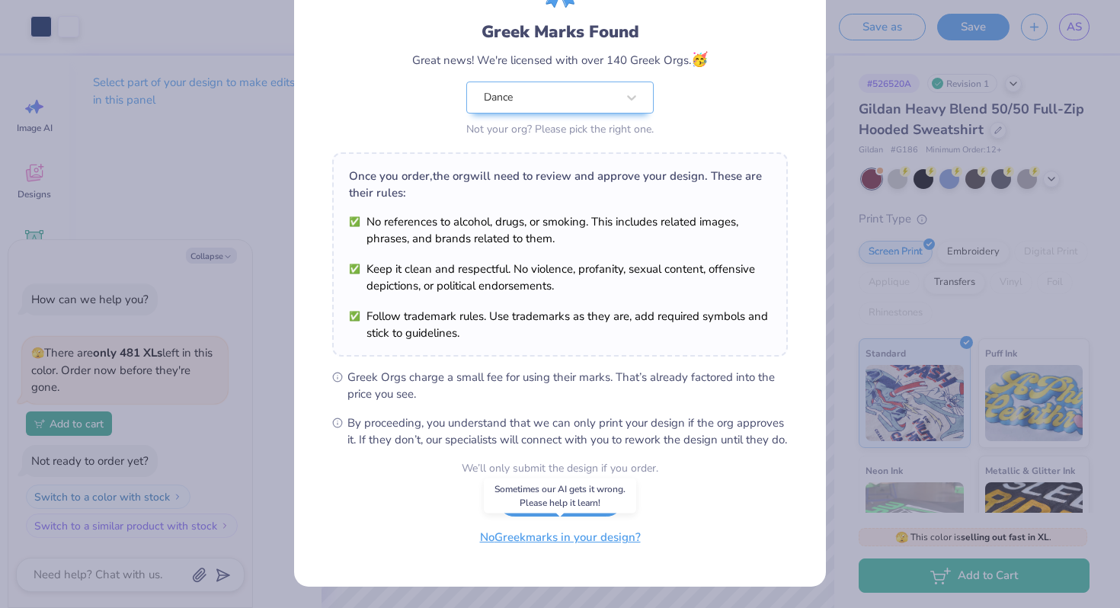
click at [553, 542] on button "No Greek marks in your design?" at bounding box center [560, 537] width 187 height 31
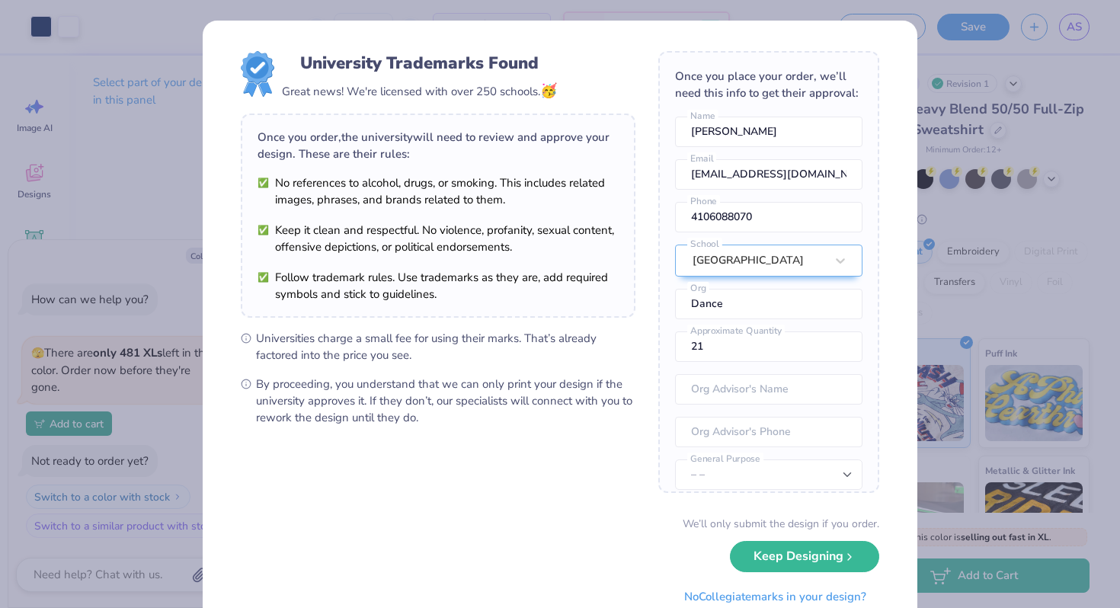
scroll to position [55, 0]
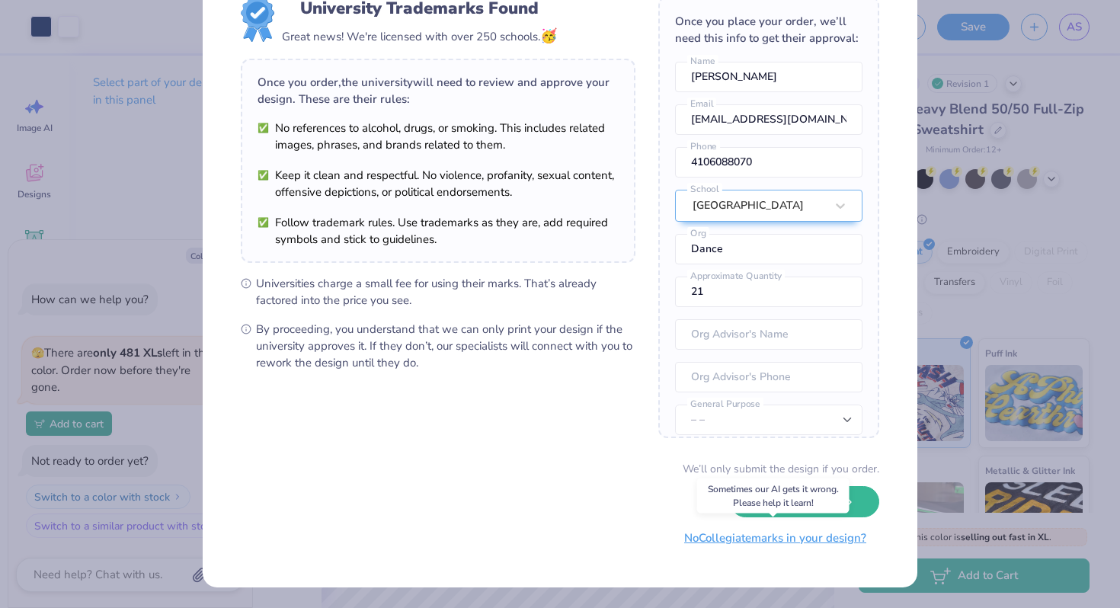
click at [712, 537] on button "No Collegiate marks in your design?" at bounding box center [775, 538] width 208 height 31
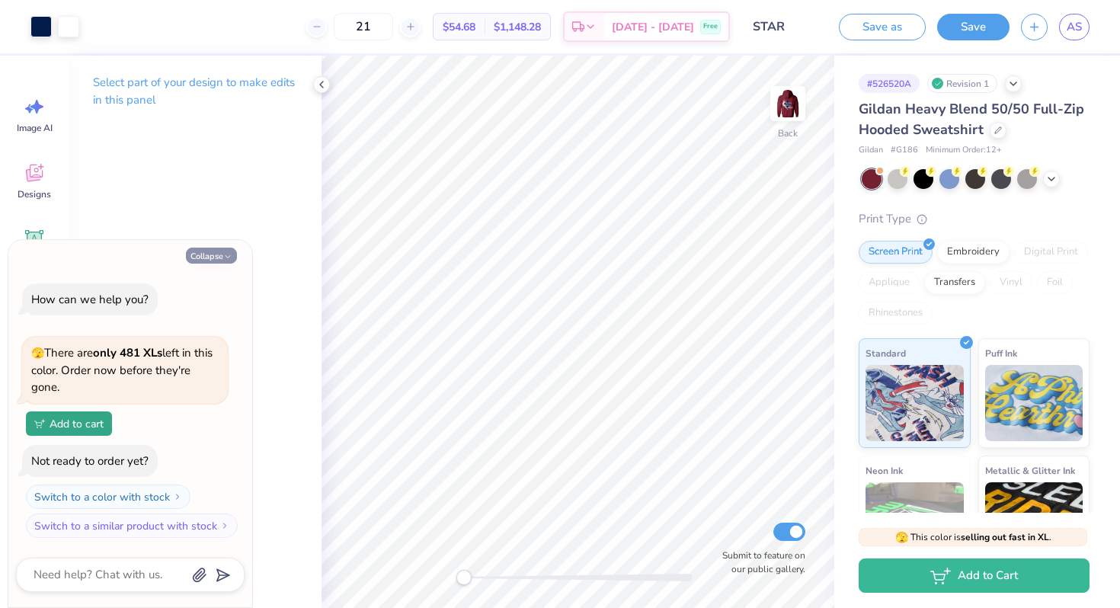
click at [207, 249] on button "Collapse" at bounding box center [211, 256] width 51 height 16
type textarea "x"
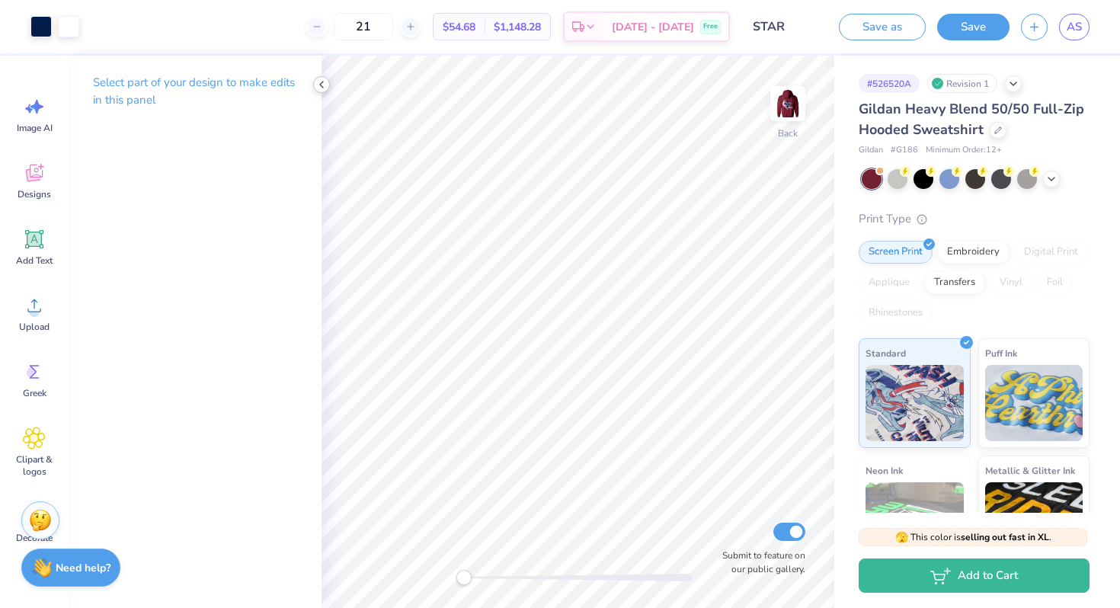
click at [314, 83] on div at bounding box center [321, 84] width 17 height 17
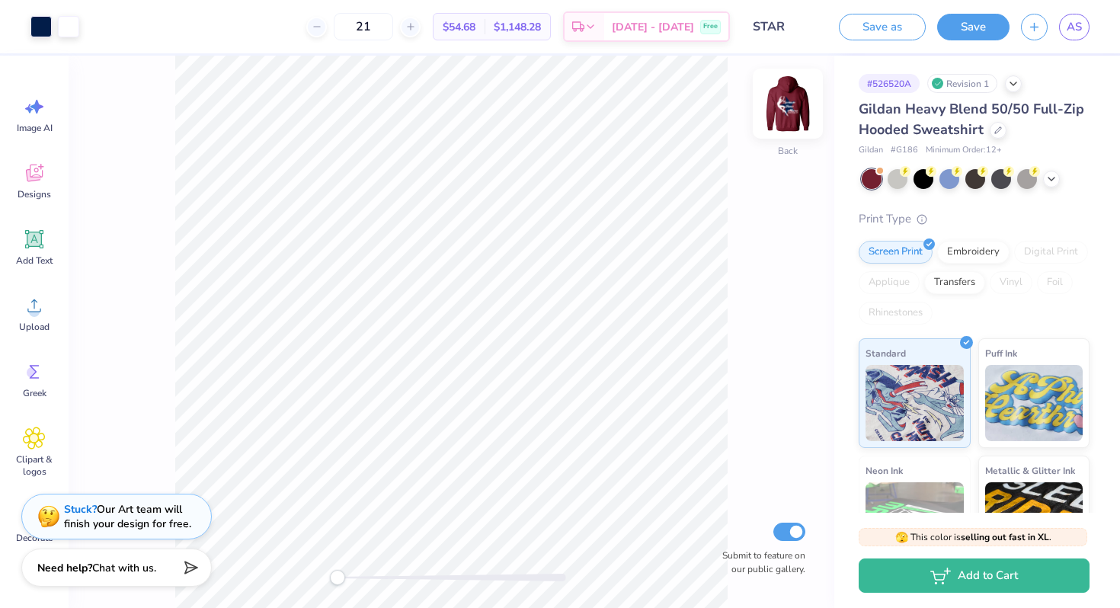
click at [778, 103] on img at bounding box center [788, 103] width 61 height 61
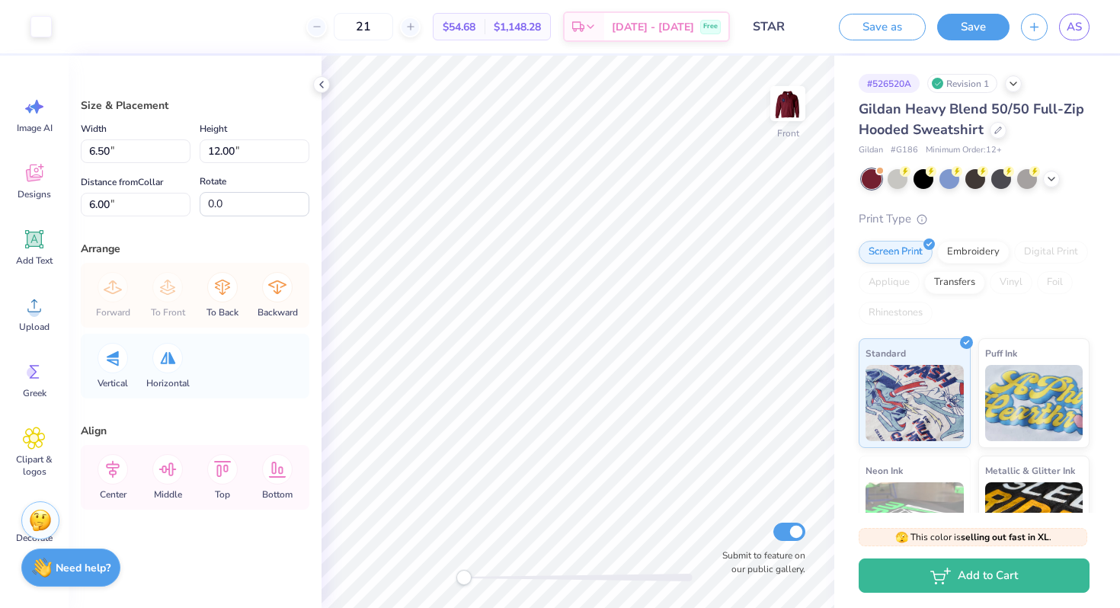
type input "9.33"
type input "6.04"
type input "-1.9"
click at [32, 22] on div at bounding box center [40, 24] width 21 height 21
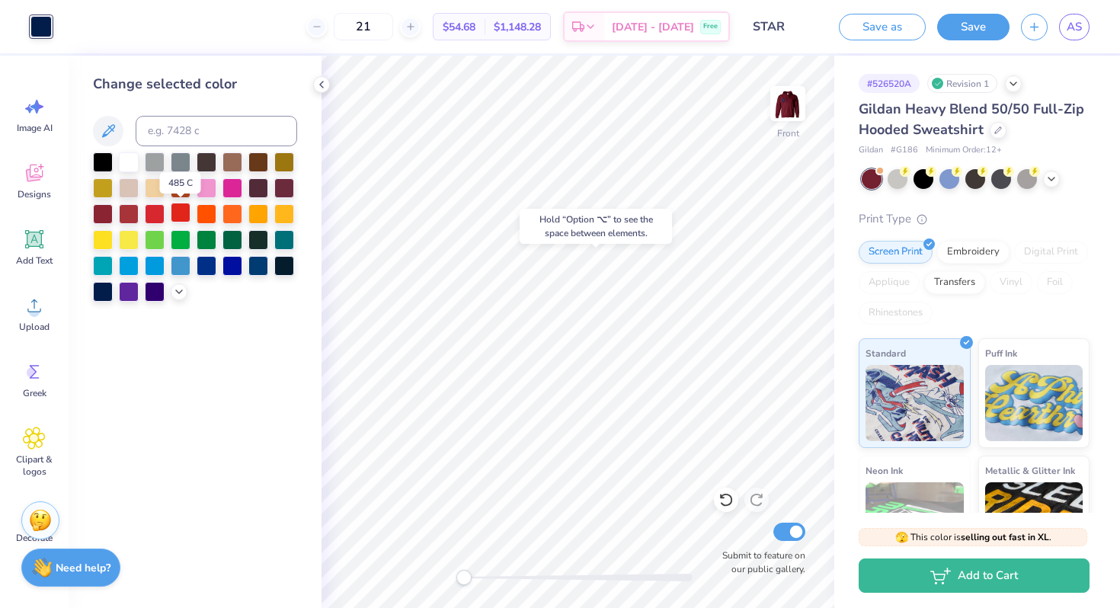
click at [184, 213] on div at bounding box center [181, 213] width 20 height 20
click at [176, 293] on icon at bounding box center [179, 290] width 12 height 12
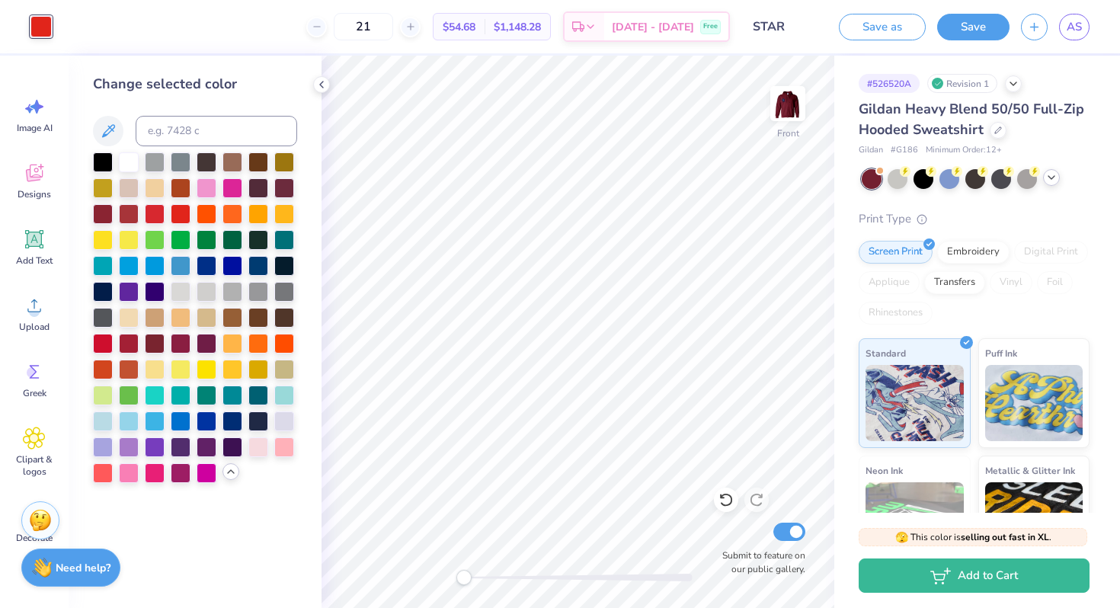
click at [1050, 182] on icon at bounding box center [1052, 177] width 12 height 12
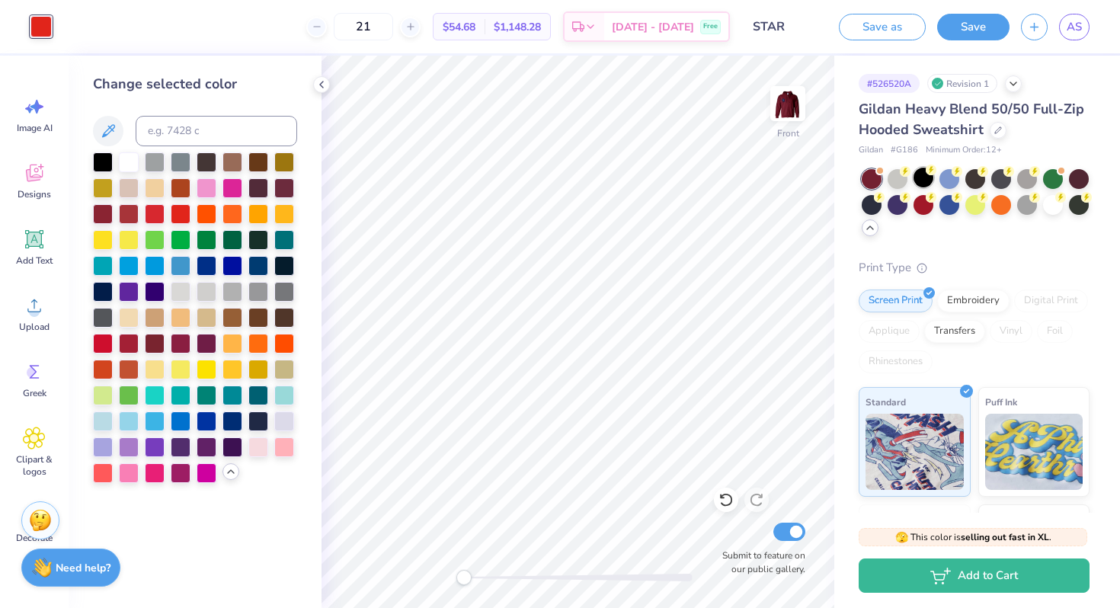
click at [927, 178] on div at bounding box center [924, 178] width 20 height 20
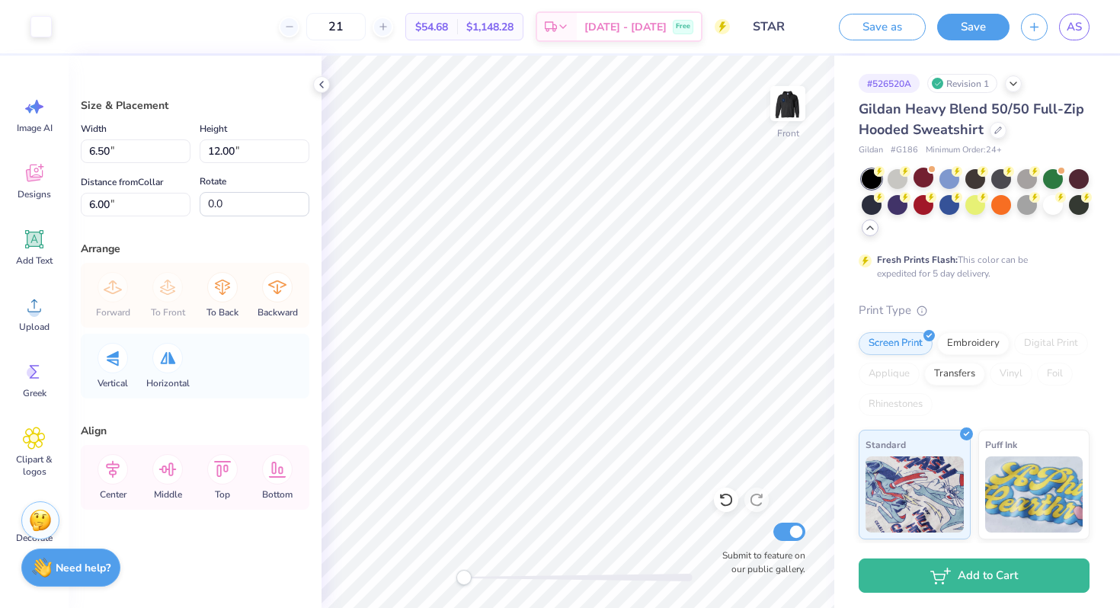
type input "9.33"
type input "-1.9"
click at [42, 30] on div at bounding box center [40, 24] width 21 height 21
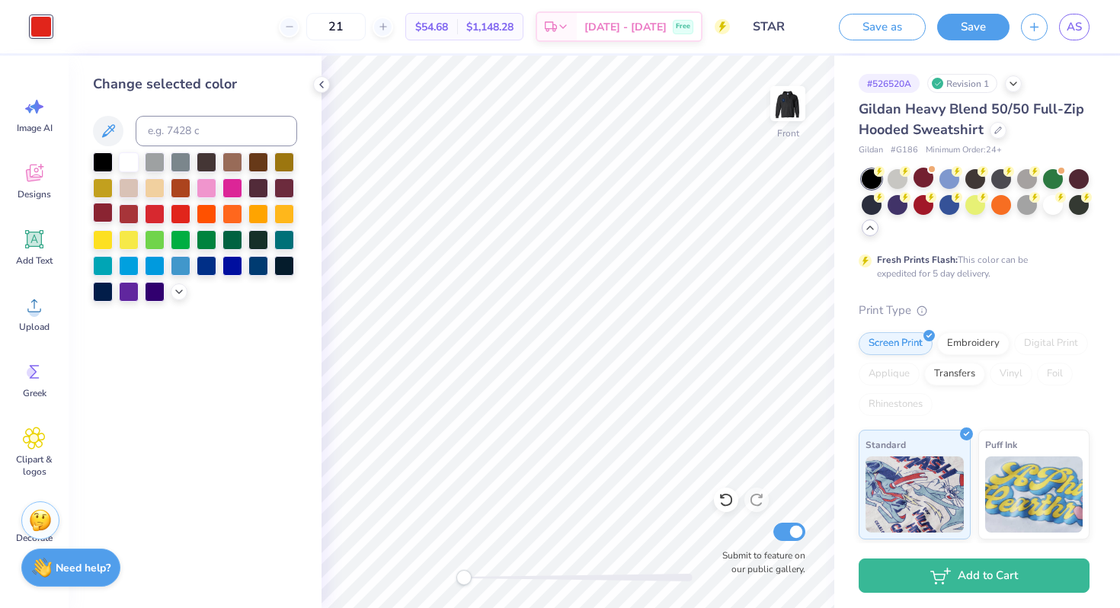
click at [97, 212] on div at bounding box center [103, 213] width 20 height 20
click at [283, 191] on div at bounding box center [284, 187] width 20 height 20
click at [132, 217] on div at bounding box center [129, 213] width 20 height 20
click at [782, 106] on img at bounding box center [788, 103] width 61 height 61
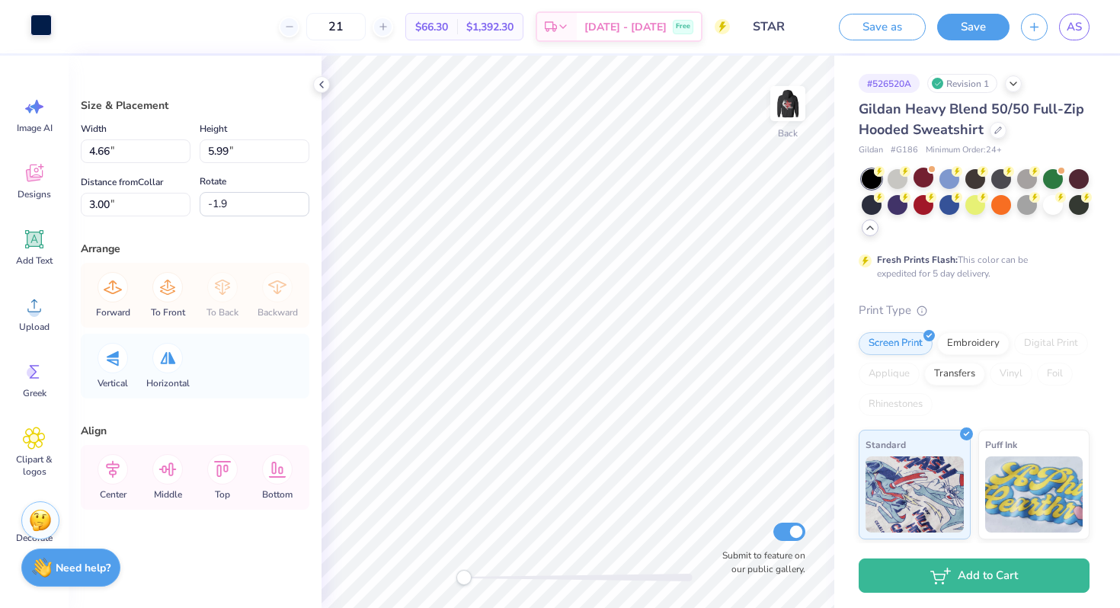
click at [38, 26] on div at bounding box center [40, 24] width 21 height 21
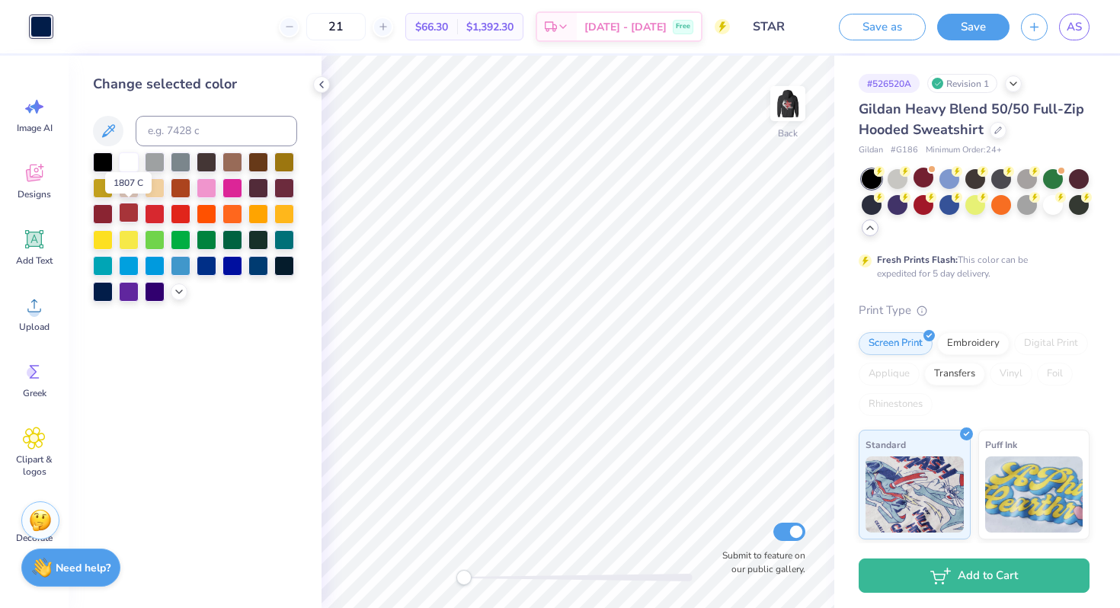
click at [123, 214] on div at bounding box center [129, 213] width 20 height 20
click at [109, 213] on div at bounding box center [103, 213] width 20 height 20
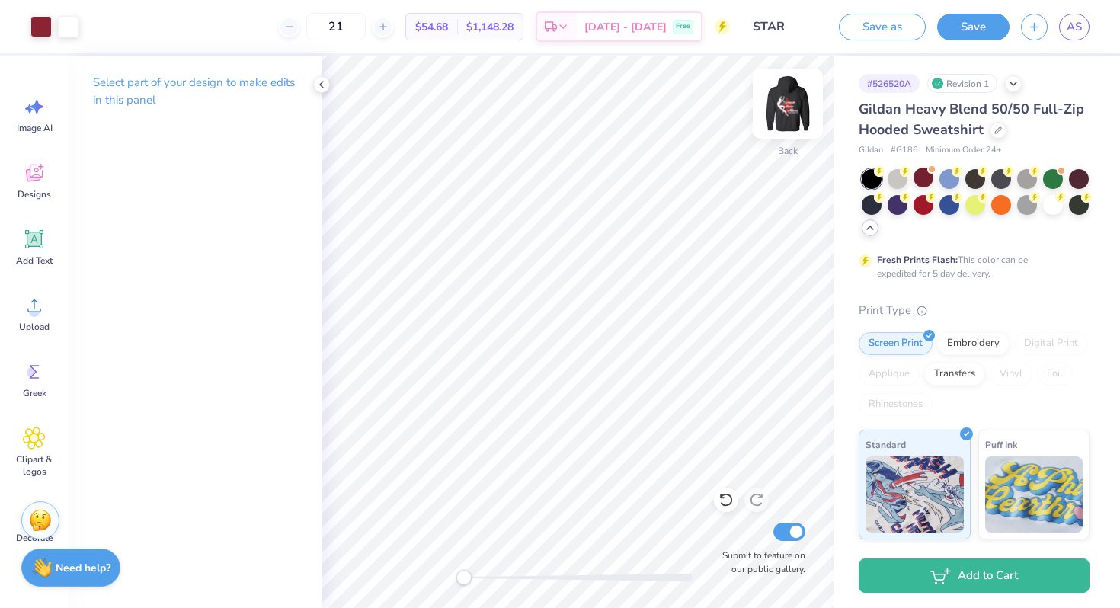
click at [793, 111] on img at bounding box center [788, 103] width 61 height 61
click at [35, 156] on div "Designs" at bounding box center [34, 180] width 55 height 57
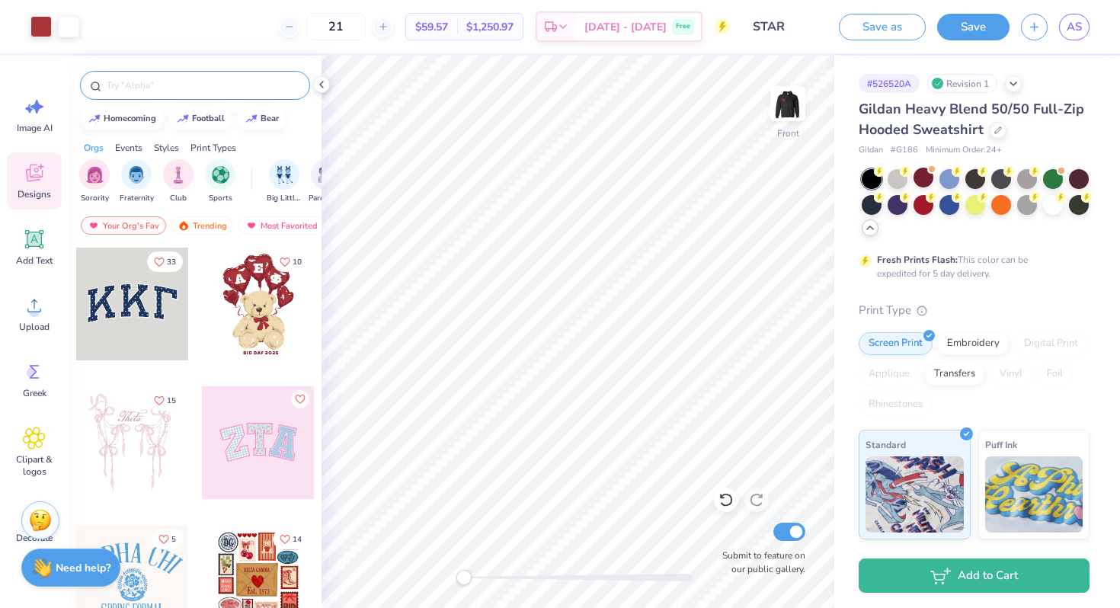
click at [188, 88] on input "text" at bounding box center [202, 85] width 195 height 15
type input "maroon"
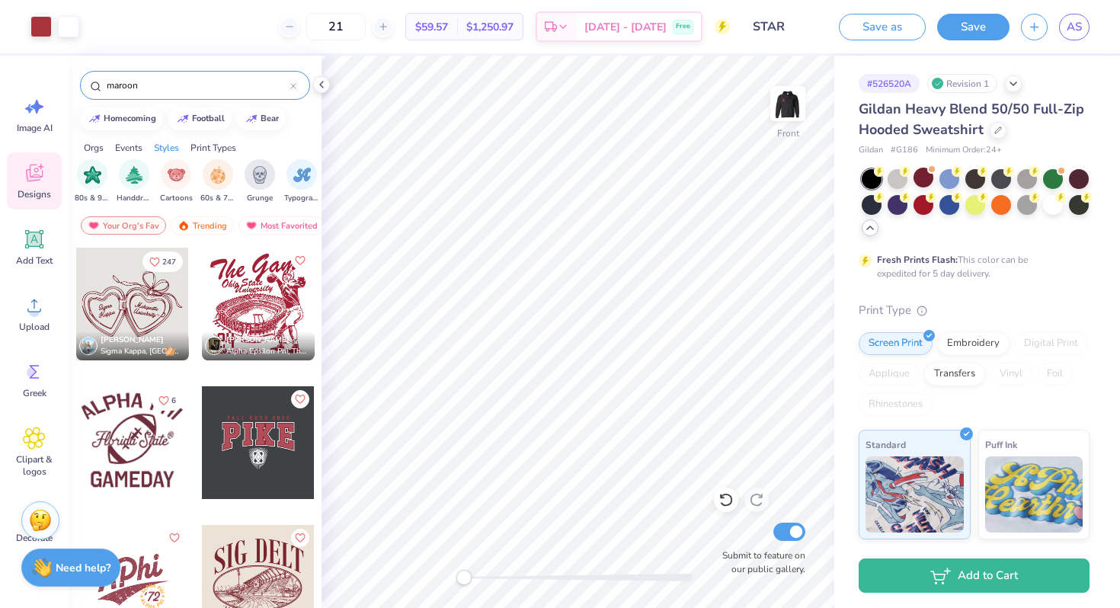
scroll to position [0, 1012]
click at [909, 290] on div "Gildan Heavy Blend 50/50 Full-Zip Hooded Sweatshirt Gildan # G186 Minimum Order…" at bounding box center [974, 436] width 231 height 675
click at [967, 348] on div "Embroidery" at bounding box center [973, 341] width 72 height 23
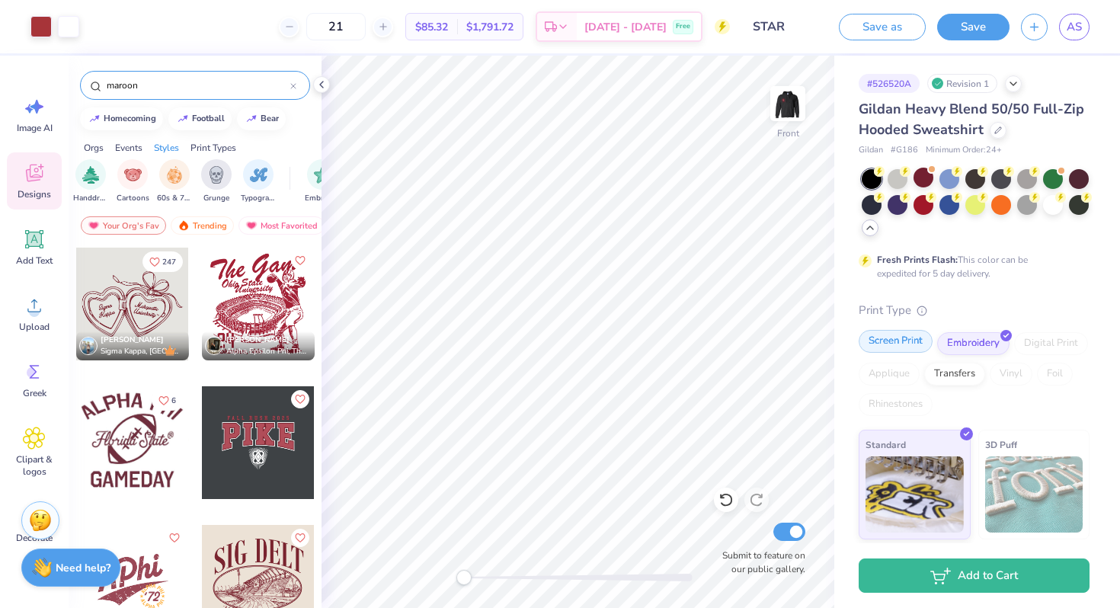
click at [910, 334] on div "Screen Print" at bounding box center [896, 341] width 74 height 23
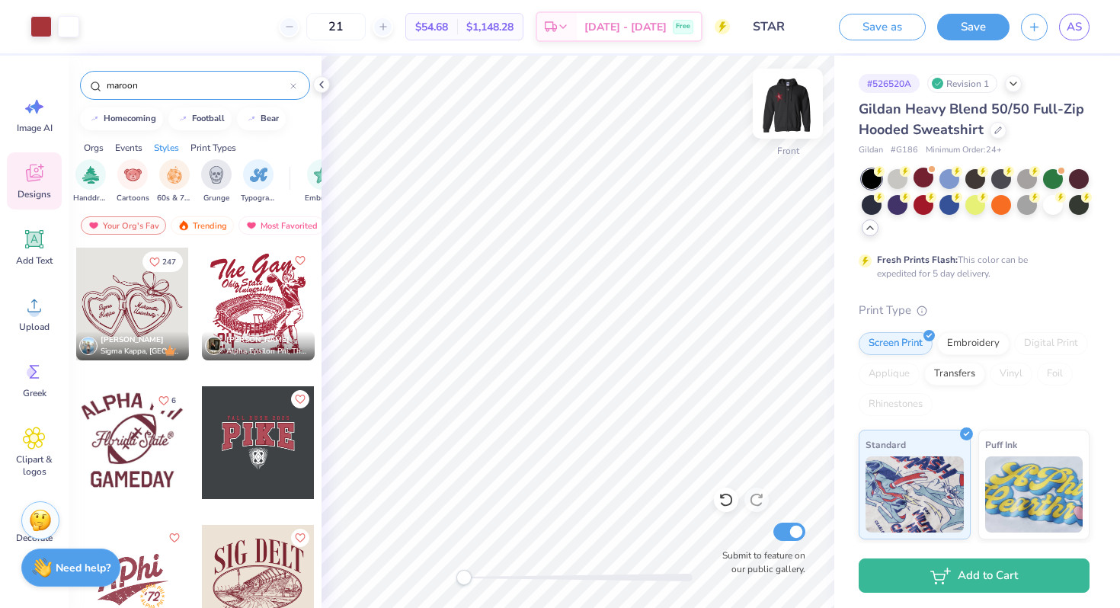
click at [801, 101] on img at bounding box center [788, 103] width 61 height 61
click at [1058, 202] on div at bounding box center [1053, 204] width 20 height 20
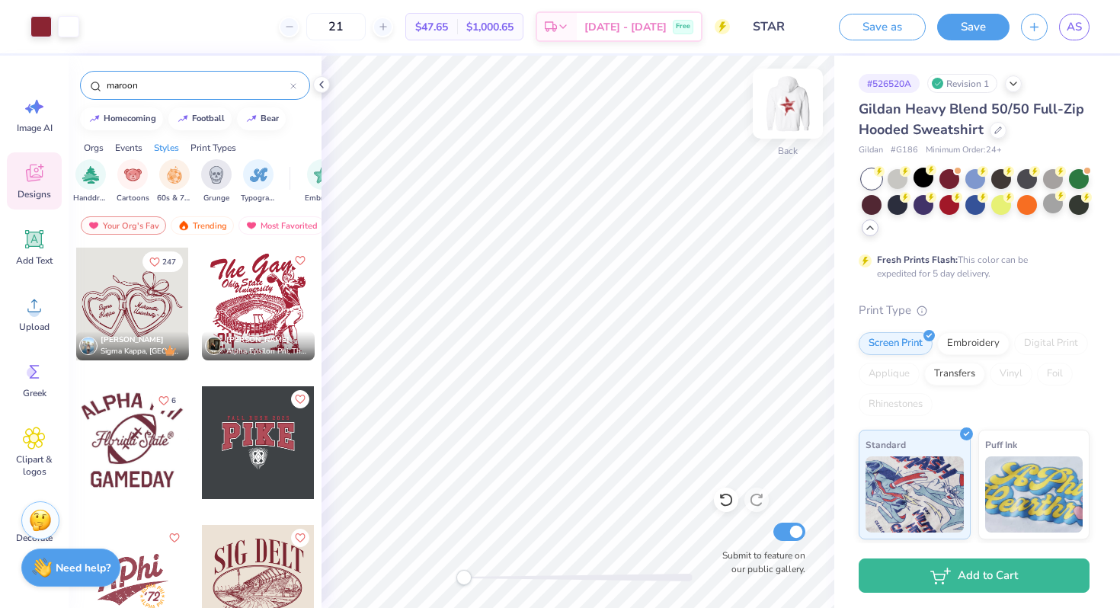
click at [789, 93] on img at bounding box center [788, 103] width 61 height 61
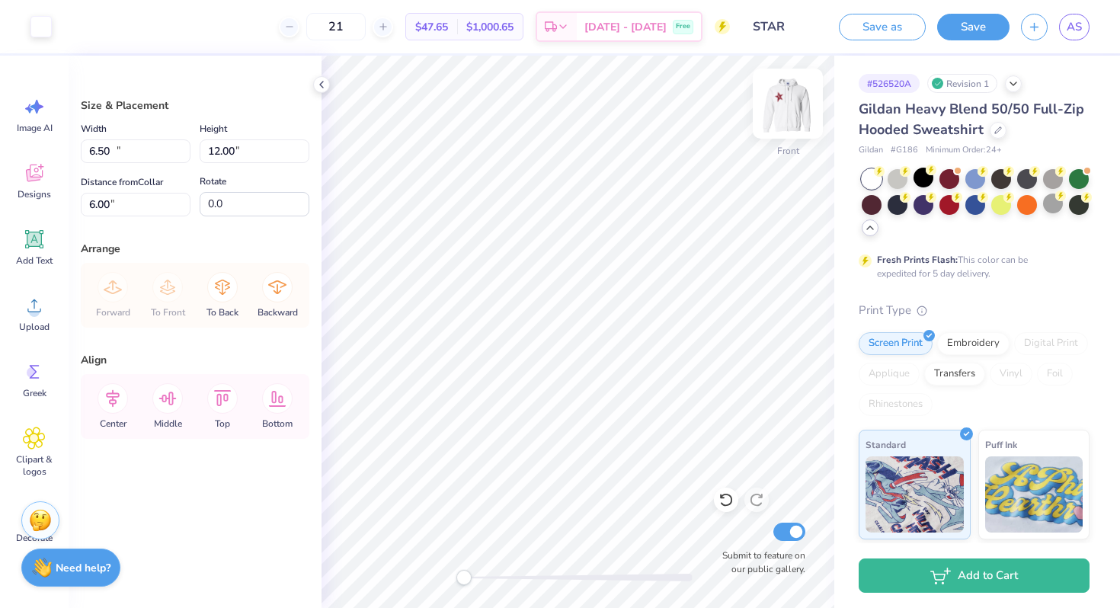
type input "12.32"
click at [42, 26] on div at bounding box center [40, 24] width 21 height 21
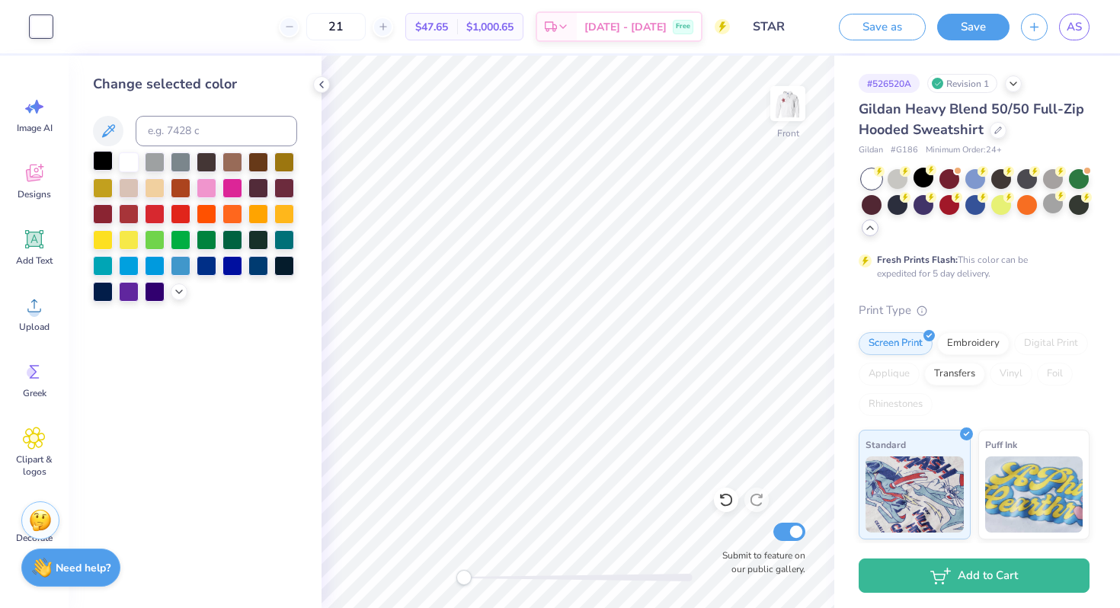
click at [96, 165] on div at bounding box center [103, 161] width 20 height 20
click at [130, 162] on div at bounding box center [129, 161] width 20 height 20
click at [956, 168] on div at bounding box center [958, 169] width 6 height 6
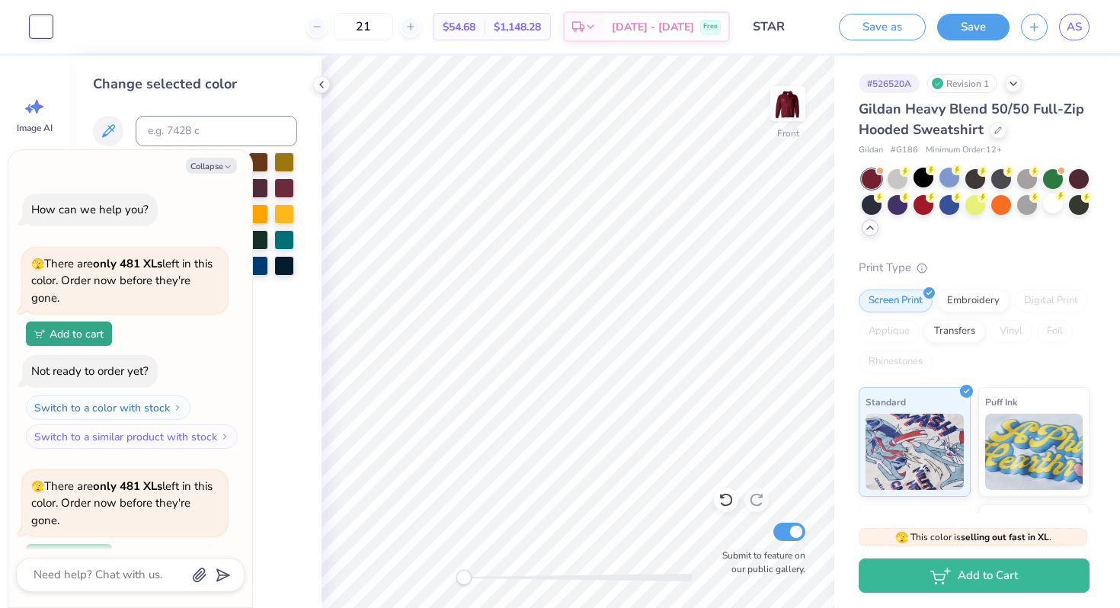
scroll to position [133, 0]
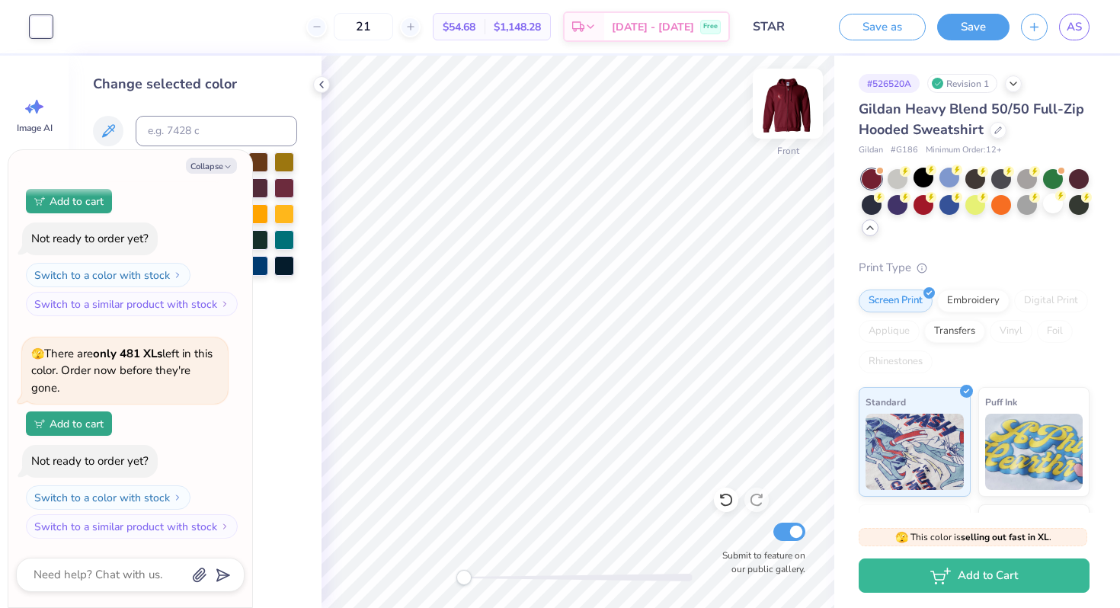
click at [783, 107] on img at bounding box center [788, 103] width 61 height 61
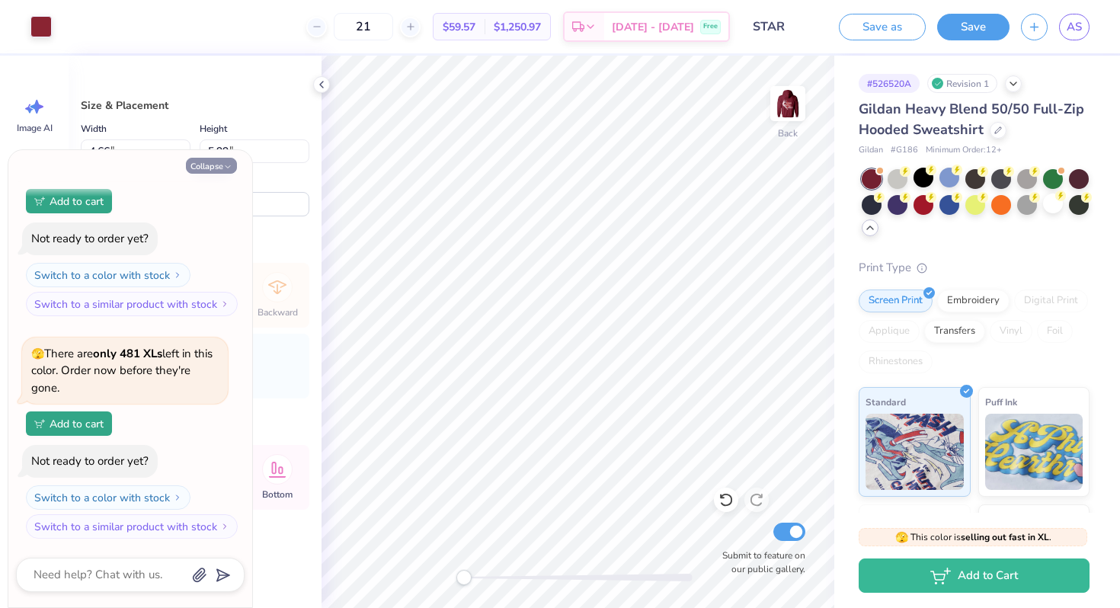
click at [216, 165] on button "Collapse" at bounding box center [211, 166] width 51 height 16
type textarea "x"
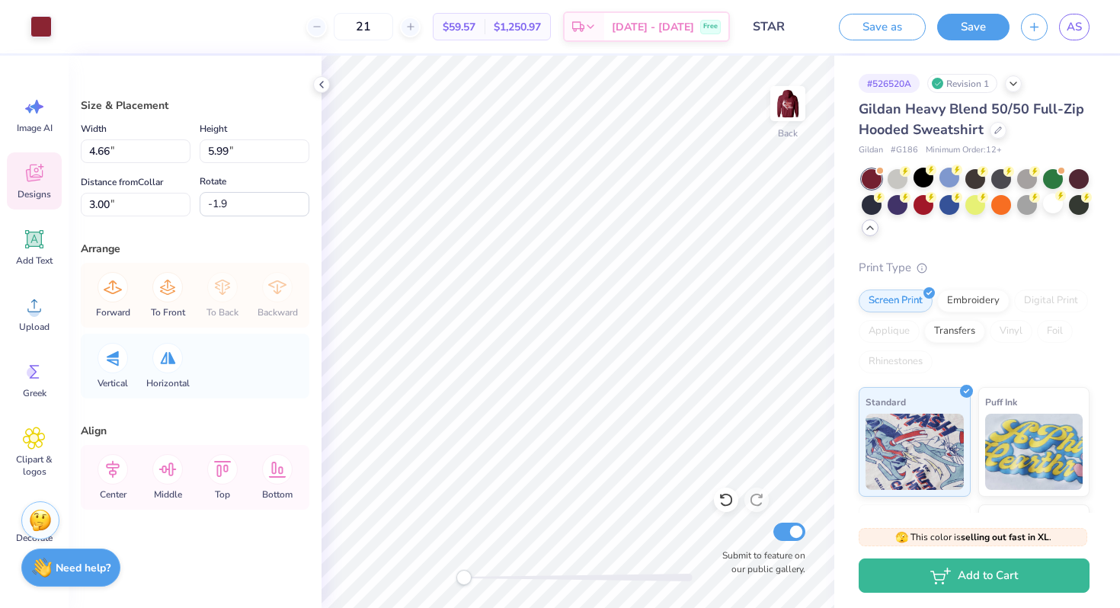
click at [45, 167] on icon at bounding box center [34, 173] width 23 height 23
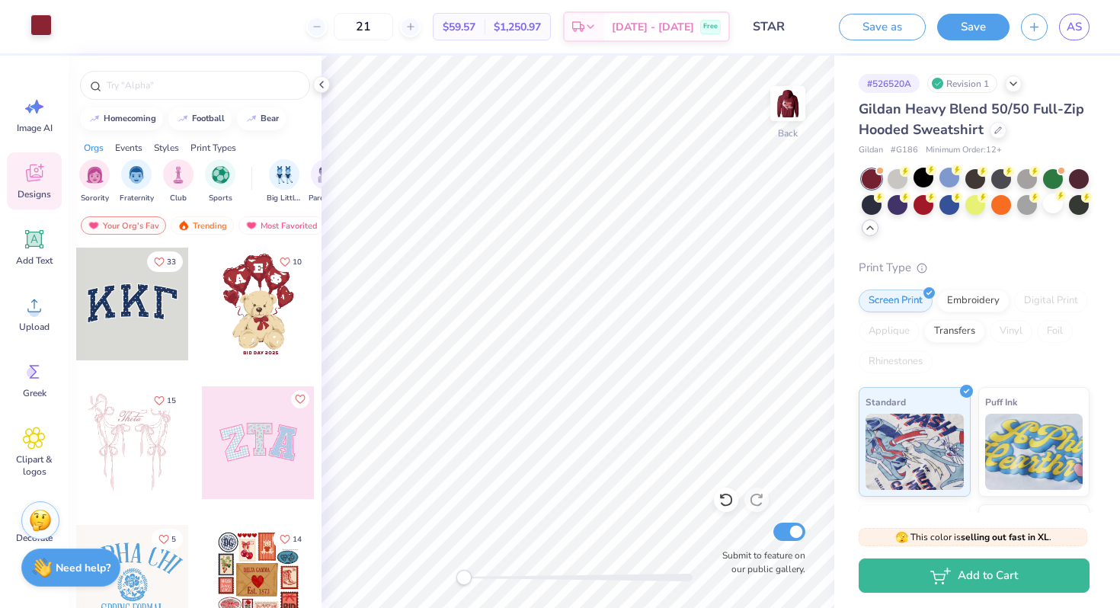
click at [44, 31] on div at bounding box center [40, 24] width 21 height 21
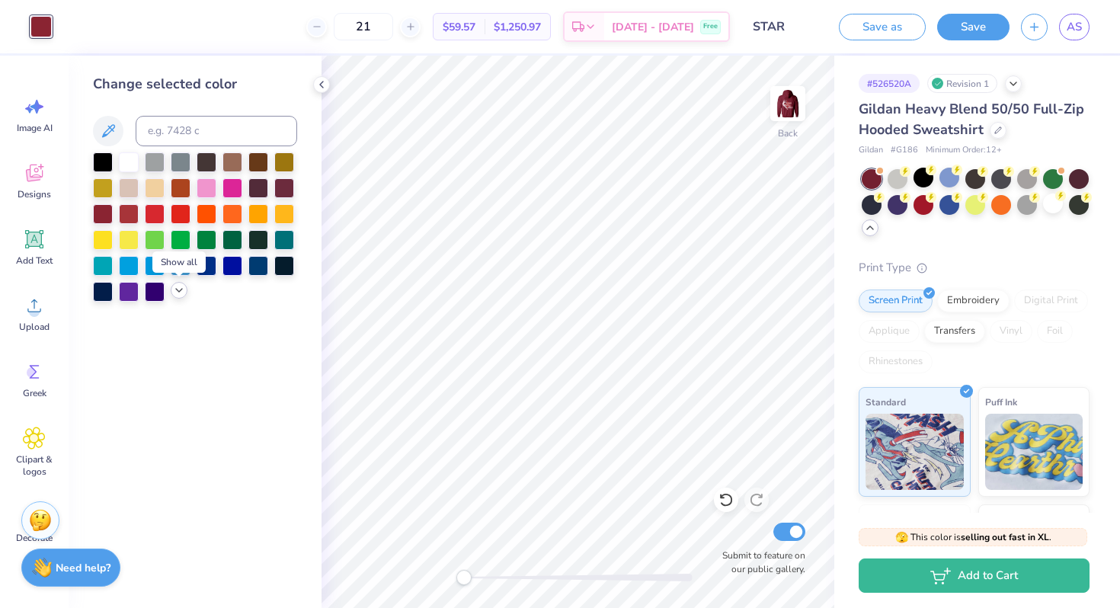
click at [177, 290] on polyline at bounding box center [179, 290] width 6 height 3
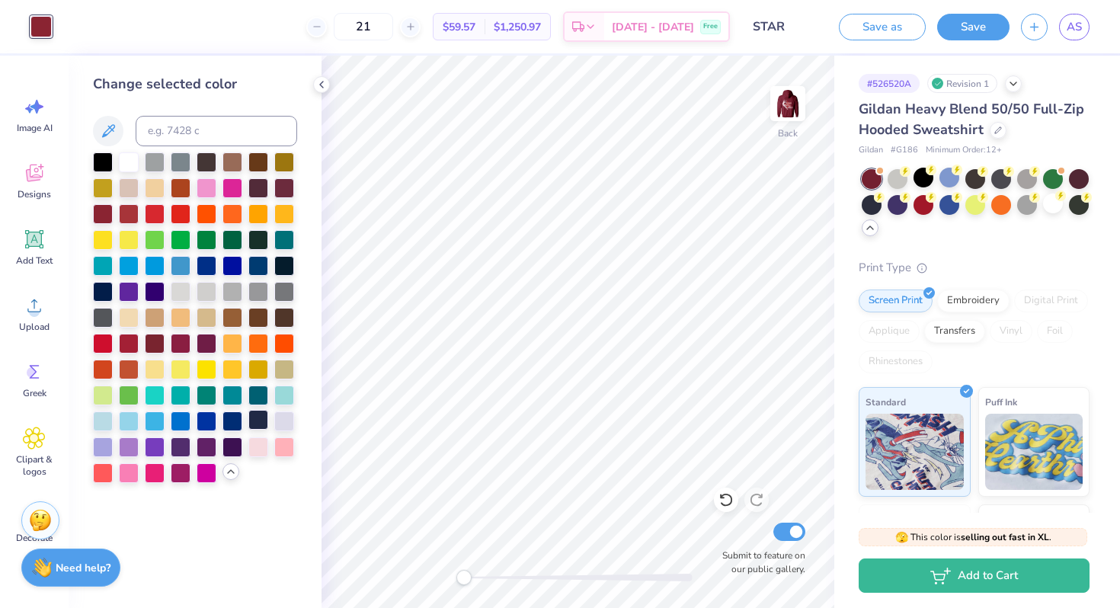
click at [258, 418] on div at bounding box center [258, 420] width 20 height 20
click at [101, 163] on div at bounding box center [103, 161] width 20 height 20
click at [790, 118] on img at bounding box center [788, 103] width 61 height 61
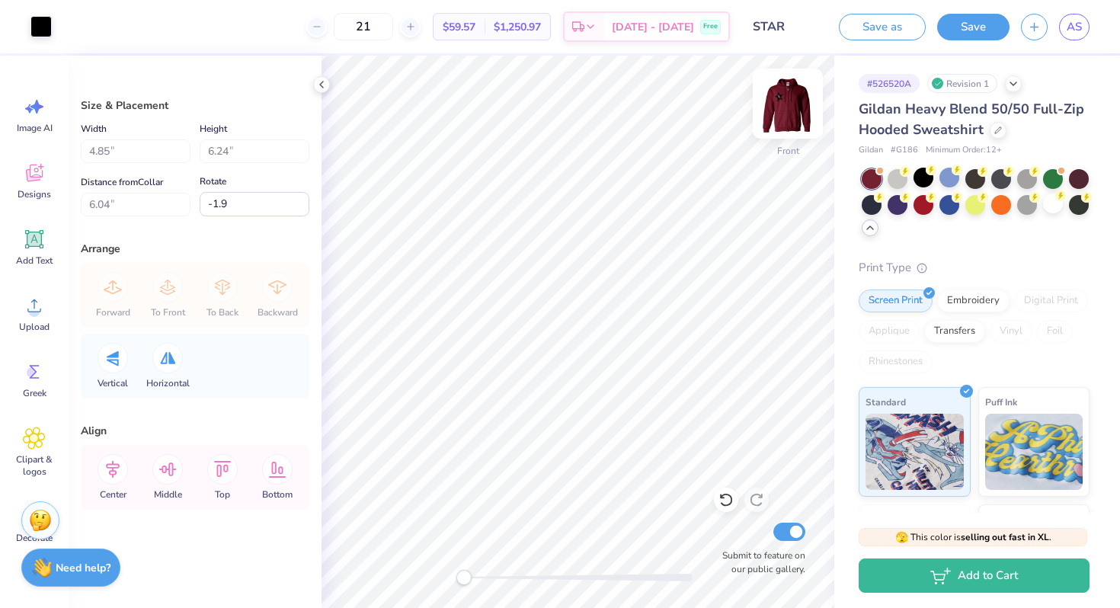
type input "6.50"
type input "12.00"
type input "6.00"
type input "0.0"
type input "9.33"
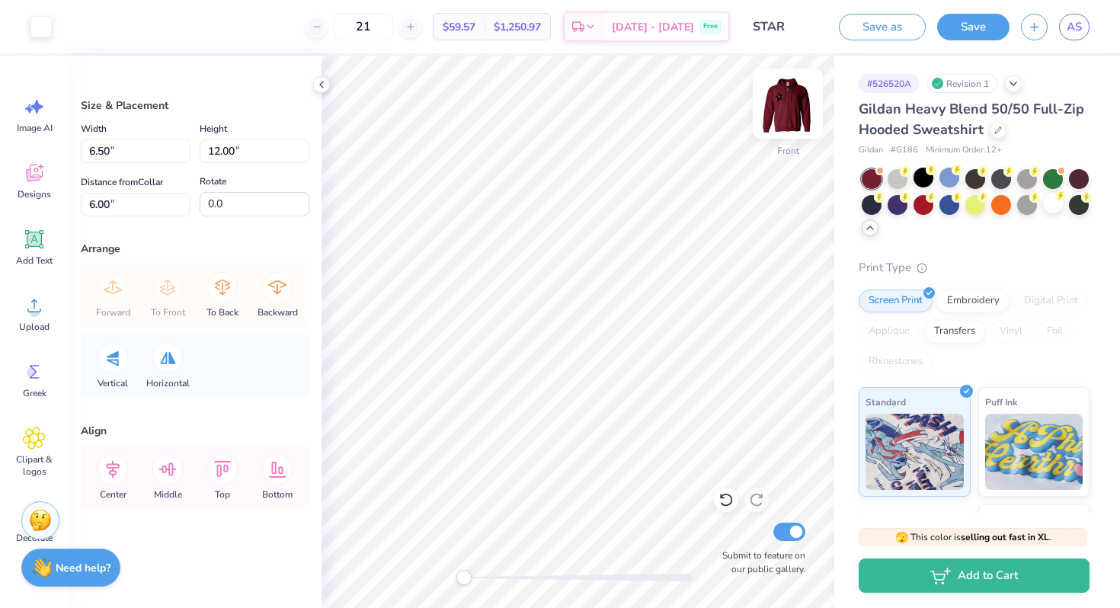
type input "-1.9"
click at [47, 26] on div at bounding box center [40, 24] width 21 height 21
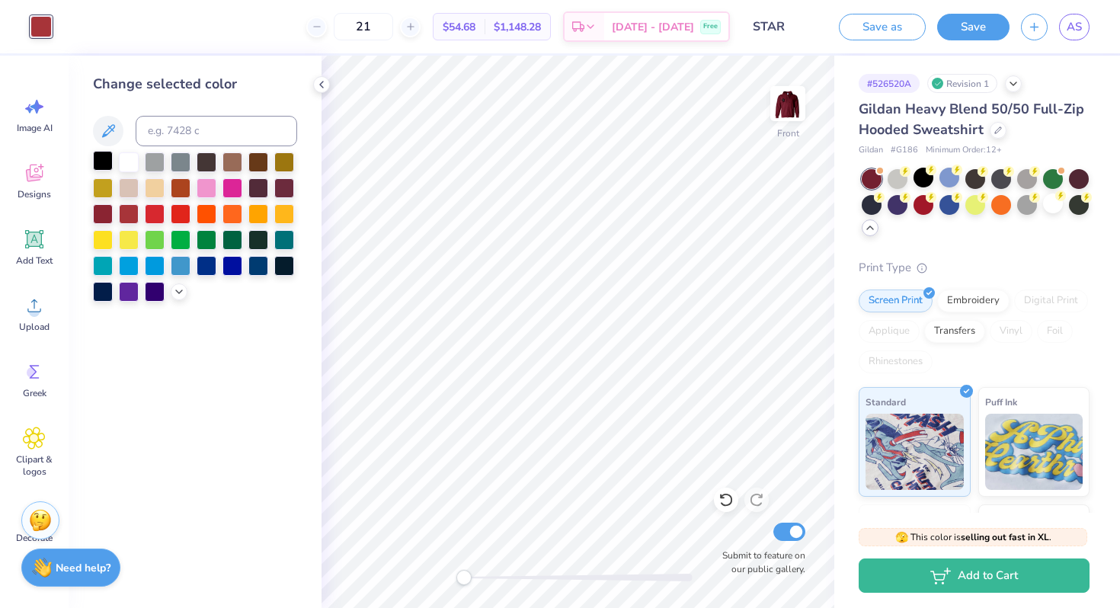
click at [101, 151] on div at bounding box center [103, 161] width 20 height 20
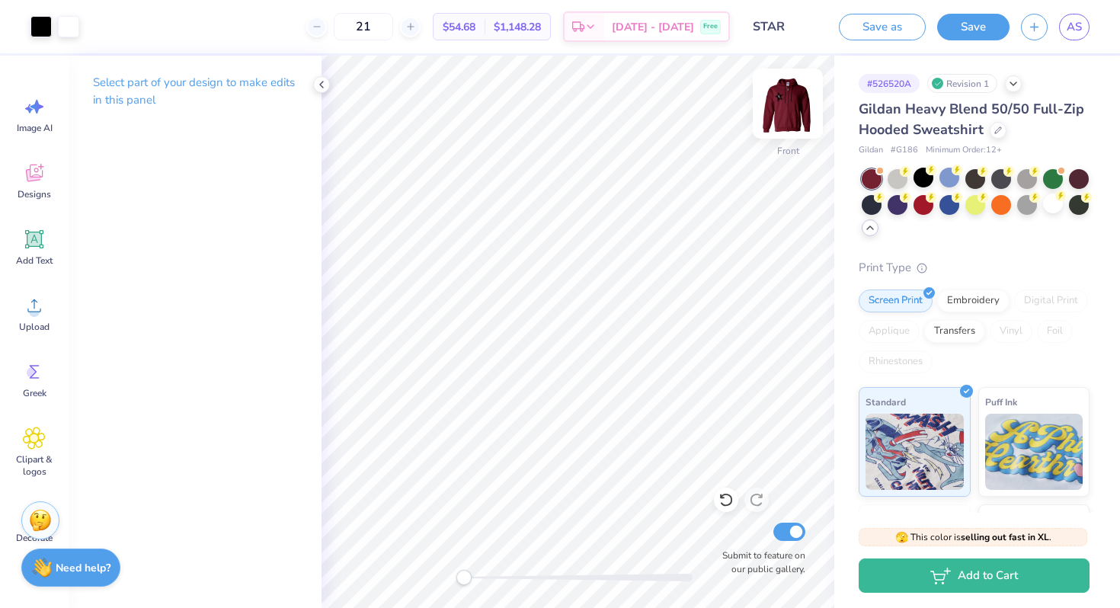
click at [788, 103] on img at bounding box center [788, 103] width 61 height 61
click at [793, 111] on img at bounding box center [788, 103] width 61 height 61
click at [19, 175] on div "Designs" at bounding box center [34, 180] width 55 height 57
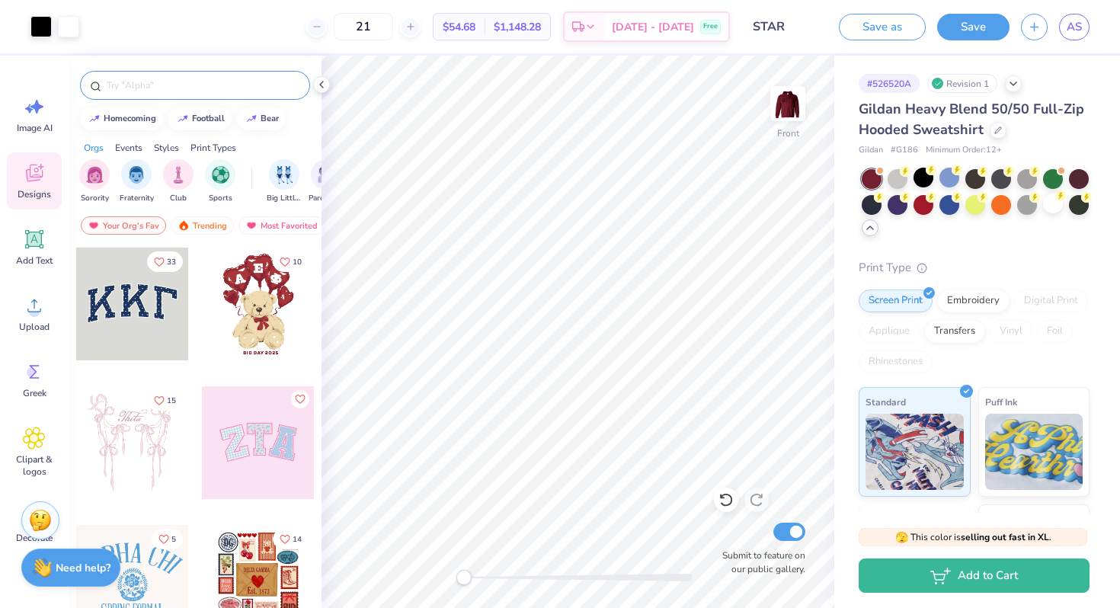
click at [151, 83] on input "text" at bounding box center [202, 85] width 195 height 15
type input "maroon"
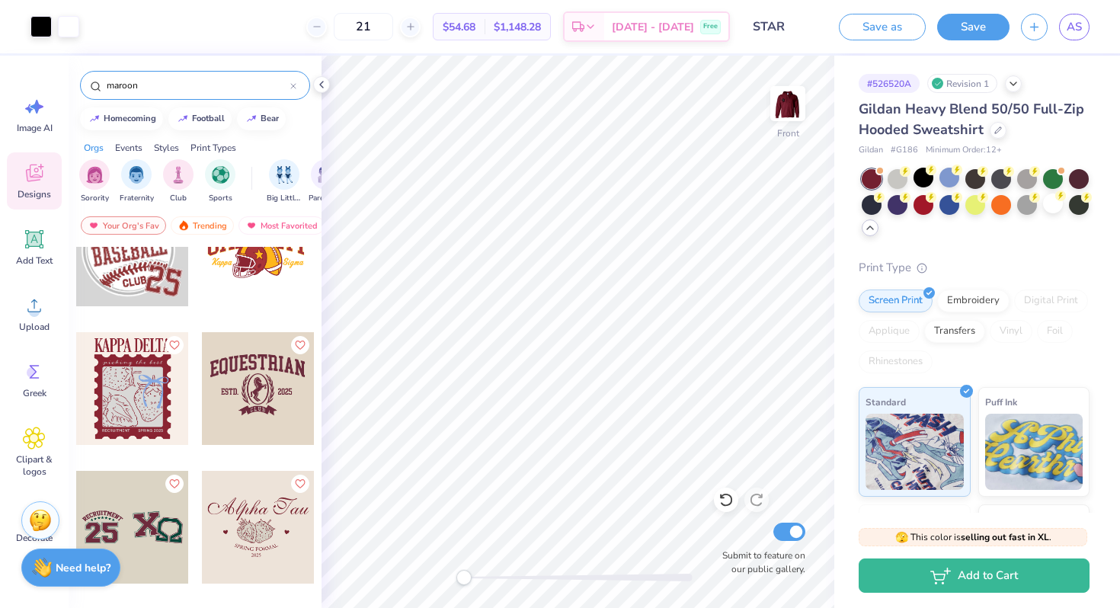
scroll to position [0, 0]
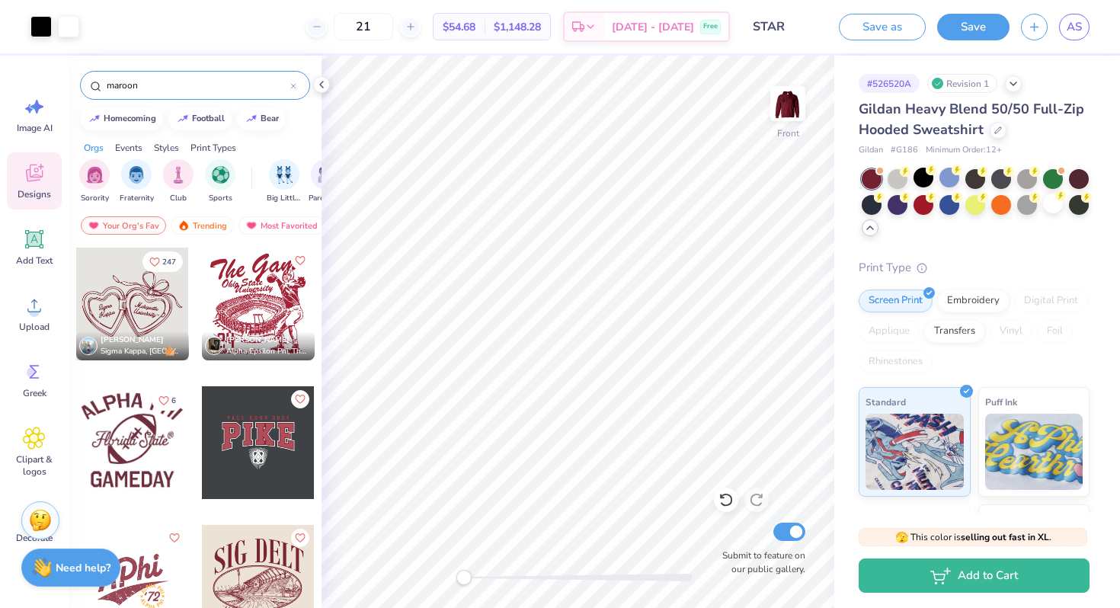
click at [294, 80] on div at bounding box center [293, 86] width 6 height 14
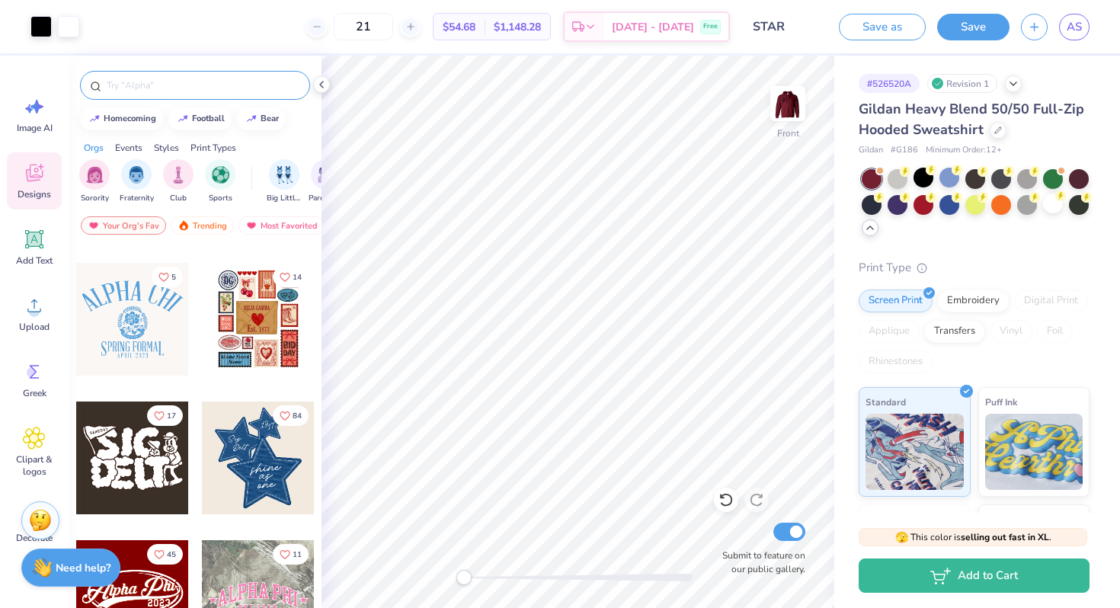
scroll to position [264, 0]
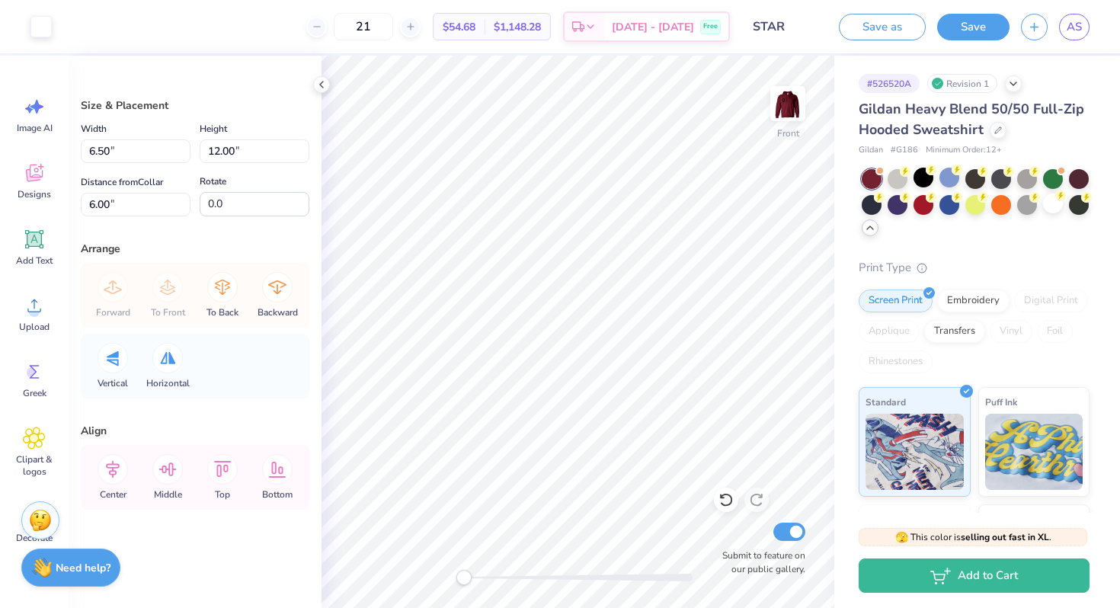
type input "9.33"
type input "-1.9"
click at [48, 21] on div at bounding box center [40, 24] width 21 height 21
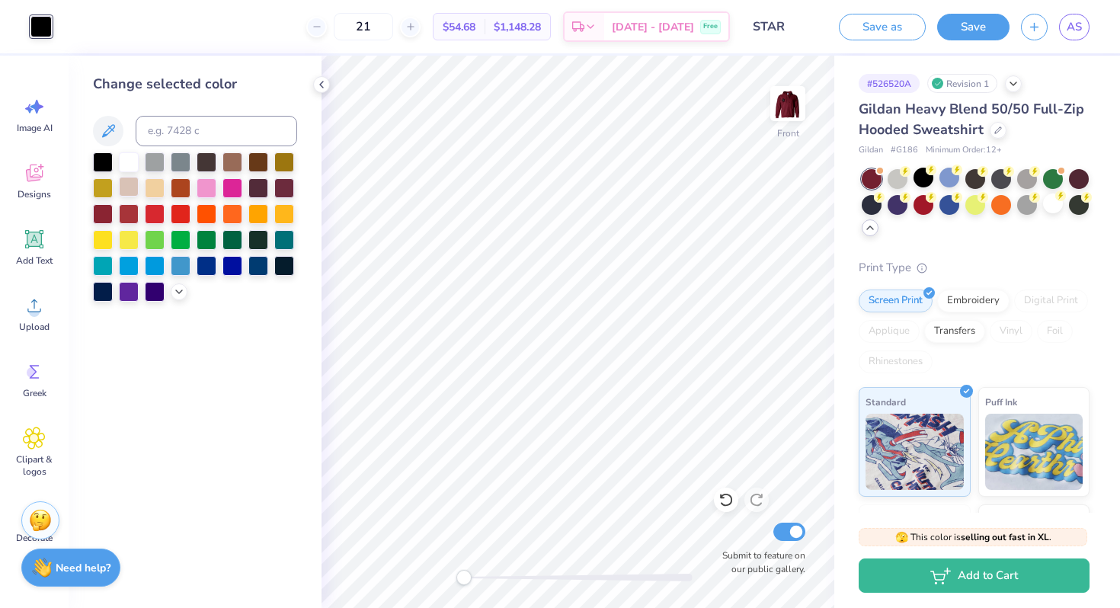
click at [127, 189] on div at bounding box center [129, 187] width 20 height 20
click at [179, 288] on icon at bounding box center [179, 290] width 12 height 12
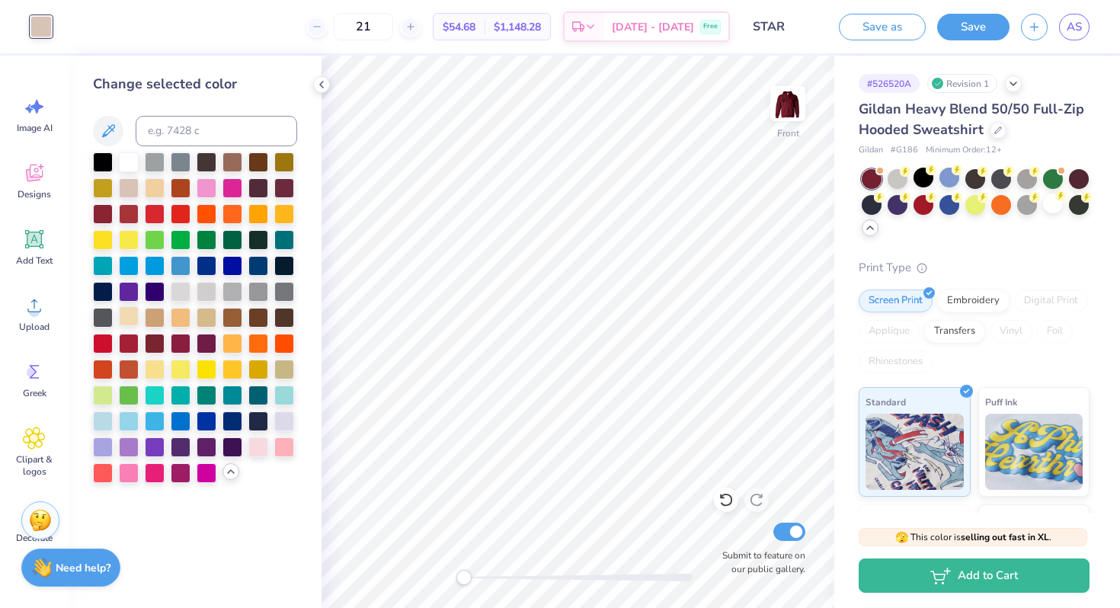
click at [128, 312] on div at bounding box center [129, 316] width 20 height 20
click at [177, 297] on div at bounding box center [181, 290] width 20 height 20
click at [204, 292] on div at bounding box center [207, 290] width 20 height 20
click at [225, 441] on div at bounding box center [233, 446] width 20 height 20
click at [206, 470] on div at bounding box center [207, 472] width 20 height 20
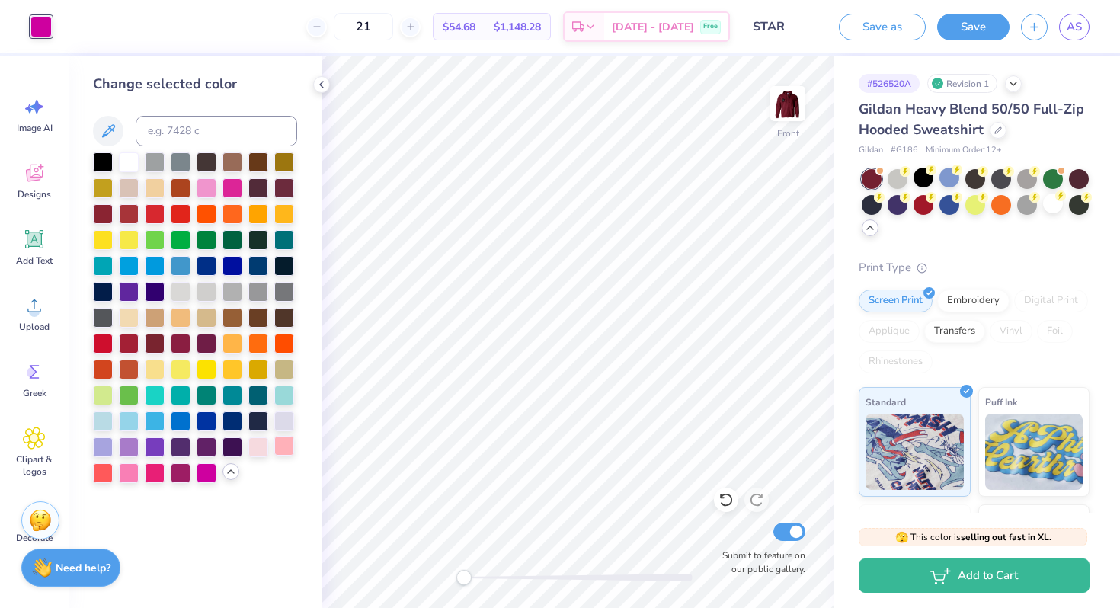
click at [289, 450] on div at bounding box center [284, 446] width 20 height 20
click at [290, 255] on div at bounding box center [284, 265] width 20 height 20
click at [260, 270] on div at bounding box center [258, 265] width 20 height 20
click at [107, 245] on div at bounding box center [103, 239] width 20 height 20
click at [107, 216] on div at bounding box center [103, 213] width 20 height 20
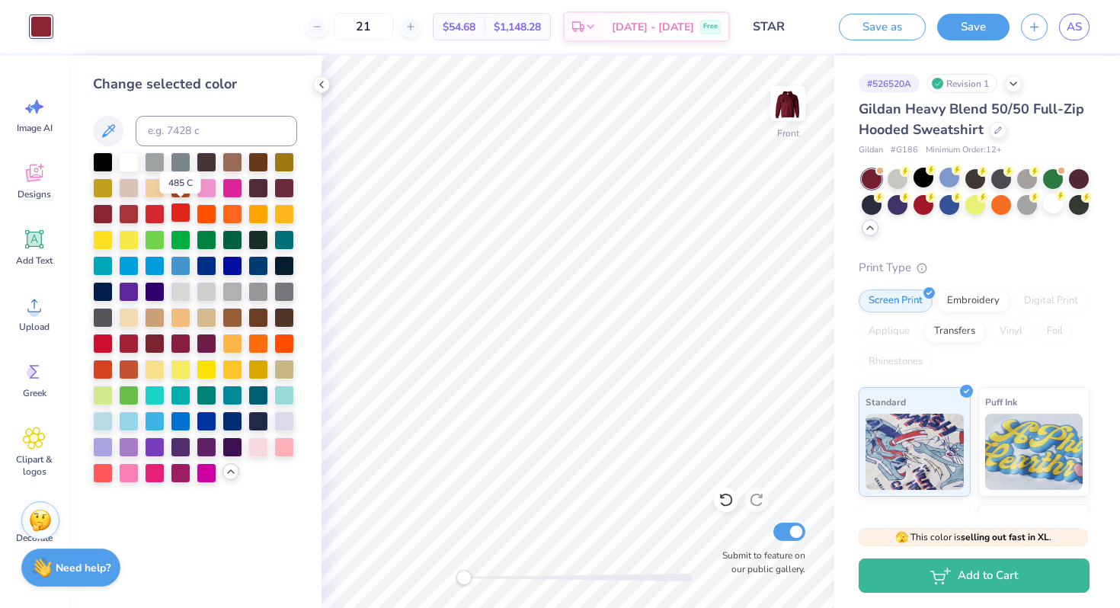
click at [183, 221] on div at bounding box center [181, 213] width 20 height 20
click at [162, 219] on div at bounding box center [155, 213] width 20 height 20
click at [46, 23] on div at bounding box center [40, 26] width 21 height 21
click at [31, 212] on div "Image AI Designs Add Text Upload Greek Clipart & logos Decorate" at bounding box center [34, 319] width 55 height 467
click at [30, 186] on div "Designs" at bounding box center [34, 180] width 55 height 57
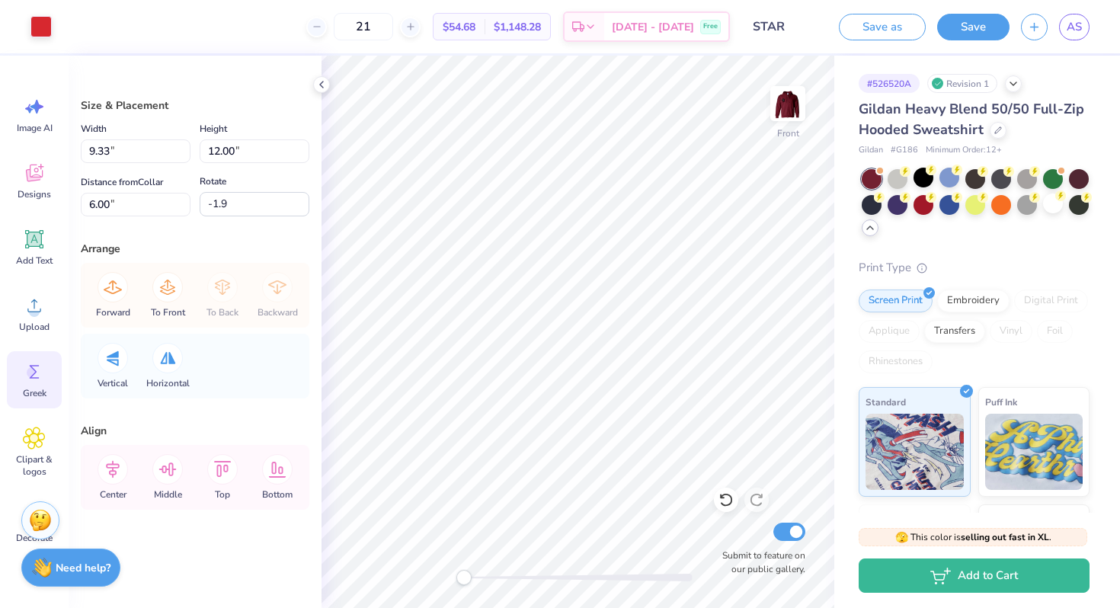
scroll to position [59, 0]
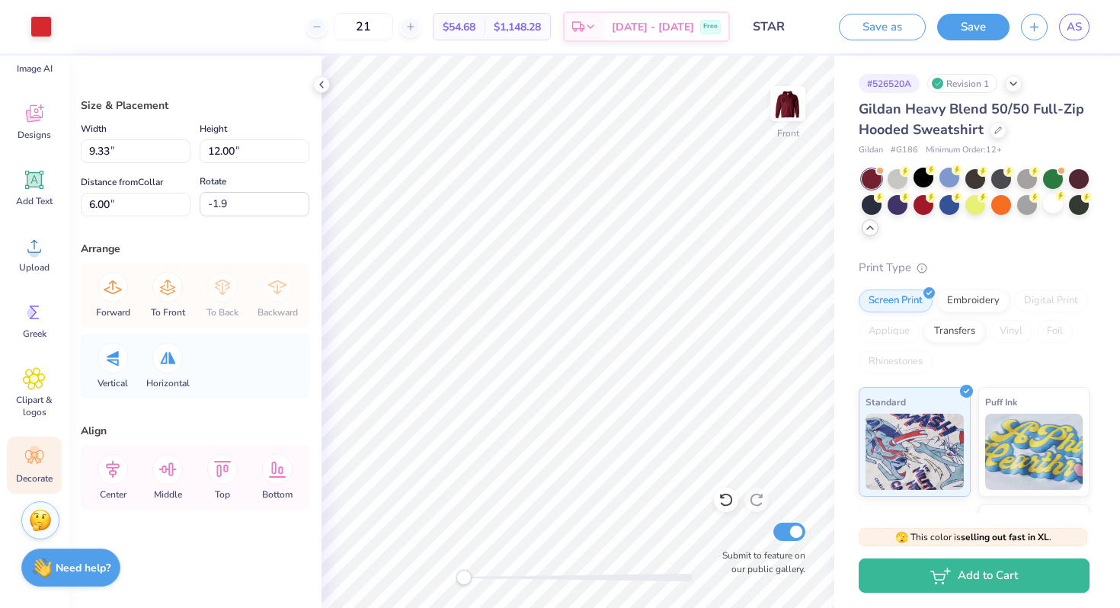
click at [44, 453] on icon at bounding box center [34, 457] width 23 height 23
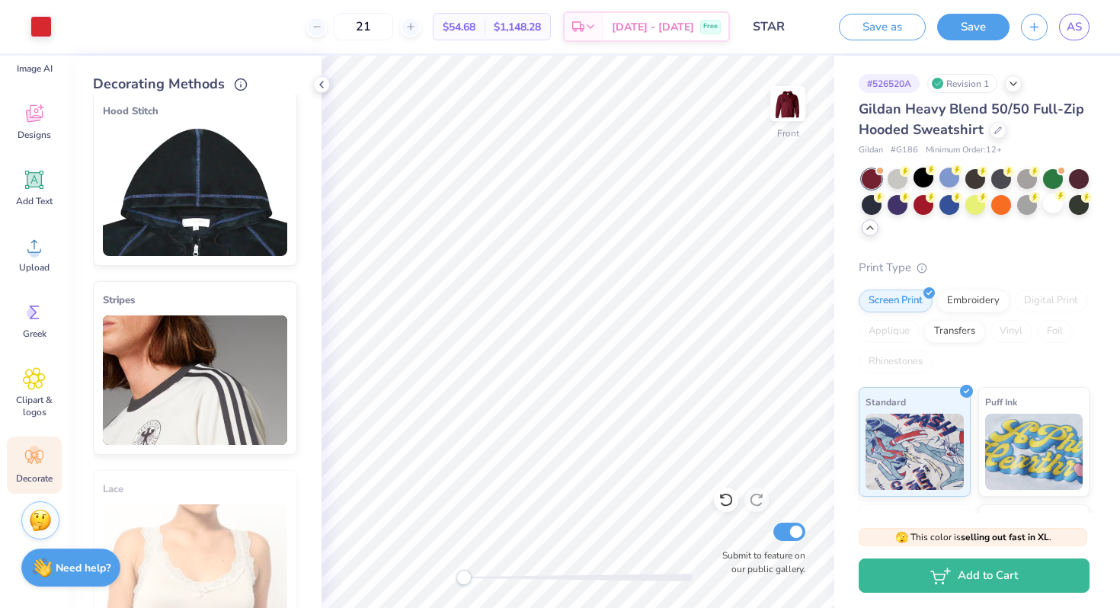
scroll to position [0, 0]
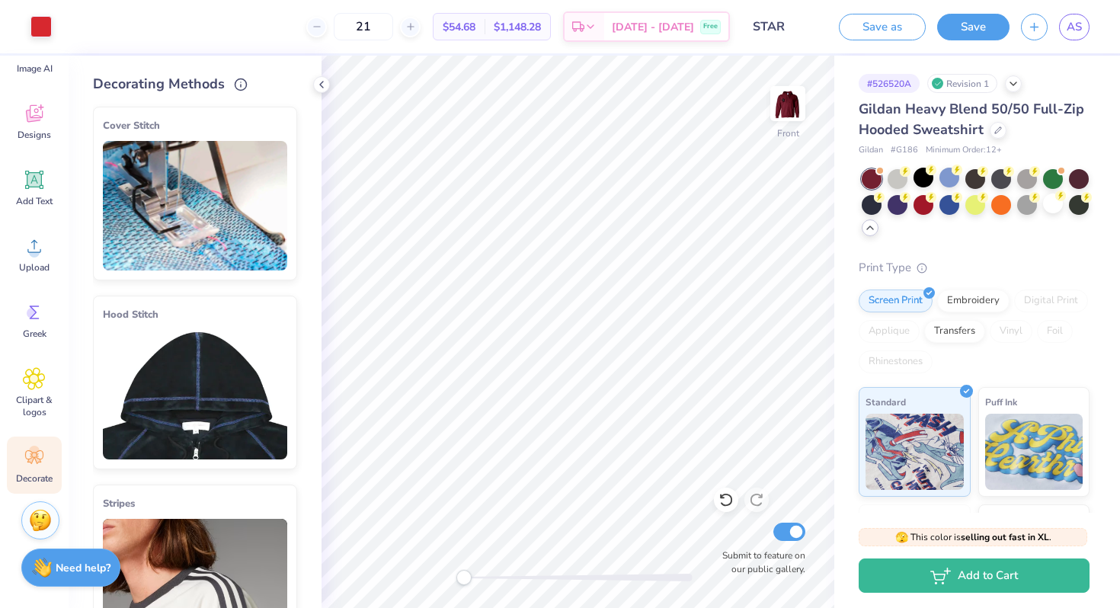
click at [191, 214] on img at bounding box center [195, 206] width 184 height 130
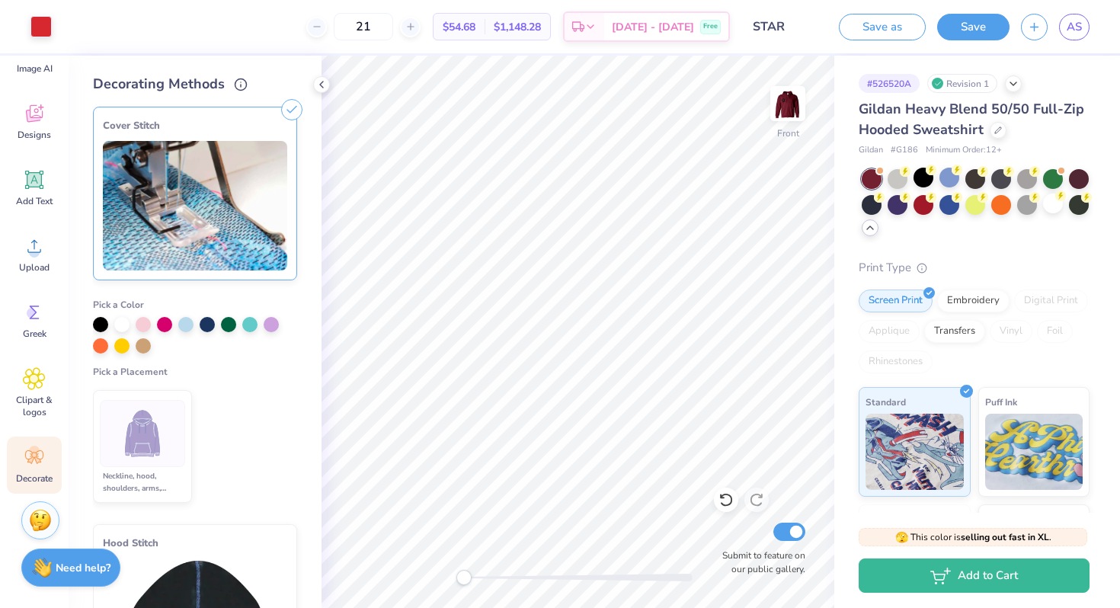
click at [143, 433] on img at bounding box center [142, 433] width 57 height 57
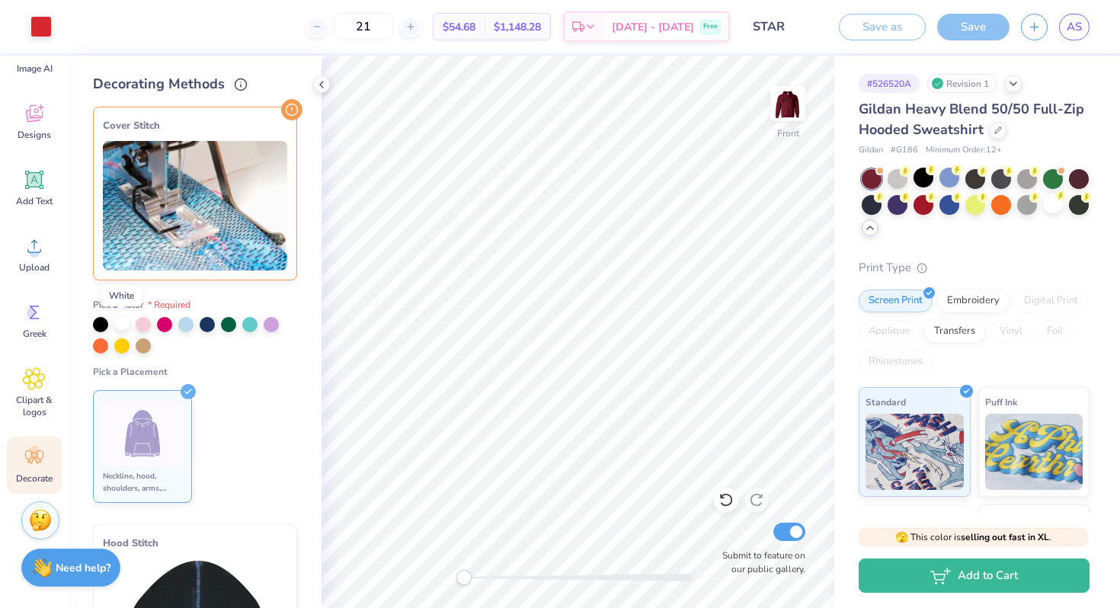
click at [121, 322] on div at bounding box center [121, 323] width 15 height 15
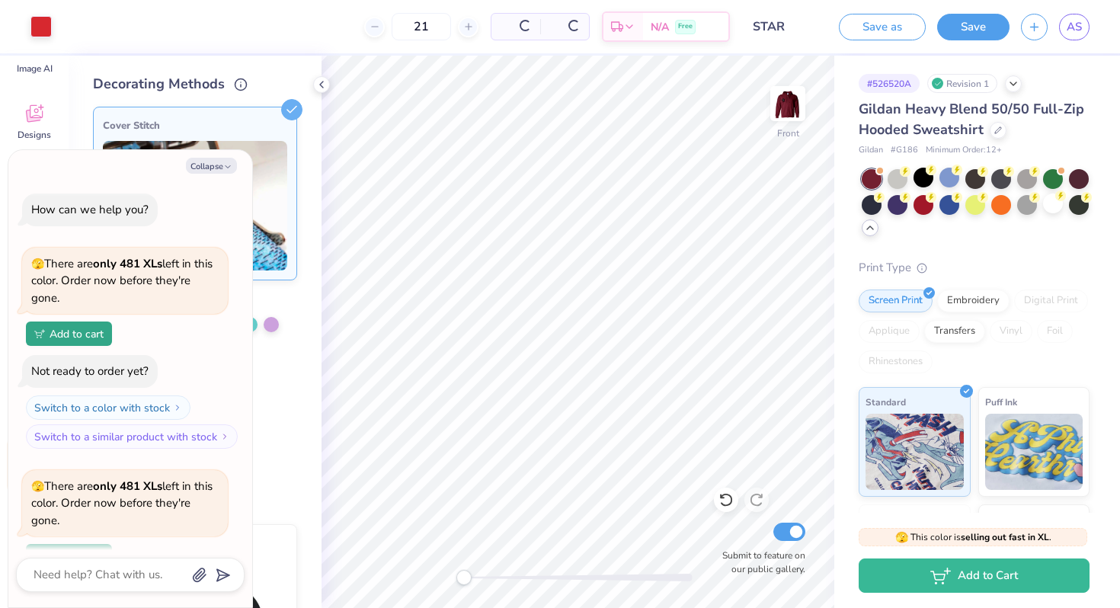
scroll to position [243, 0]
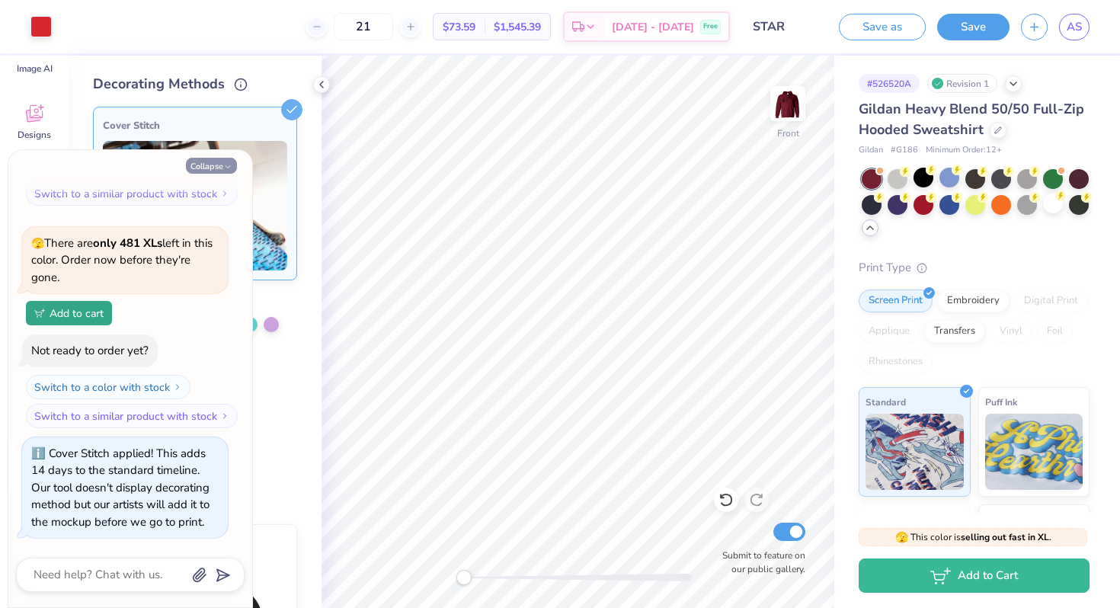
click at [220, 162] on button "Collapse" at bounding box center [211, 166] width 51 height 16
type textarea "x"
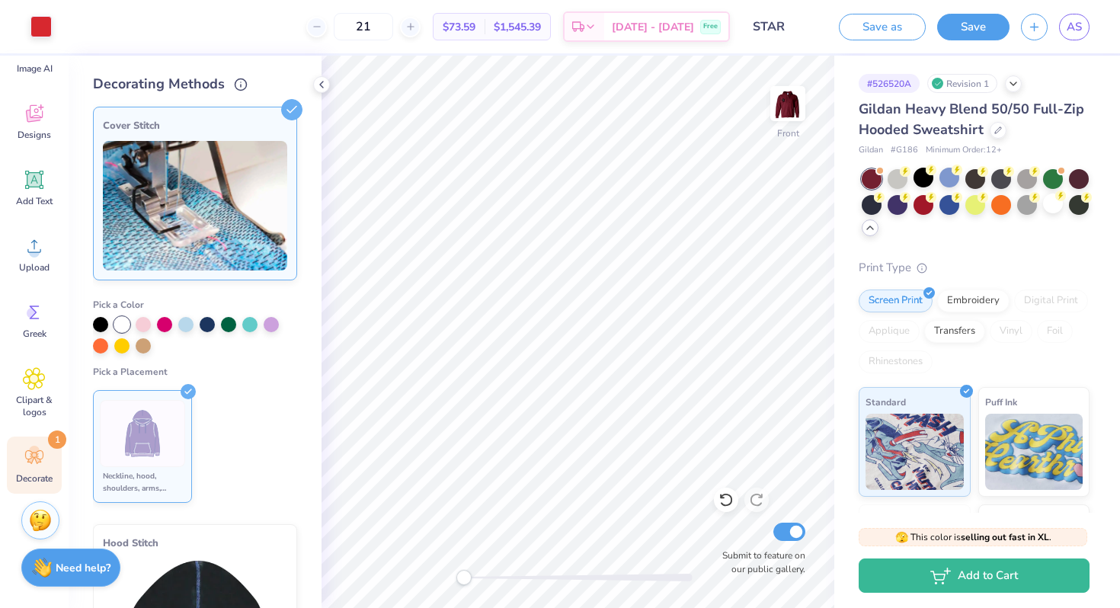
click at [187, 395] on icon at bounding box center [188, 391] width 15 height 15
click at [293, 101] on icon at bounding box center [291, 109] width 21 height 21
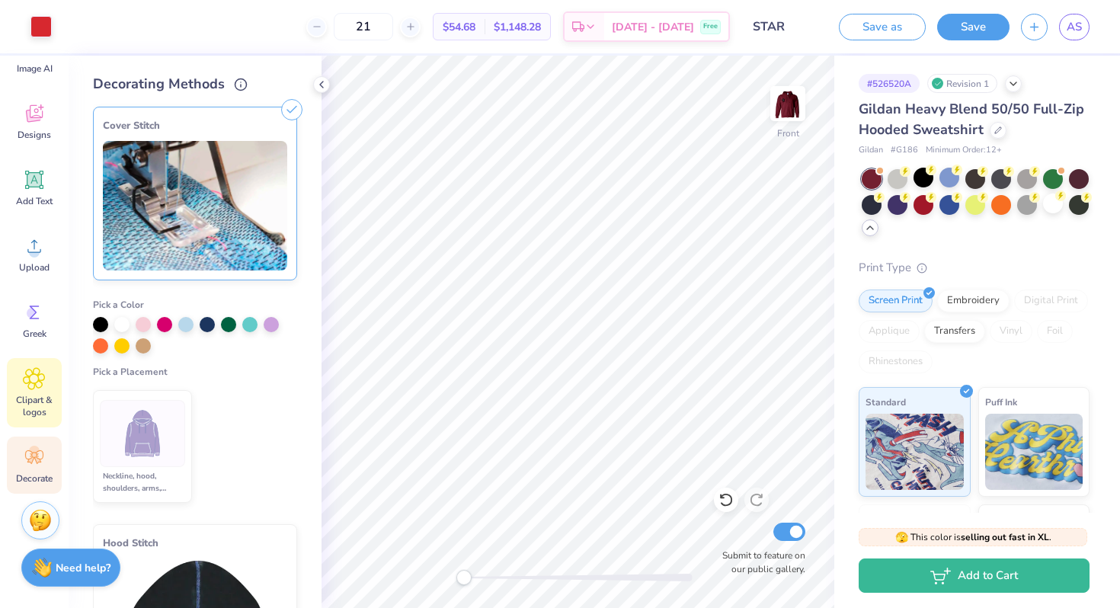
click at [46, 367] on div "Clipart & logos" at bounding box center [34, 392] width 55 height 69
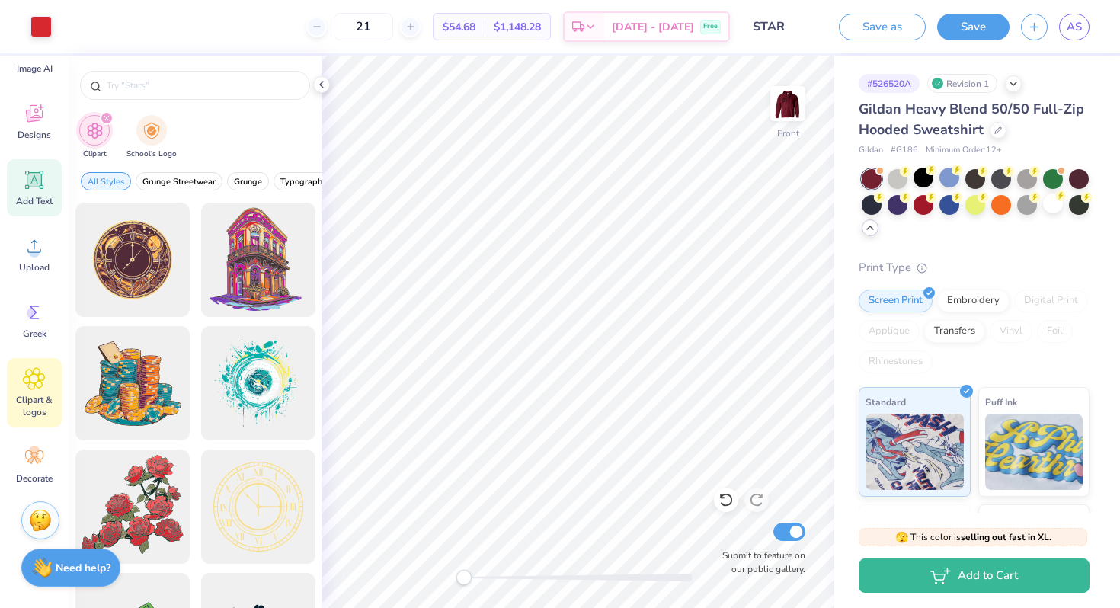
click at [35, 185] on icon at bounding box center [34, 180] width 14 height 14
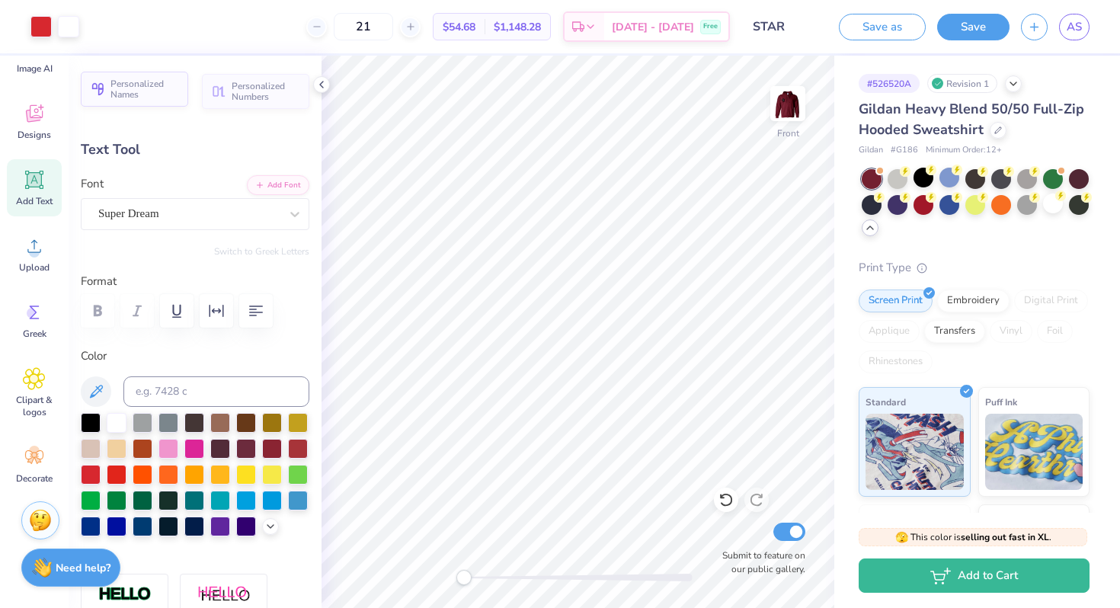
click at [152, 90] on span "Personalized Names" at bounding box center [145, 89] width 69 height 21
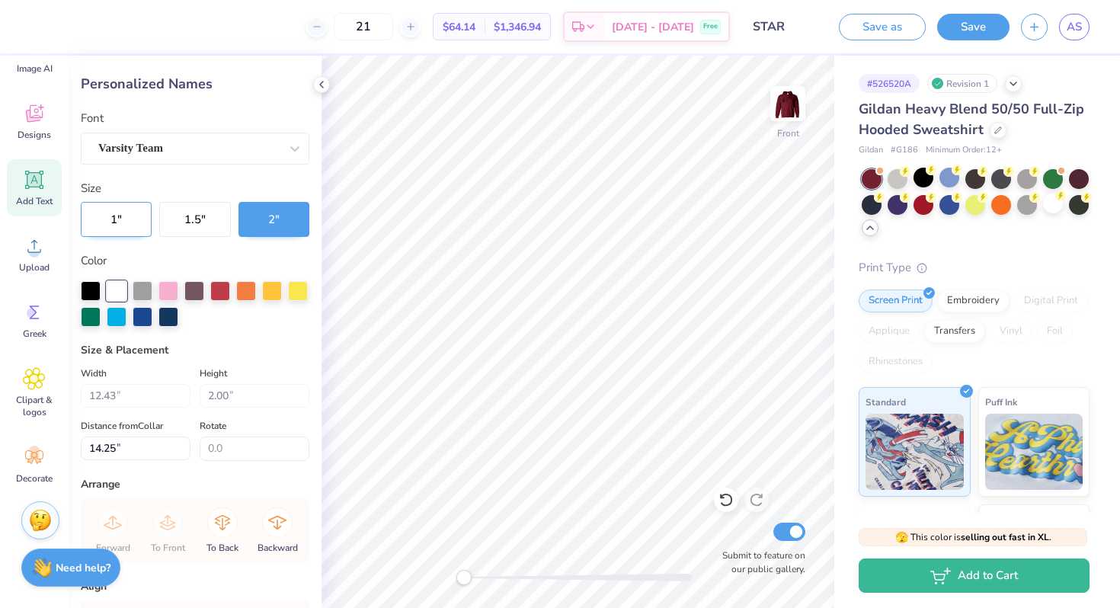
click at [132, 216] on button "1 "" at bounding box center [116, 219] width 71 height 35
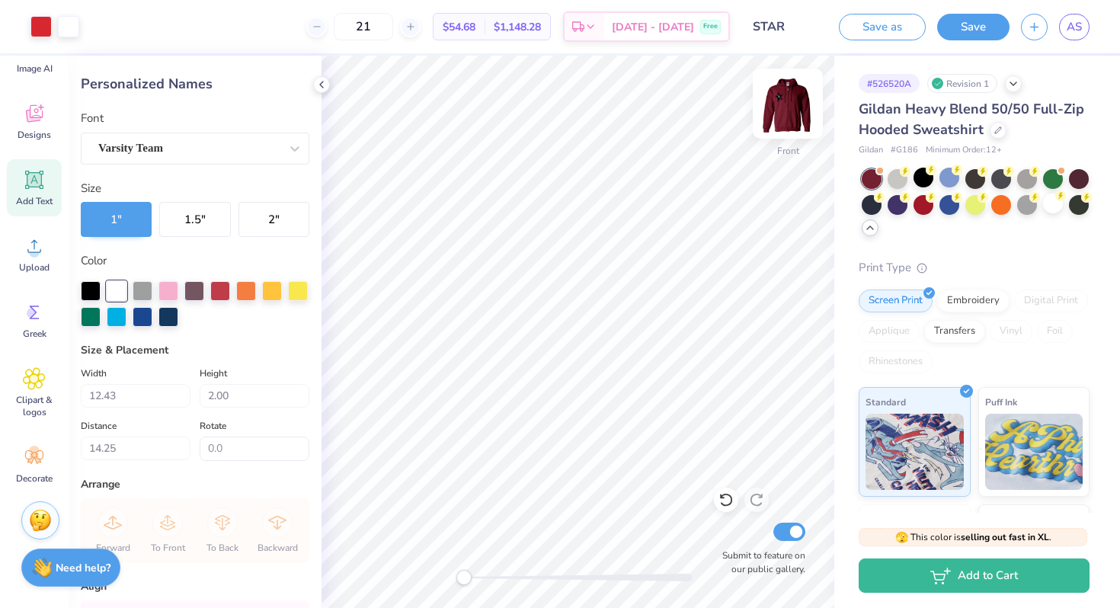
click at [782, 104] on img at bounding box center [788, 103] width 61 height 61
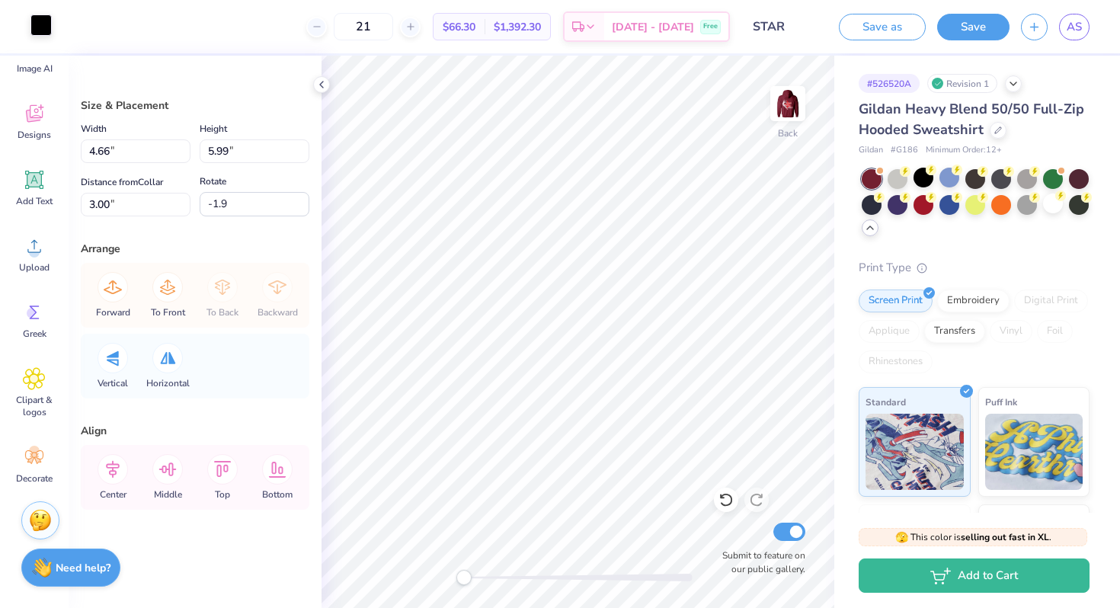
click at [41, 30] on div at bounding box center [40, 24] width 21 height 21
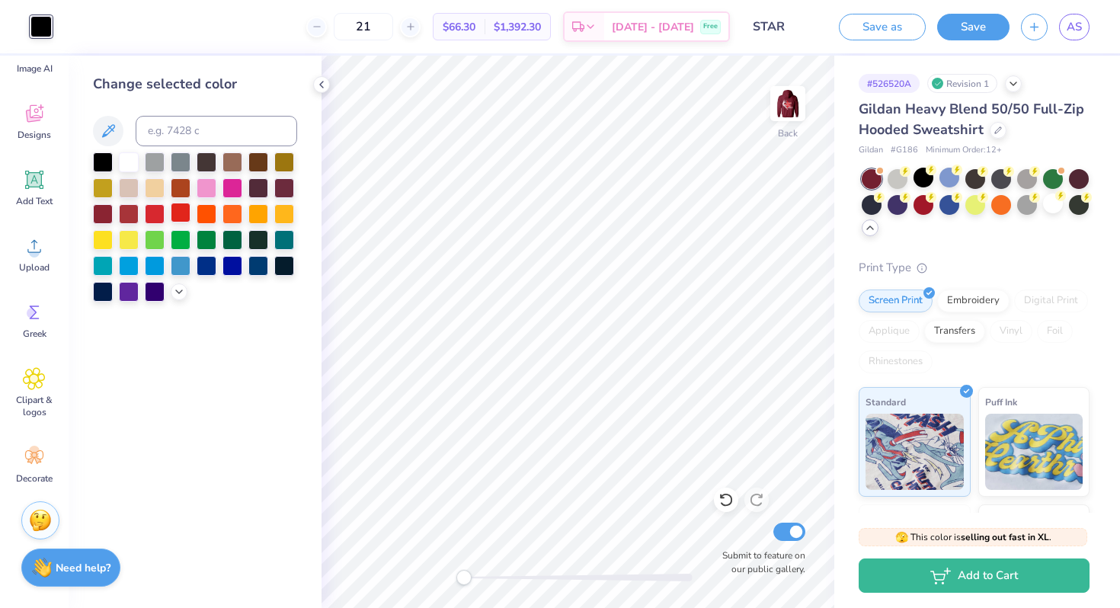
click at [177, 220] on div at bounding box center [181, 213] width 20 height 20
click at [152, 218] on div at bounding box center [155, 213] width 20 height 20
click at [785, 95] on img at bounding box center [788, 103] width 61 height 61
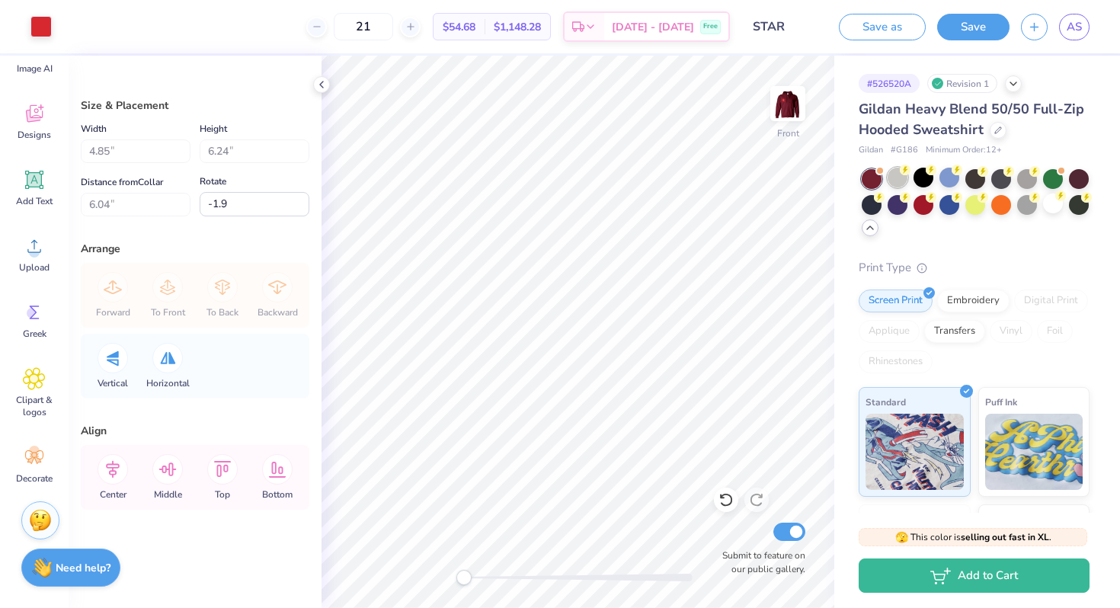
click at [899, 183] on div at bounding box center [898, 178] width 20 height 20
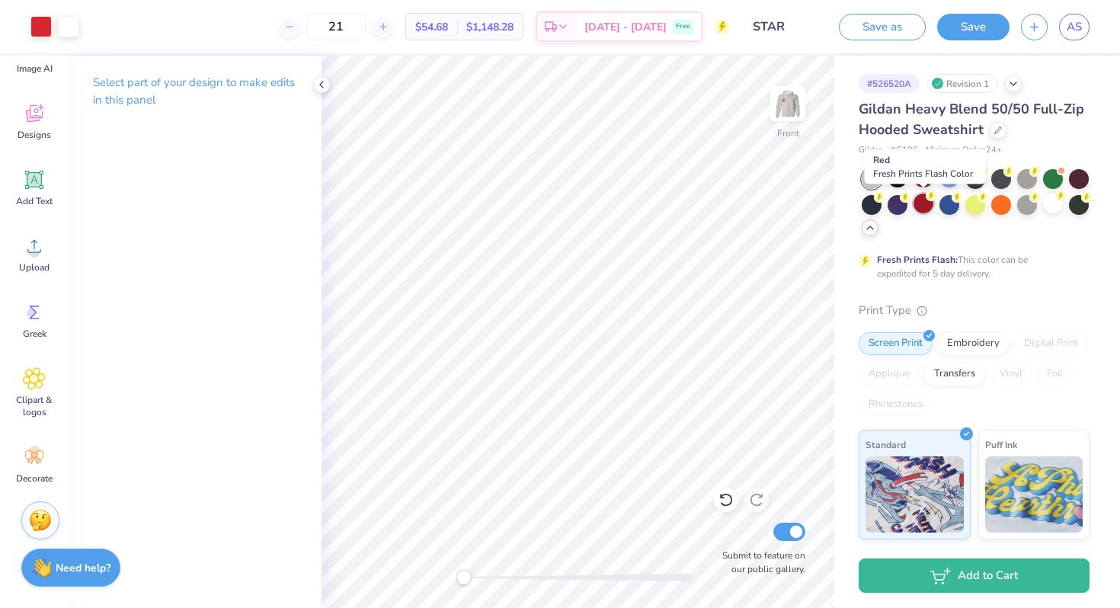
click at [923, 206] on div at bounding box center [924, 204] width 20 height 20
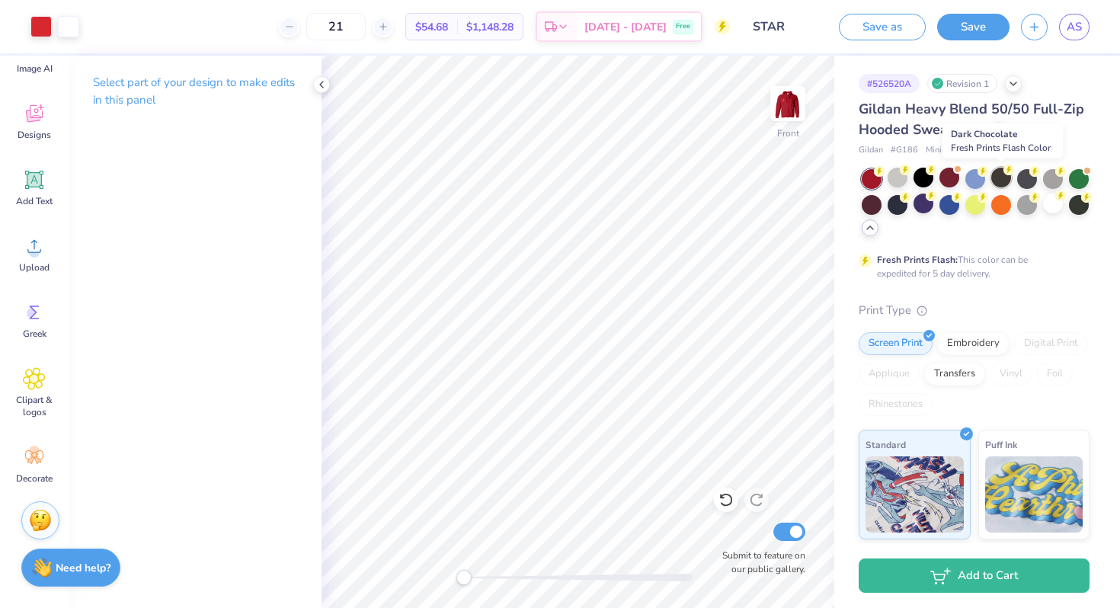
click at [1009, 178] on div at bounding box center [1002, 178] width 20 height 20
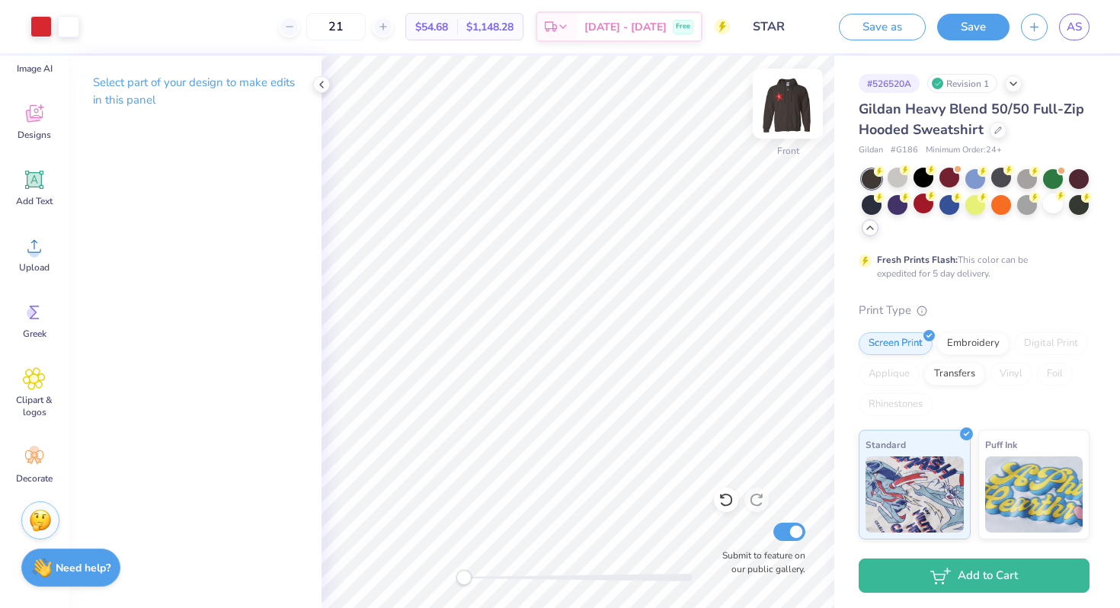
click at [774, 109] on img at bounding box center [788, 103] width 61 height 61
click at [922, 184] on div at bounding box center [924, 178] width 20 height 20
click at [1086, 201] on div at bounding box center [1079, 204] width 20 height 20
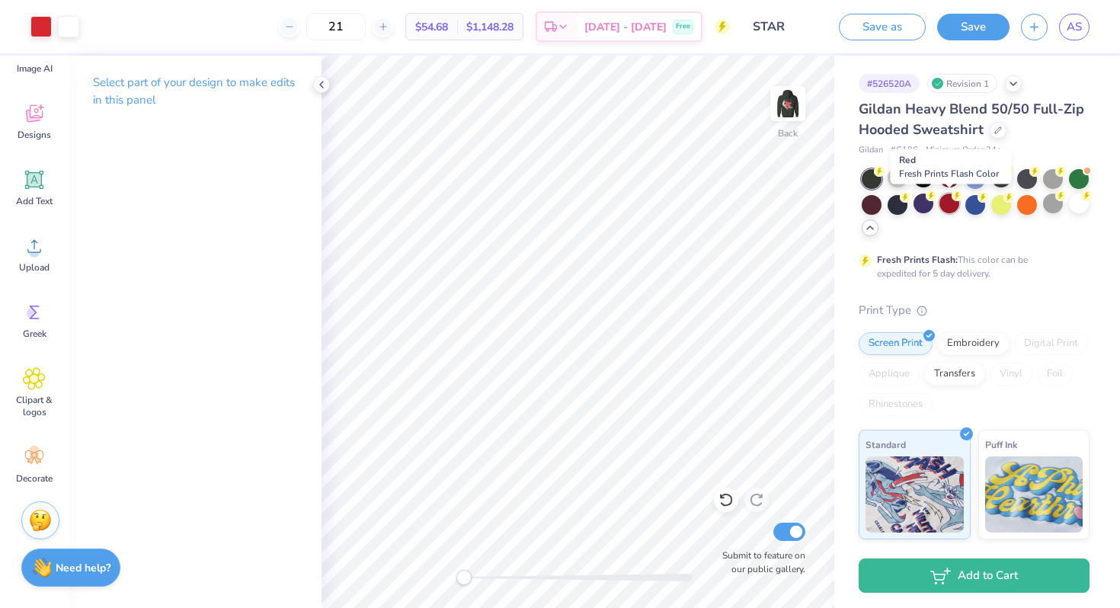
click at [947, 205] on div at bounding box center [950, 204] width 20 height 20
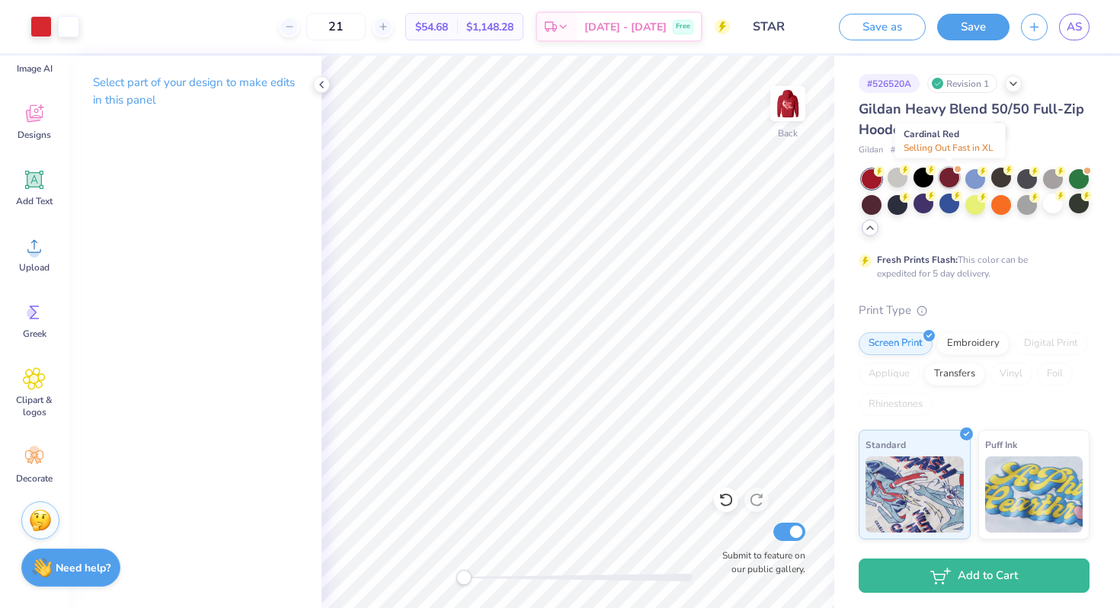
click at [948, 184] on div at bounding box center [950, 178] width 20 height 20
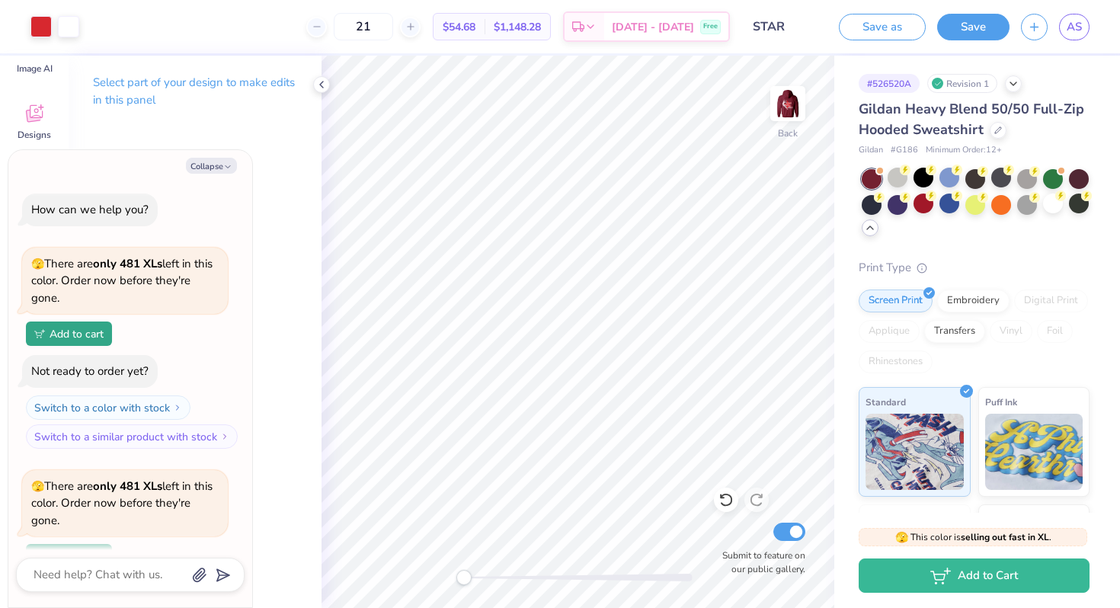
scroll to position [466, 0]
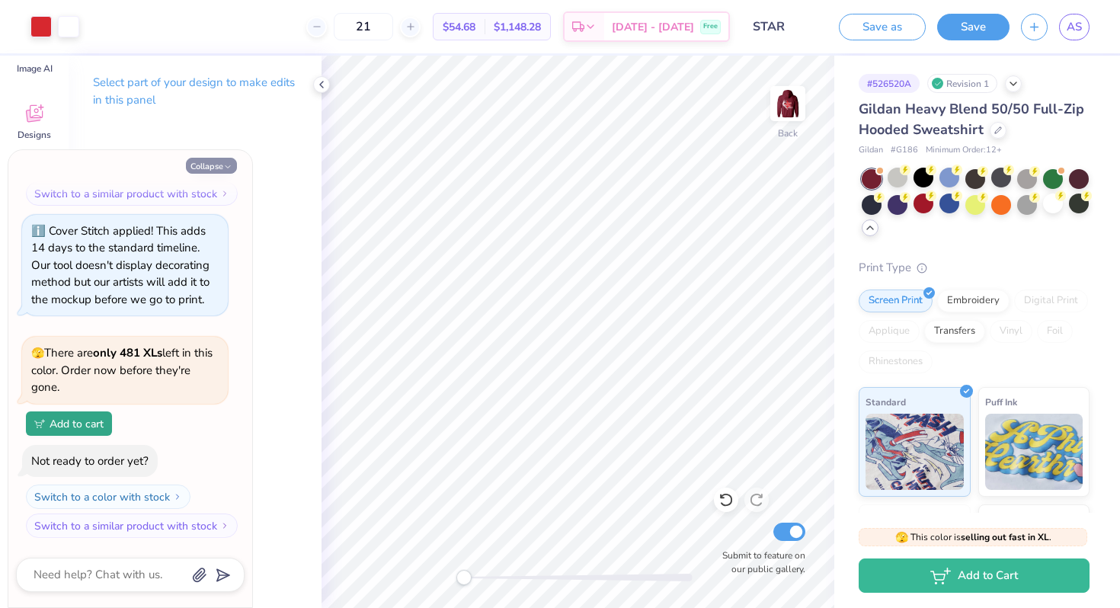
click at [216, 168] on button "Collapse" at bounding box center [211, 166] width 51 height 16
type textarea "x"
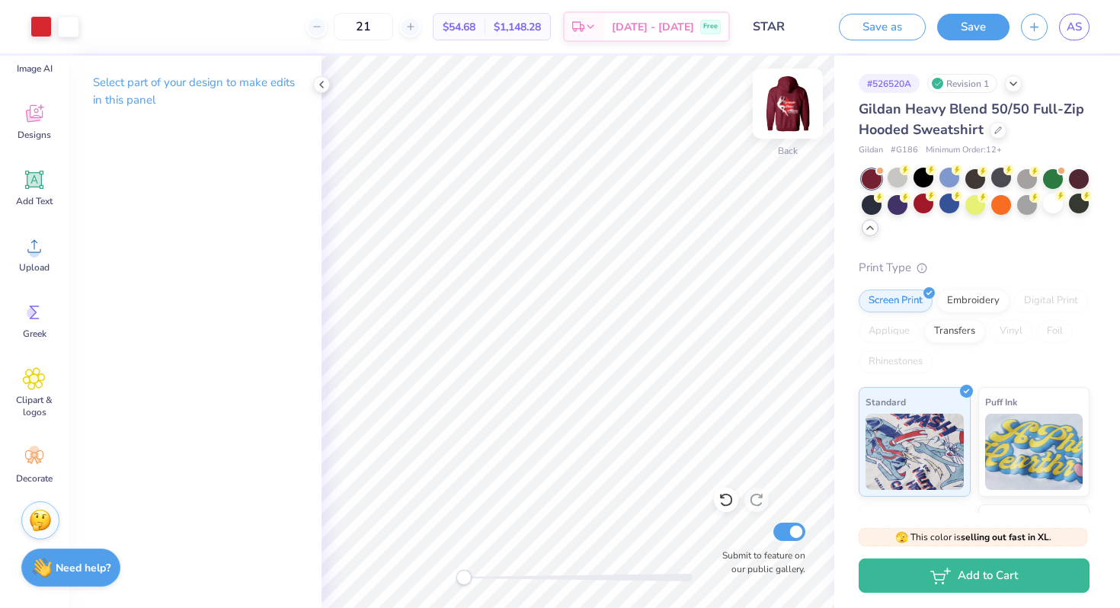
click at [787, 111] on img at bounding box center [788, 103] width 61 height 61
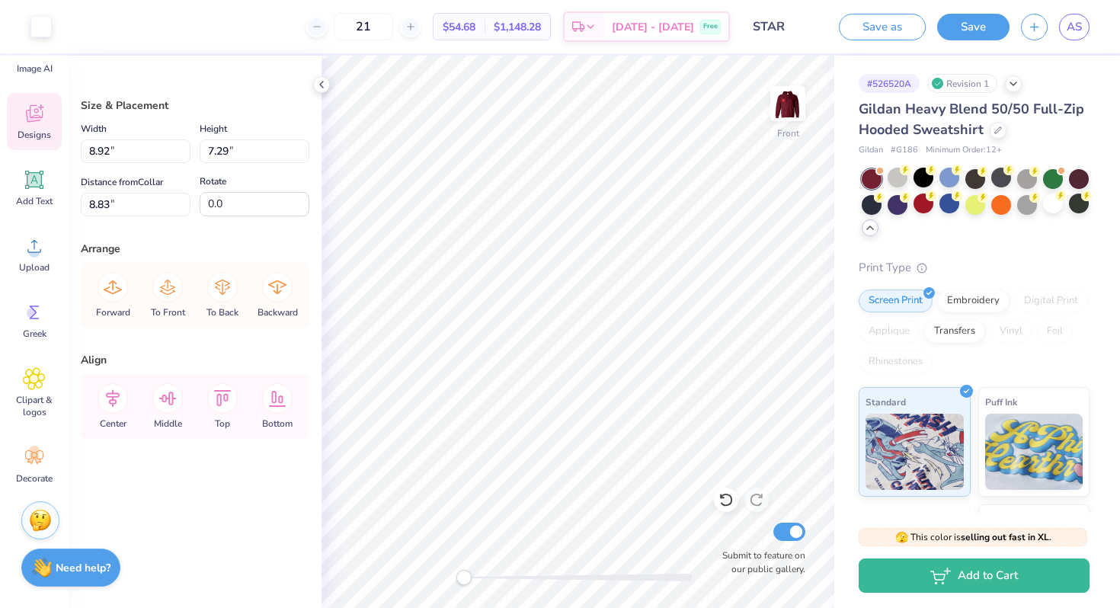
click at [35, 127] on div "Designs" at bounding box center [34, 121] width 55 height 57
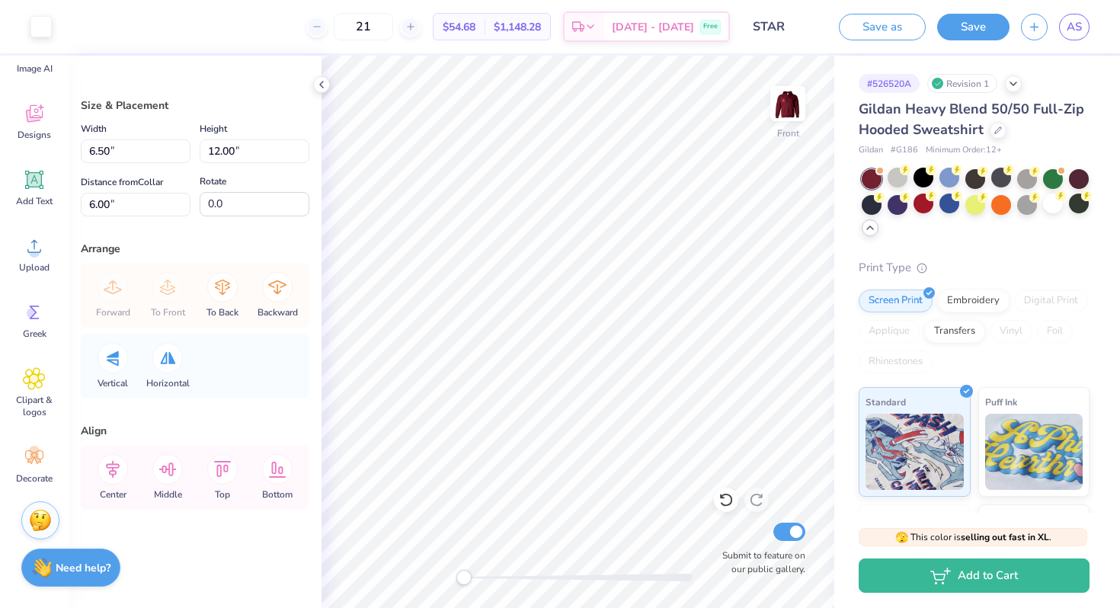
type input "8.92"
type input "7.29"
type input "8.83"
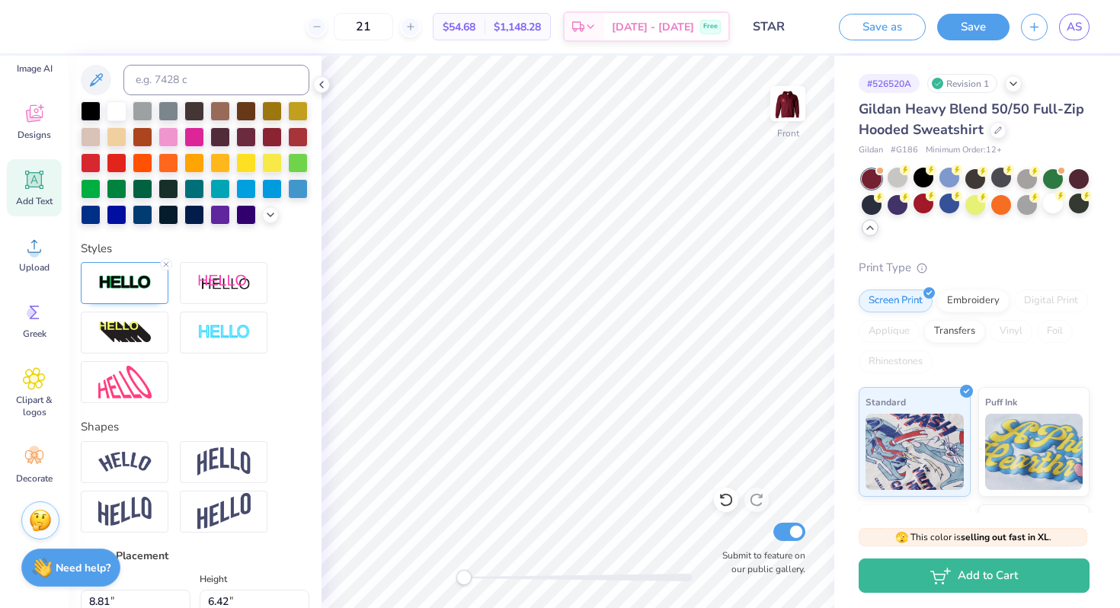
scroll to position [321, 0]
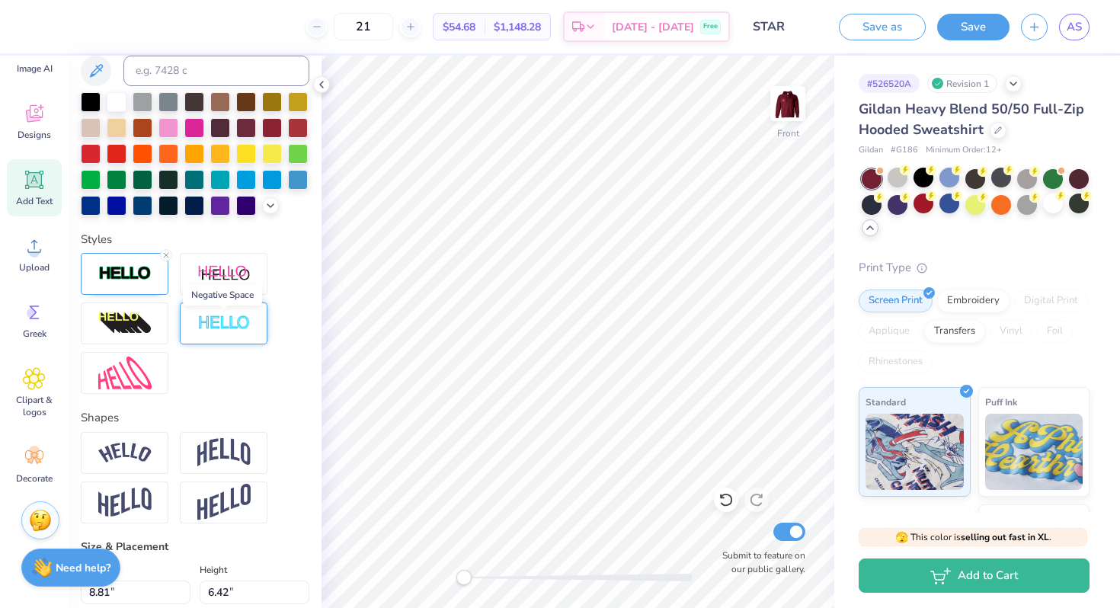
click at [229, 319] on img at bounding box center [223, 324] width 53 height 18
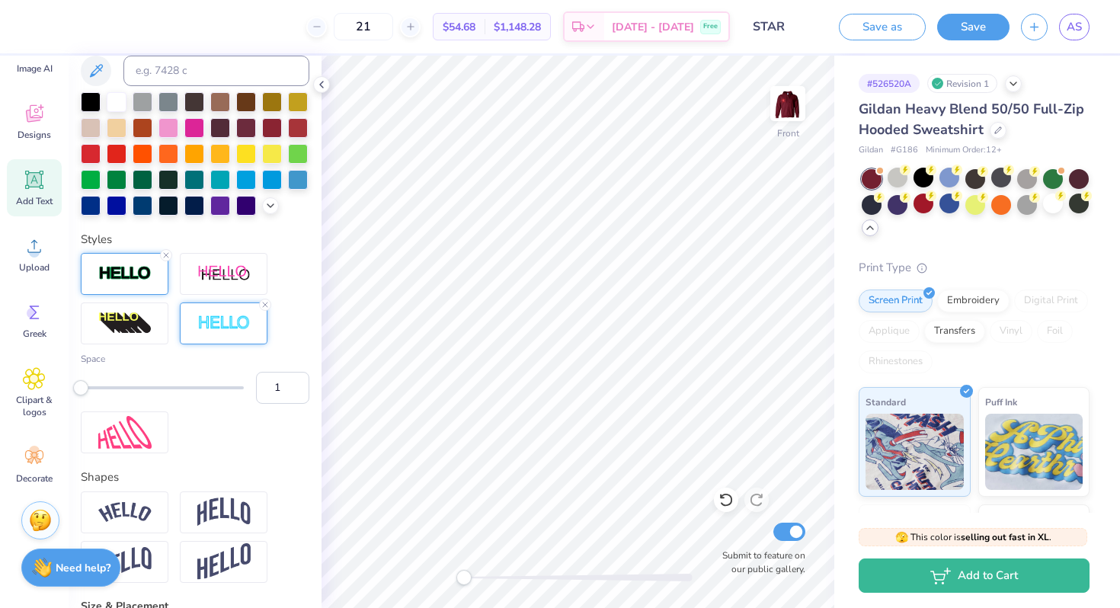
click at [144, 282] on img at bounding box center [124, 274] width 53 height 18
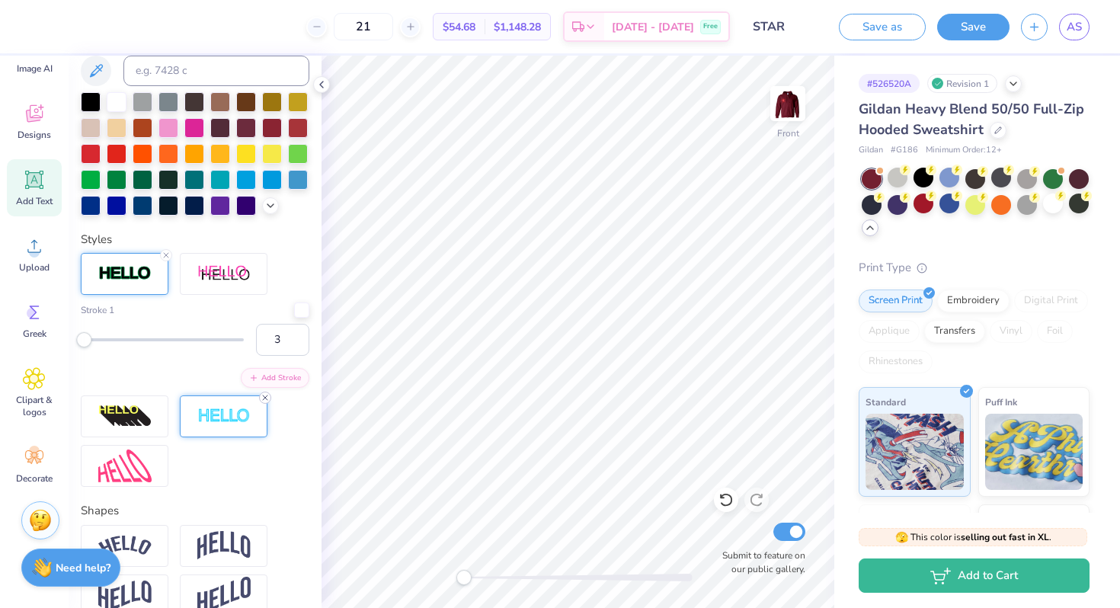
click at [267, 396] on icon at bounding box center [265, 397] width 9 height 9
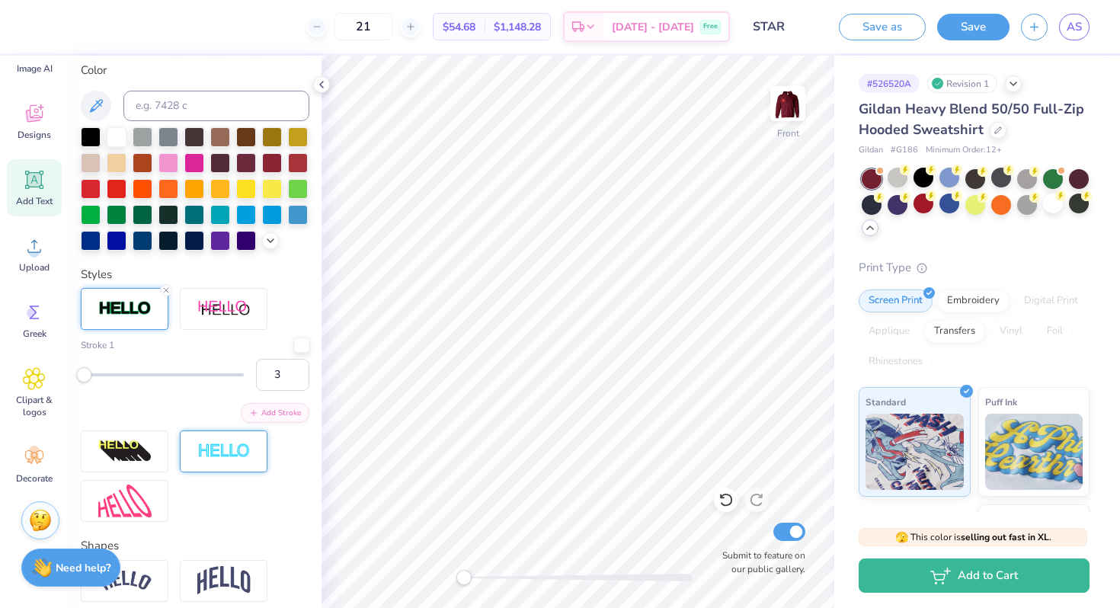
scroll to position [280, 0]
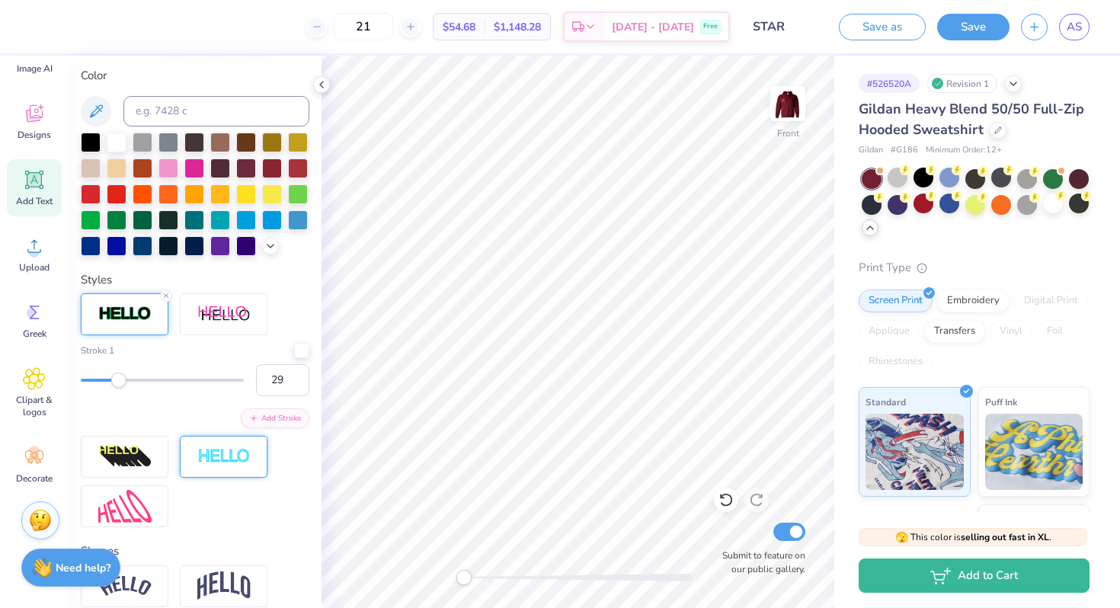
type input "30"
drag, startPoint x: 82, startPoint y: 377, endPoint x: 128, endPoint y: 377, distance: 46.5
click at [128, 377] on div "Accessibility label" at bounding box center [128, 380] width 15 height 15
type input "9"
drag, startPoint x: 127, startPoint y: 383, endPoint x: 95, endPoint y: 383, distance: 32.0
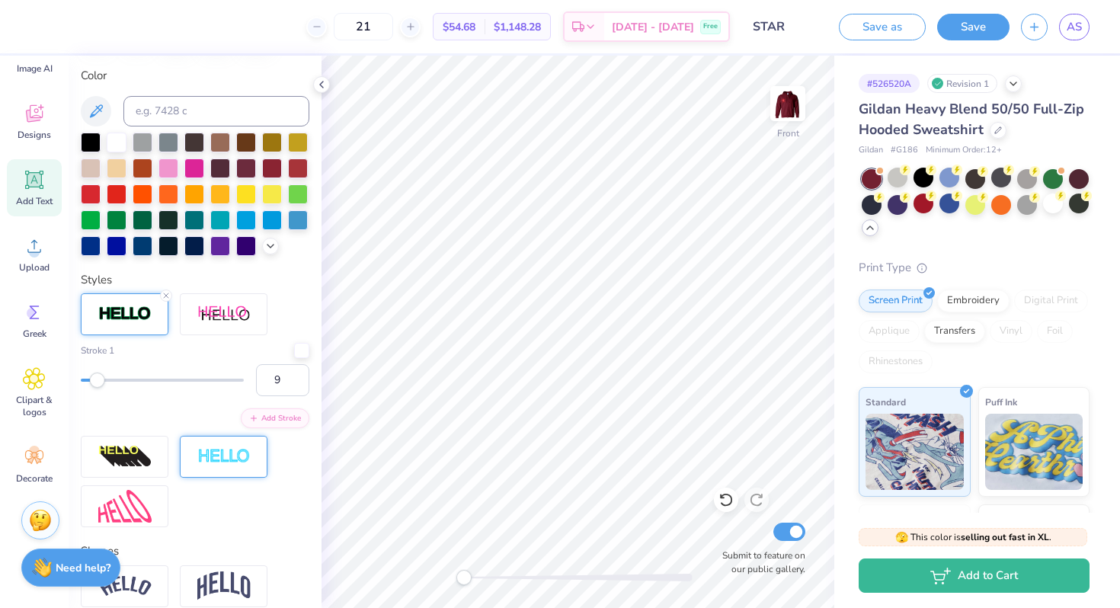
click at [95, 383] on div "Accessibility label" at bounding box center [97, 380] width 15 height 15
type input "5"
drag, startPoint x: 95, startPoint y: 383, endPoint x: 86, endPoint y: 382, distance: 8.4
click at [86, 382] on div "Accessibility label" at bounding box center [90, 380] width 15 height 15
type input "1"
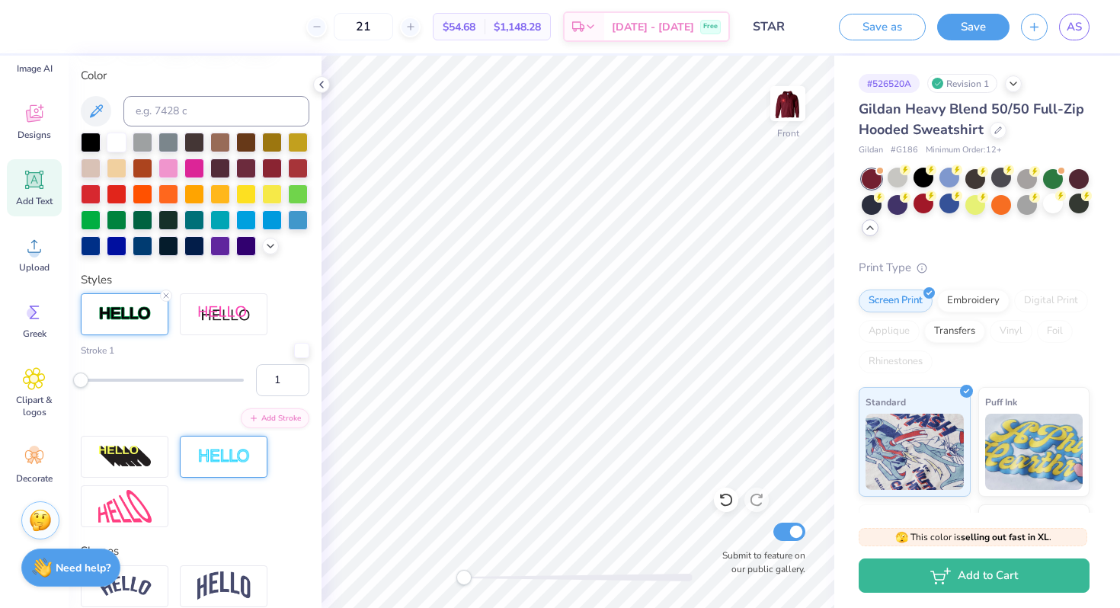
drag, startPoint x: 86, startPoint y: 382, endPoint x: 74, endPoint y: 382, distance: 12.2
click at [74, 382] on div "Accessibility label" at bounding box center [80, 380] width 15 height 15
type input "8.76"
type input "6.37"
type input "8.86"
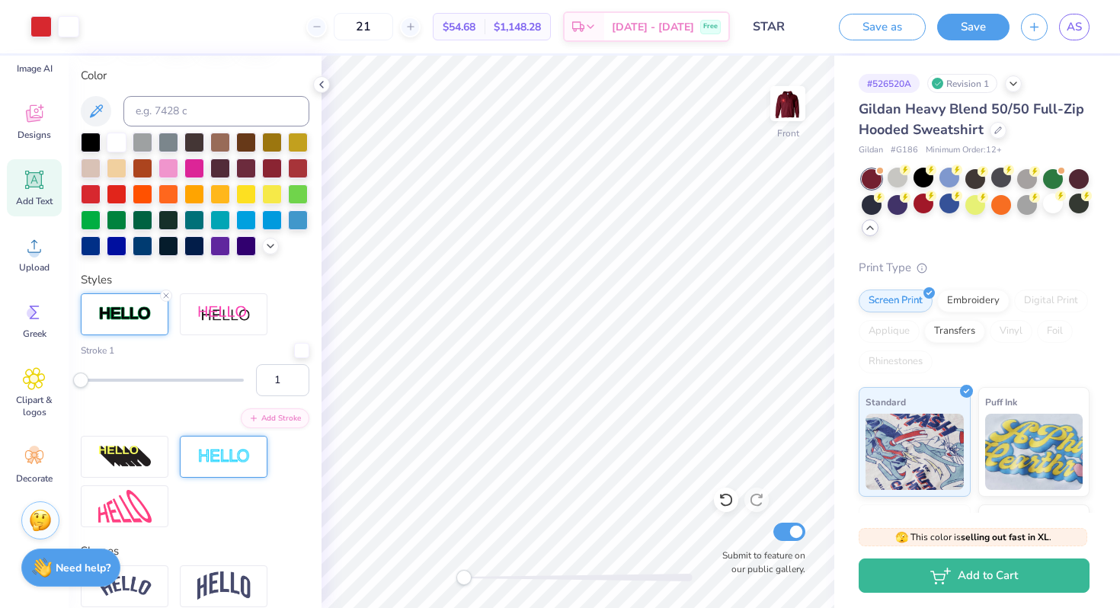
type input "5.82"
type input "0.39"
type input "15.74"
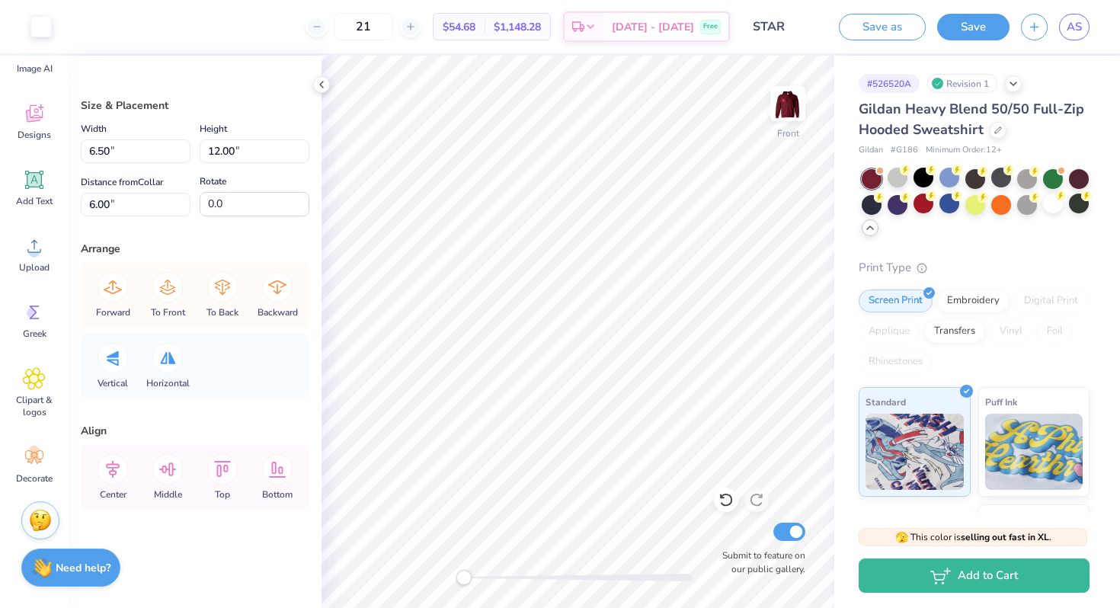
type input "9.33"
type input "-1.9"
type input "11.29"
type input "14.52"
type input "6.04"
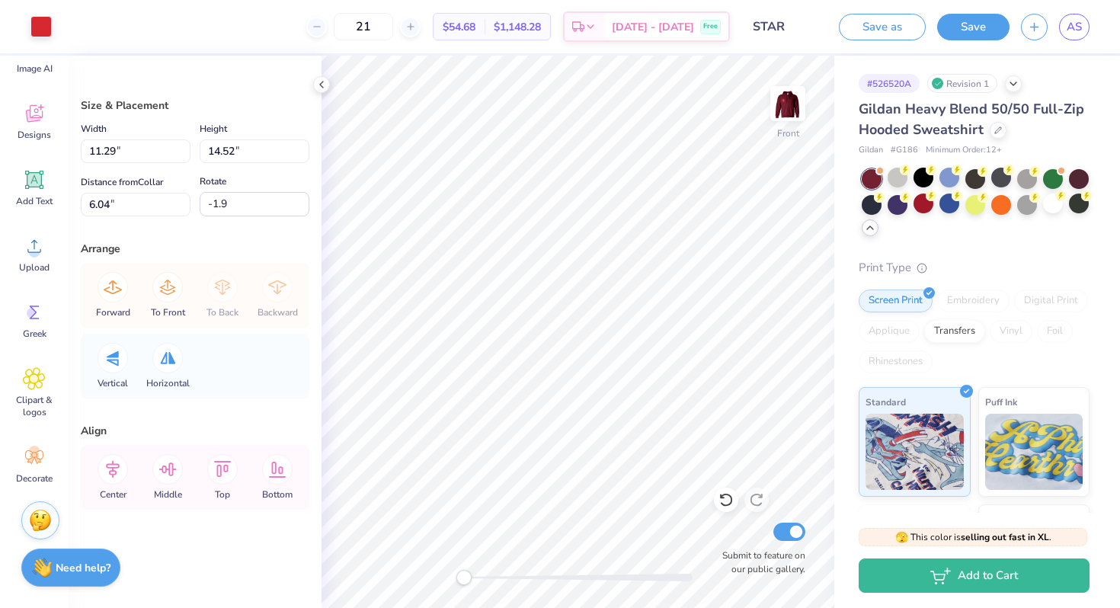
type input "12.38"
type input "15.92"
type input "6.03"
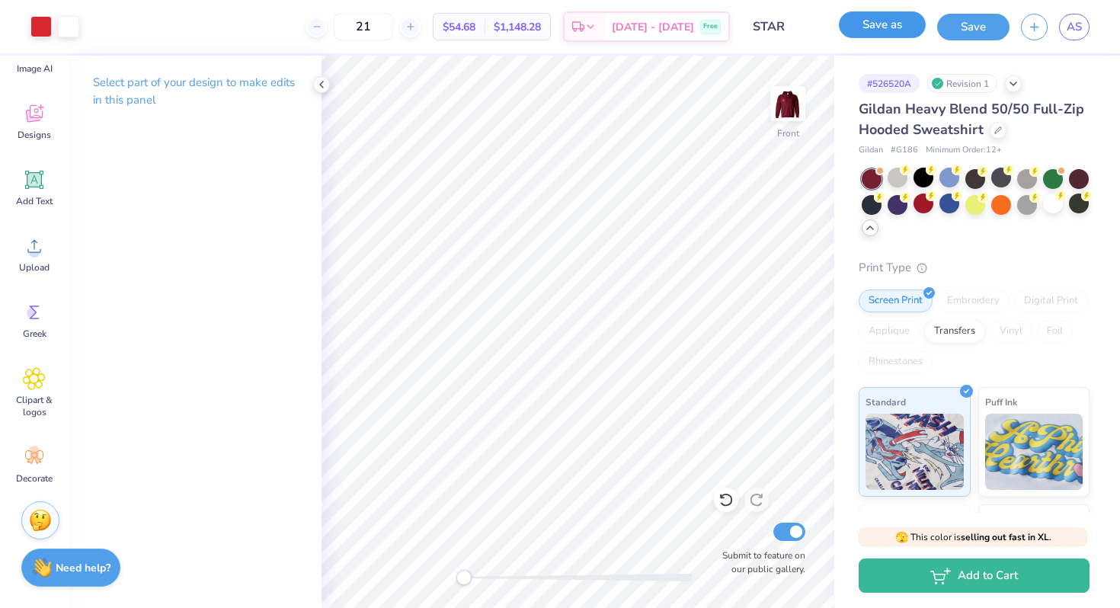
click at [896, 24] on button "Save as" at bounding box center [882, 24] width 87 height 27
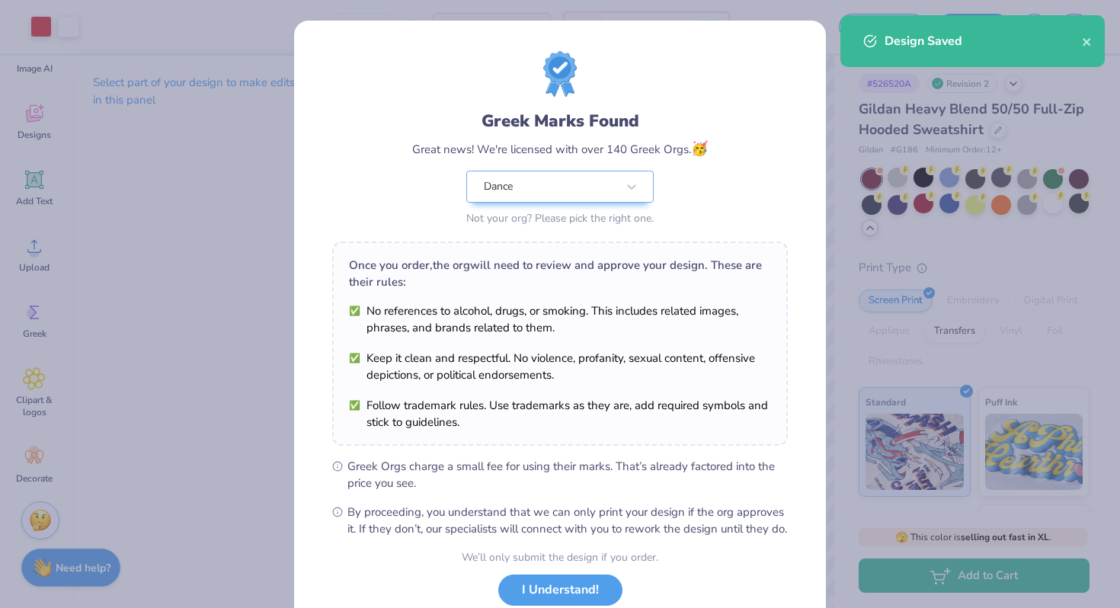
scroll to position [105, 0]
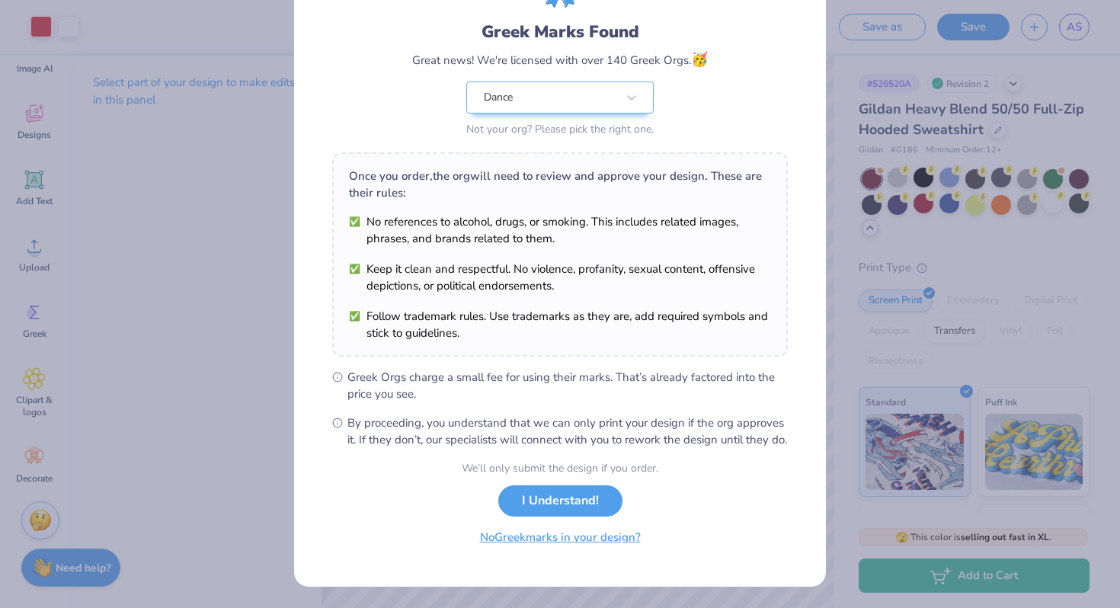
click at [531, 546] on button "No Greek marks in your design?" at bounding box center [560, 537] width 187 height 31
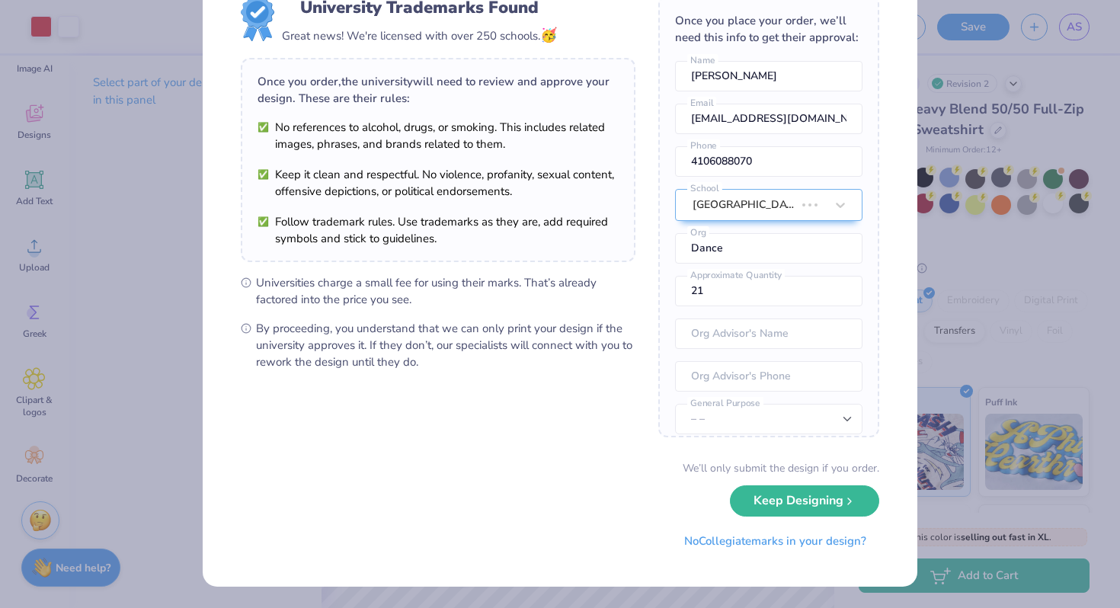
scroll to position [0, 0]
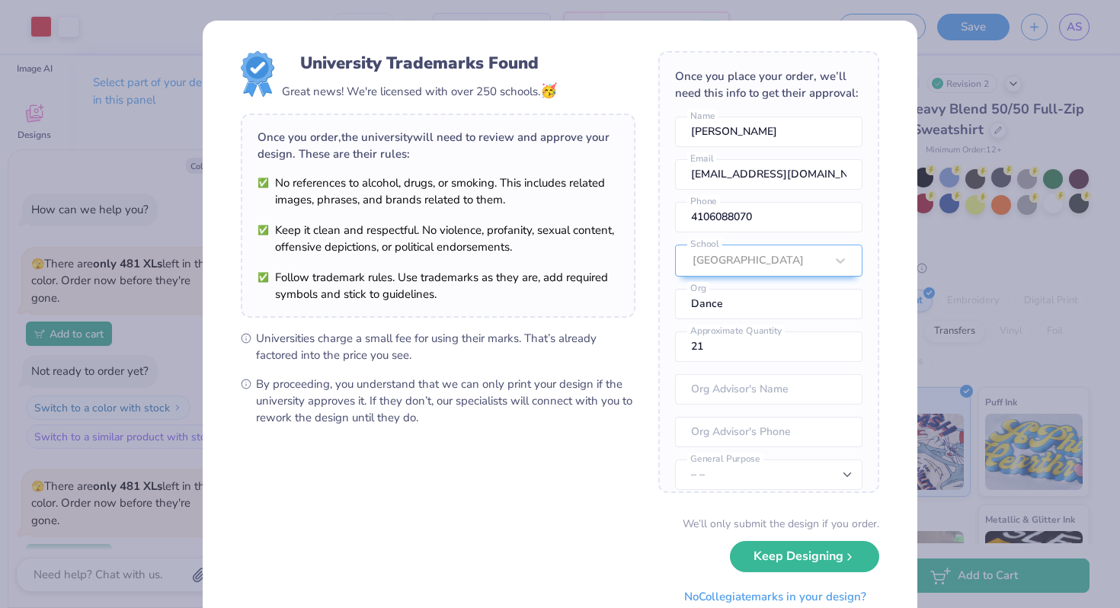
type textarea "x"
